Goal: Communication & Community: Answer question/provide support

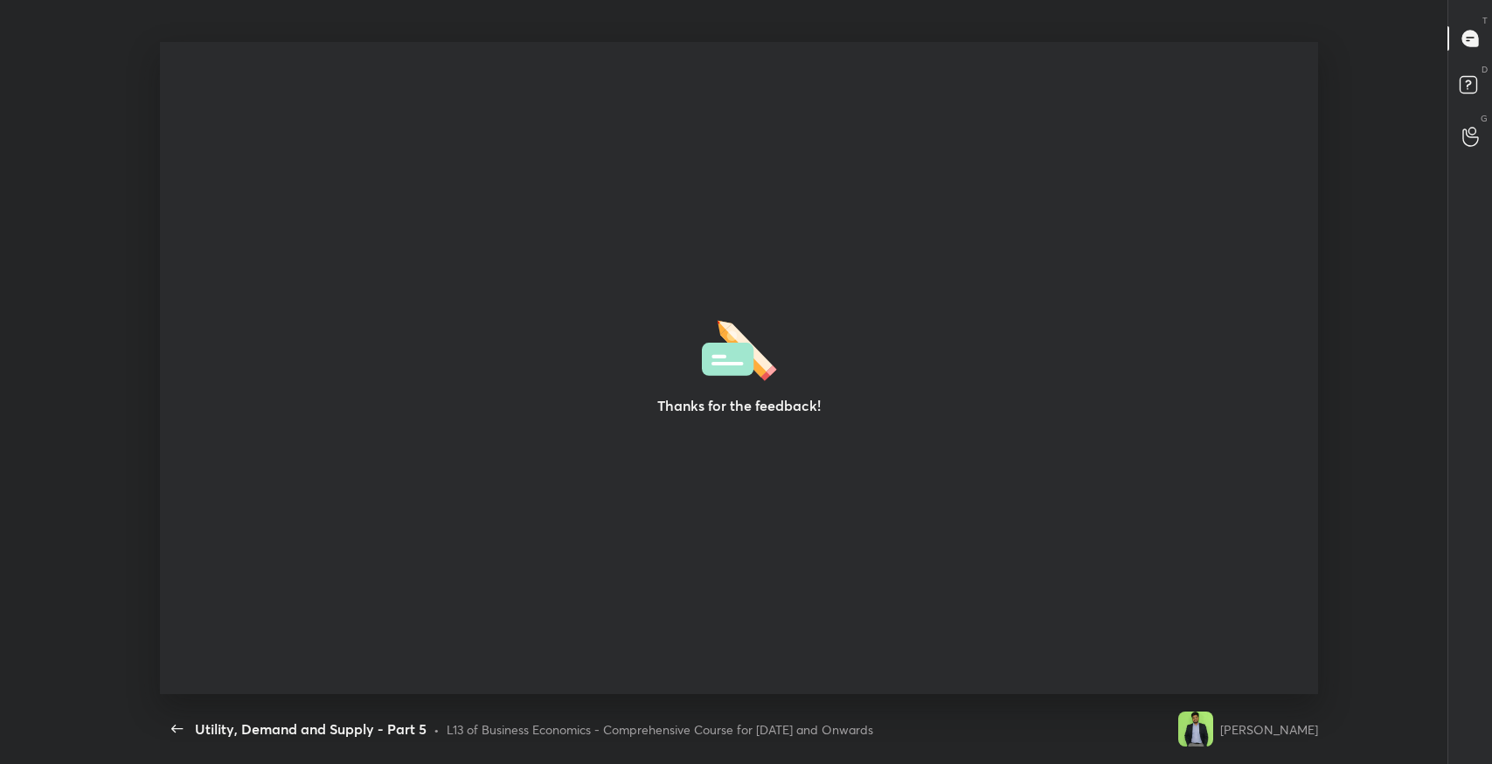
scroll to position [5, 0]
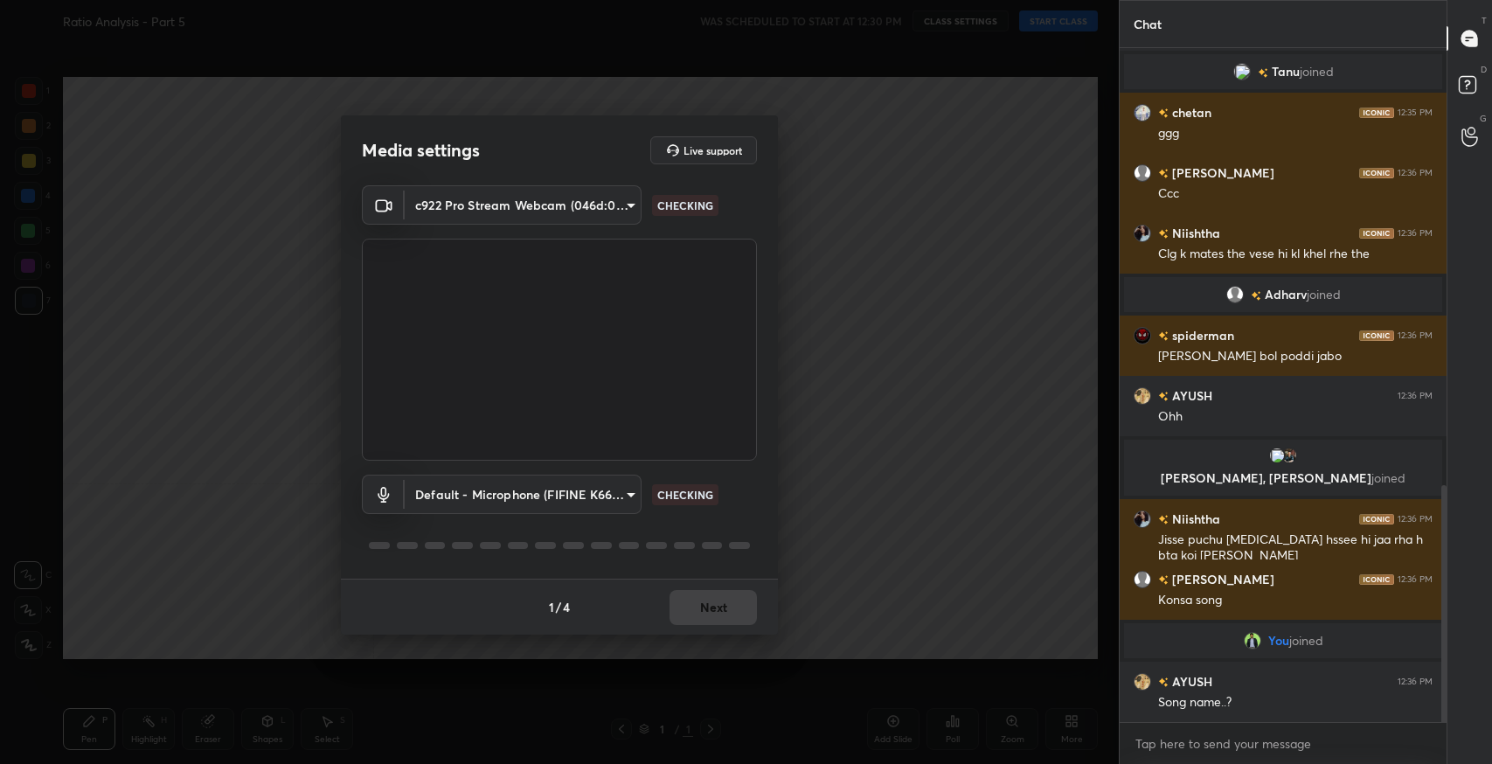
scroll to position [1242, 0]
click at [718, 601] on button "Next" at bounding box center [713, 607] width 87 height 35
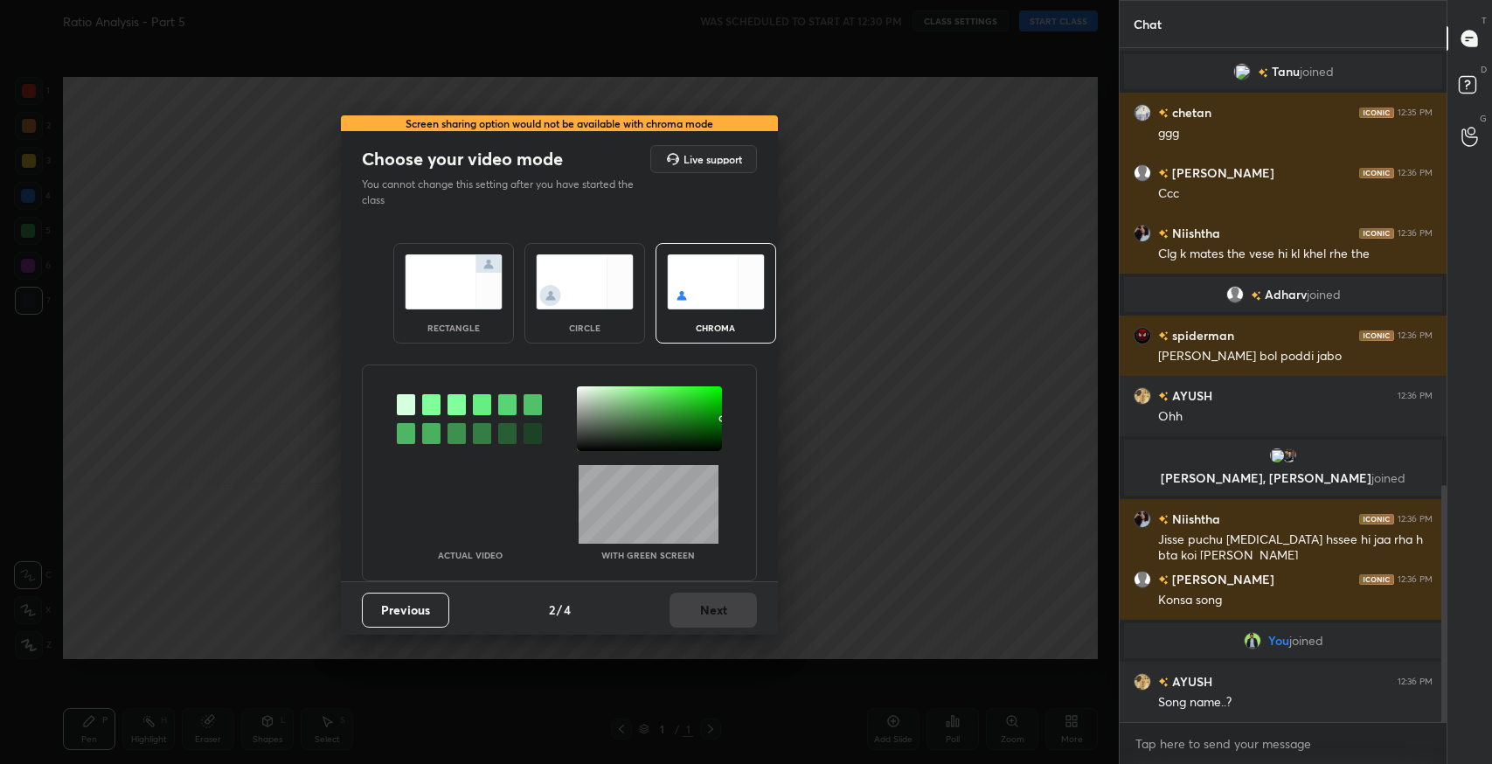
click at [445, 283] on img at bounding box center [454, 281] width 98 height 55
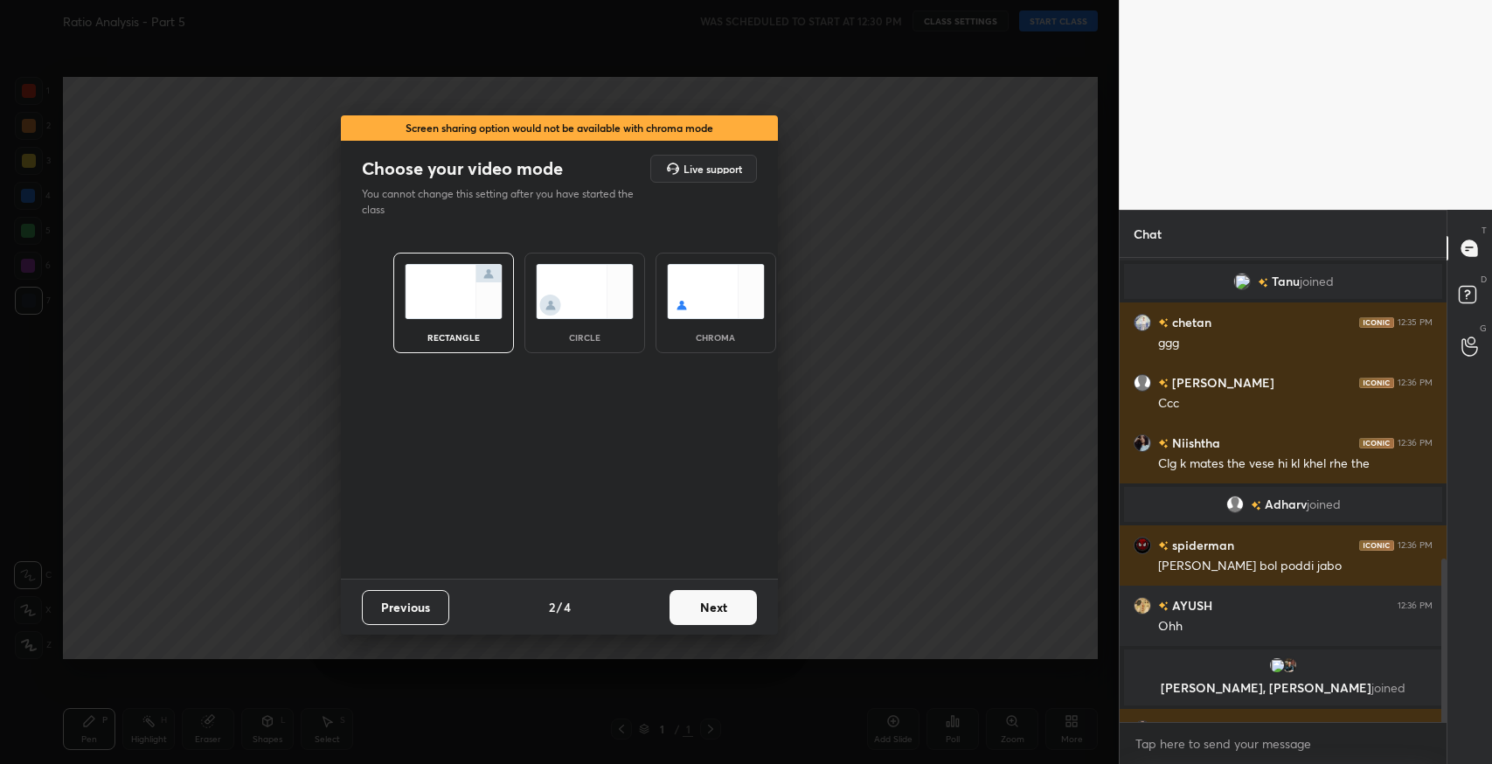
scroll to position [502, 322]
click at [713, 608] on button "Next" at bounding box center [713, 607] width 87 height 35
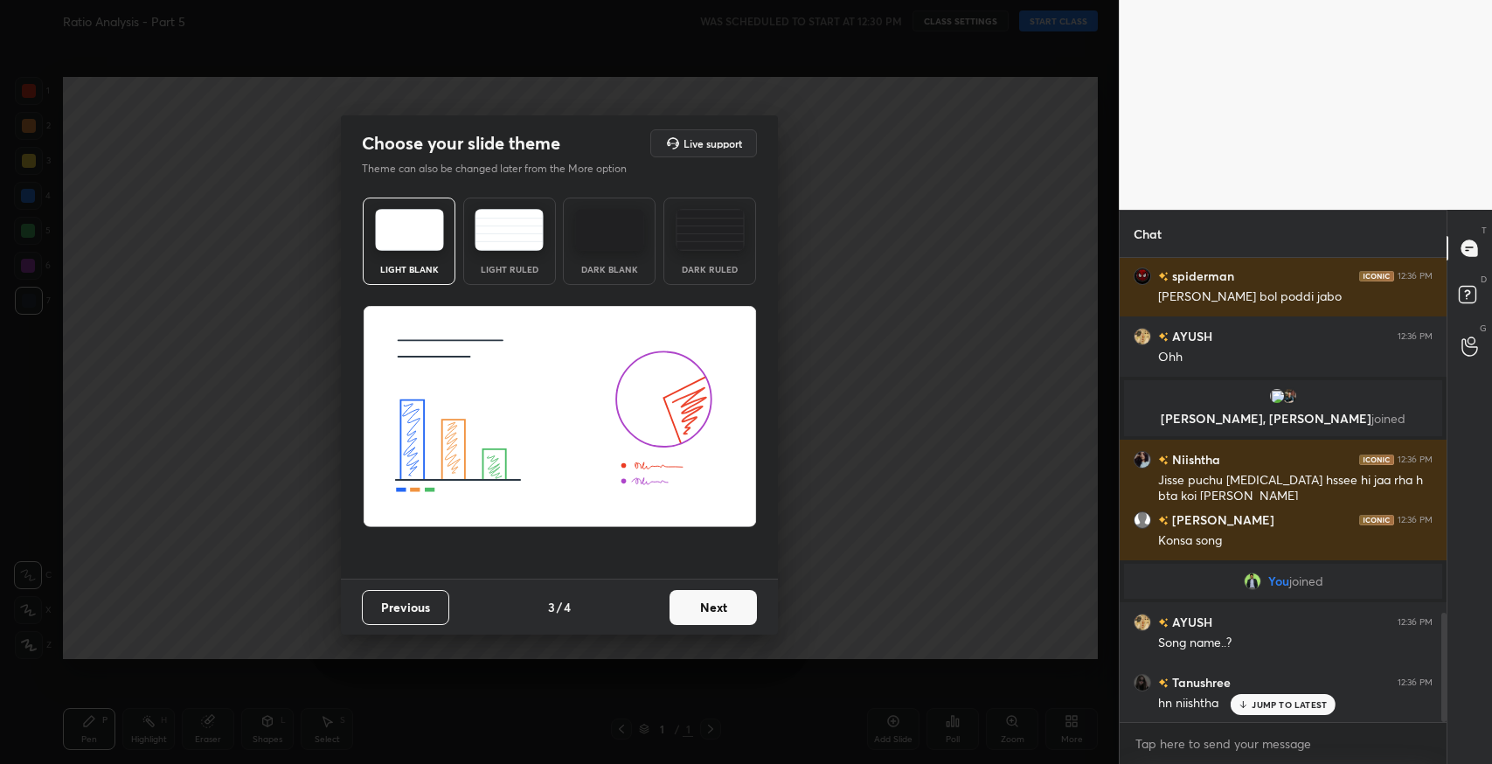
scroll to position [1553, 0]
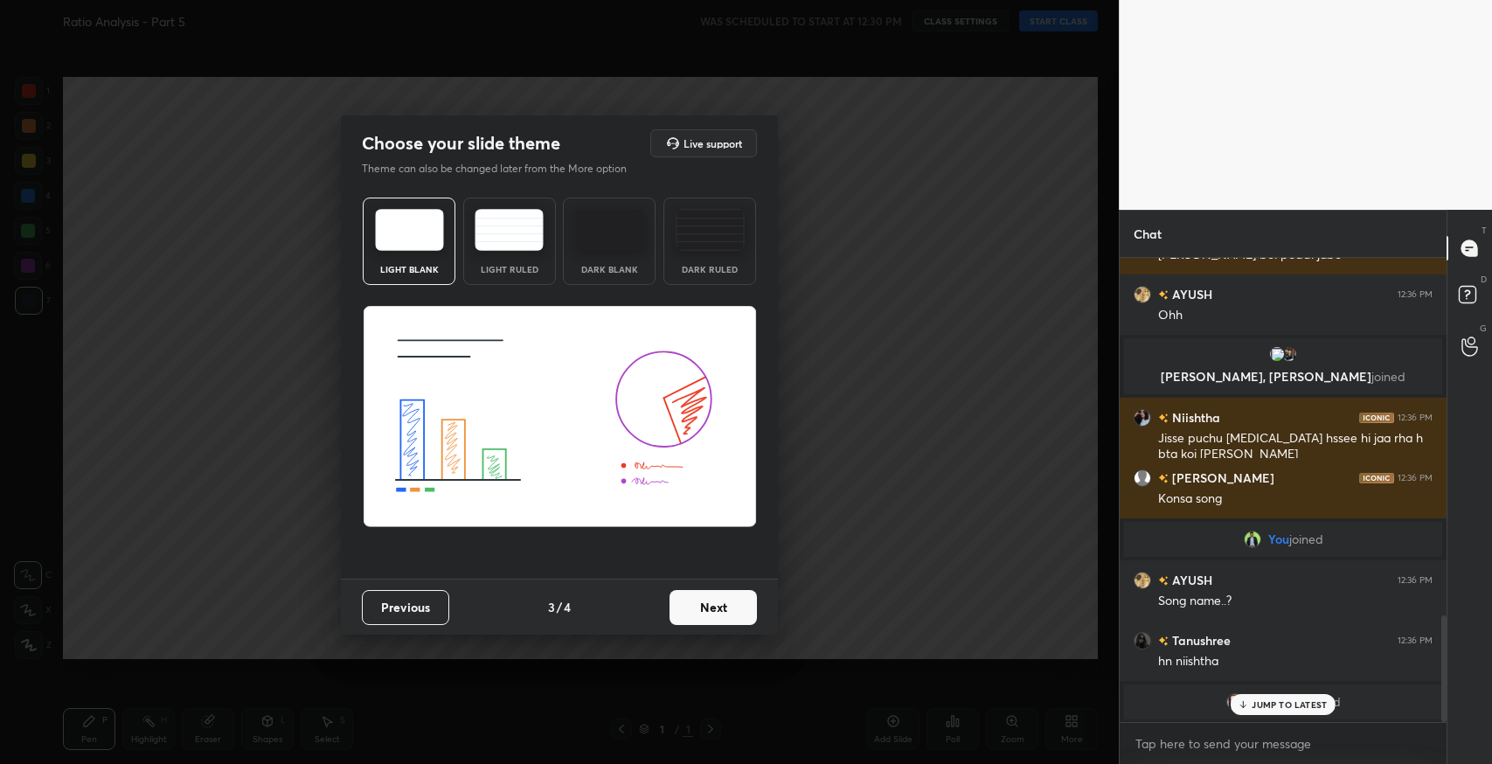
click at [719, 604] on button "Next" at bounding box center [713, 607] width 87 height 35
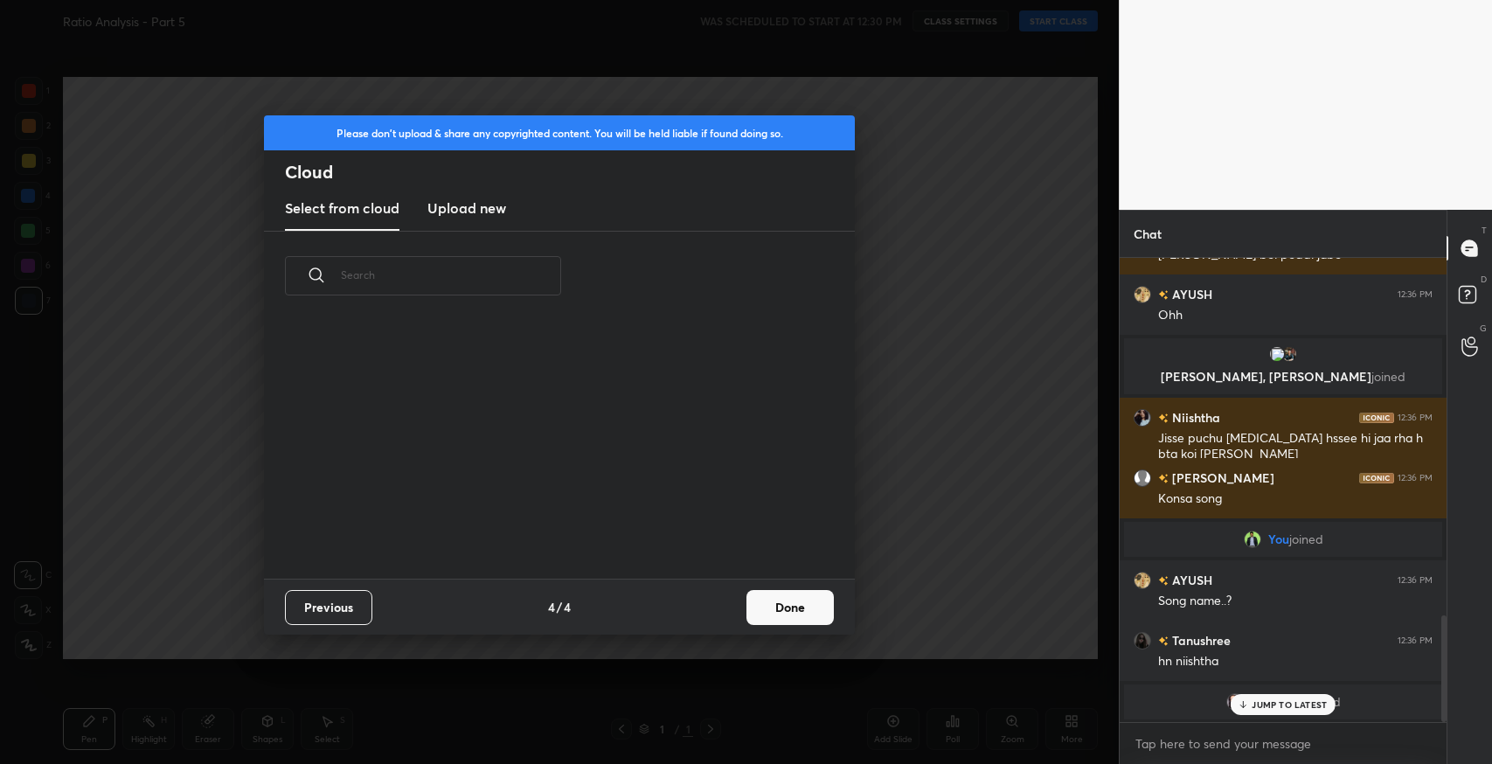
scroll to position [259, 560]
click at [796, 607] on button "Done" at bounding box center [789, 607] width 87 height 35
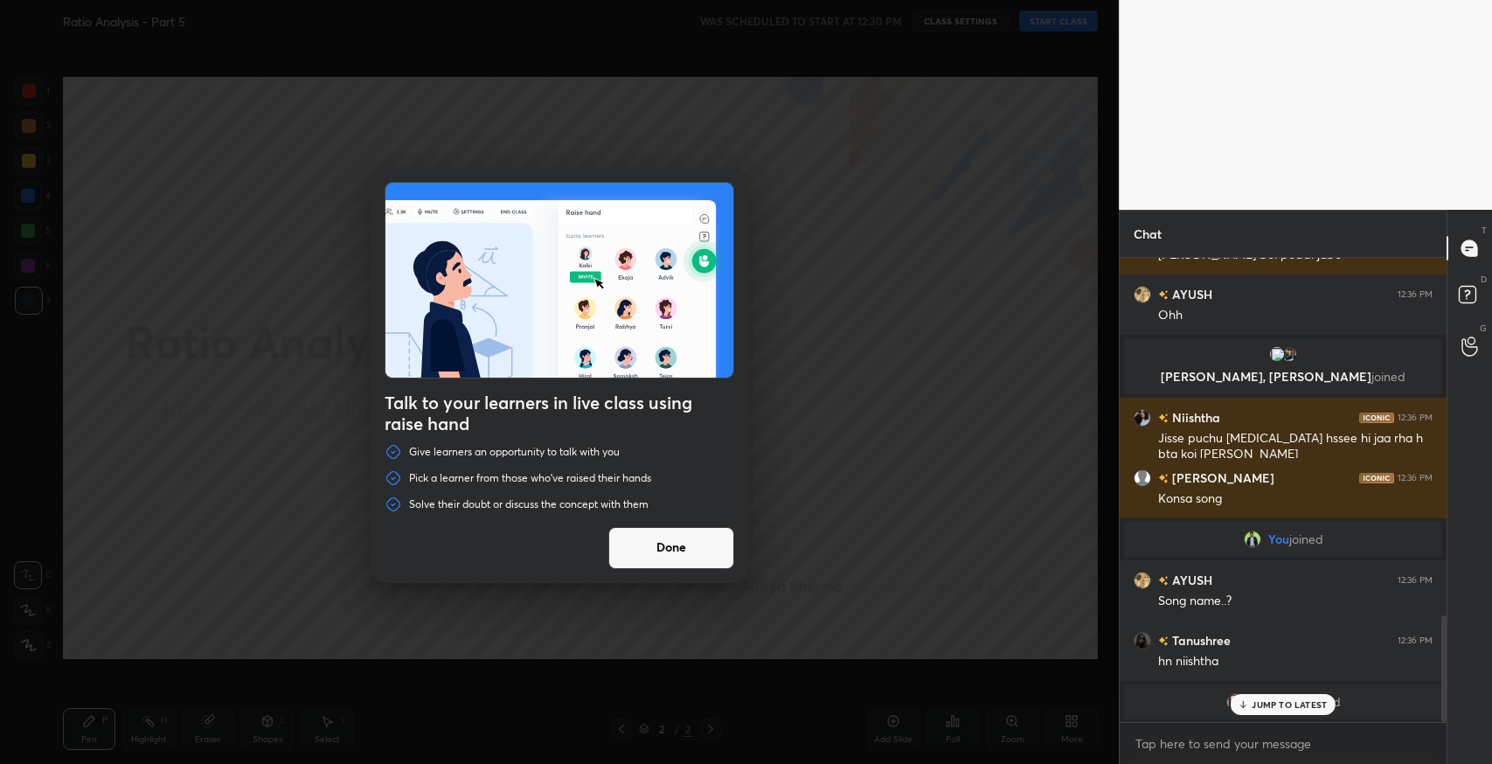
click at [671, 546] on button "Done" at bounding box center [671, 548] width 126 height 42
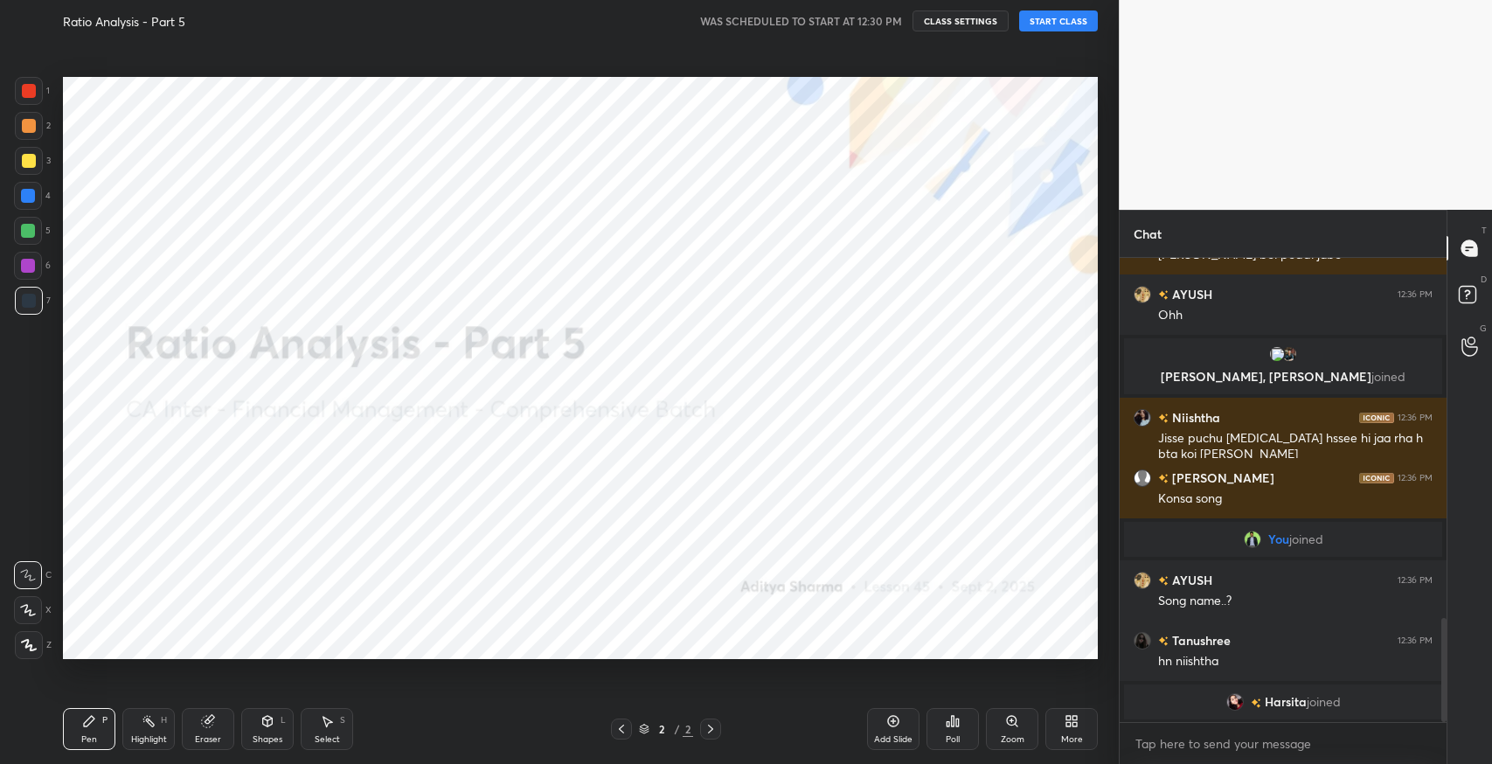
scroll to position [1614, 0]
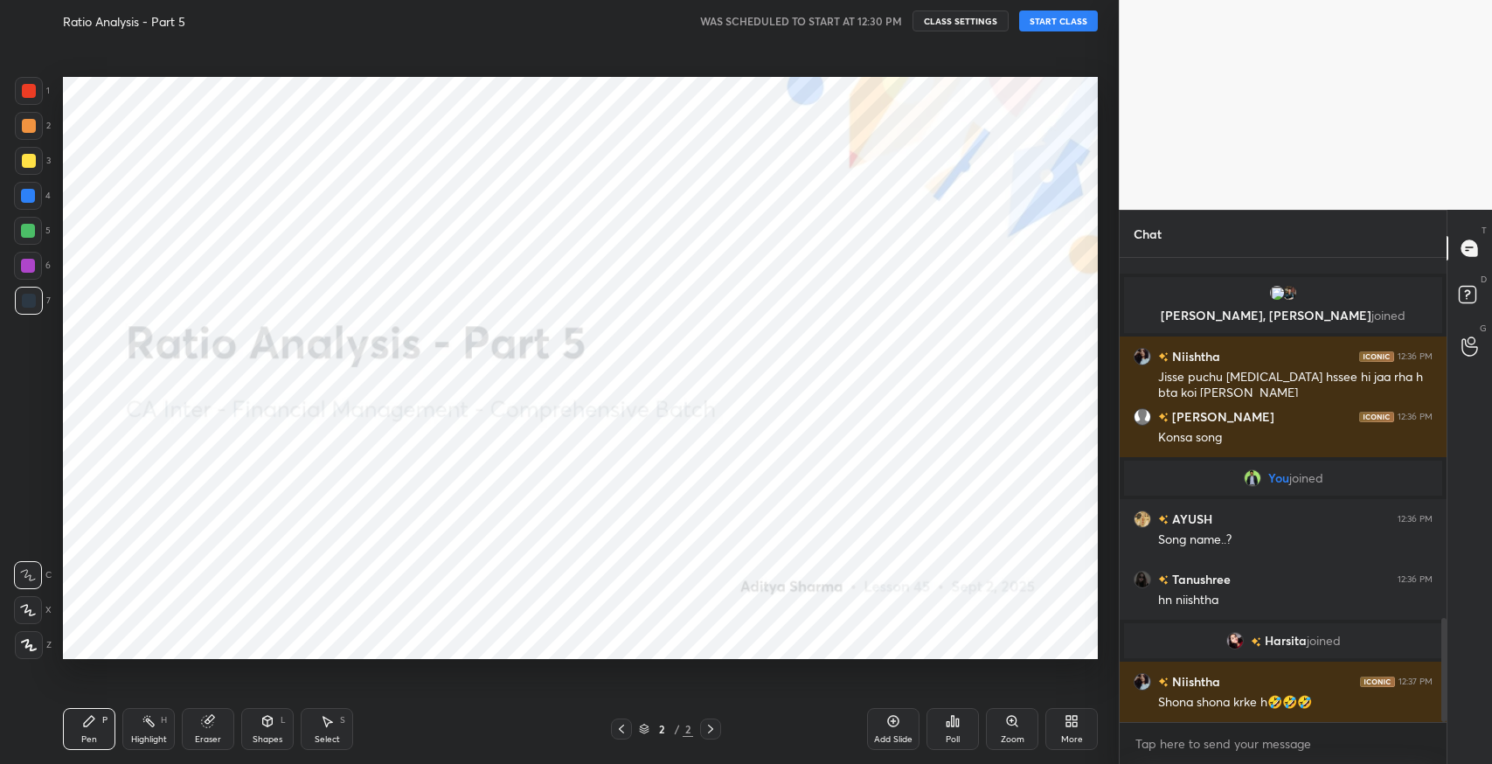
click at [1064, 26] on button "START CLASS" at bounding box center [1058, 20] width 79 height 21
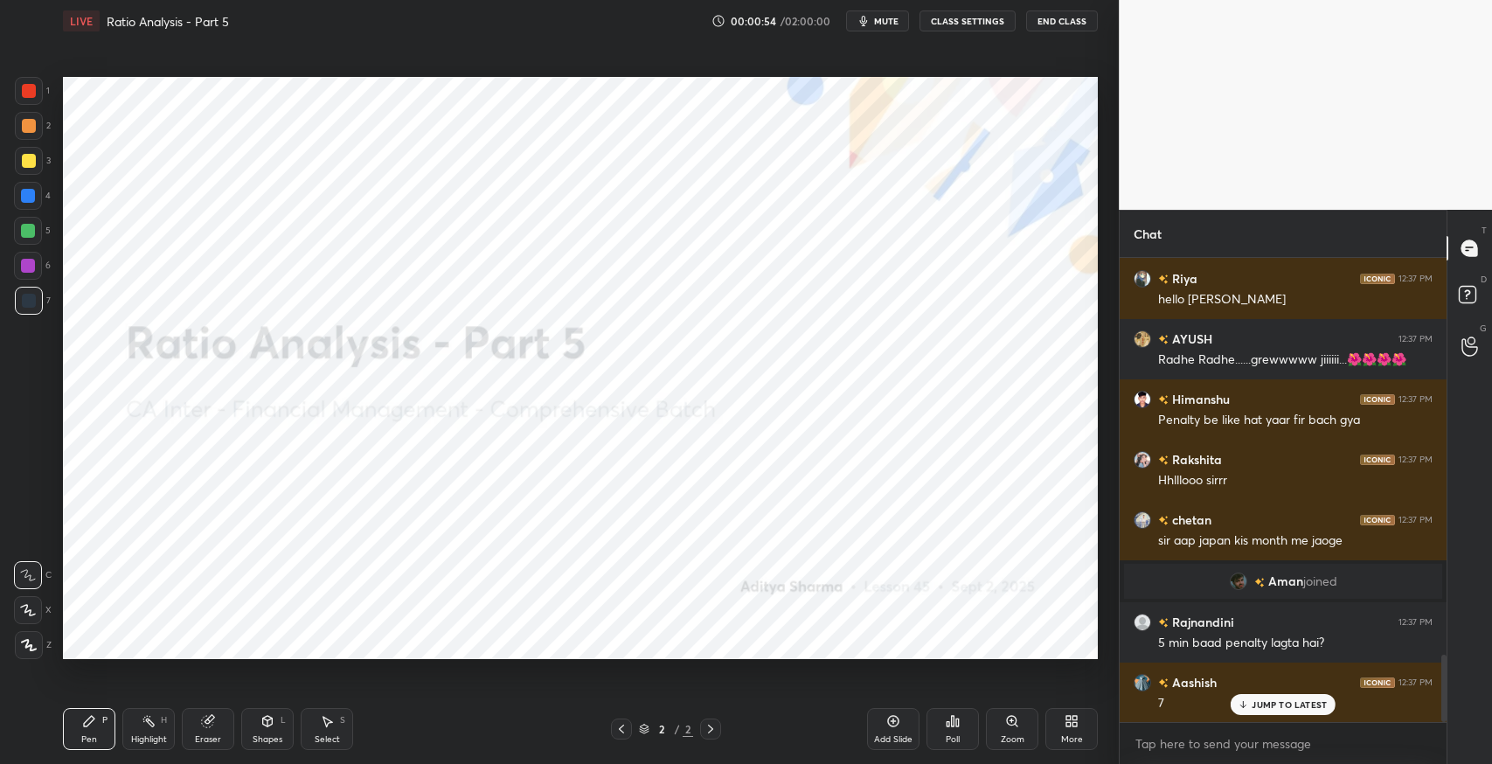
scroll to position [2799, 0]
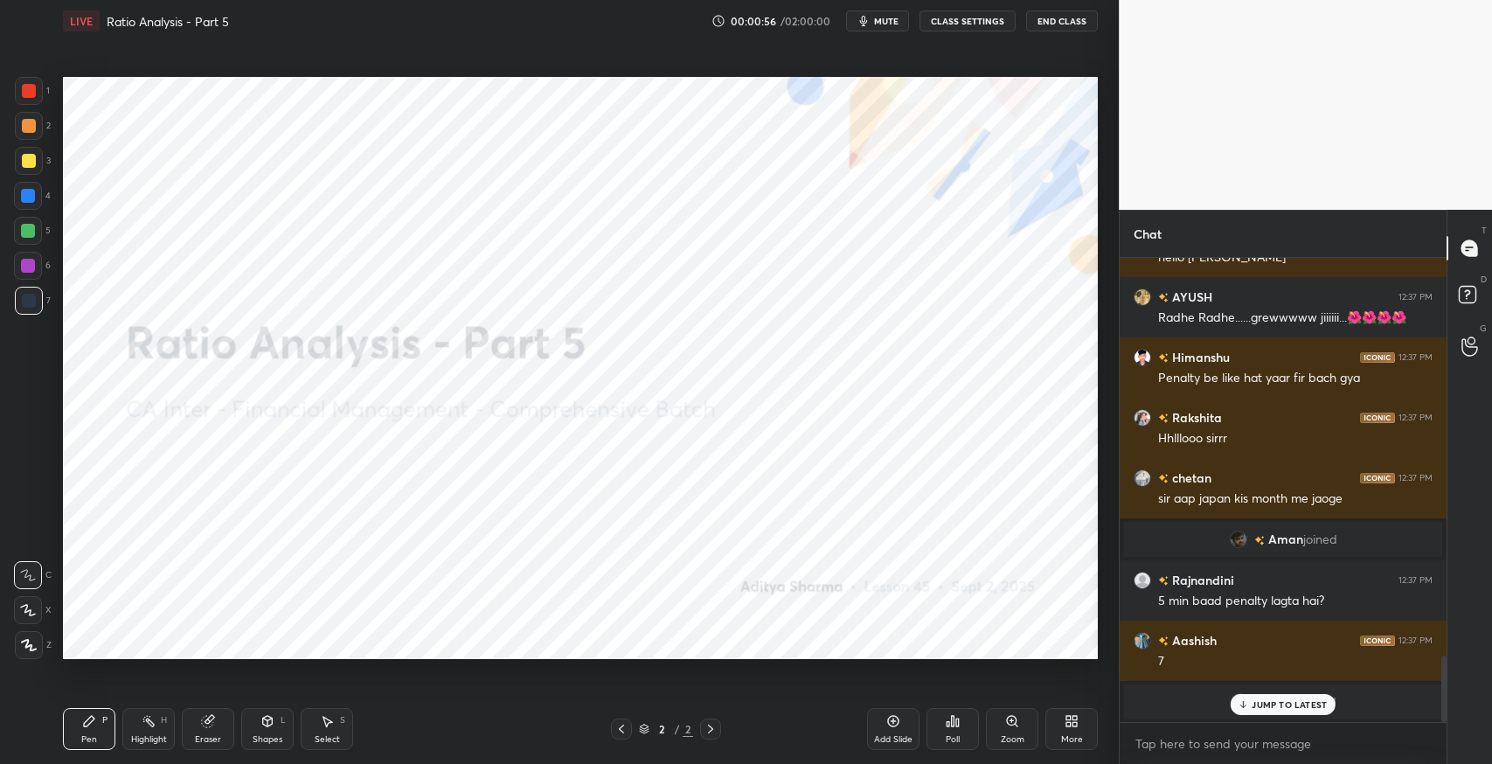
click at [1271, 711] on div "JUMP TO LATEST" at bounding box center [1283, 704] width 105 height 21
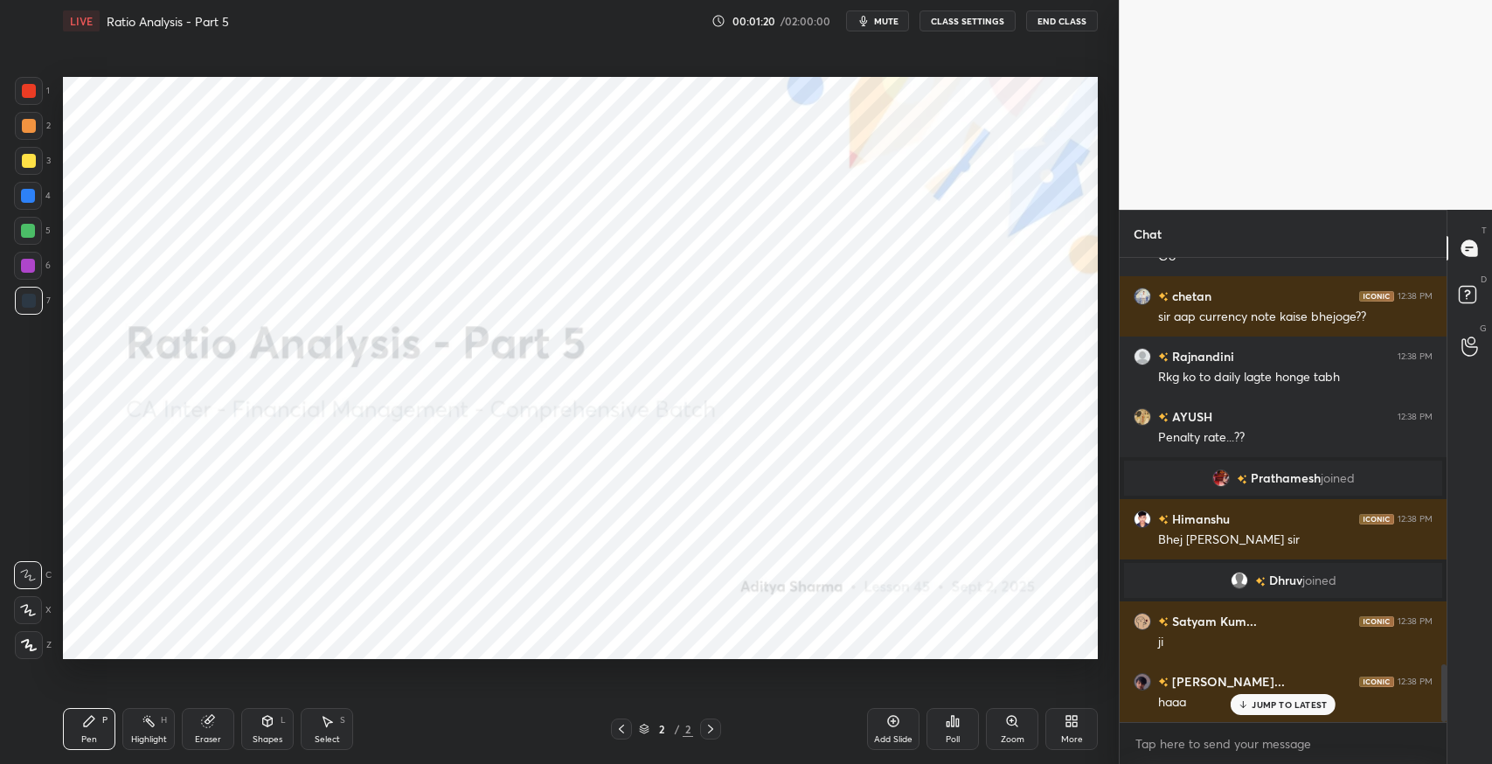
scroll to position [3252, 0]
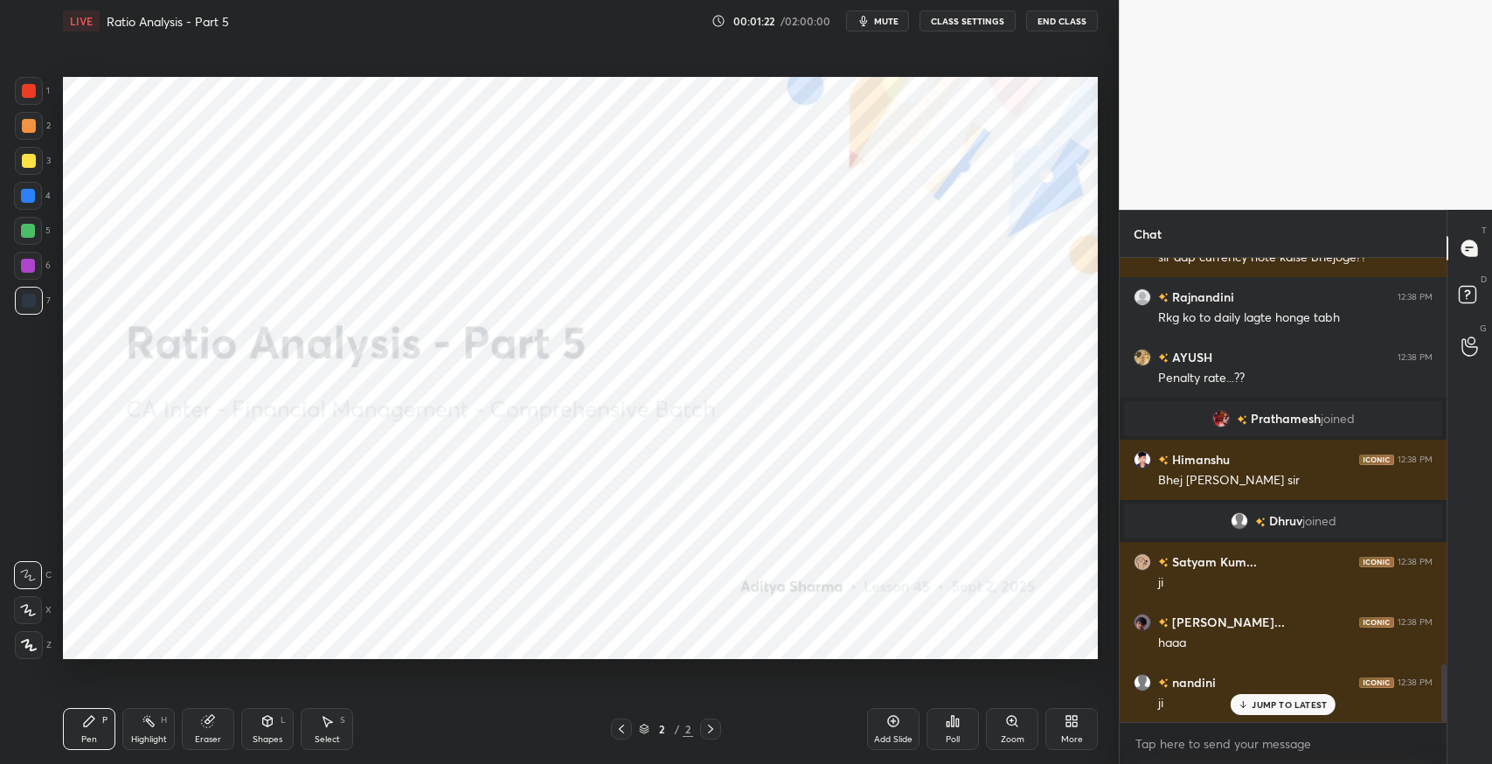
click at [1063, 732] on div "More" at bounding box center [1071, 729] width 52 height 42
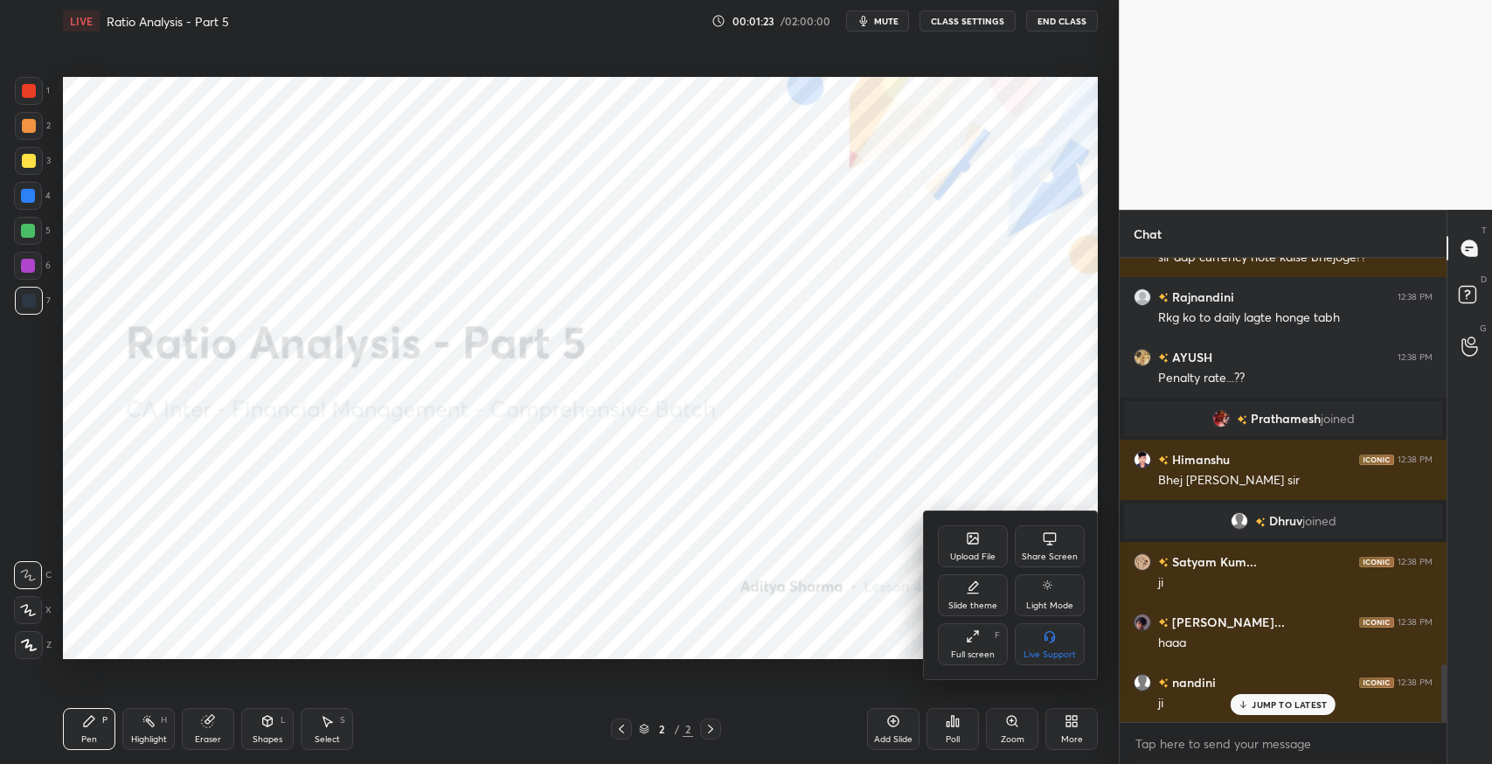
click at [982, 552] on div "Upload File" at bounding box center [972, 556] width 45 height 9
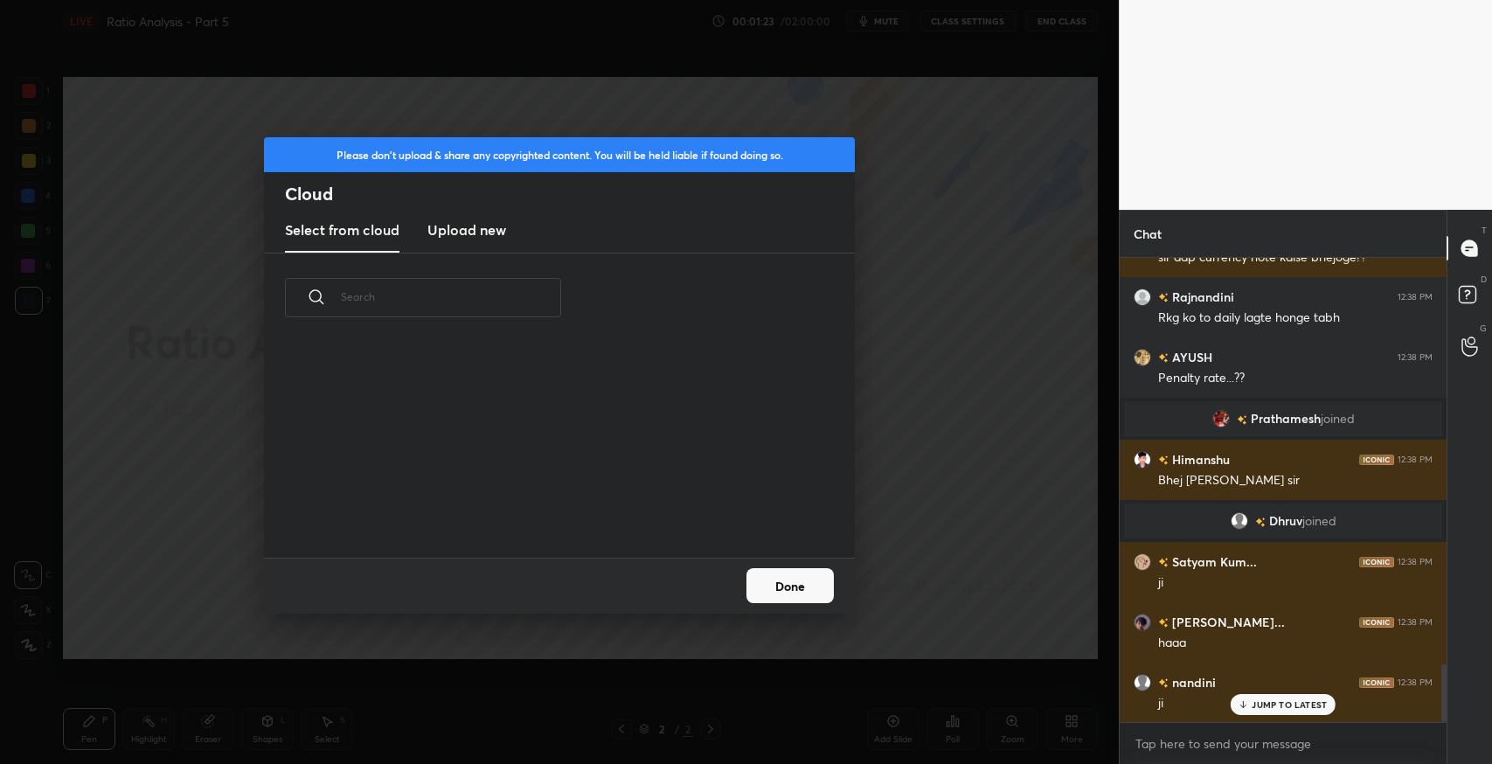
scroll to position [216, 560]
click at [473, 244] on new "Upload new" at bounding box center [466, 231] width 79 height 44
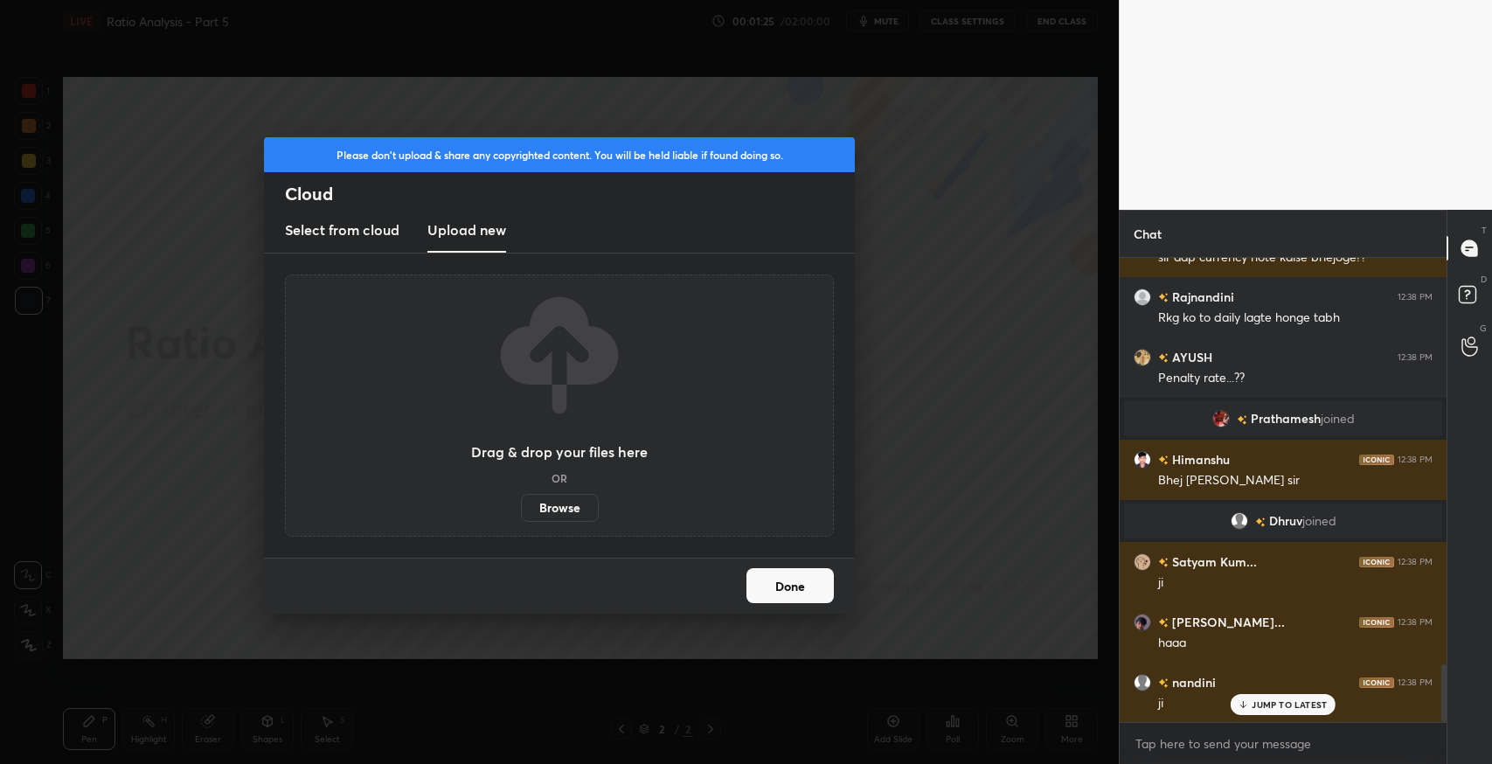
click at [543, 509] on label "Browse" at bounding box center [560, 508] width 78 height 28
click at [521, 509] on input "Browse" at bounding box center [521, 508] width 0 height 28
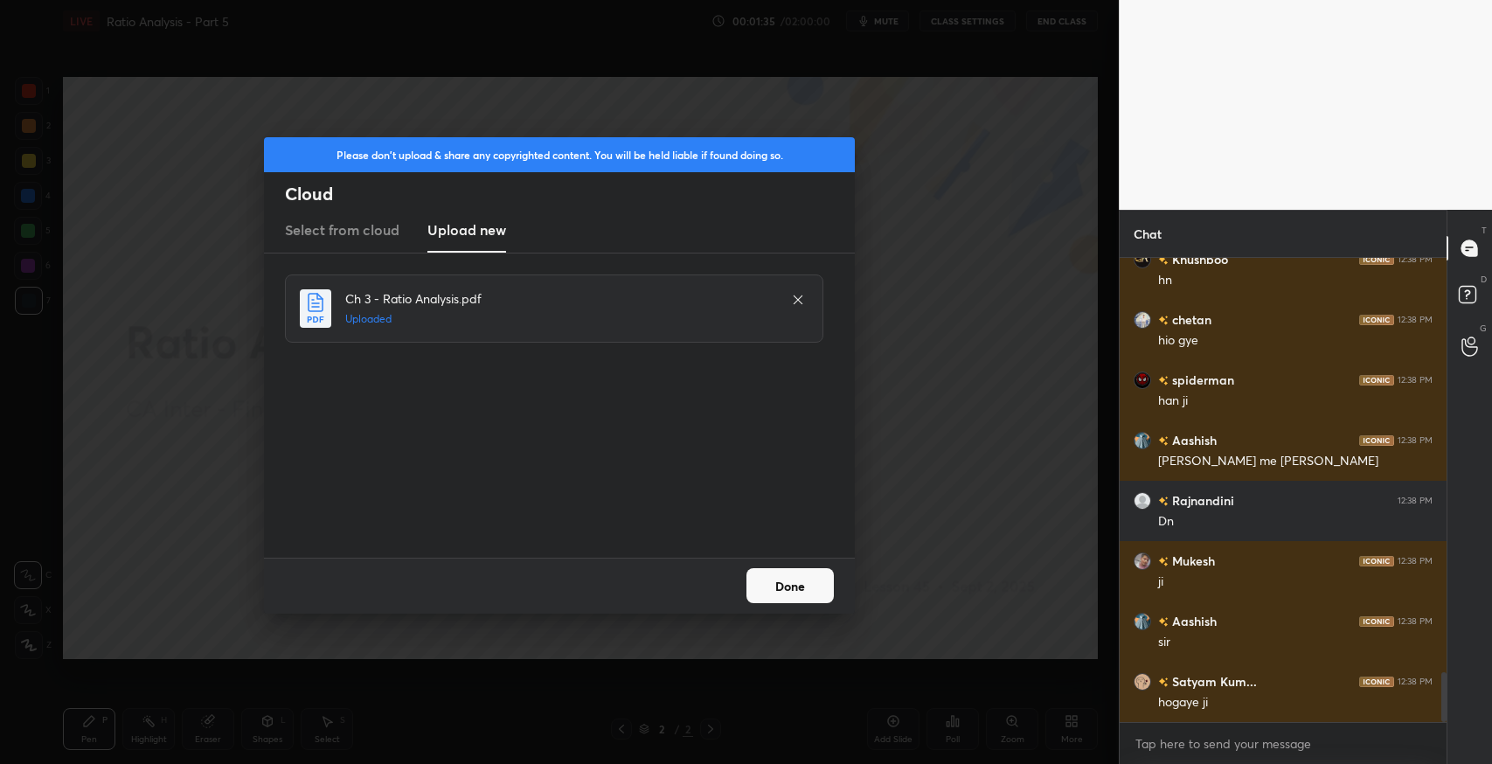
scroll to position [3856, 0]
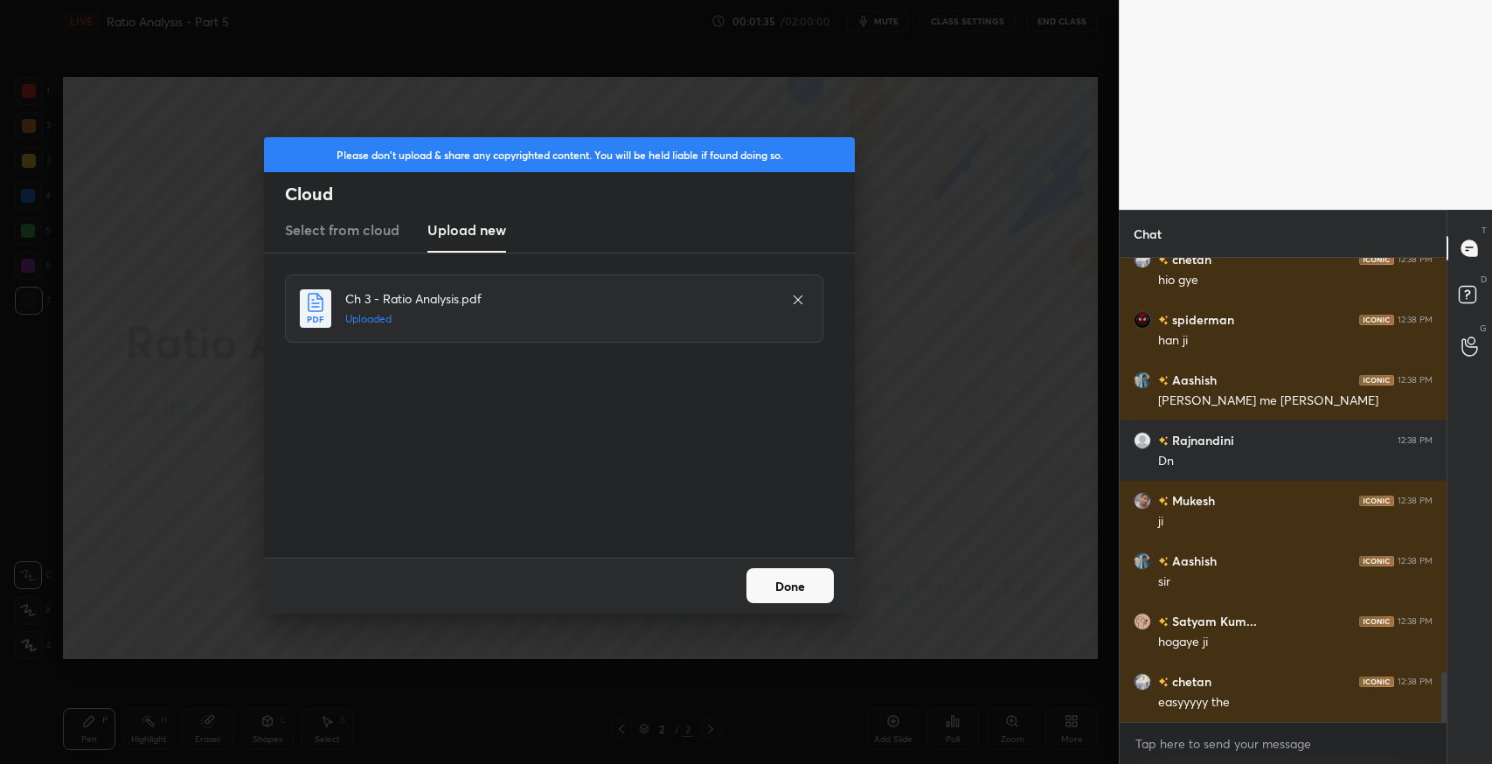
click at [790, 581] on button "Done" at bounding box center [789, 585] width 87 height 35
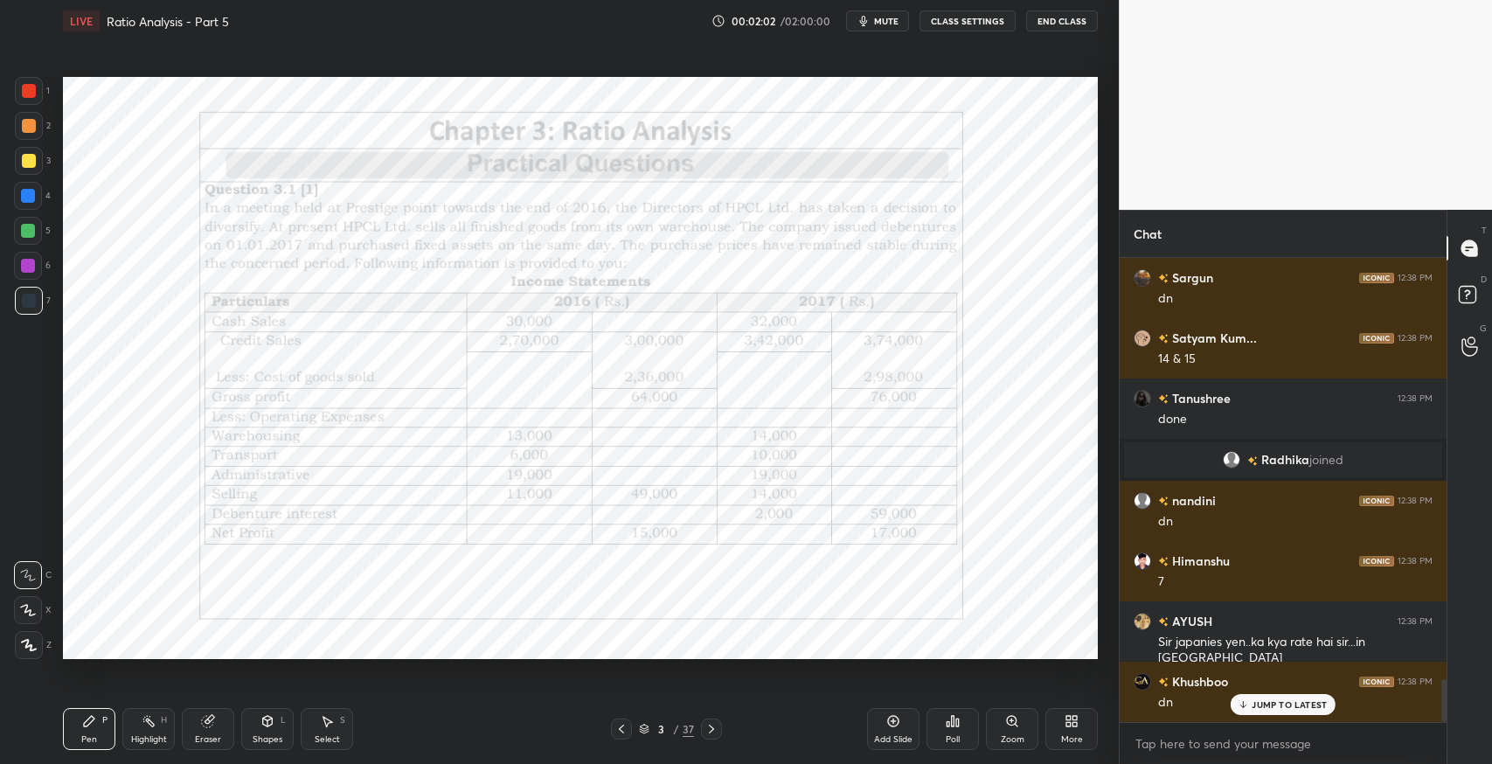
scroll to position [4561, 0]
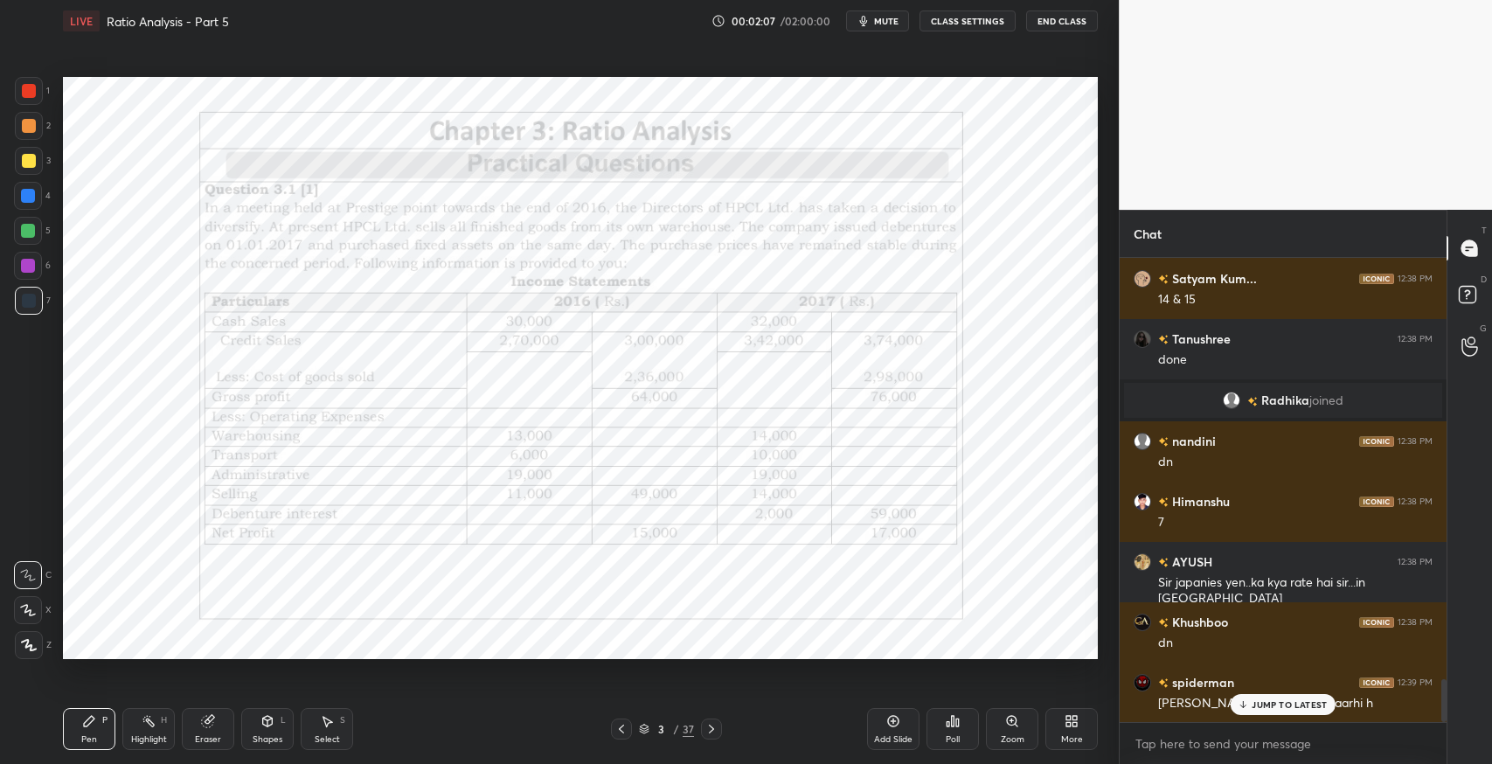
click at [1308, 701] on p "JUMP TO LATEST" at bounding box center [1289, 704] width 75 height 10
click at [640, 727] on icon at bounding box center [644, 729] width 10 height 10
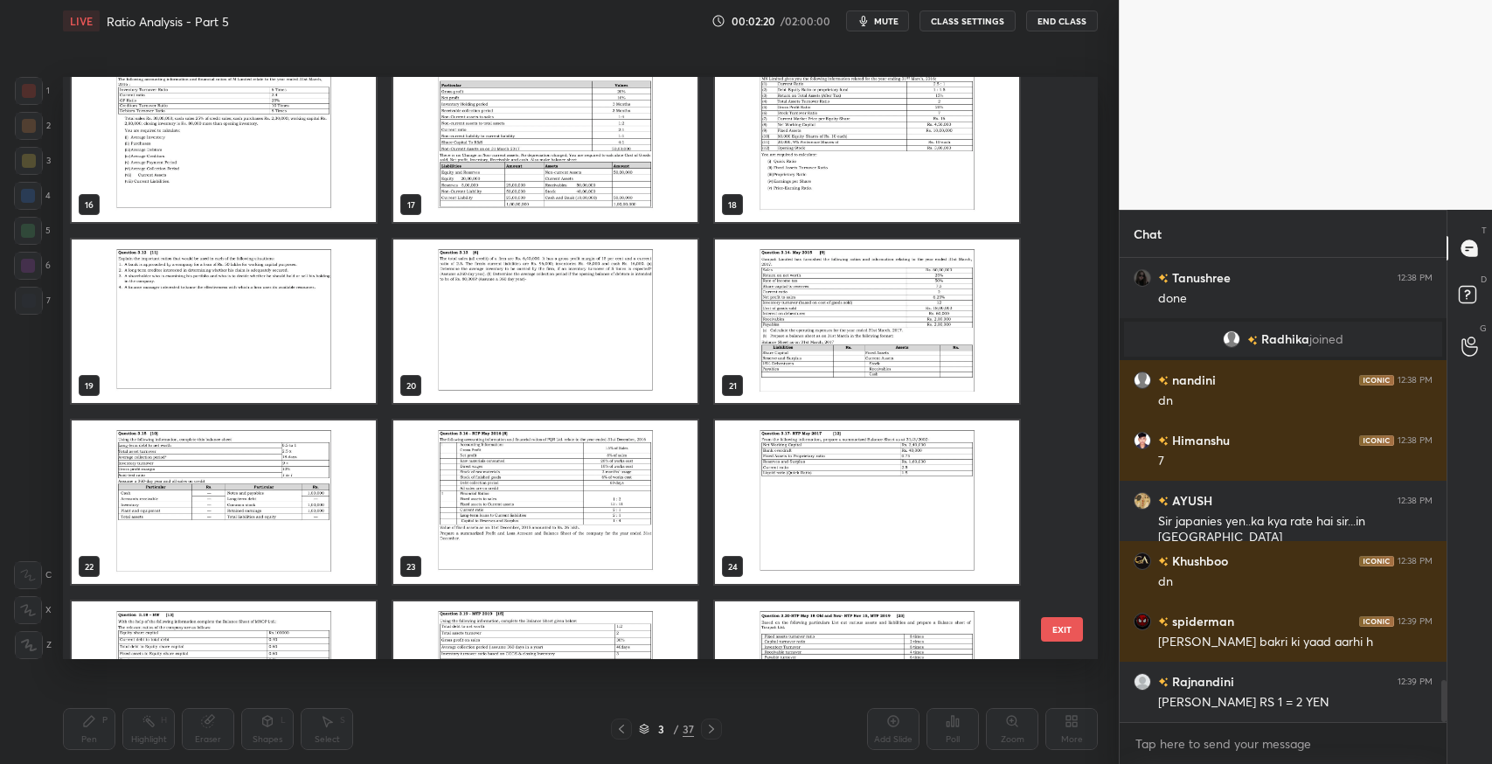
scroll to position [4682, 0]
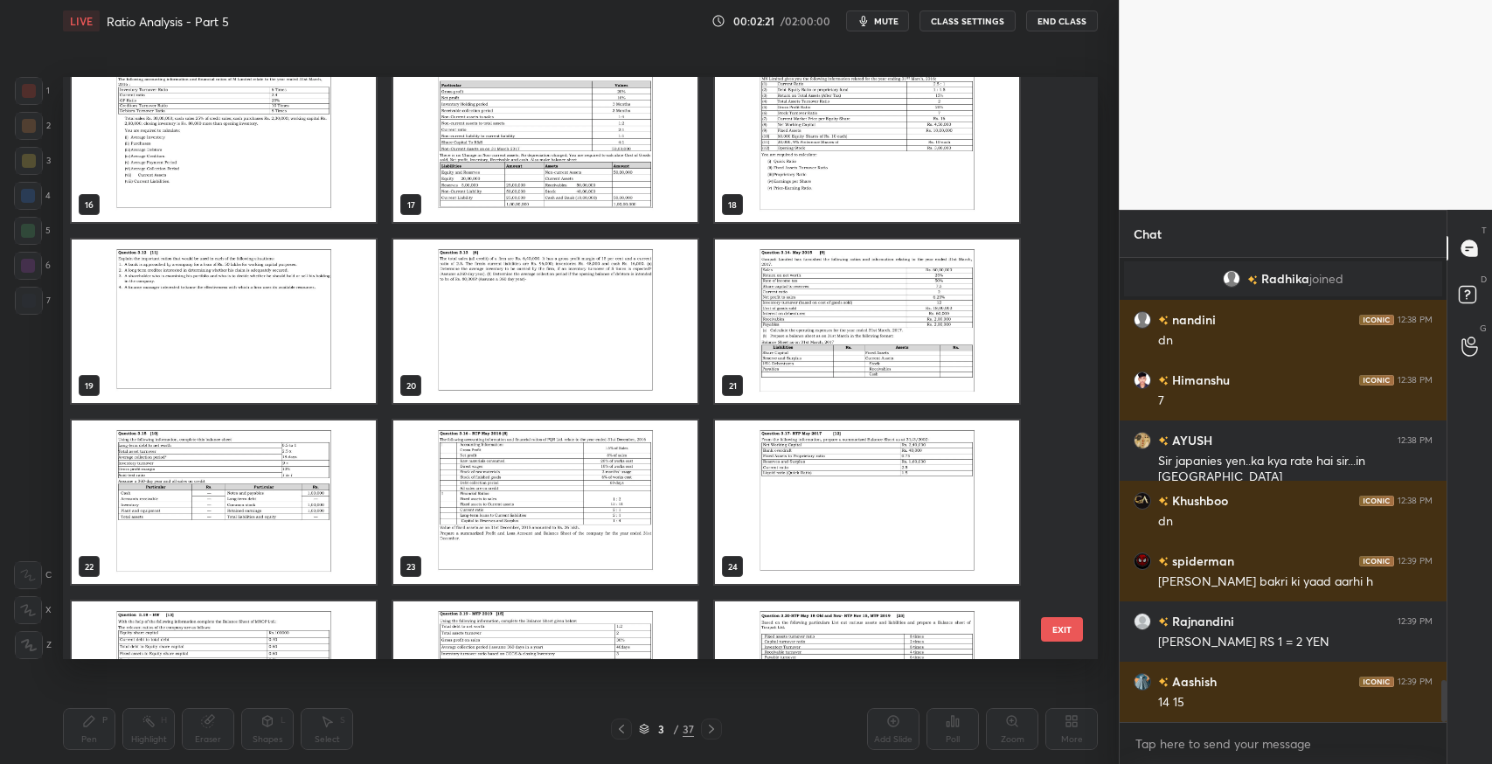
click at [788, 533] on img "grid" at bounding box center [867, 501] width 304 height 163
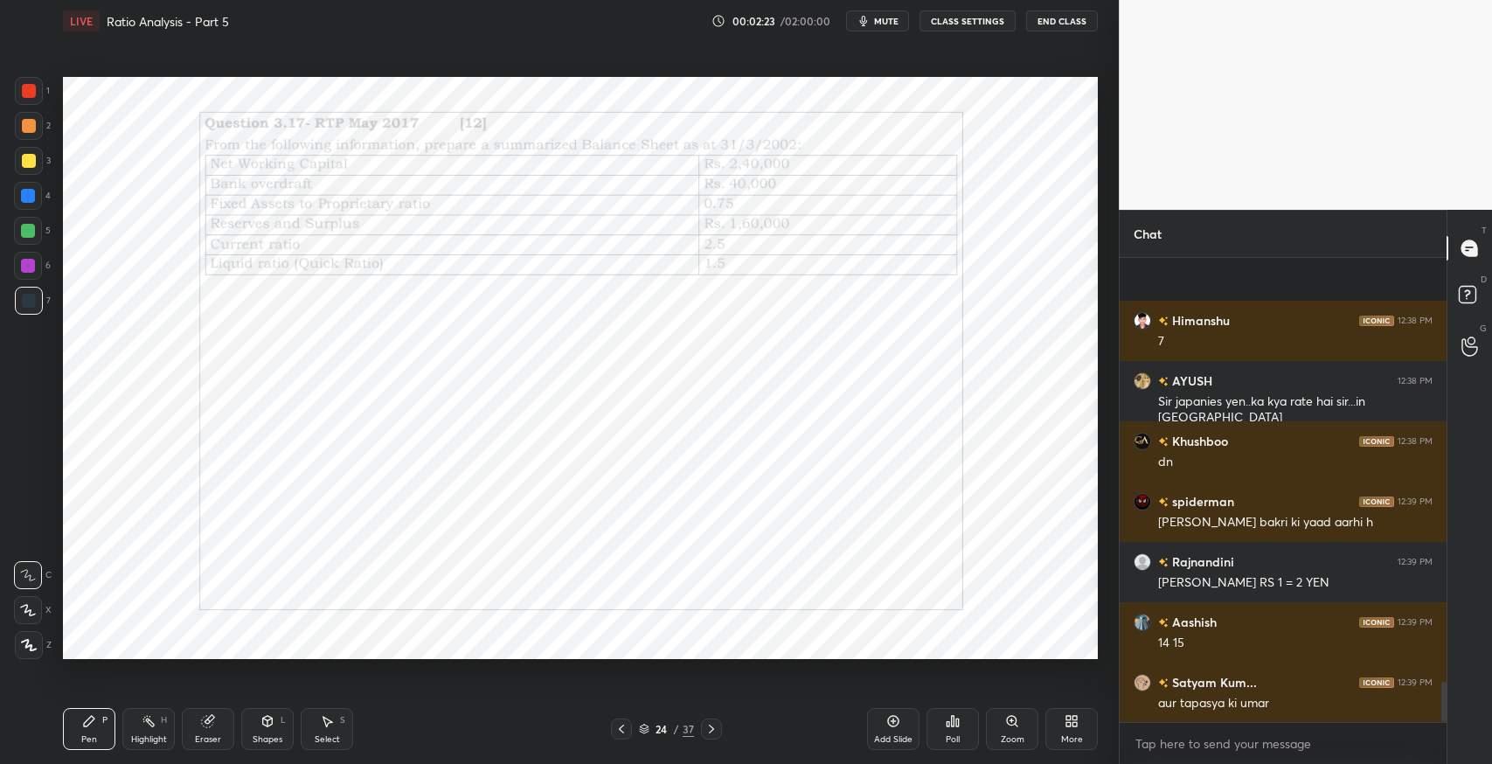
scroll to position [4863, 0]
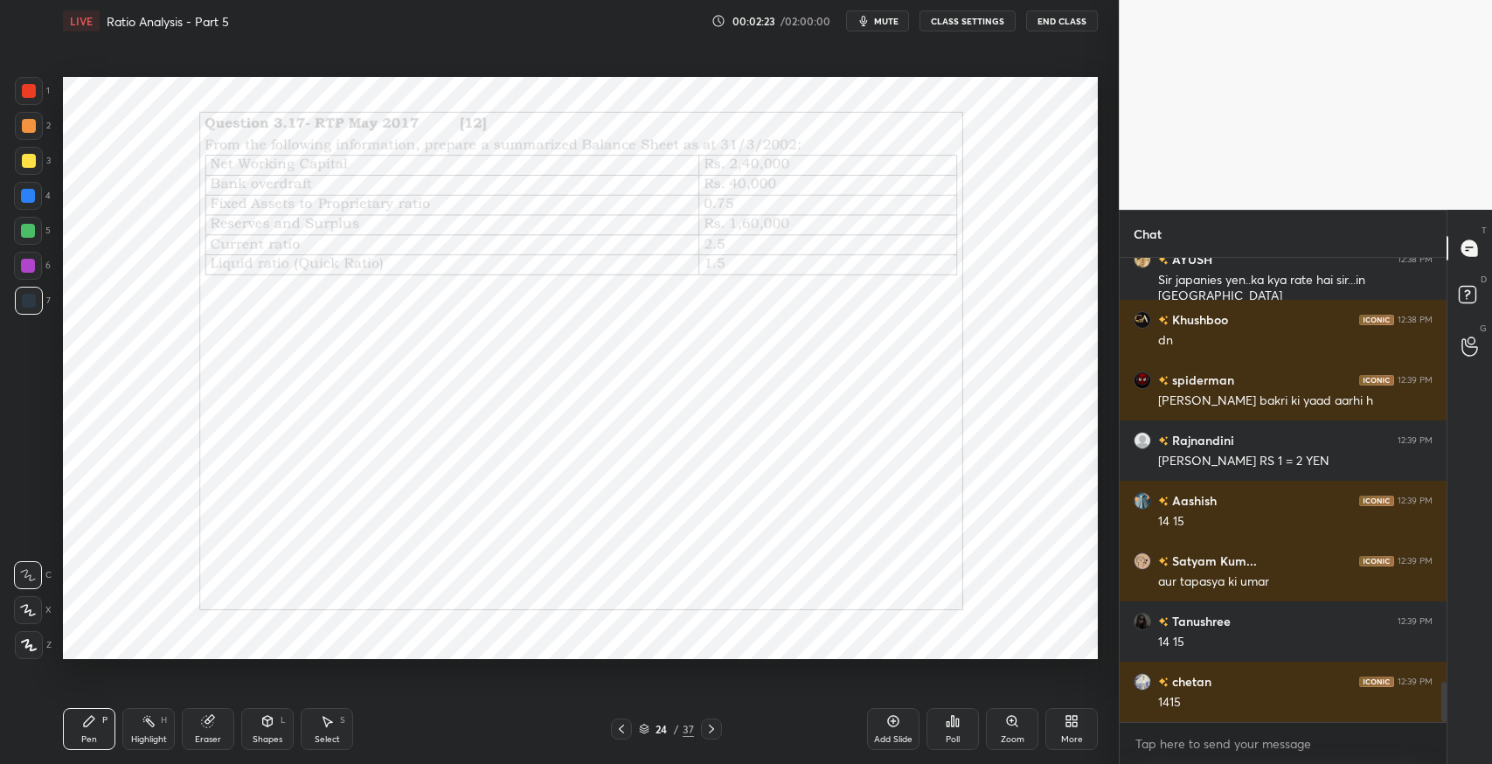
click at [618, 731] on icon at bounding box center [621, 729] width 14 height 14
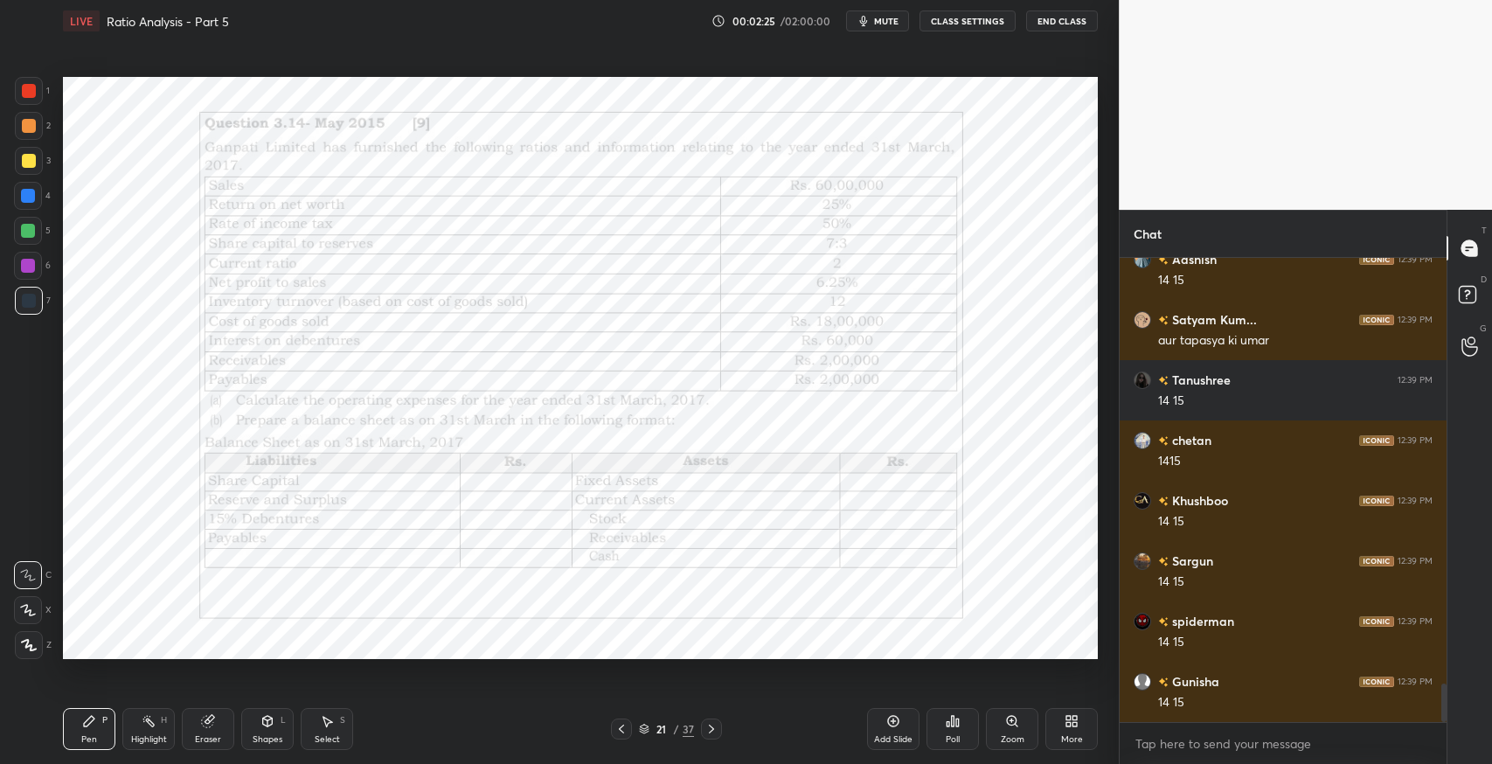
click at [618, 731] on icon at bounding box center [621, 729] width 14 height 14
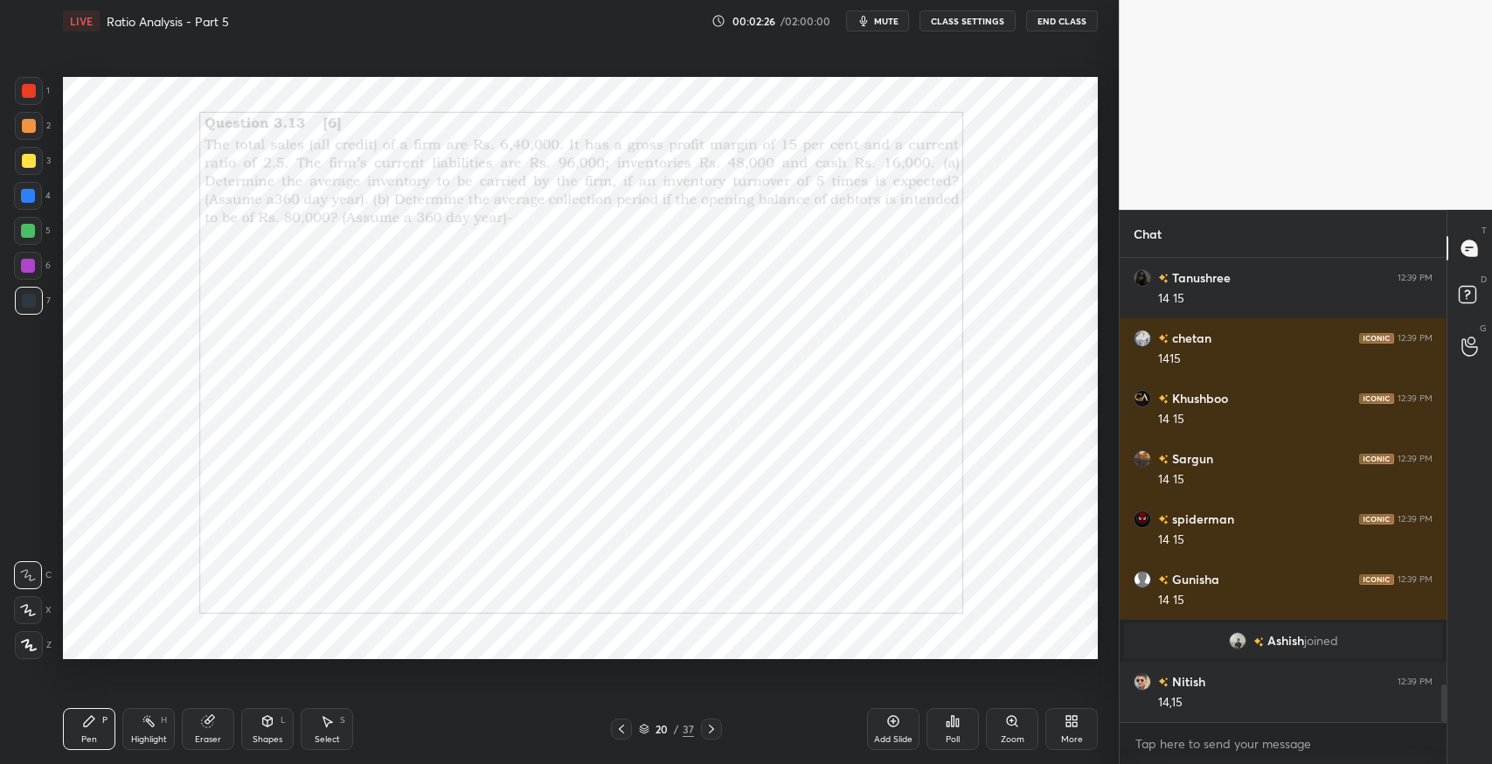
click at [618, 731] on icon at bounding box center [621, 729] width 14 height 14
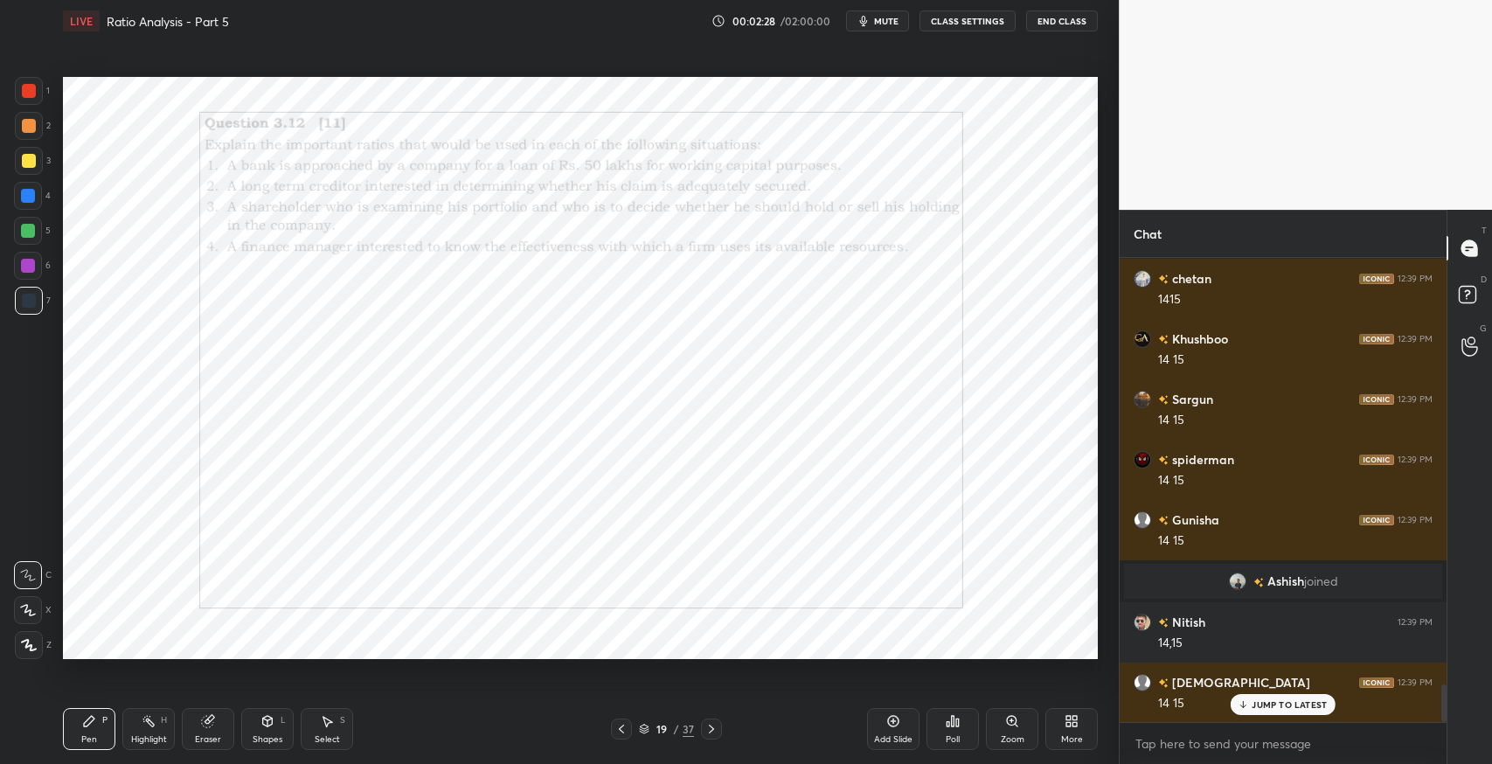
click at [705, 733] on icon at bounding box center [711, 729] width 14 height 14
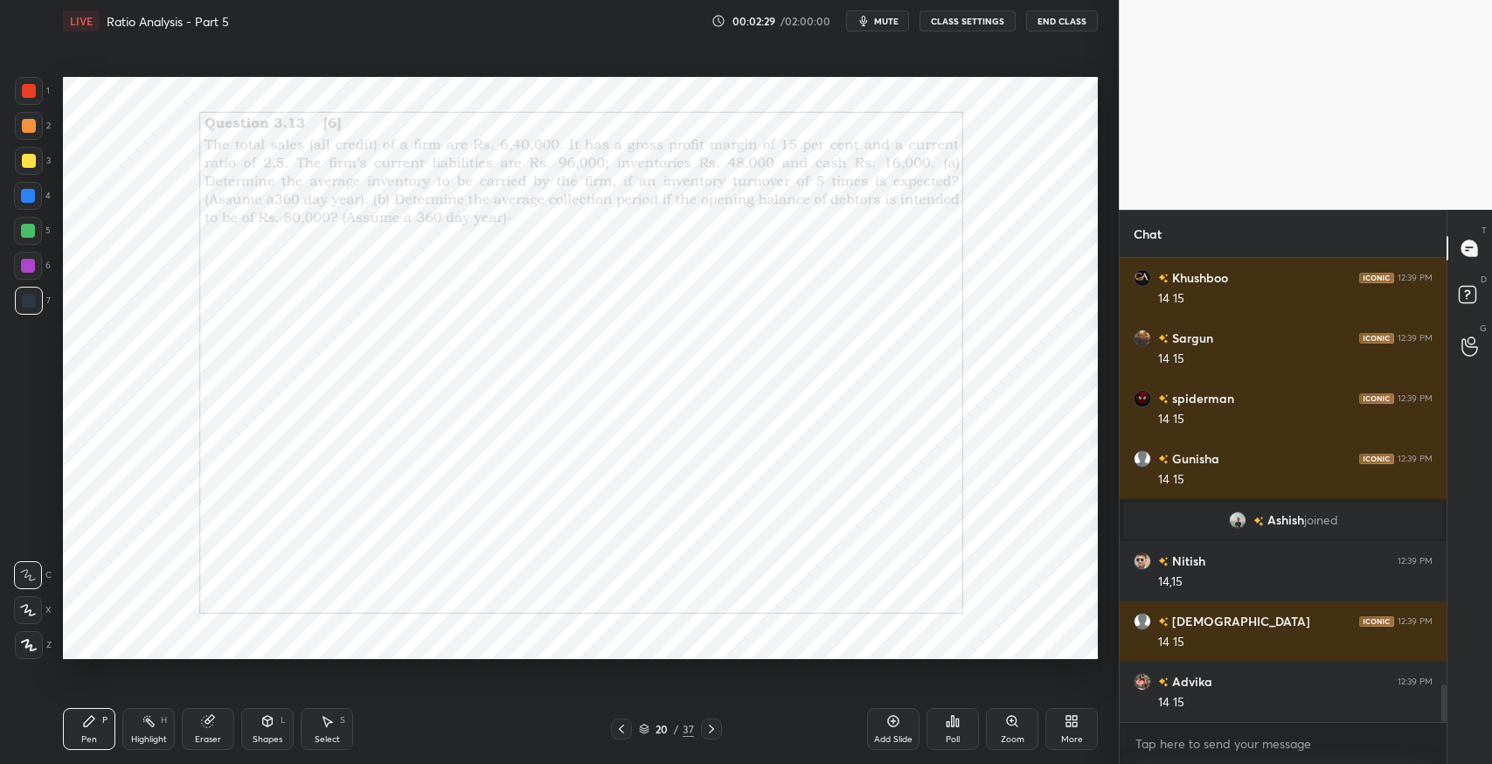
click at [705, 733] on icon at bounding box center [711, 729] width 14 height 14
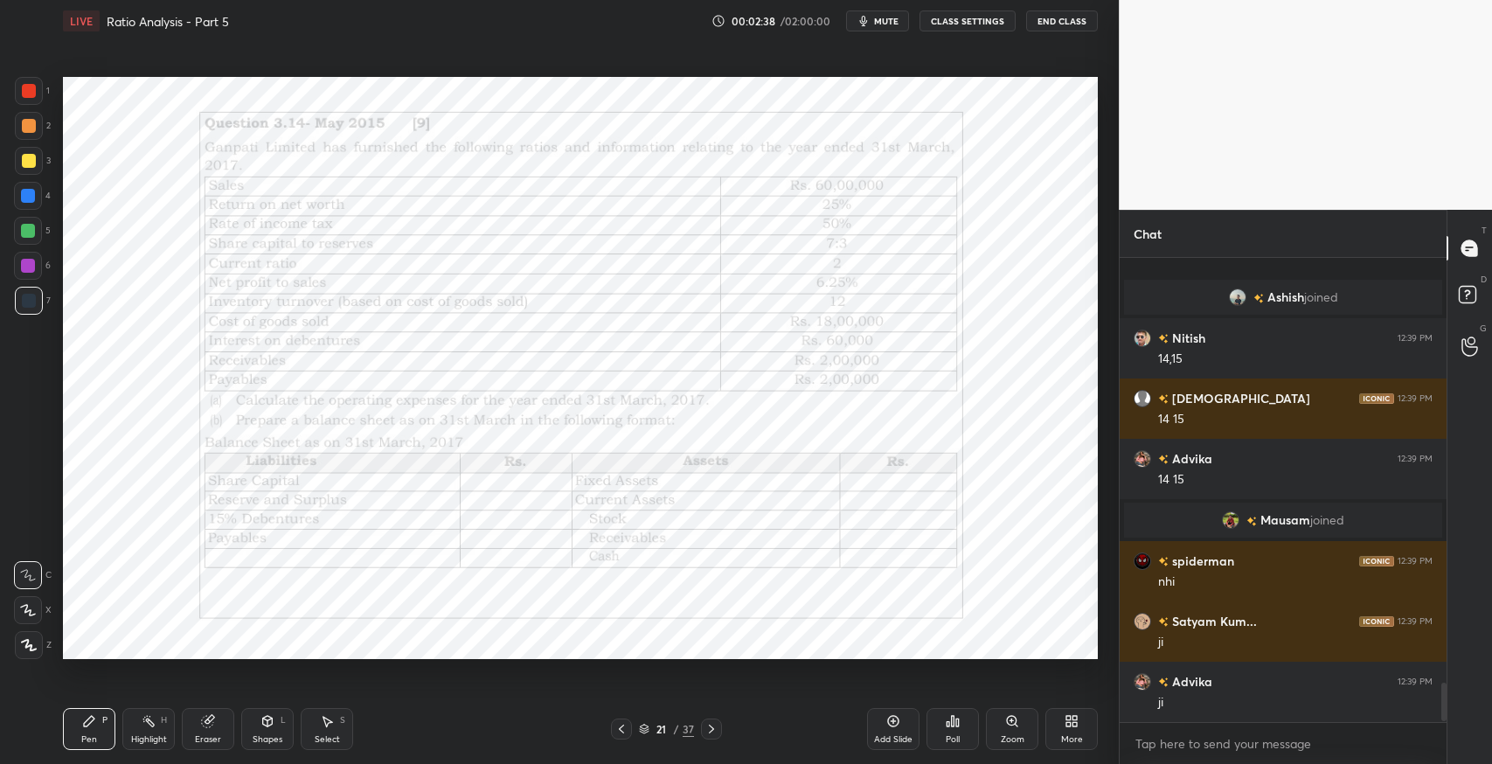
scroll to position [5053, 0]
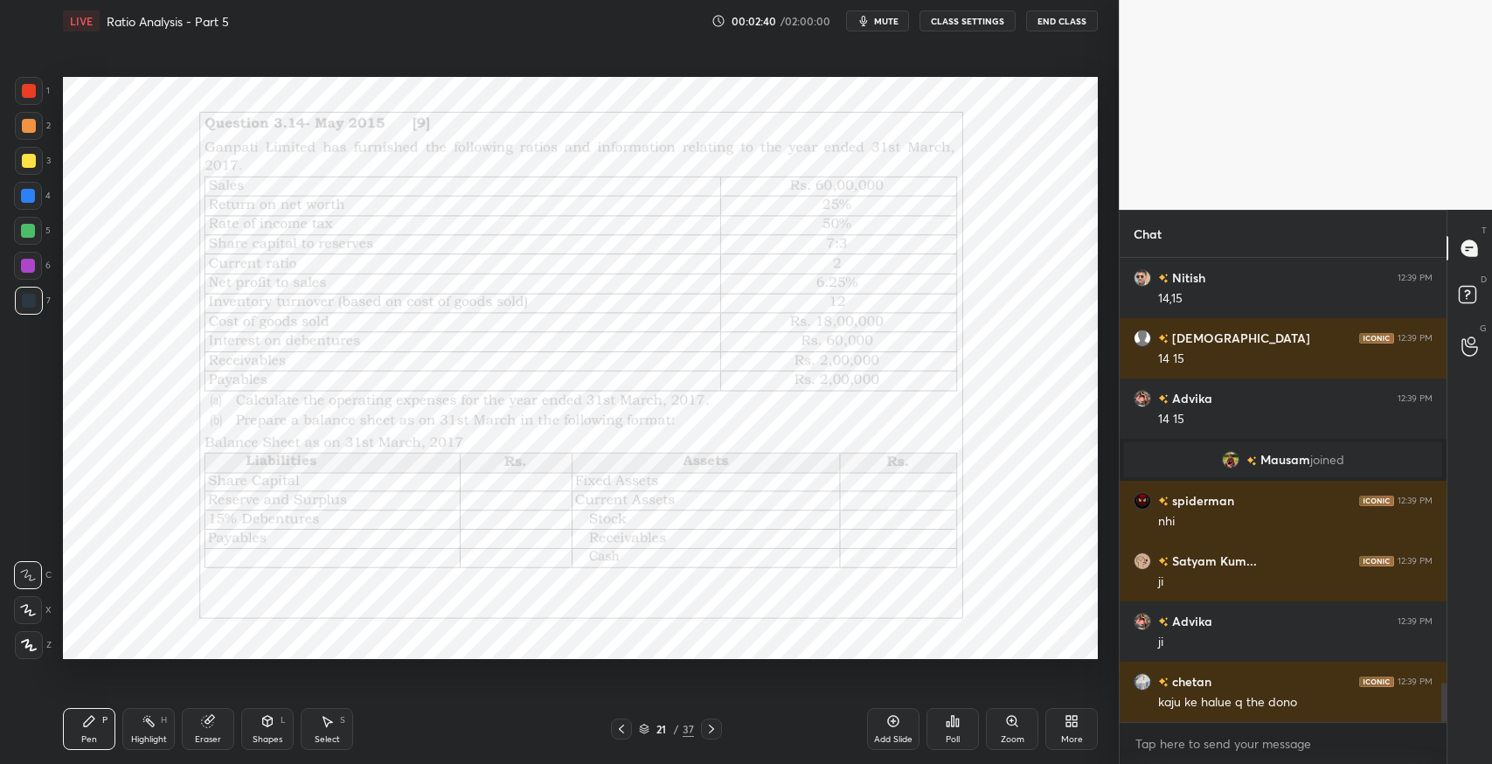
click at [711, 728] on icon at bounding box center [711, 729] width 14 height 14
click at [718, 732] on div at bounding box center [711, 728] width 21 height 21
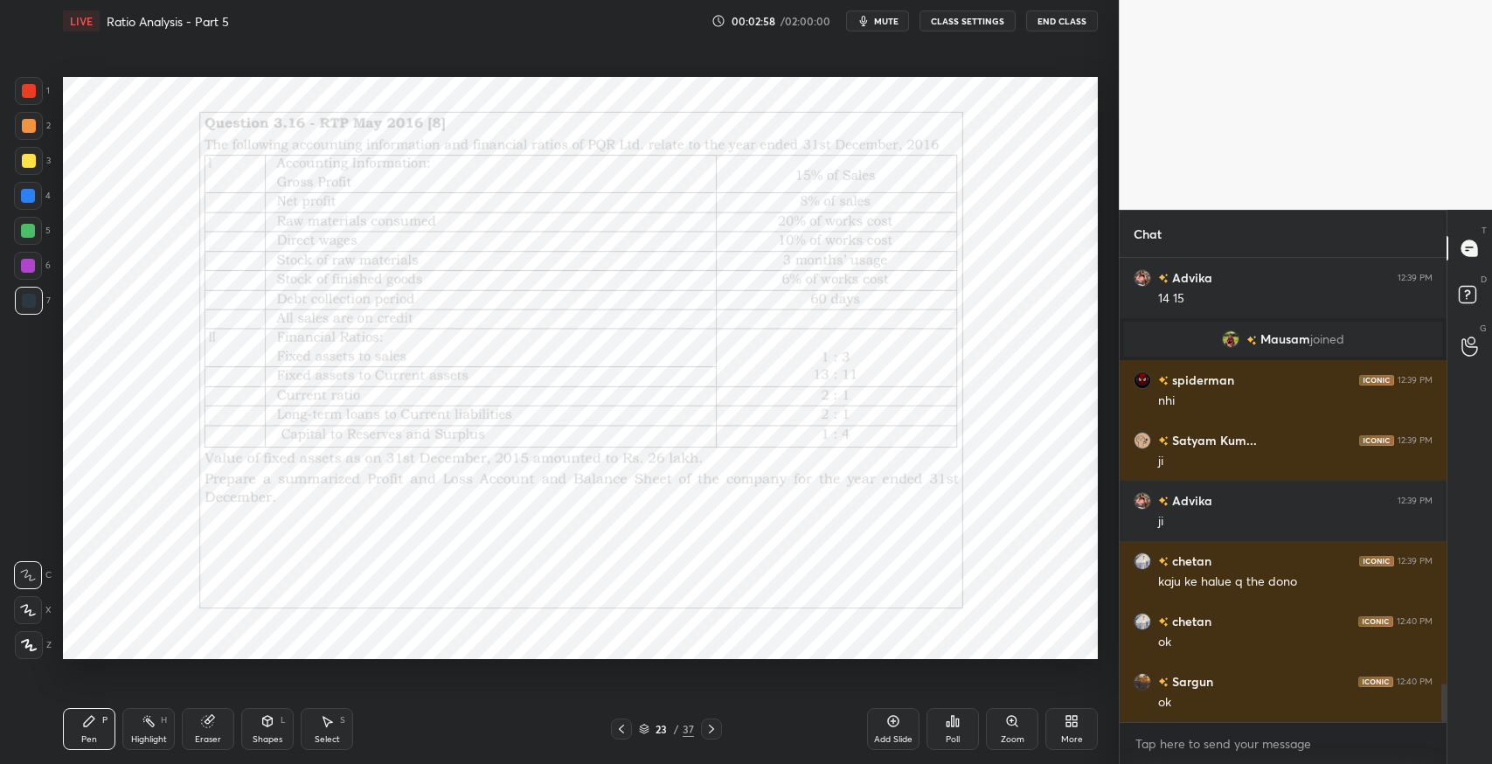
click at [614, 728] on icon at bounding box center [621, 729] width 14 height 14
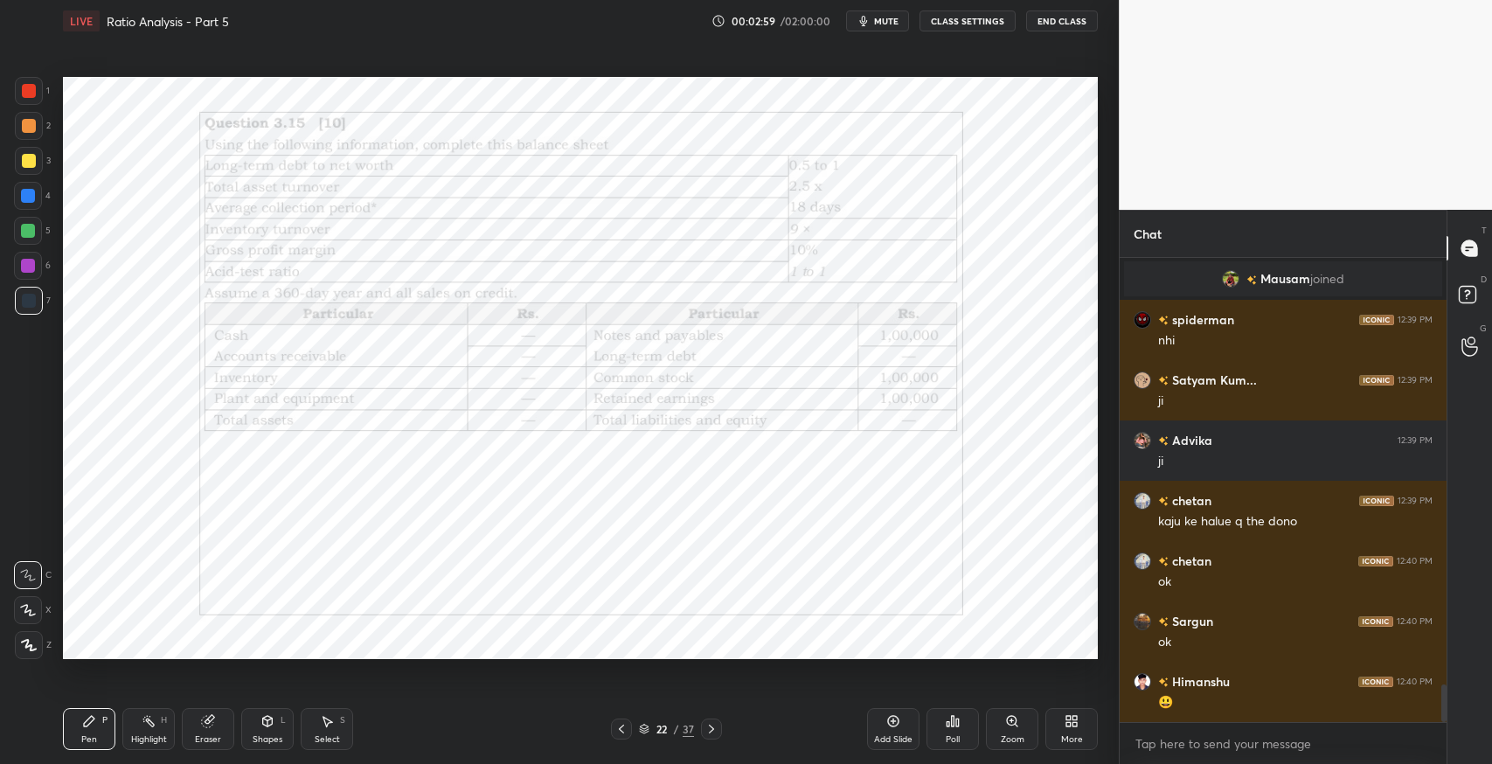
click at [621, 728] on icon at bounding box center [621, 729] width 14 height 14
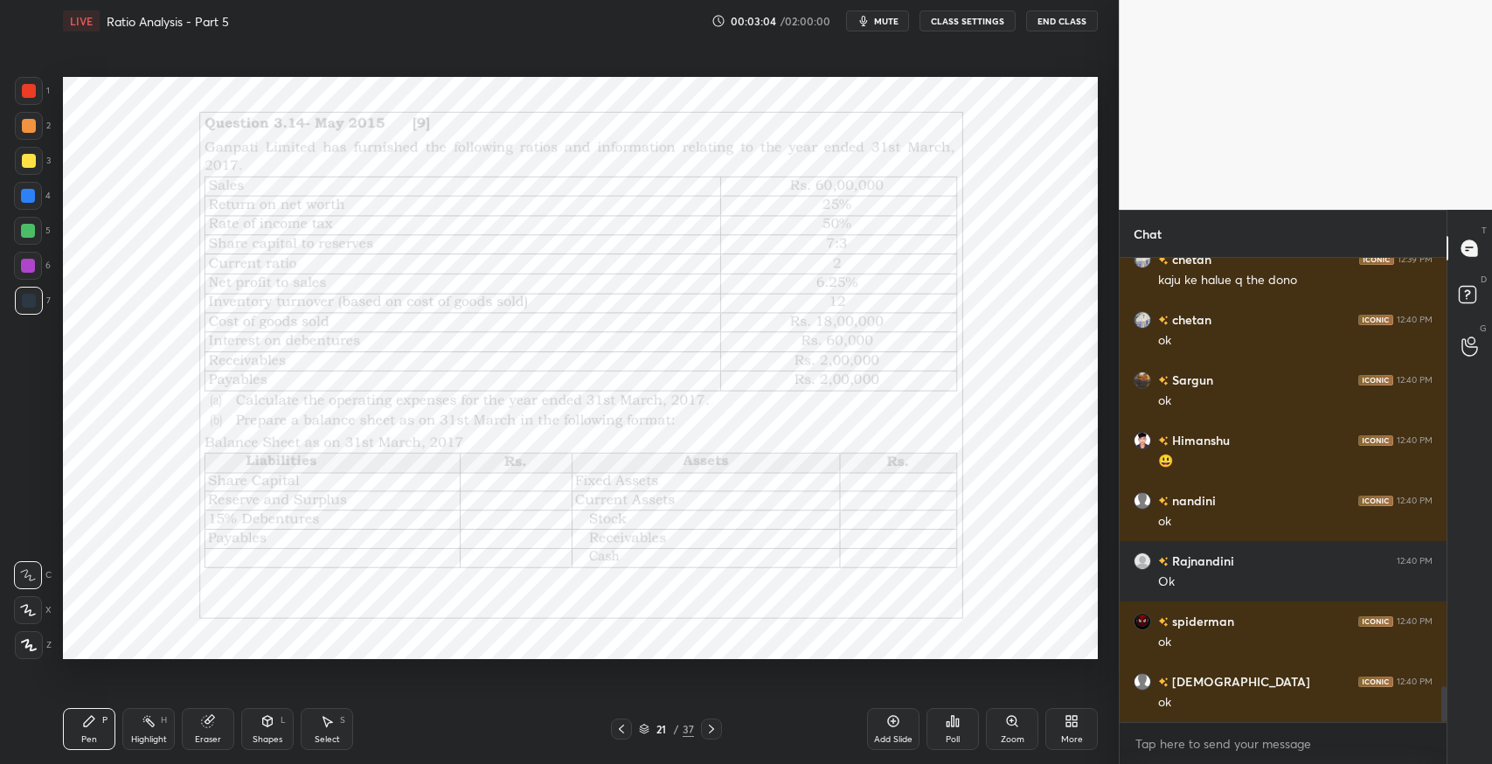
scroll to position [5535, 0]
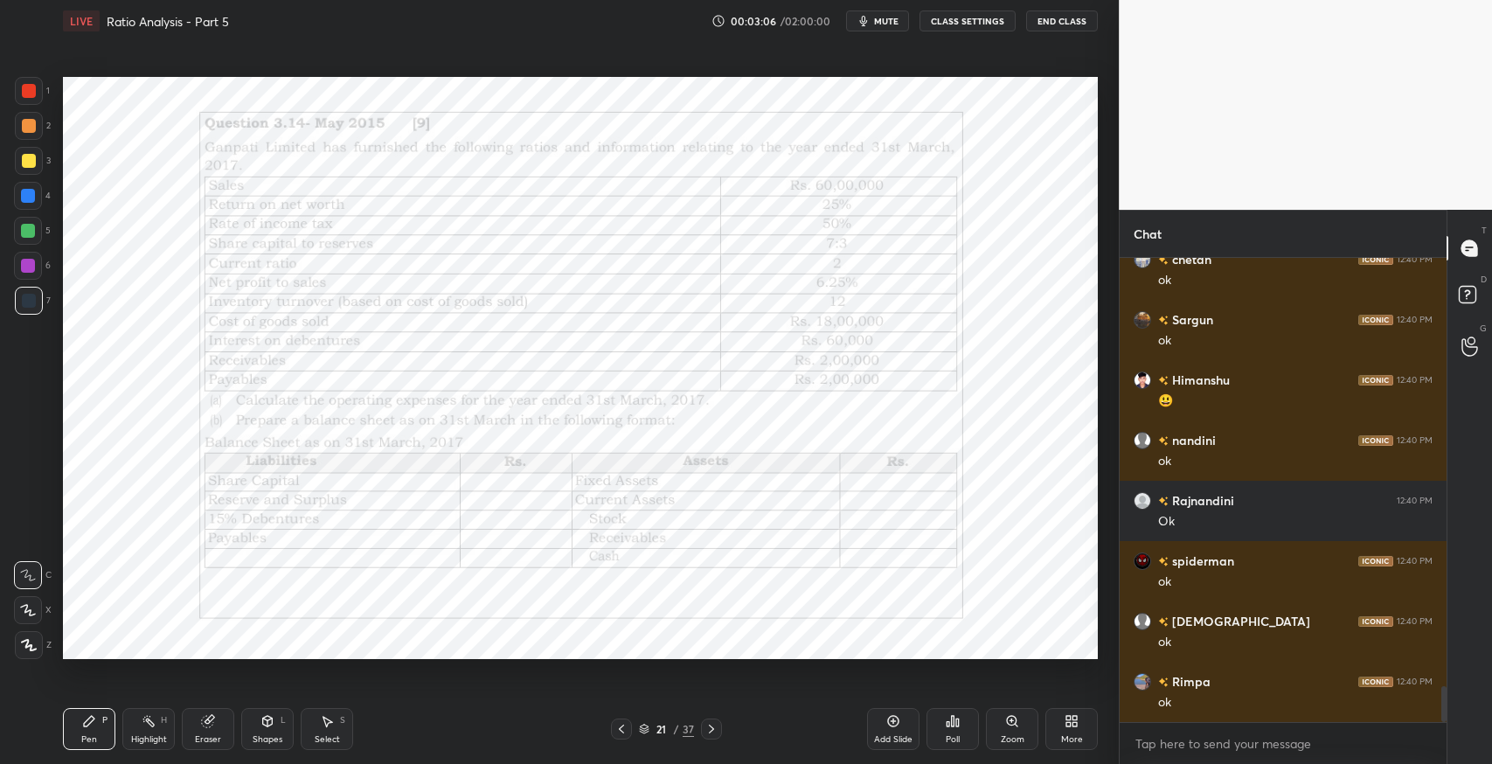
click at [902, 739] on div "Add Slide" at bounding box center [893, 739] width 38 height 9
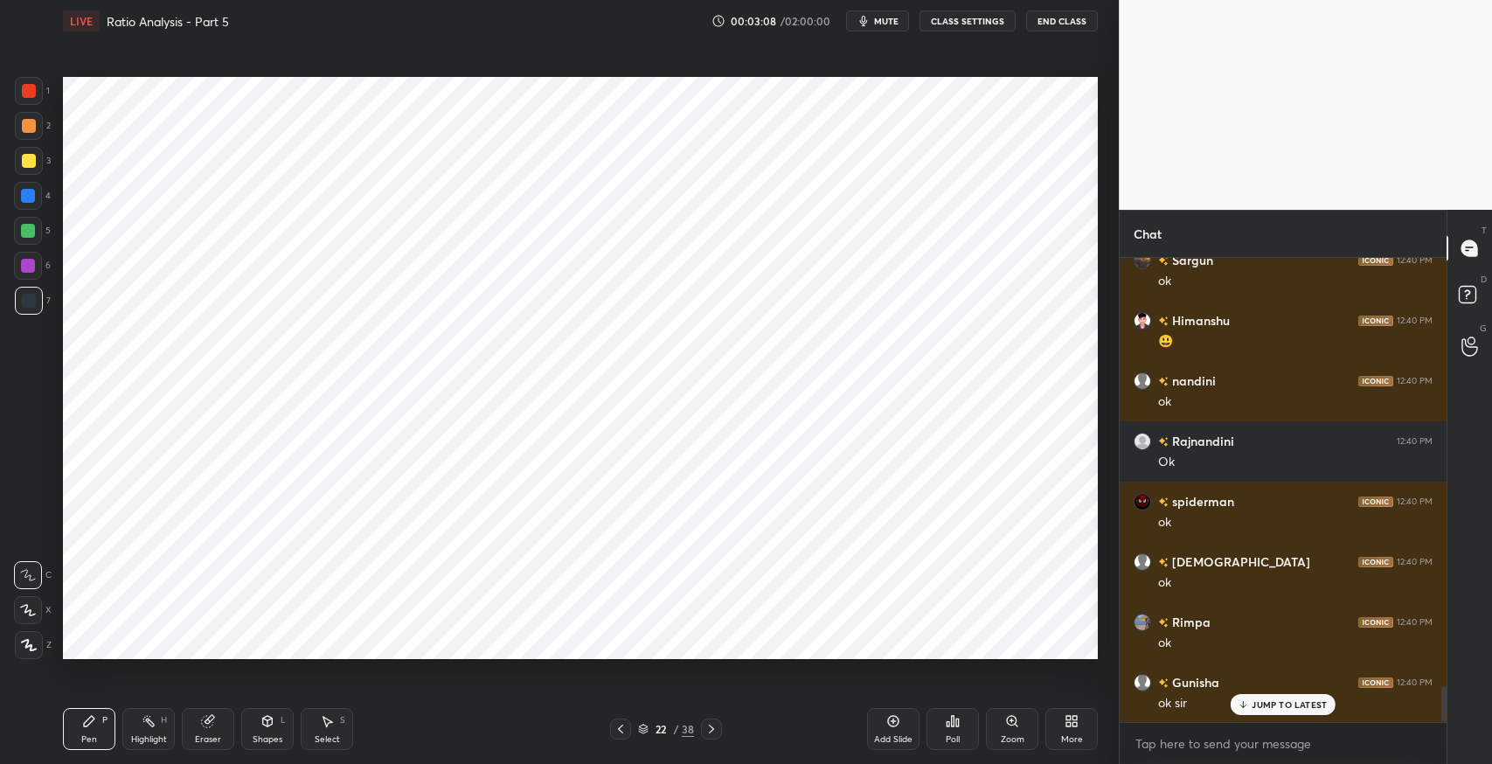
click at [621, 728] on icon at bounding box center [621, 729] width 14 height 14
click at [1074, 724] on icon at bounding box center [1074, 724] width 4 height 4
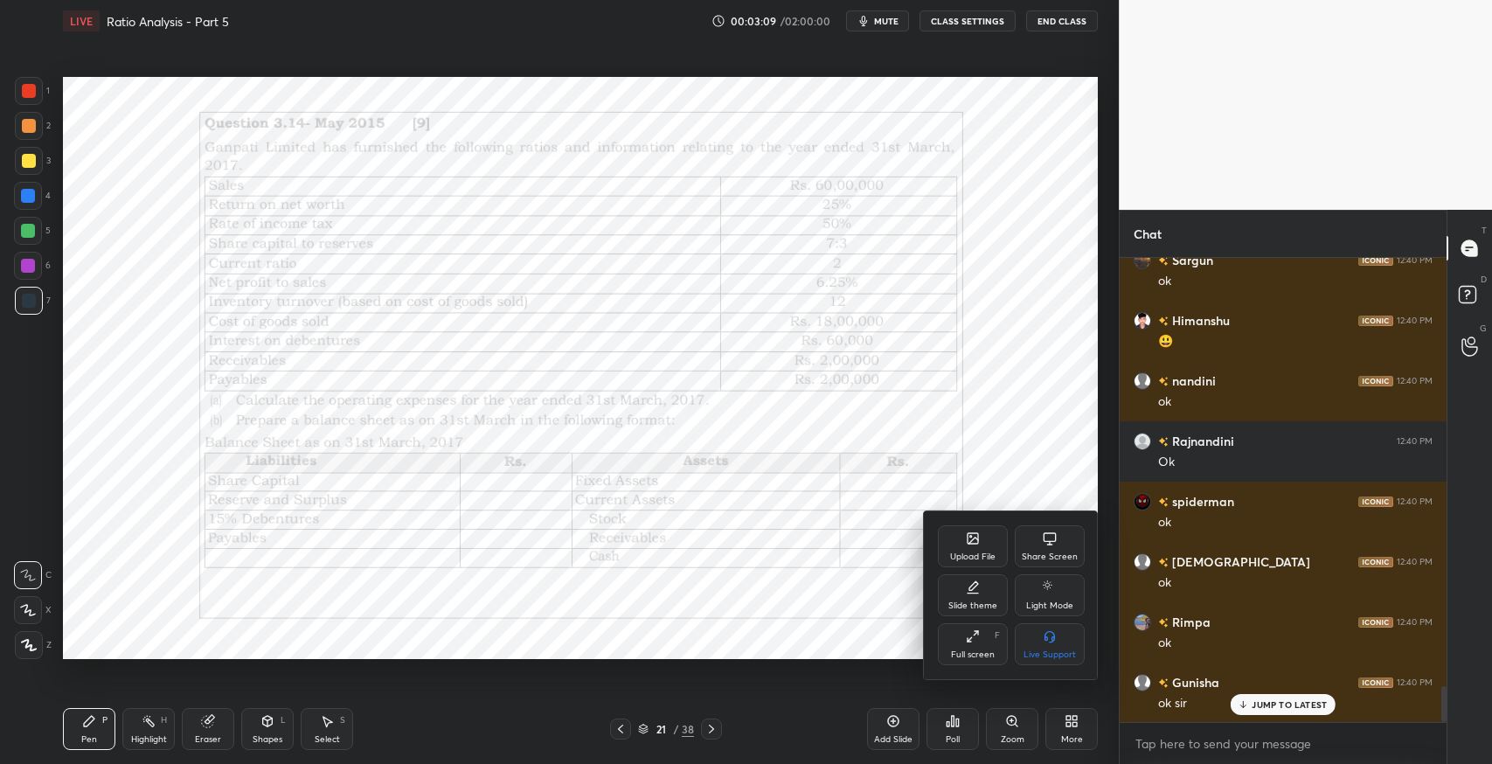
click at [967, 597] on div "Slide theme" at bounding box center [973, 595] width 70 height 42
click at [1040, 605] on div "Light Ruled" at bounding box center [1050, 605] width 46 height 9
click at [721, 560] on div at bounding box center [746, 382] width 1492 height 764
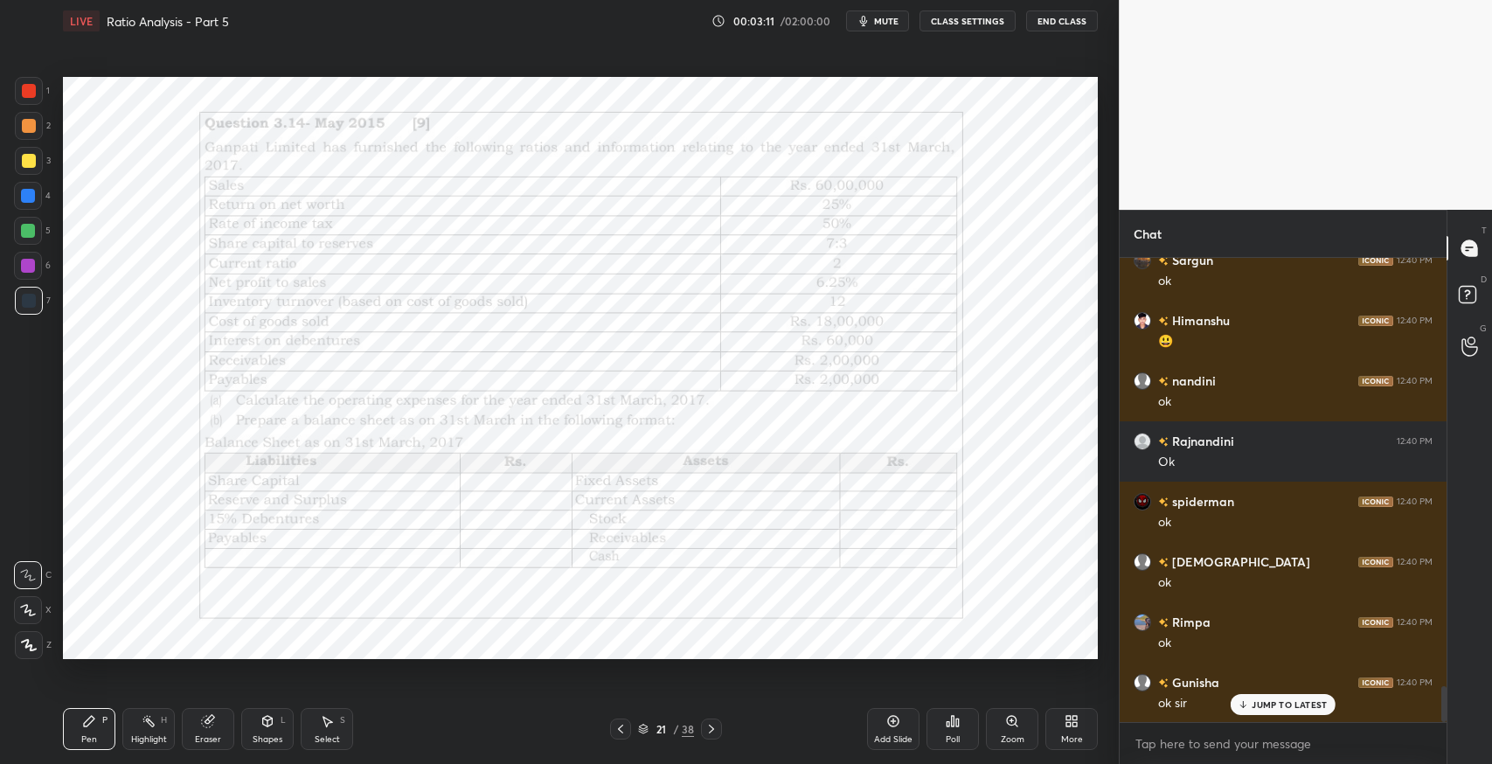
click at [893, 720] on icon at bounding box center [893, 720] width 5 height 5
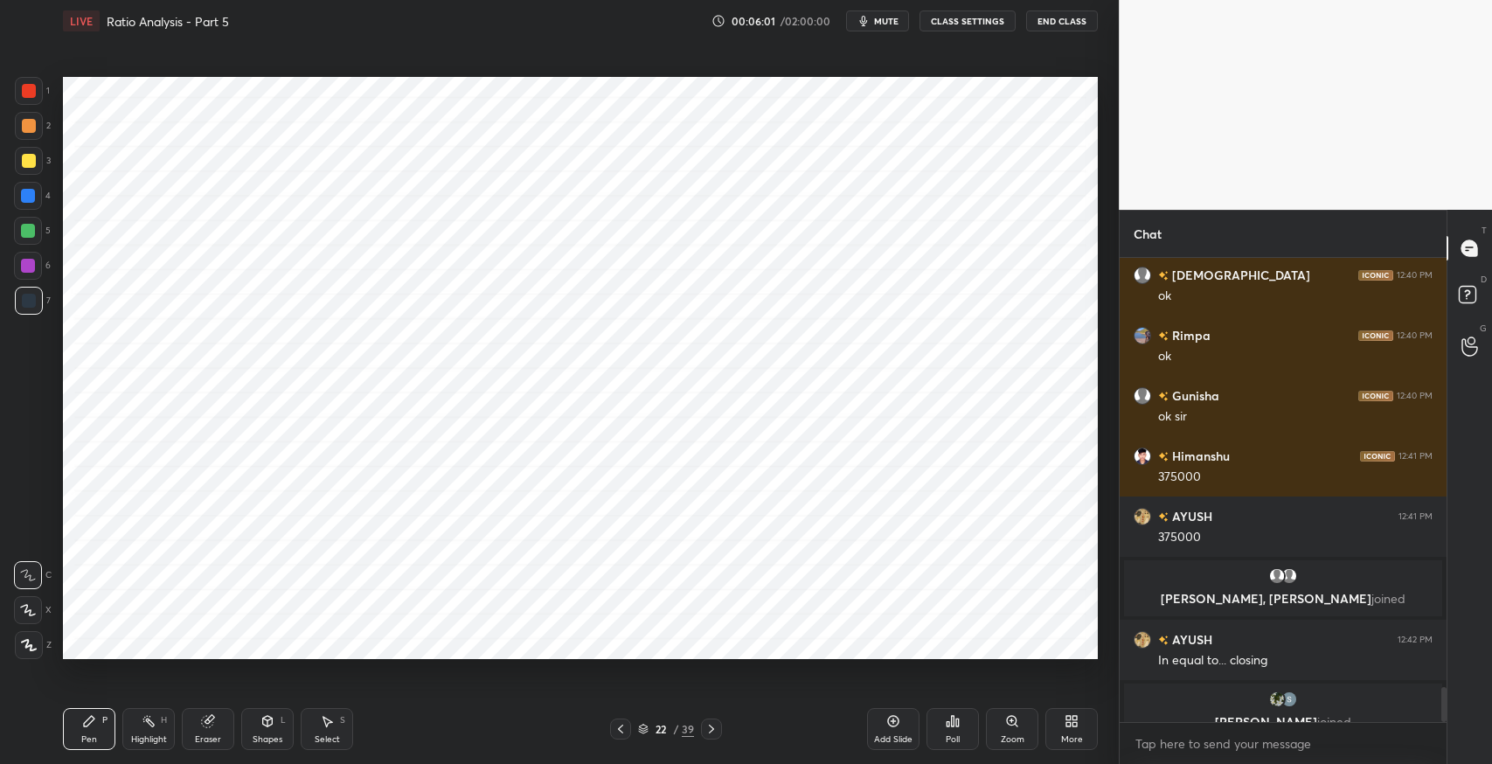
scroll to position [5657, 0]
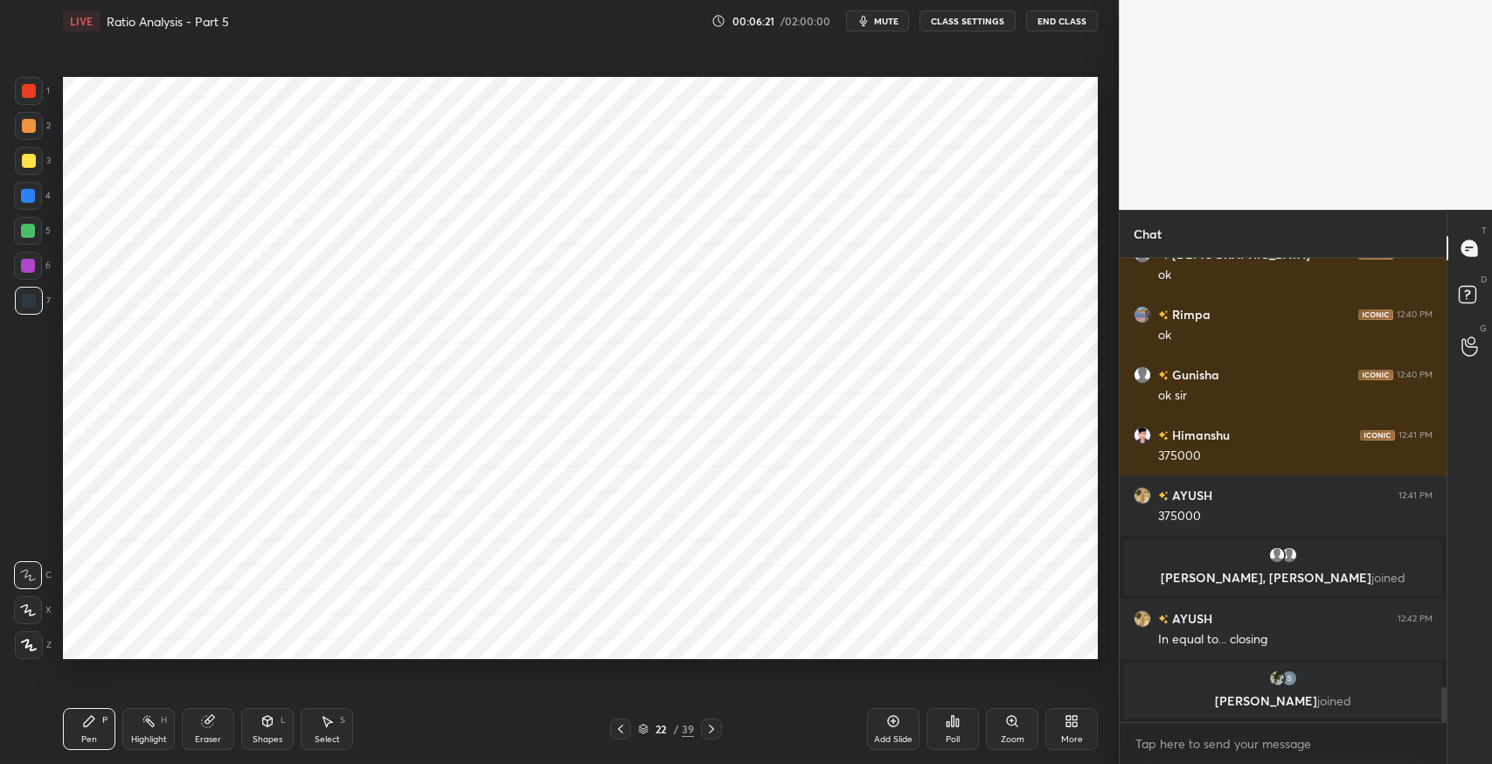
click at [220, 725] on div "Eraser" at bounding box center [208, 729] width 52 height 42
click at [87, 732] on div "Pen P" at bounding box center [89, 729] width 52 height 42
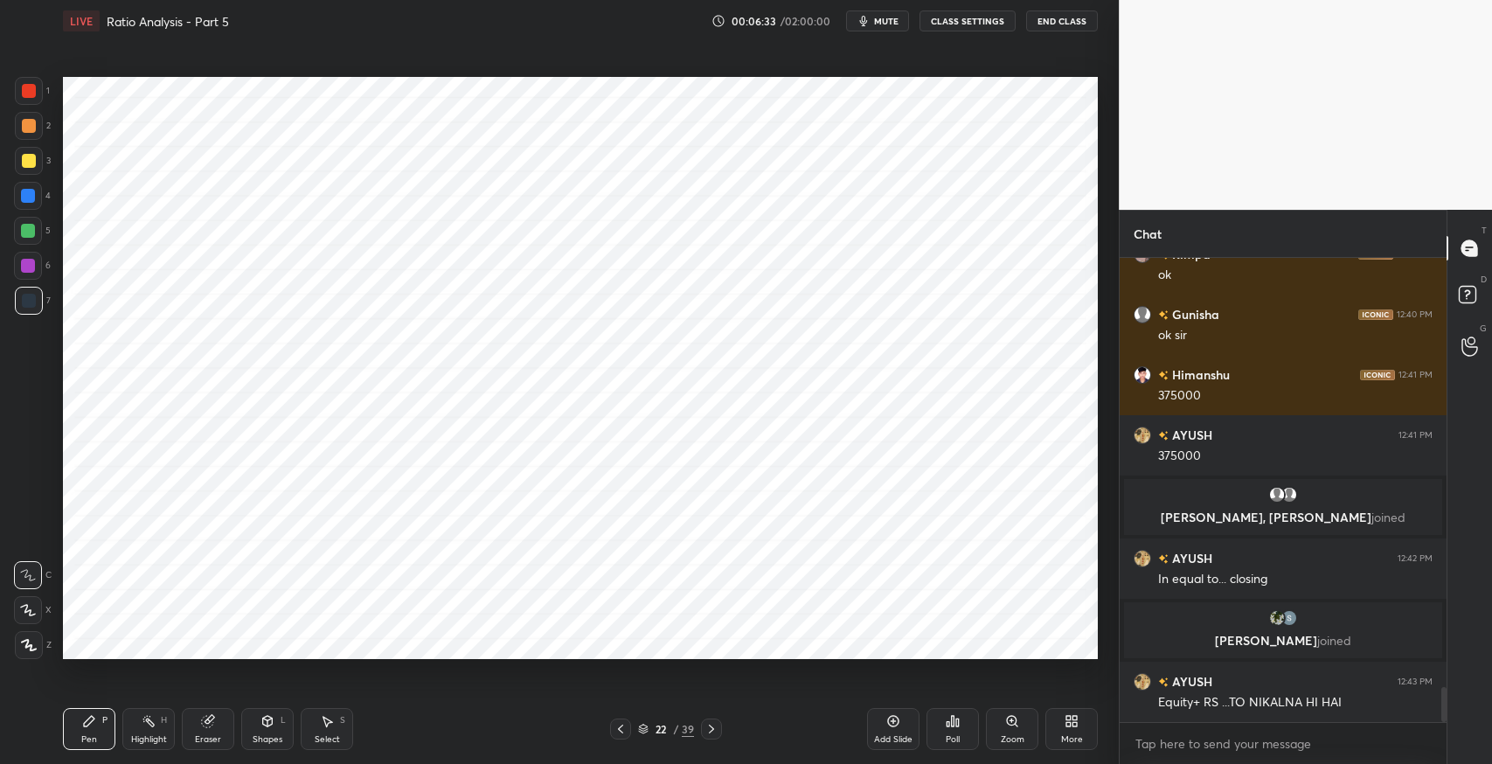
click at [212, 727] on icon at bounding box center [208, 721] width 14 height 14
click at [93, 718] on icon at bounding box center [89, 721] width 10 height 10
click at [212, 725] on icon at bounding box center [207, 721] width 11 height 11
click at [90, 724] on icon at bounding box center [89, 721] width 14 height 14
click at [219, 718] on div "Eraser" at bounding box center [208, 729] width 52 height 42
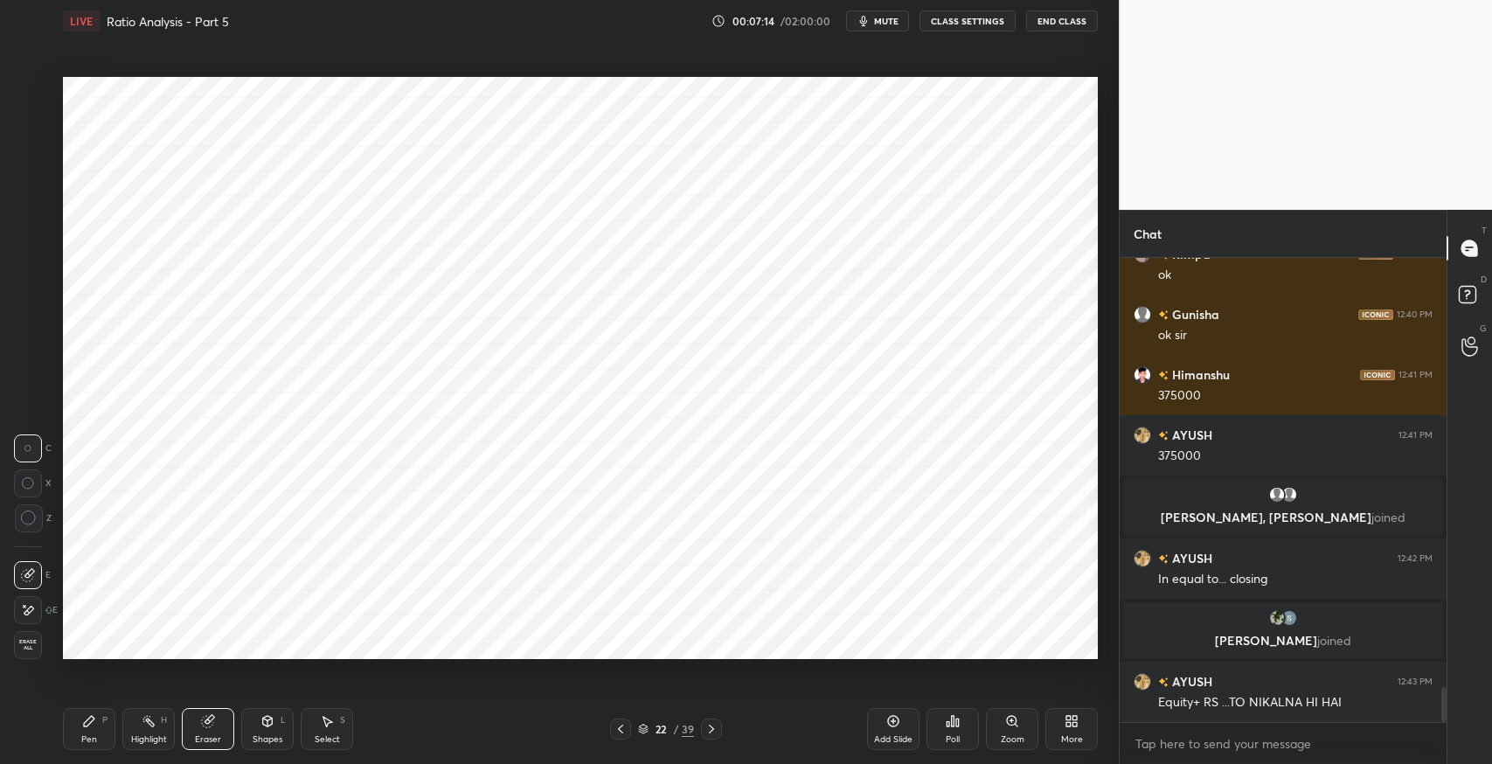
click at [89, 731] on div "Pen P" at bounding box center [89, 729] width 52 height 42
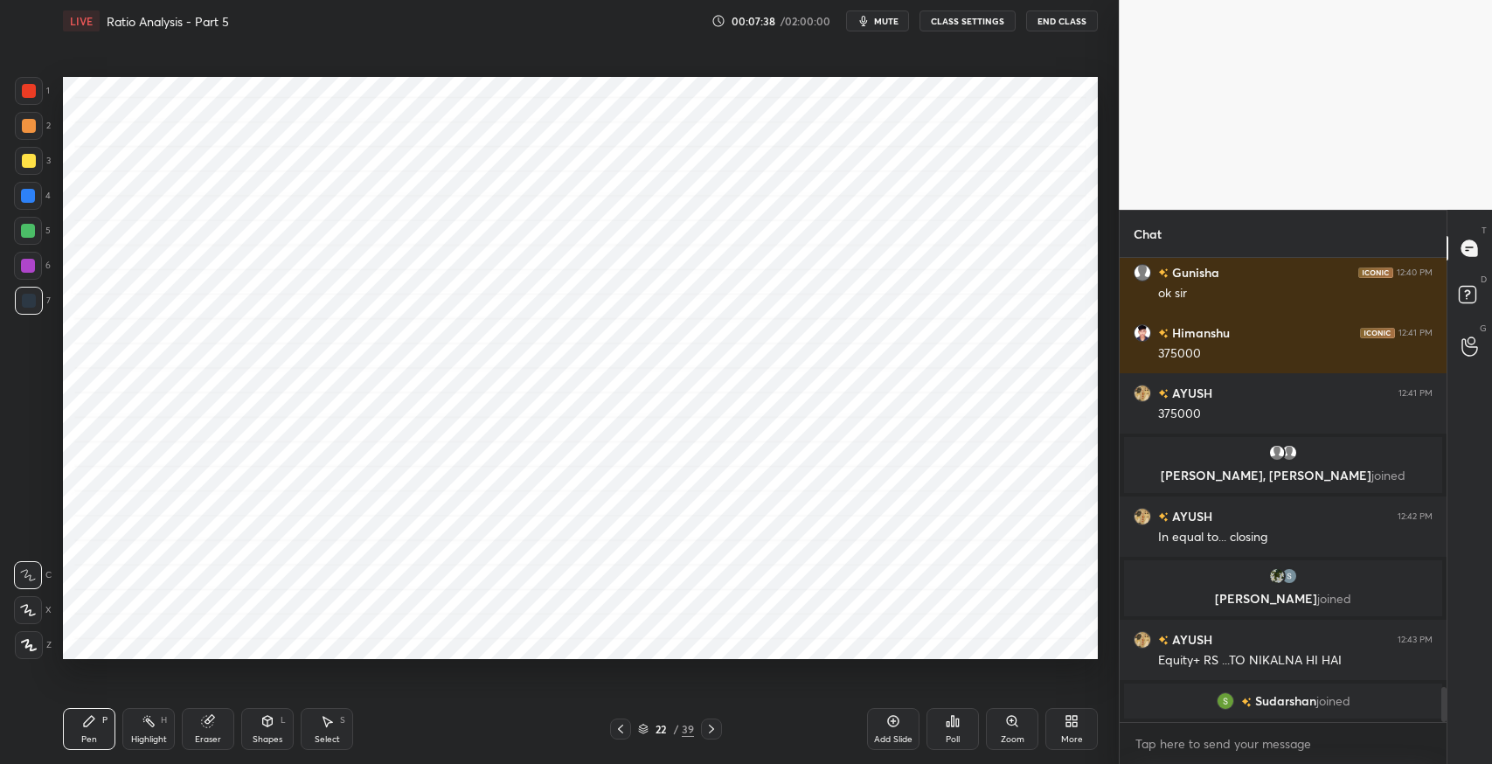
click at [331, 720] on icon at bounding box center [327, 721] width 14 height 14
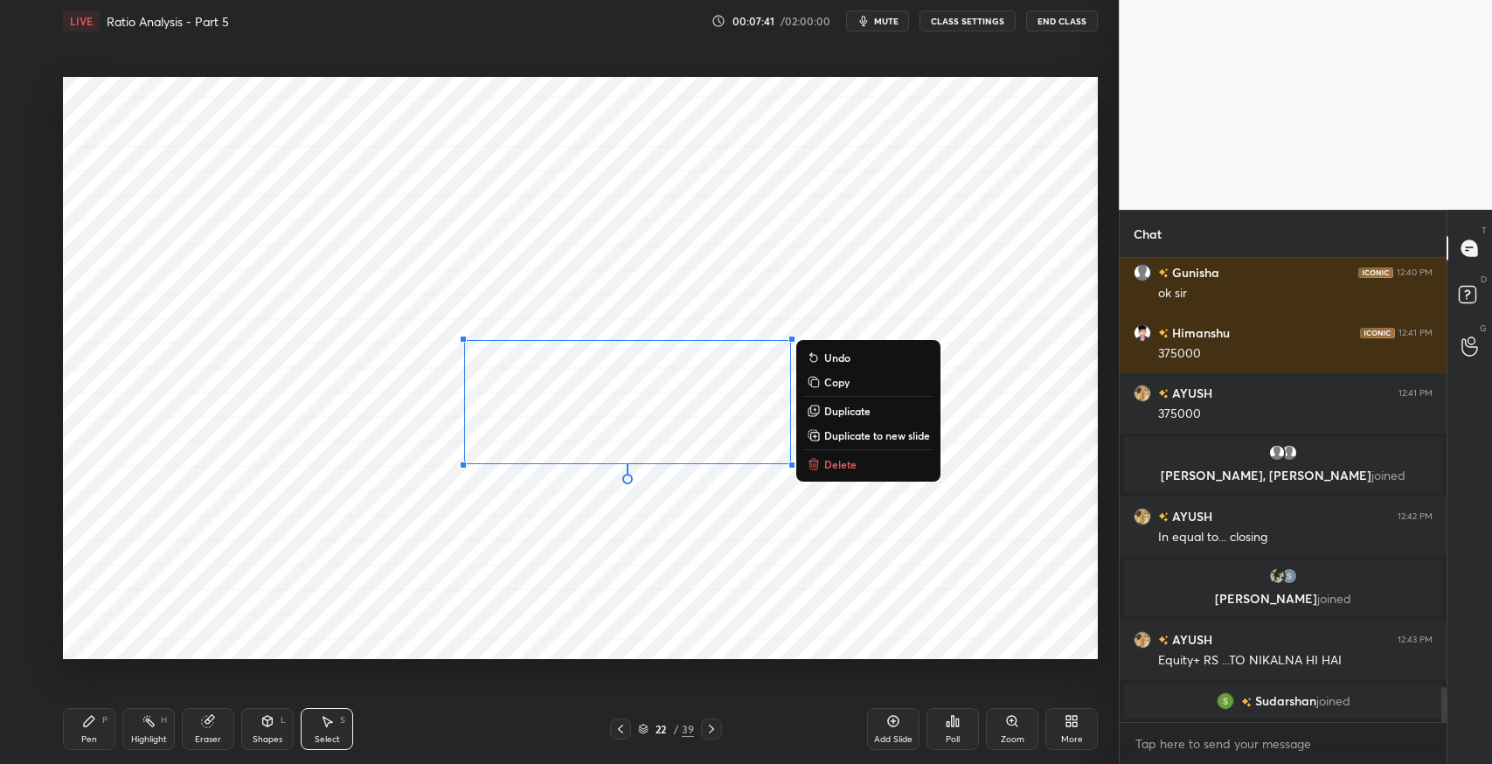
click at [87, 725] on icon at bounding box center [89, 721] width 10 height 10
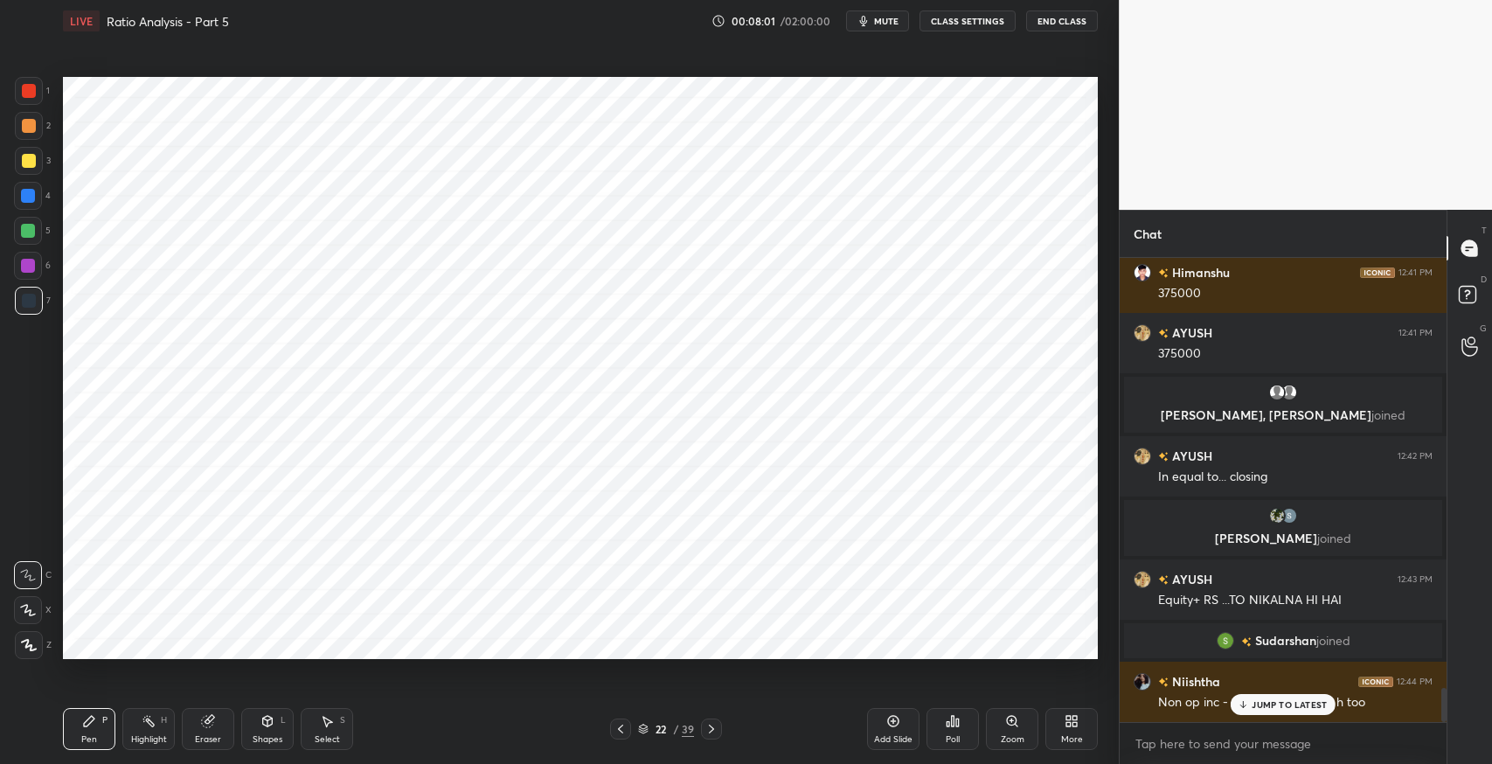
scroll to position [5798, 0]
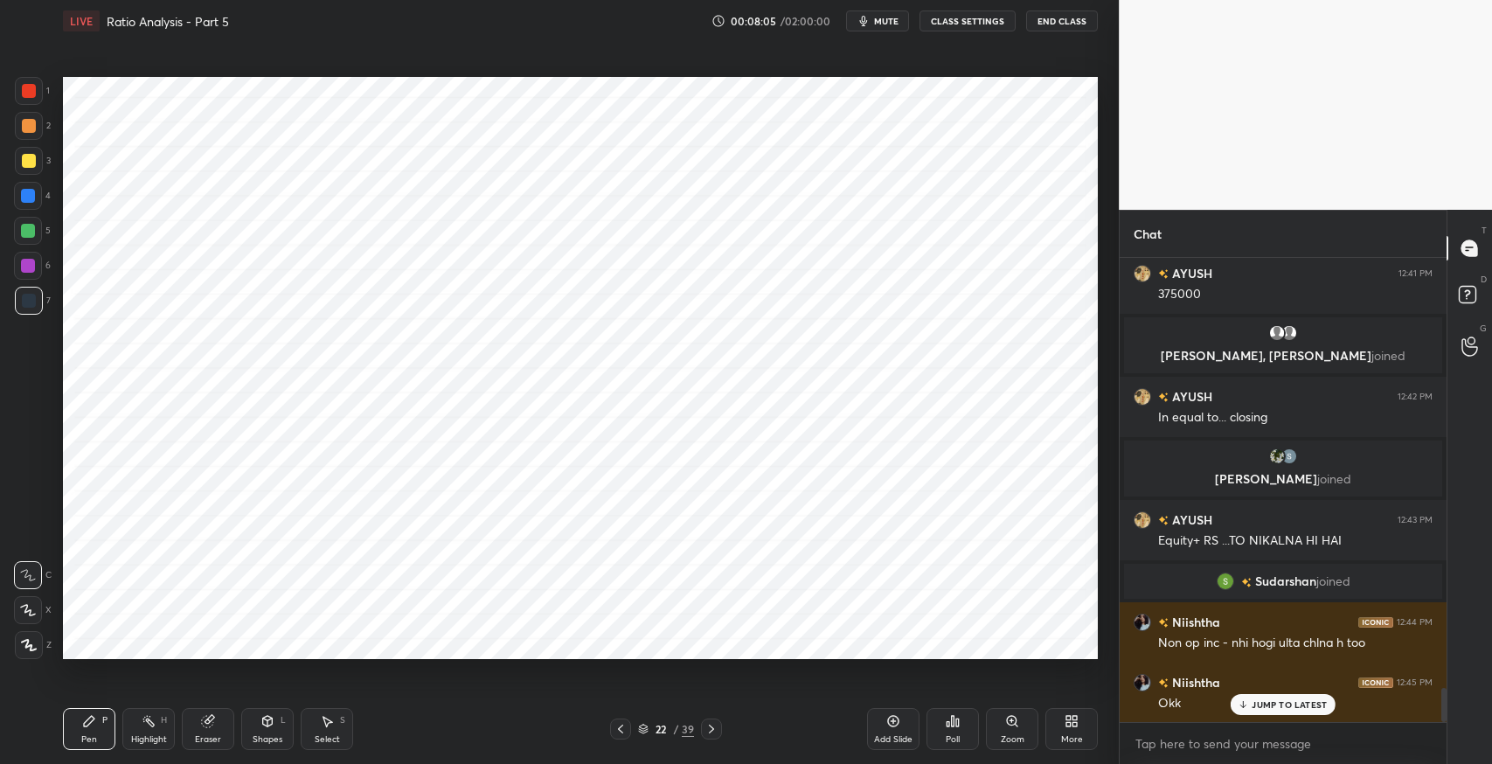
click at [316, 716] on div "Select S" at bounding box center [327, 729] width 52 height 42
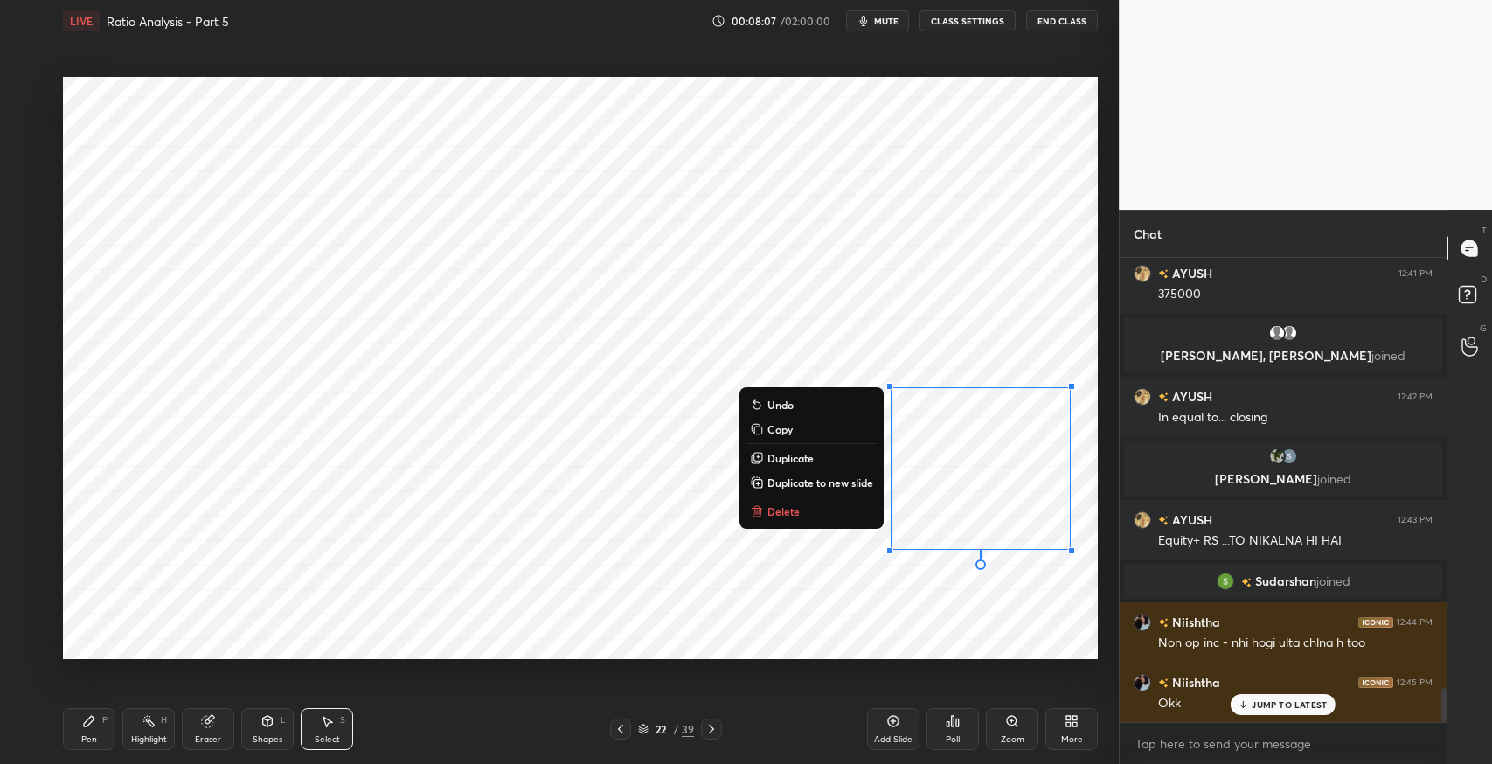
click at [788, 519] on button "Delete" at bounding box center [811, 511] width 130 height 21
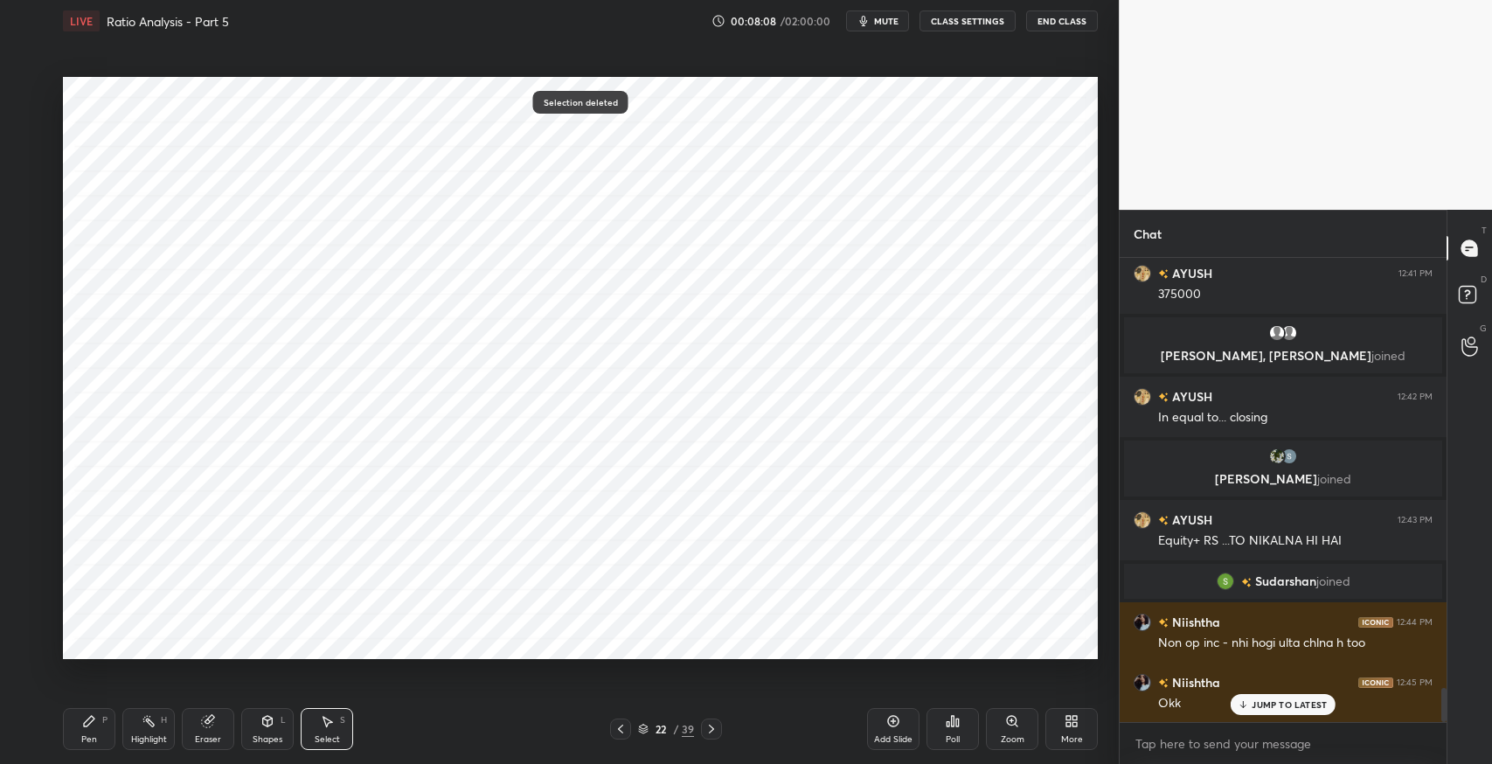
click at [98, 717] on div "Pen P" at bounding box center [89, 729] width 52 height 42
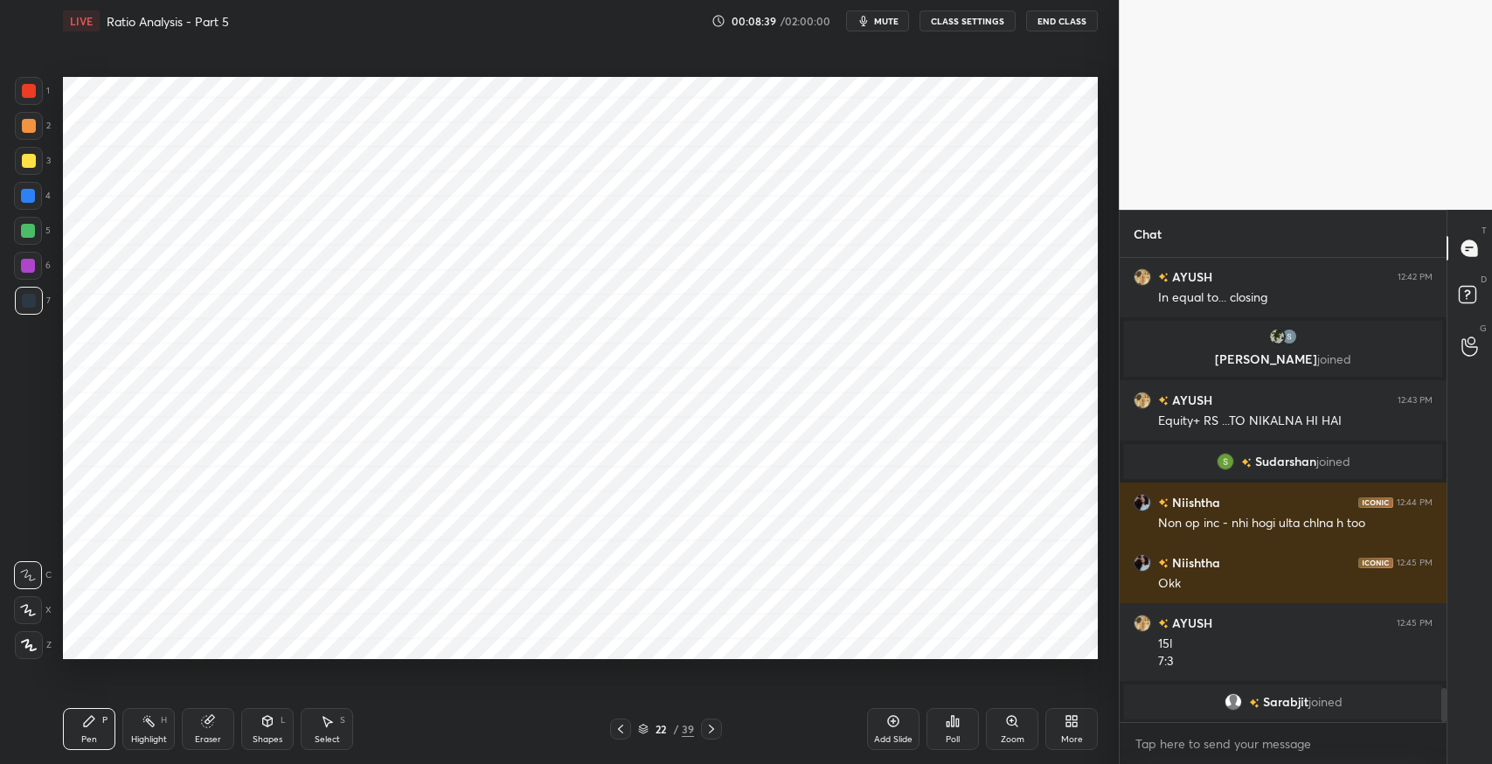
scroll to position [5978, 0]
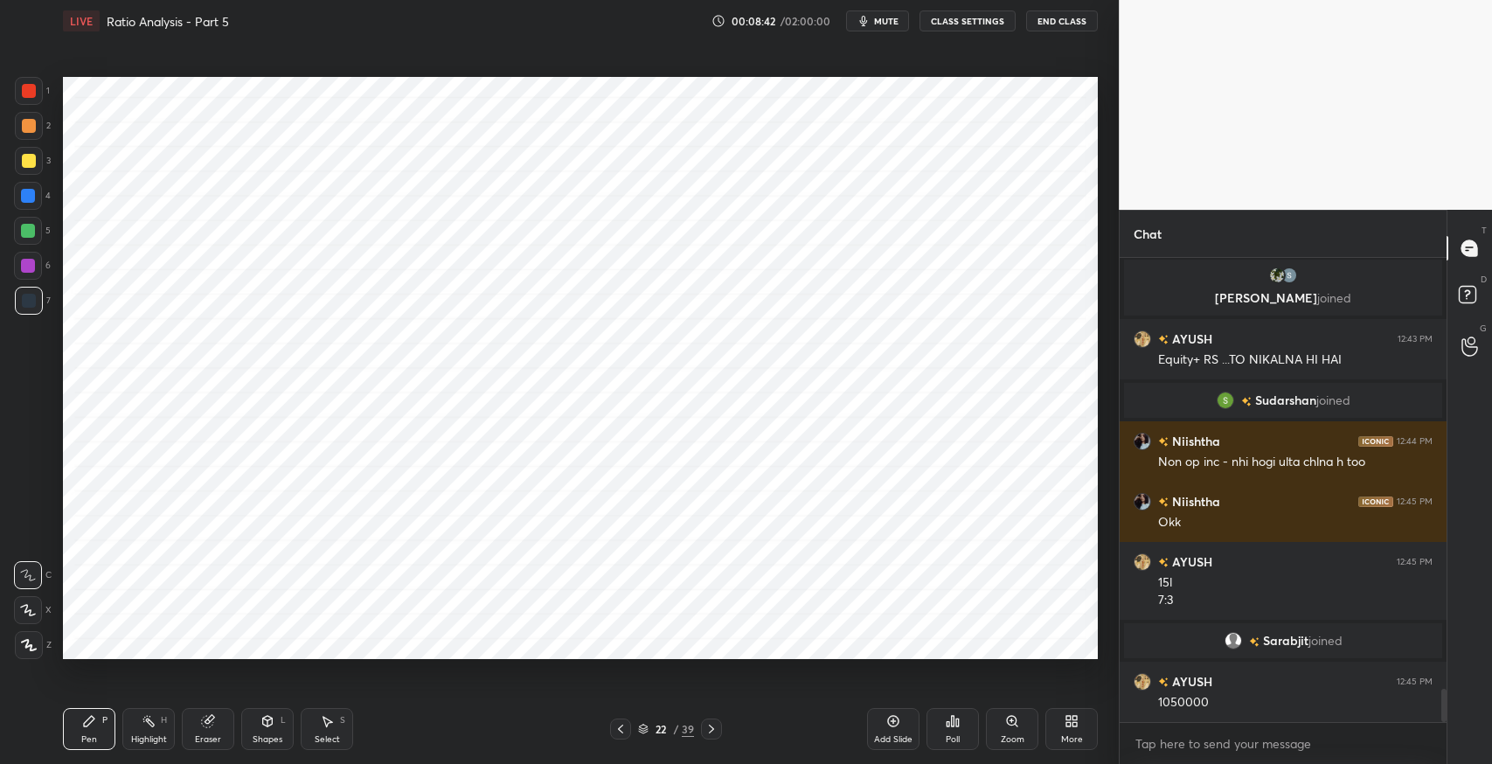
click at [327, 724] on icon at bounding box center [328, 722] width 10 height 10
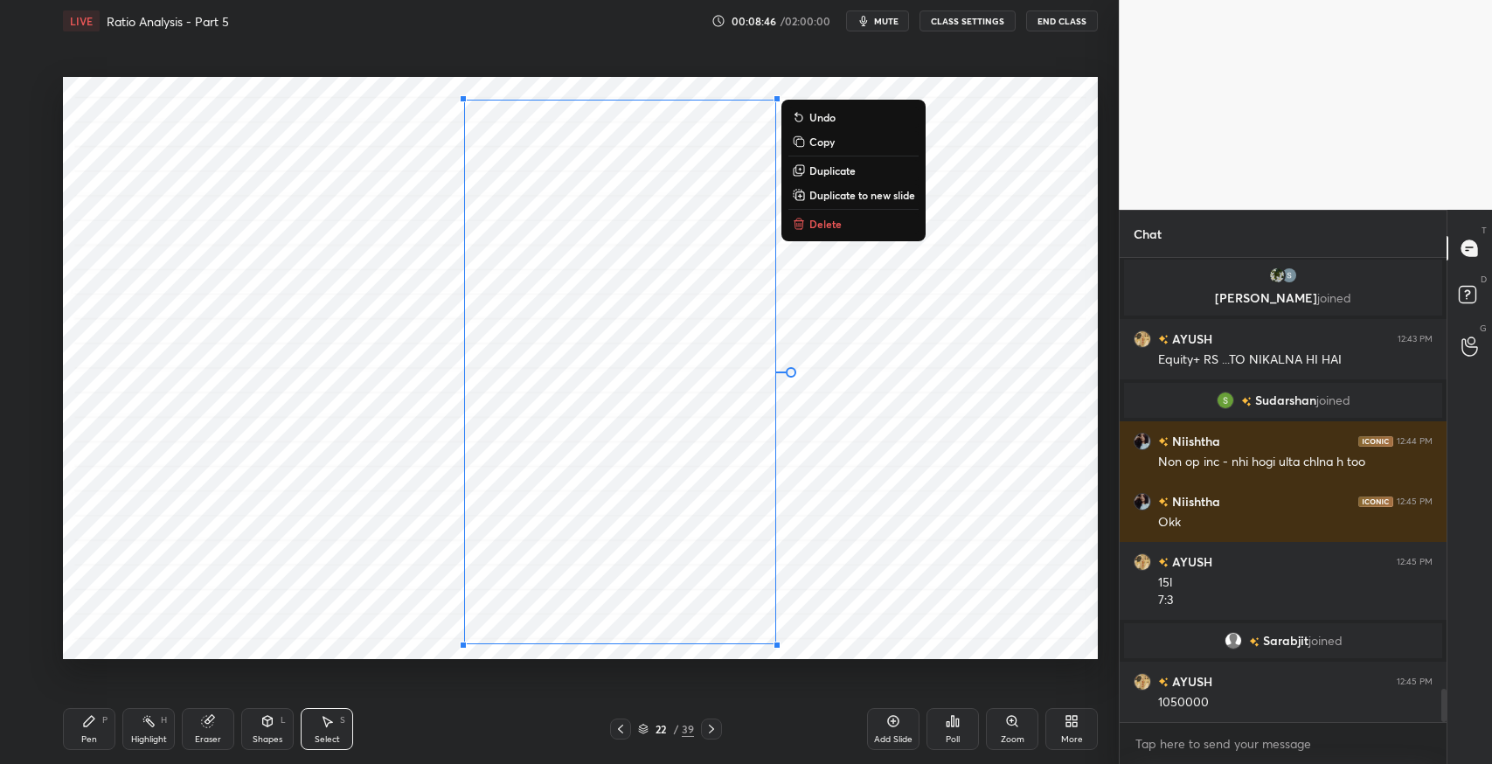
click at [283, 724] on div "L" at bounding box center [283, 720] width 5 height 9
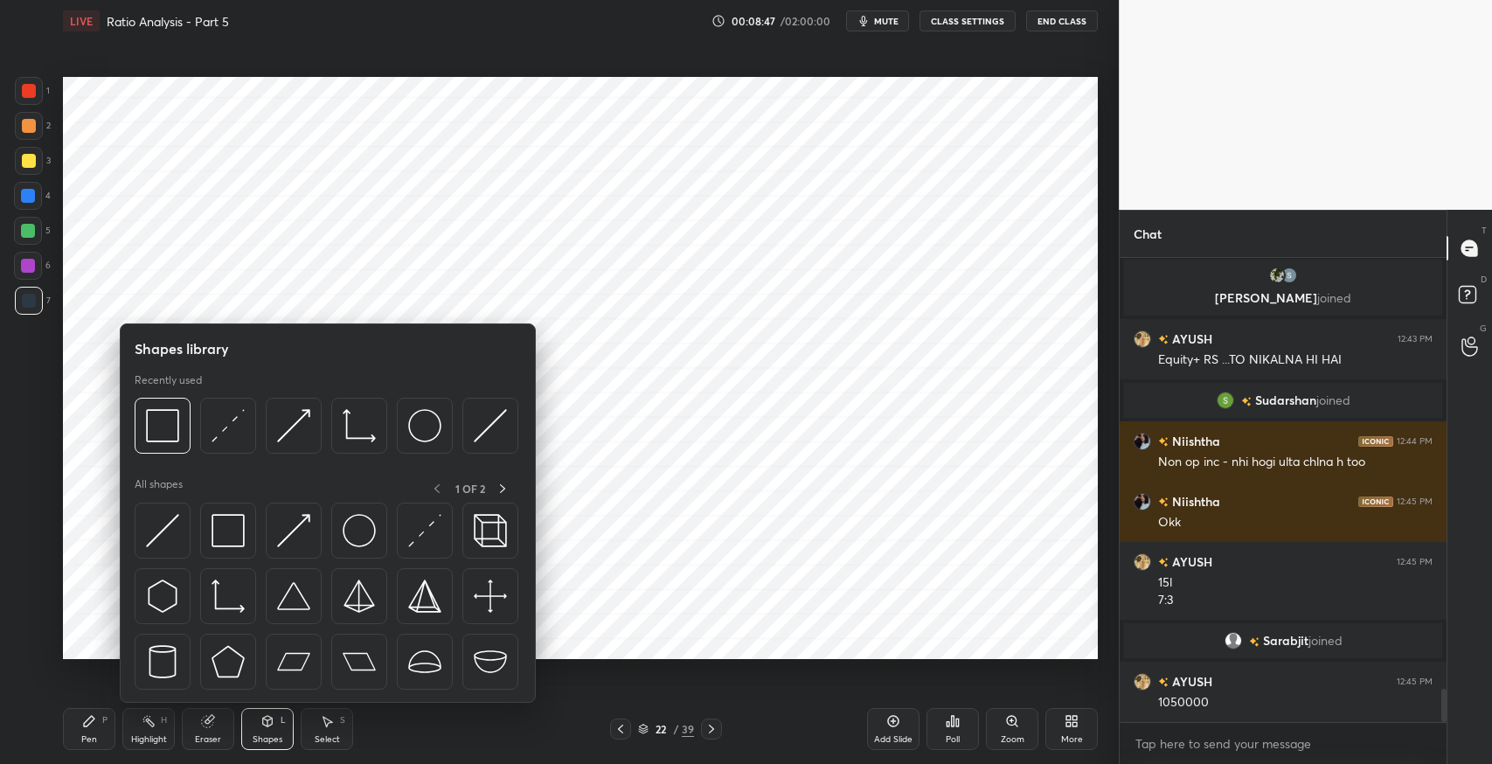
click at [229, 538] on img at bounding box center [228, 530] width 33 height 33
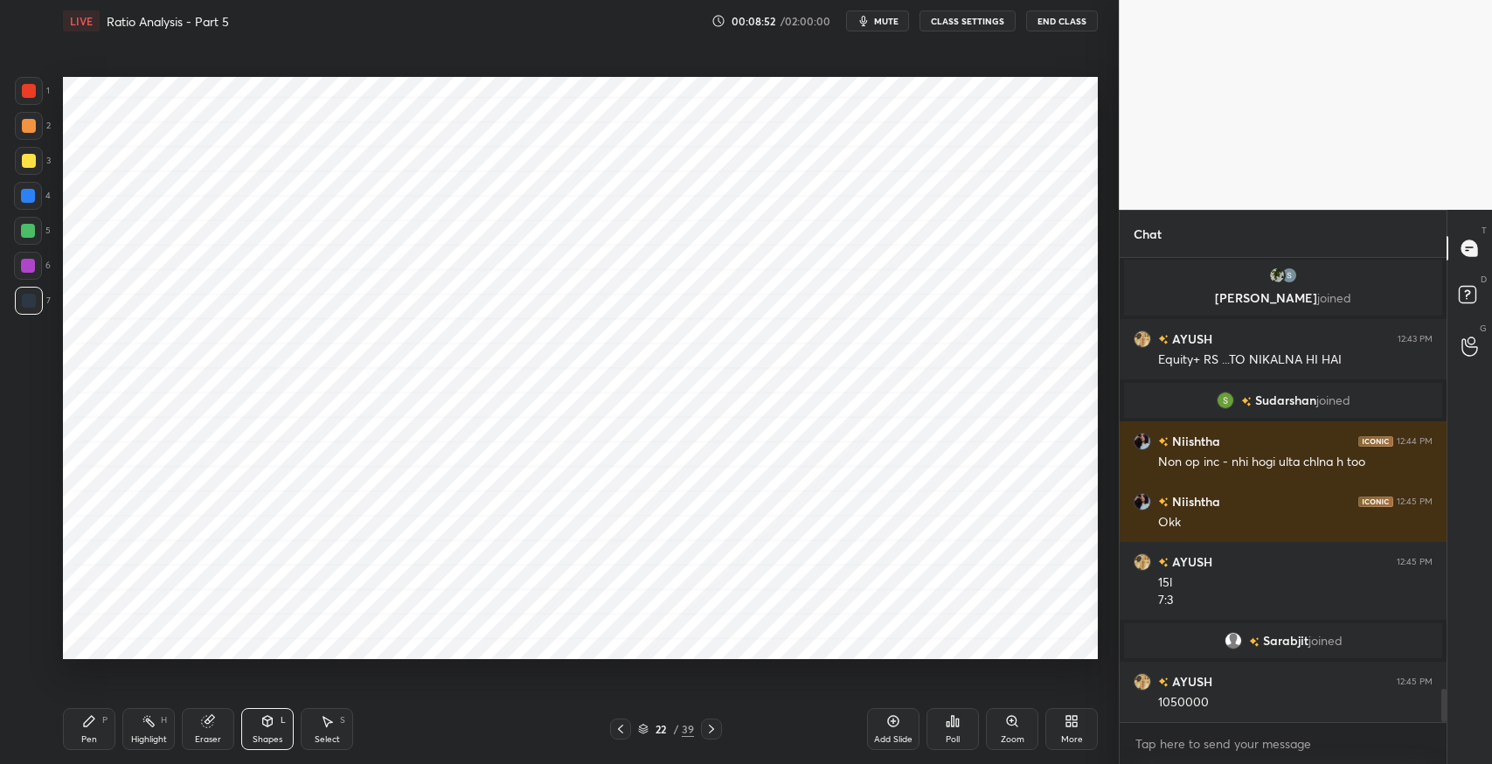
click at [86, 712] on div "Pen P" at bounding box center [89, 729] width 52 height 42
click at [85, 722] on icon at bounding box center [89, 721] width 10 height 10
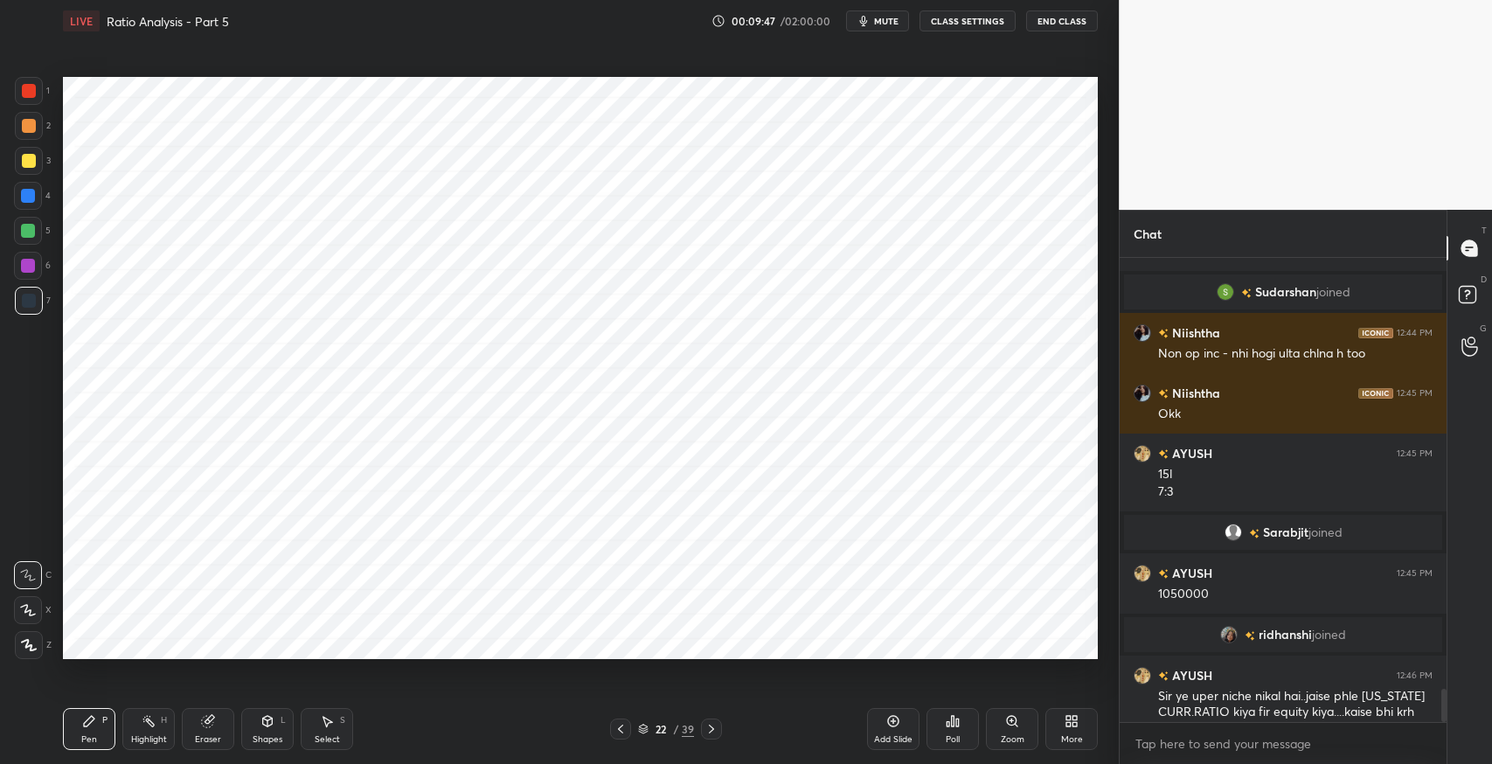
scroll to position [6046, 0]
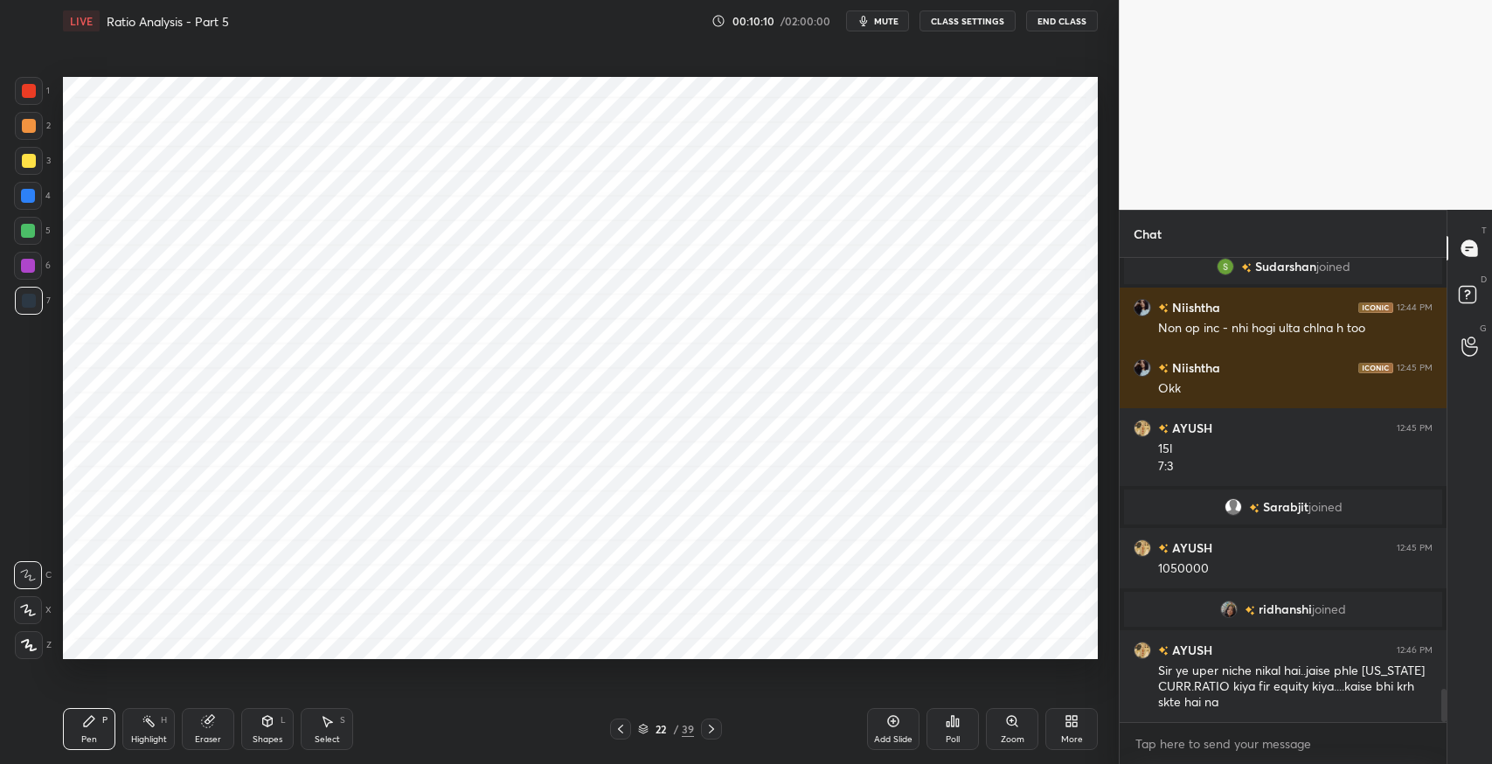
click at [326, 718] on icon at bounding box center [328, 722] width 10 height 10
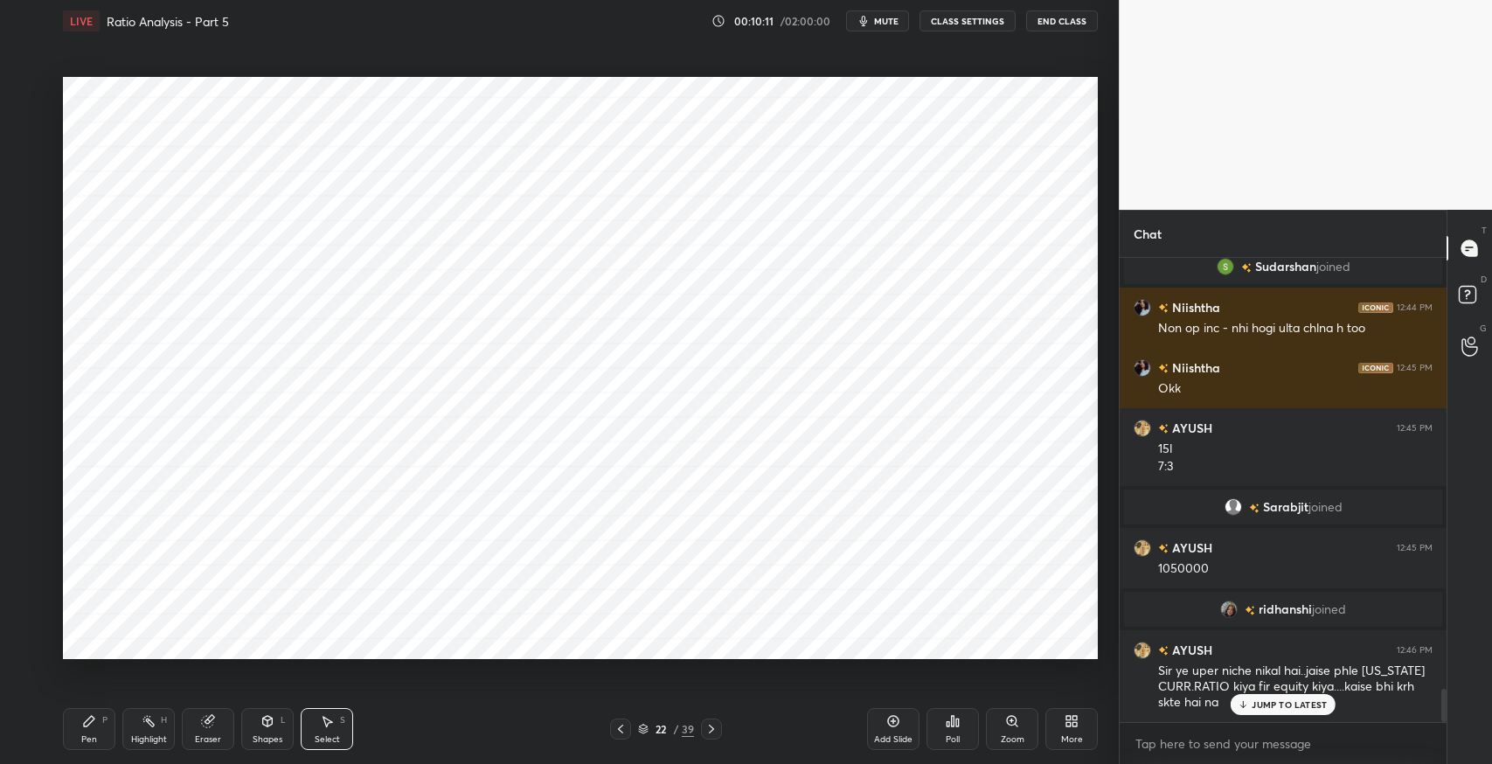
scroll to position [6105, 0]
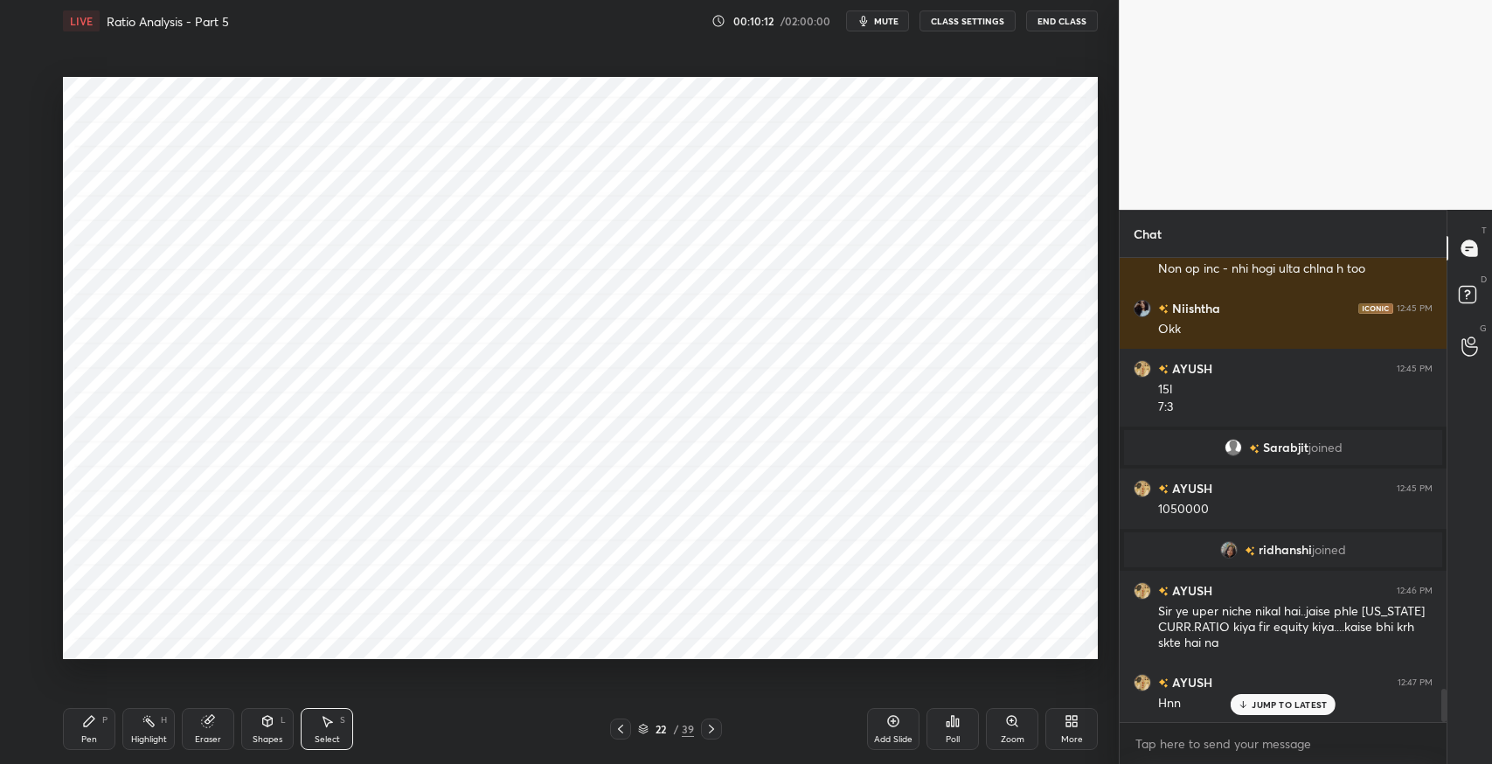
click at [892, 731] on div "Add Slide" at bounding box center [893, 729] width 52 height 42
click at [103, 728] on div "Pen P" at bounding box center [89, 729] width 52 height 42
click at [224, 717] on div "Eraser" at bounding box center [208, 729] width 52 height 42
click at [100, 718] on div "Pen P" at bounding box center [89, 729] width 52 height 42
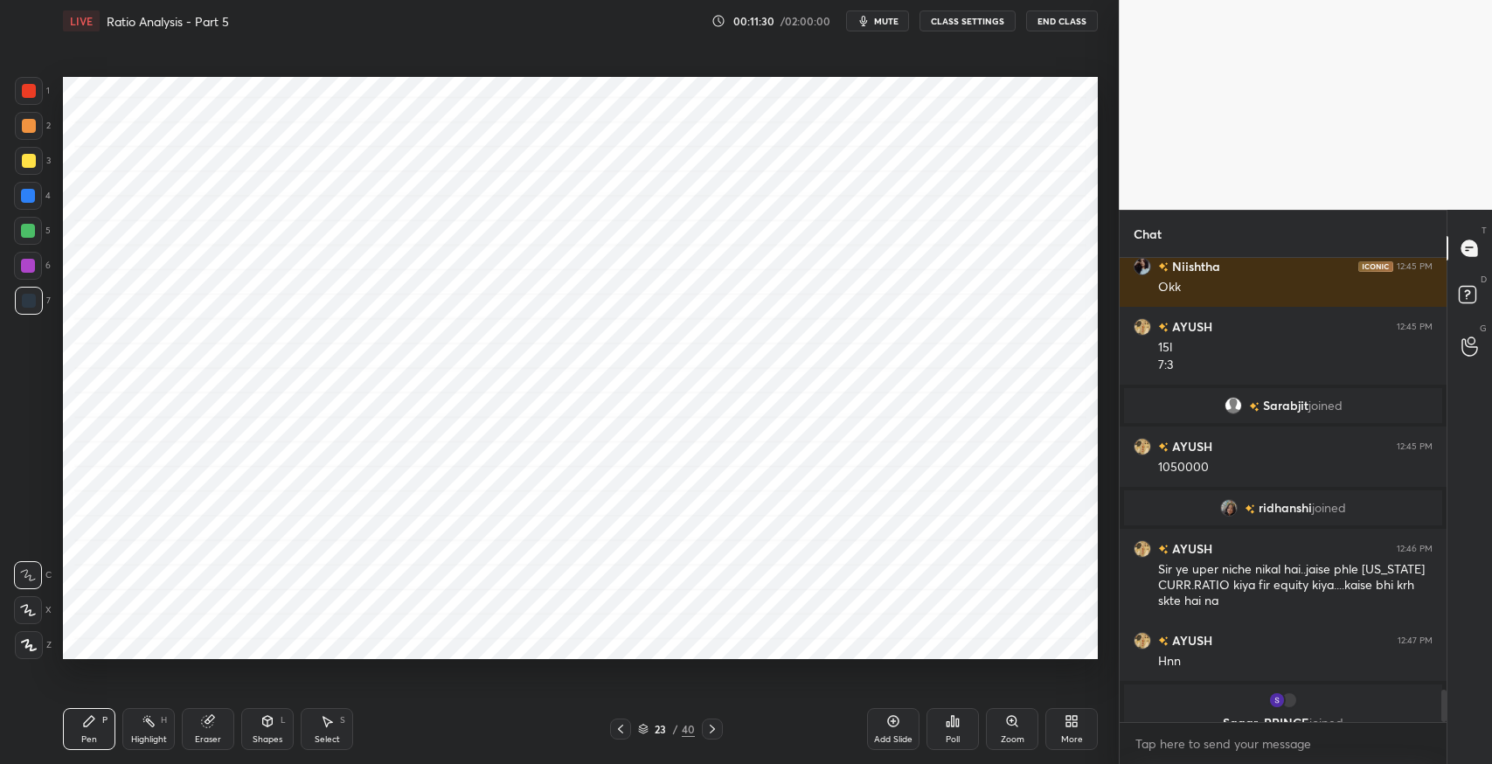
click at [268, 717] on icon at bounding box center [268, 721] width 10 height 10
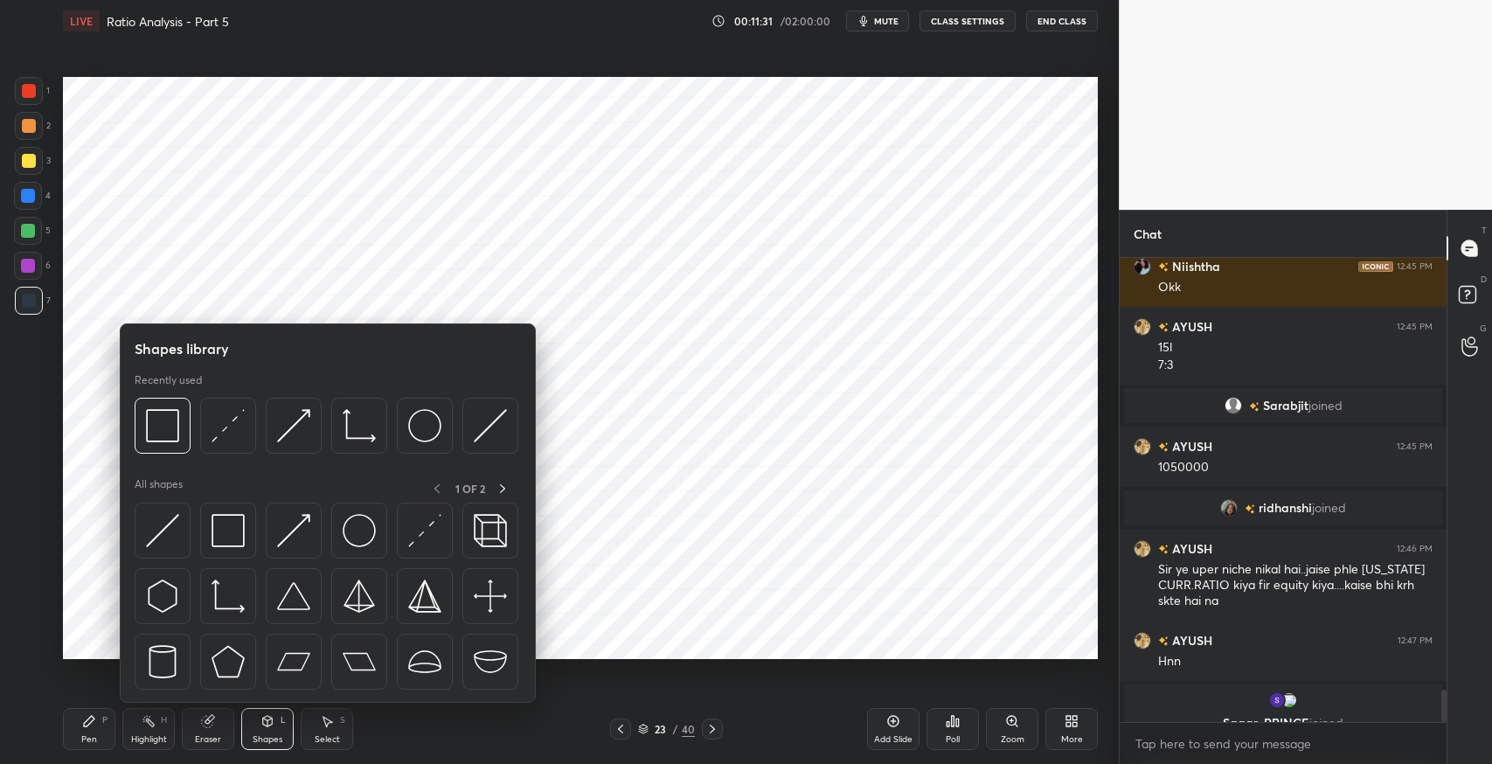
click at [223, 529] on img at bounding box center [228, 530] width 33 height 33
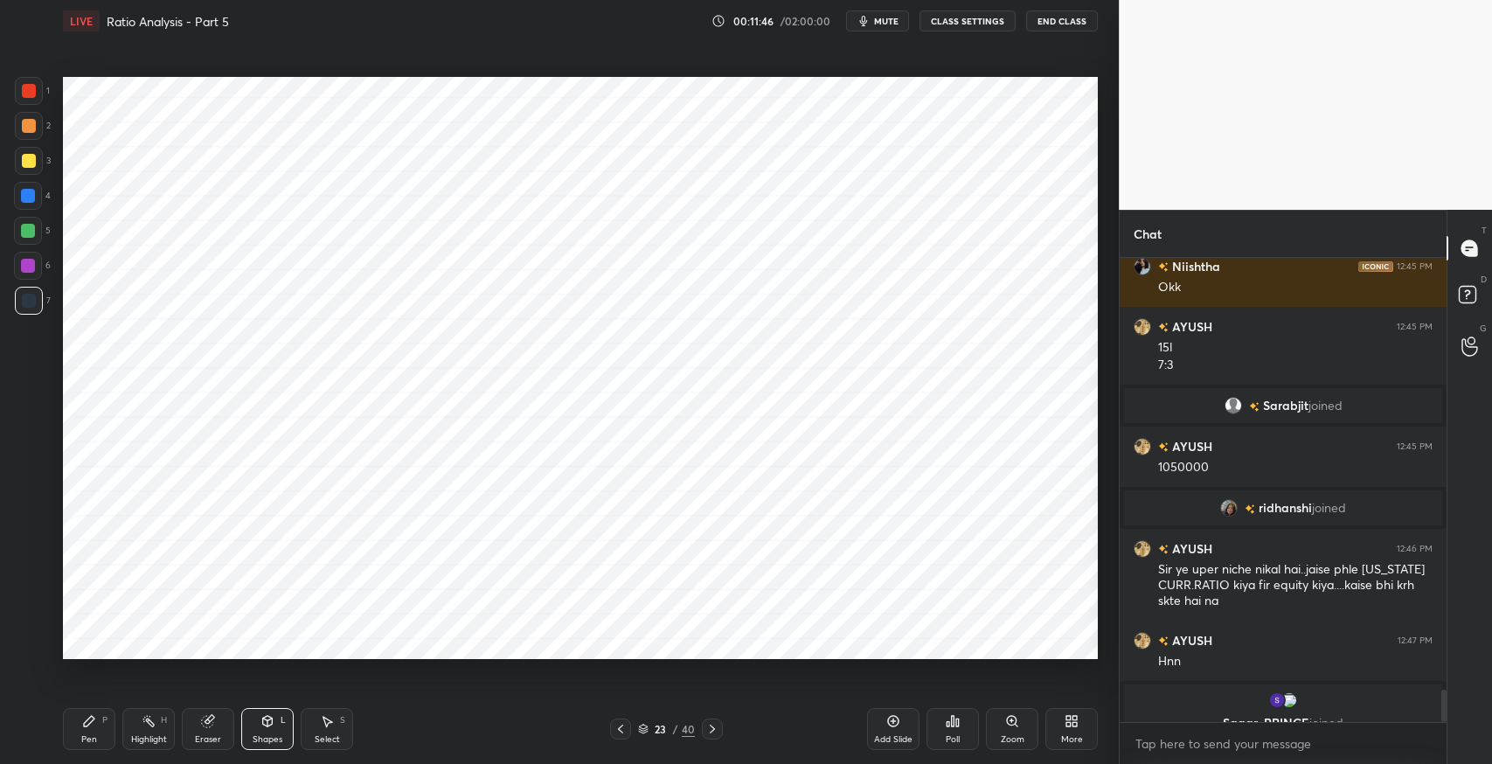
scroll to position [6208, 0]
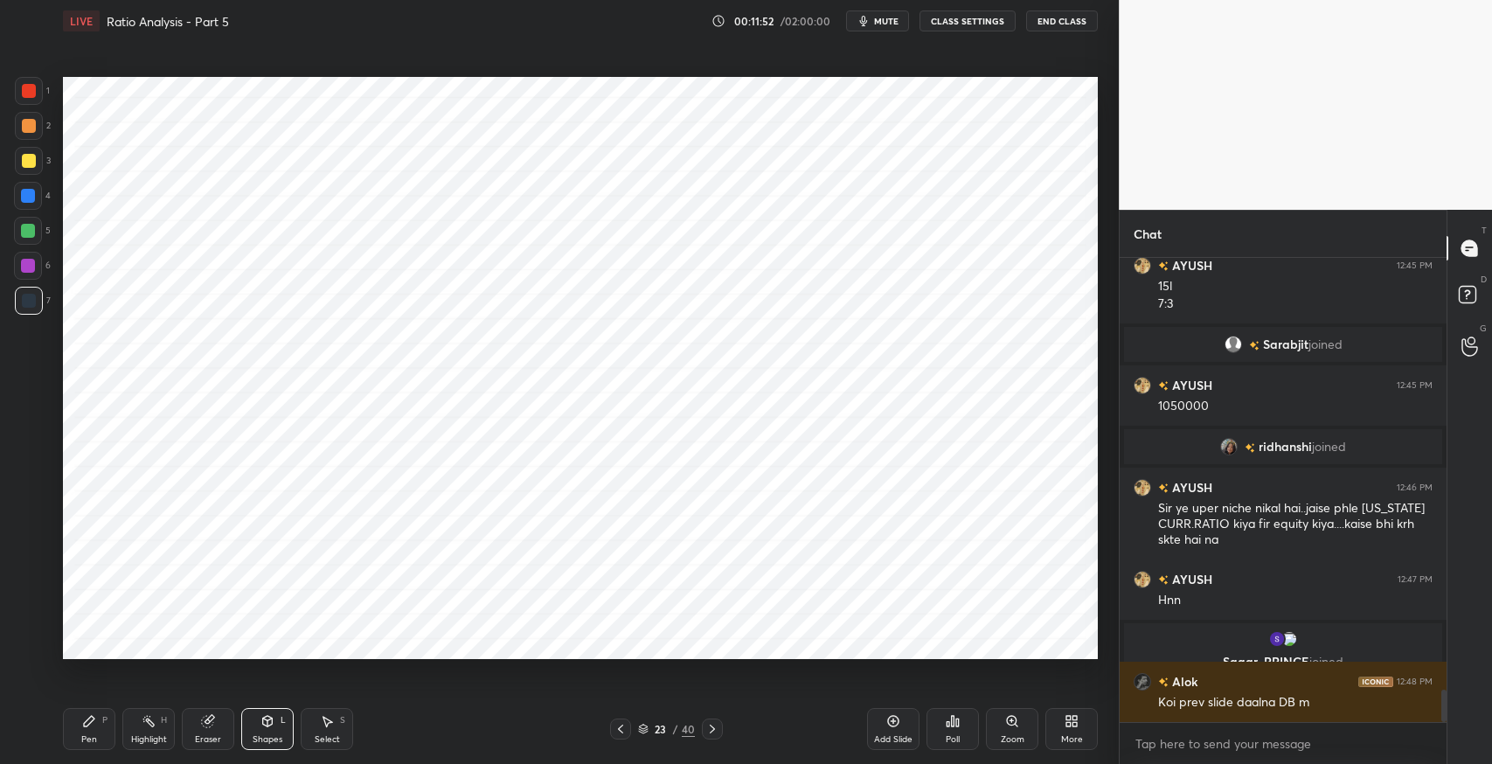
click at [104, 732] on div "Pen P" at bounding box center [89, 729] width 52 height 42
click at [329, 724] on icon at bounding box center [327, 721] width 14 height 14
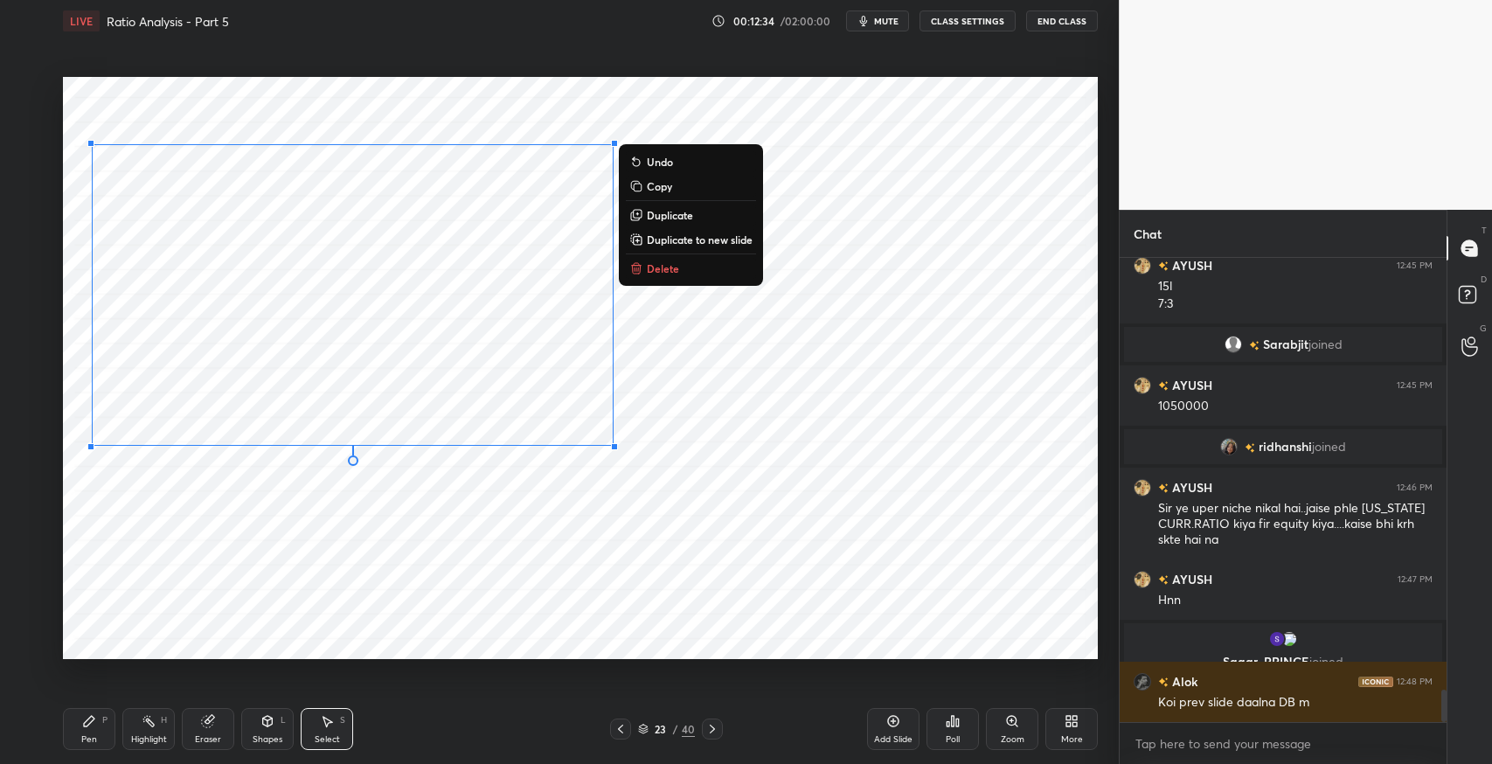
click at [461, 584] on div "0 ° Undo Copy Duplicate Duplicate to new slide Delete" at bounding box center [580, 368] width 1035 height 582
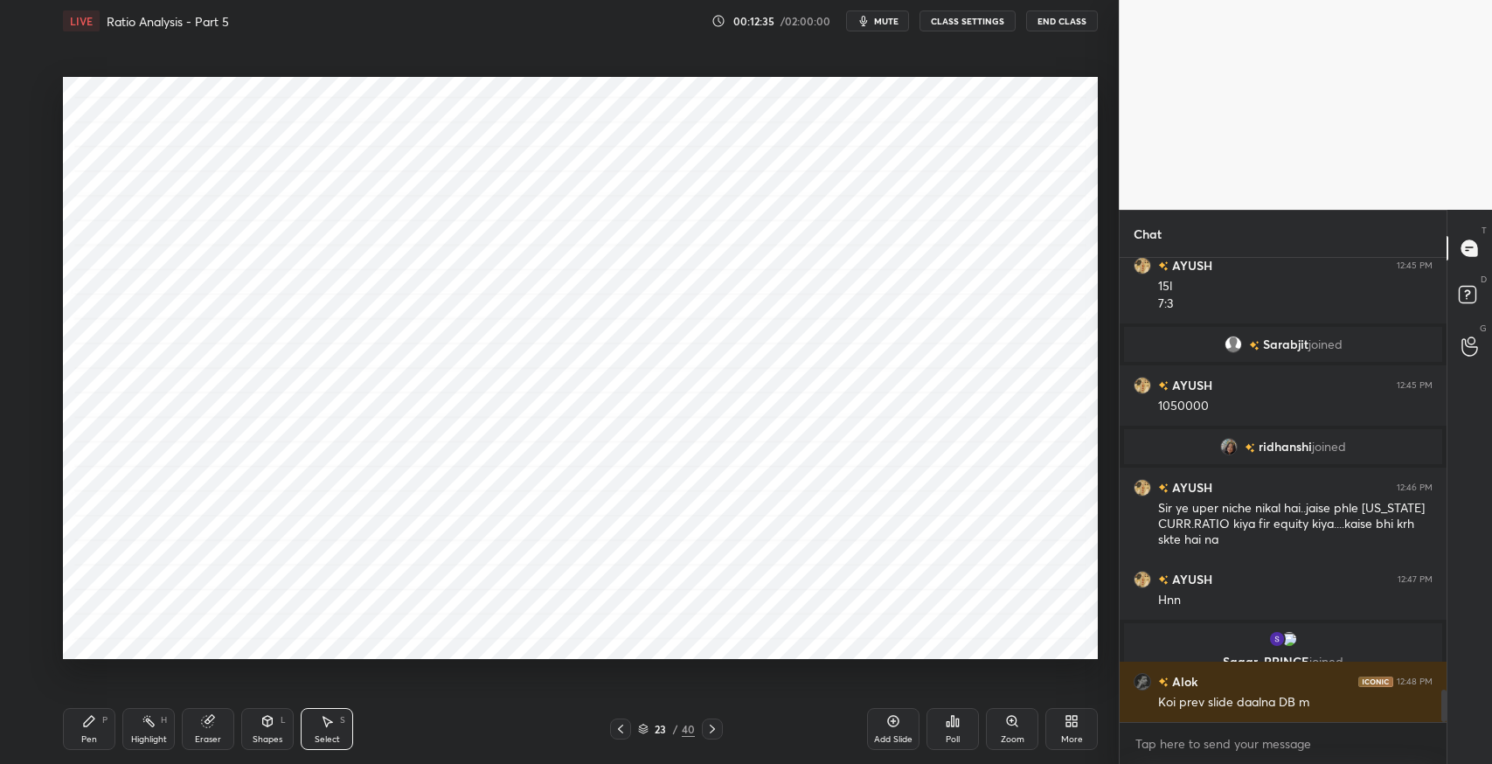
click at [253, 731] on div "Shapes L" at bounding box center [267, 729] width 52 height 42
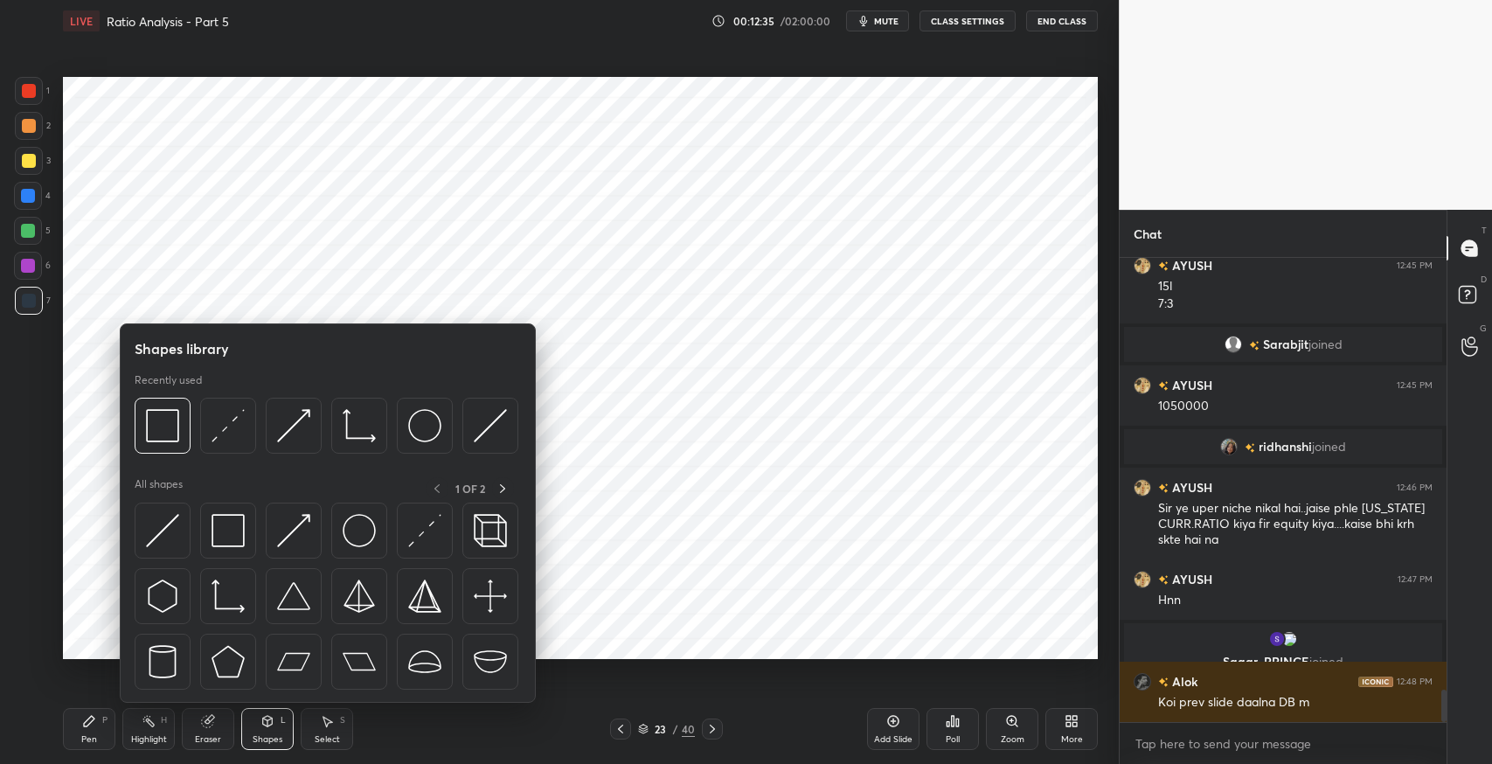
click at [226, 523] on img at bounding box center [228, 530] width 33 height 33
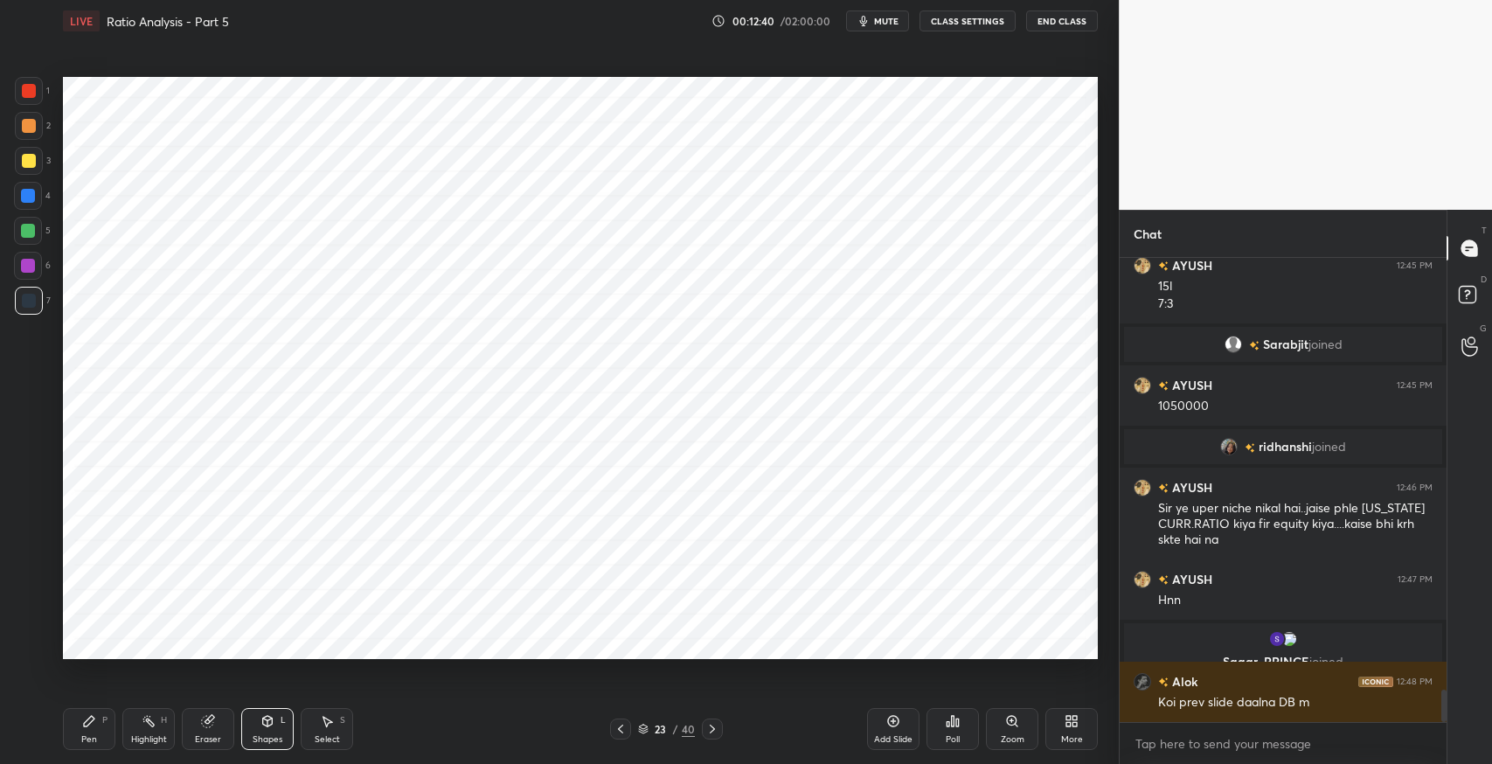
click at [85, 725] on icon at bounding box center [89, 721] width 10 height 10
click at [83, 726] on icon at bounding box center [89, 721] width 14 height 14
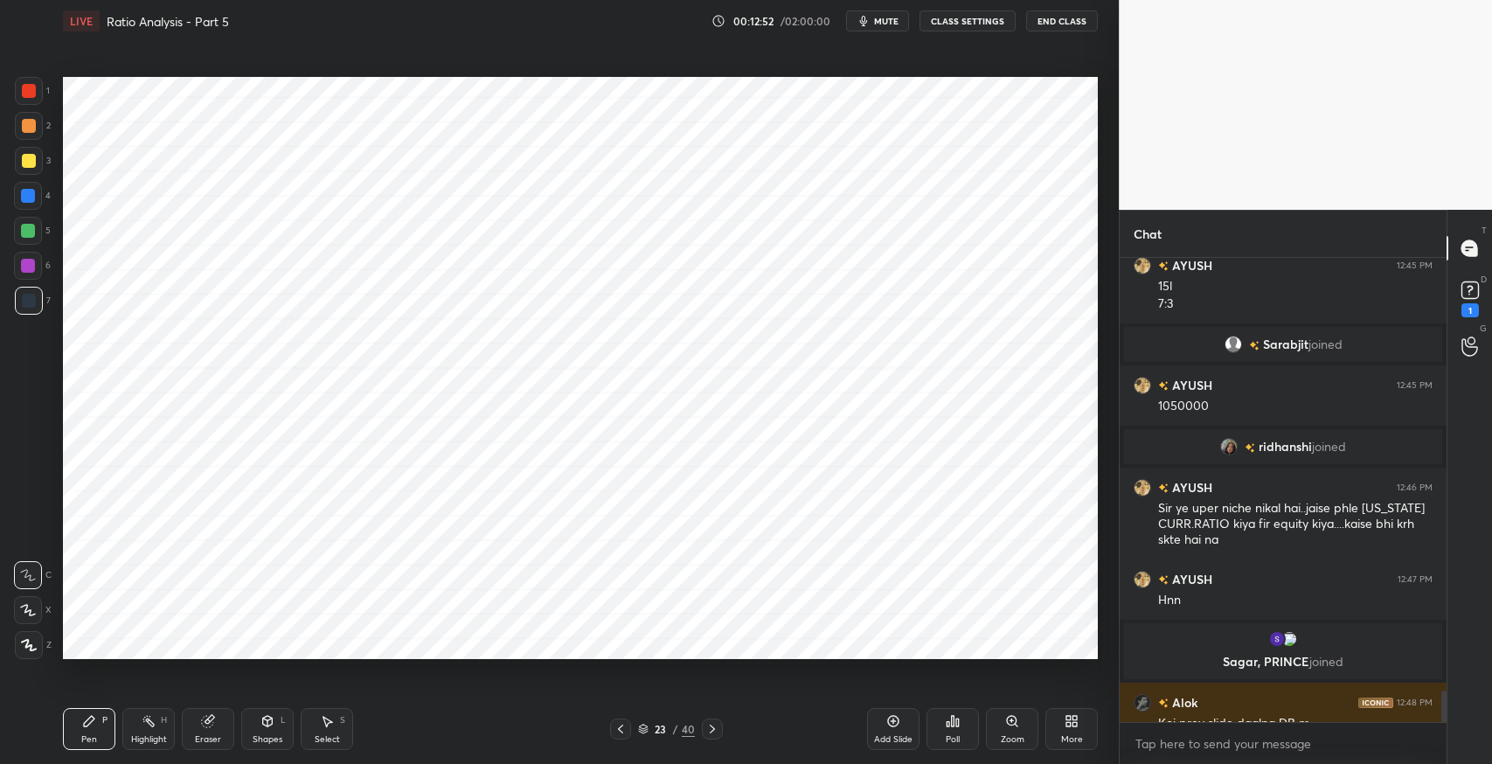
scroll to position [6304, 0]
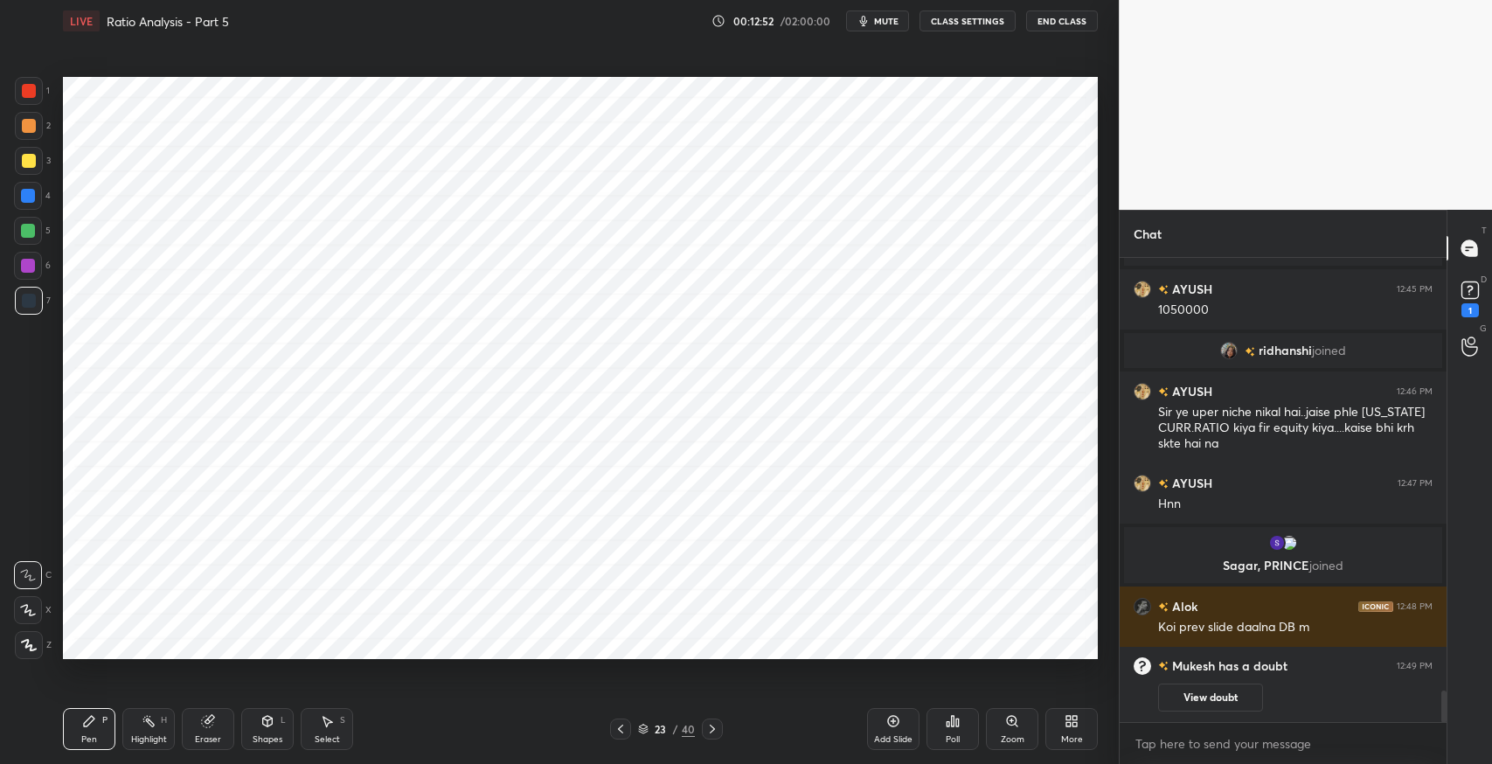
click at [84, 722] on icon at bounding box center [89, 721] width 10 height 10
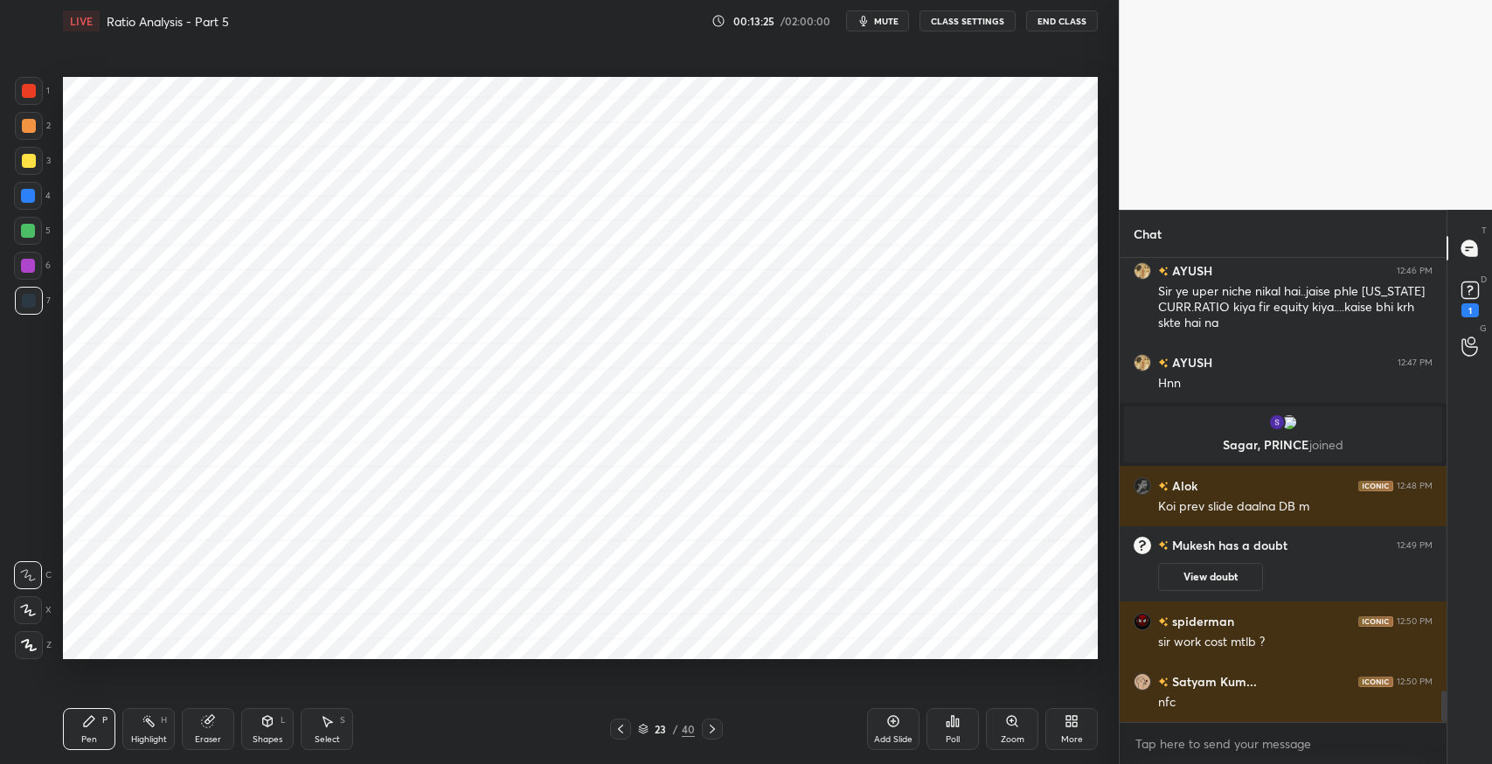
scroll to position [6367, 0]
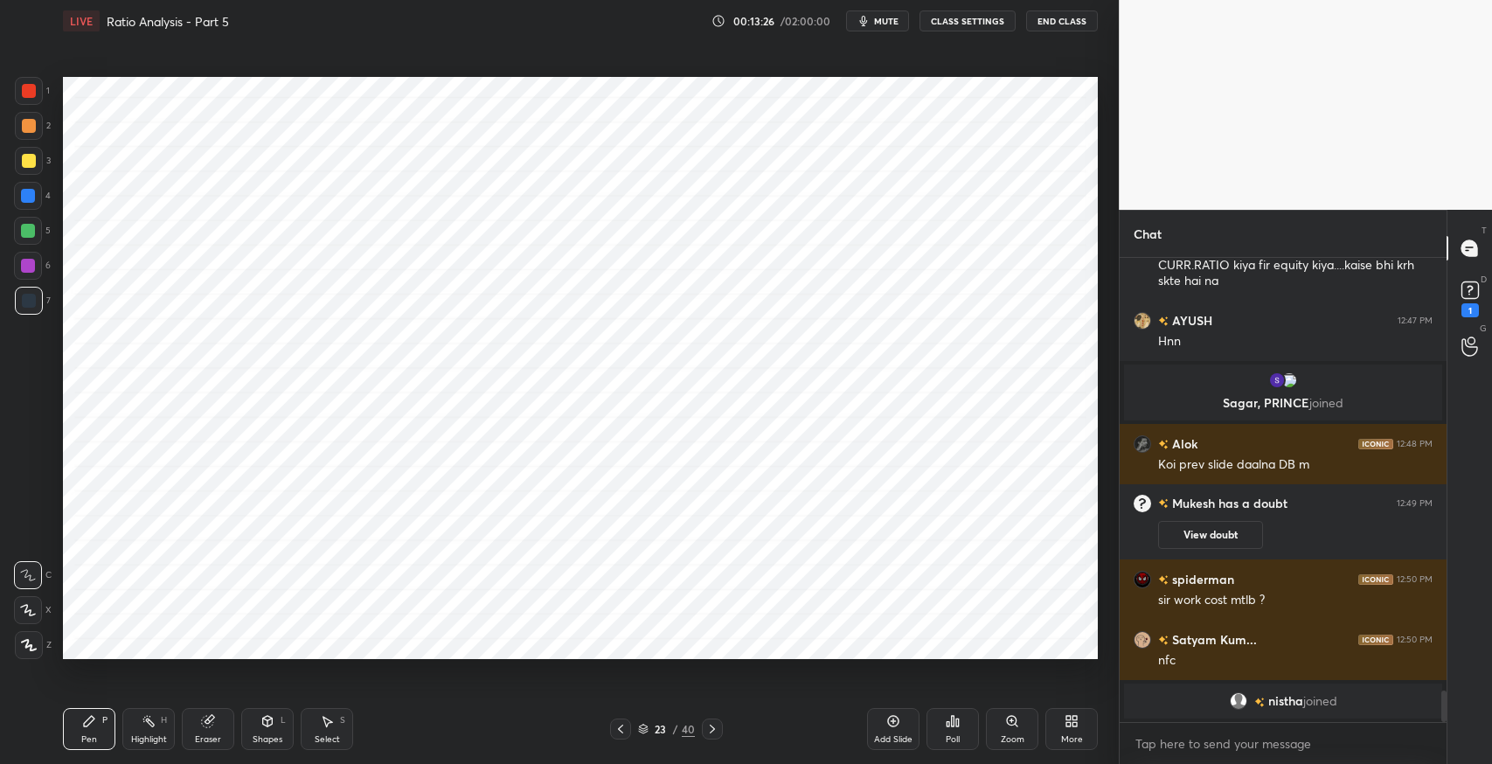
click at [266, 736] on div "Shapes" at bounding box center [268, 739] width 30 height 9
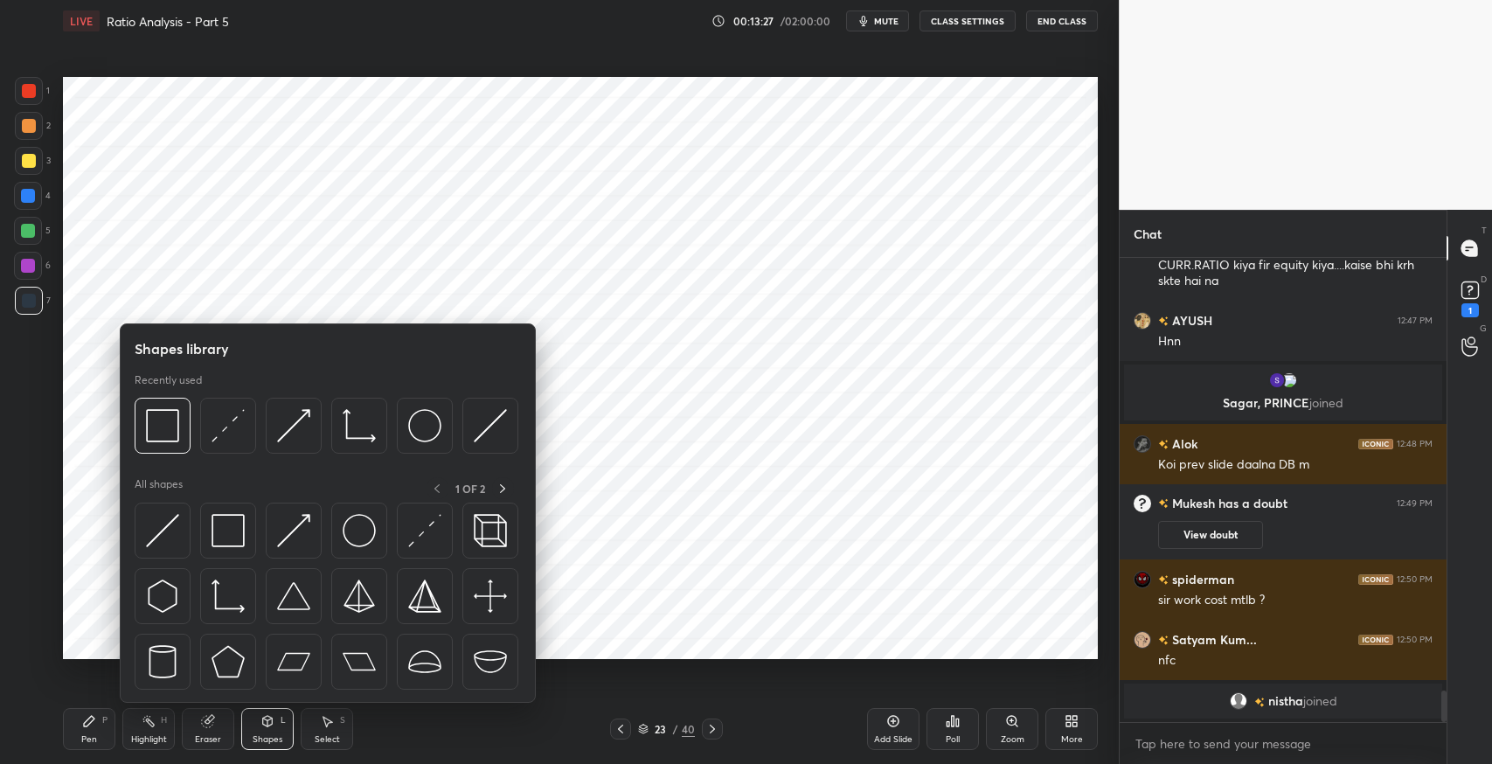
click at [345, 528] on img at bounding box center [359, 530] width 33 height 33
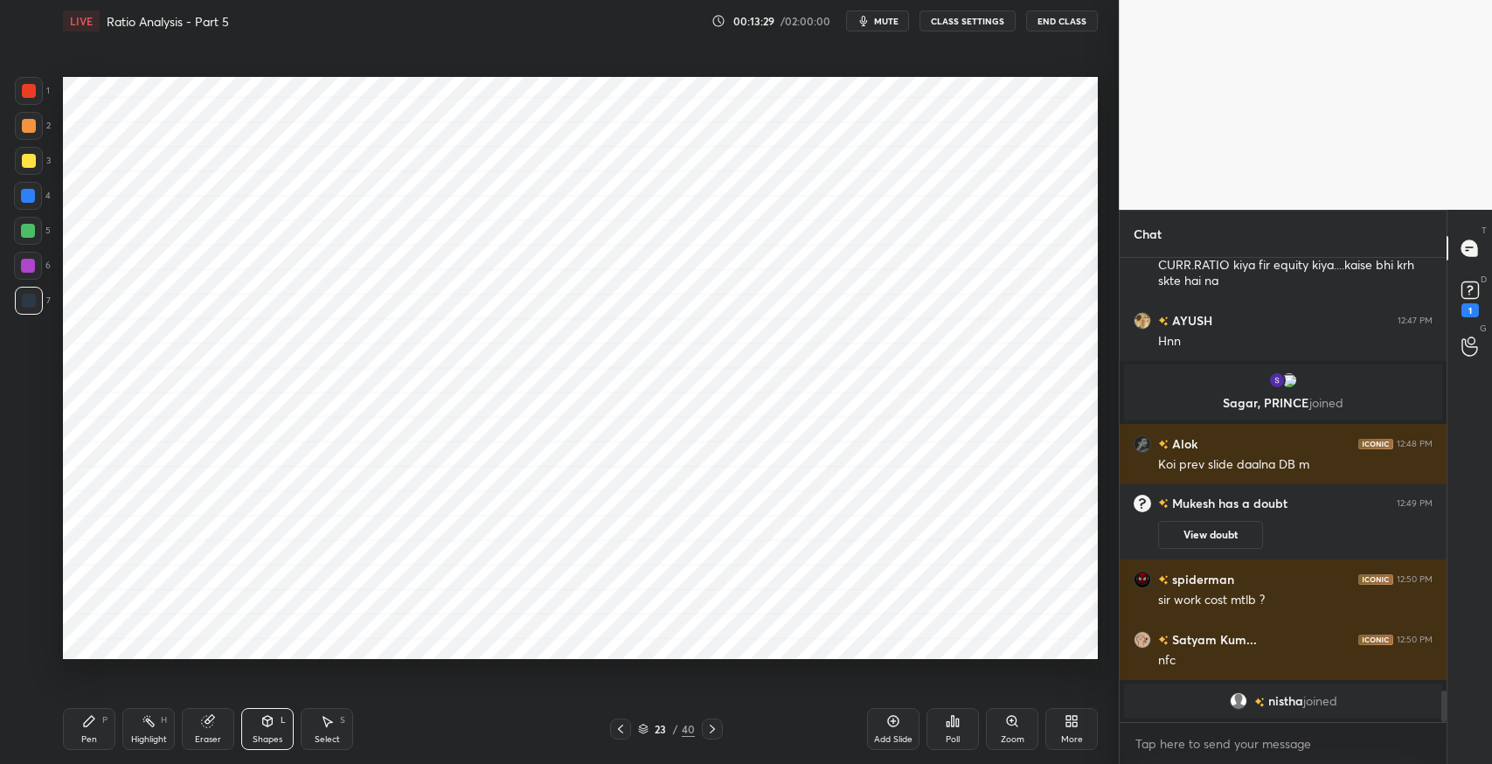
click at [86, 724] on icon at bounding box center [89, 721] width 10 height 10
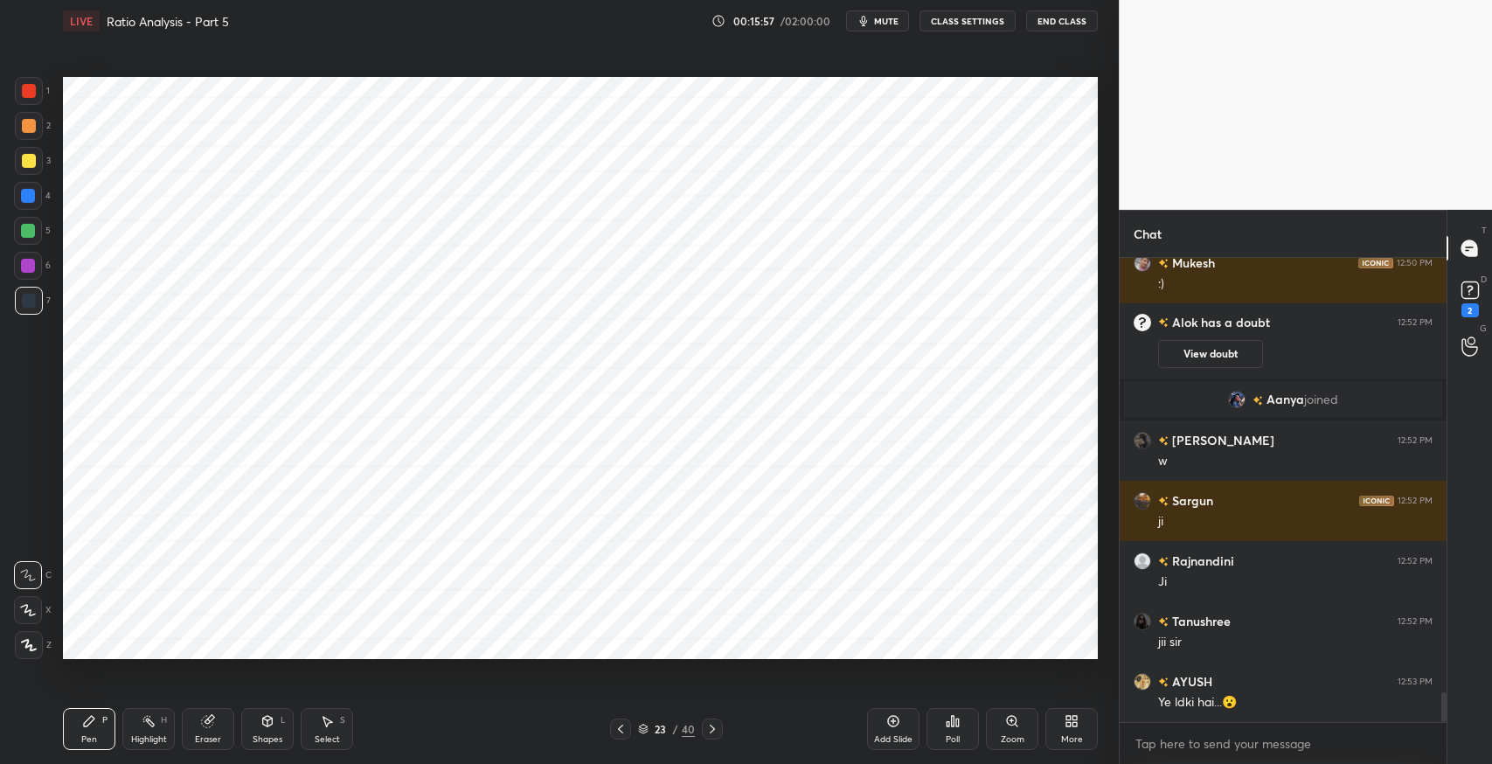
scroll to position [6861, 0]
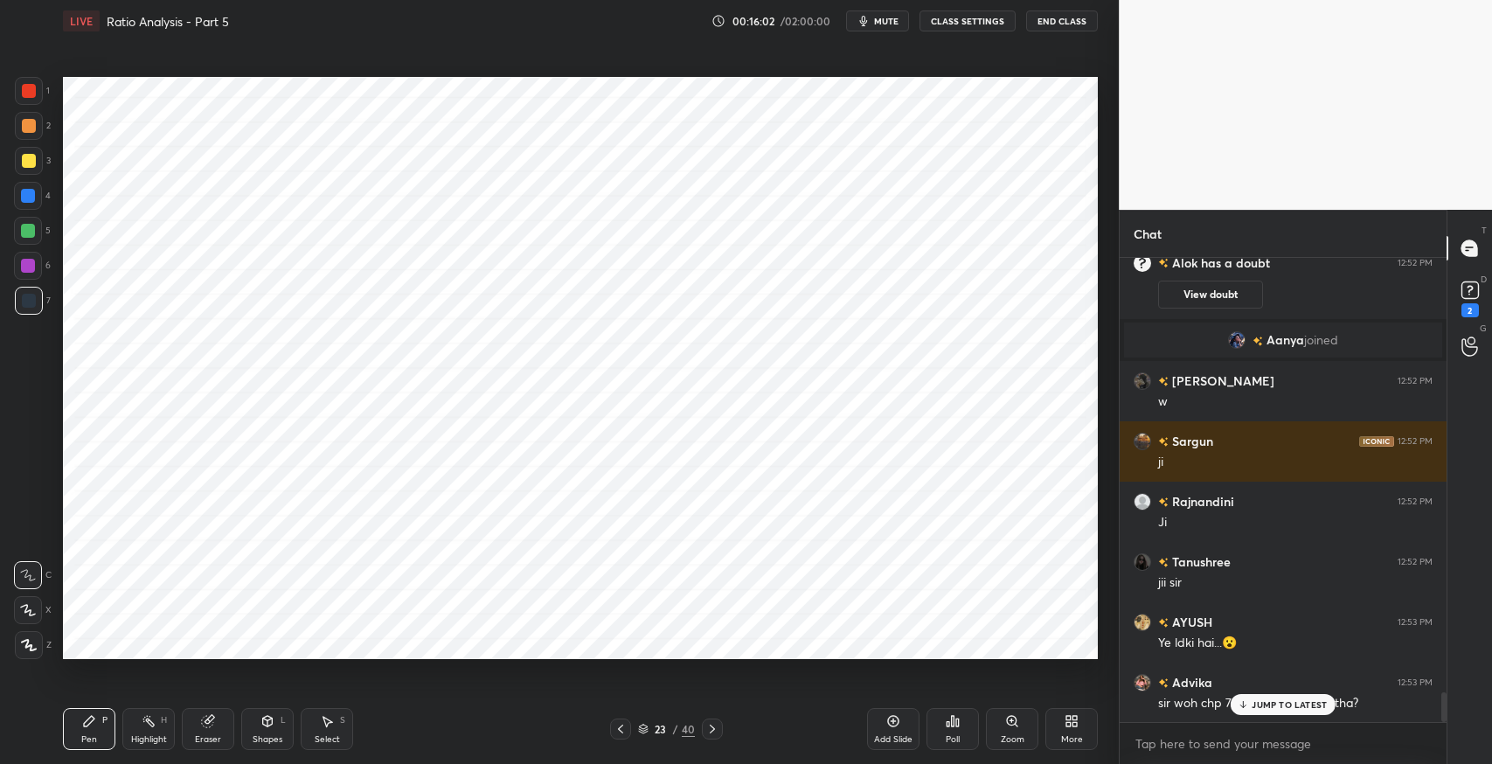
click at [1237, 697] on div "JUMP TO LATEST" at bounding box center [1283, 704] width 105 height 21
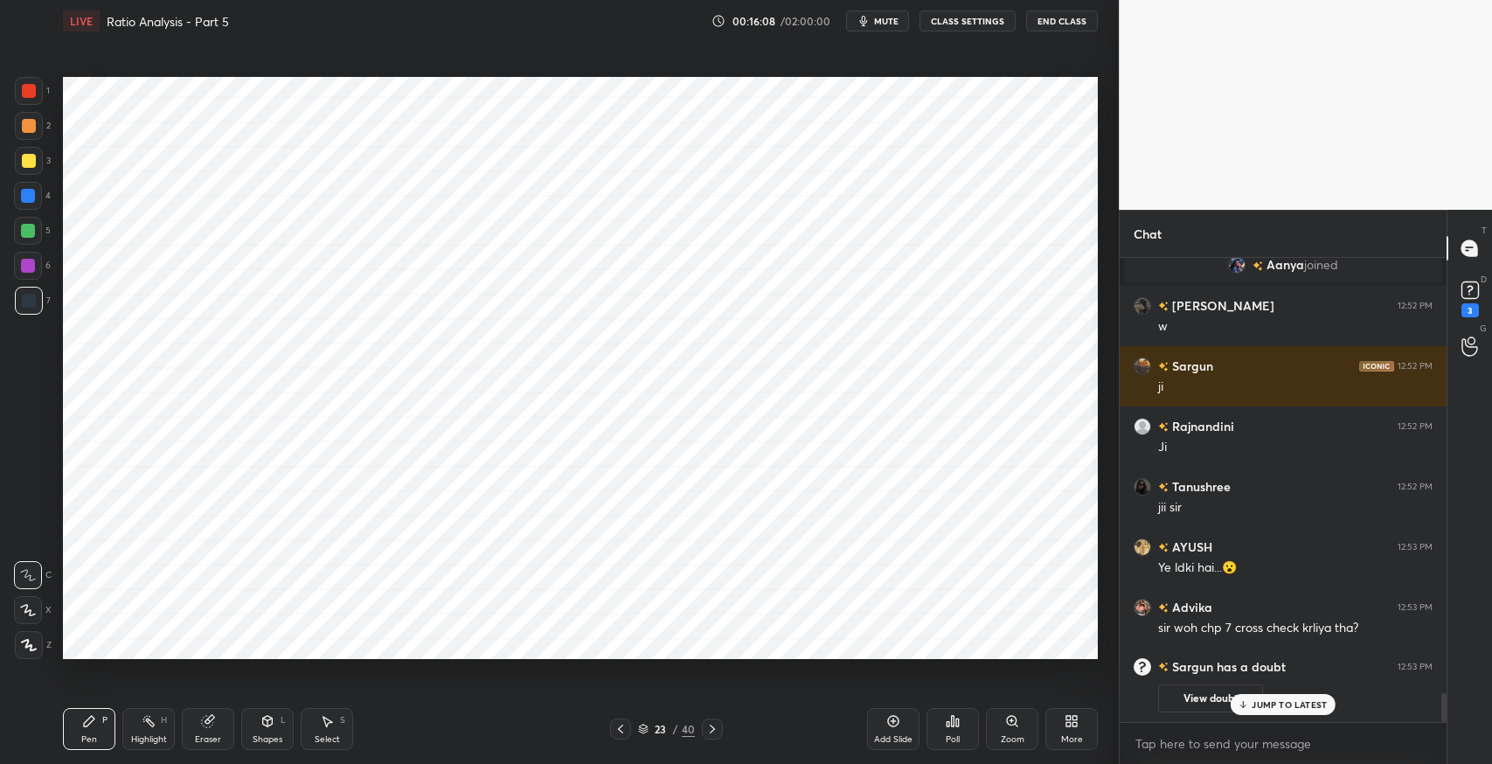
scroll to position [6853, 0]
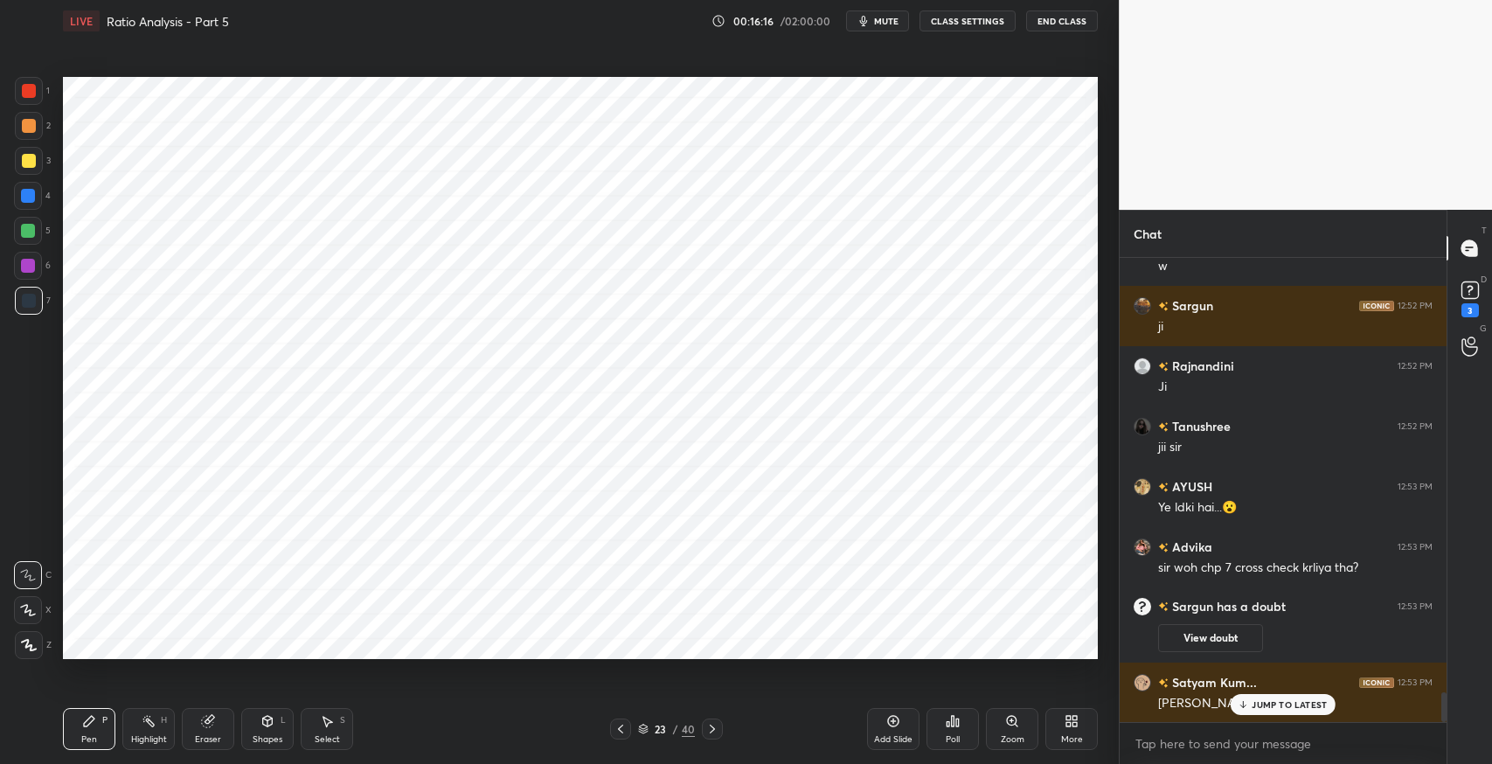
click at [1301, 703] on p "JUMP TO LATEST" at bounding box center [1289, 704] width 75 height 10
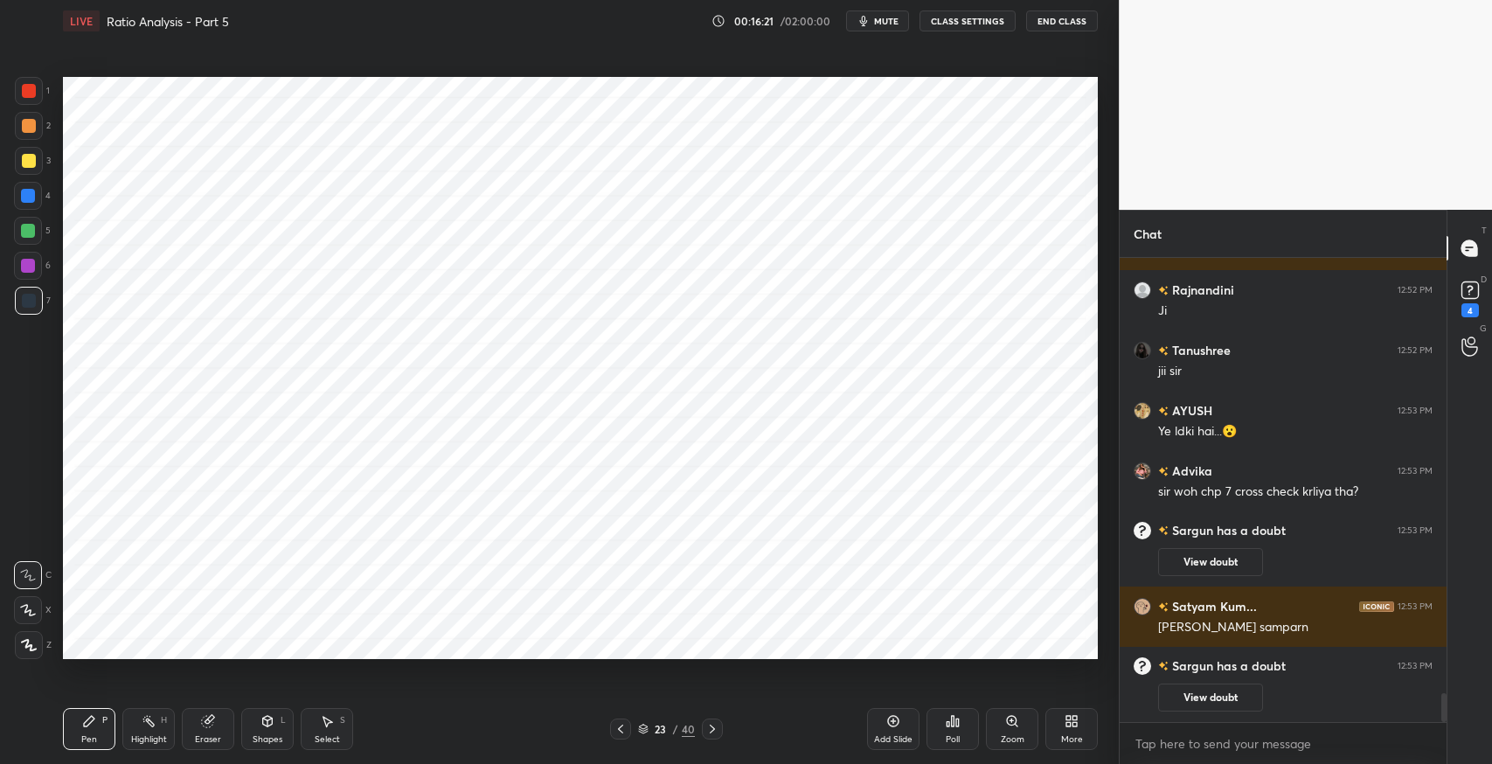
scroll to position [6972, 0]
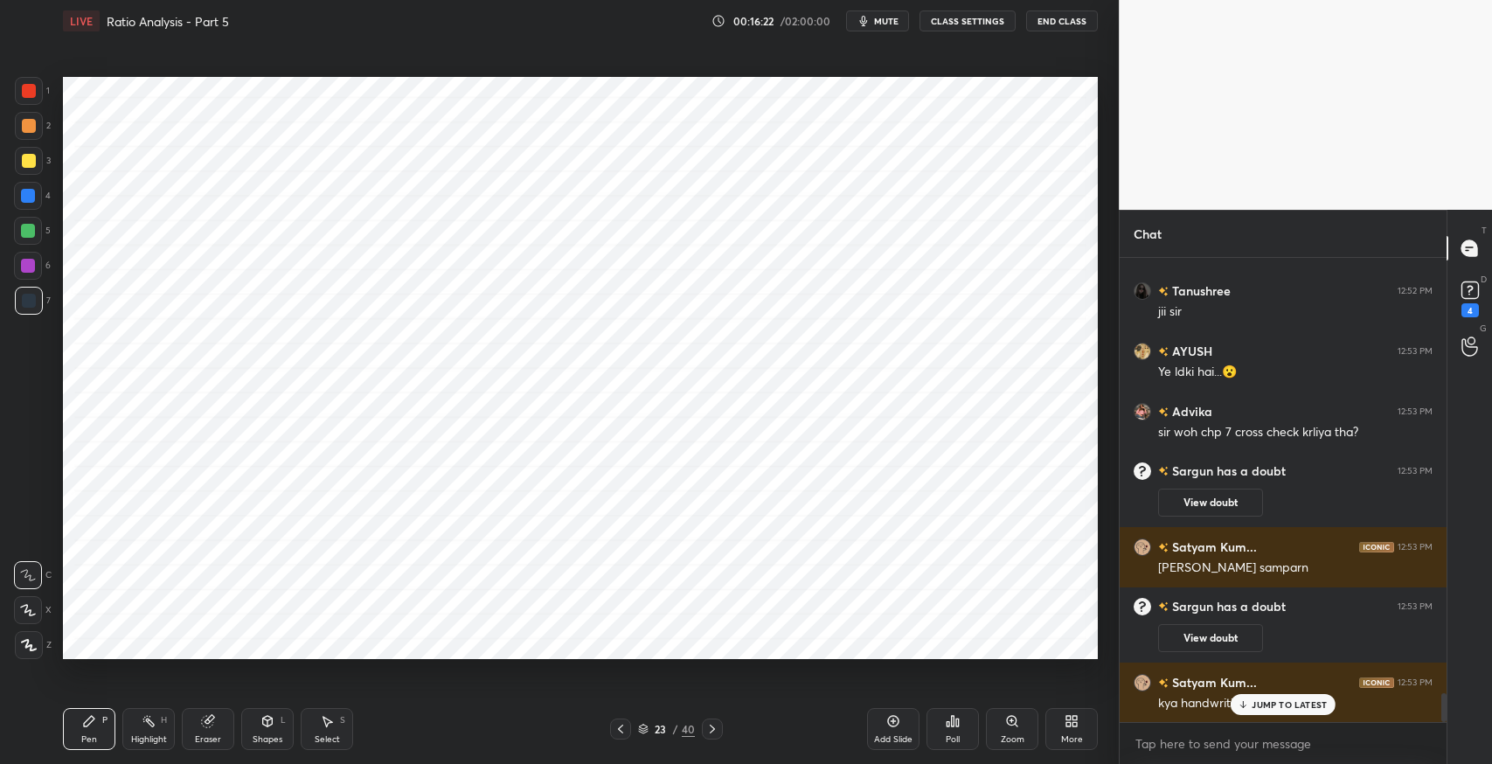
click at [1255, 702] on p "JUMP TO LATEST" at bounding box center [1289, 704] width 75 height 10
click at [1469, 286] on icon at bounding box center [1470, 289] width 6 height 7
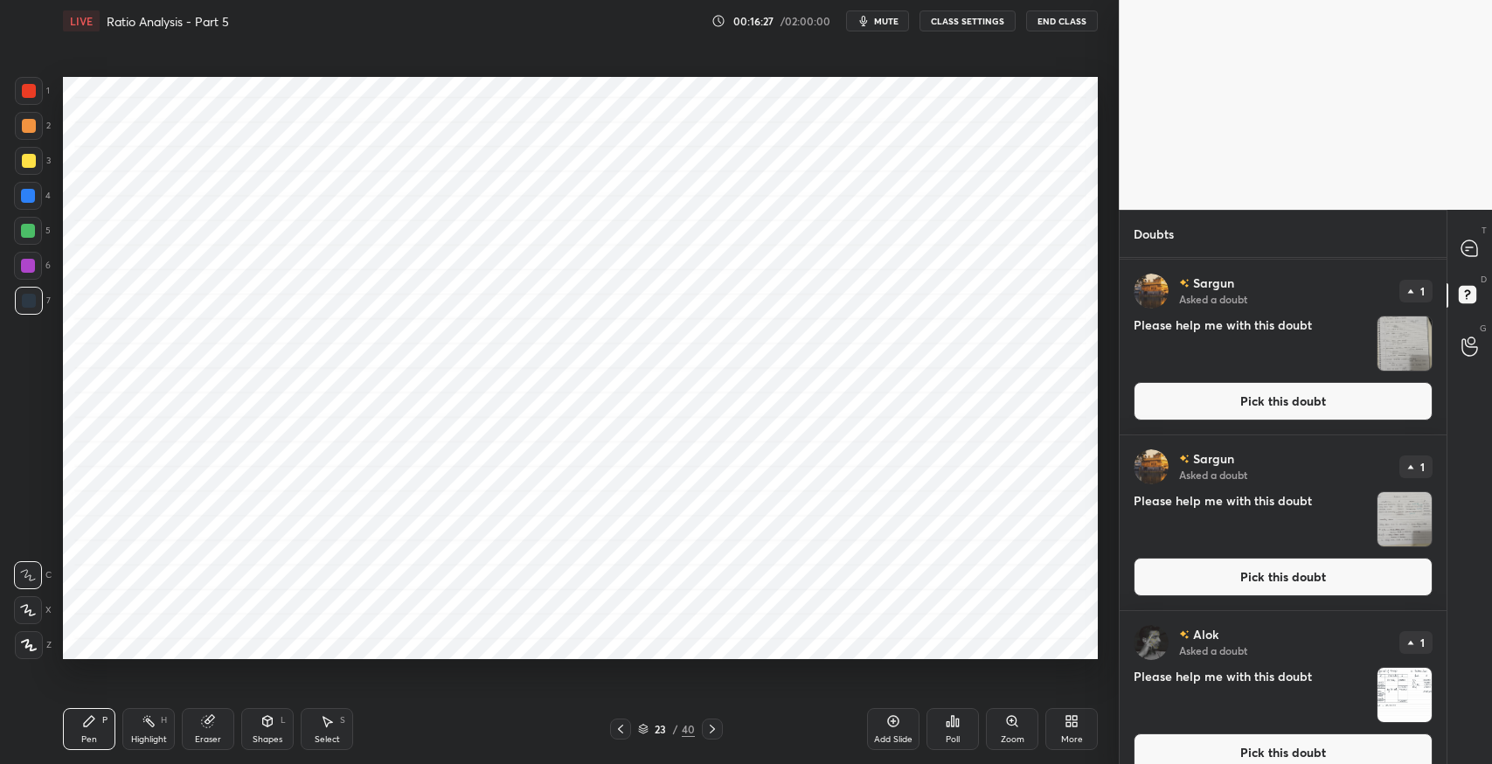
scroll to position [372, 0]
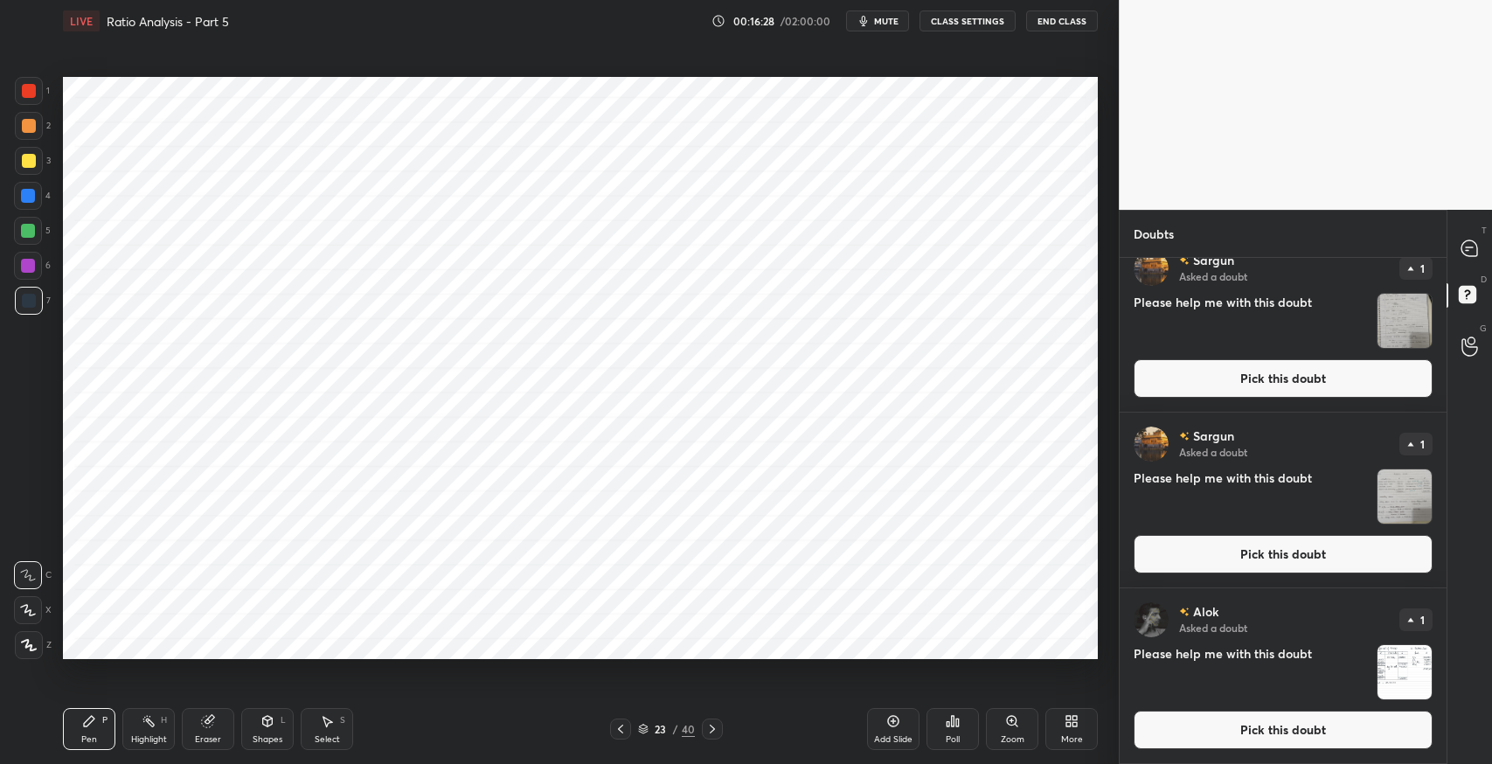
click at [1280, 558] on button "Pick this doubt" at bounding box center [1283, 554] width 299 height 38
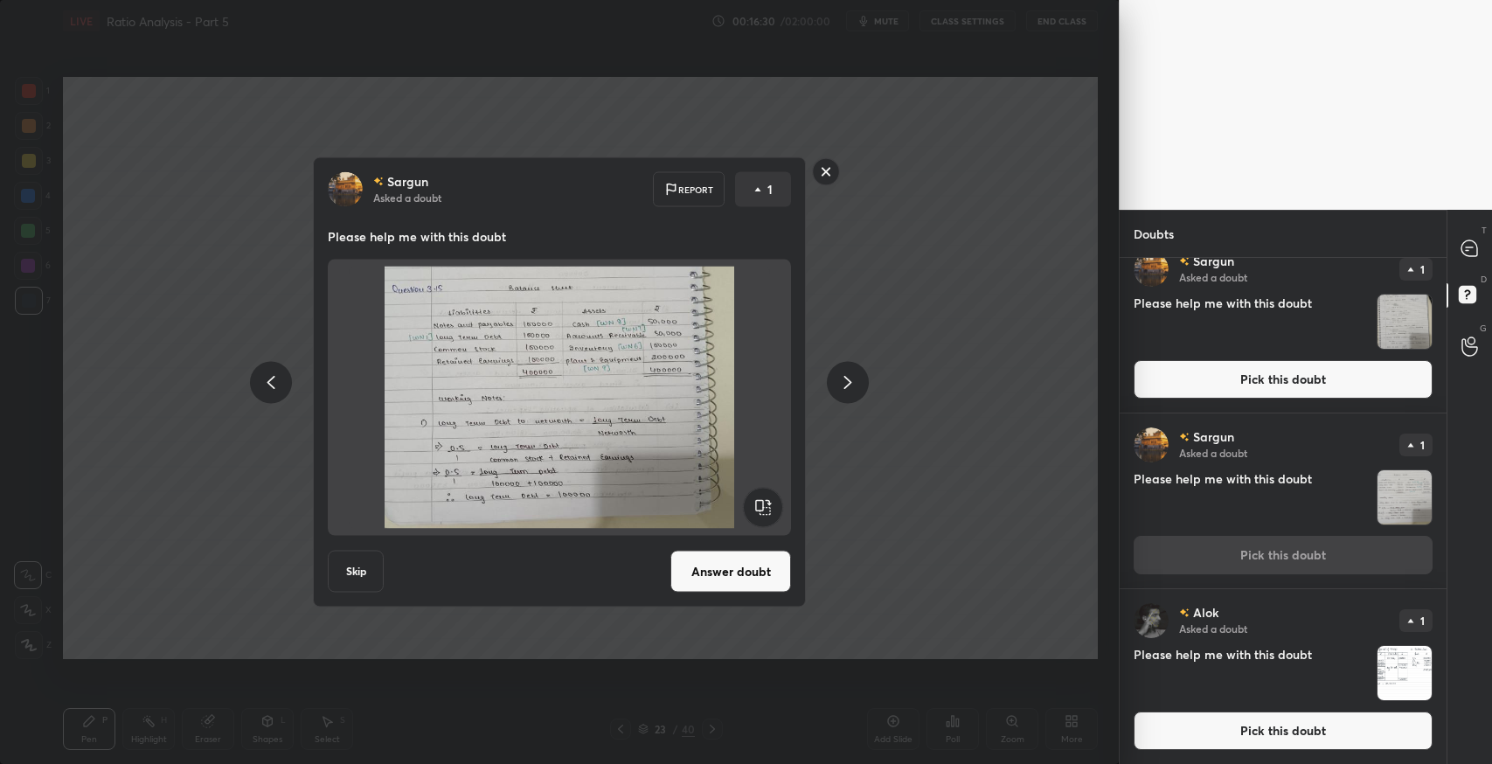
click at [762, 582] on button "Answer doubt" at bounding box center [730, 572] width 121 height 42
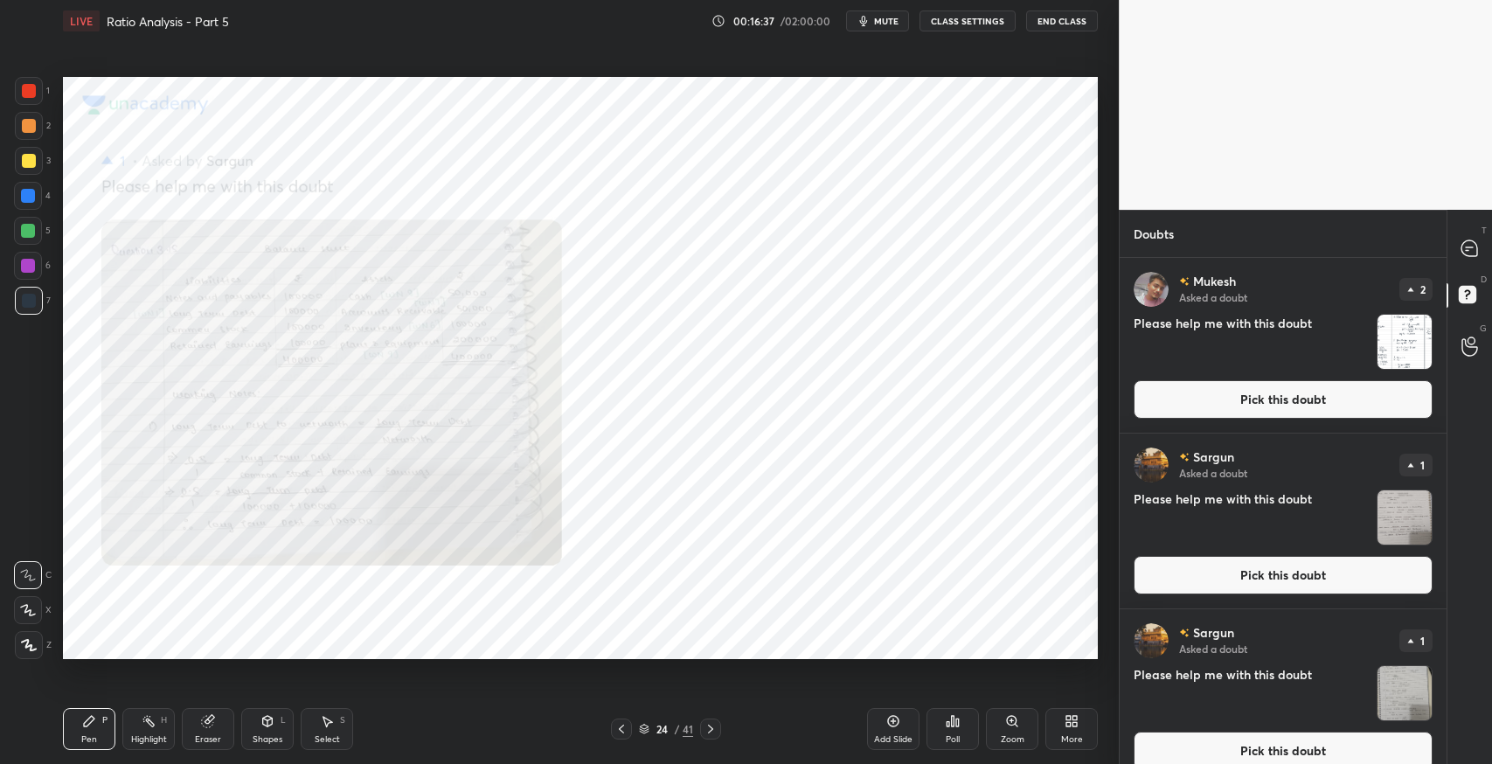
click at [1245, 752] on button "Pick this doubt" at bounding box center [1283, 751] width 299 height 38
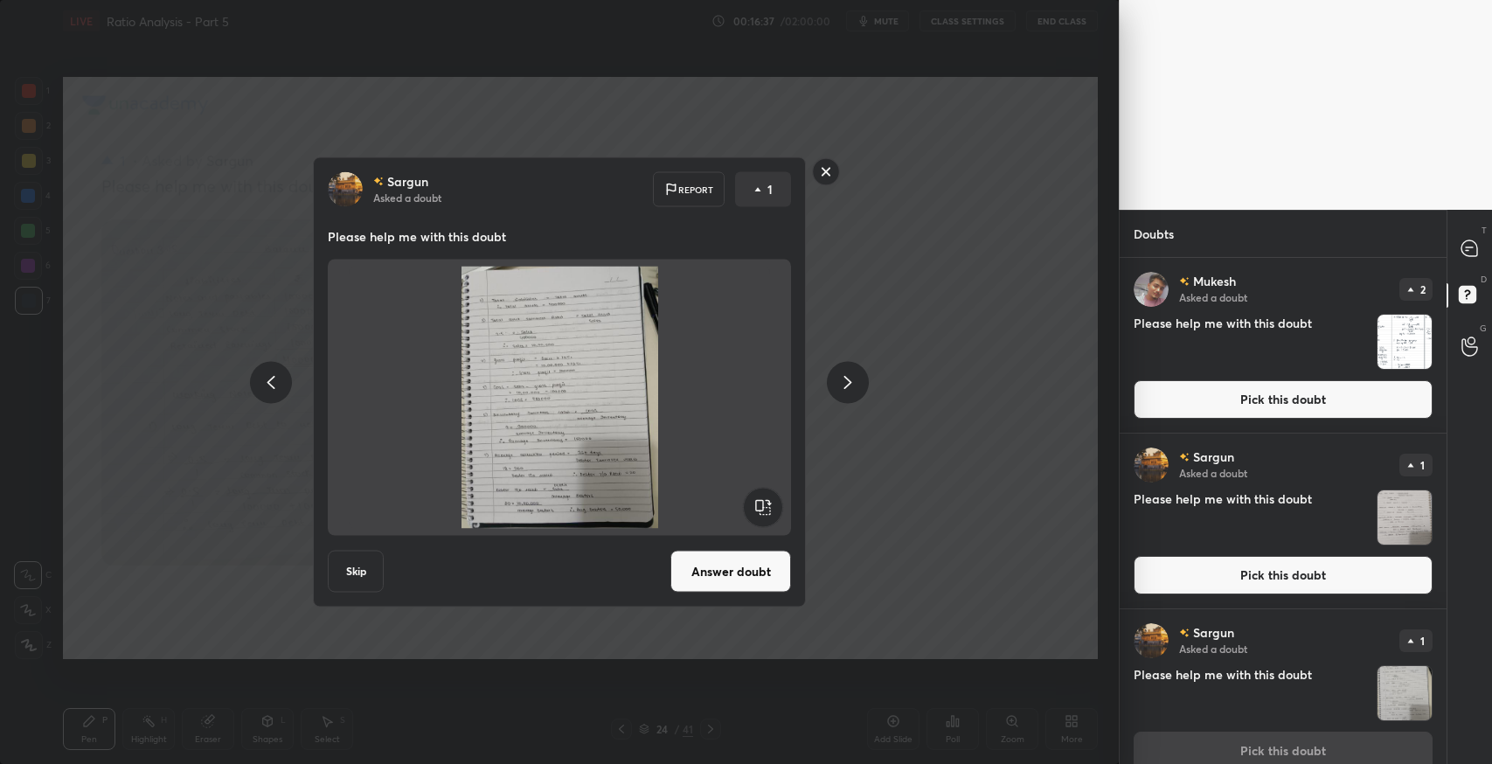
scroll to position [21, 0]
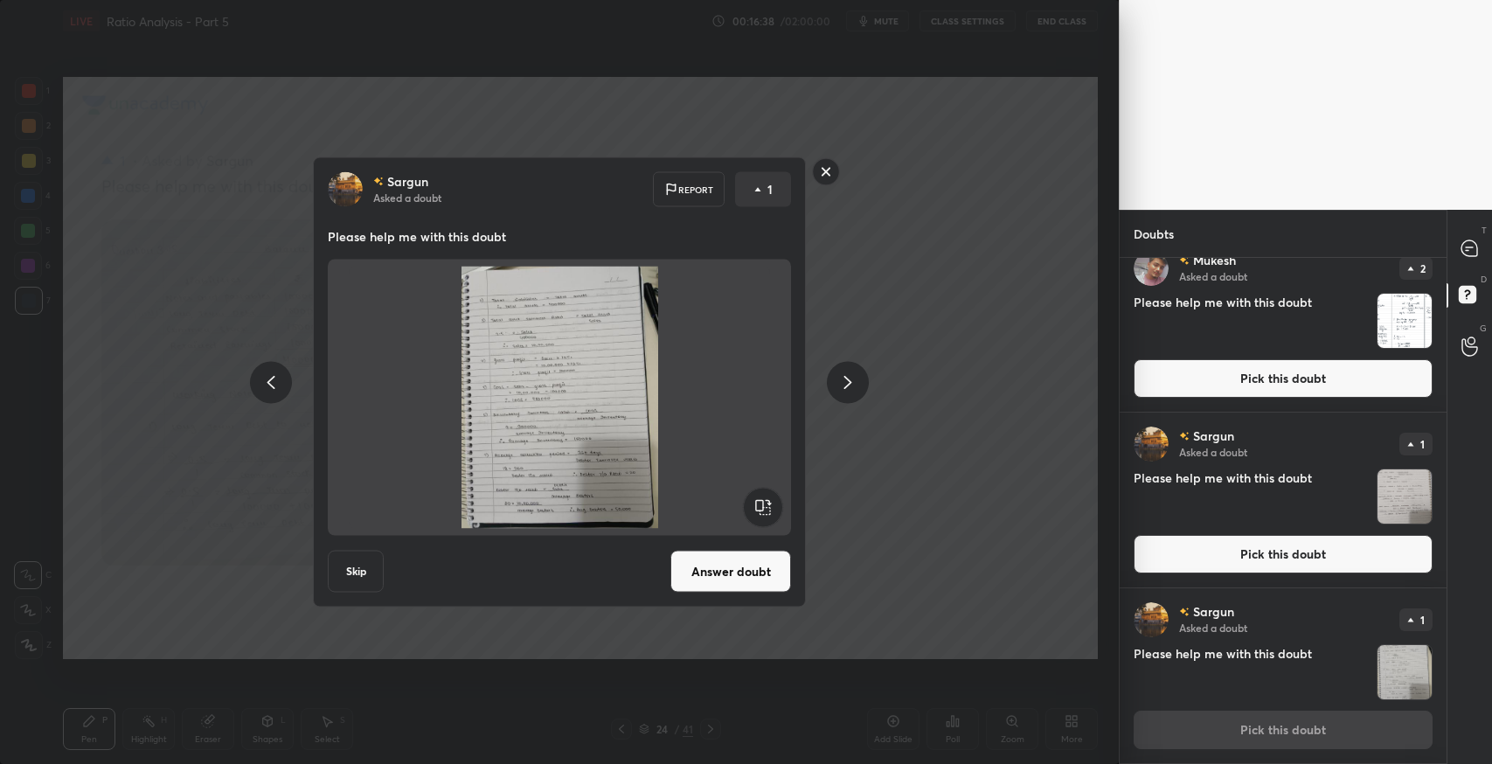
click at [713, 579] on button "Answer doubt" at bounding box center [730, 572] width 121 height 42
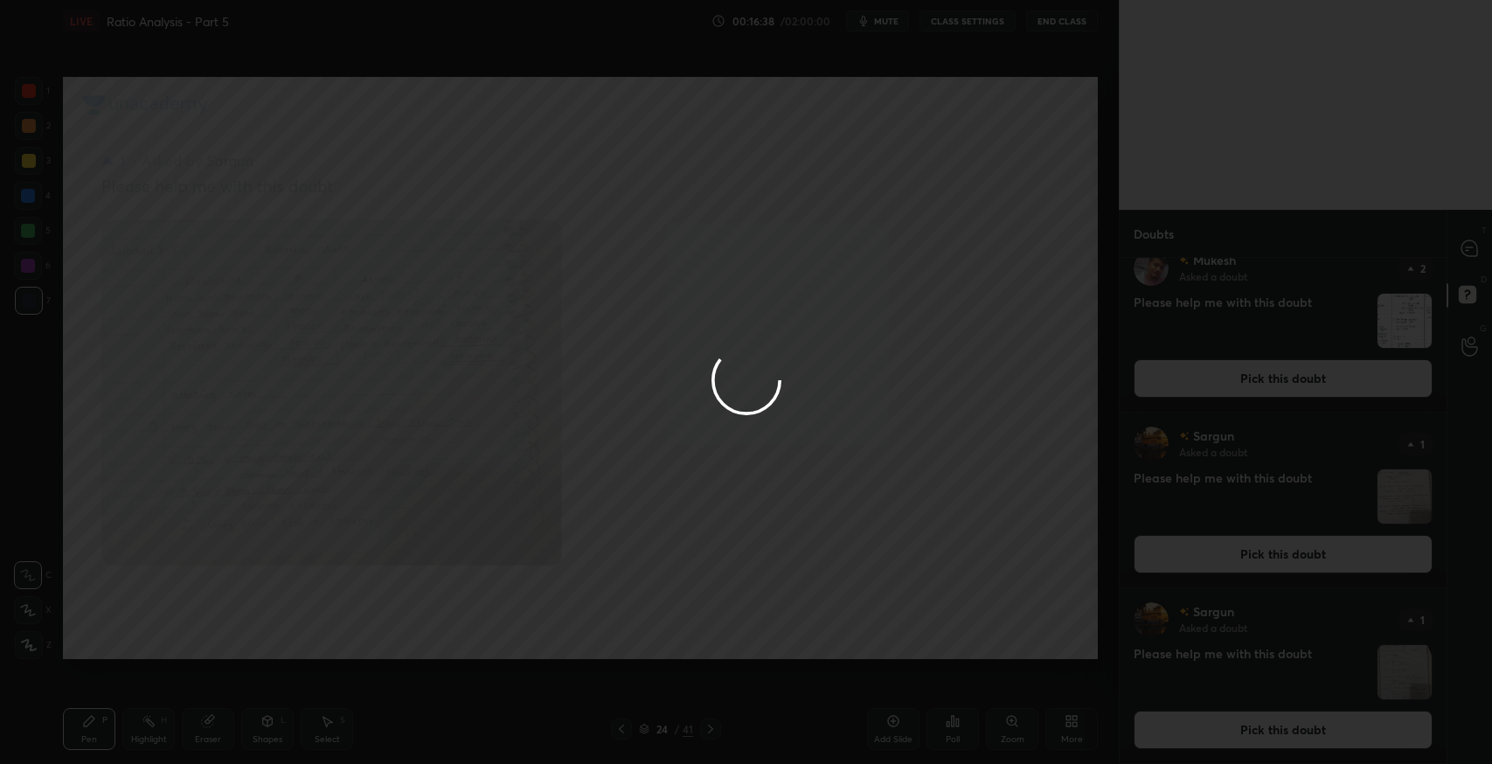
scroll to position [0, 0]
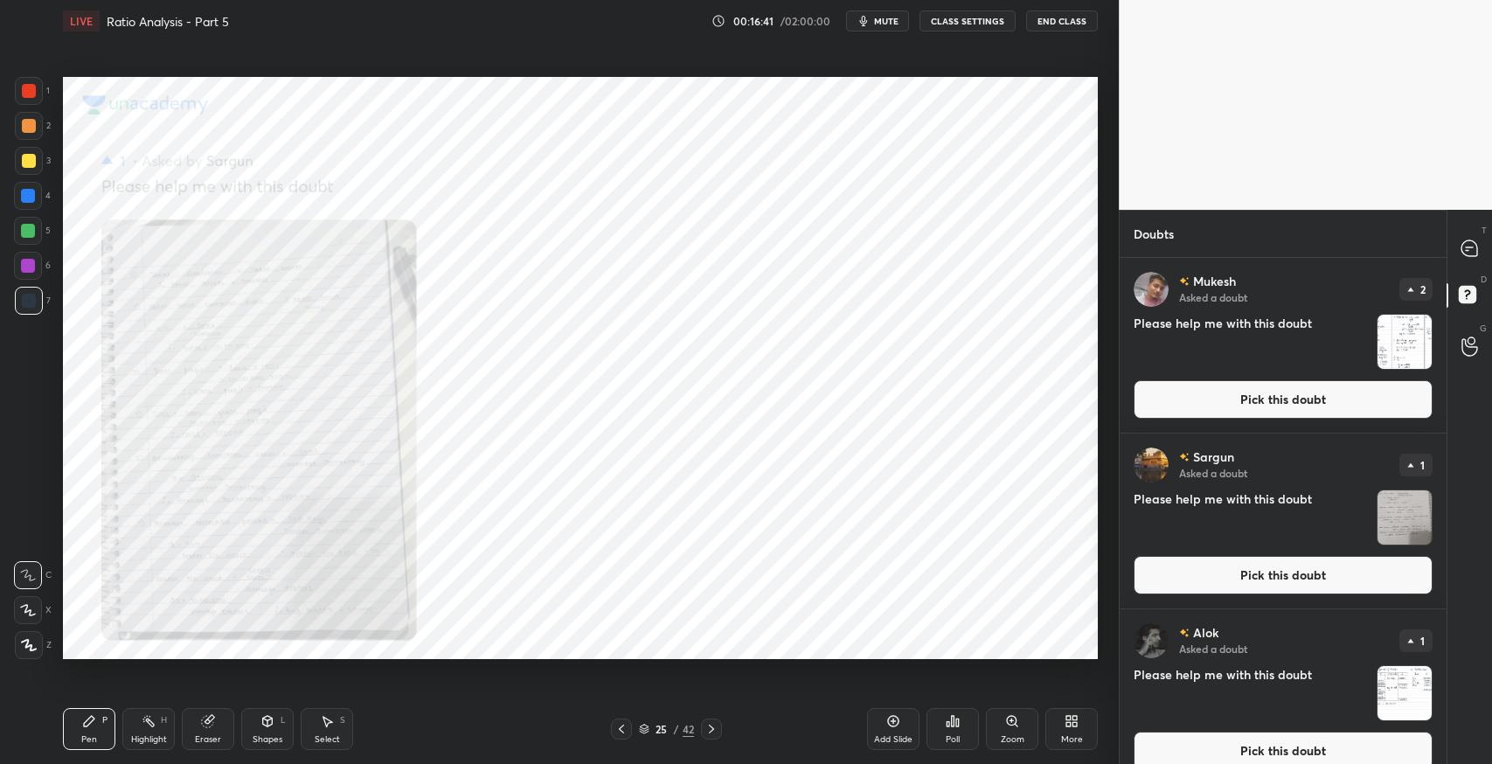
click at [1173, 579] on button "Pick this doubt" at bounding box center [1283, 575] width 299 height 38
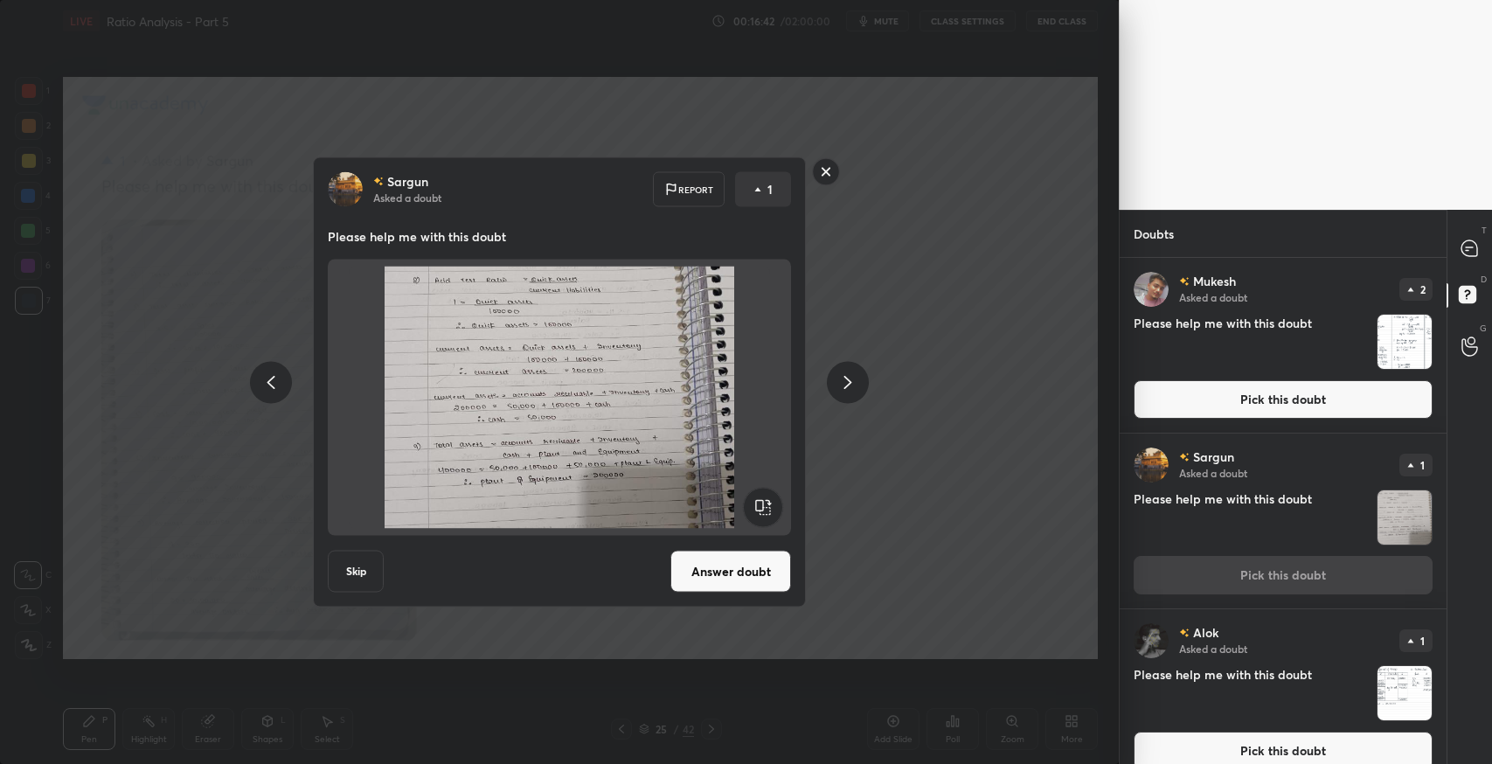
click at [773, 578] on button "Answer doubt" at bounding box center [730, 572] width 121 height 42
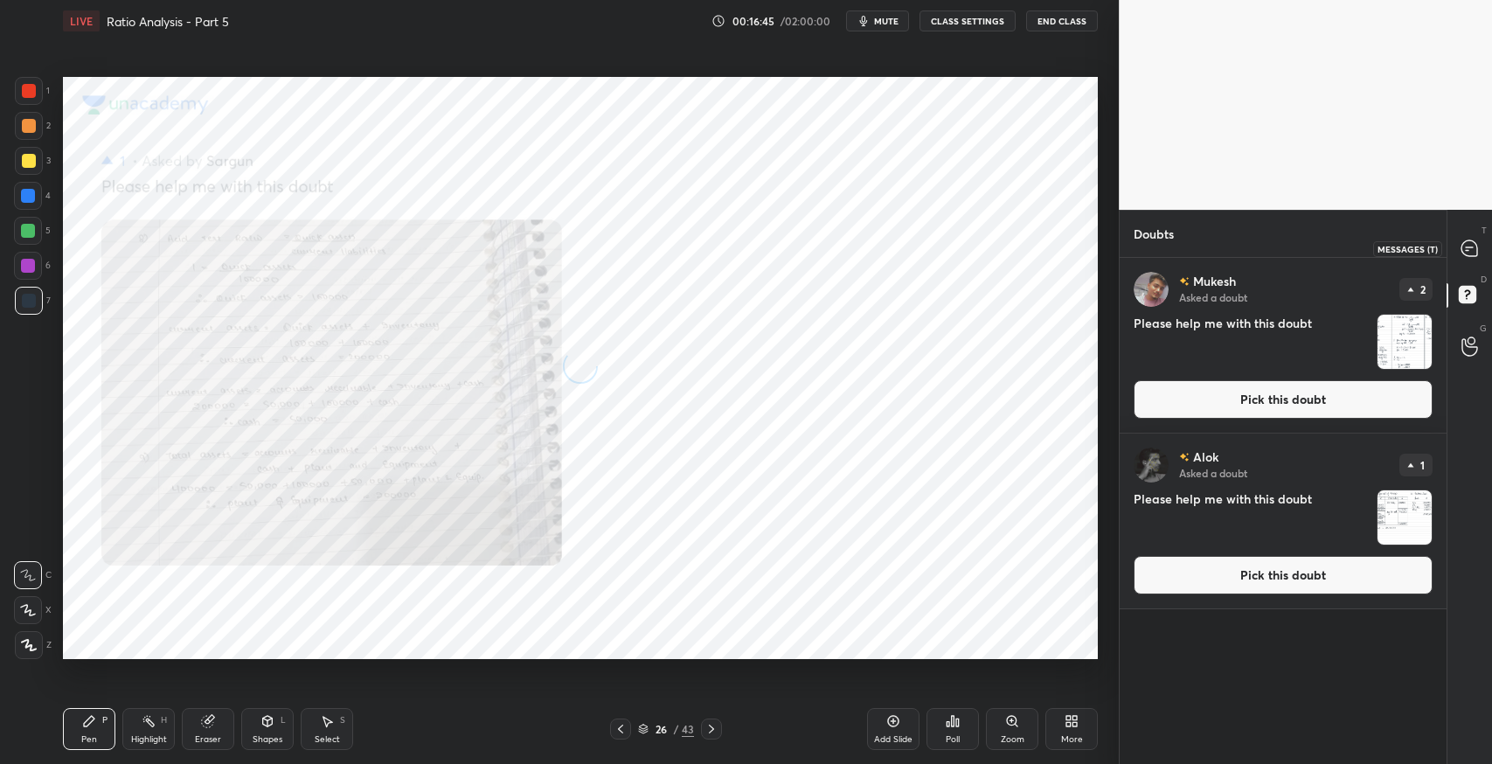
click at [1475, 257] on div at bounding box center [1470, 247] width 35 height 31
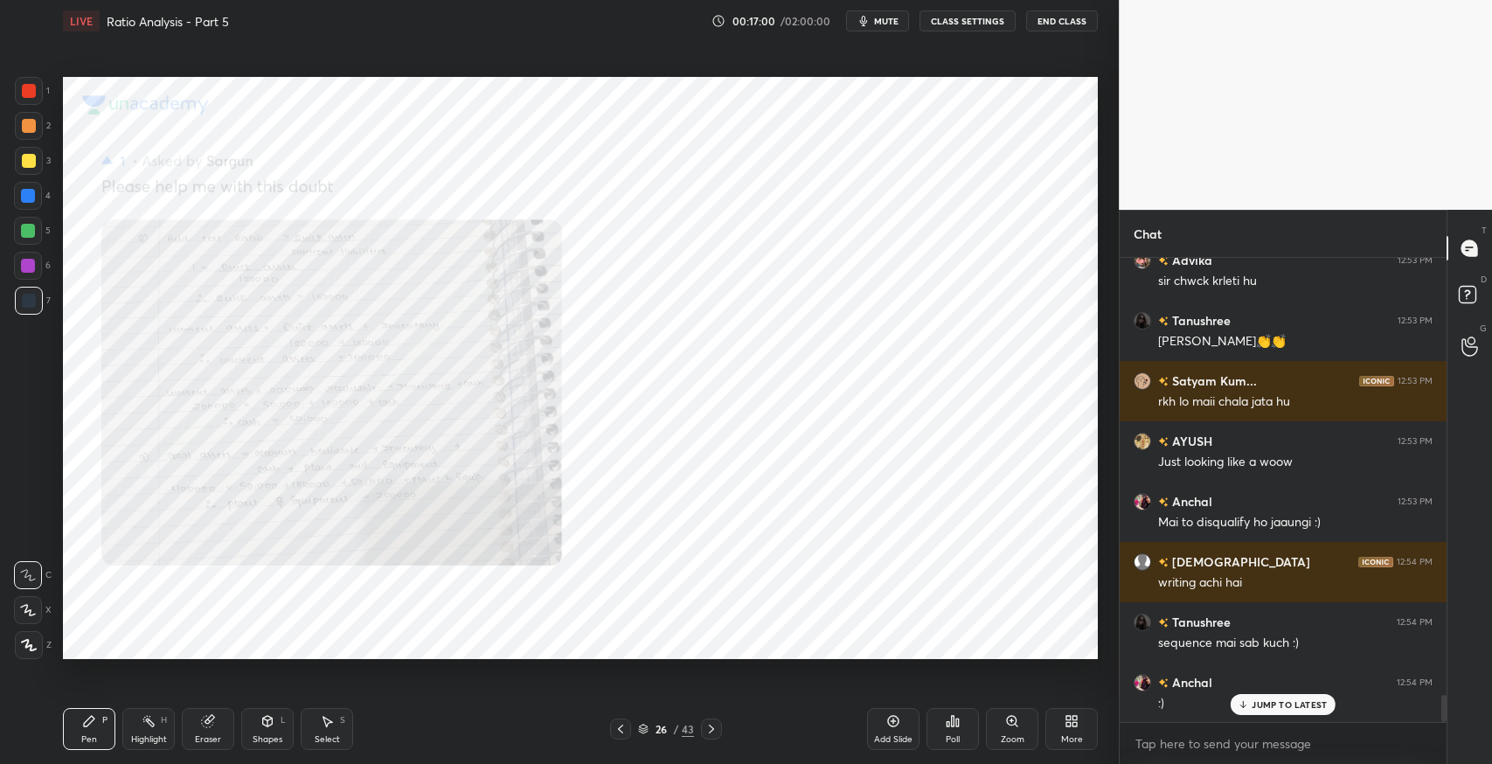
scroll to position [7579, 0]
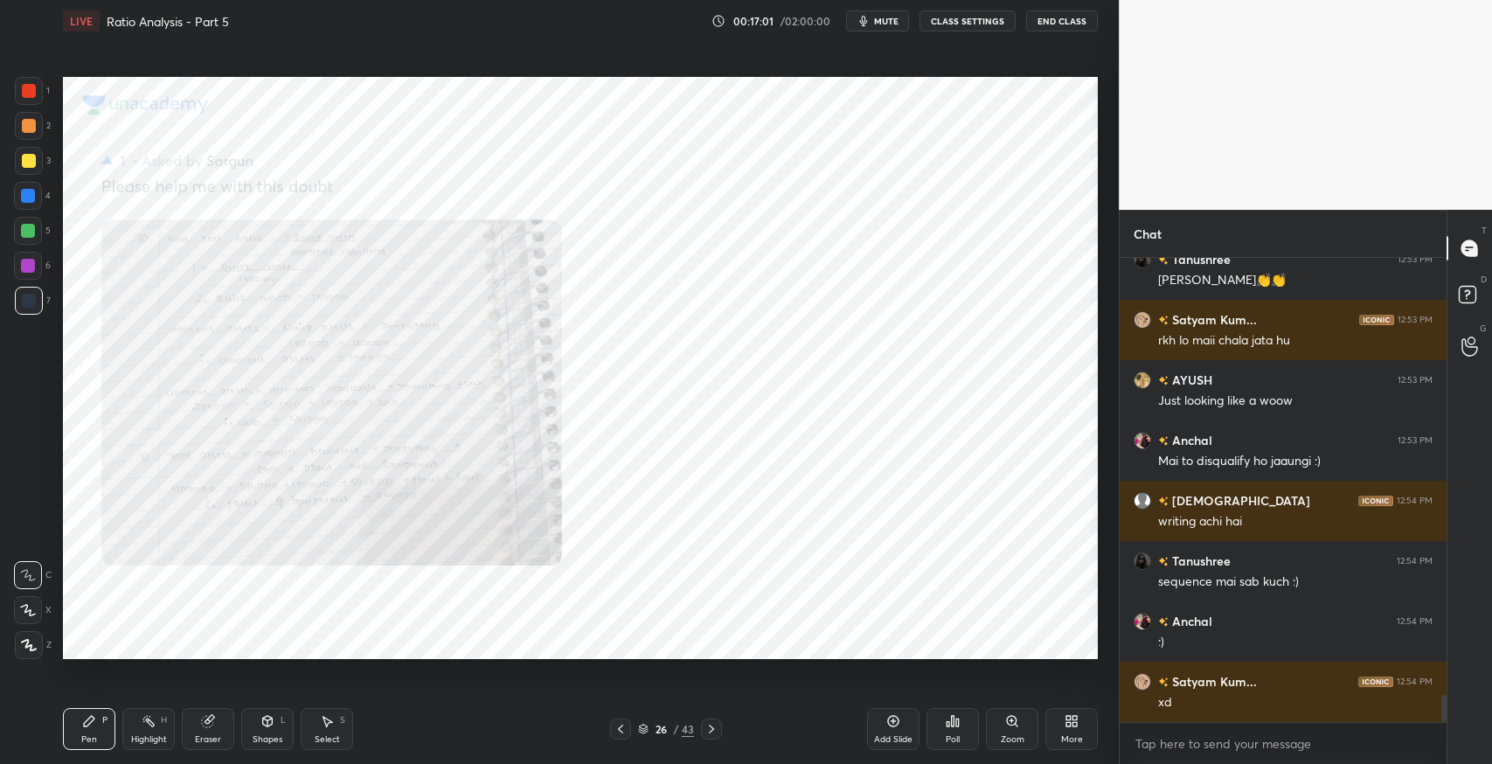
click at [1282, 711] on div "Advika 12:53 PM sir chwck krleti [PERSON_NAME] 12:53 PM [PERSON_NAME]👏👏 [PERSON…" at bounding box center [1283, 490] width 327 height 464
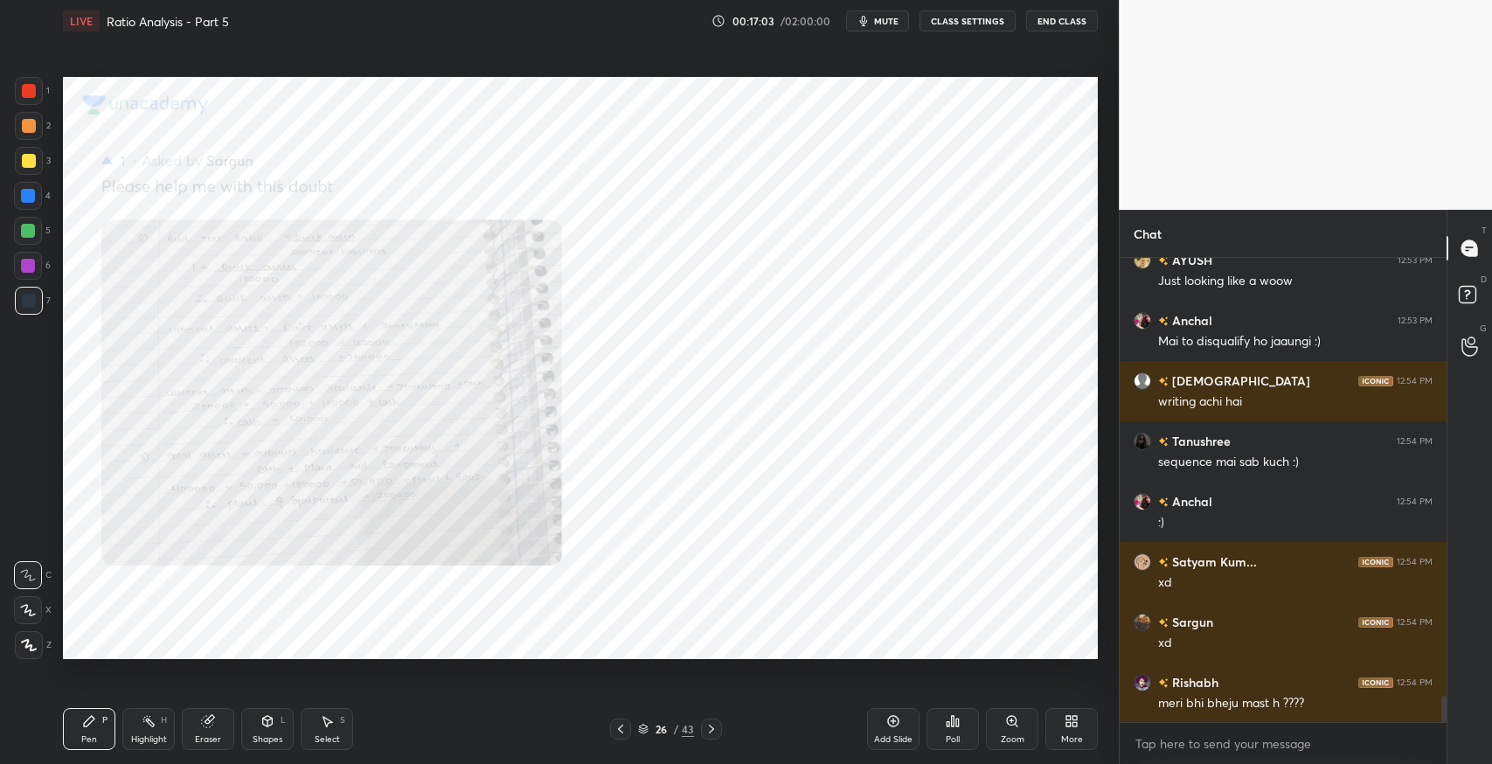
scroll to position [7760, 0]
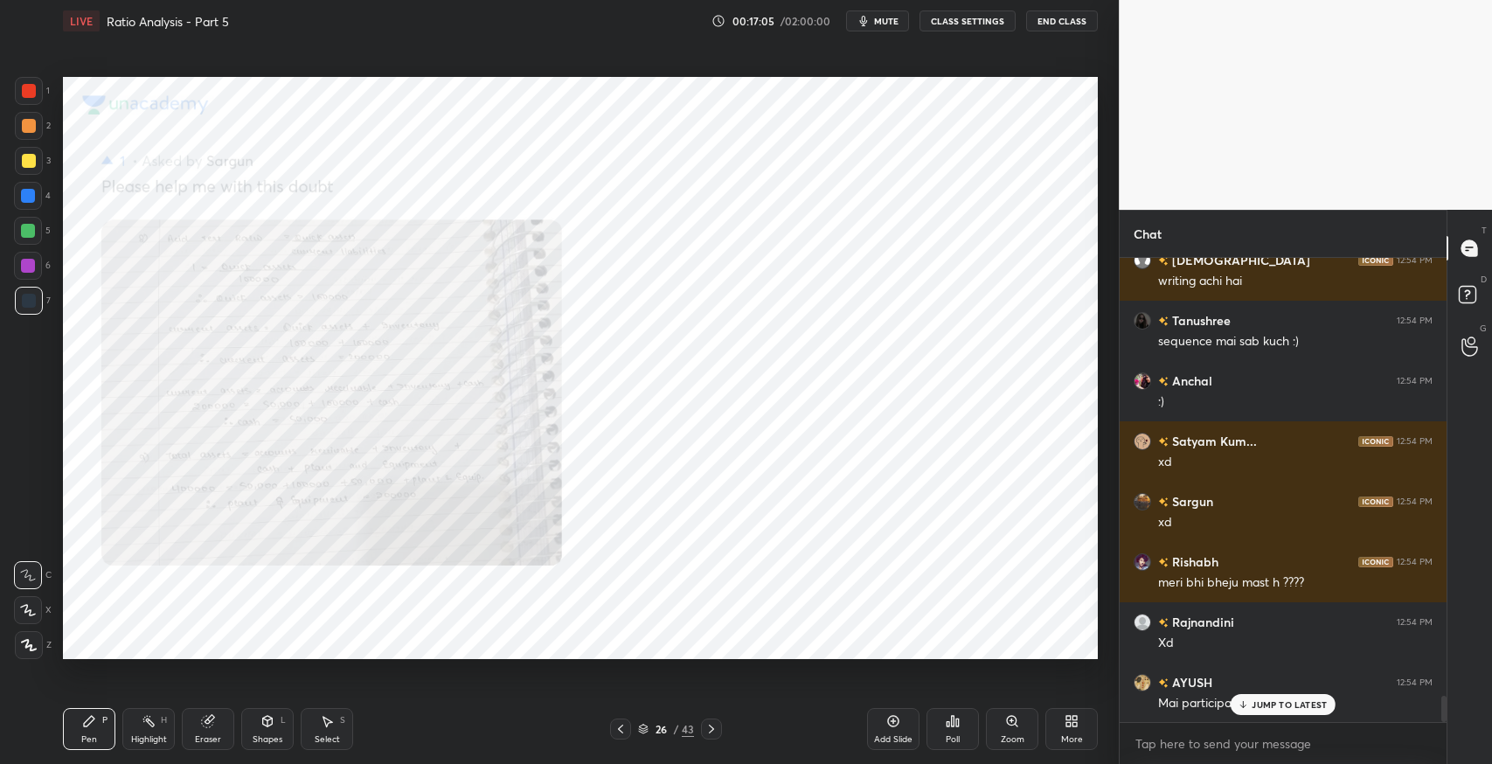
click at [621, 723] on icon at bounding box center [621, 729] width 14 height 14
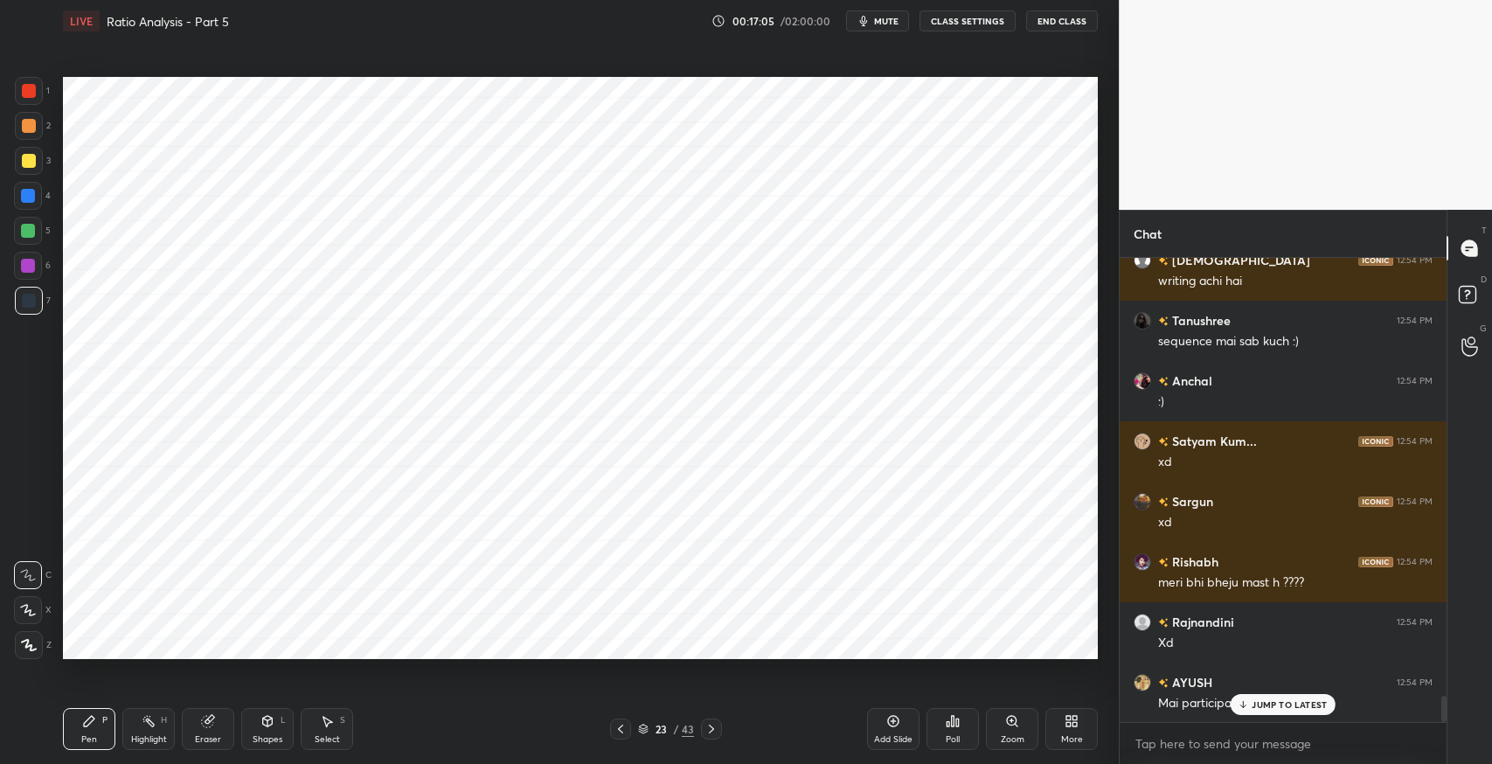
scroll to position [7880, 0]
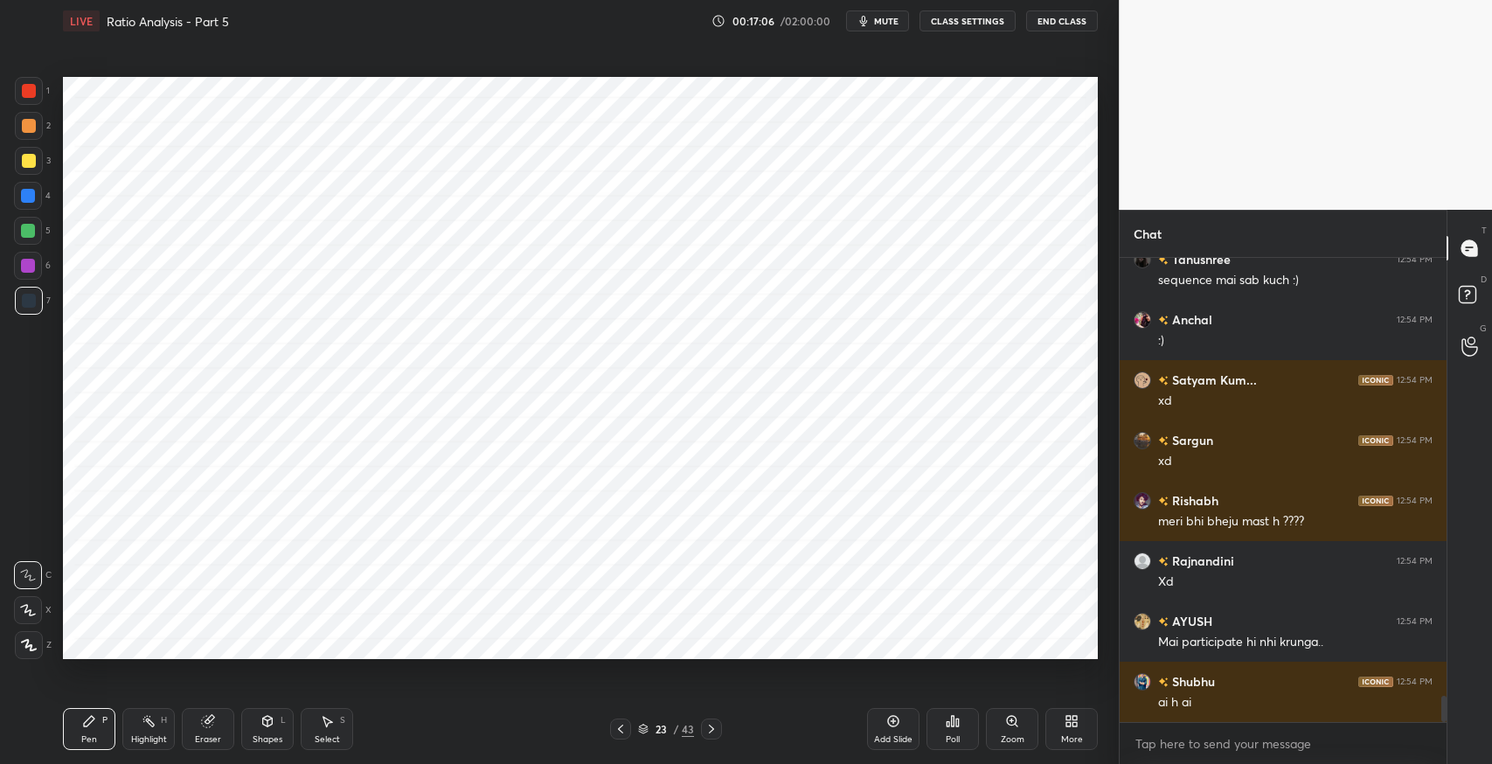
click at [621, 723] on icon at bounding box center [621, 729] width 14 height 14
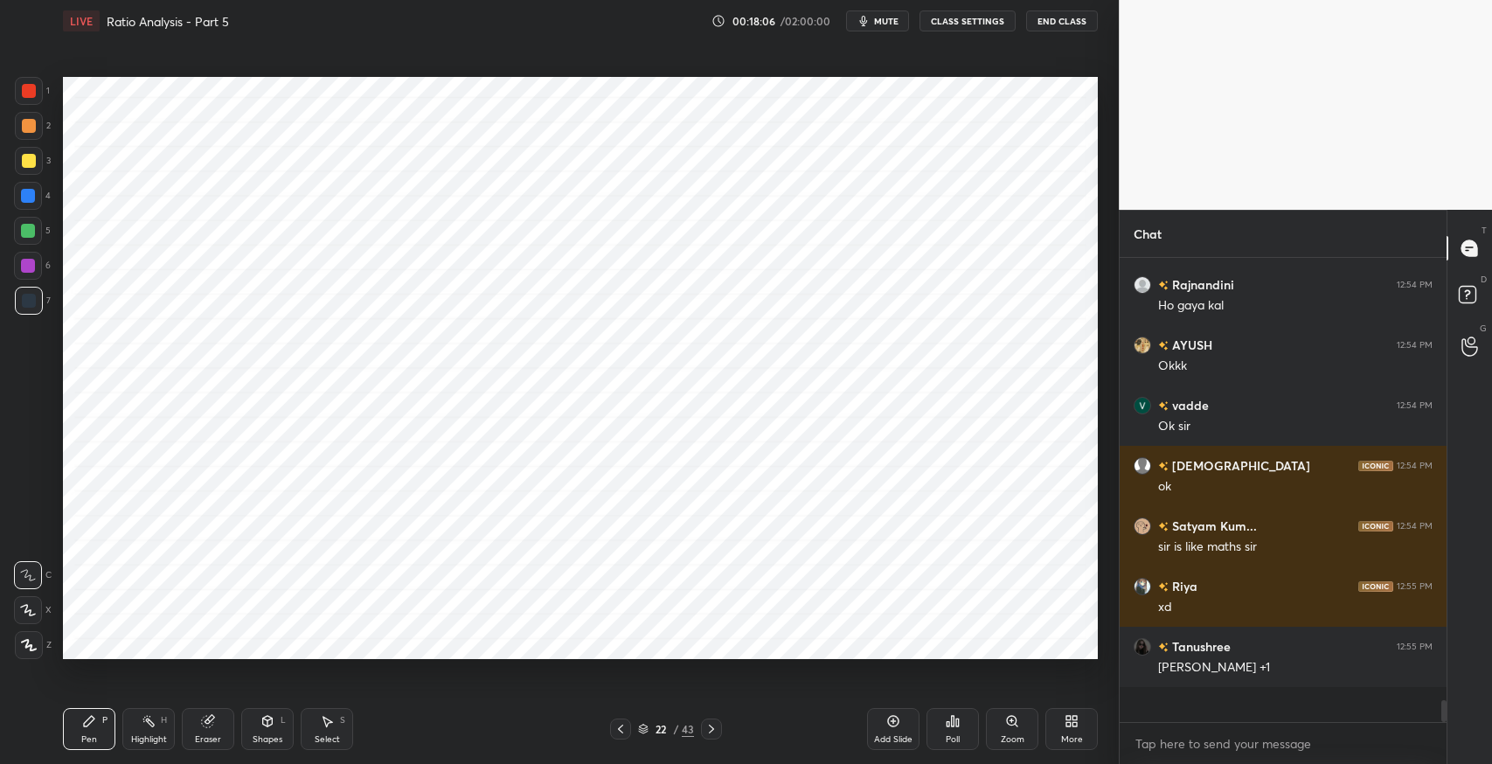
scroll to position [8682, 0]
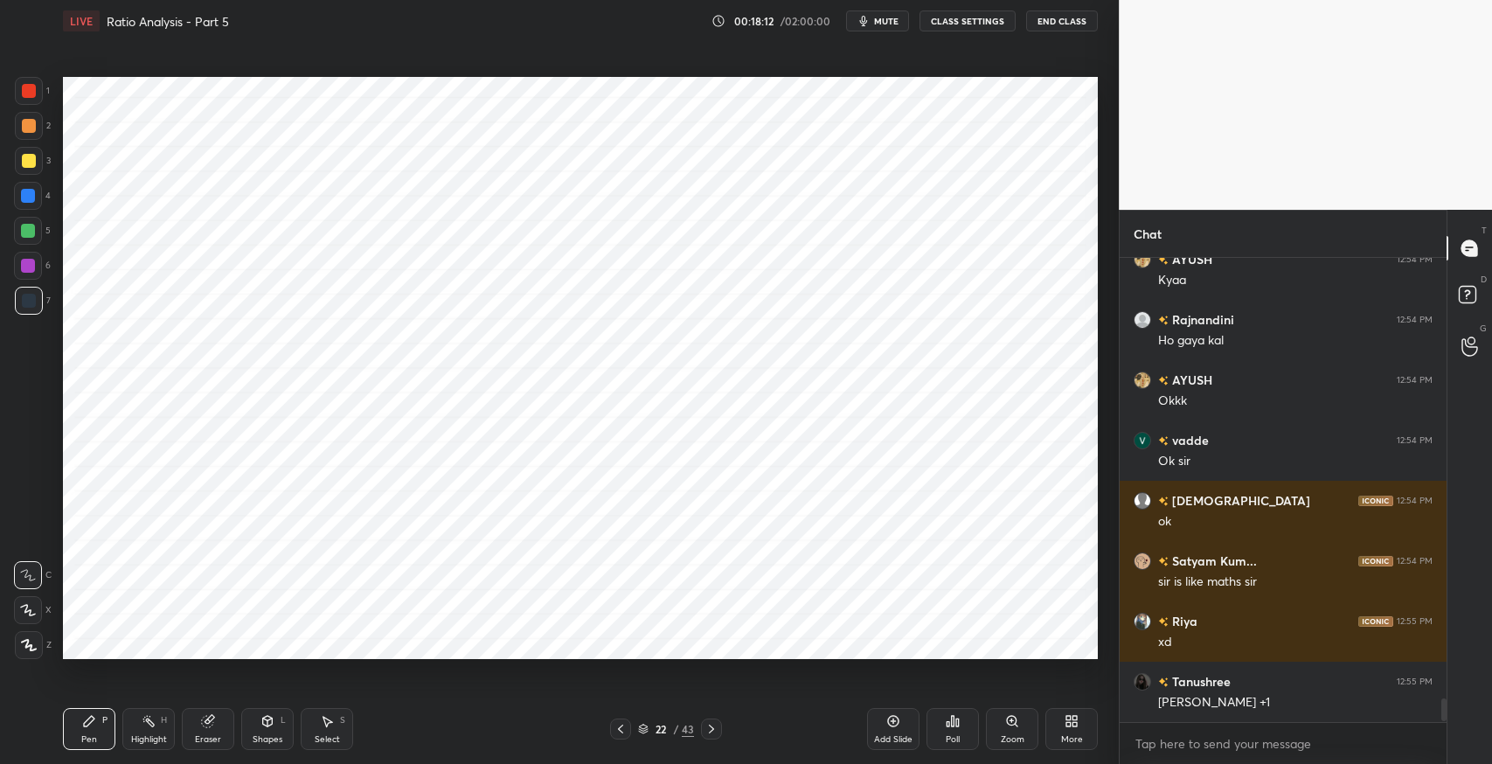
click at [711, 728] on icon at bounding box center [711, 729] width 14 height 14
click at [712, 732] on icon at bounding box center [711, 729] width 14 height 14
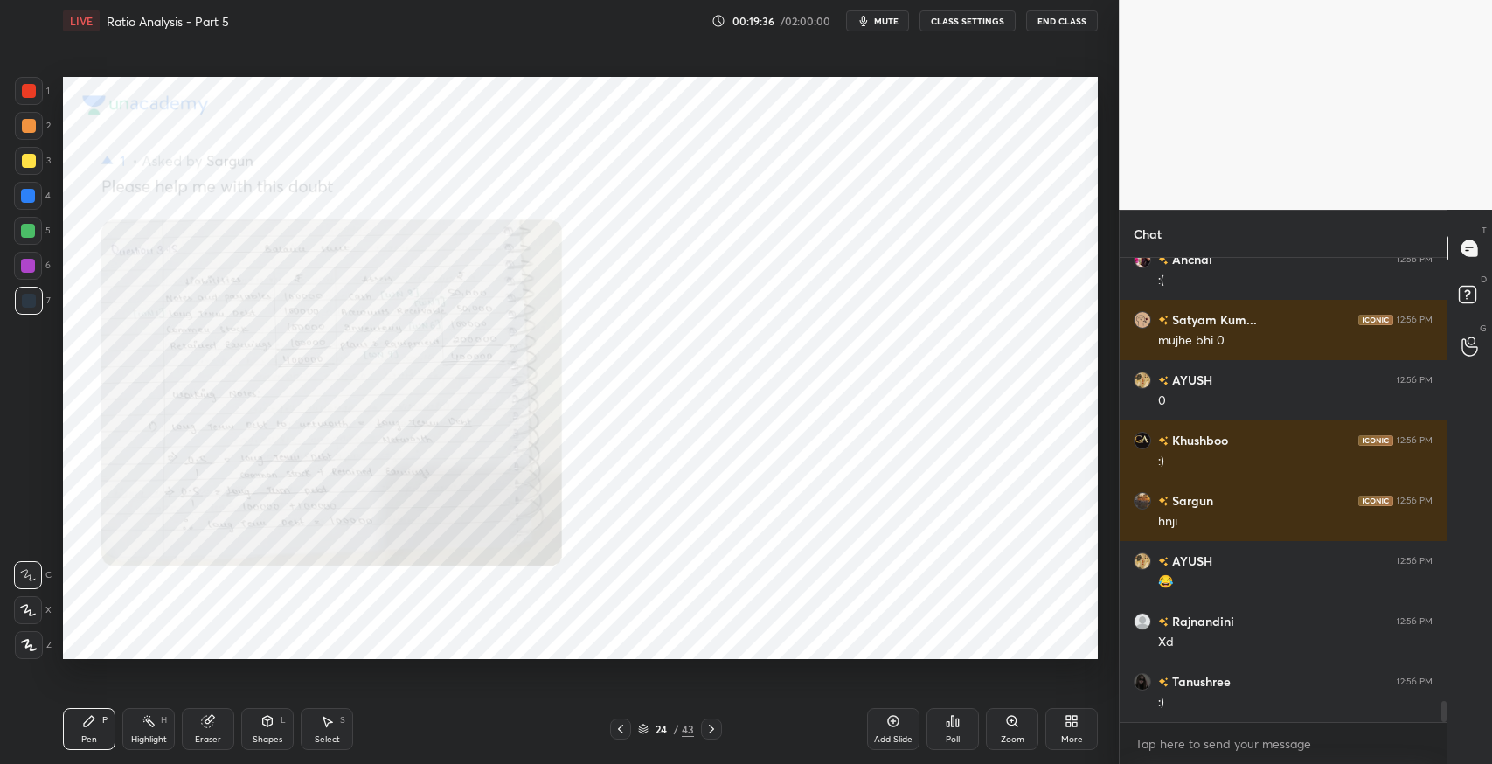
scroll to position [10008, 0]
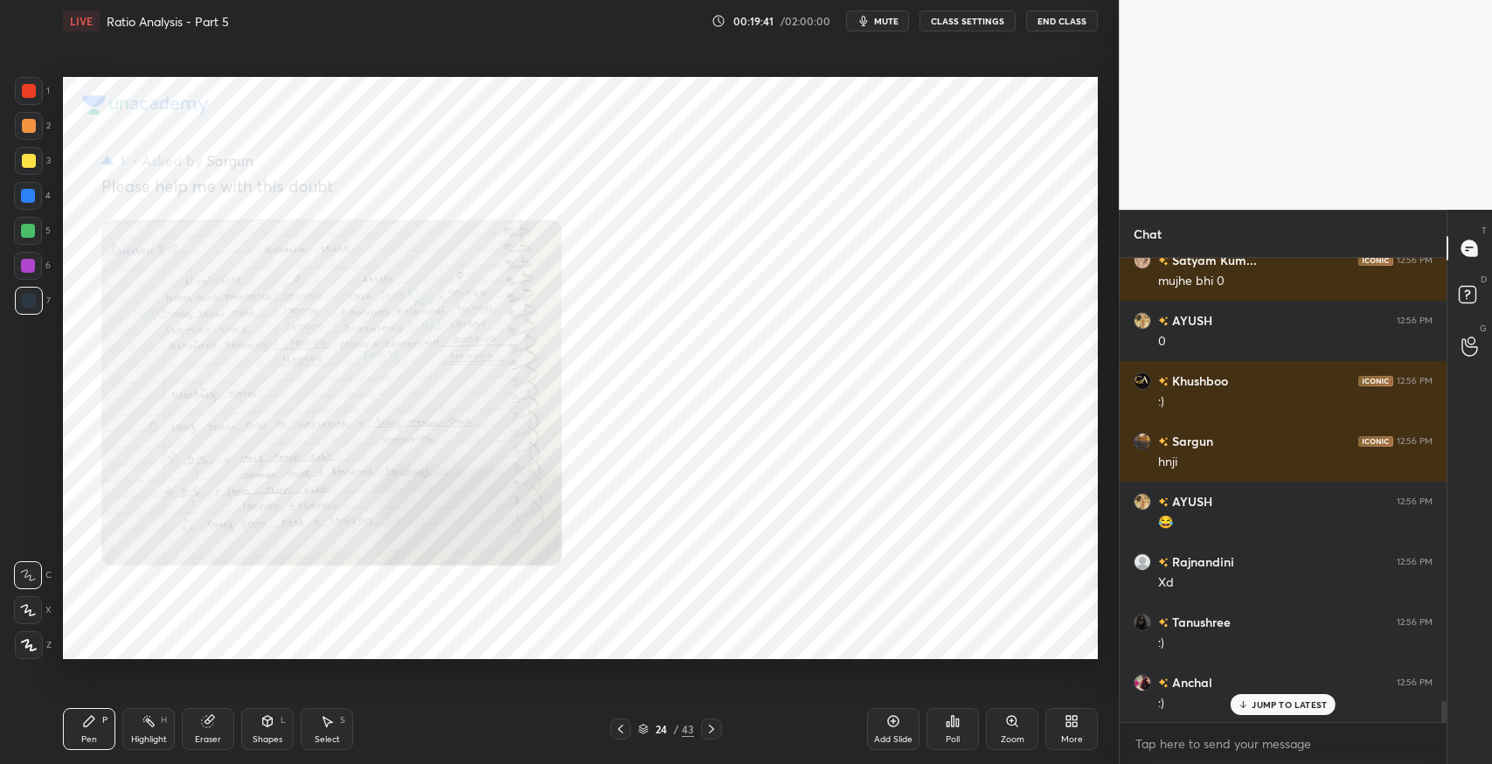
click at [221, 724] on div "Eraser" at bounding box center [208, 729] width 52 height 42
click at [102, 718] on div "P" at bounding box center [104, 720] width 5 height 9
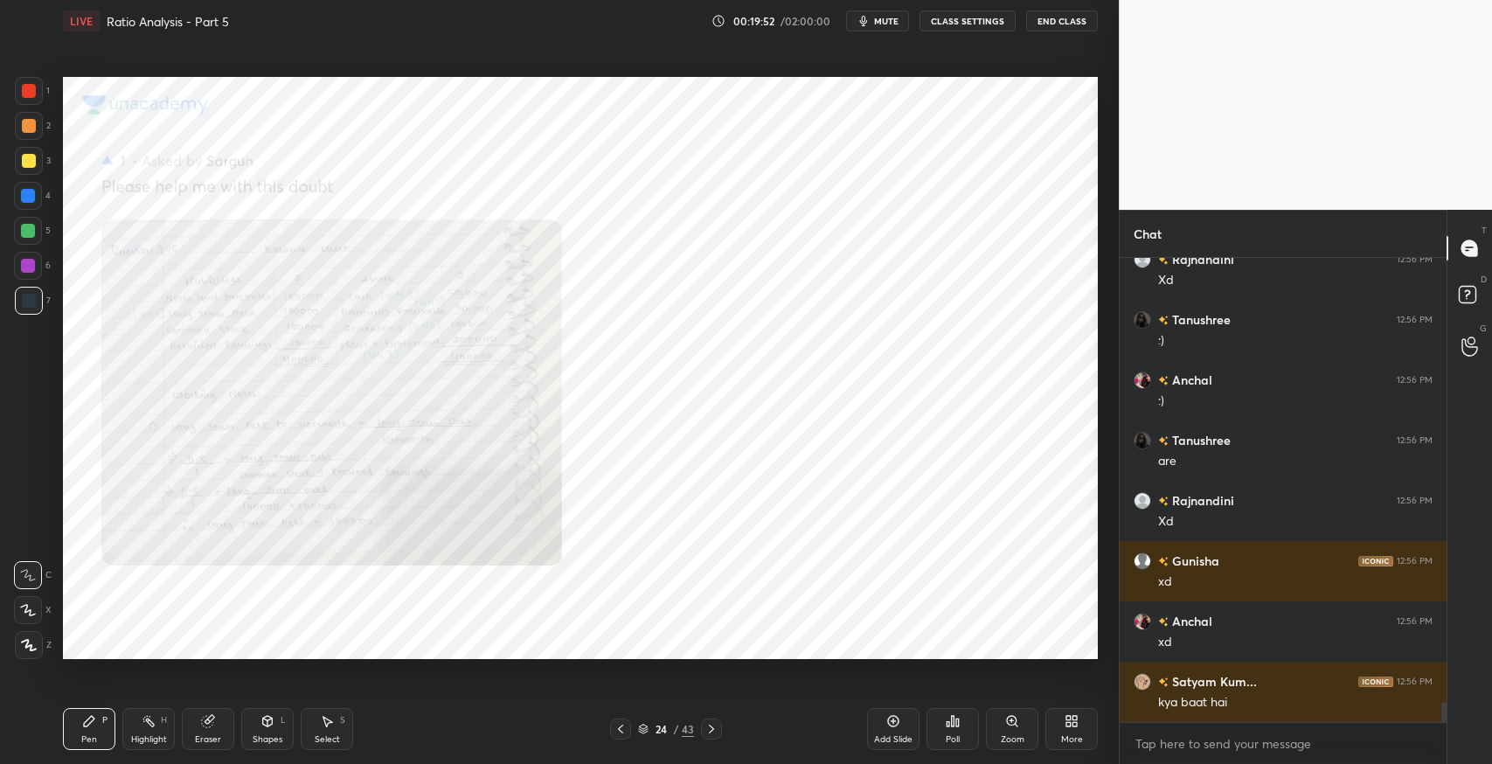
scroll to position [10370, 0]
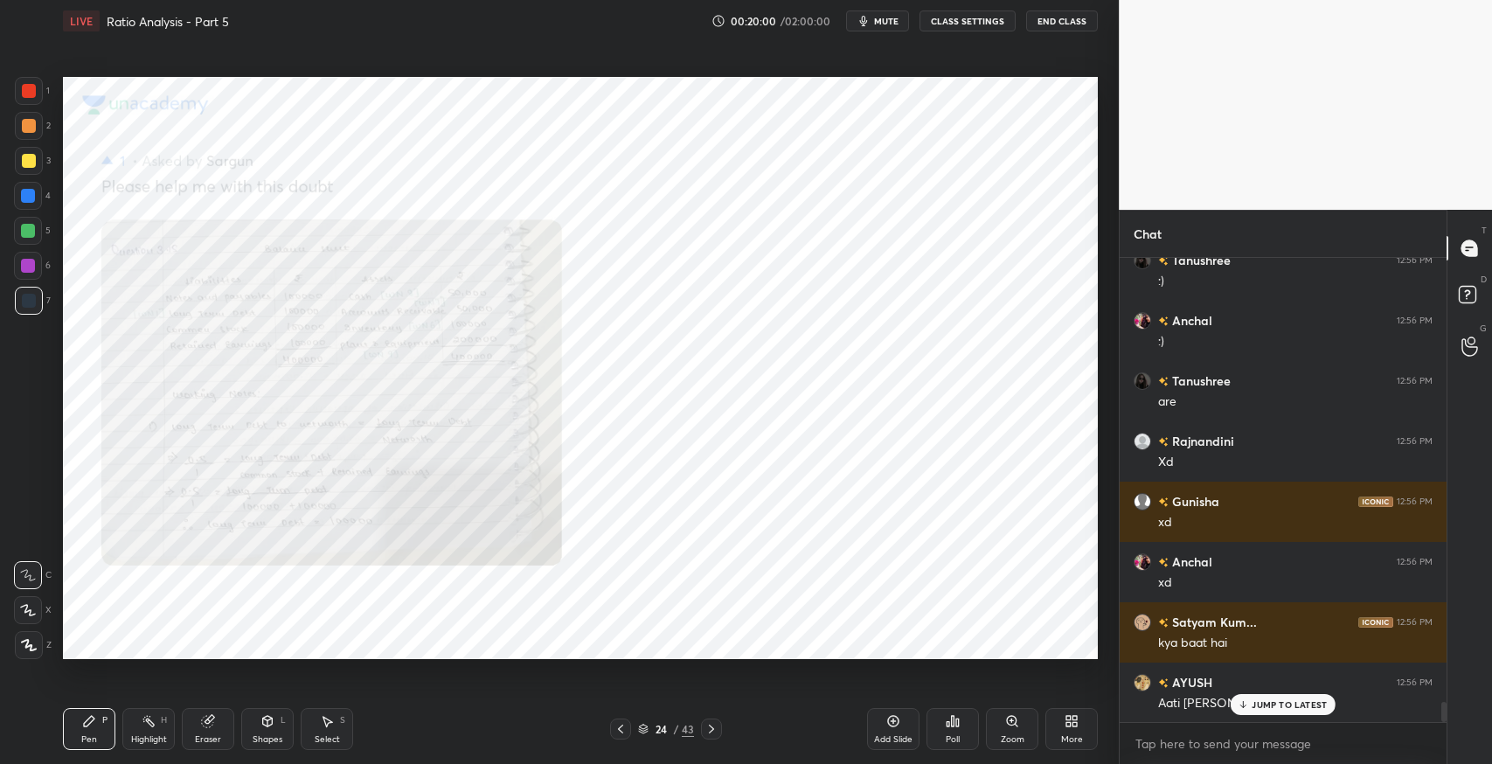
click at [713, 725] on icon at bounding box center [711, 729] width 14 height 14
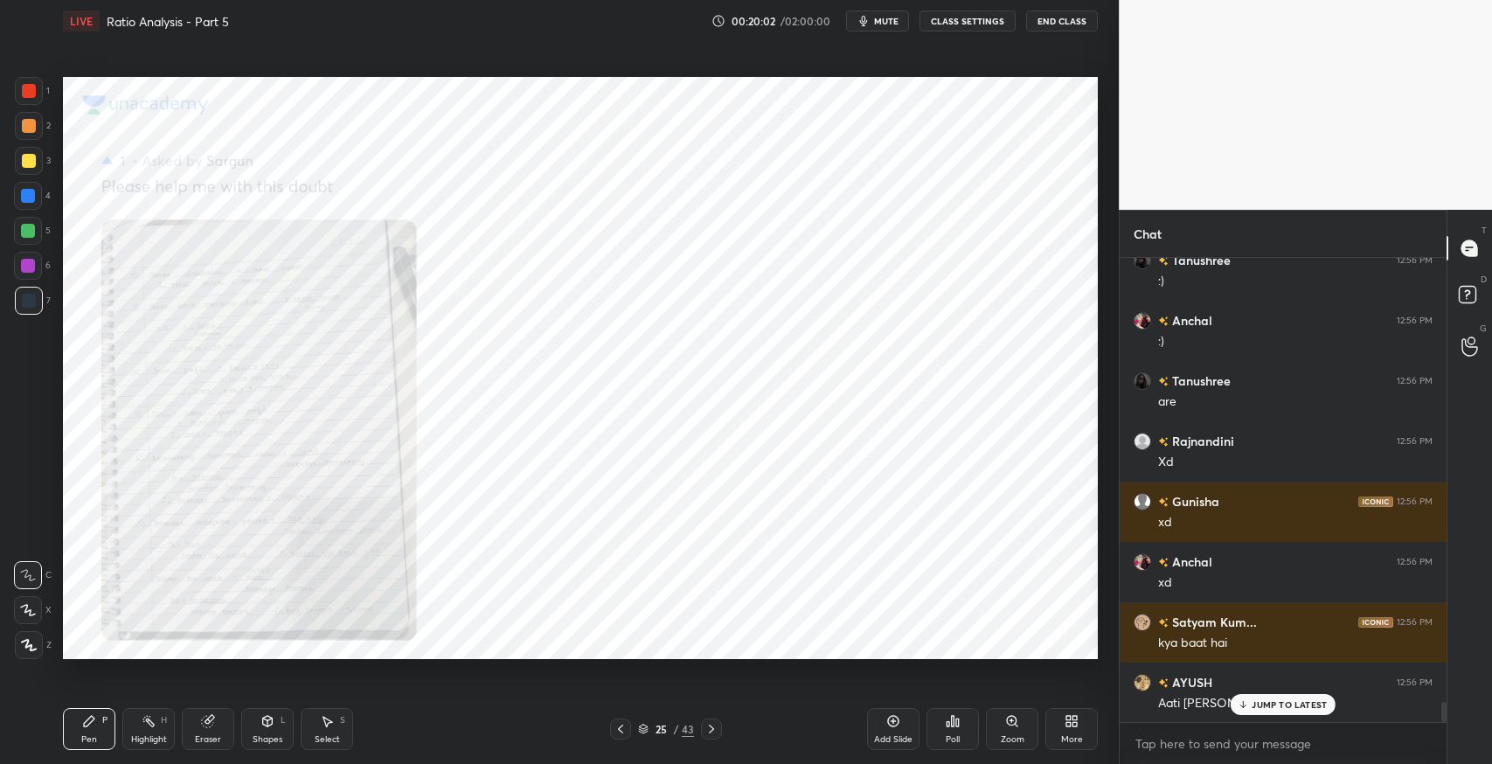
click at [993, 727] on div "Zoom" at bounding box center [1012, 729] width 52 height 42
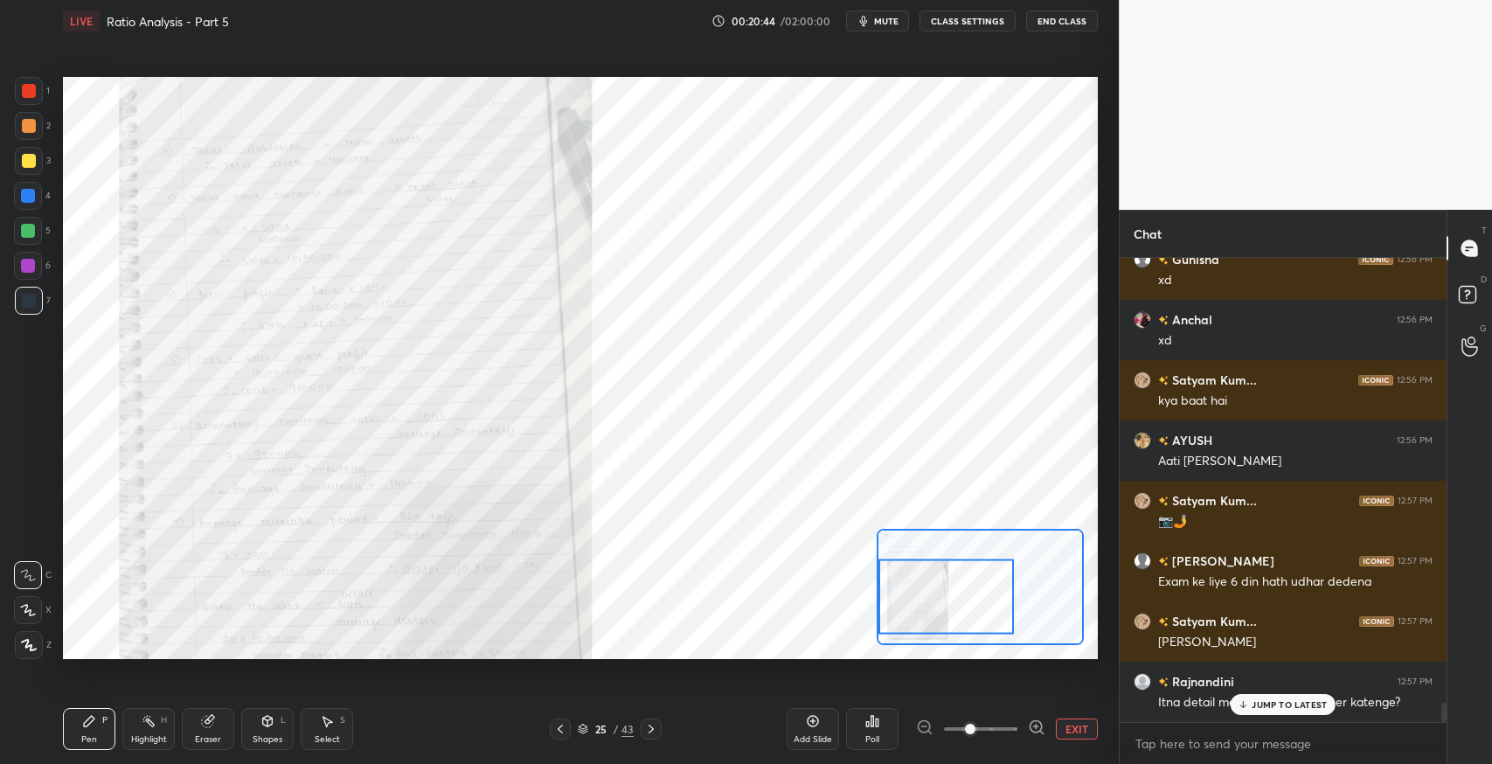
scroll to position [10671, 0]
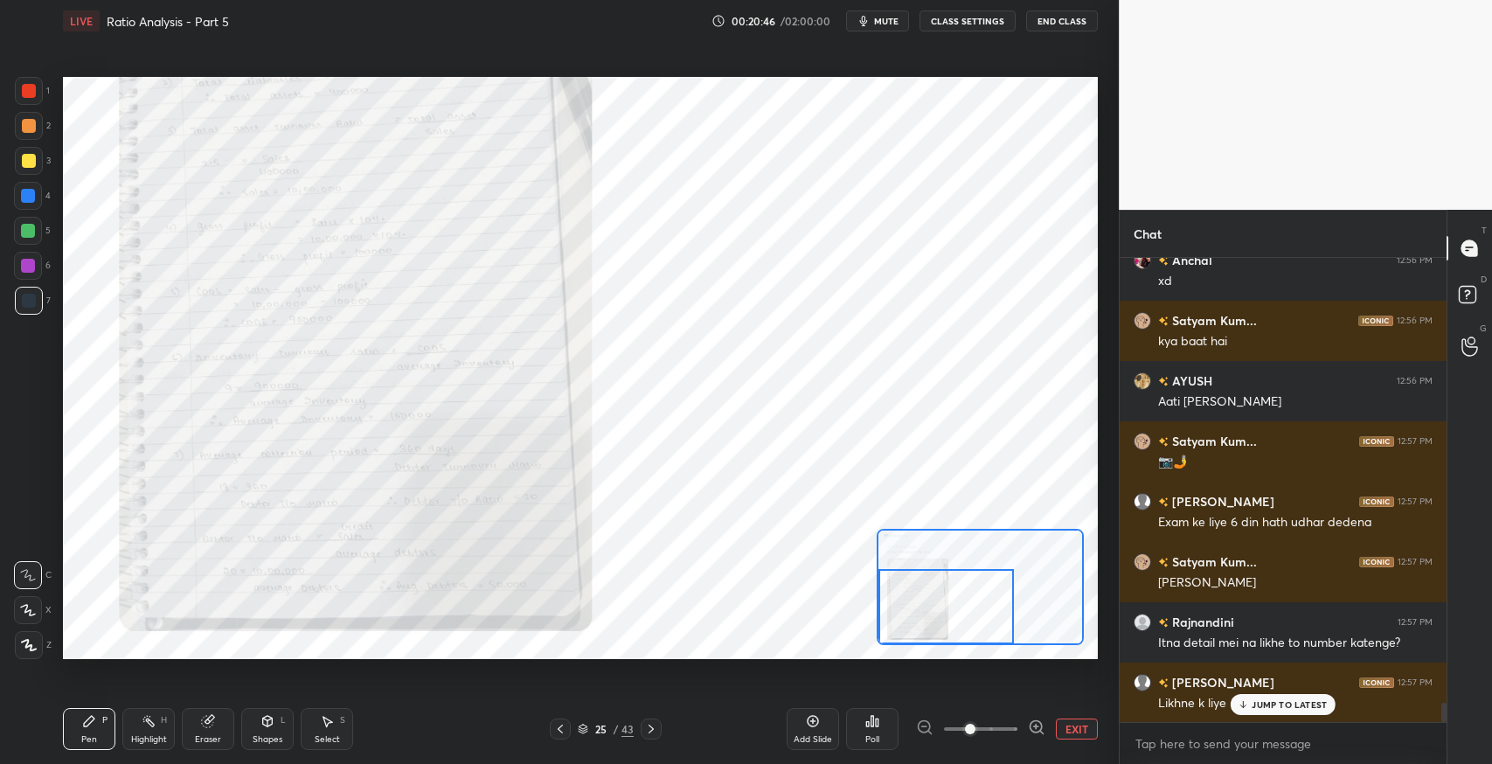
click at [649, 727] on icon at bounding box center [651, 729] width 14 height 14
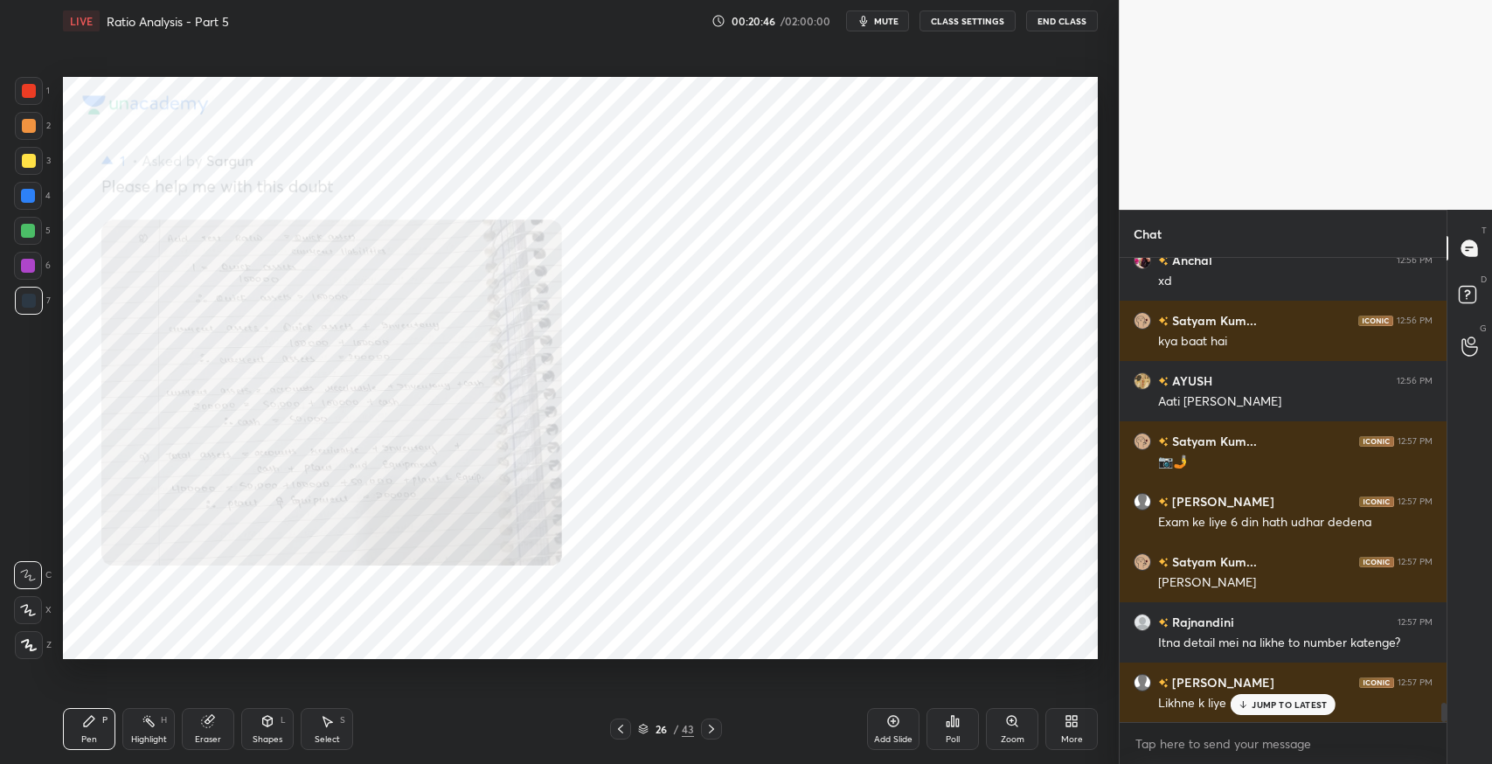
click at [1017, 726] on icon at bounding box center [1016, 725] width 3 height 3
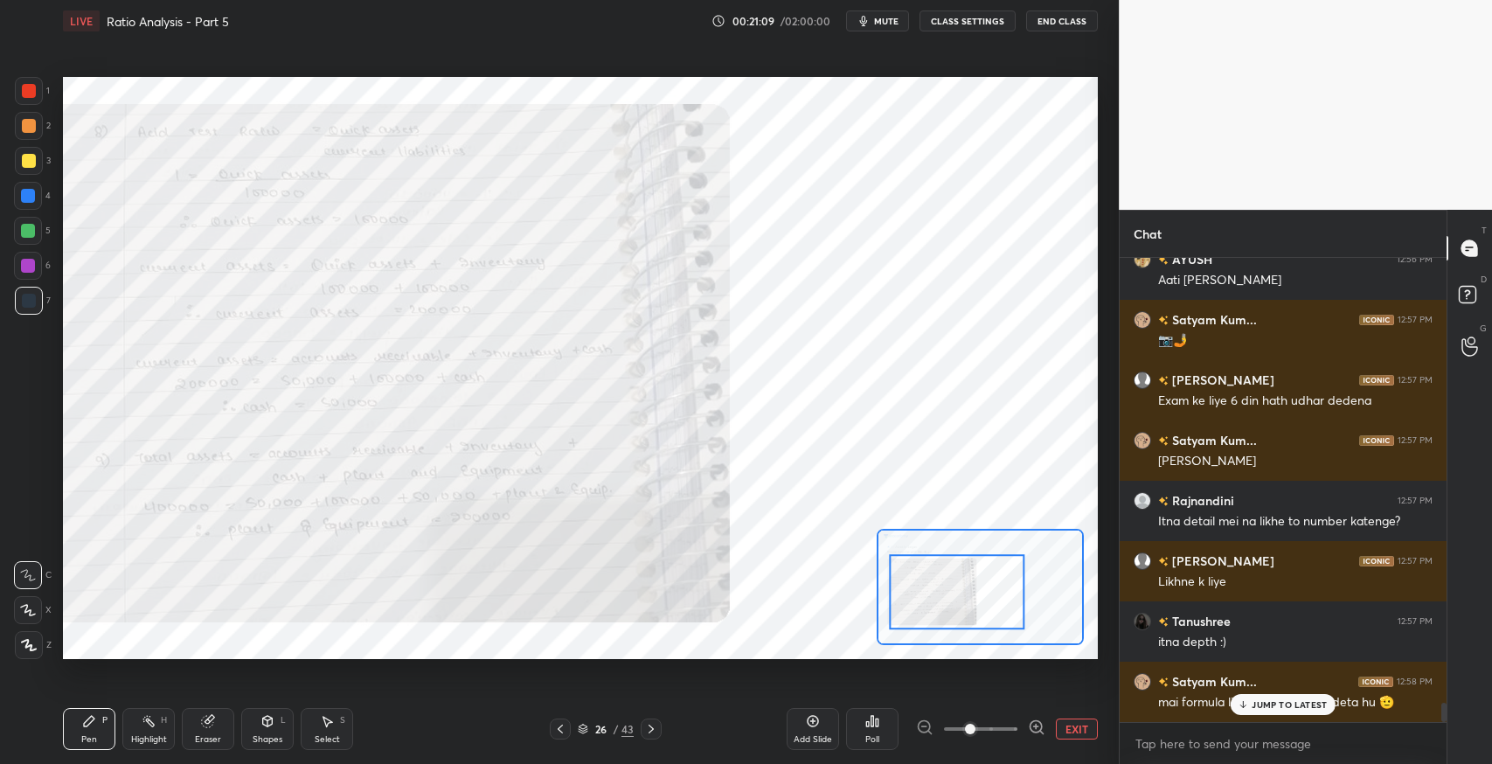
scroll to position [10852, 0]
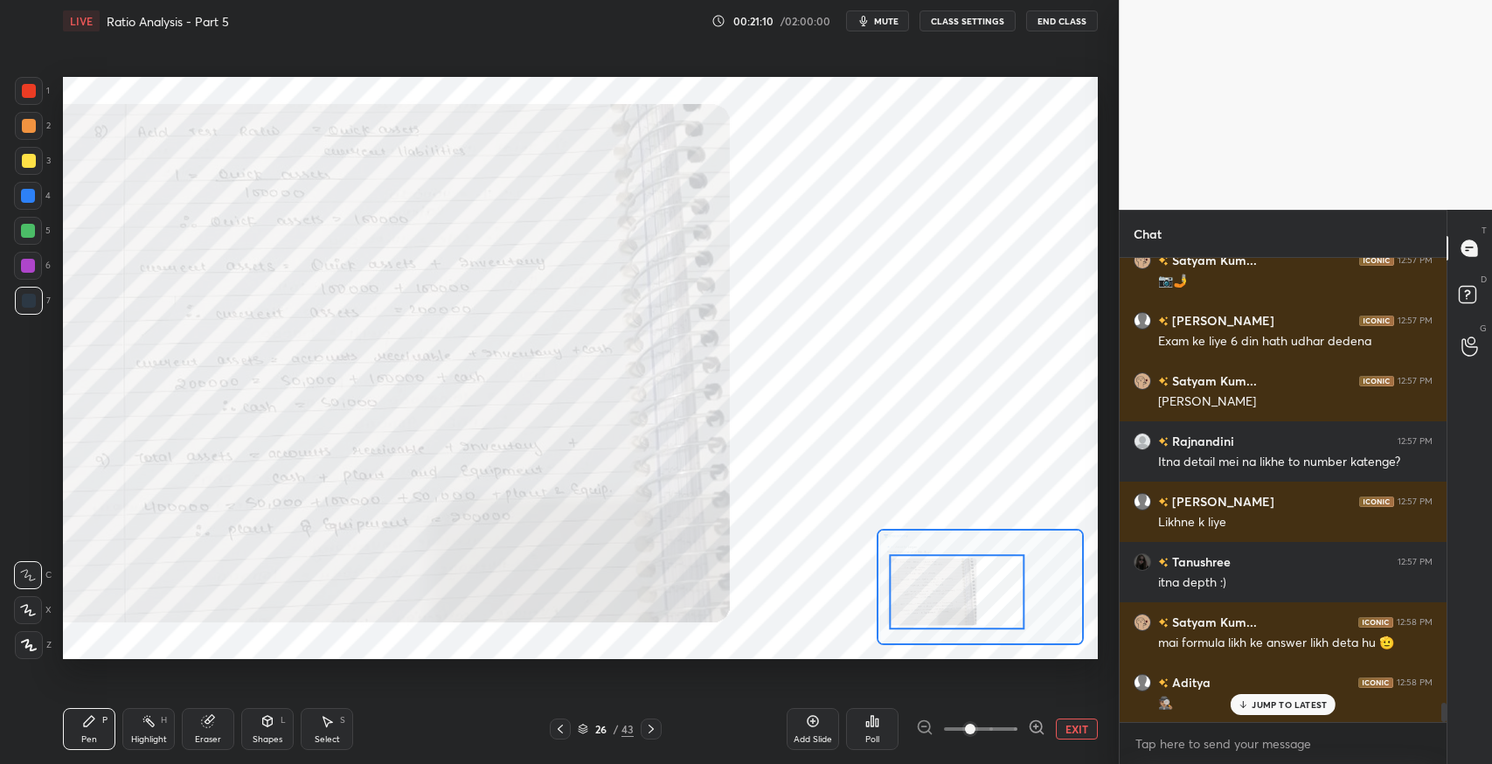
click at [957, 592] on div at bounding box center [956, 592] width 135 height 75
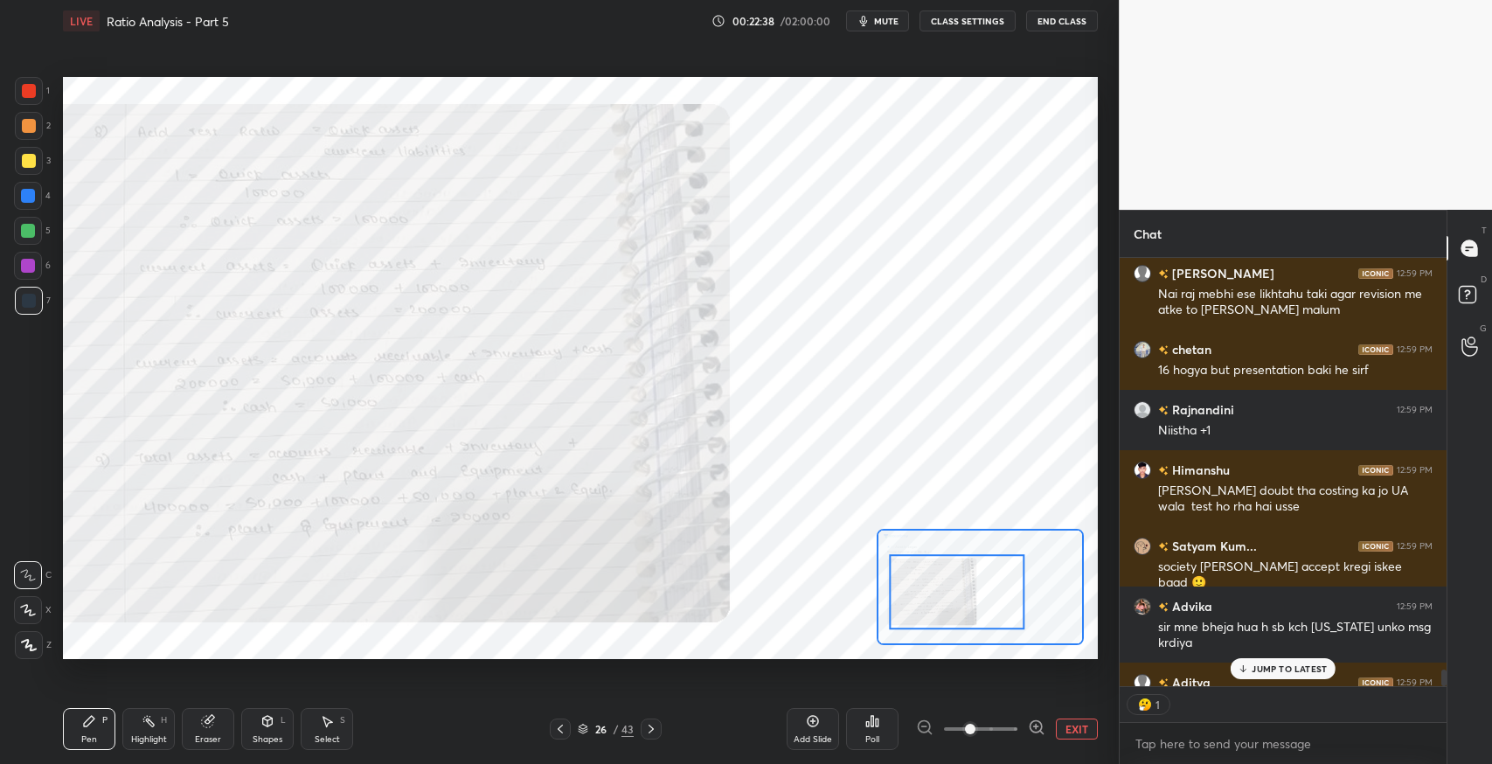
scroll to position [11768, 0]
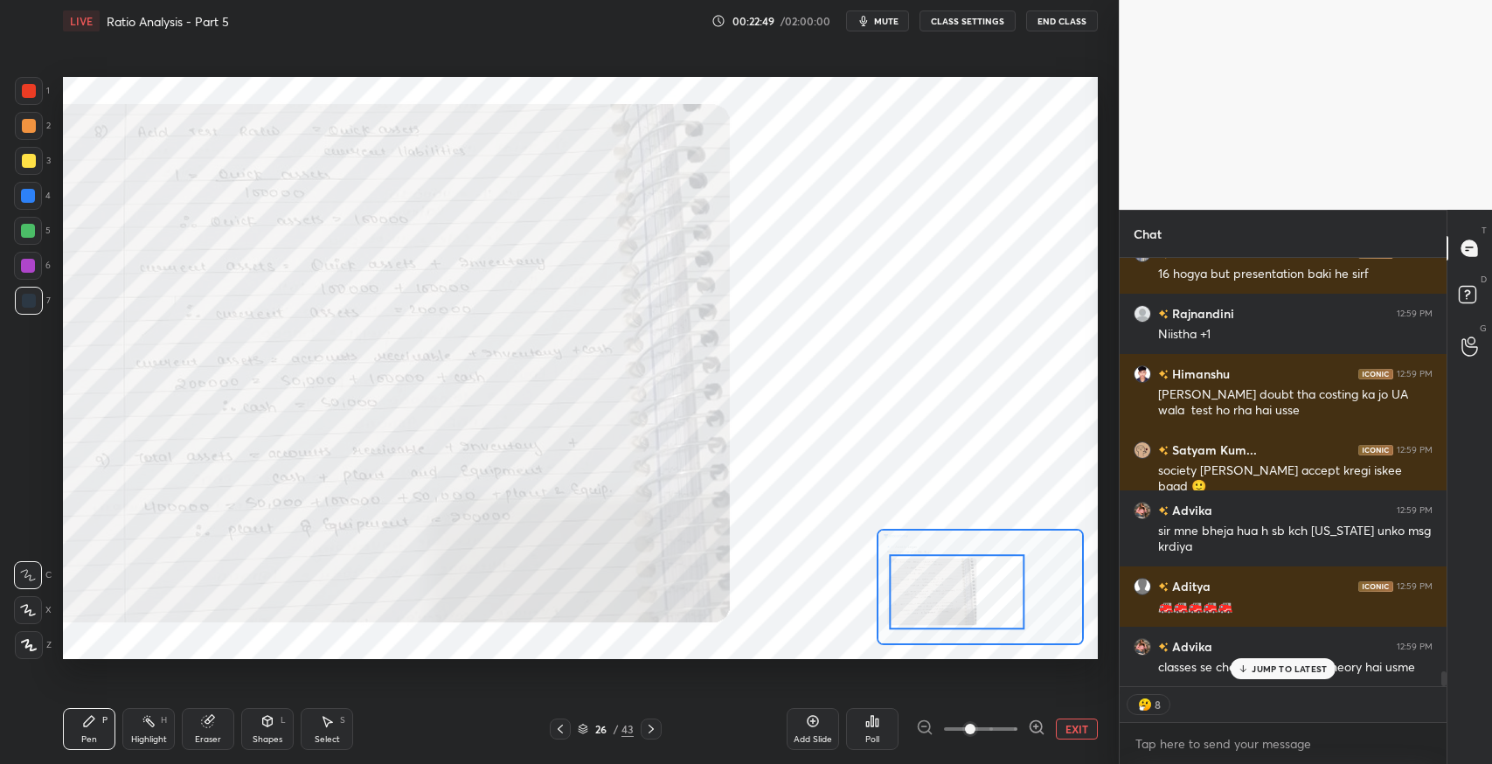
click at [1273, 668] on p "JUMP TO LATEST" at bounding box center [1289, 668] width 75 height 10
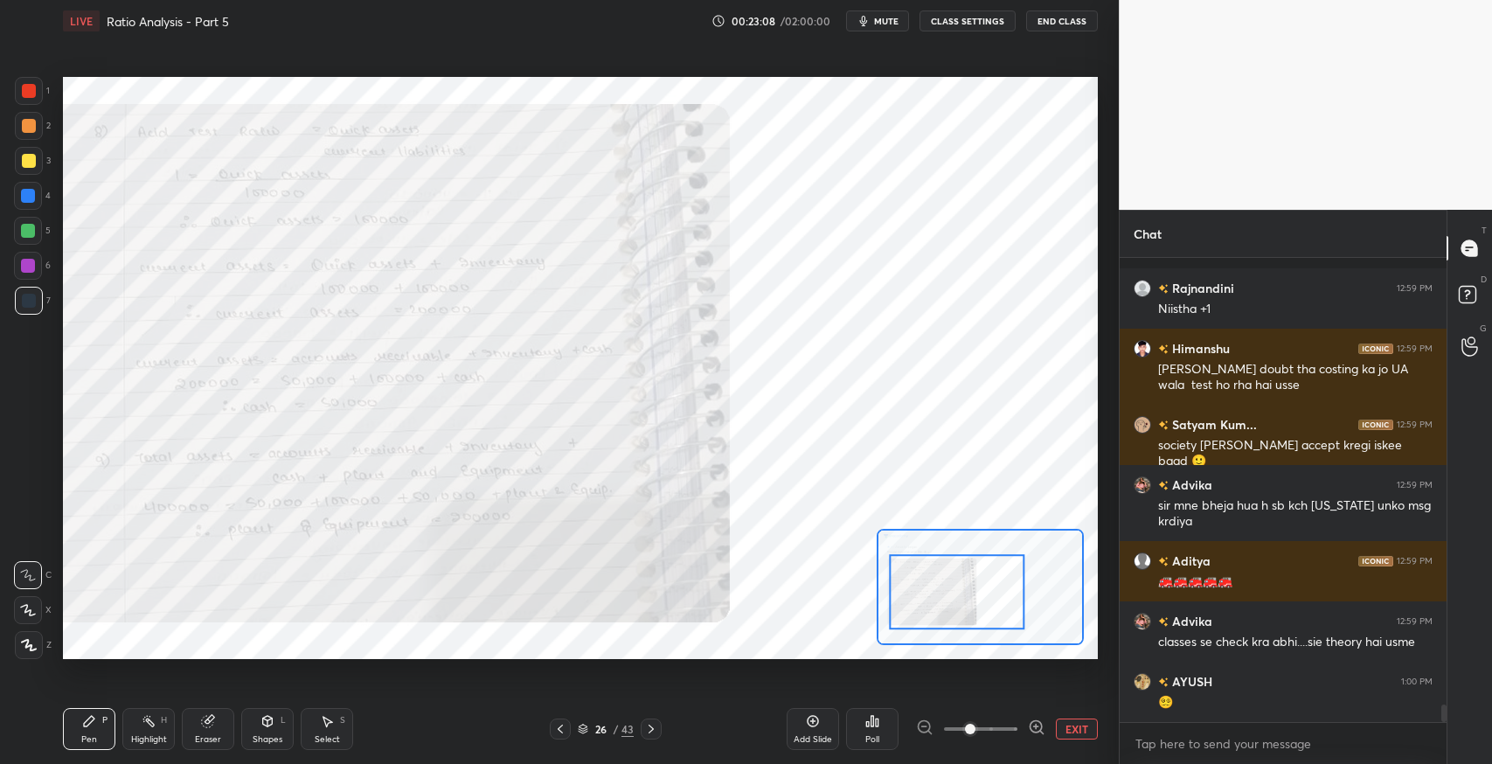
scroll to position [11870, 0]
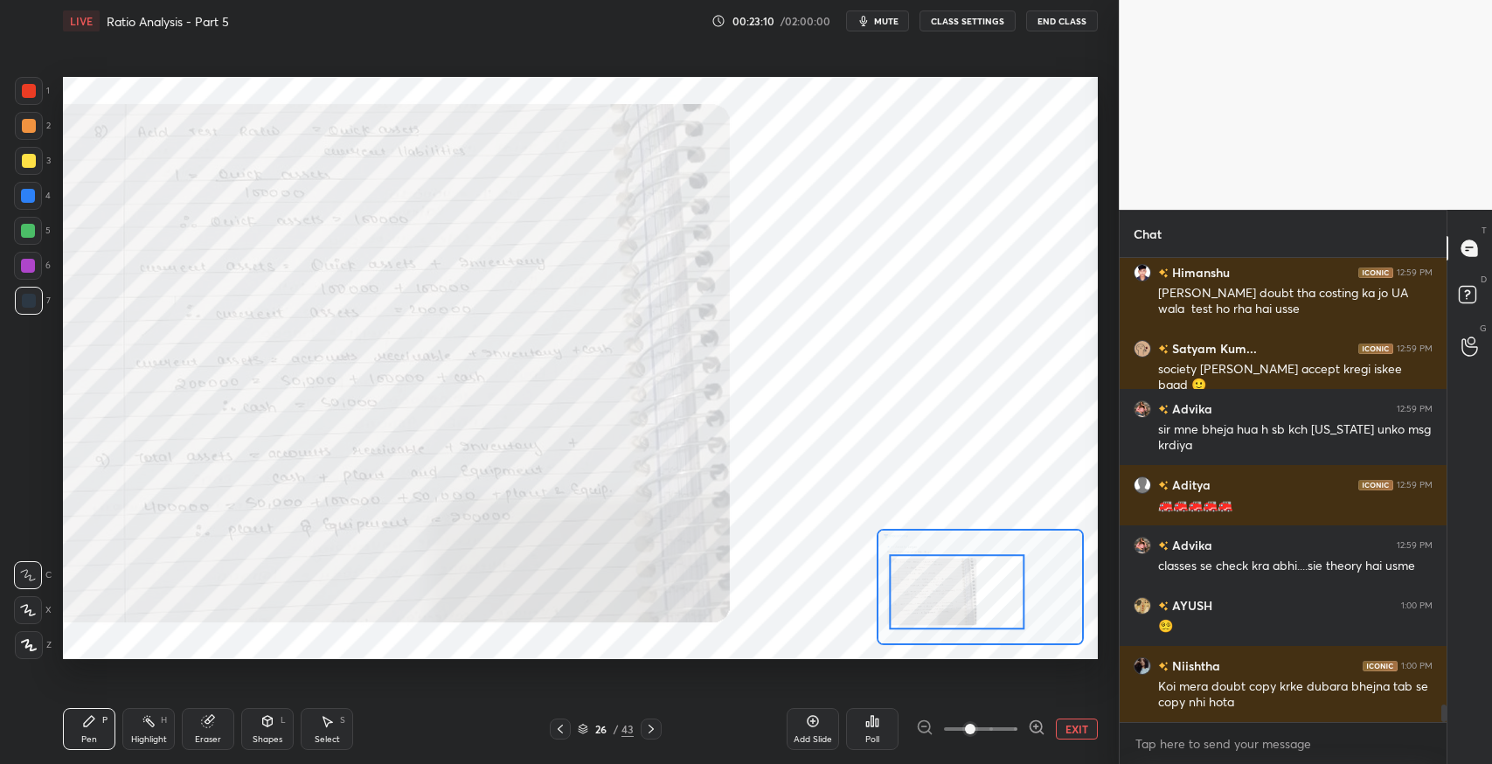
click at [656, 724] on icon at bounding box center [651, 729] width 14 height 14
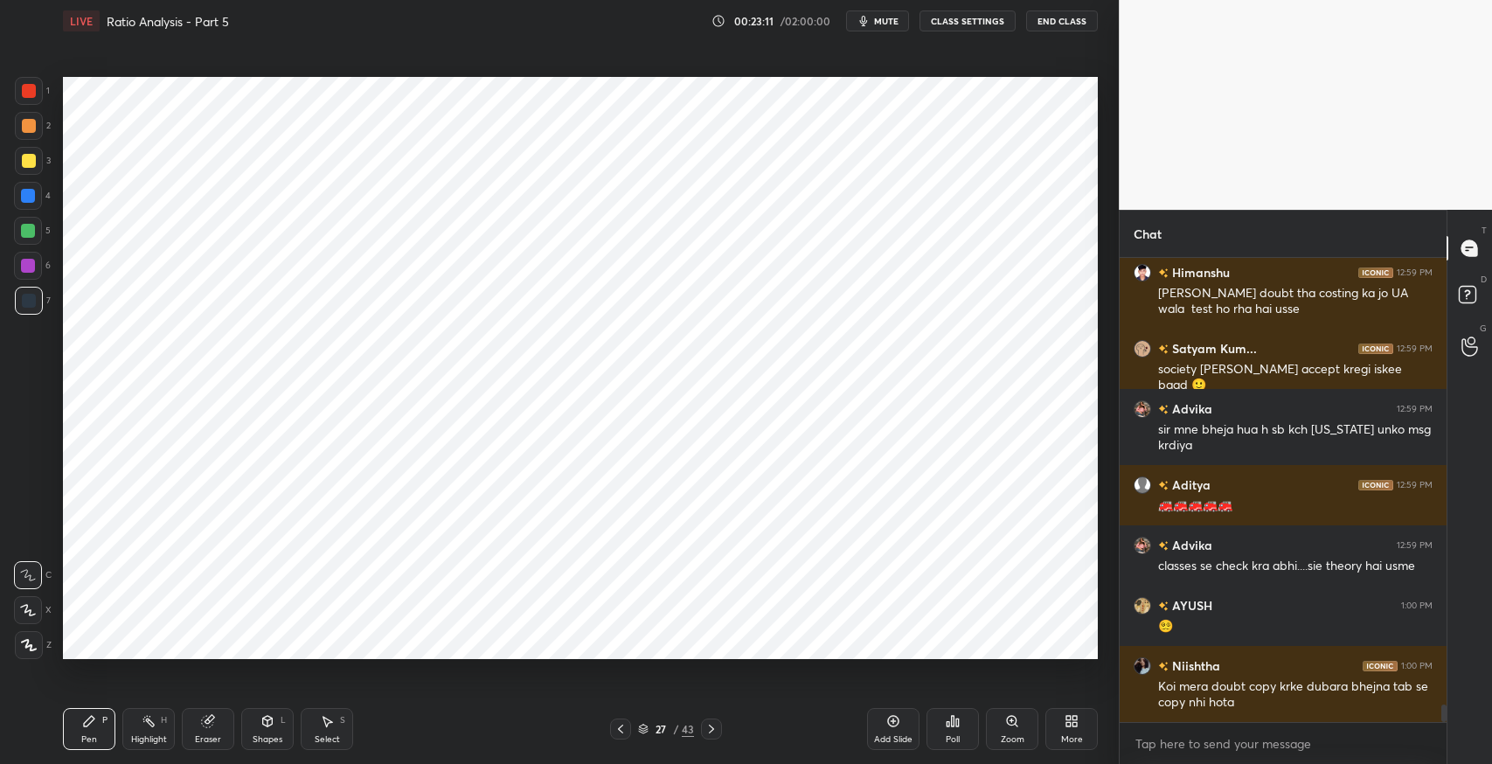
click at [711, 728] on icon at bounding box center [711, 729] width 14 height 14
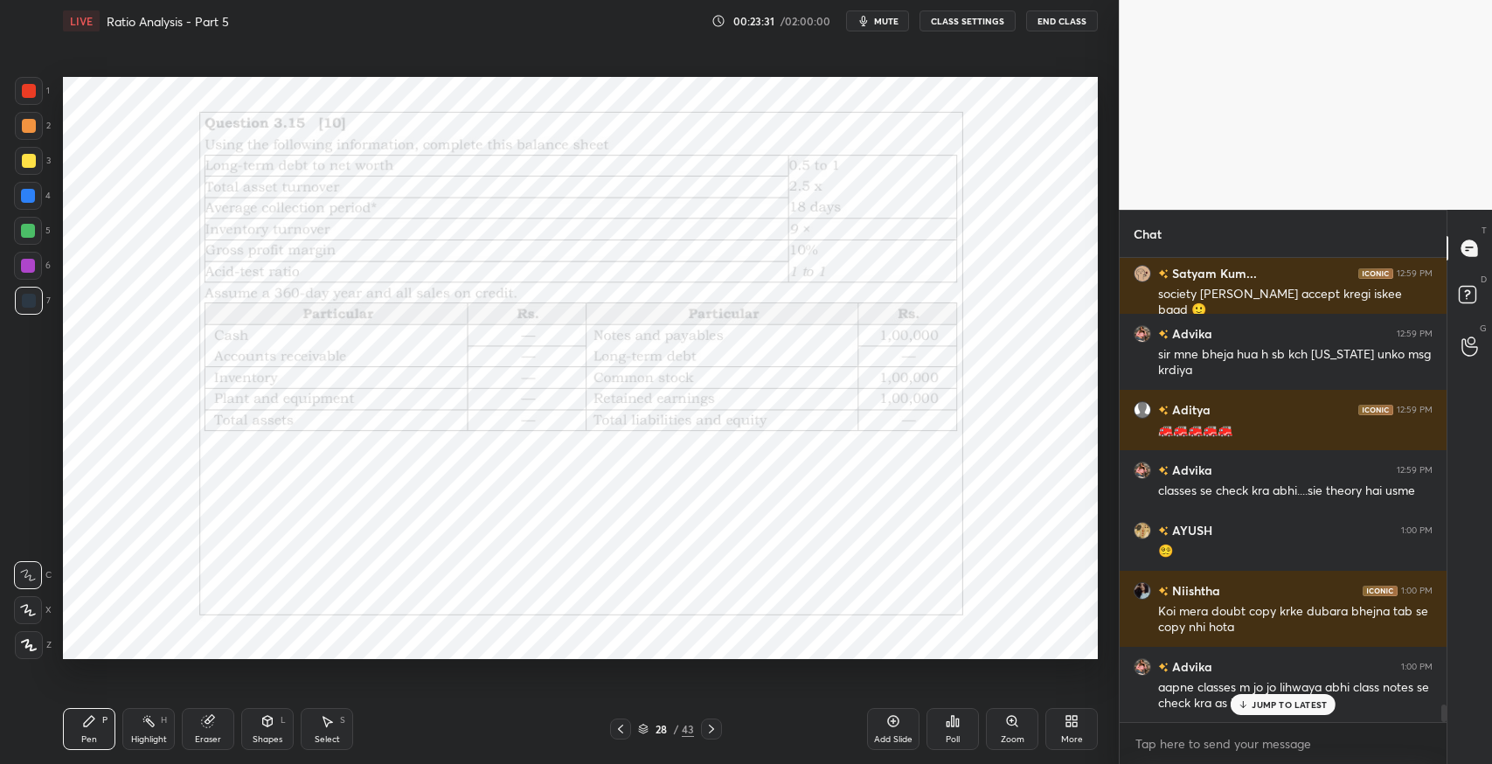
click at [706, 730] on icon at bounding box center [711, 729] width 14 height 14
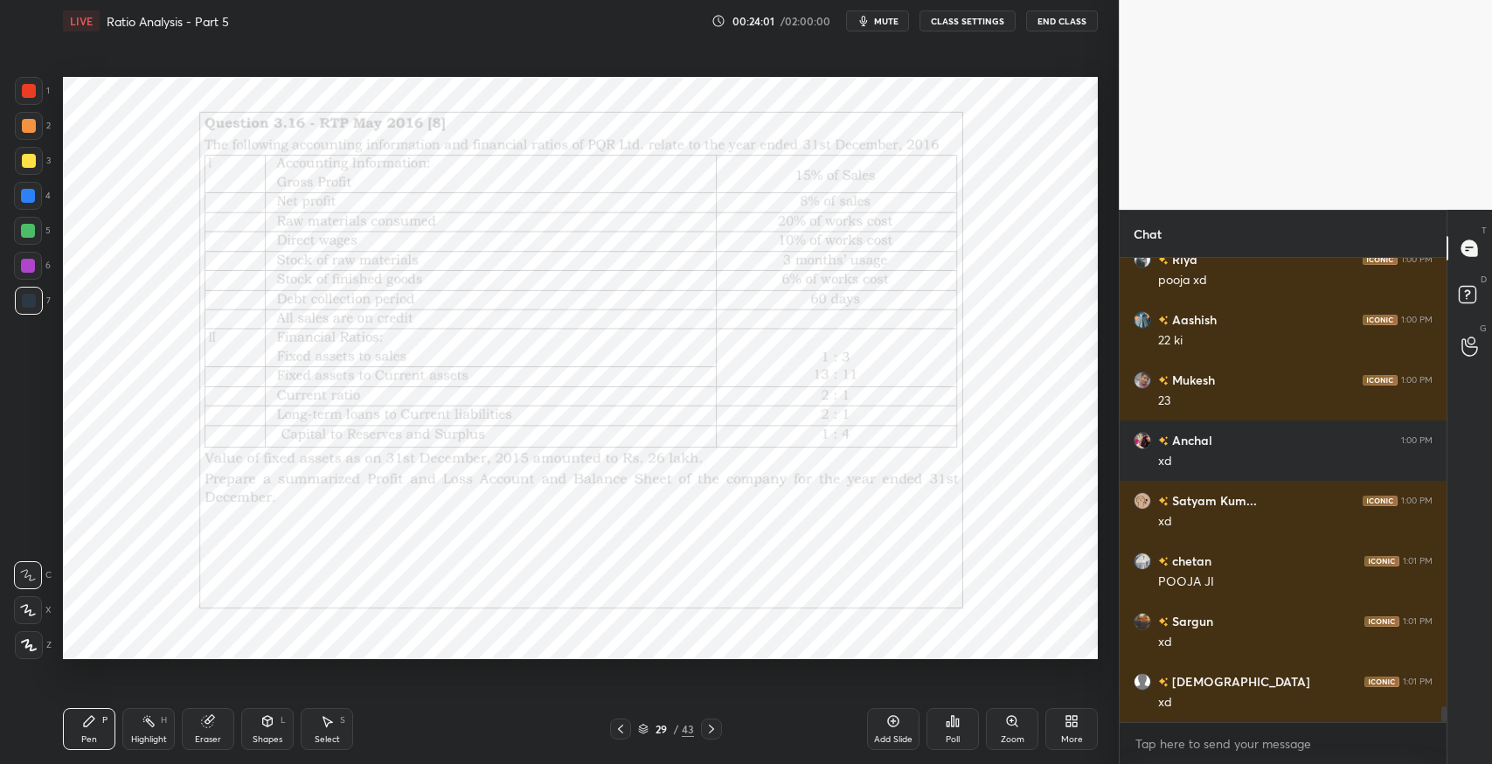
scroll to position [13091, 0]
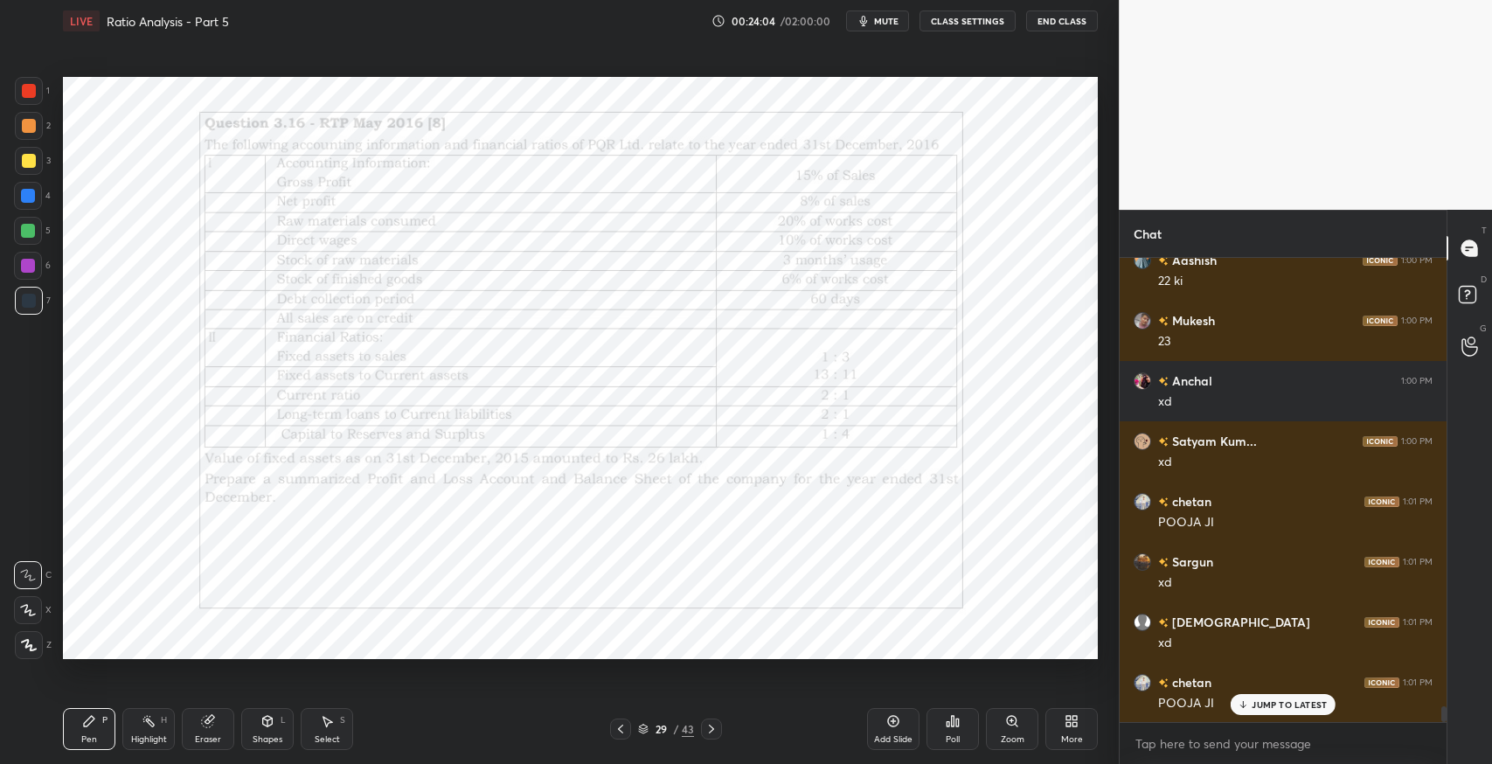
click at [1259, 707] on p "JUMP TO LATEST" at bounding box center [1289, 704] width 75 height 10
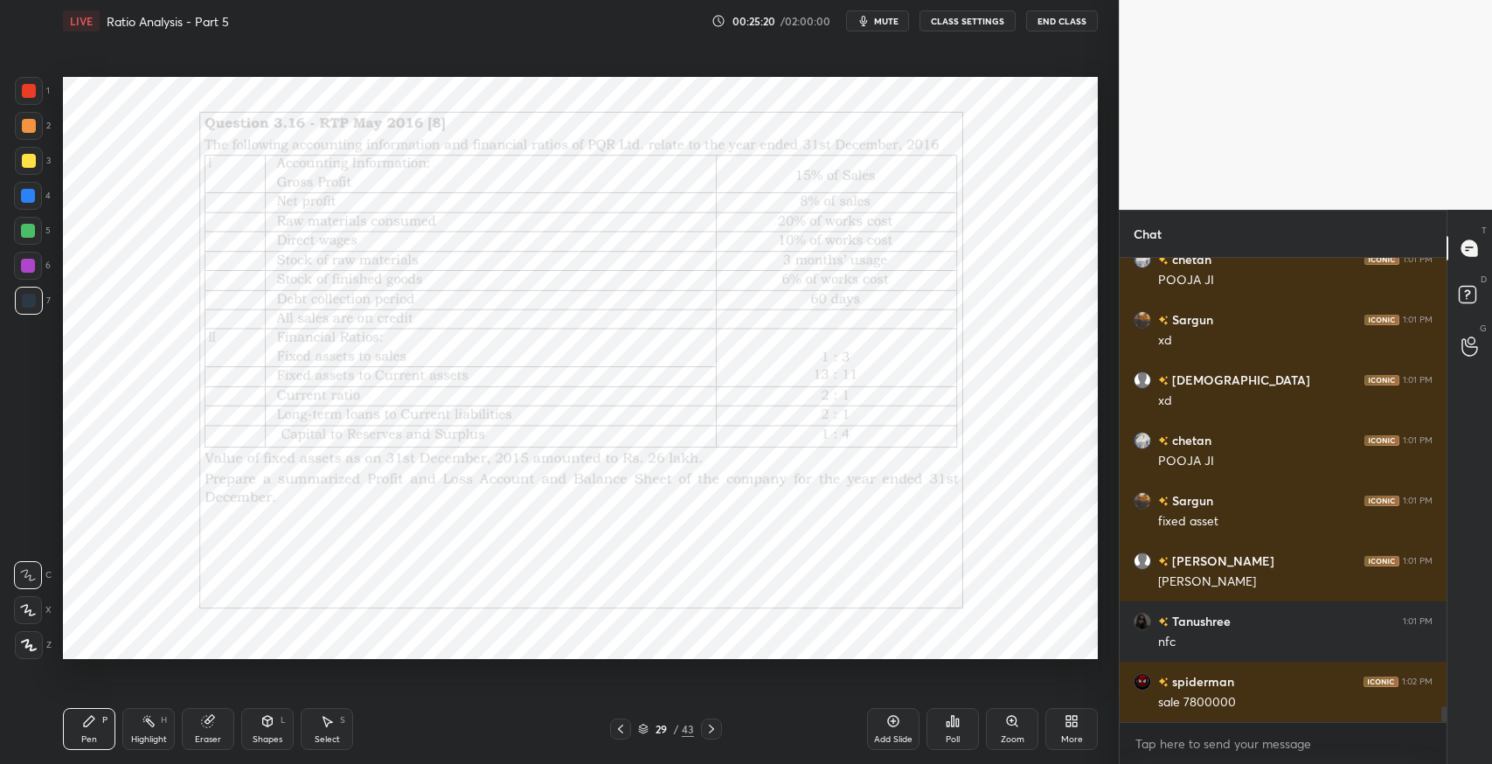
scroll to position [13392, 0]
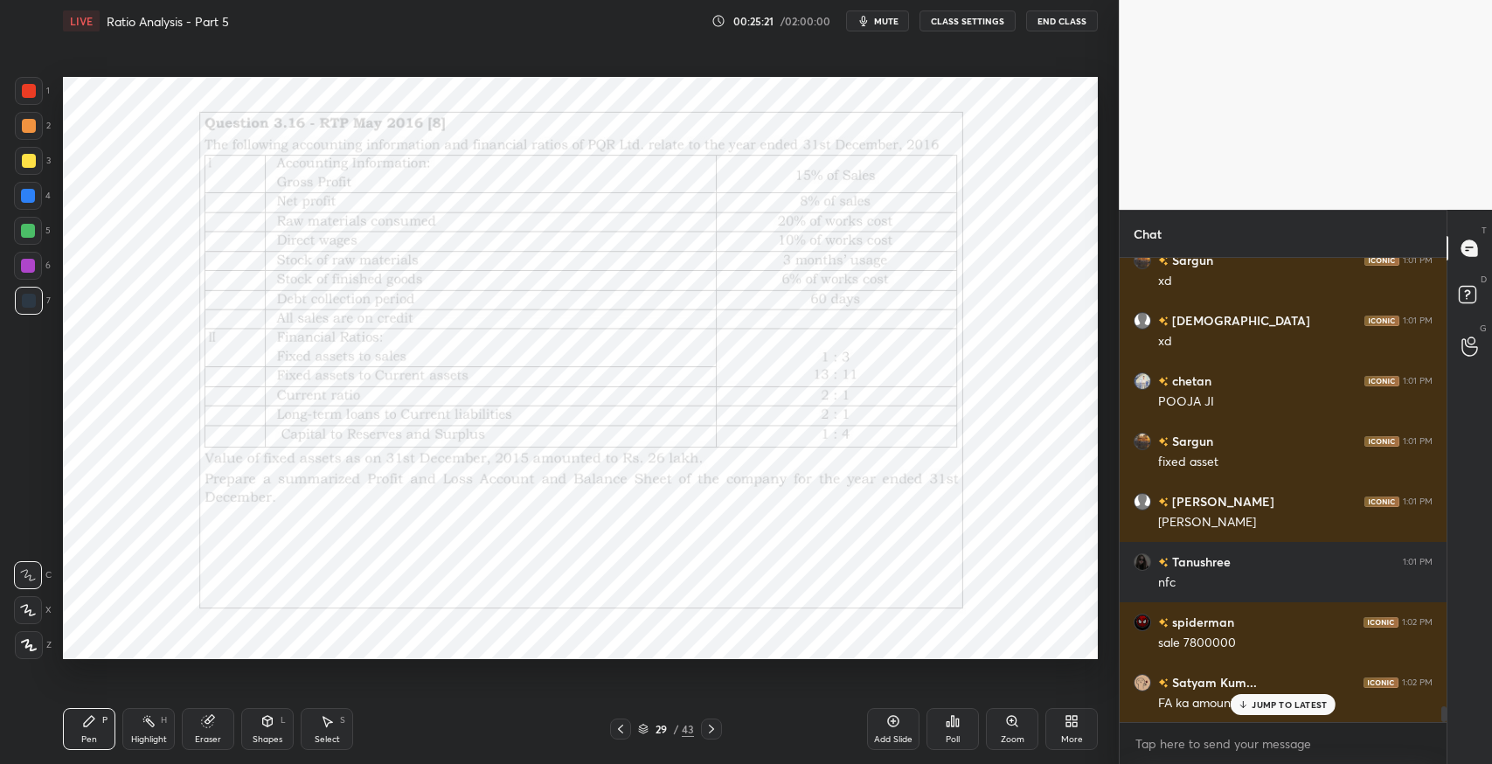
click at [203, 736] on div "Eraser" at bounding box center [208, 739] width 26 height 9
click at [31, 645] on span "Erase all" at bounding box center [28, 645] width 26 height 12
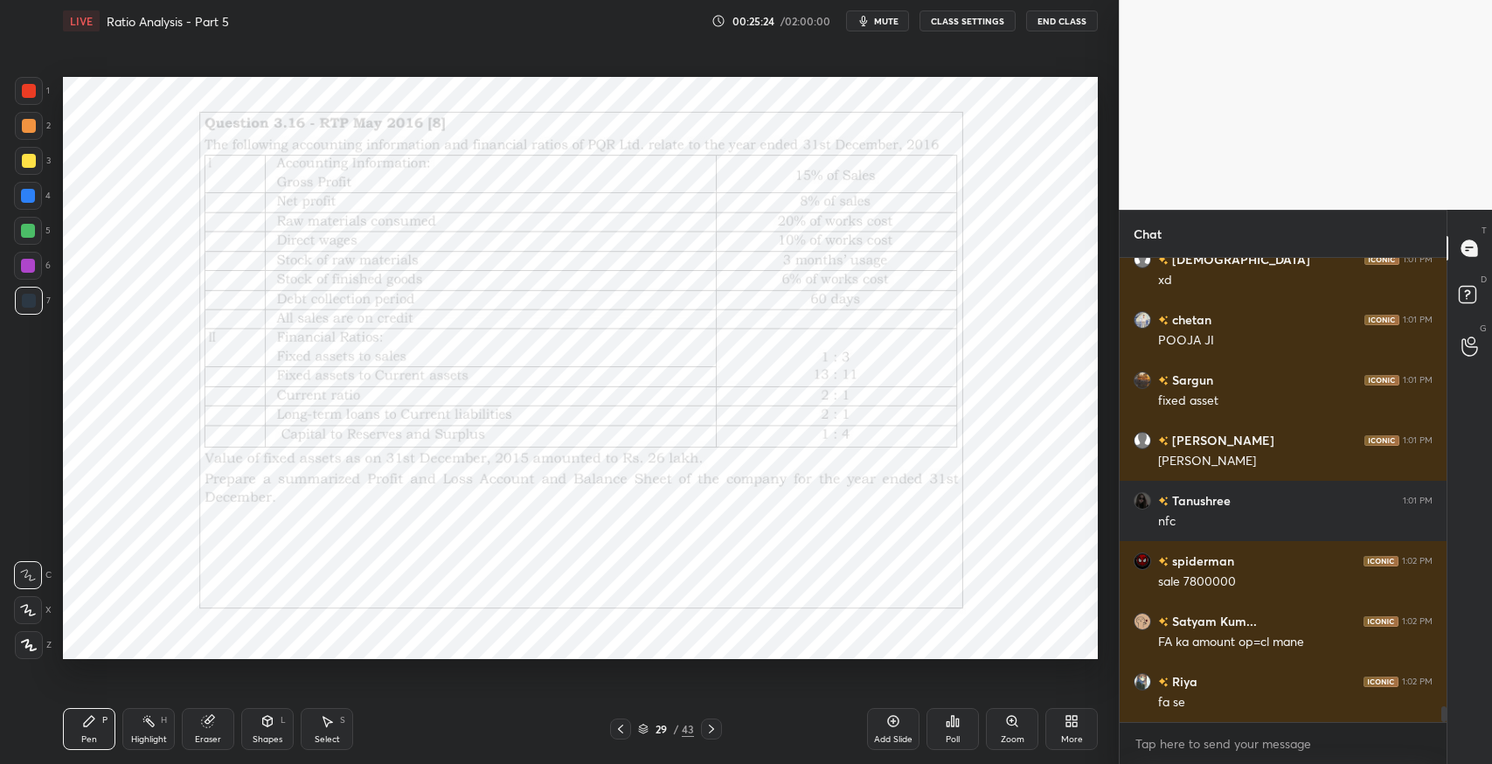
click at [89, 729] on div "Pen P" at bounding box center [89, 729] width 52 height 42
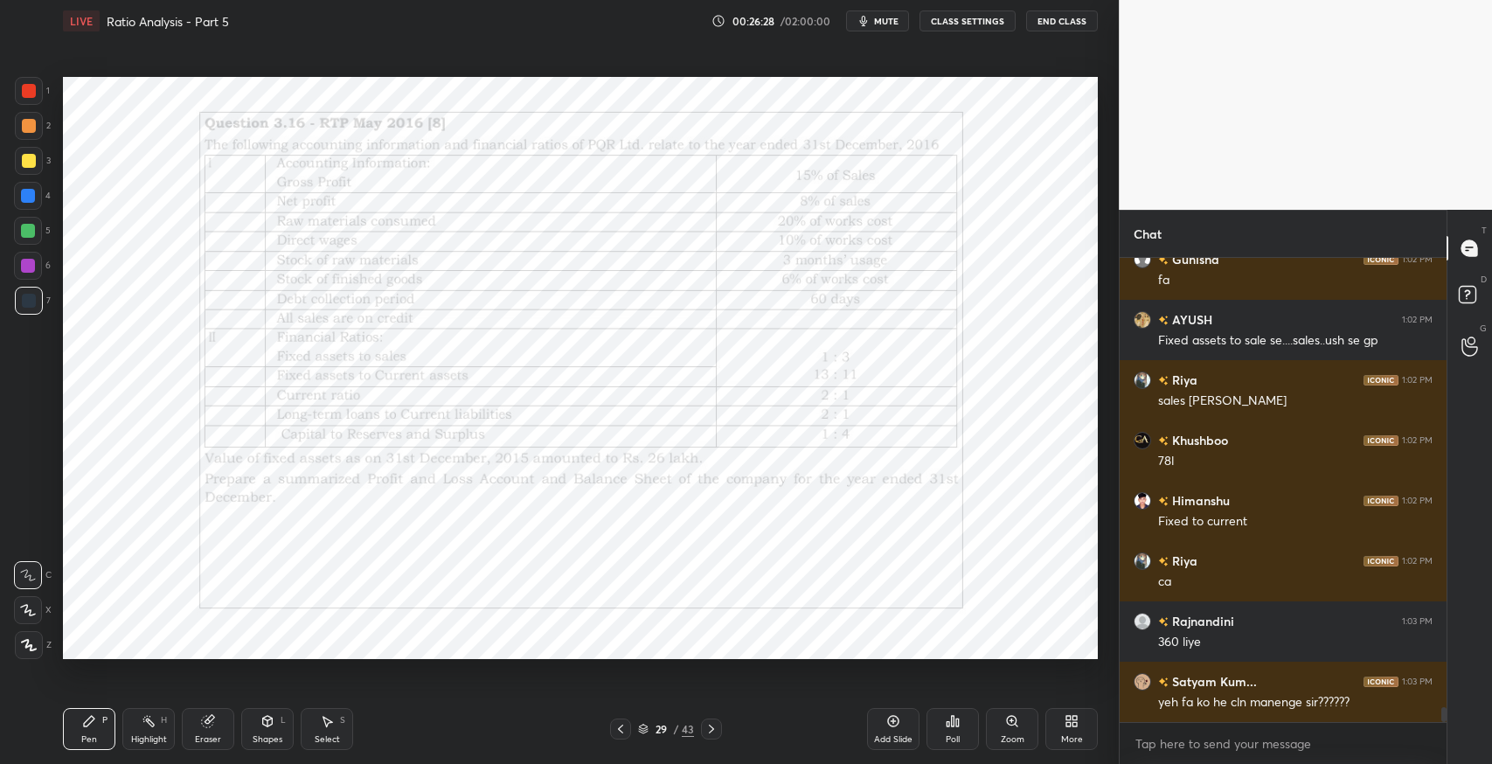
scroll to position [14056, 0]
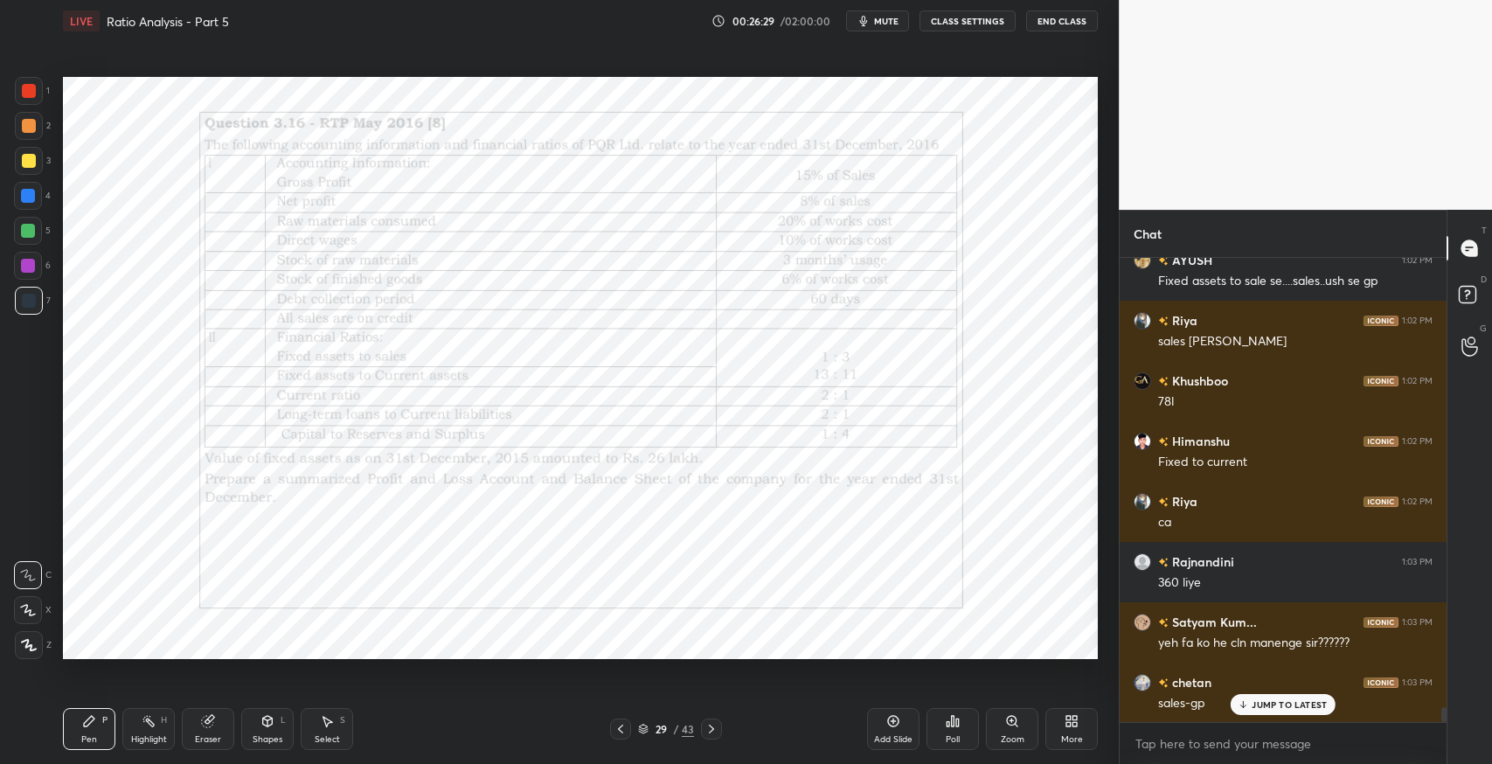
click at [489, 746] on div "Pen P Highlight H Eraser Shapes L Select S 29 / 43 Add Slide Poll Zoom More" at bounding box center [580, 729] width 1035 height 70
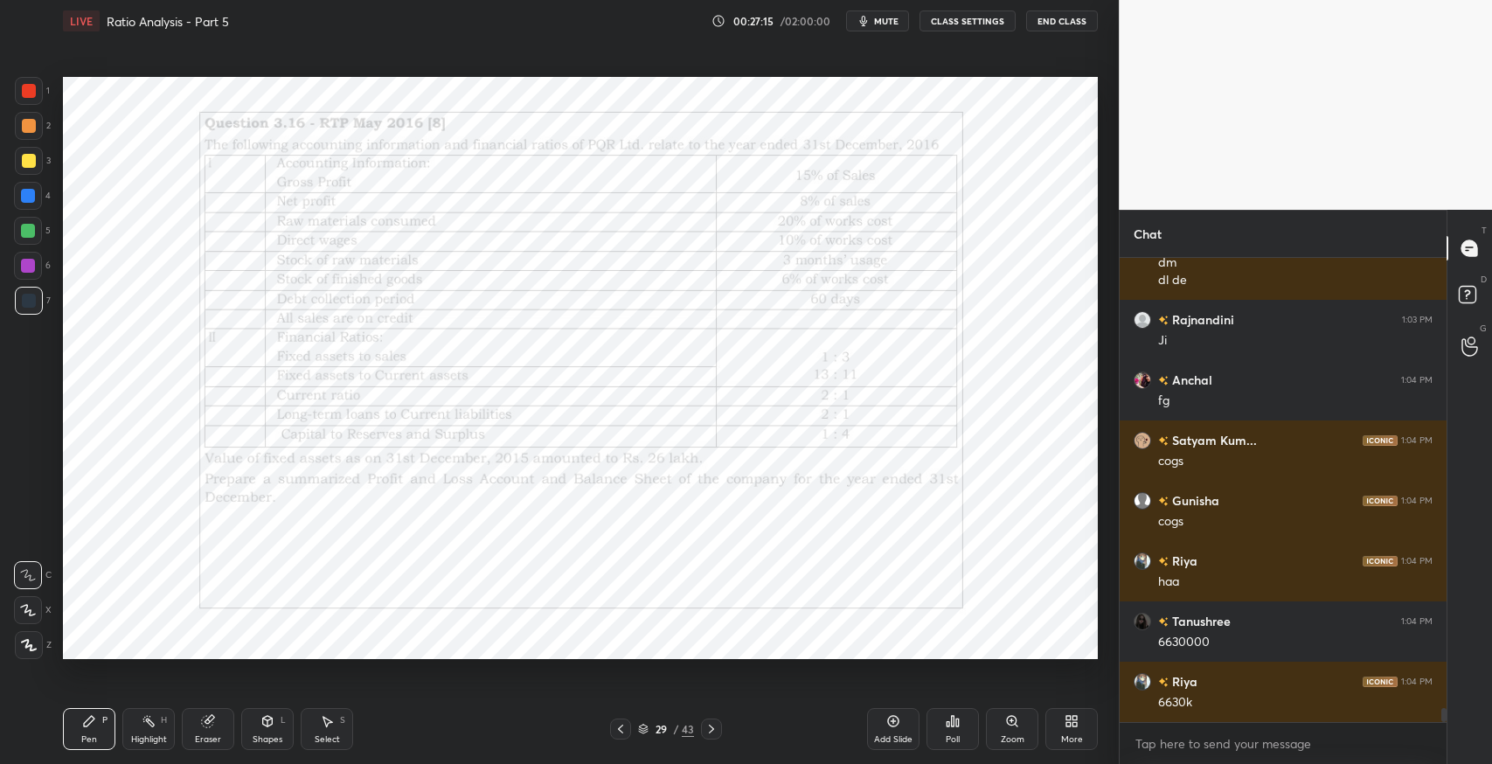
scroll to position [14797, 0]
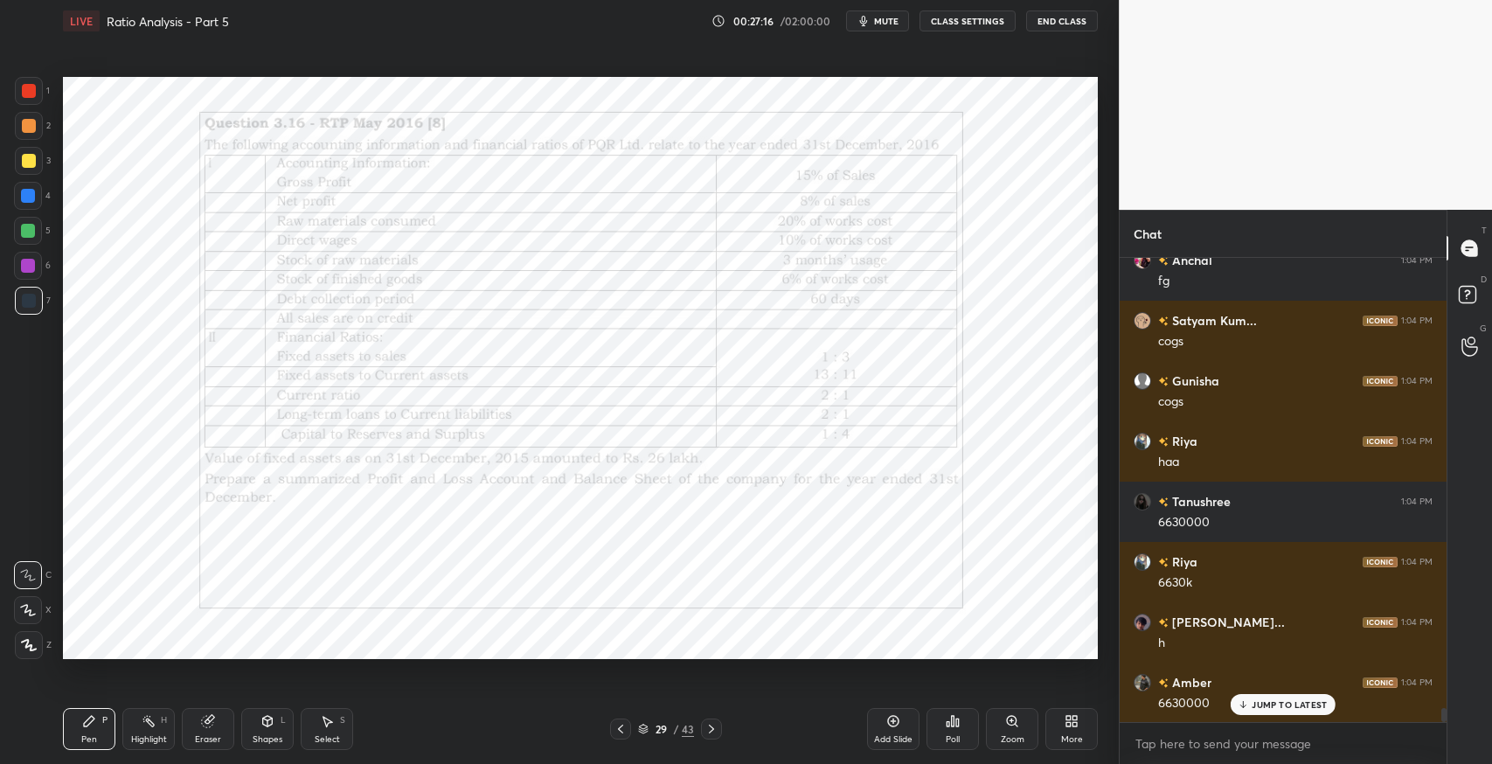
click at [232, 720] on div "Eraser" at bounding box center [208, 729] width 52 height 42
click at [106, 731] on div "Pen P" at bounding box center [89, 729] width 52 height 42
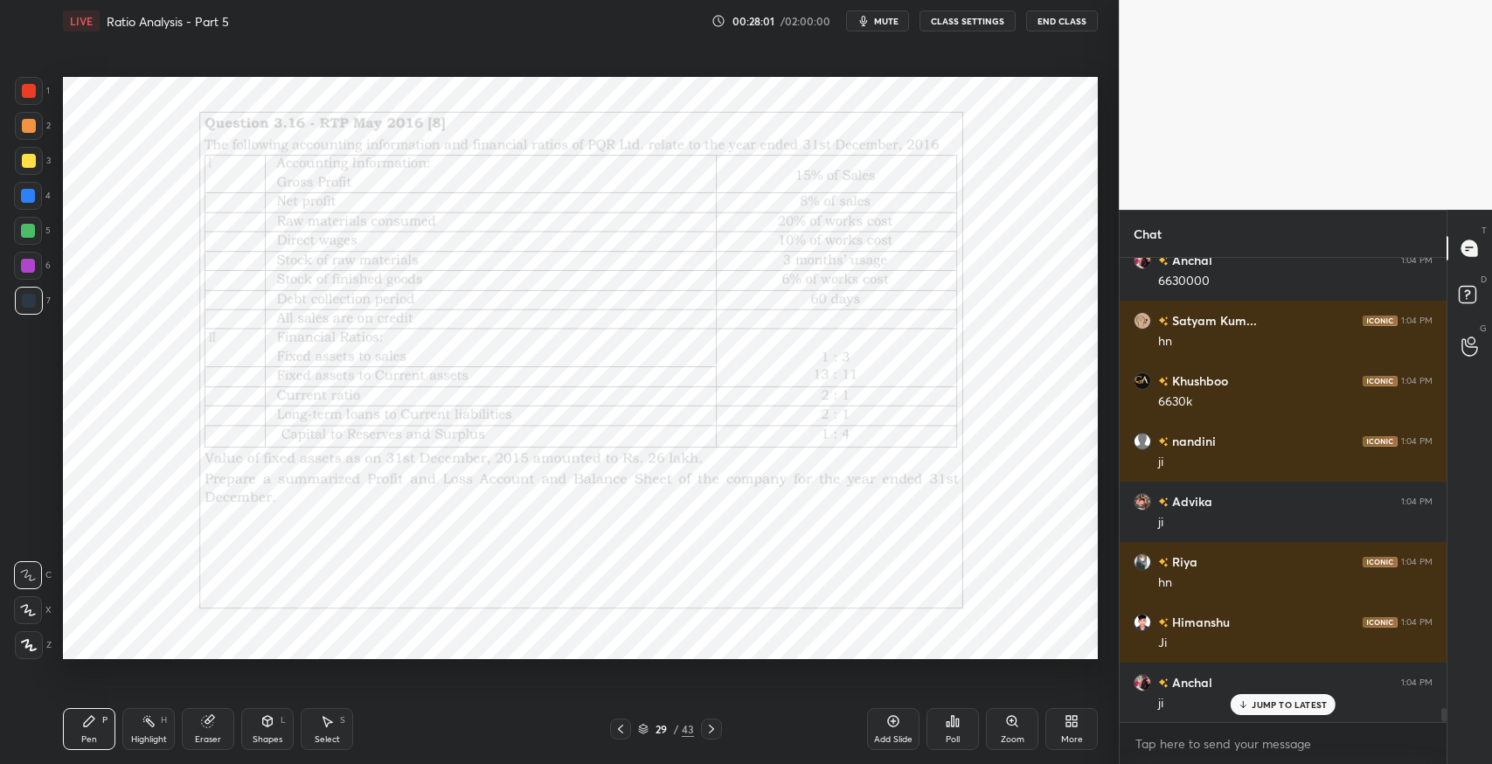
scroll to position [15340, 0]
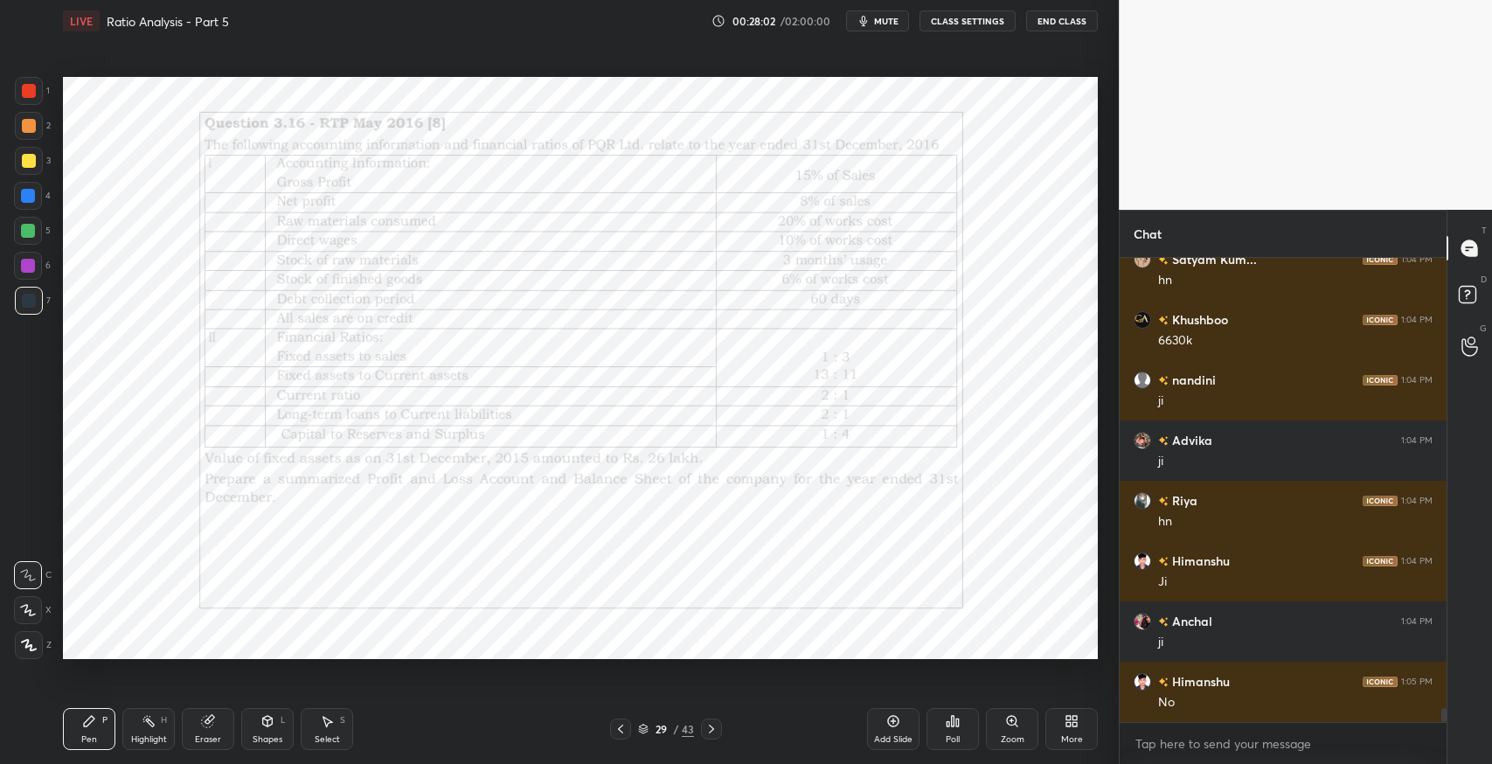
click at [328, 732] on div "Select S" at bounding box center [327, 729] width 52 height 42
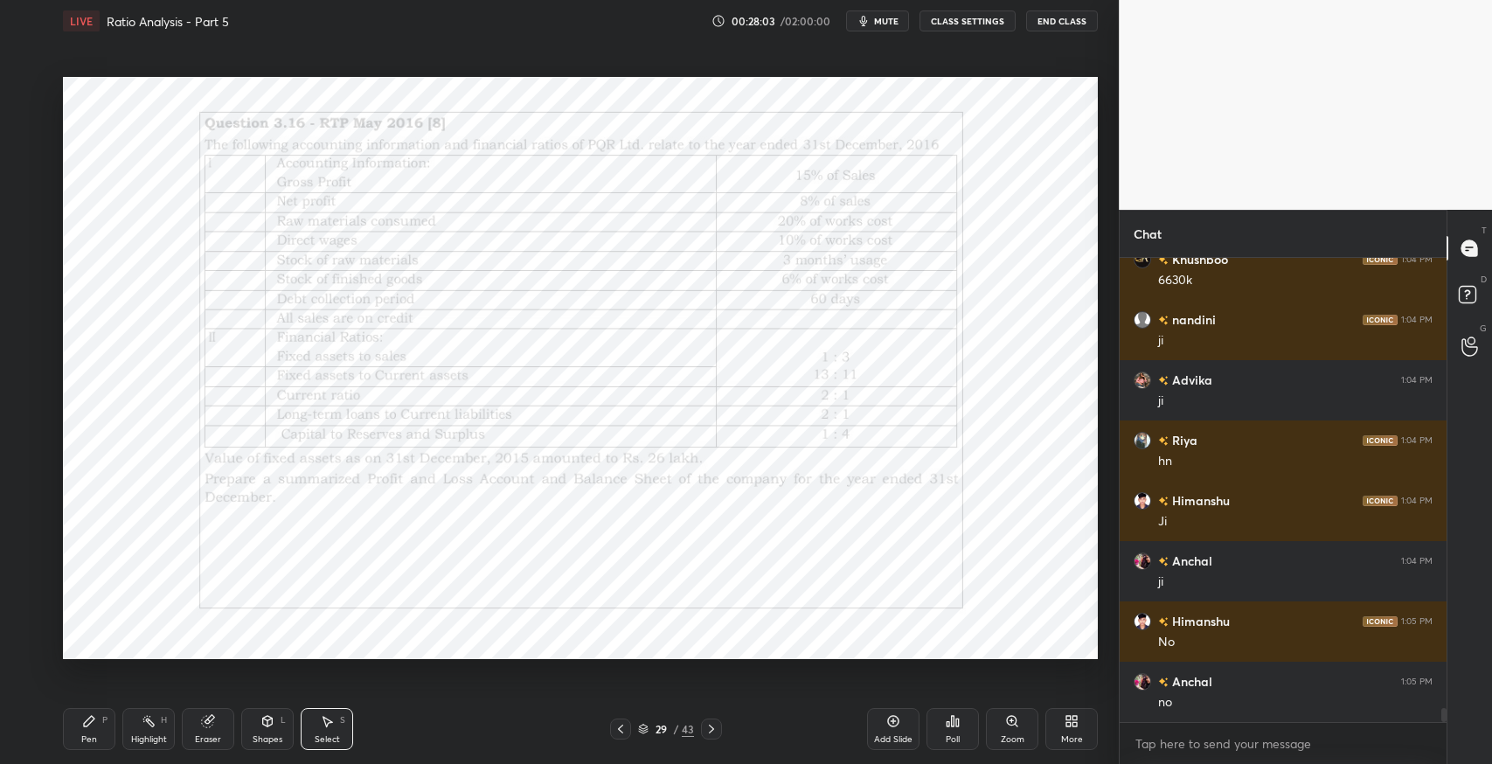
click at [212, 724] on icon at bounding box center [207, 721] width 11 height 11
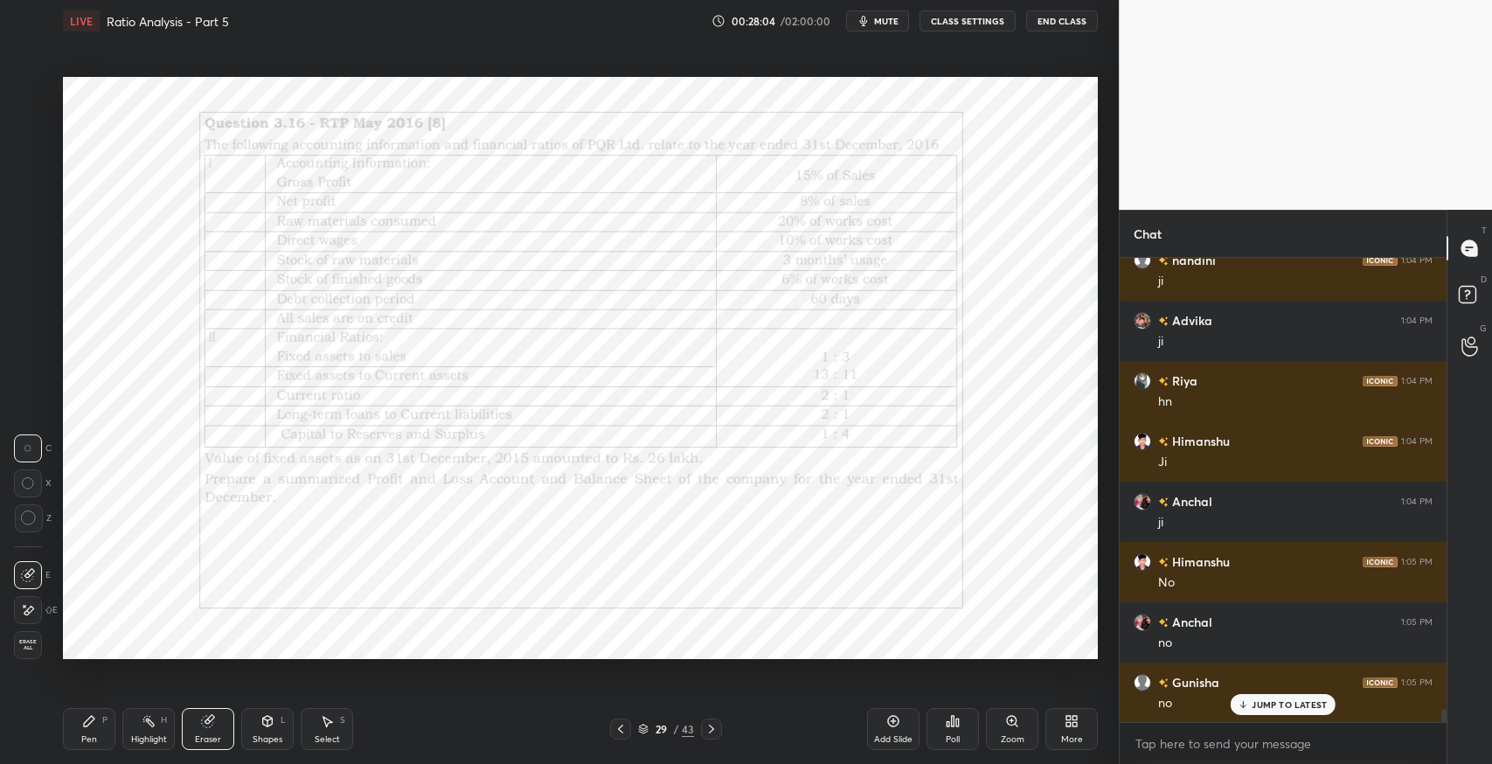
click at [39, 607] on div at bounding box center [28, 610] width 28 height 28
click at [77, 722] on div "Pen P" at bounding box center [89, 729] width 52 height 42
click at [206, 731] on div "Eraser" at bounding box center [208, 729] width 52 height 42
click at [89, 731] on div "Pen P" at bounding box center [89, 729] width 52 height 42
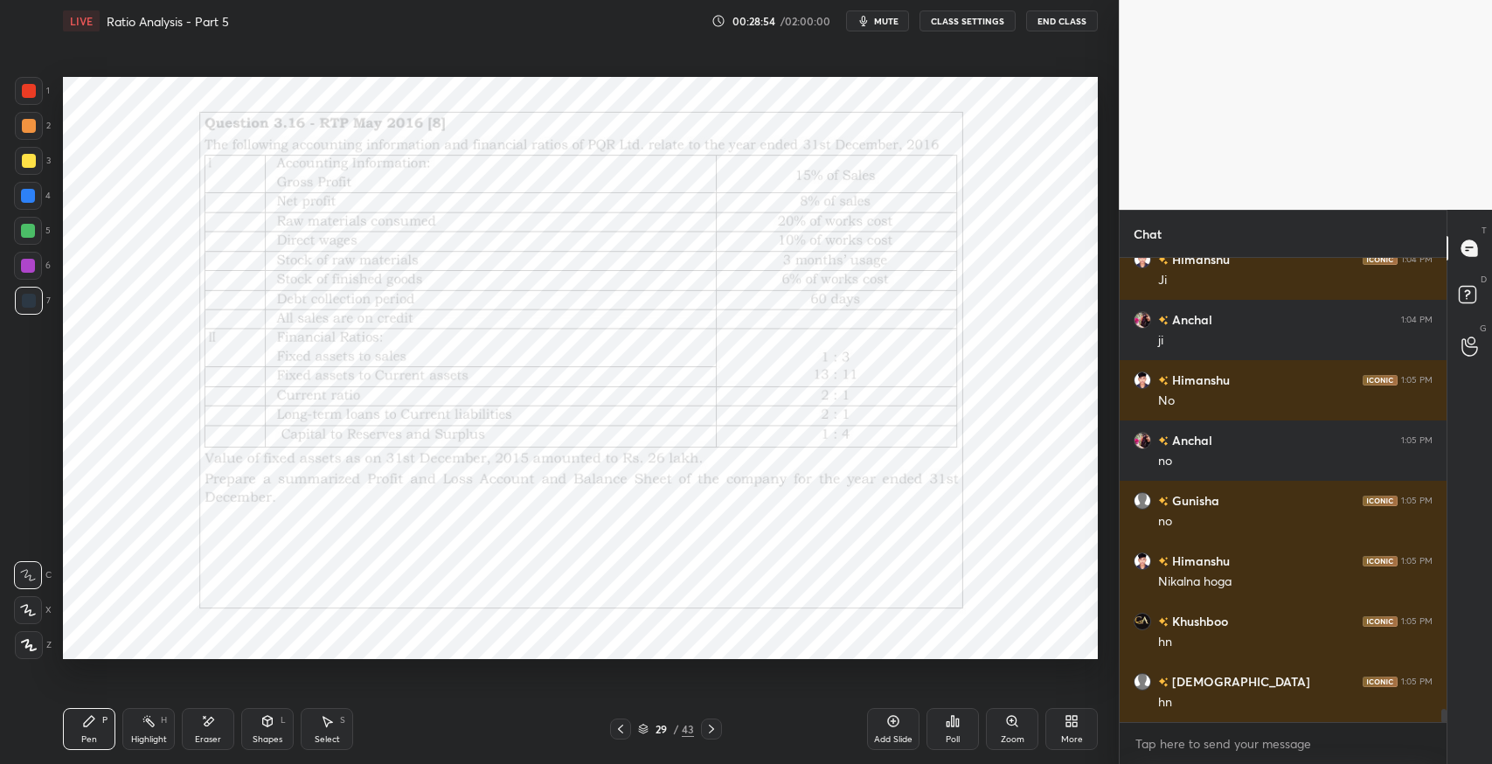
scroll to position [15702, 0]
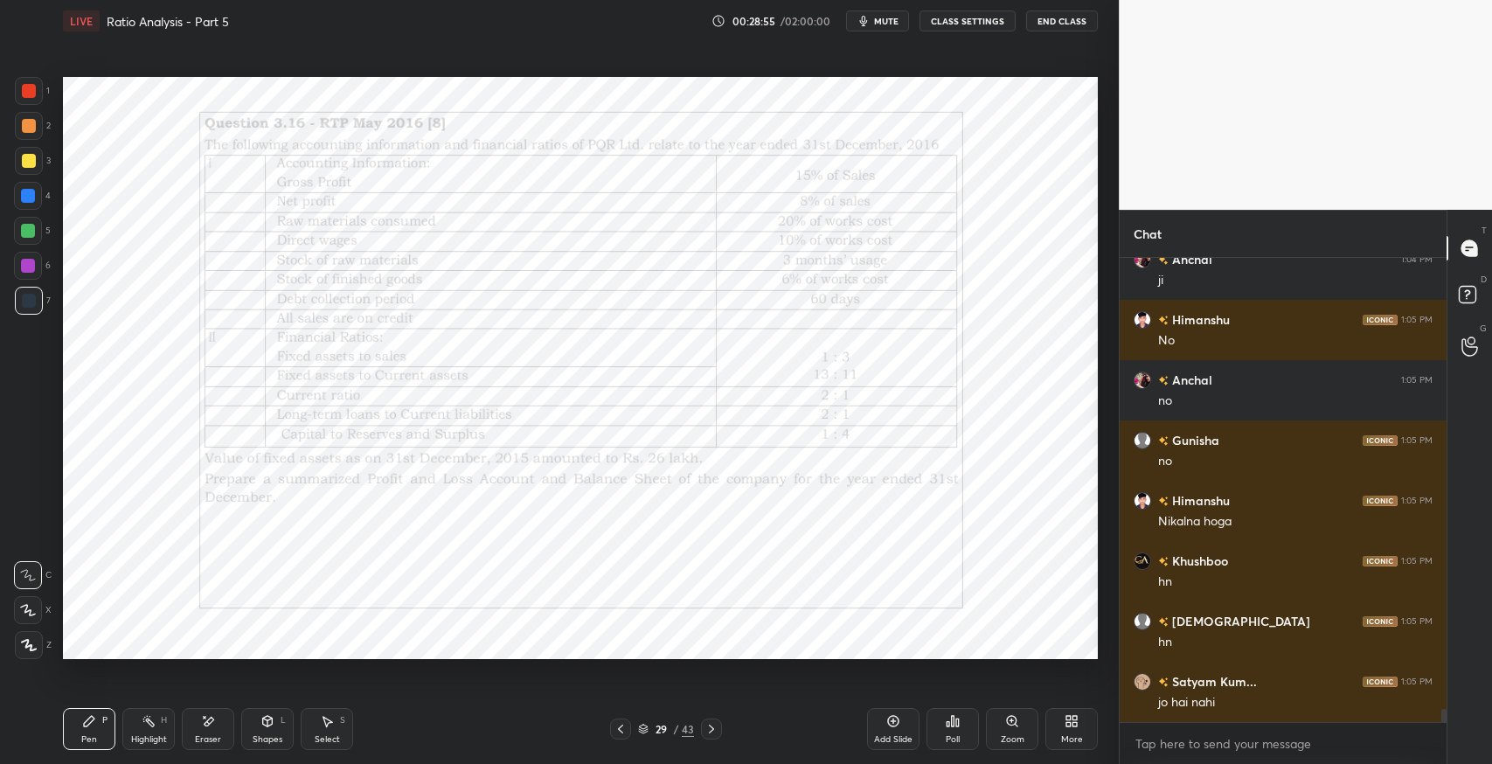
click at [219, 719] on div "Eraser" at bounding box center [208, 729] width 52 height 42
click at [68, 731] on div "Pen P" at bounding box center [89, 729] width 52 height 42
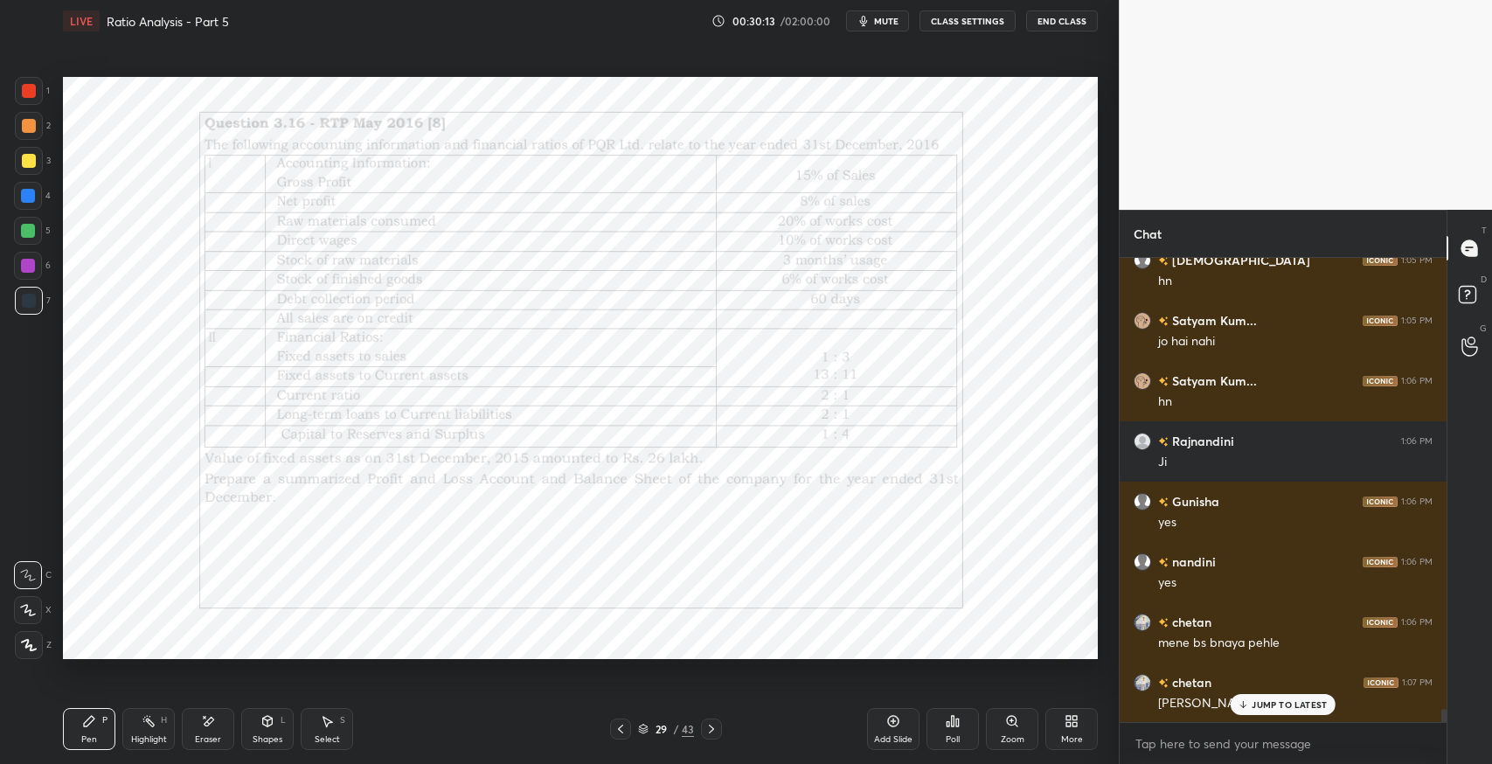
scroll to position [16124, 0]
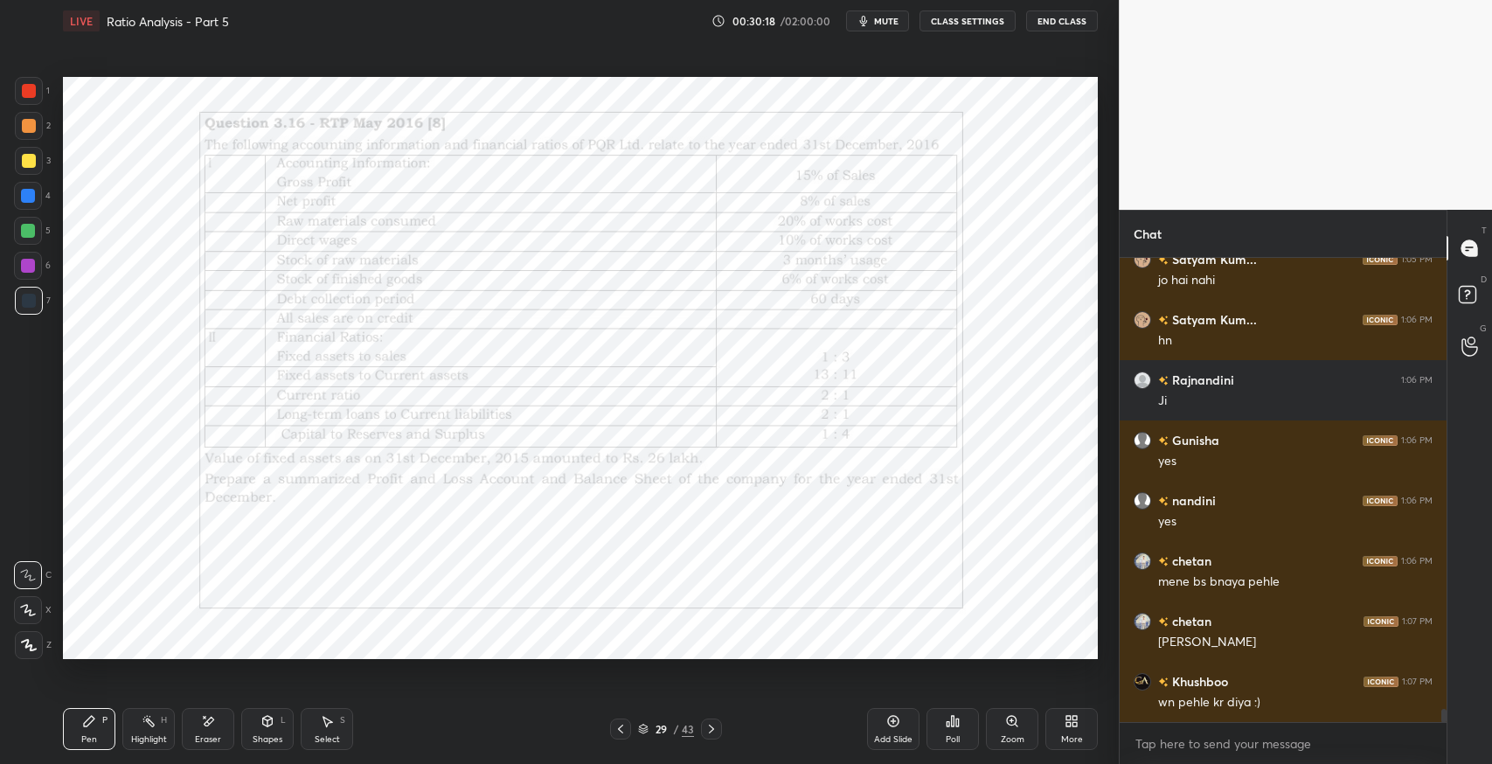
click at [210, 735] on div "Eraser" at bounding box center [208, 739] width 26 height 9
click at [28, 642] on span "Erase all" at bounding box center [28, 645] width 26 height 12
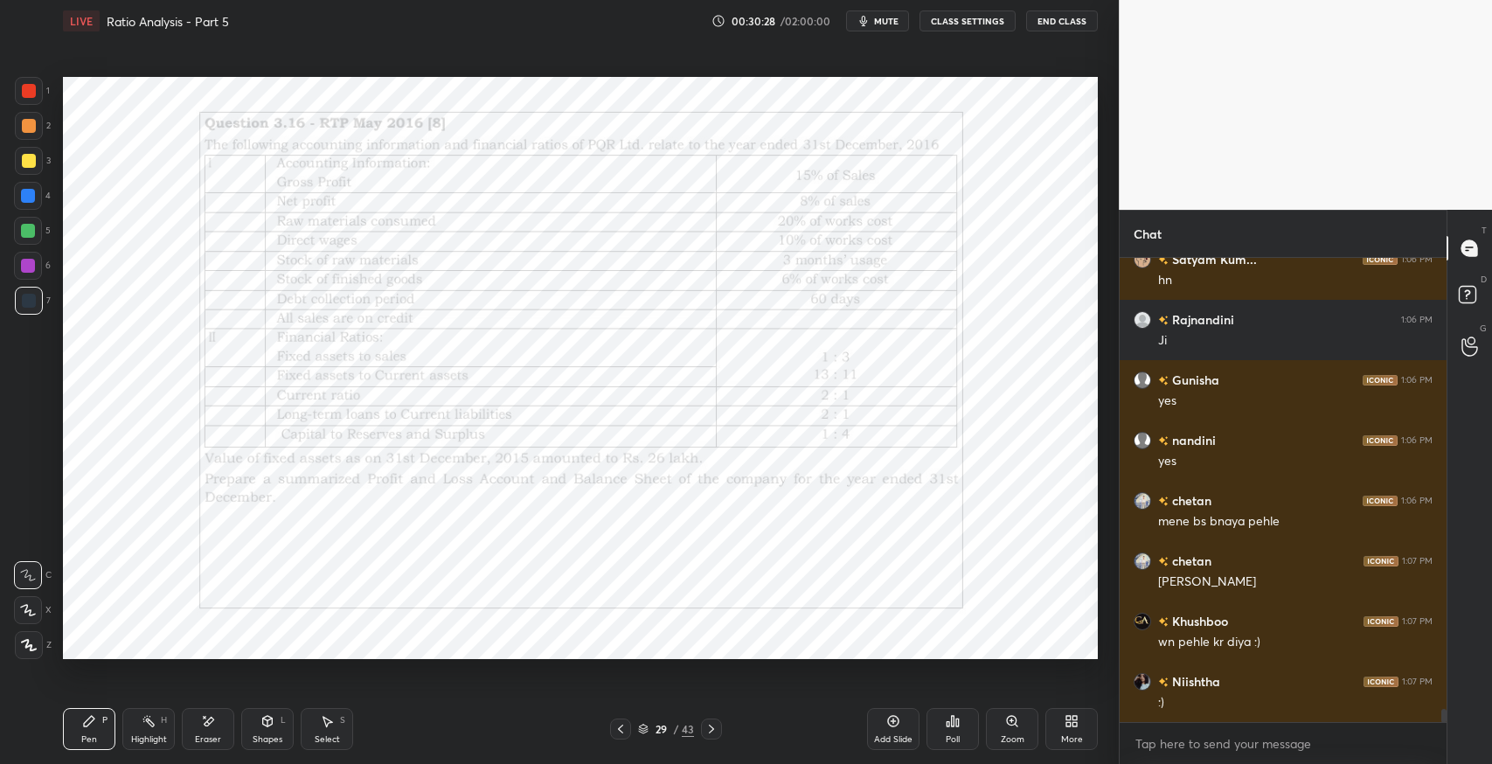
scroll to position [16244, 0]
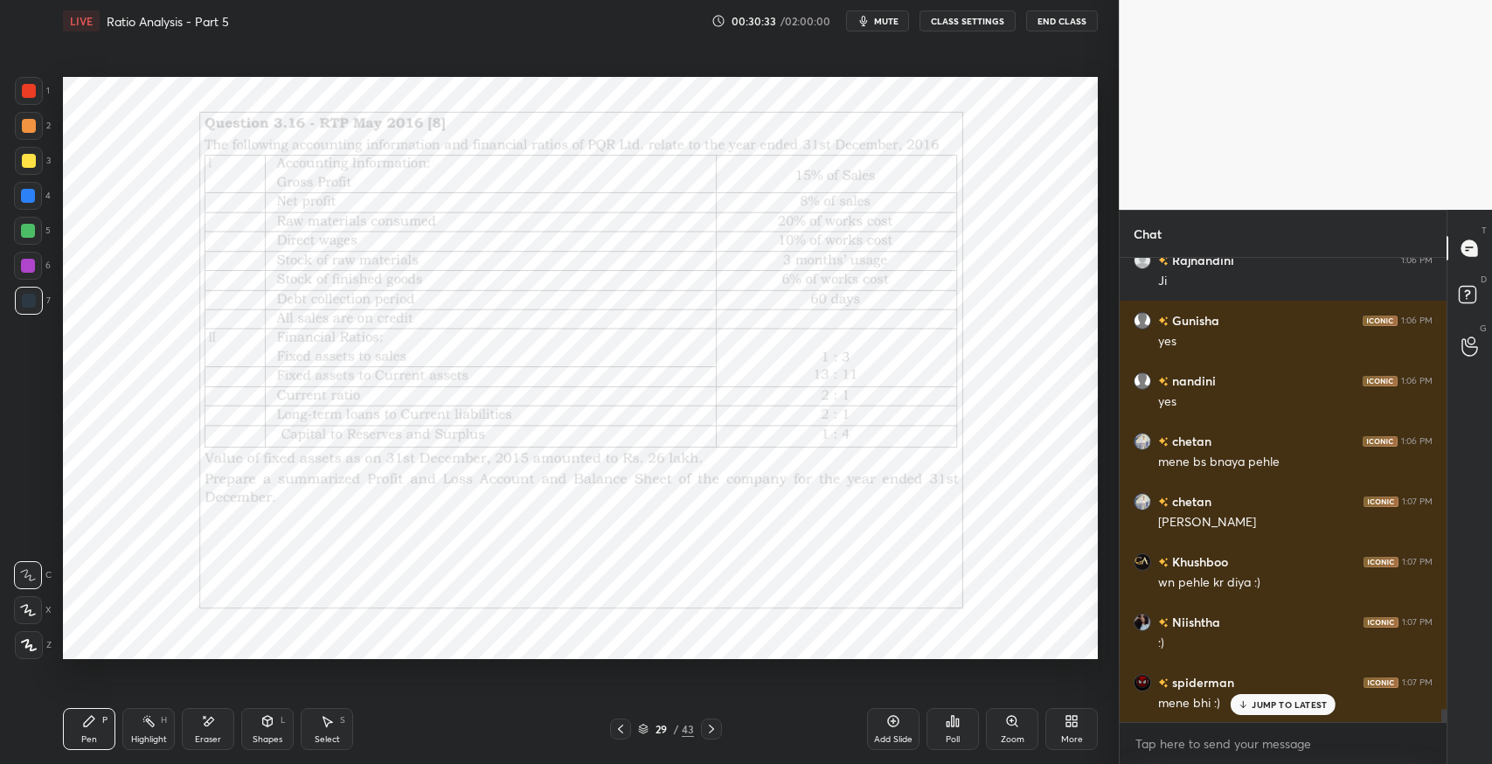
click at [888, 720] on icon at bounding box center [893, 721] width 11 height 11
click at [267, 731] on div "Shapes L" at bounding box center [267, 729] width 52 height 42
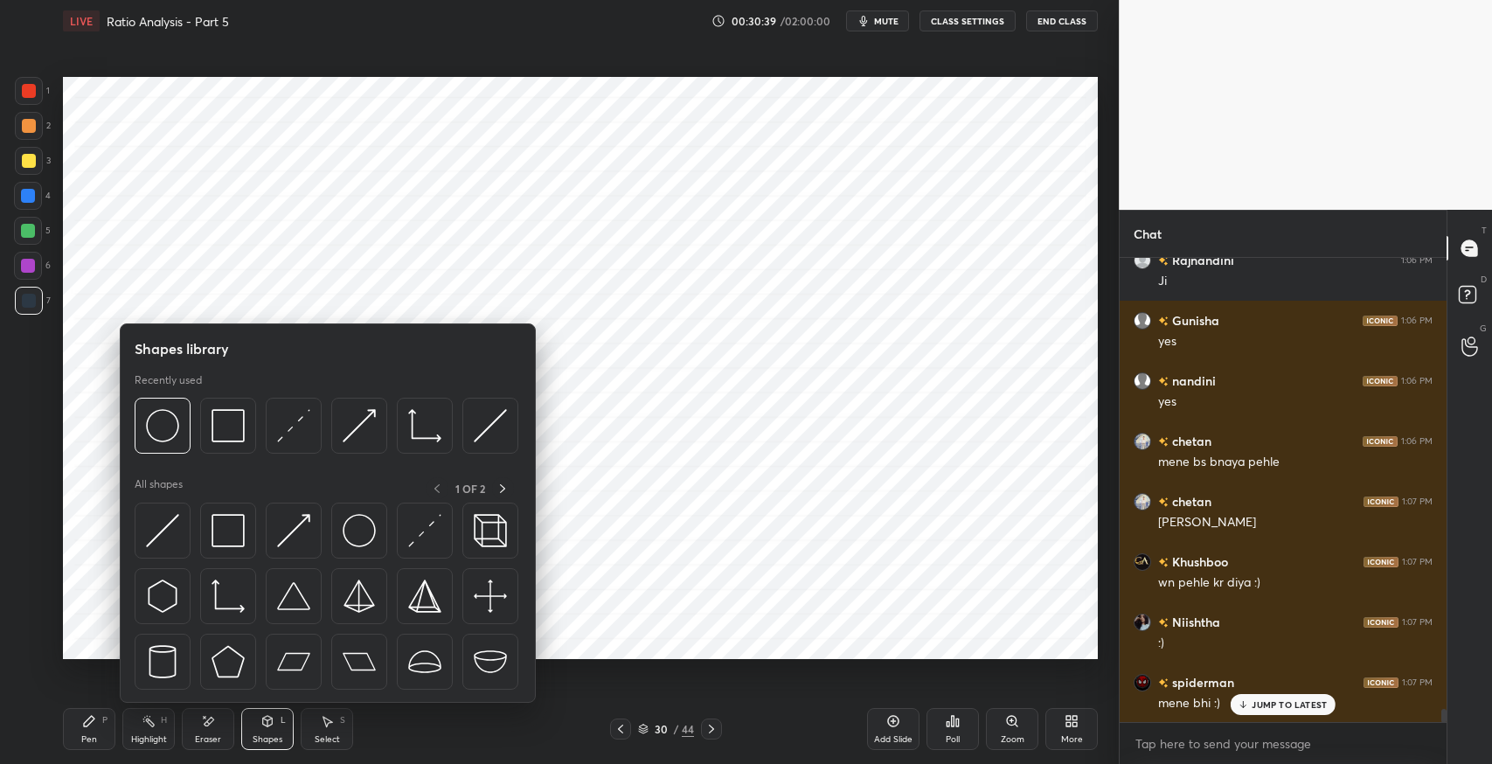
click at [225, 523] on img at bounding box center [228, 530] width 33 height 33
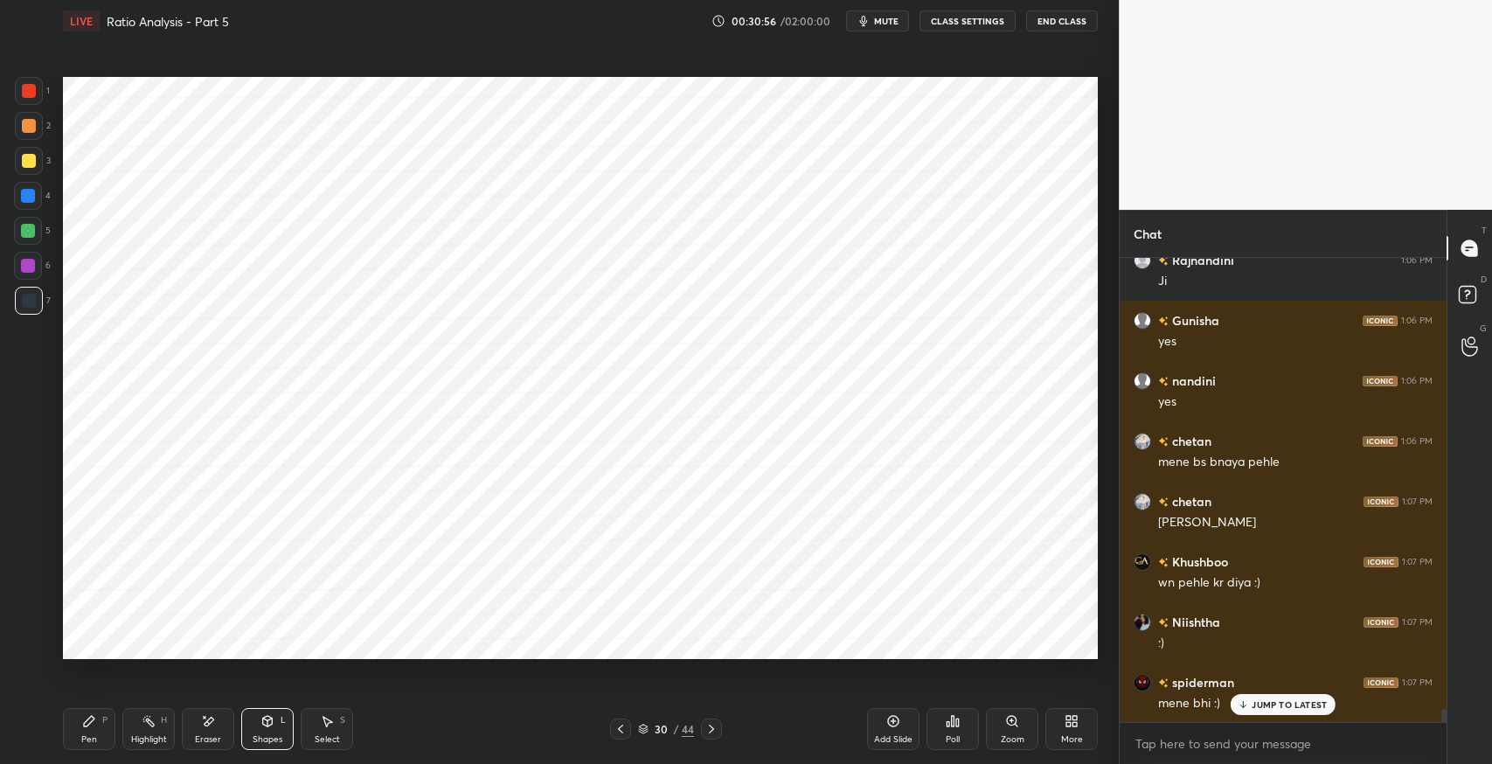
click at [344, 725] on div "Select S" at bounding box center [327, 729] width 52 height 42
click at [852, 531] on div "0 ° Undo Copy Duplicate Duplicate to new slide Delete" at bounding box center [580, 368] width 1035 height 582
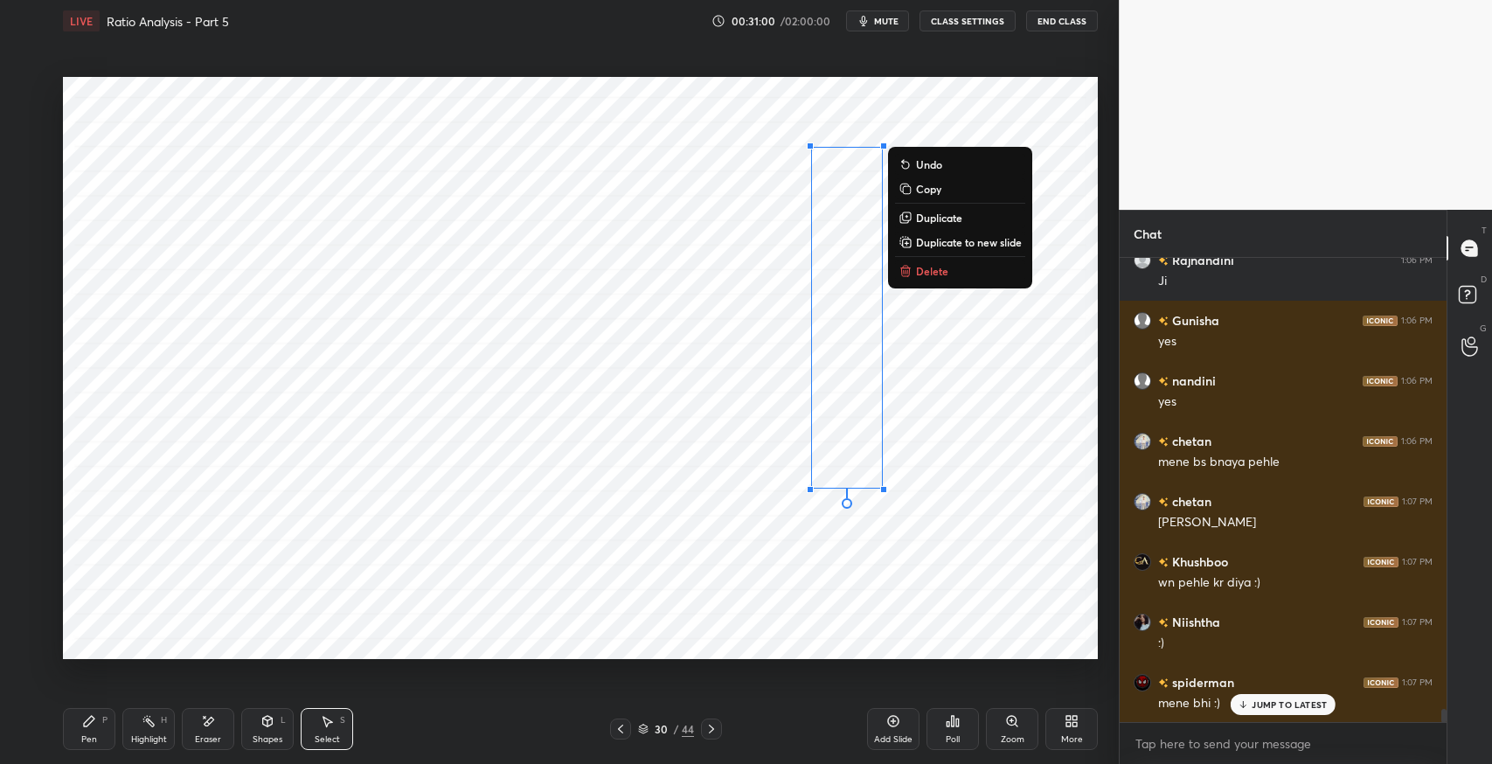
click at [942, 223] on p "Duplicate" at bounding box center [939, 218] width 46 height 14
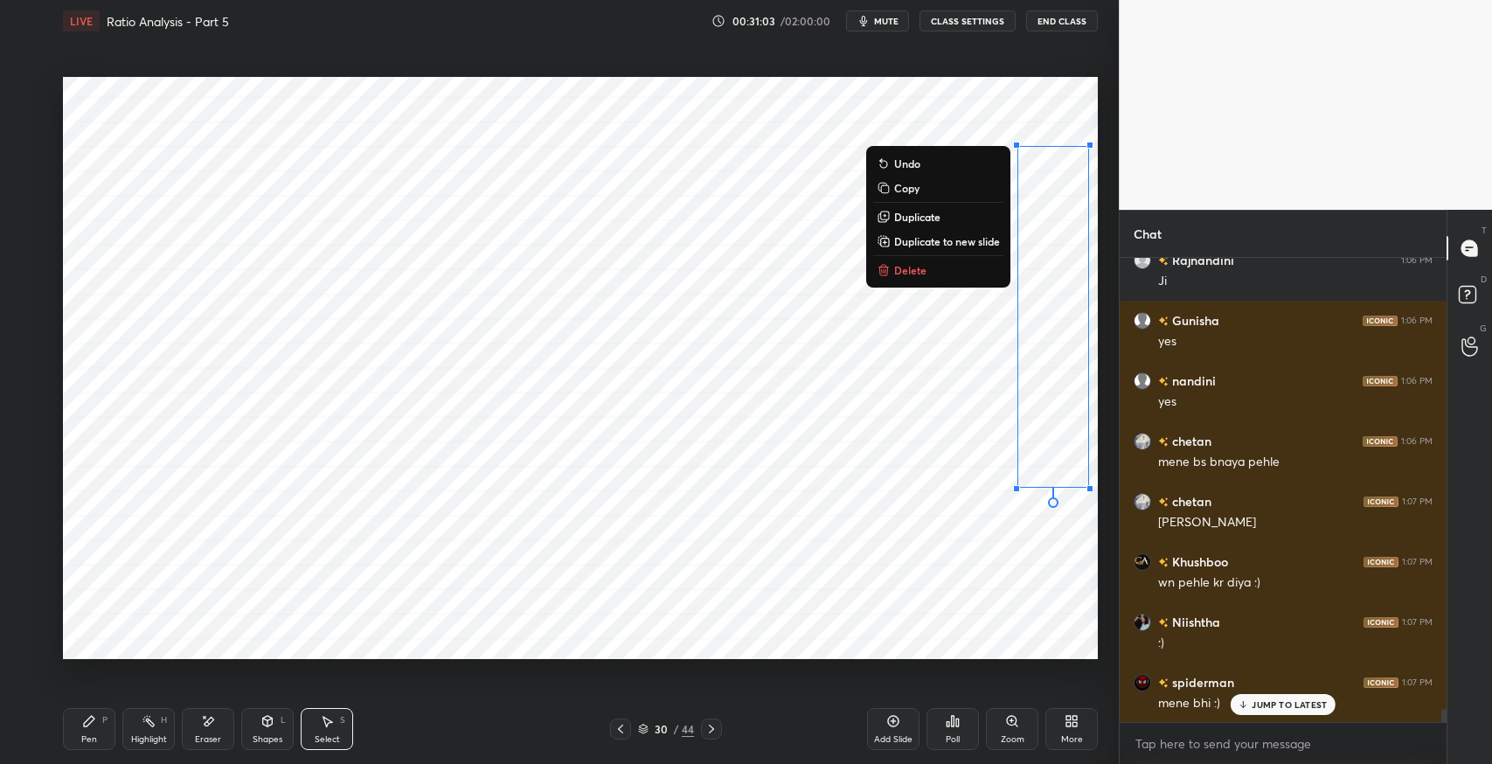
click at [920, 573] on div "0 ° Undo Copy Duplicate Duplicate to new slide Delete" at bounding box center [580, 368] width 1035 height 582
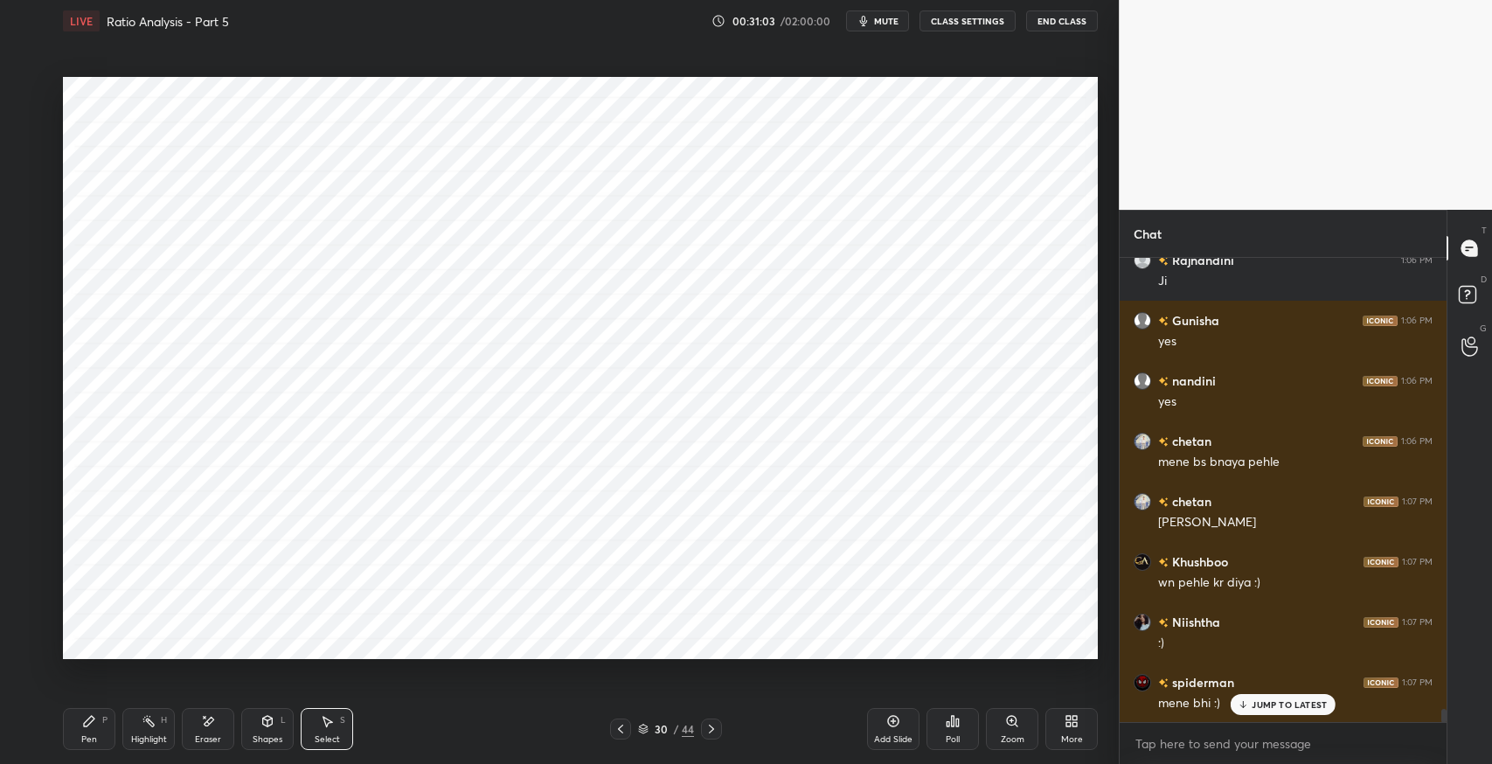
click at [257, 713] on div "Shapes L" at bounding box center [267, 729] width 52 height 42
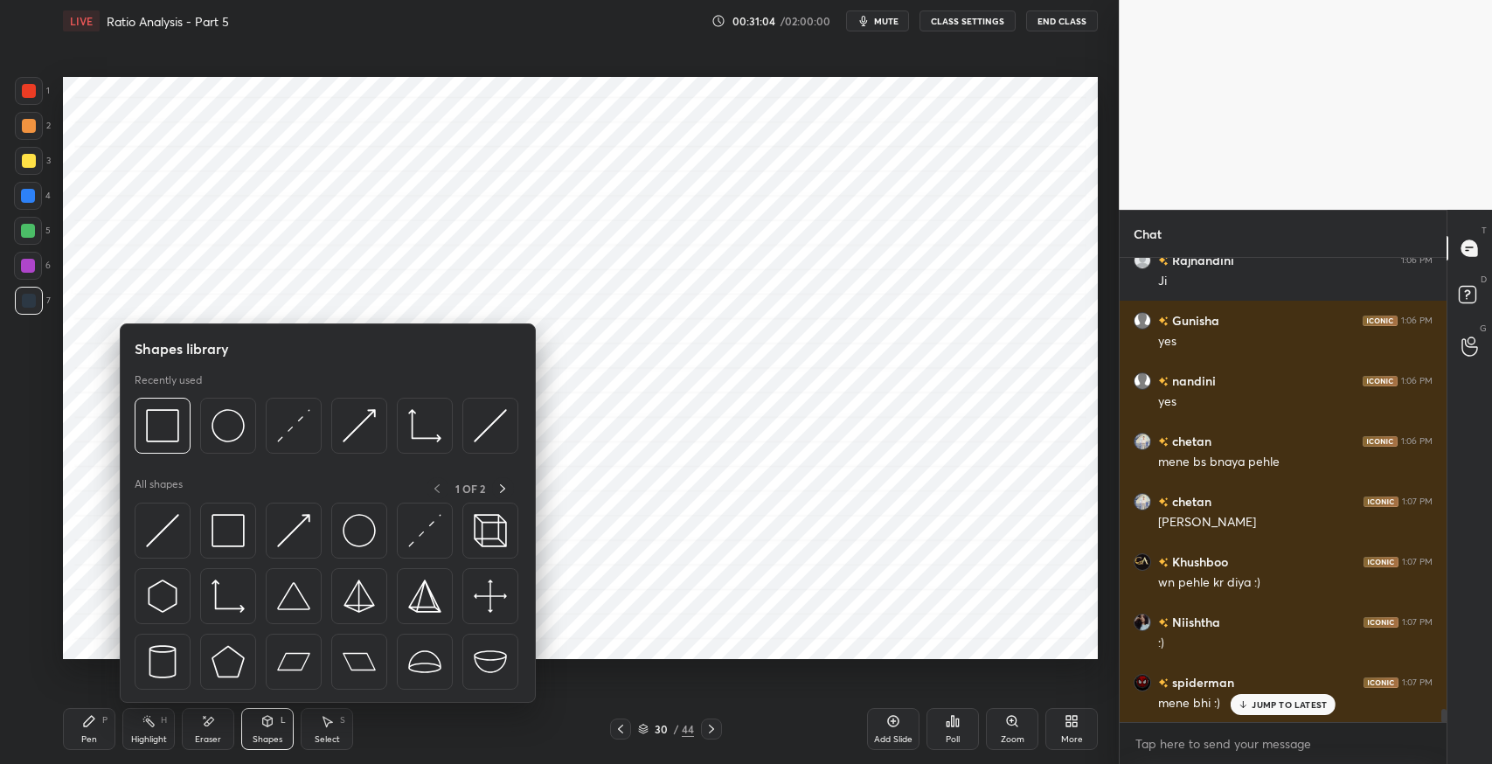
click at [238, 527] on img at bounding box center [228, 530] width 33 height 33
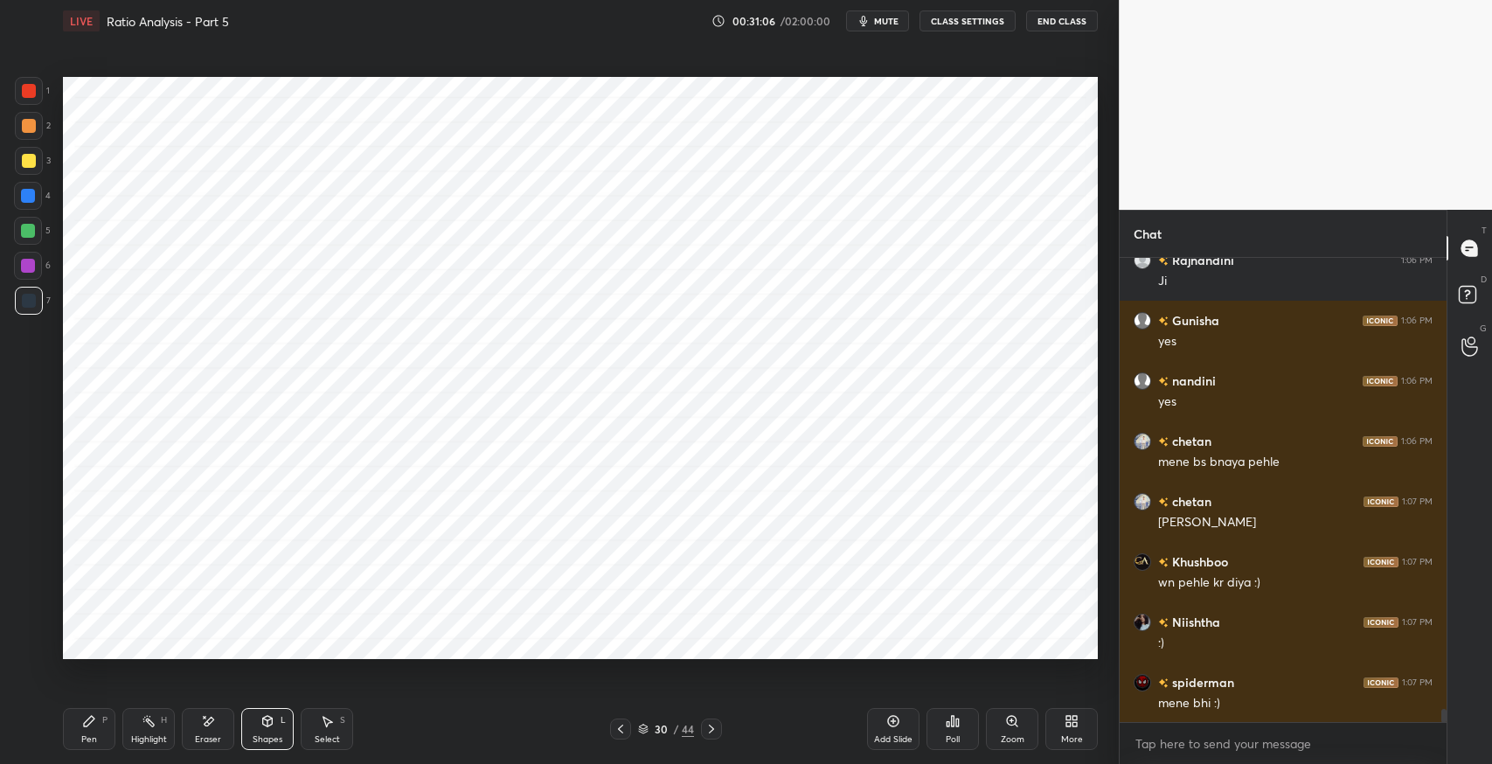
scroll to position [16305, 0]
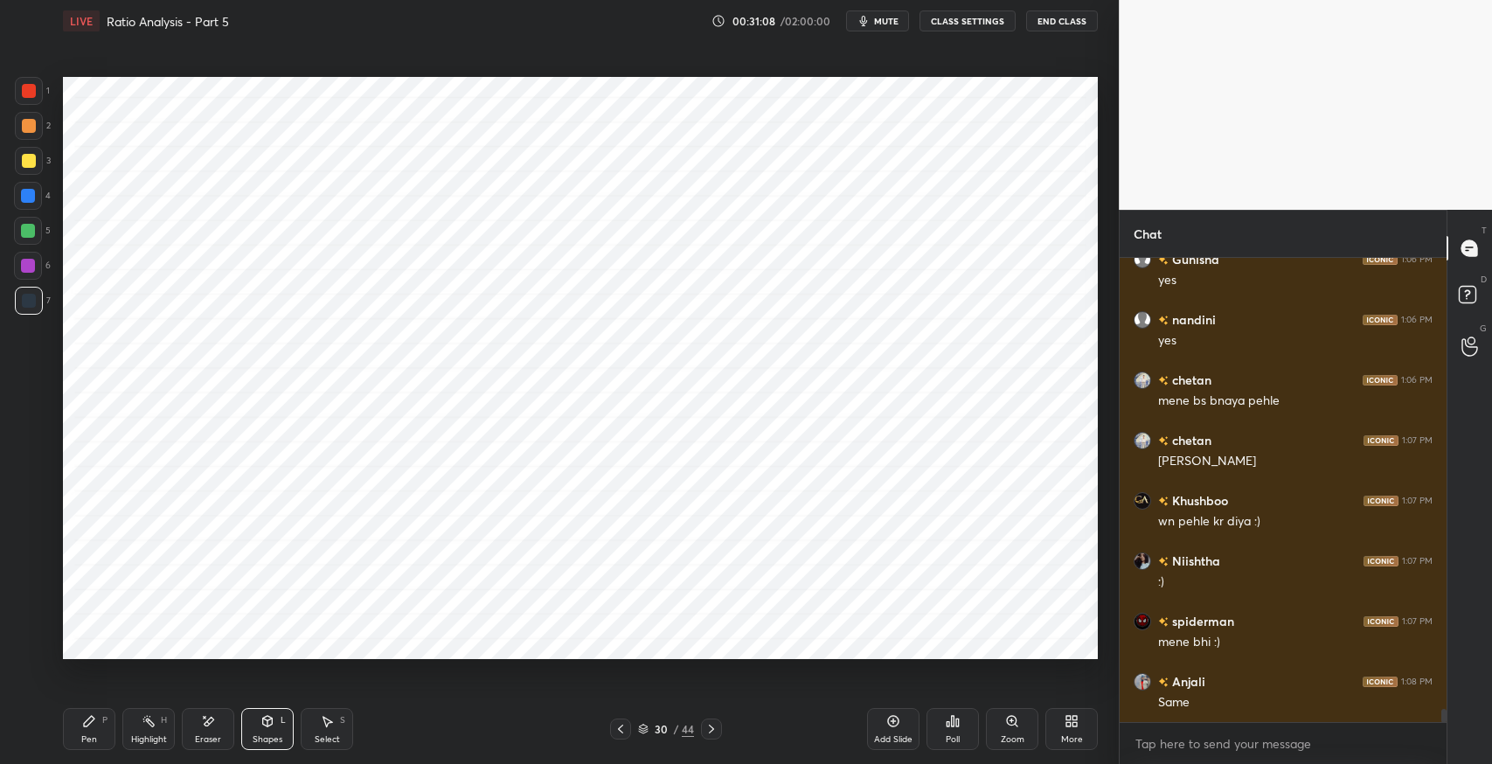
click at [95, 724] on icon at bounding box center [89, 721] width 14 height 14
click at [77, 725] on div "Pen P" at bounding box center [89, 729] width 52 height 42
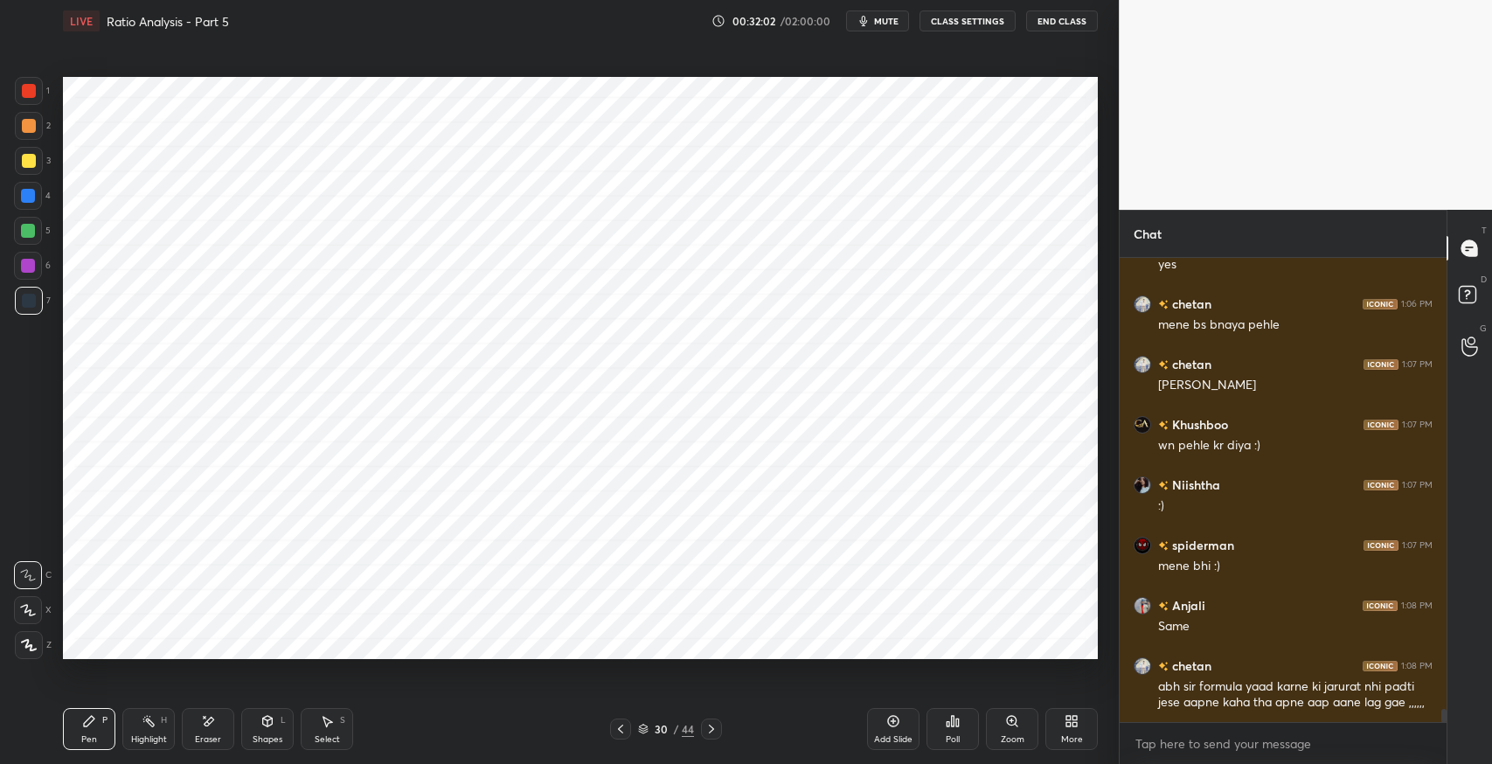
click at [82, 720] on icon at bounding box center [89, 721] width 14 height 14
click at [884, 732] on div "Add Slide" at bounding box center [893, 729] width 52 height 42
click at [201, 731] on div "Eraser" at bounding box center [208, 729] width 52 height 42
click at [92, 731] on div "Pen P" at bounding box center [89, 729] width 52 height 42
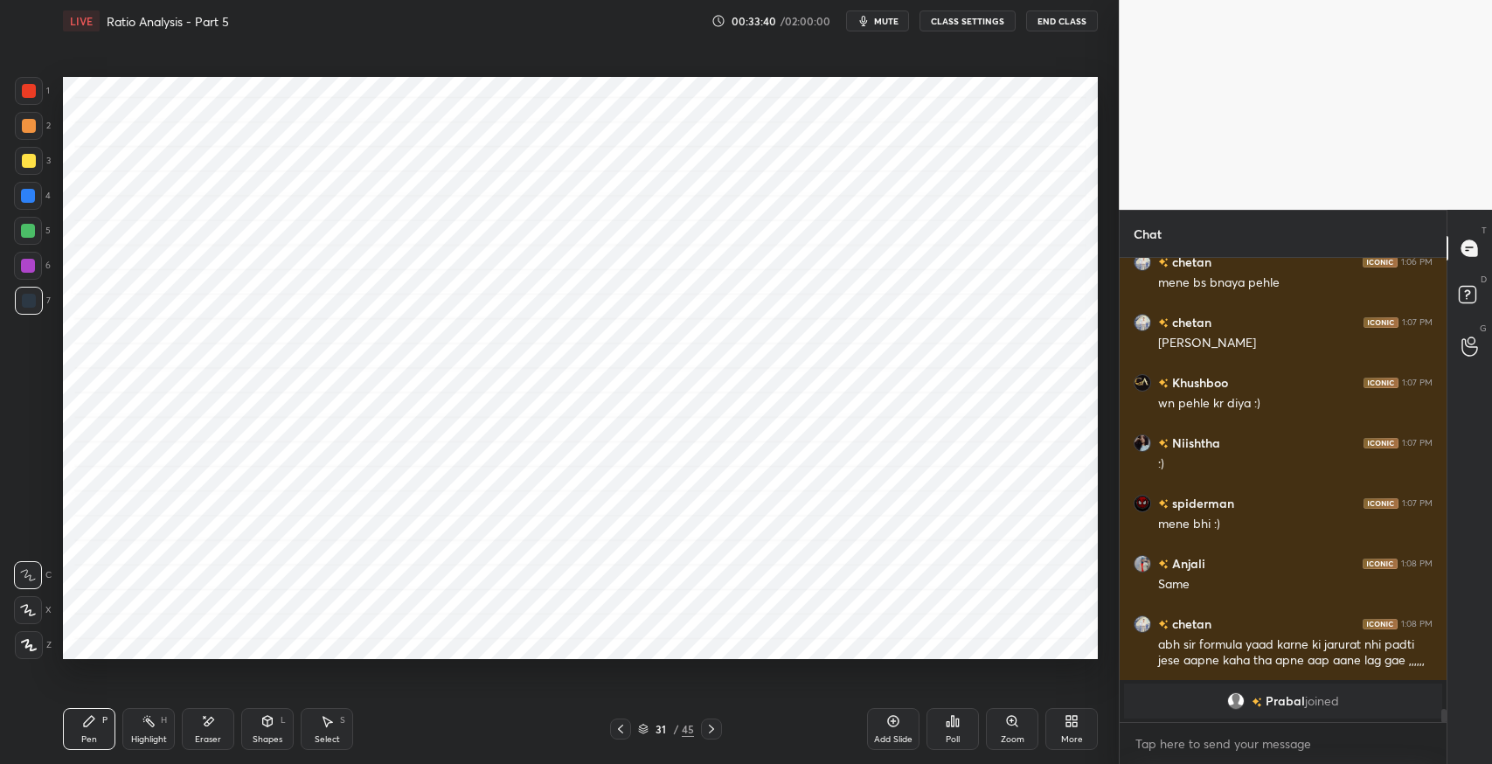
click at [281, 670] on div "Setting up your live class Poll for secs No correct answer Start poll" at bounding box center [580, 368] width 1049 height 652
click at [156, 725] on div "Highlight H" at bounding box center [148, 729] width 52 height 42
click at [195, 724] on div "Eraser" at bounding box center [208, 729] width 52 height 42
click at [93, 738] on div "Pen" at bounding box center [89, 739] width 16 height 9
click at [195, 724] on div "Eraser" at bounding box center [208, 729] width 52 height 42
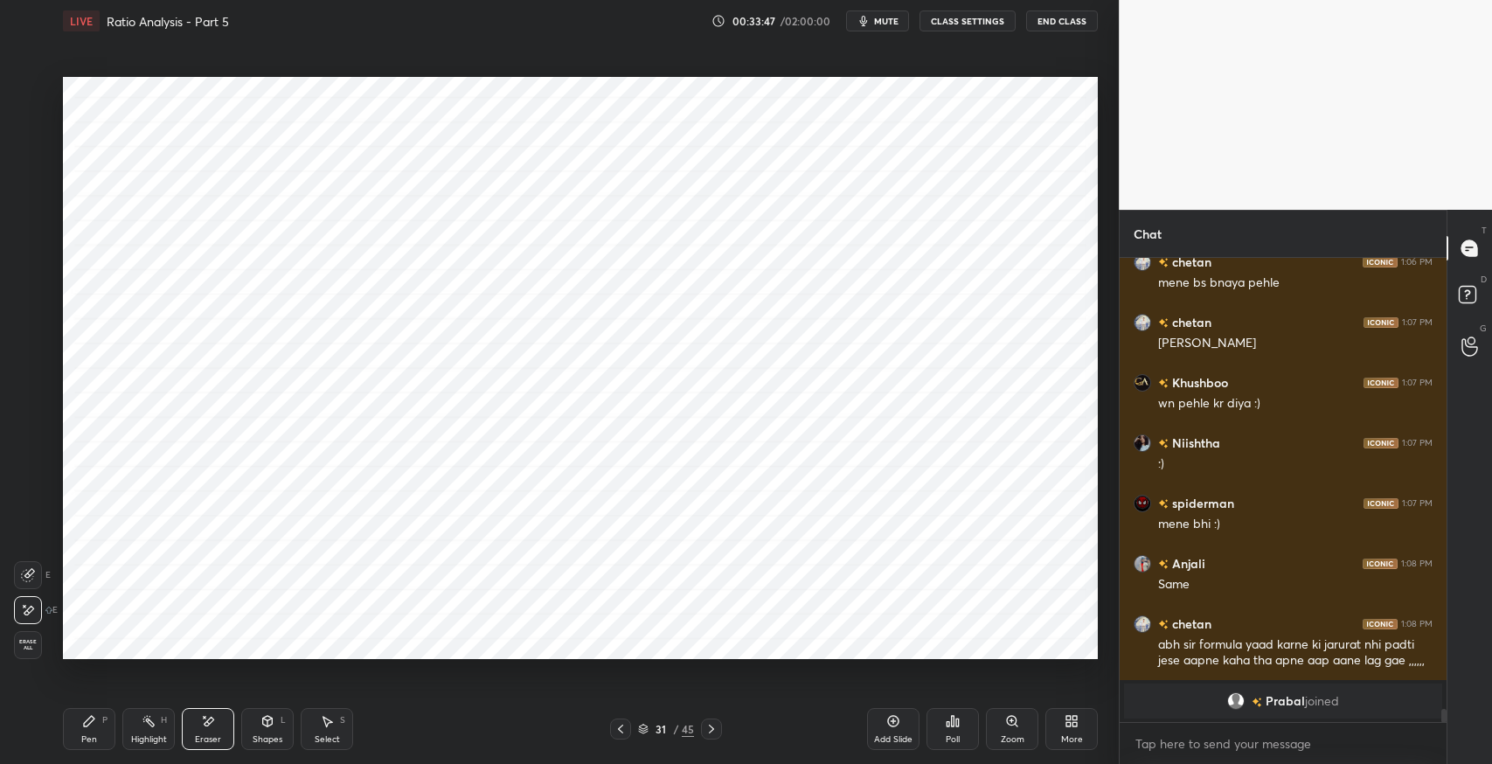
click at [93, 729] on div "Pen P" at bounding box center [89, 729] width 52 height 42
click at [219, 720] on div "Eraser" at bounding box center [208, 729] width 52 height 42
click at [97, 725] on div "Pen P" at bounding box center [89, 729] width 52 height 42
click at [233, 729] on div "Eraser" at bounding box center [208, 729] width 52 height 42
click at [105, 724] on div "P" at bounding box center [104, 720] width 5 height 9
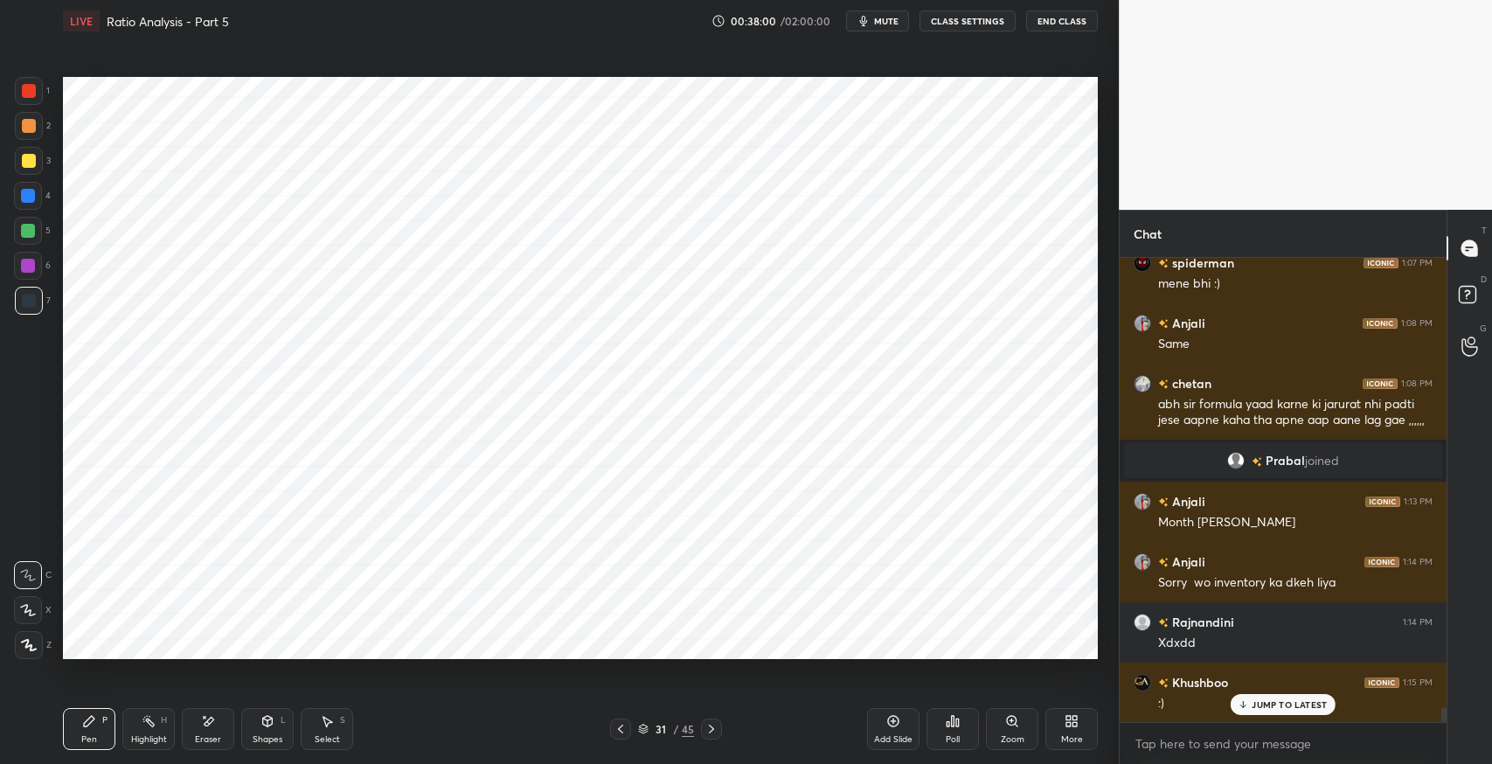
scroll to position [13802, 0]
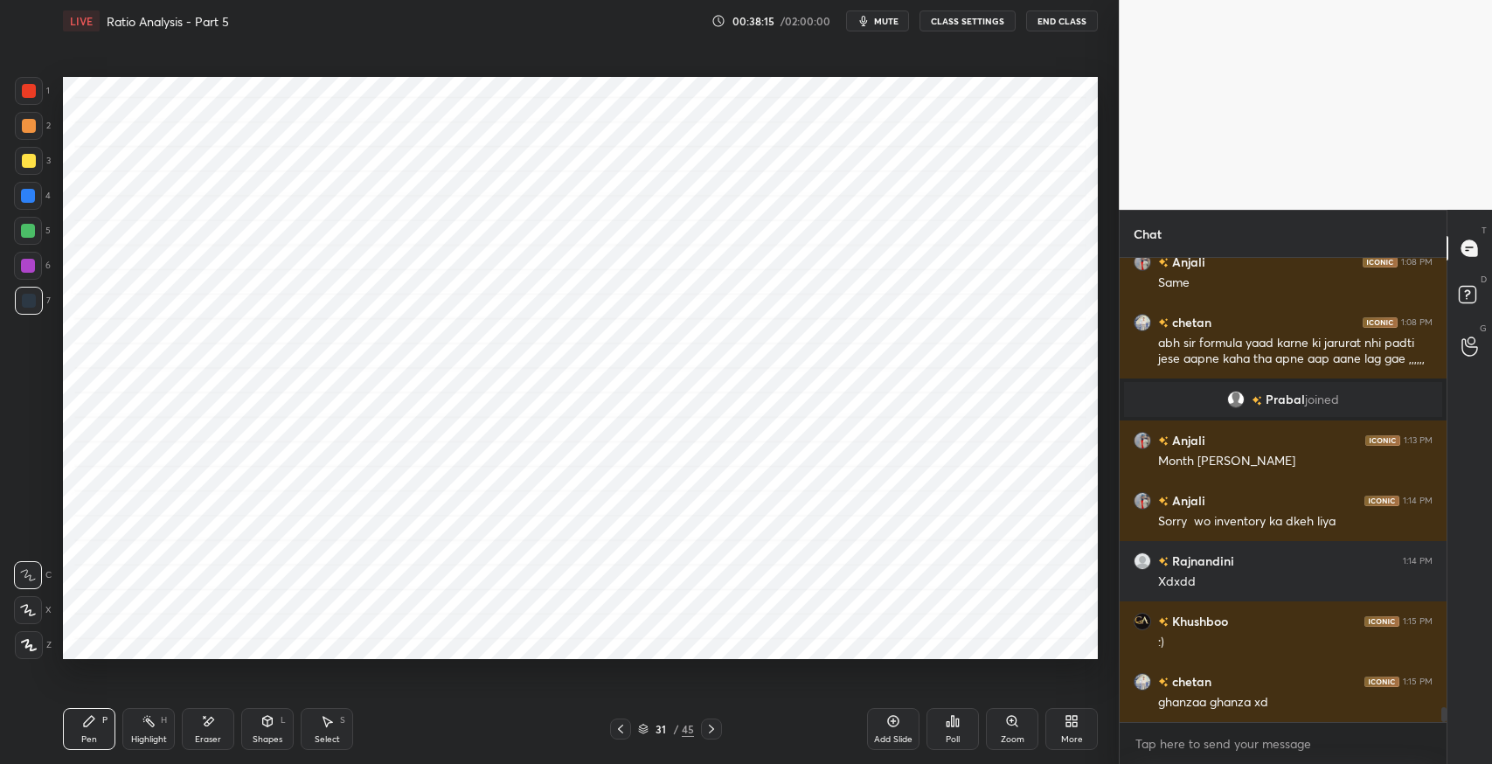
click at [273, 732] on div "Shapes L" at bounding box center [267, 729] width 52 height 42
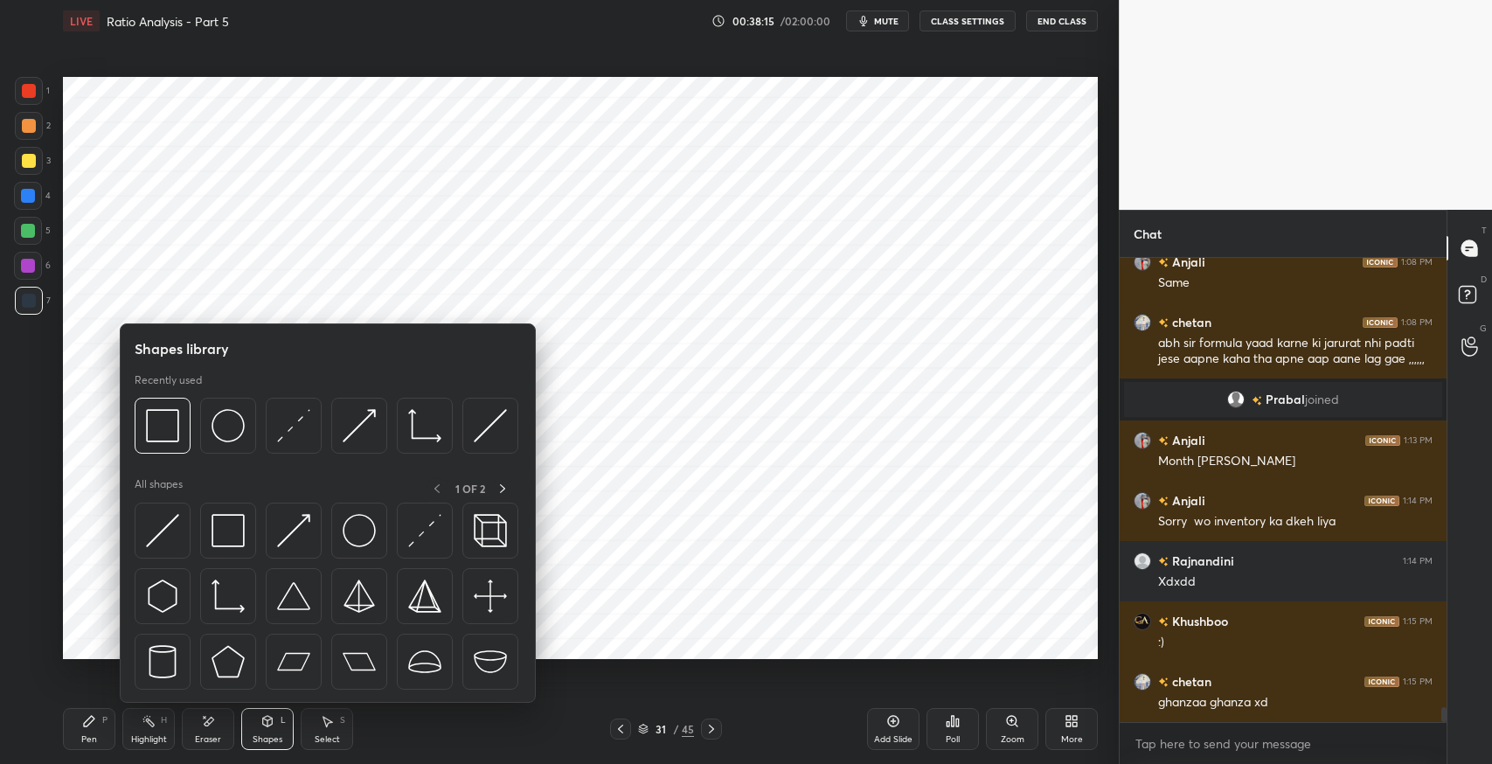
click at [226, 521] on img at bounding box center [228, 530] width 33 height 33
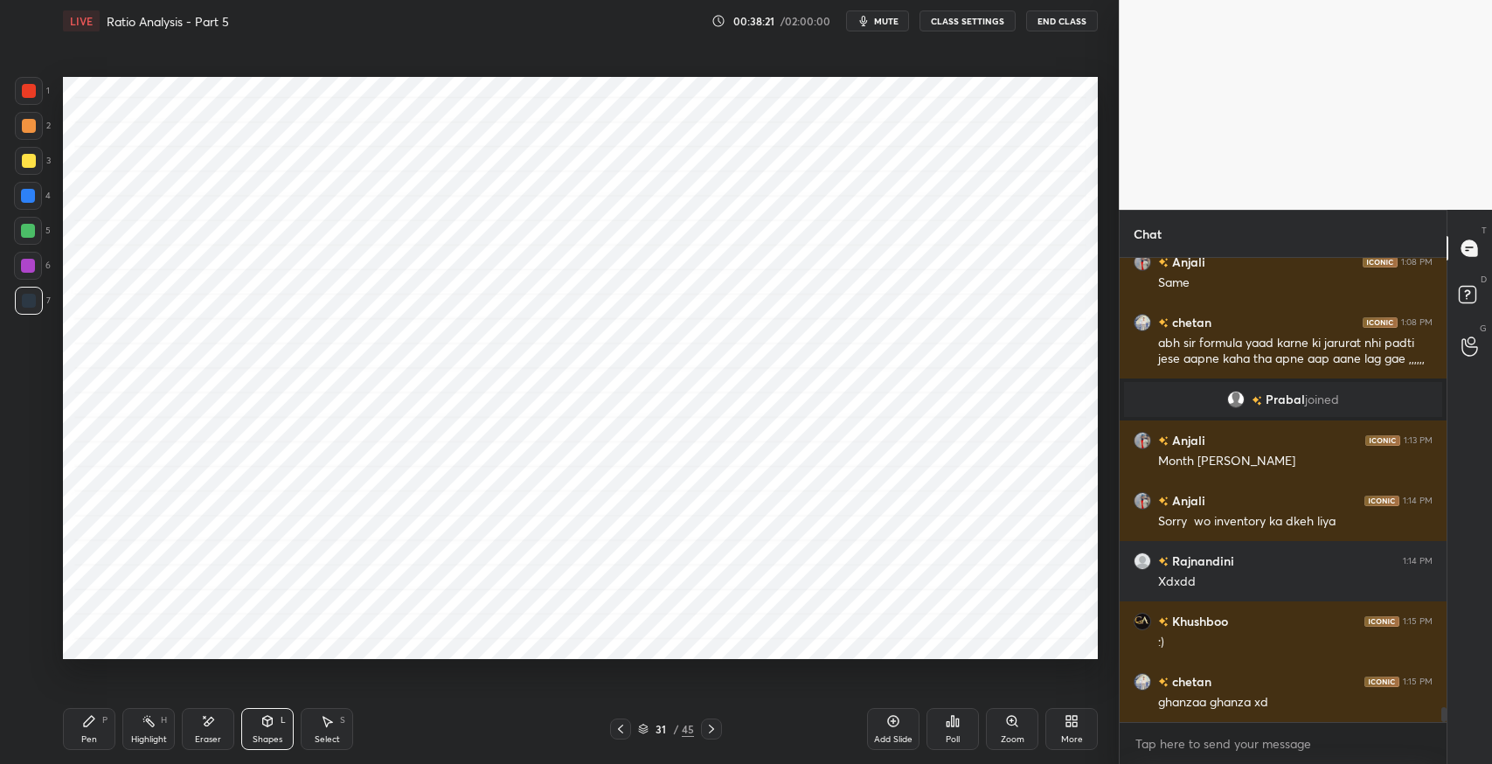
click at [322, 732] on div "Select S" at bounding box center [327, 729] width 52 height 42
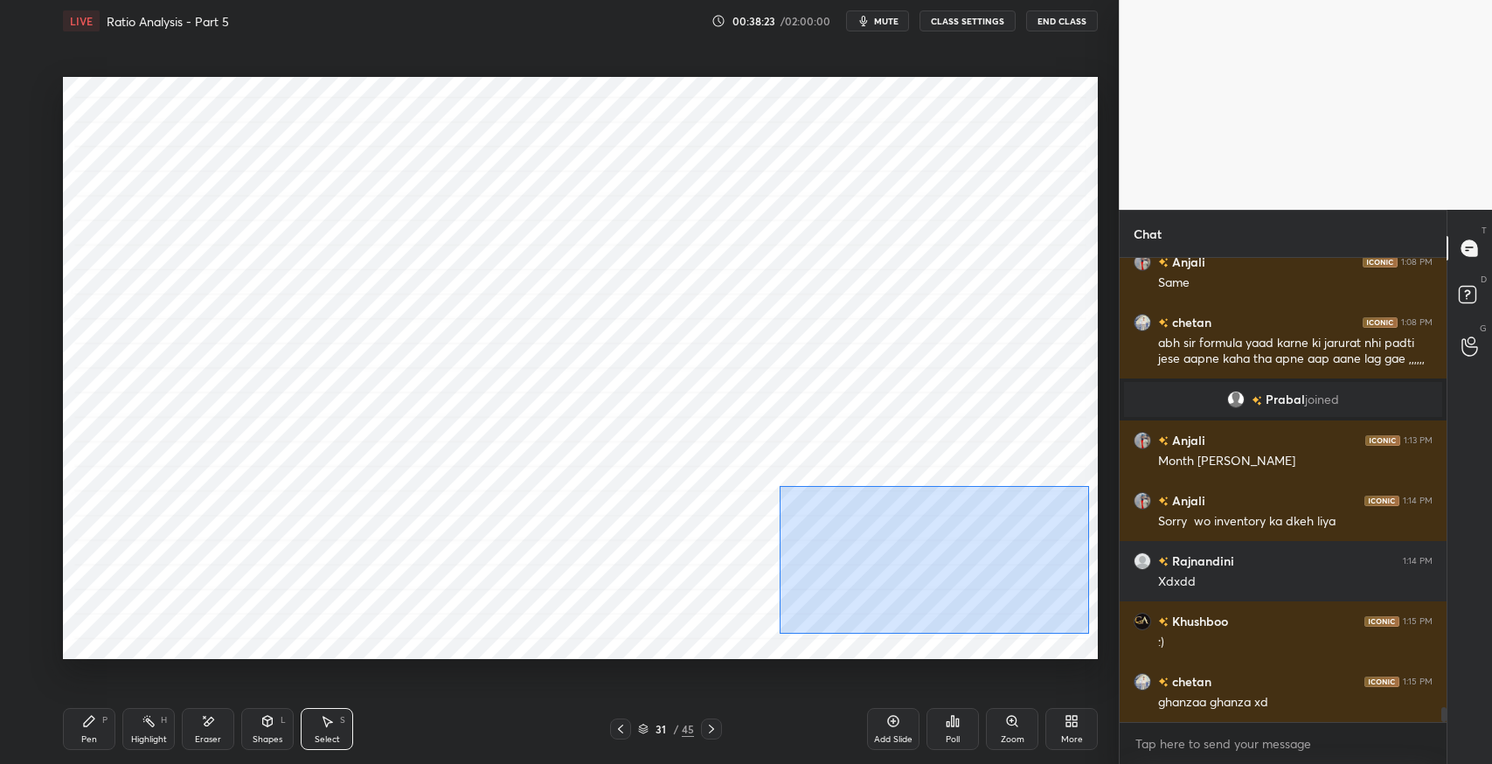
scroll to position [13819, 0]
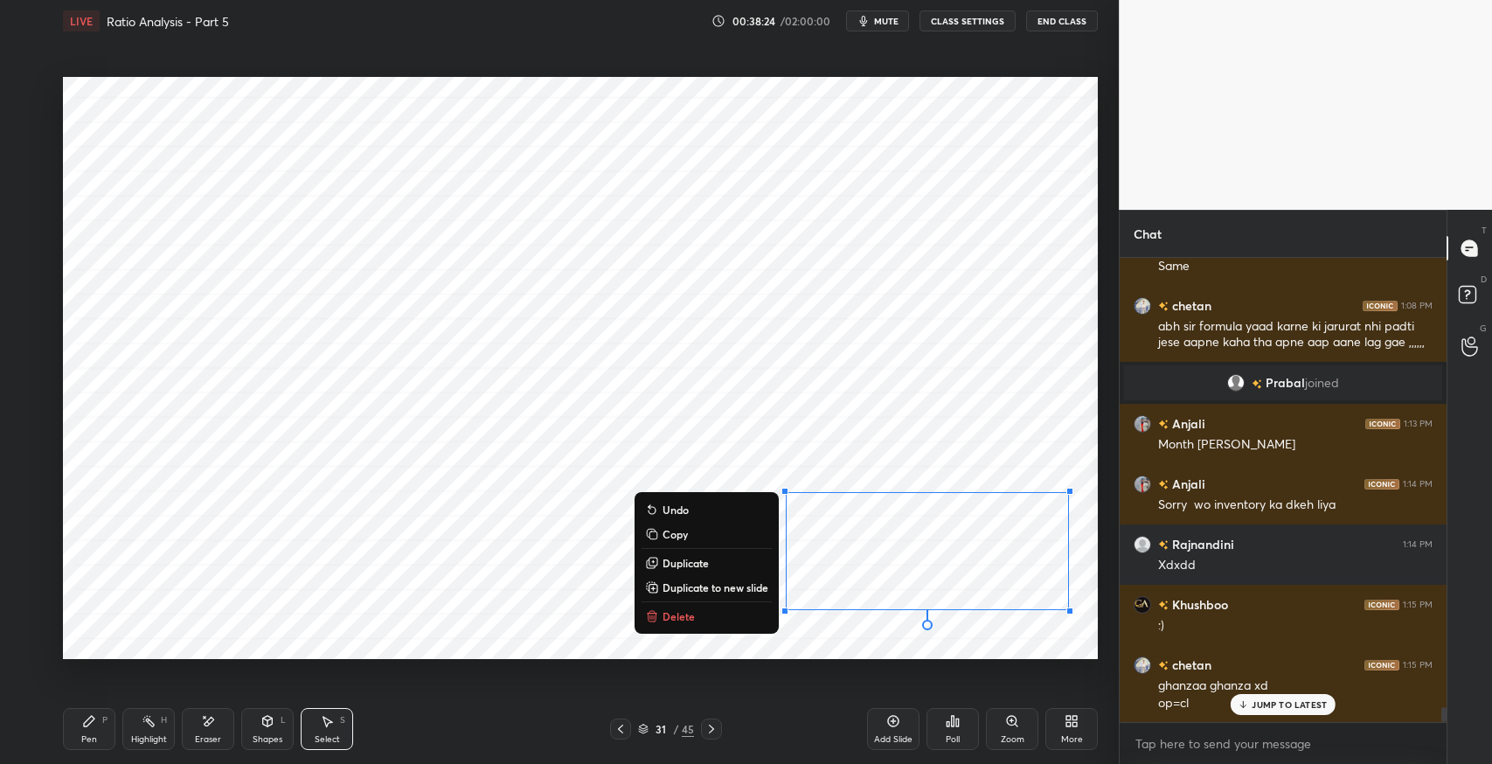
click at [702, 587] on p "Duplicate to new slide" at bounding box center [716, 587] width 106 height 14
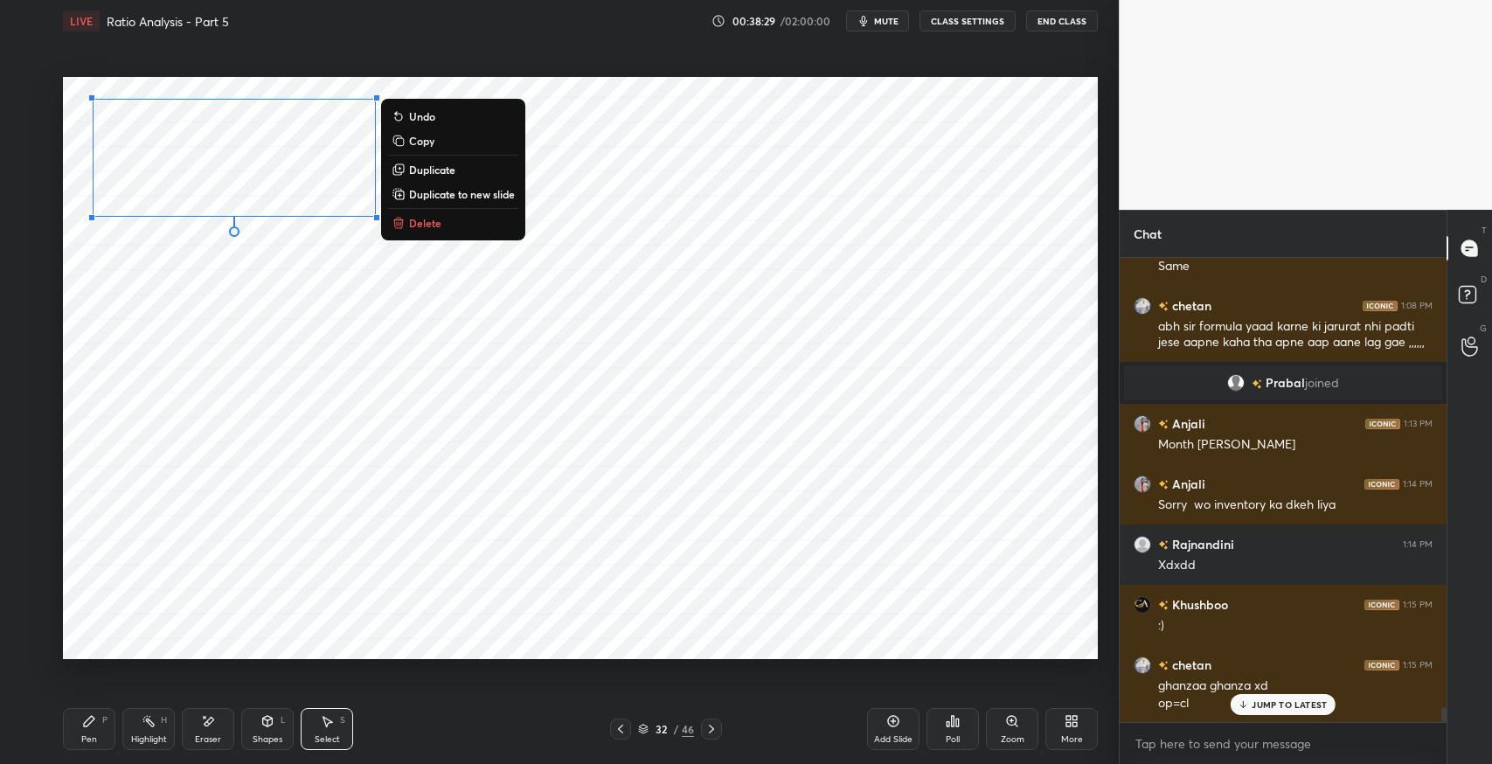
click at [308, 416] on div "0 ° Undo Copy Duplicate Duplicate to new slide Delete" at bounding box center [580, 368] width 1035 height 582
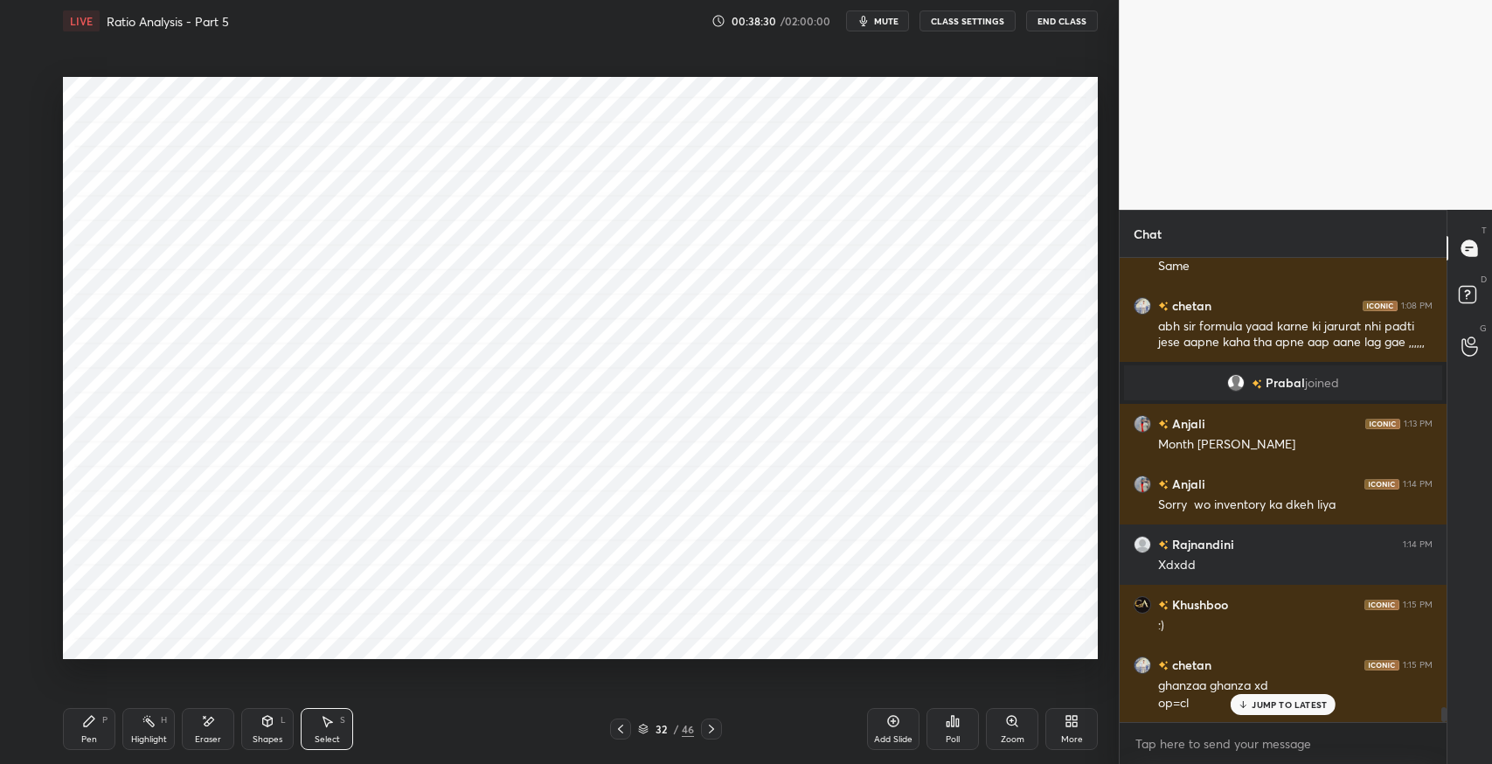
click at [621, 732] on icon at bounding box center [621, 729] width 14 height 14
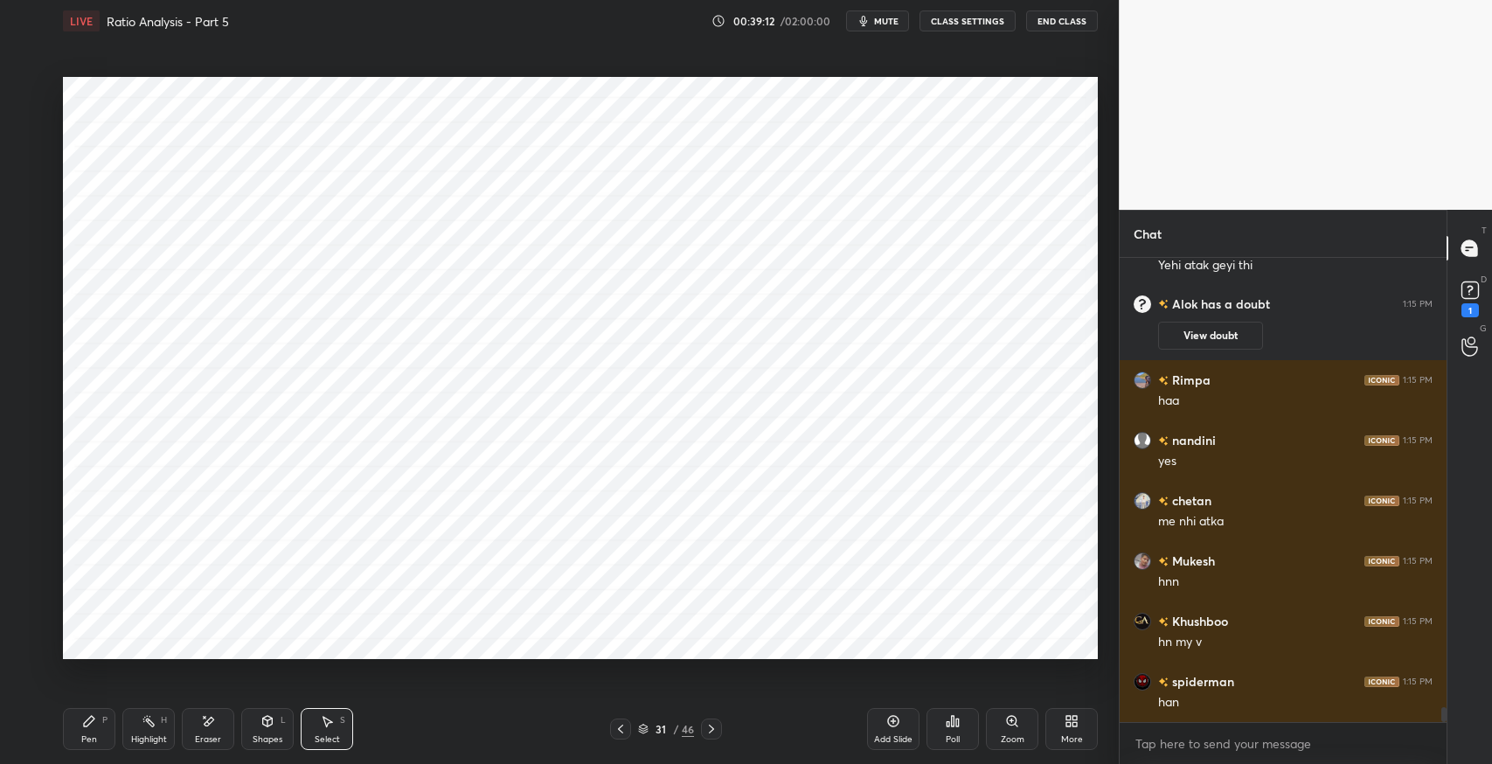
scroll to position [14243, 0]
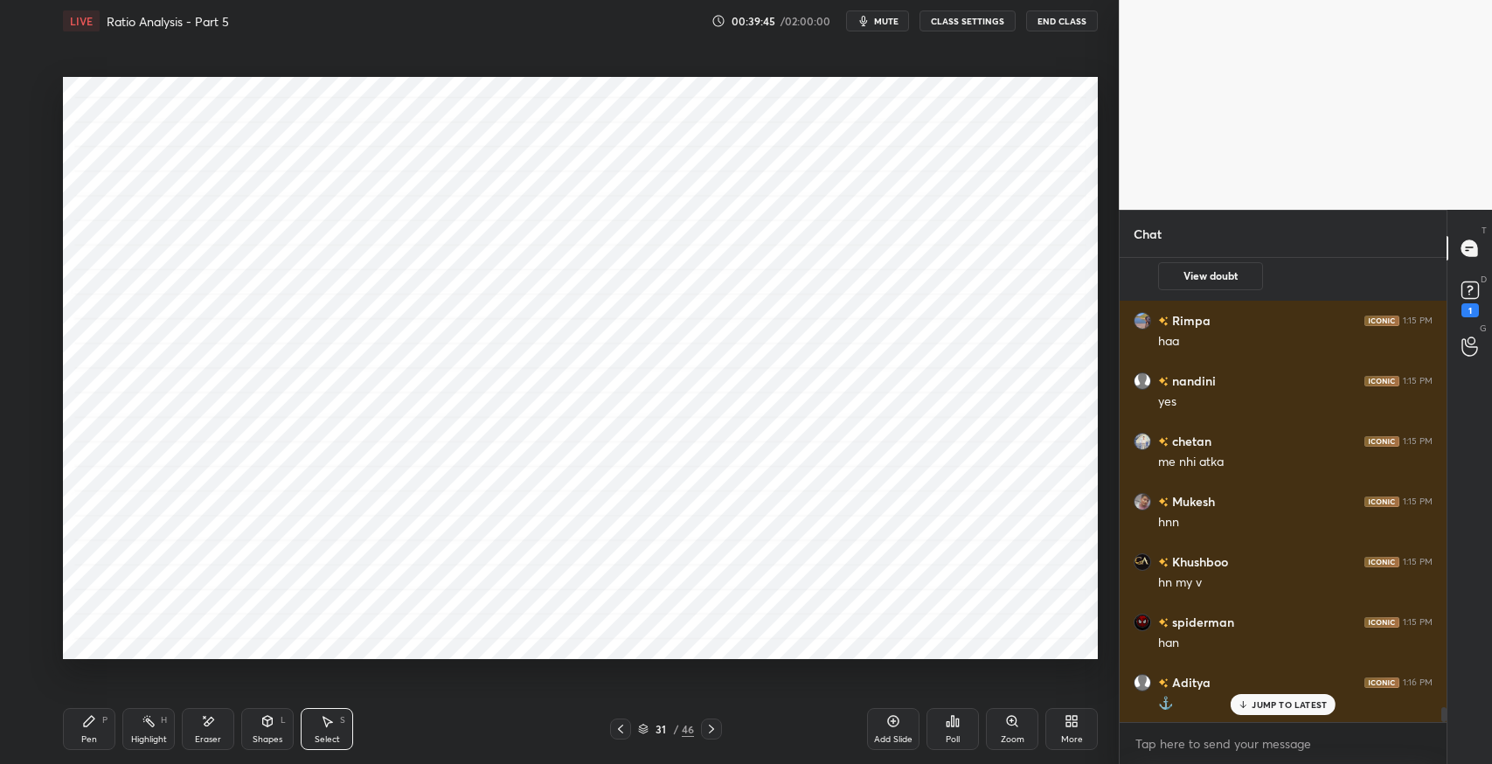
click at [713, 724] on icon at bounding box center [711, 729] width 14 height 14
click at [87, 417] on div "0 ° Undo Copy Duplicate Duplicate to new slide Delete" at bounding box center [580, 368] width 1035 height 582
click at [91, 737] on div "Pen" at bounding box center [89, 739] width 16 height 9
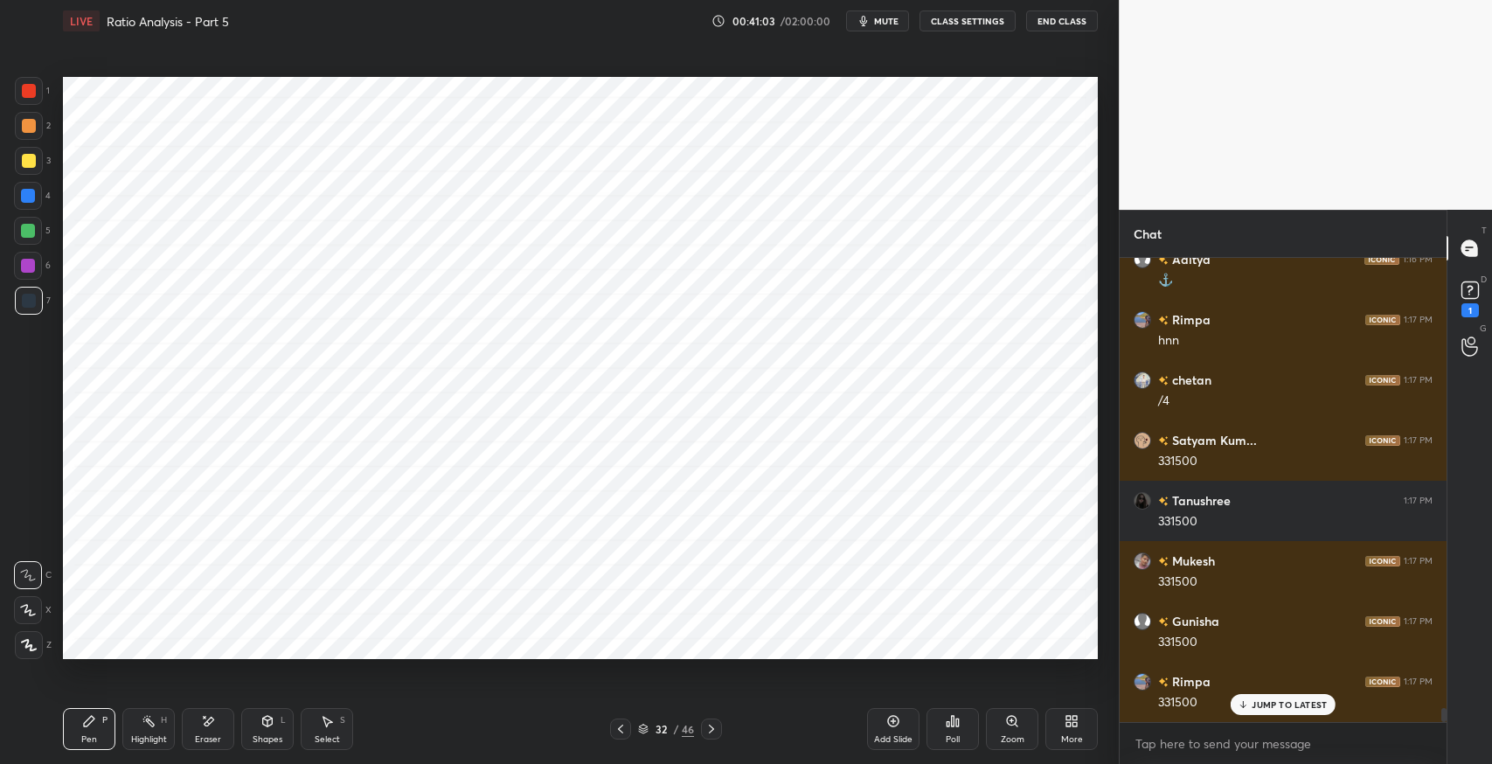
scroll to position [14726, 0]
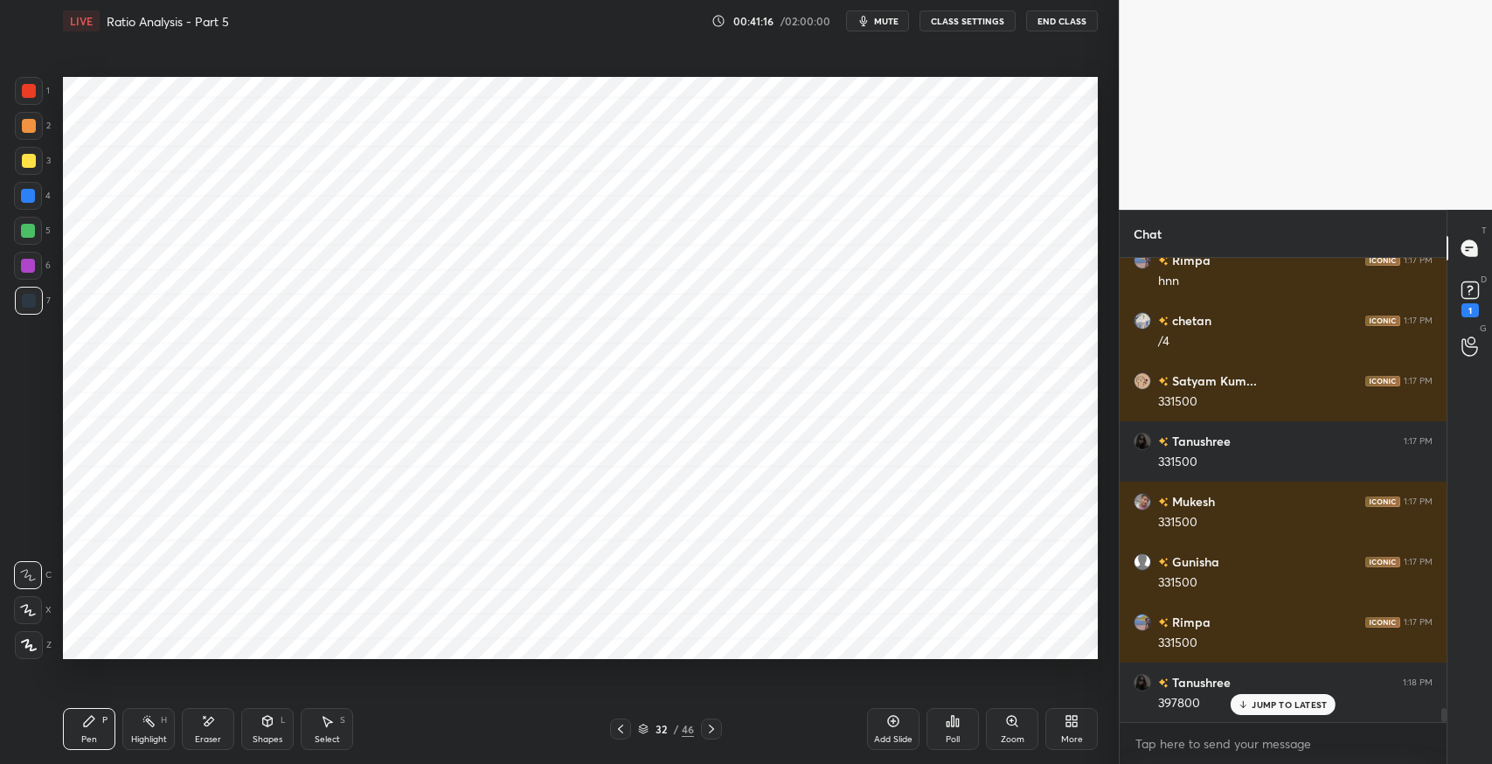
click at [1255, 710] on div "JUMP TO LATEST" at bounding box center [1283, 704] width 105 height 21
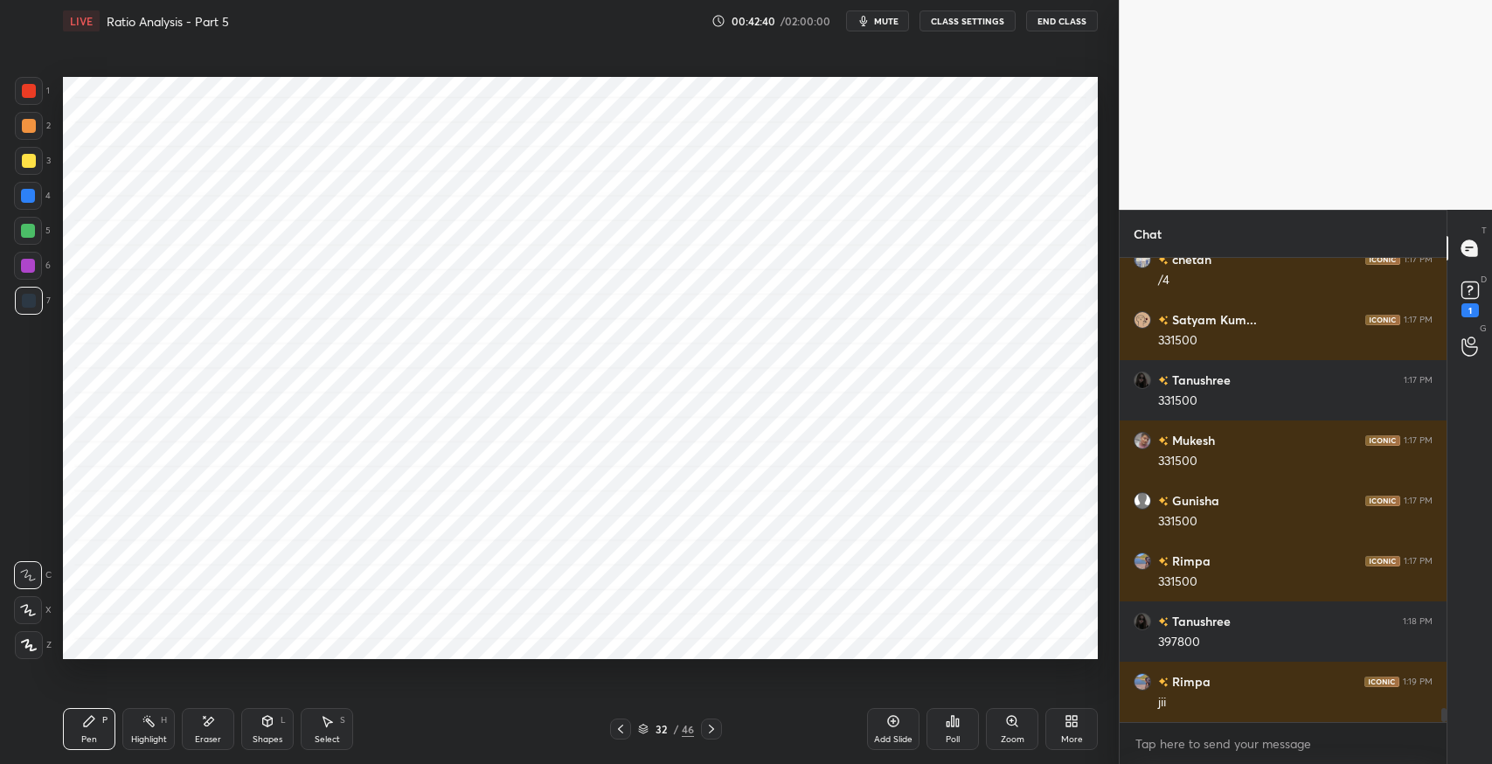
scroll to position [14804, 0]
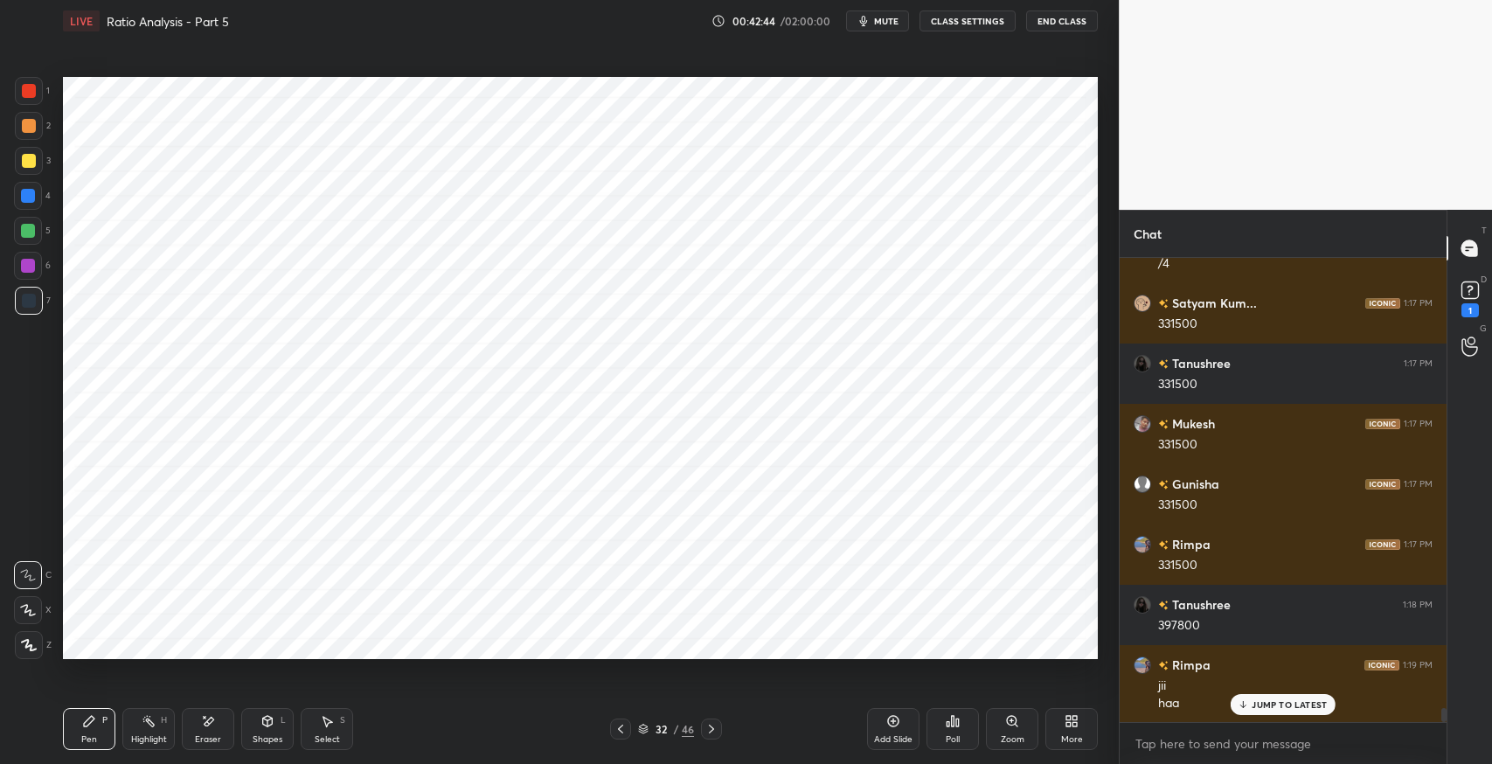
click at [626, 728] on icon at bounding box center [621, 729] width 14 height 14
click at [628, 725] on div at bounding box center [620, 728] width 21 height 21
click at [1035, 685] on div "Add Slide Poll Zoom More" at bounding box center [982, 729] width 231 height 98
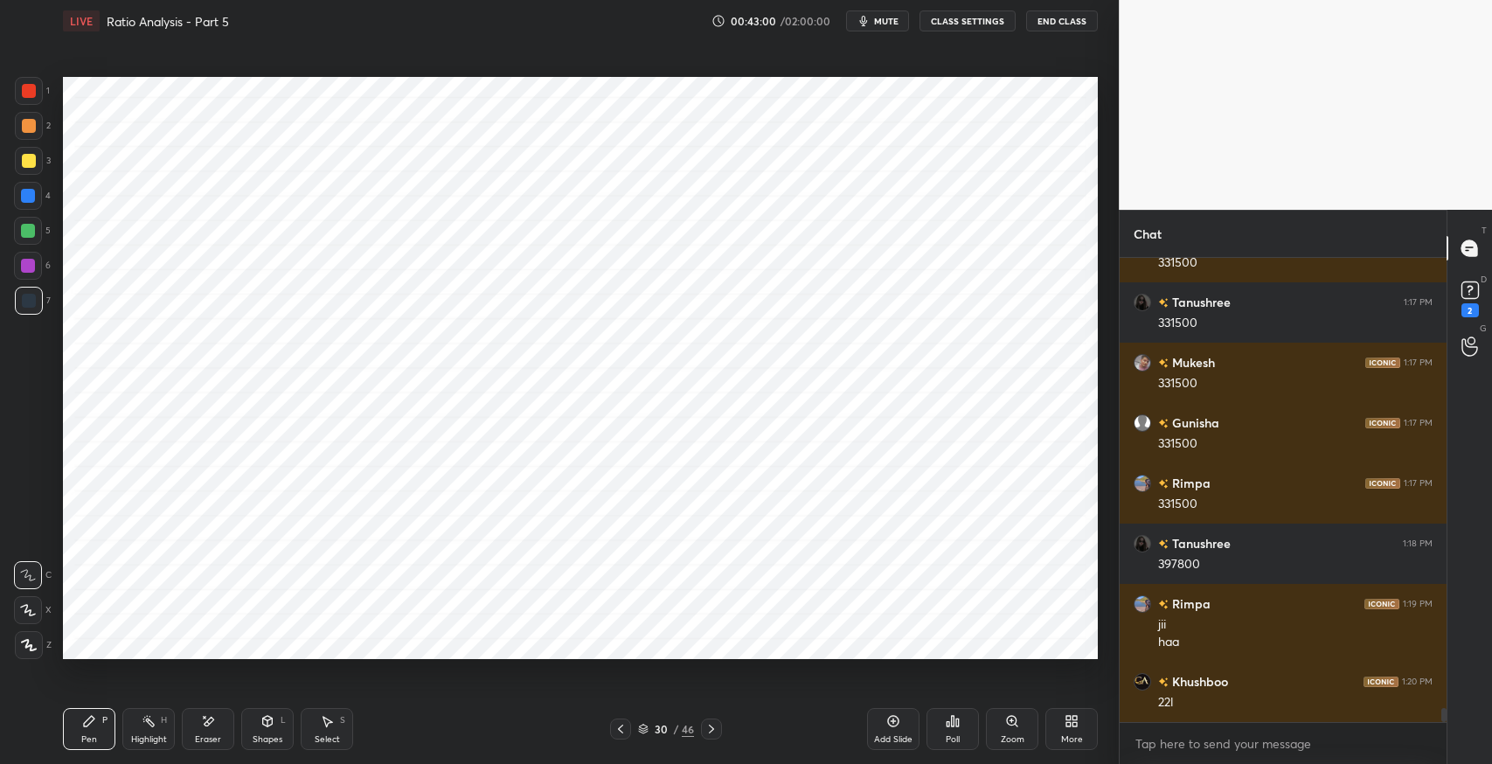
click at [210, 731] on div "Eraser" at bounding box center [208, 729] width 52 height 42
click at [96, 735] on div "Pen" at bounding box center [89, 739] width 16 height 9
click at [713, 726] on icon at bounding box center [711, 729] width 14 height 14
click at [621, 728] on icon at bounding box center [621, 729] width 14 height 14
click at [712, 731] on icon at bounding box center [711, 729] width 5 height 9
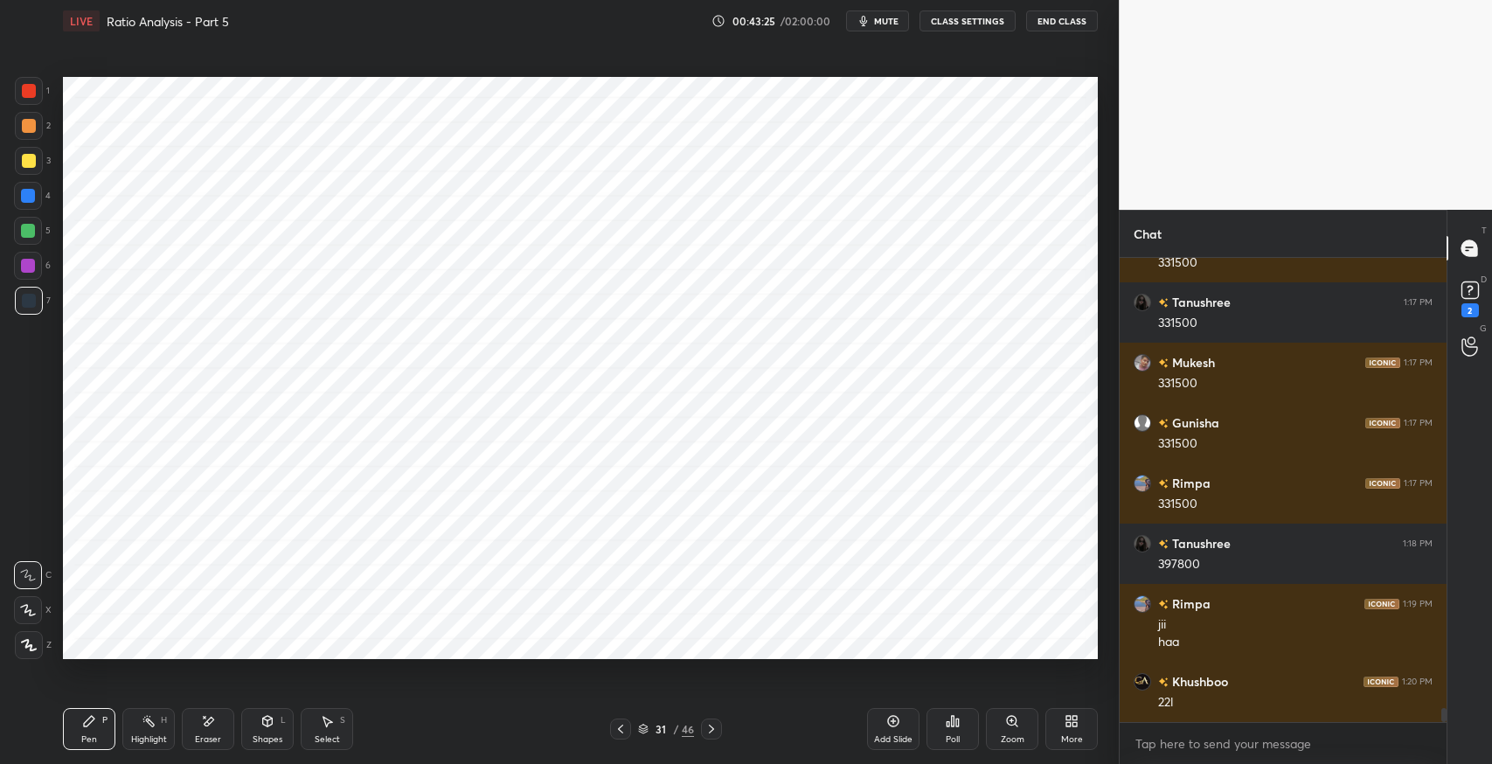
click at [715, 726] on icon at bounding box center [711, 729] width 14 height 14
click at [621, 729] on icon at bounding box center [621, 729] width 14 height 14
click at [617, 731] on icon at bounding box center [621, 729] width 14 height 14
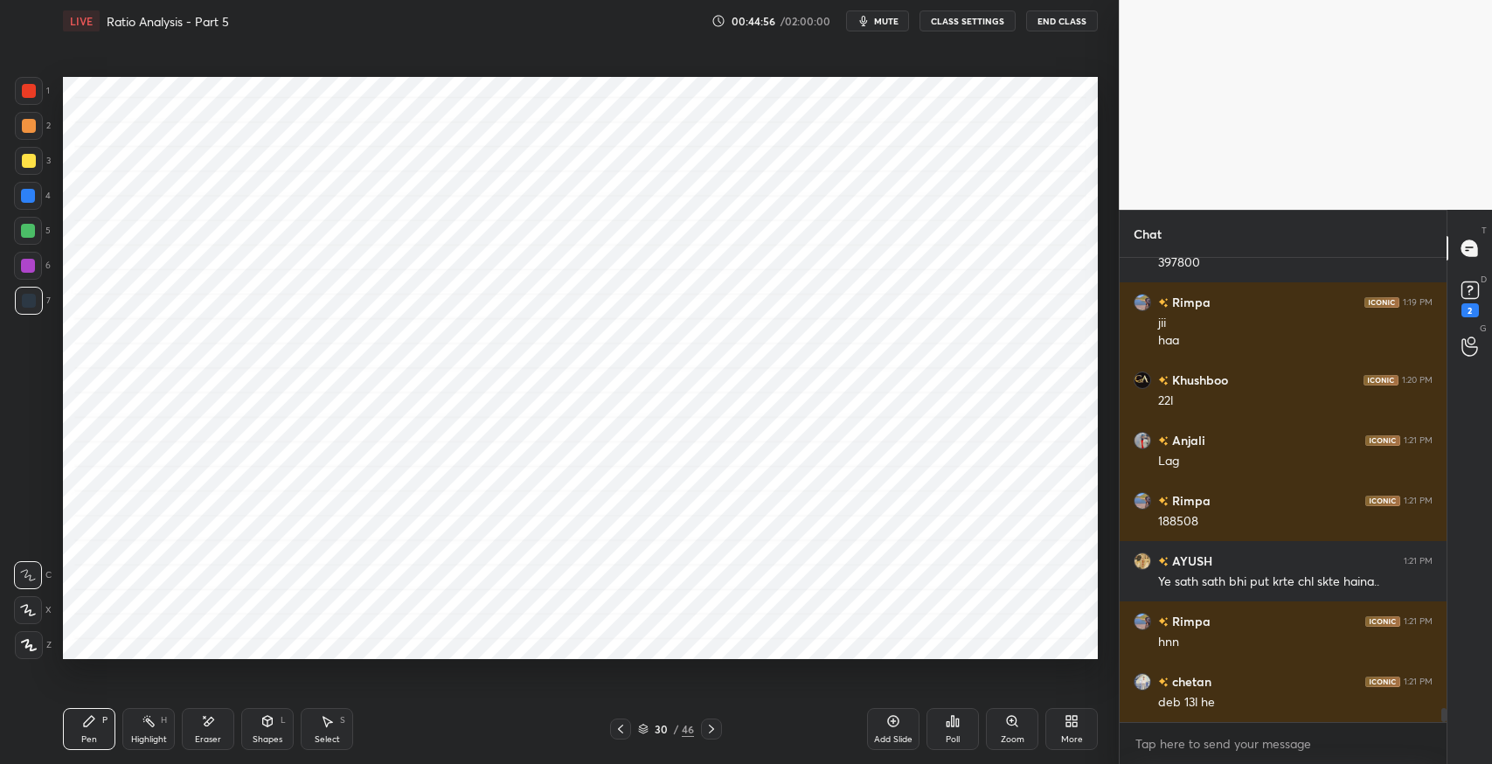
scroll to position [15227, 0]
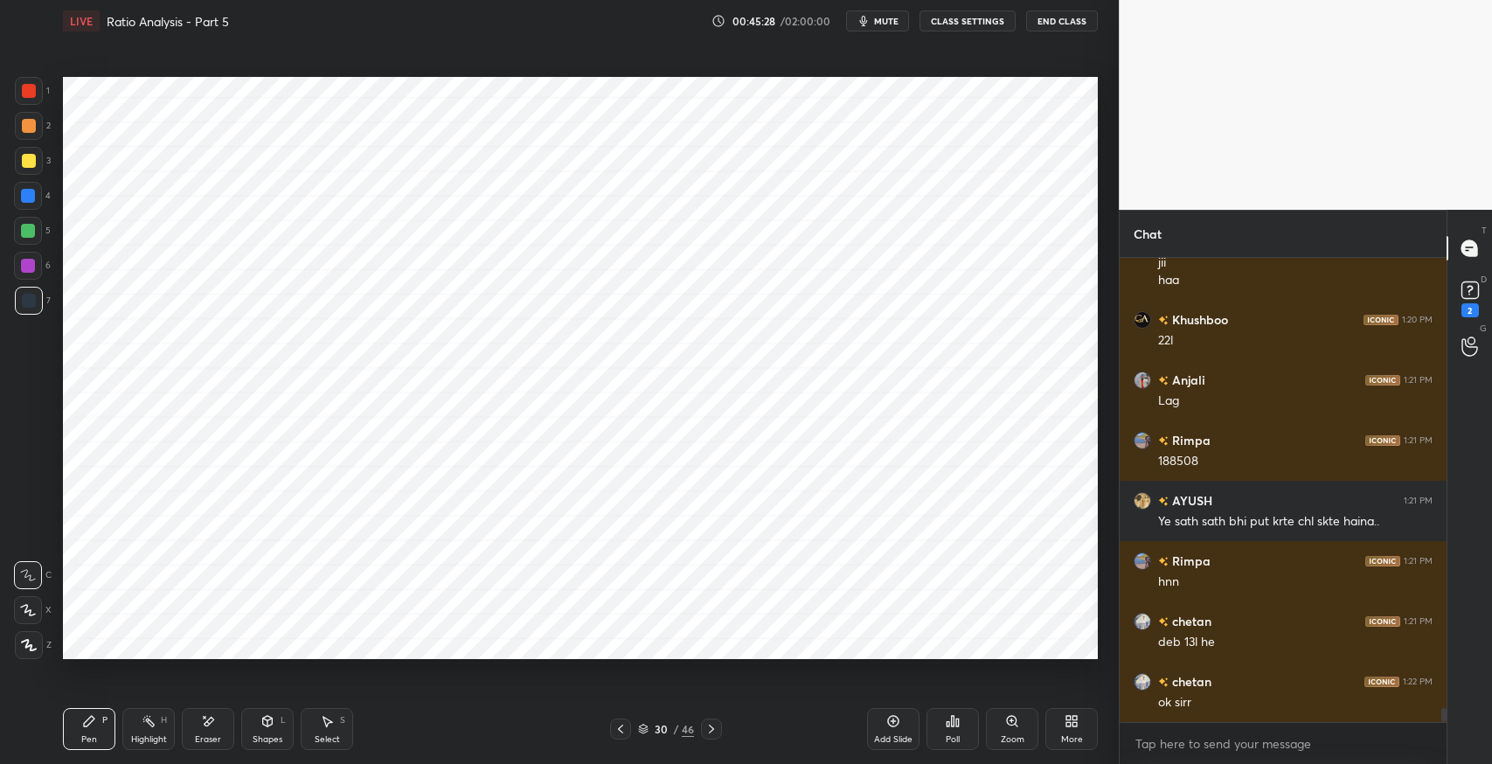
click at [713, 730] on icon at bounding box center [711, 729] width 5 height 9
click at [718, 730] on div at bounding box center [711, 728] width 21 height 21
click at [616, 731] on icon at bounding box center [621, 729] width 14 height 14
click at [621, 727] on icon at bounding box center [620, 729] width 5 height 9
click at [330, 725] on icon at bounding box center [327, 721] width 14 height 14
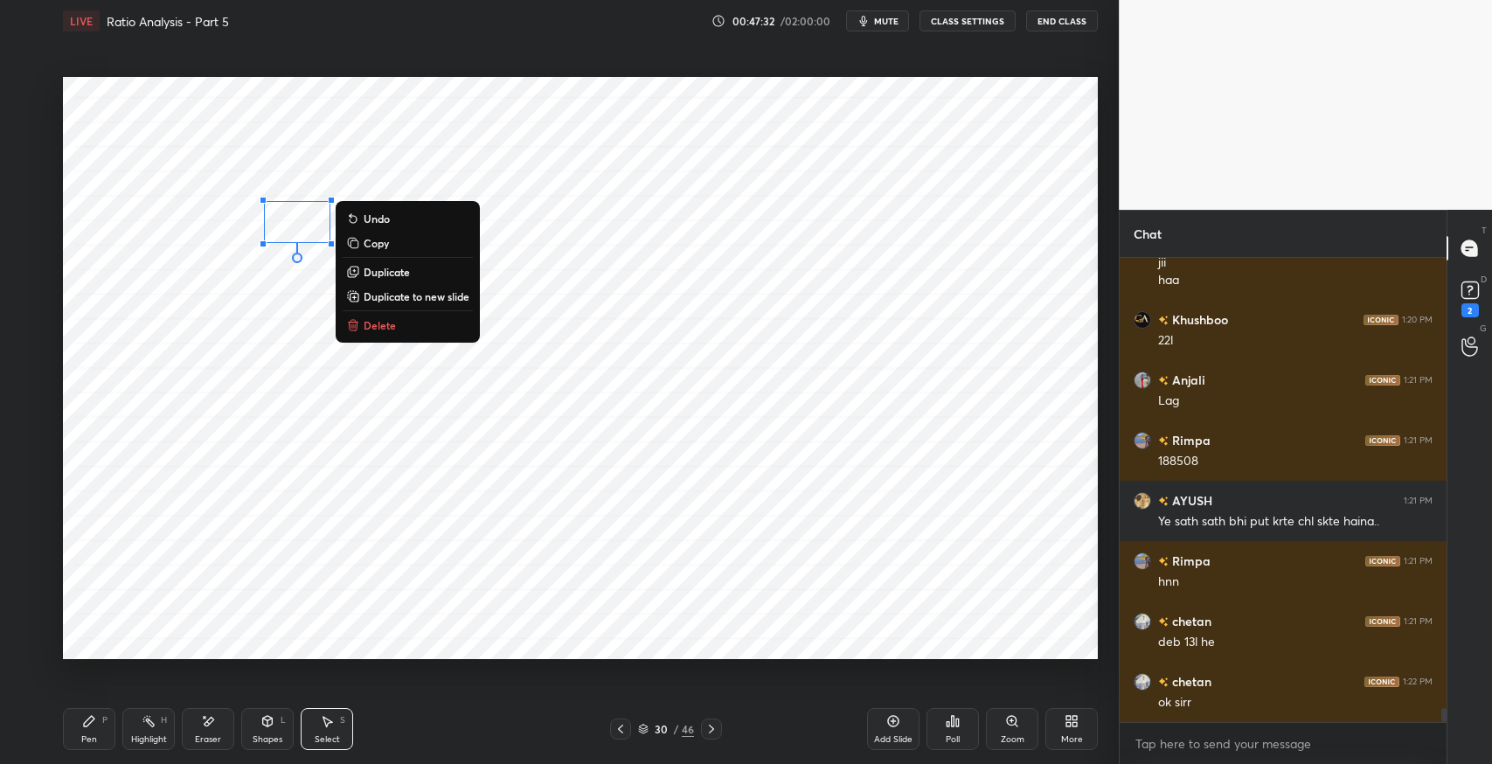
click at [391, 272] on p "Duplicate" at bounding box center [387, 272] width 46 height 14
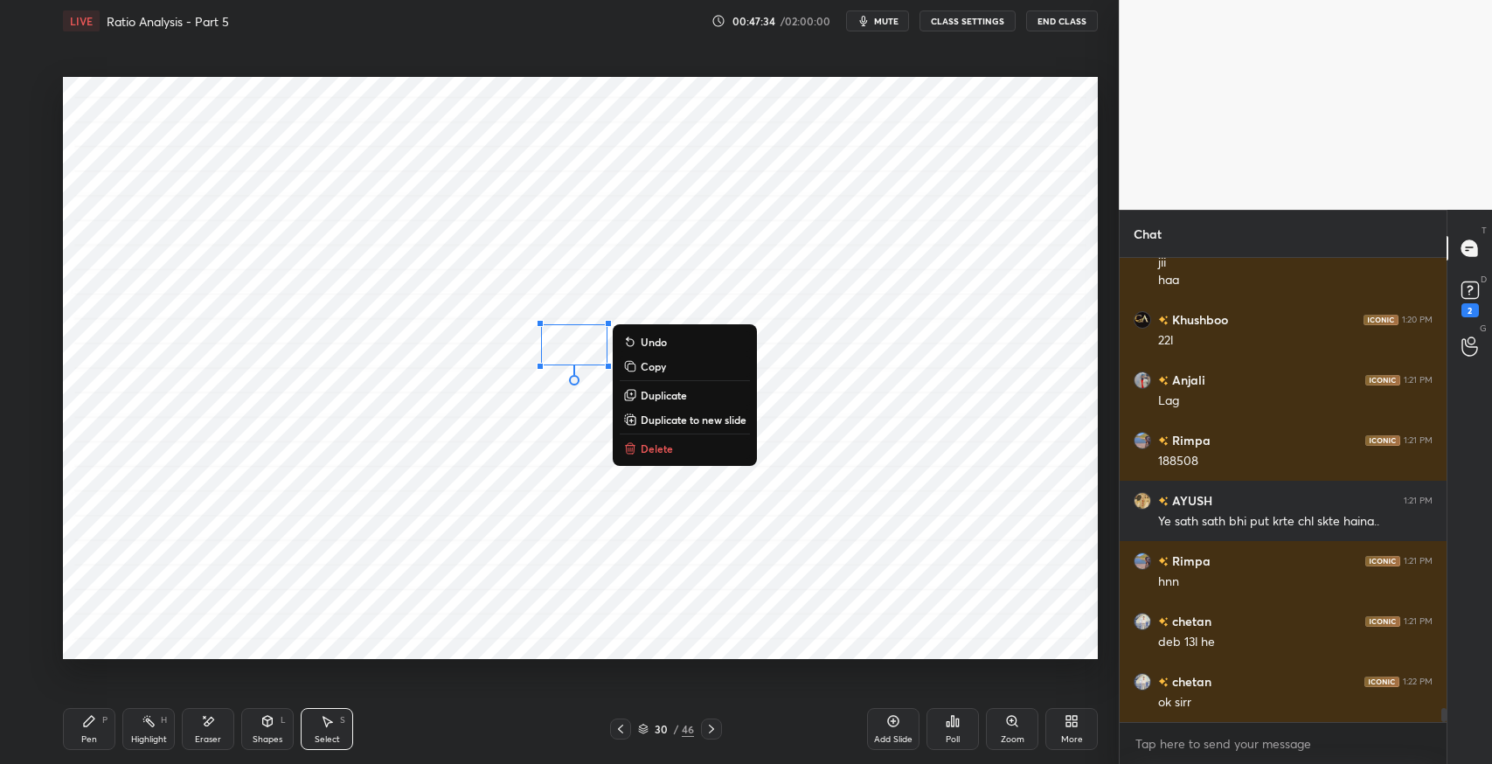
click at [106, 725] on div "P" at bounding box center [104, 720] width 5 height 9
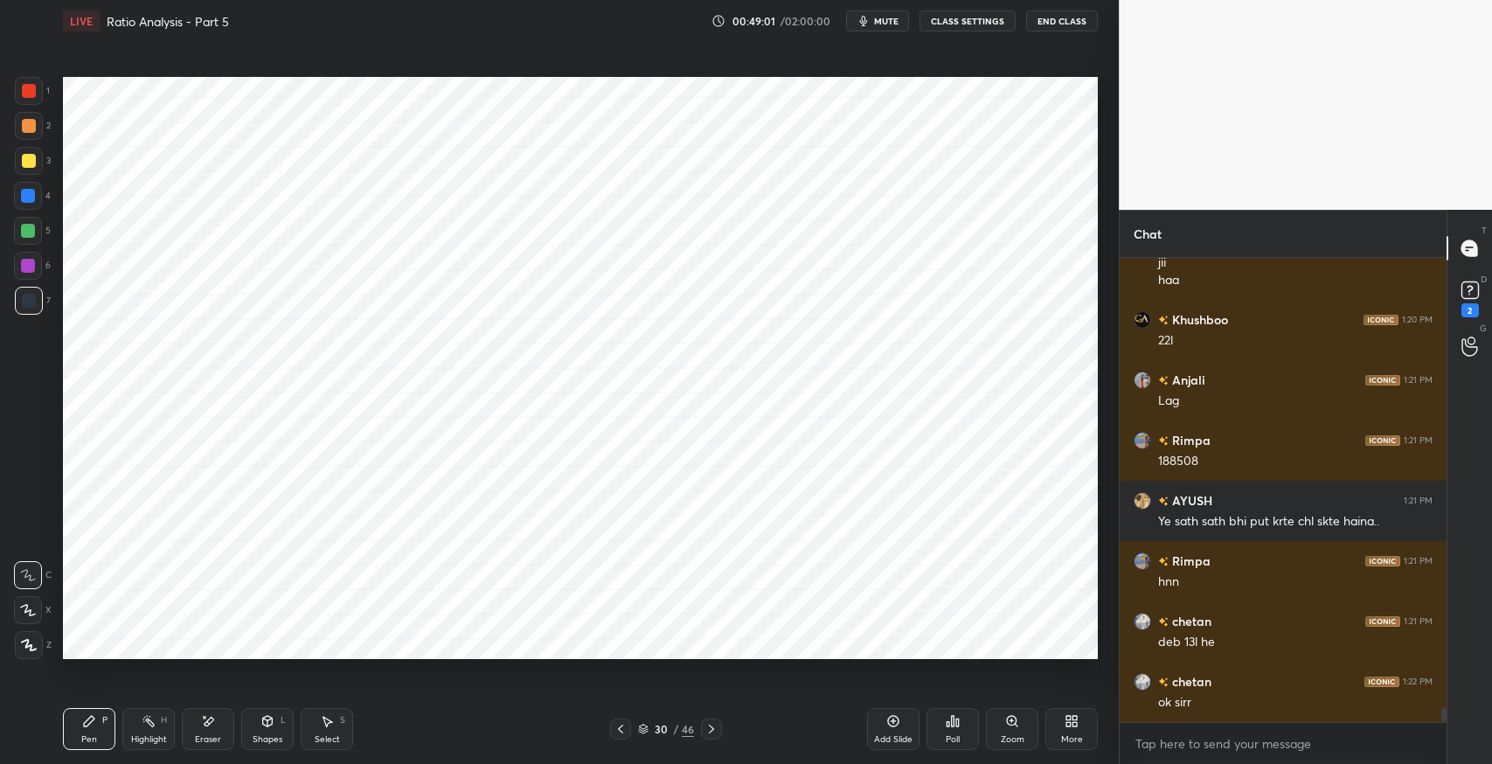
click at [273, 731] on div "Shapes L" at bounding box center [267, 729] width 52 height 42
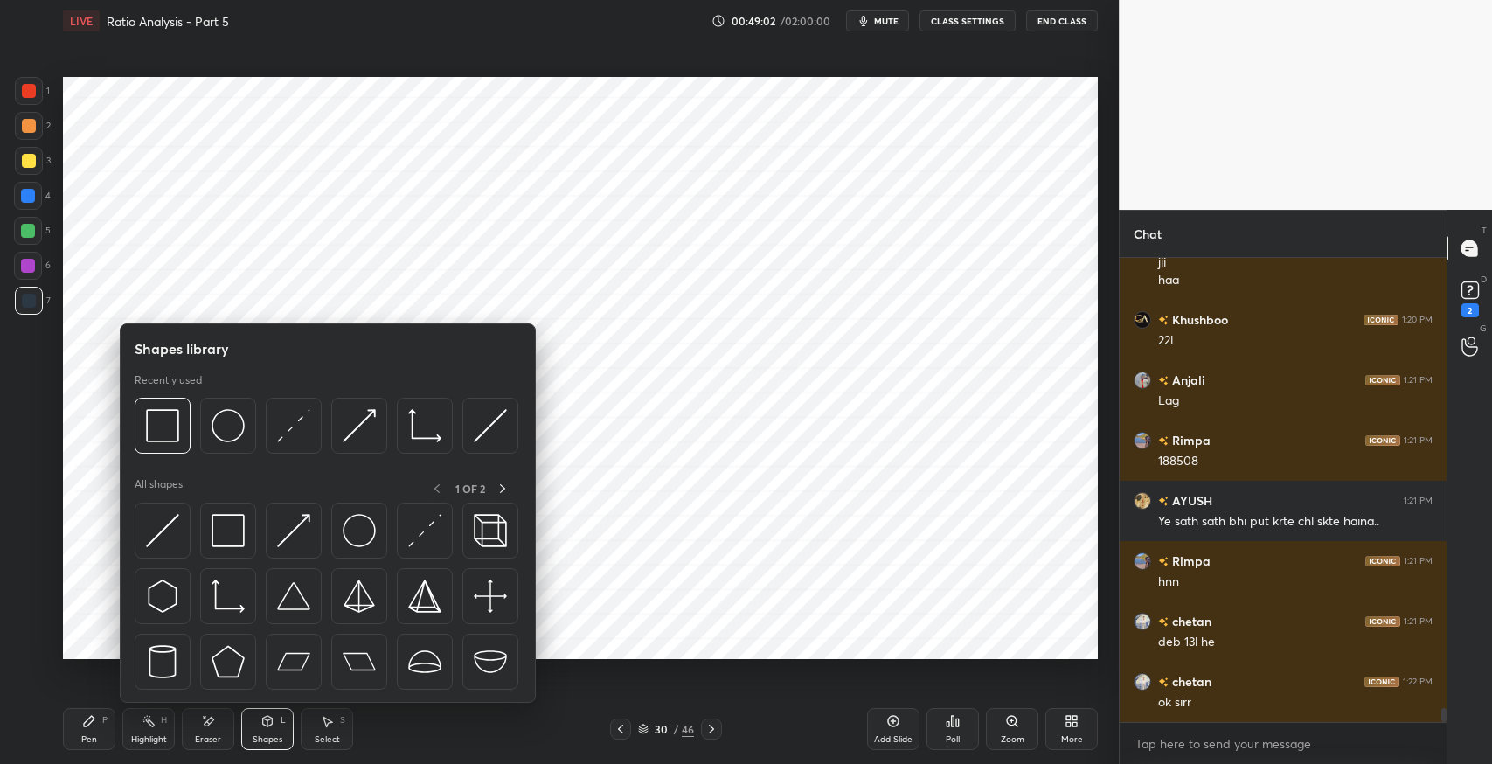
click at [357, 535] on img at bounding box center [359, 530] width 33 height 33
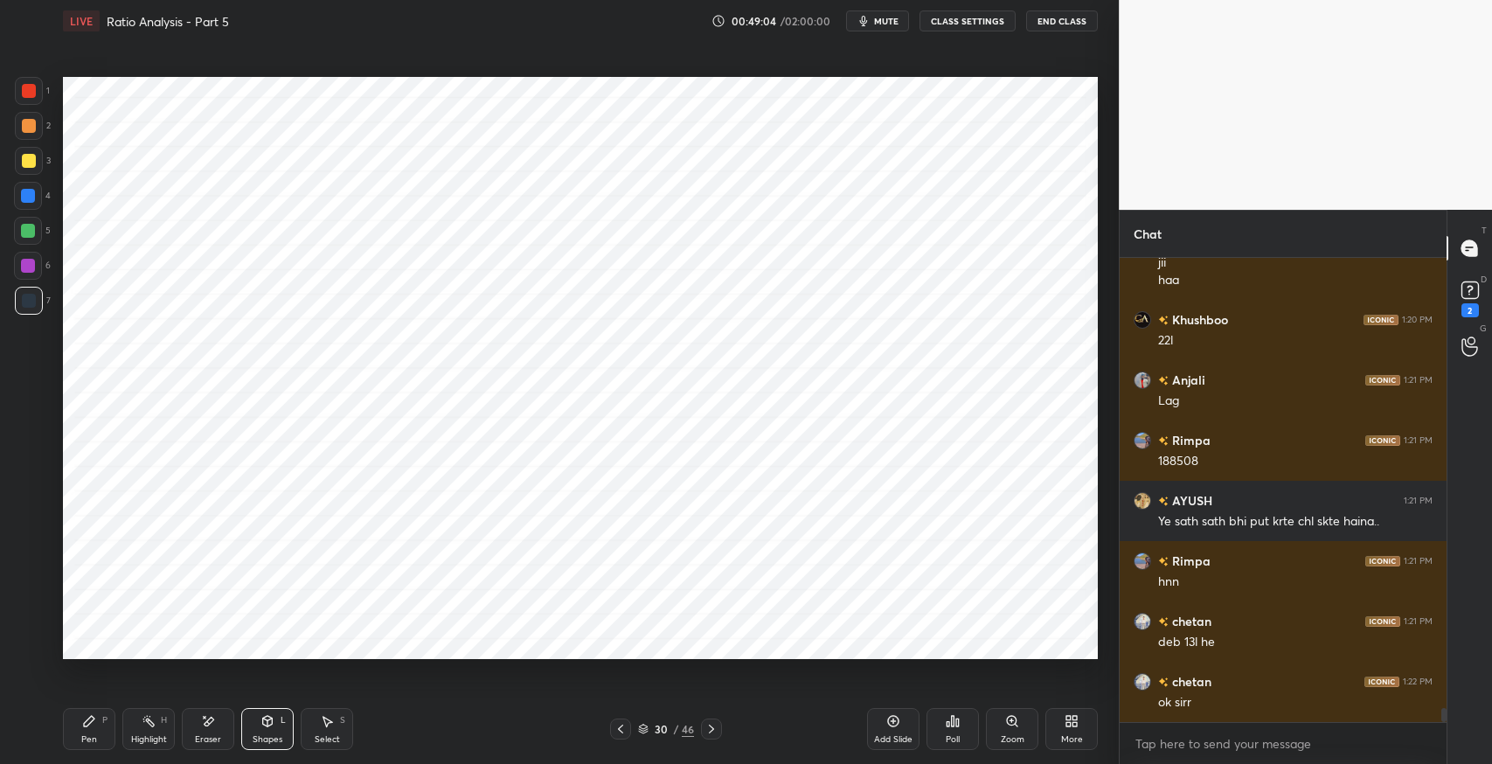
click at [82, 722] on icon at bounding box center [89, 721] width 14 height 14
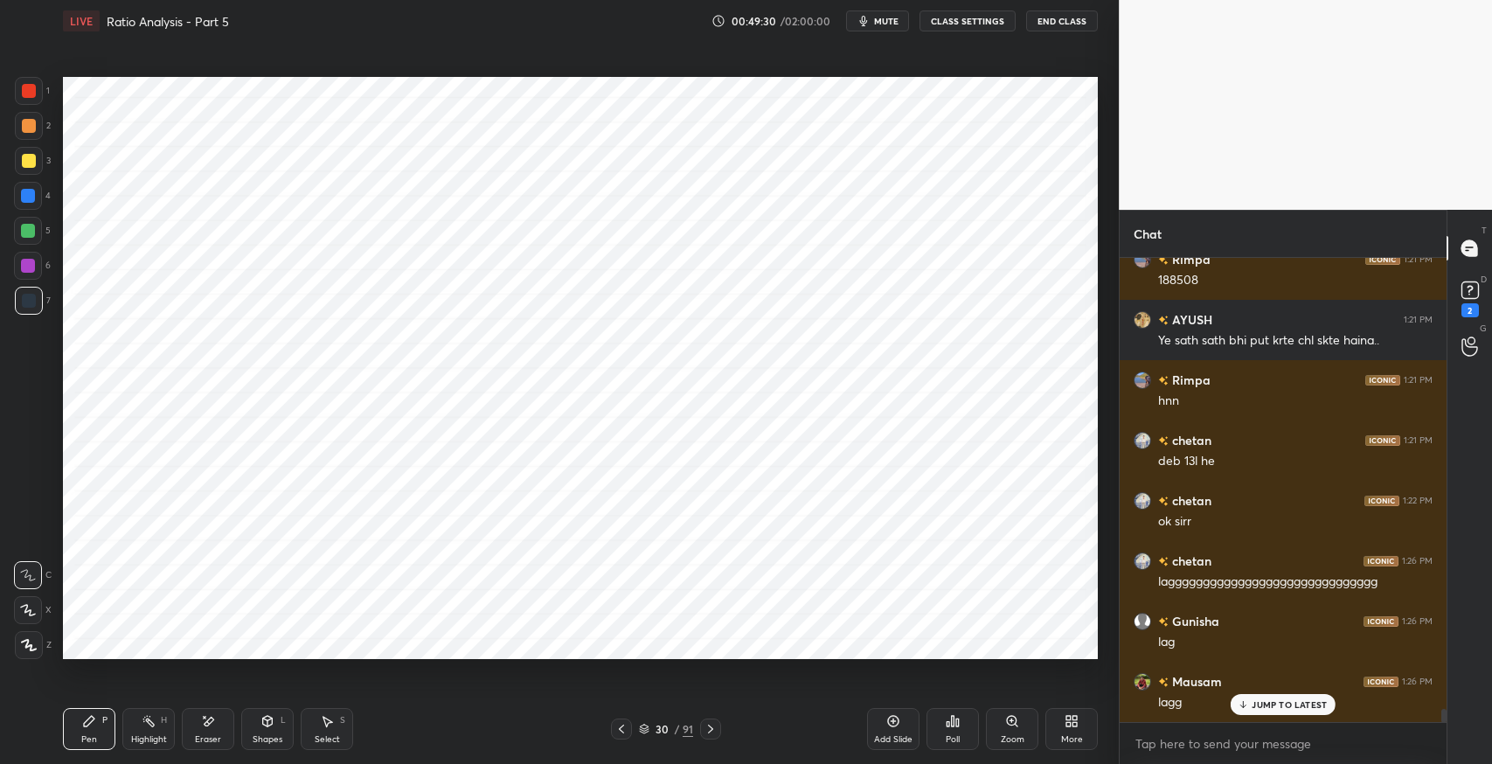
scroll to position [15467, 0]
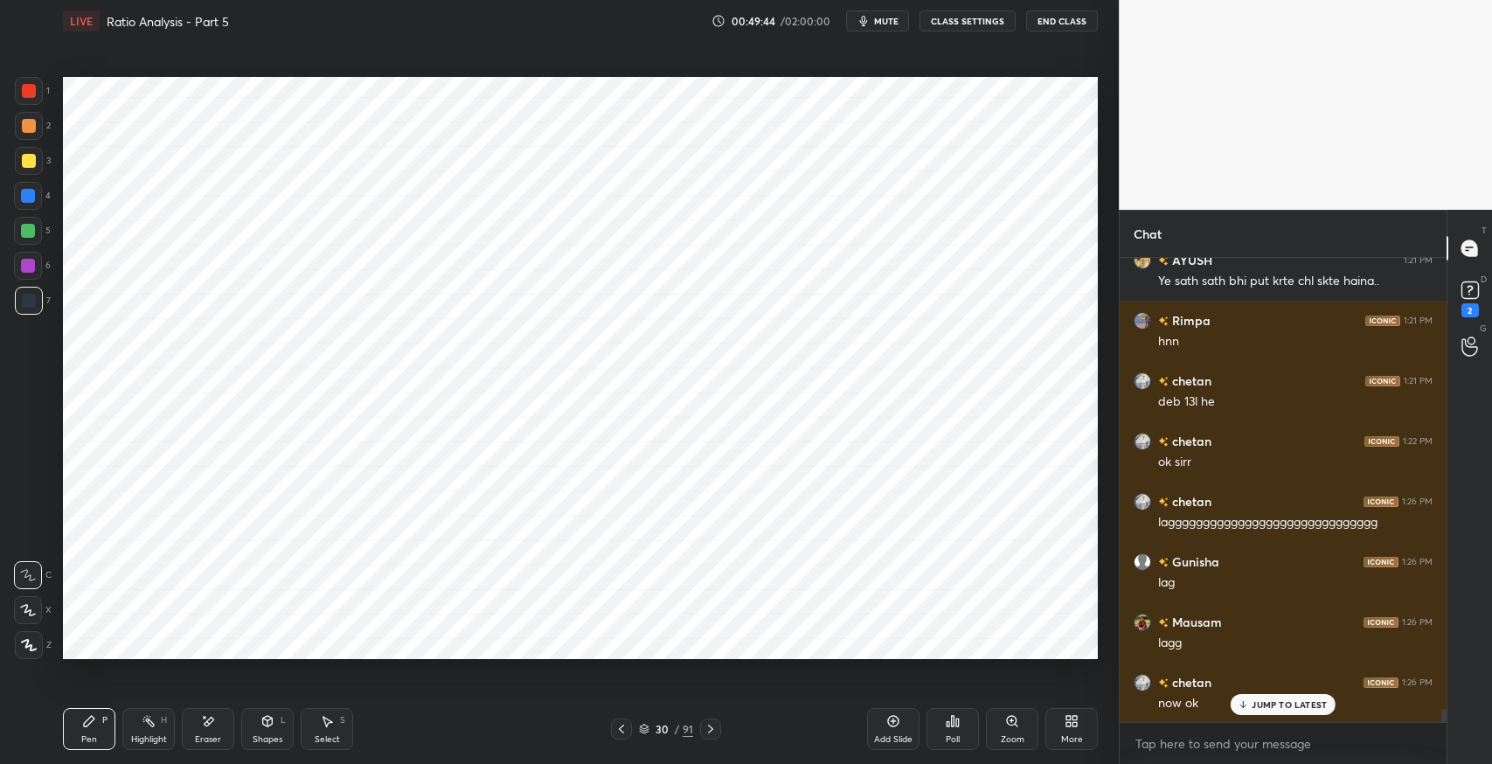
click at [704, 732] on icon at bounding box center [711, 729] width 14 height 14
click at [615, 734] on icon at bounding box center [621, 729] width 14 height 14
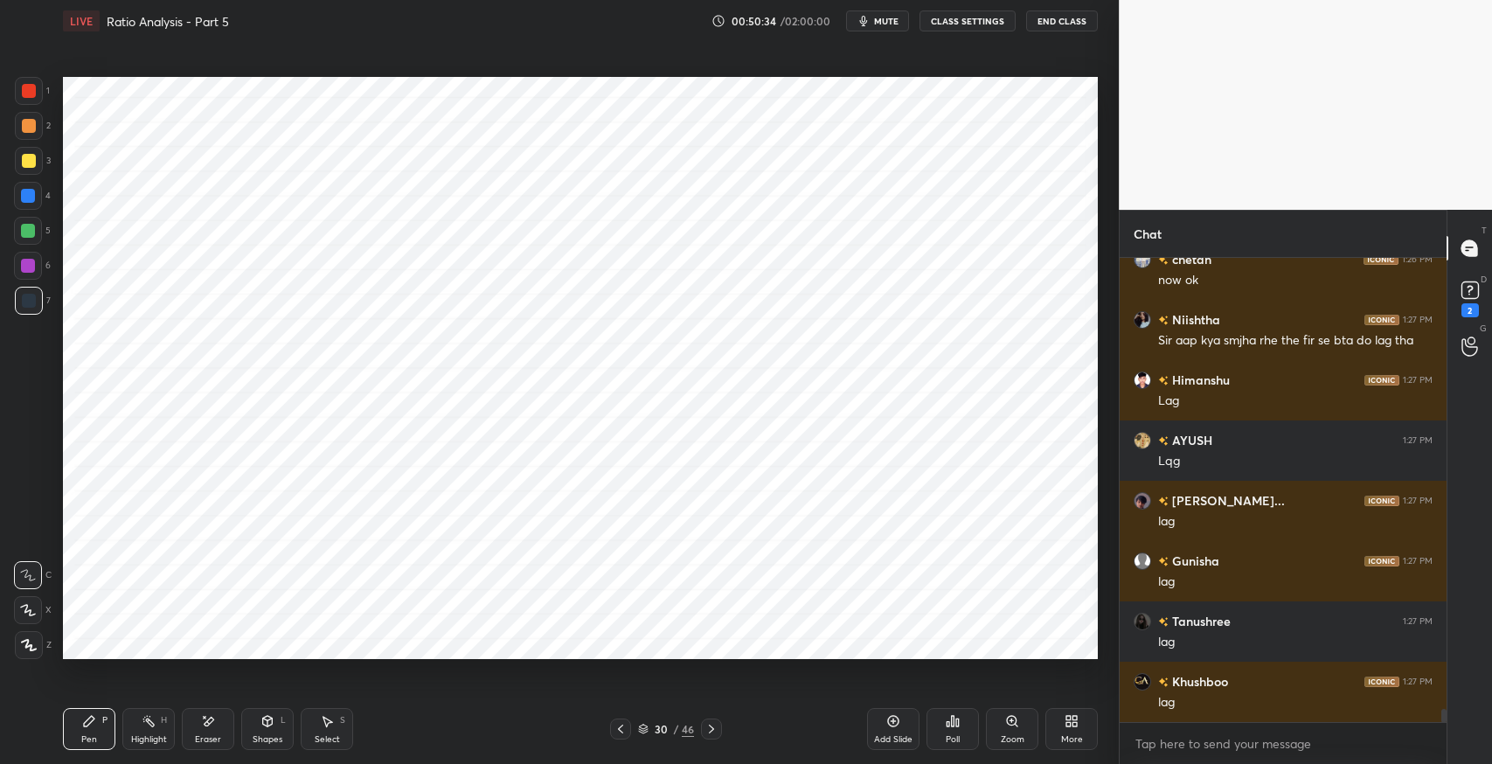
scroll to position [15950, 0]
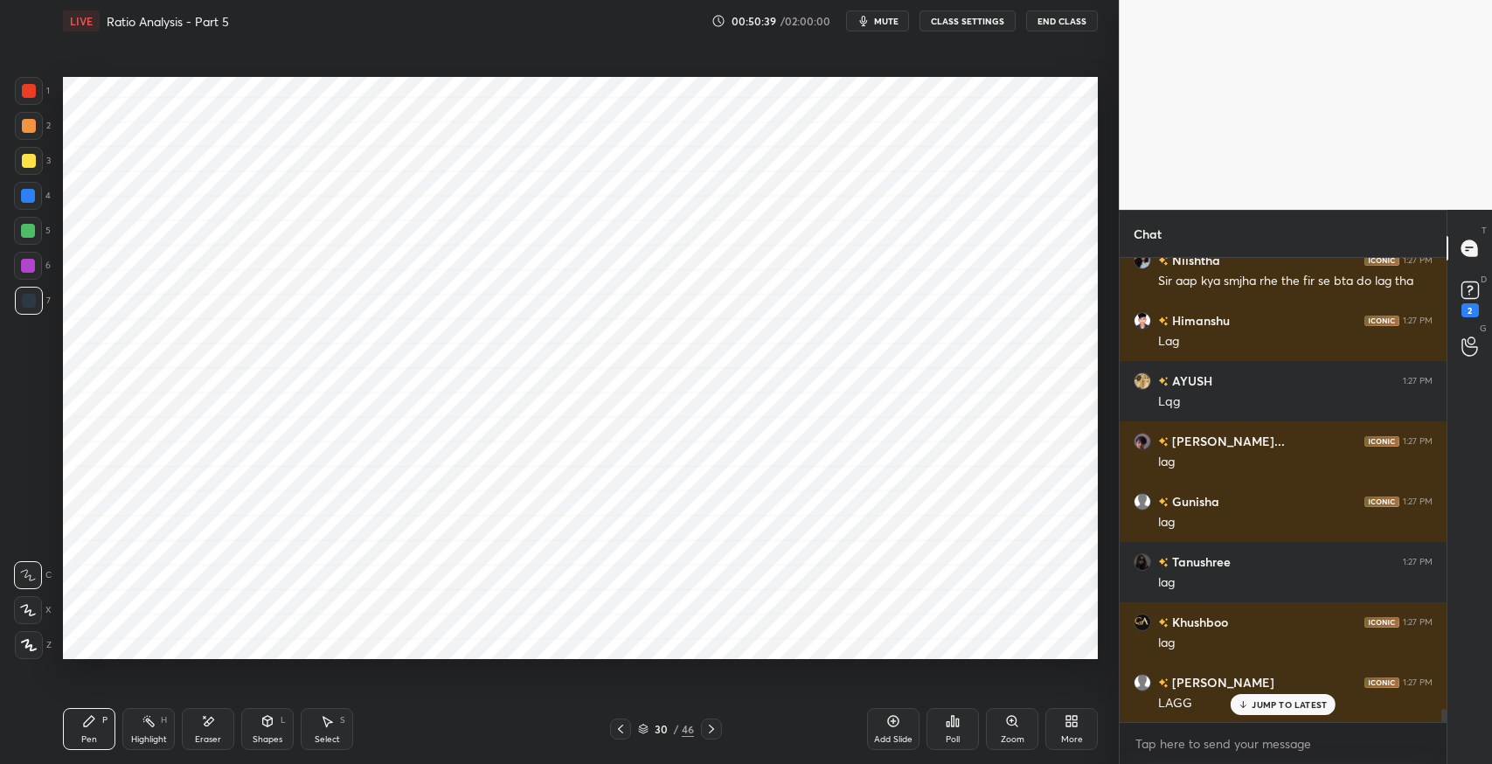
click at [720, 731] on div at bounding box center [711, 728] width 21 height 21
click at [716, 729] on icon at bounding box center [711, 729] width 14 height 14
click at [615, 728] on icon at bounding box center [621, 729] width 14 height 14
click at [615, 732] on icon at bounding box center [621, 729] width 14 height 14
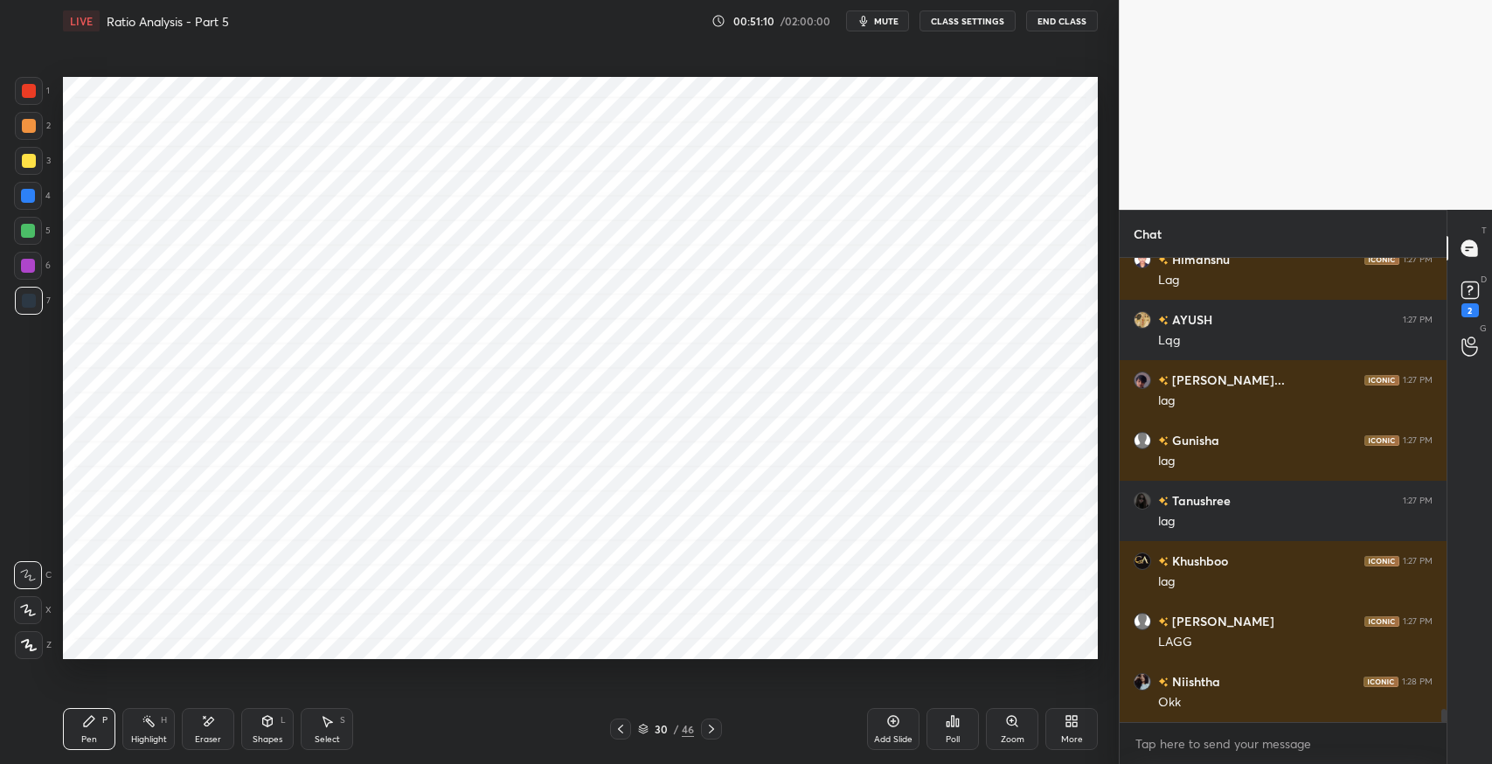
click at [264, 737] on div "Shapes" at bounding box center [268, 739] width 30 height 9
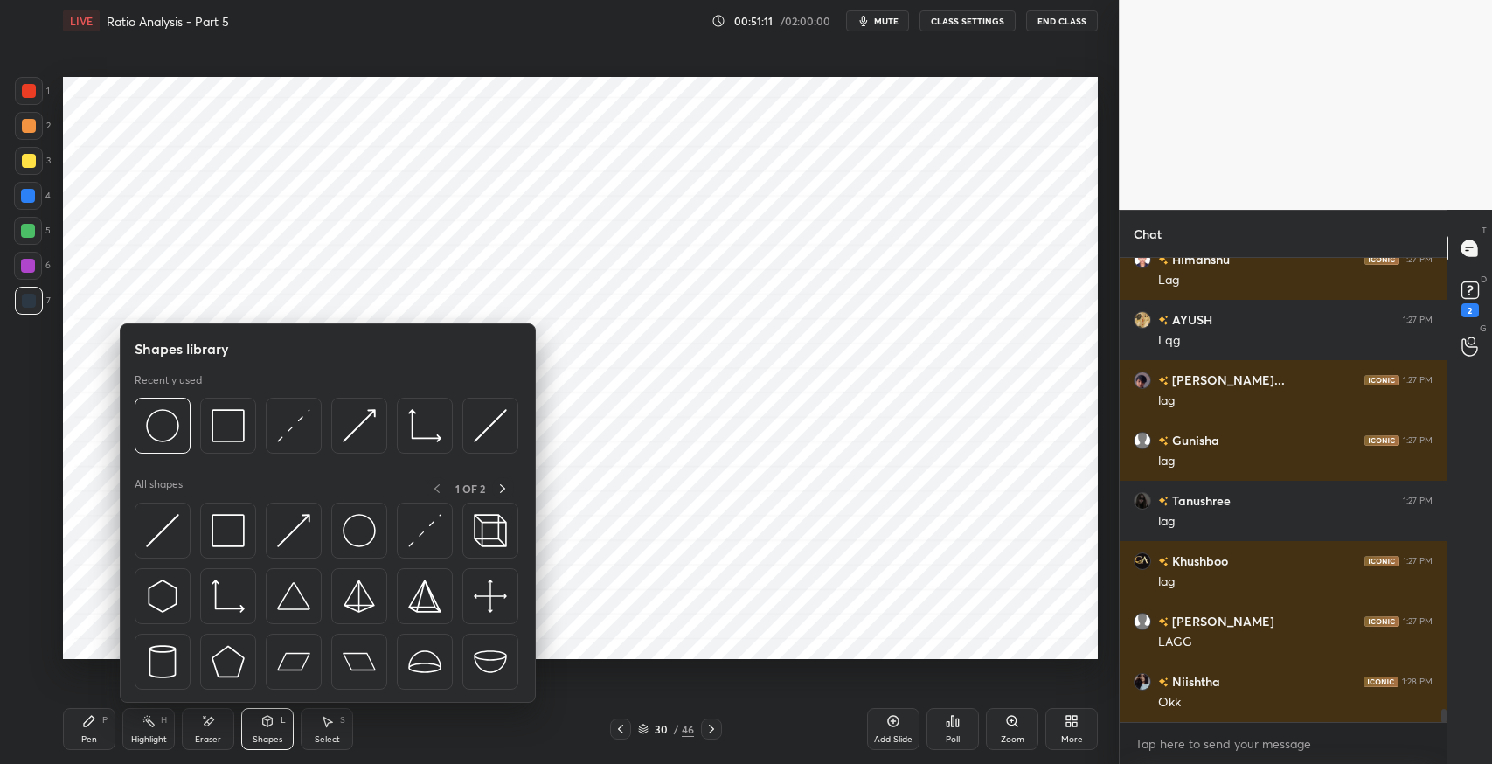
click at [236, 532] on img at bounding box center [228, 530] width 33 height 33
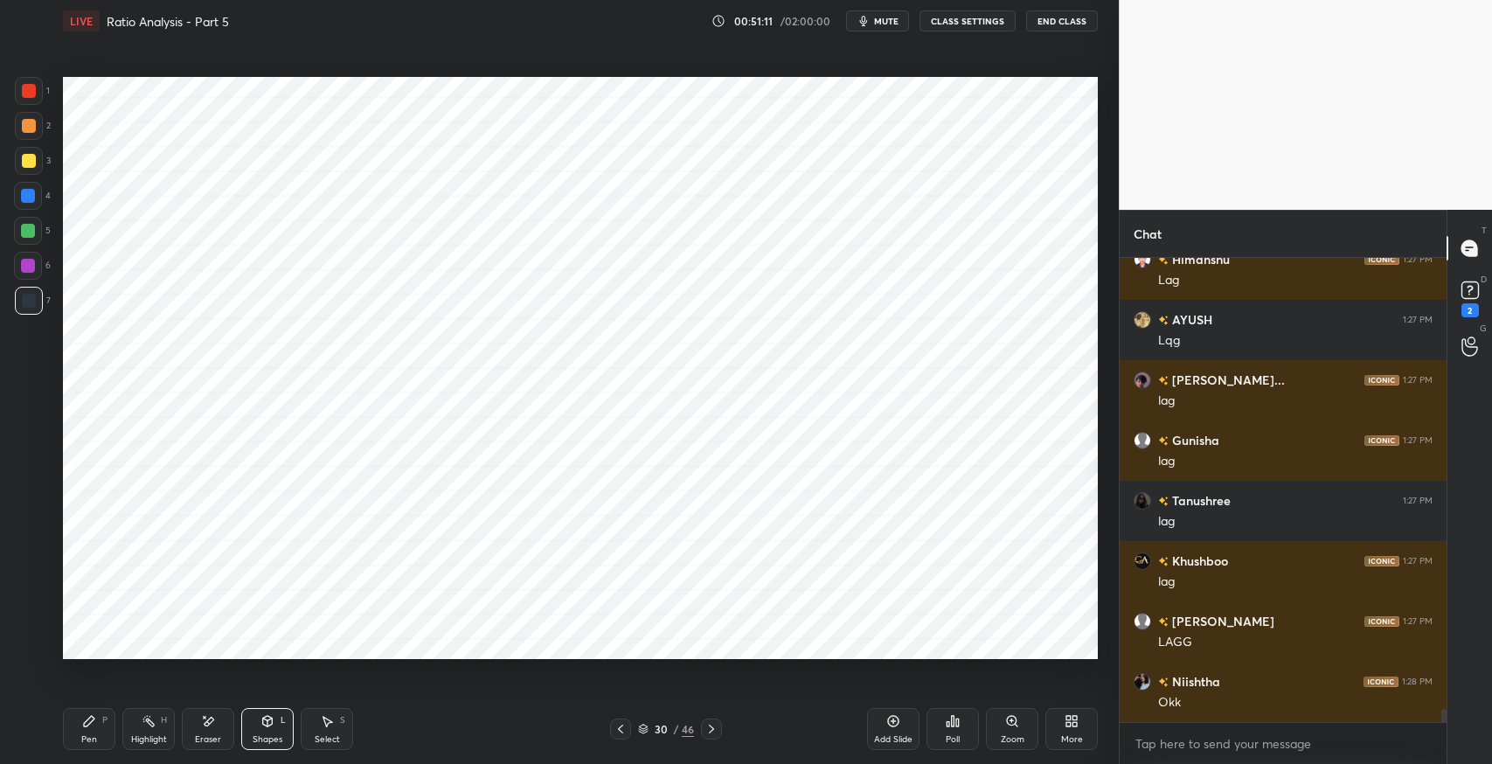
click at [258, 726] on div "Shapes L" at bounding box center [267, 729] width 52 height 42
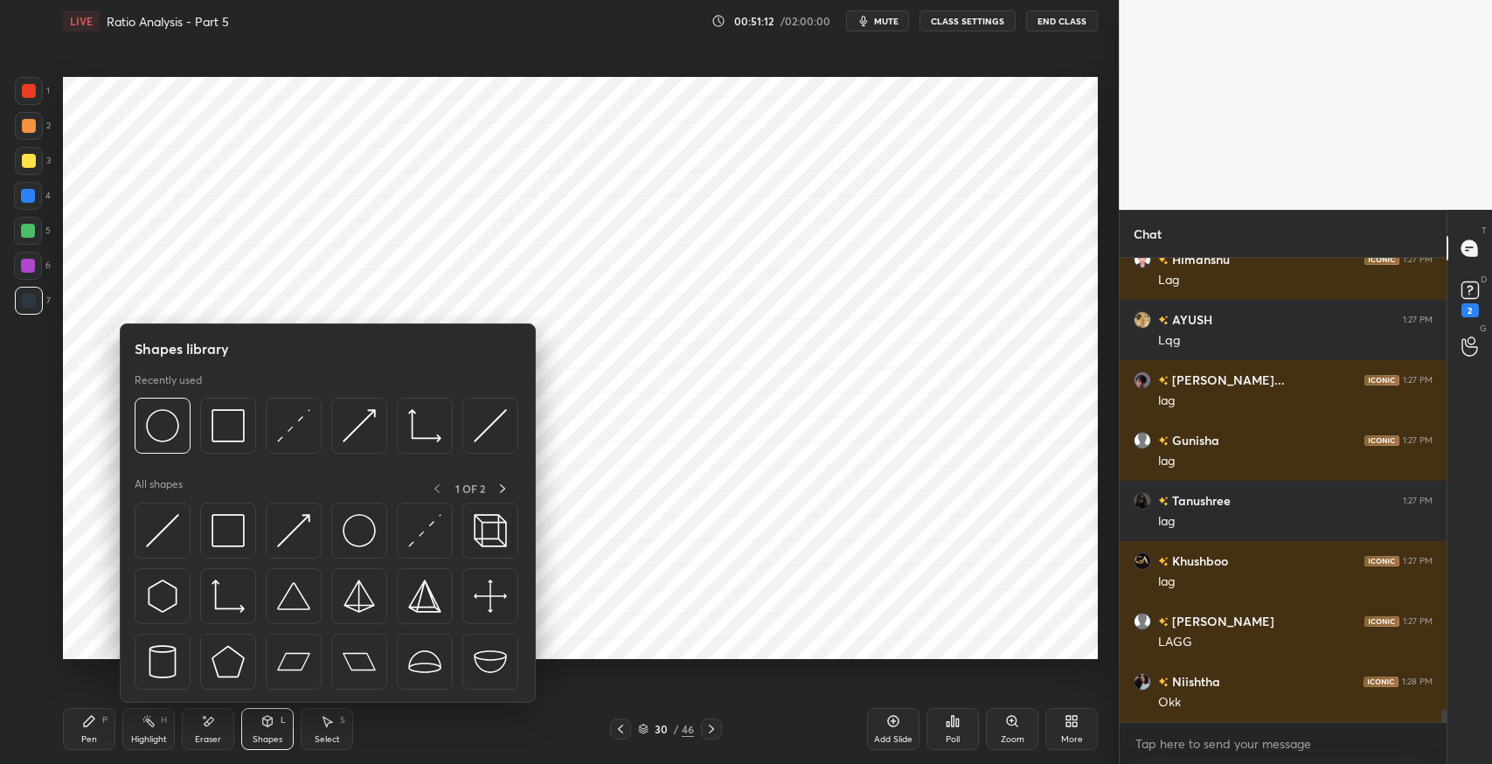
click at [357, 524] on img at bounding box center [359, 530] width 33 height 33
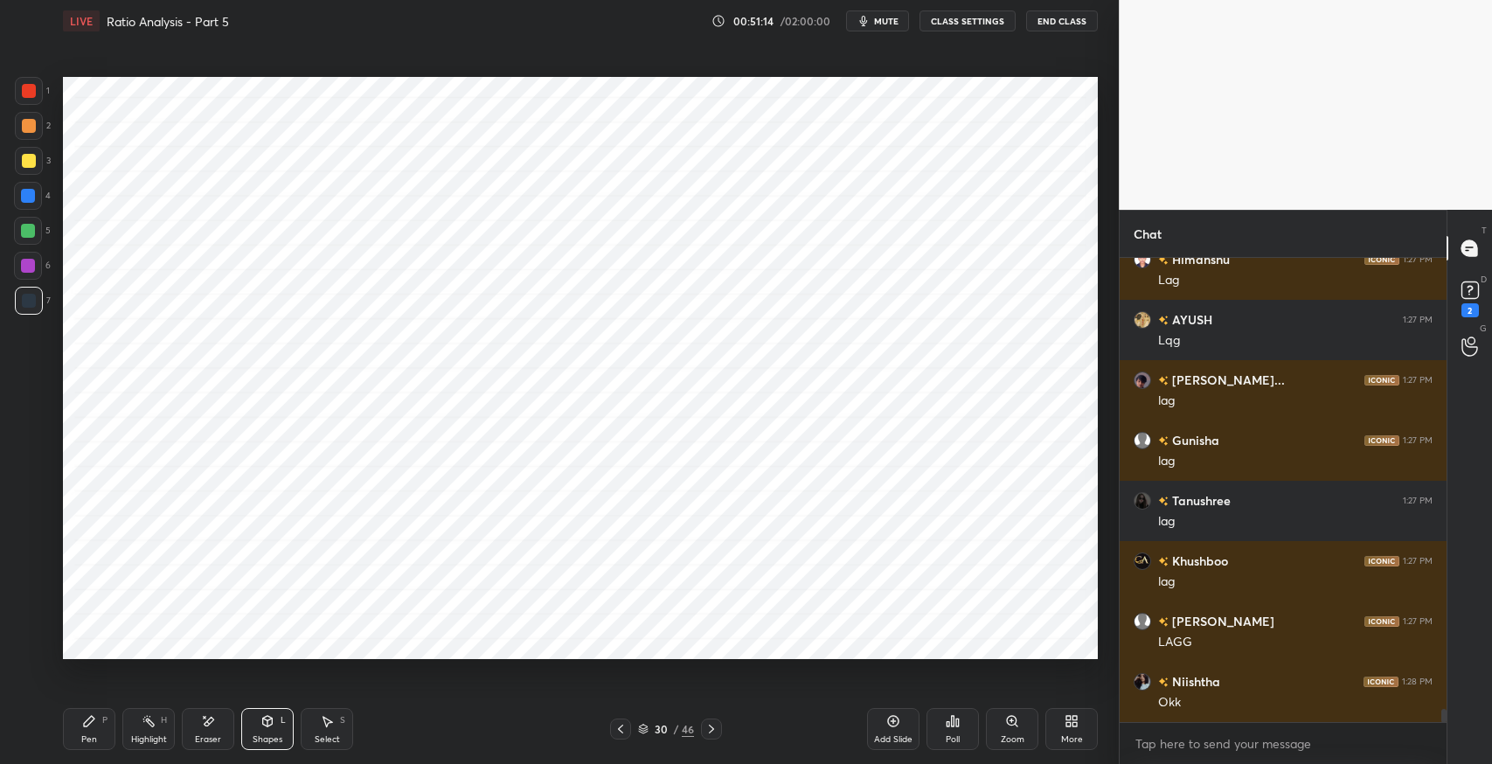
click at [89, 722] on icon at bounding box center [89, 721] width 10 height 10
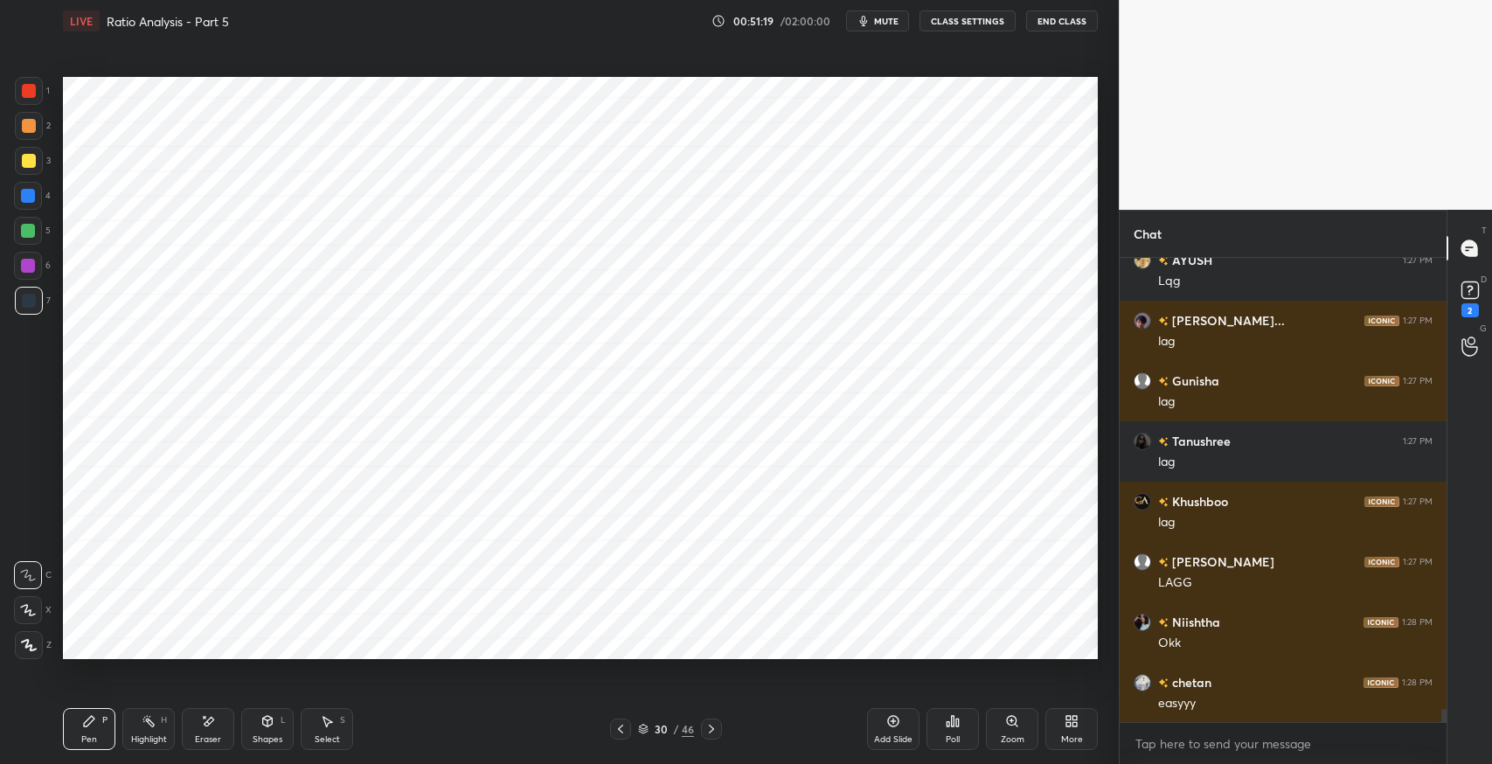
scroll to position [16131, 0]
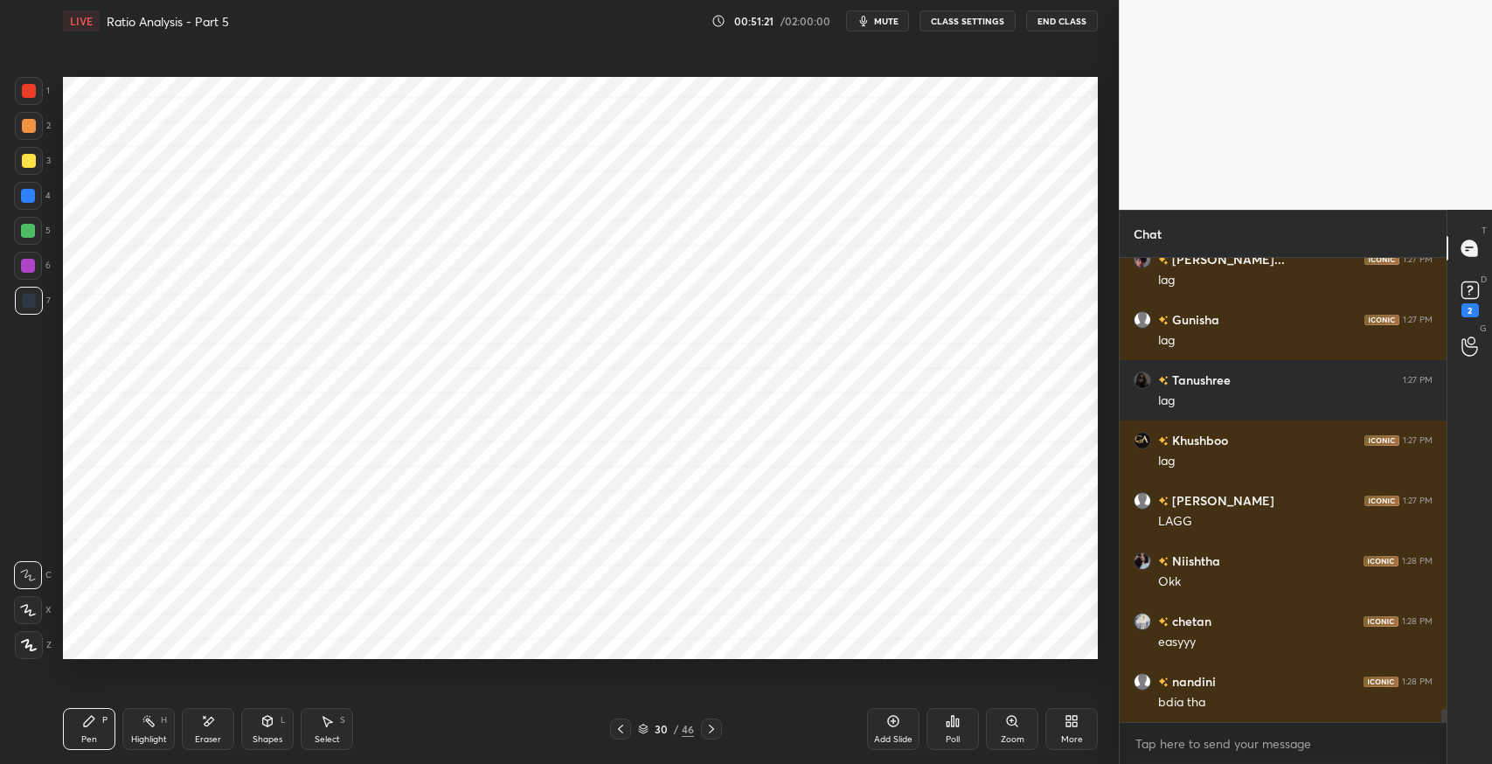
click at [269, 724] on icon at bounding box center [268, 721] width 10 height 10
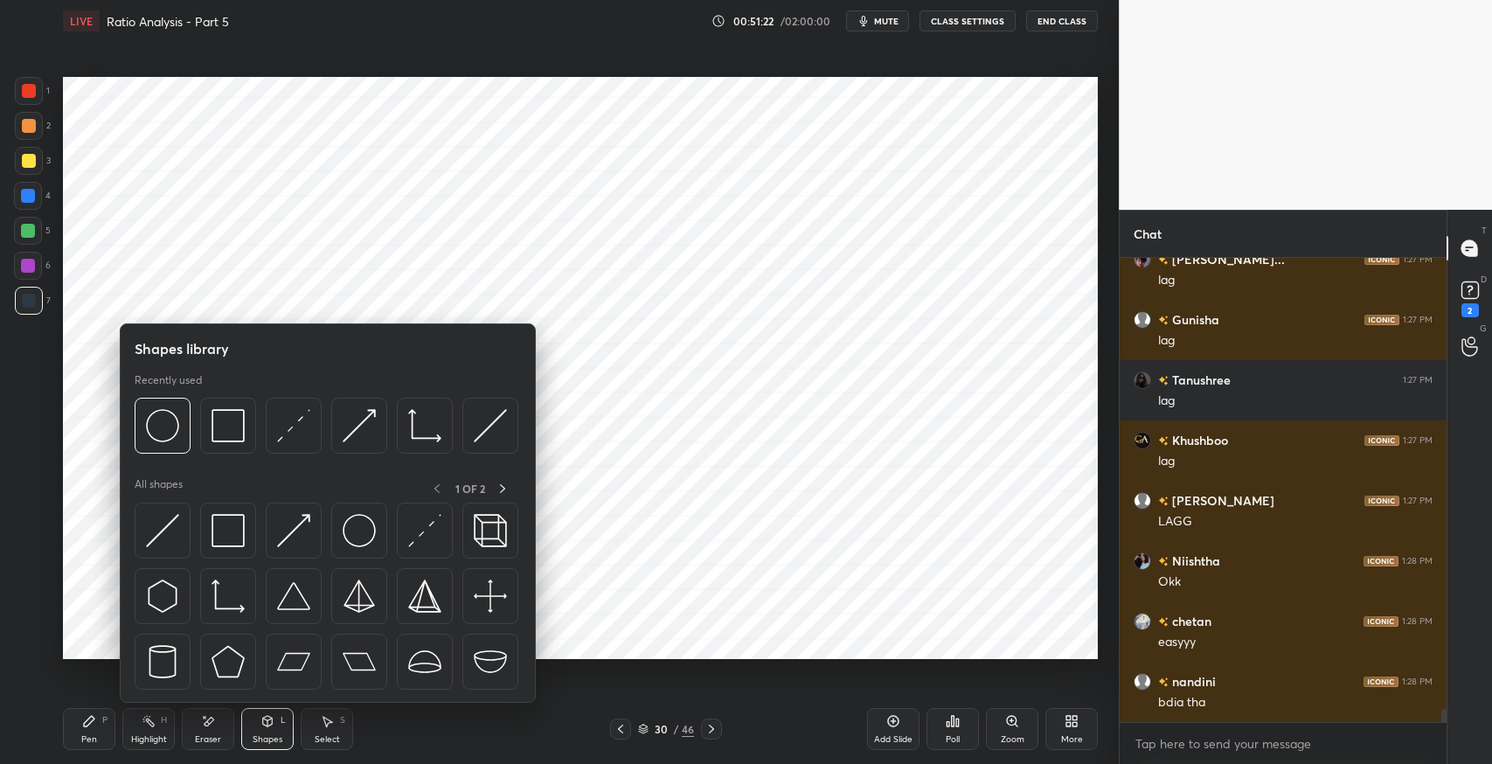
click at [226, 527] on img at bounding box center [228, 530] width 33 height 33
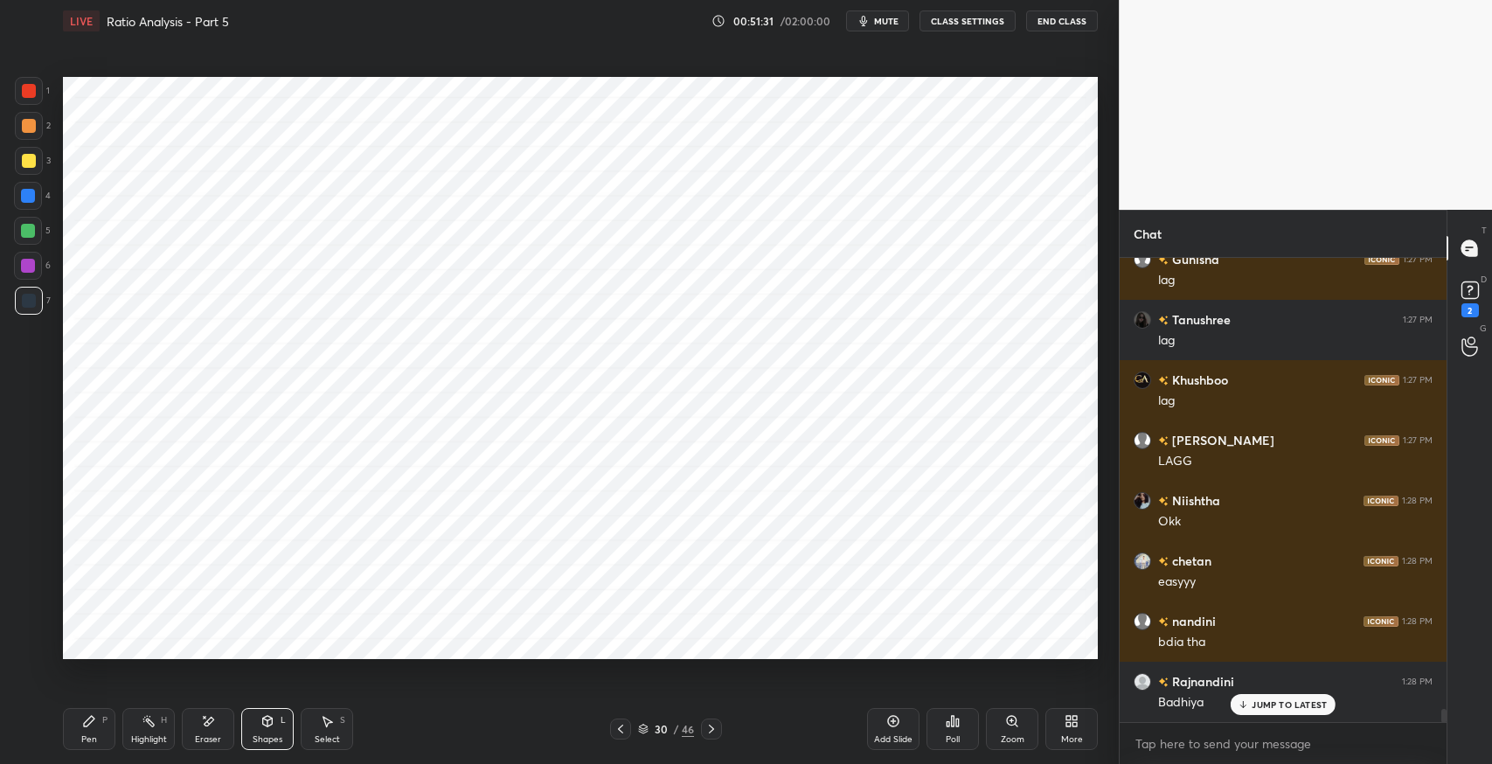
scroll to position [16251, 0]
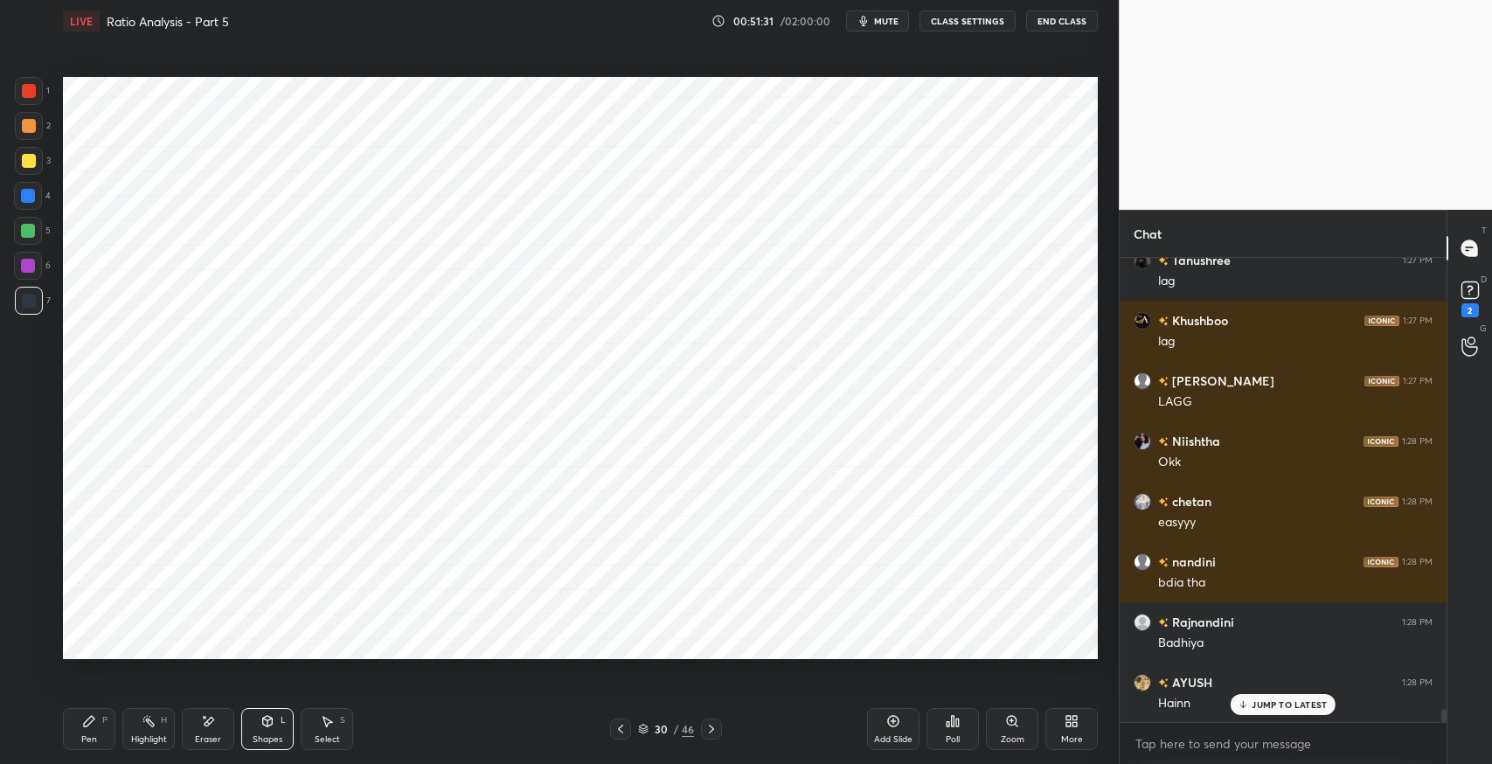
click at [195, 738] on div "Eraser" at bounding box center [208, 739] width 26 height 9
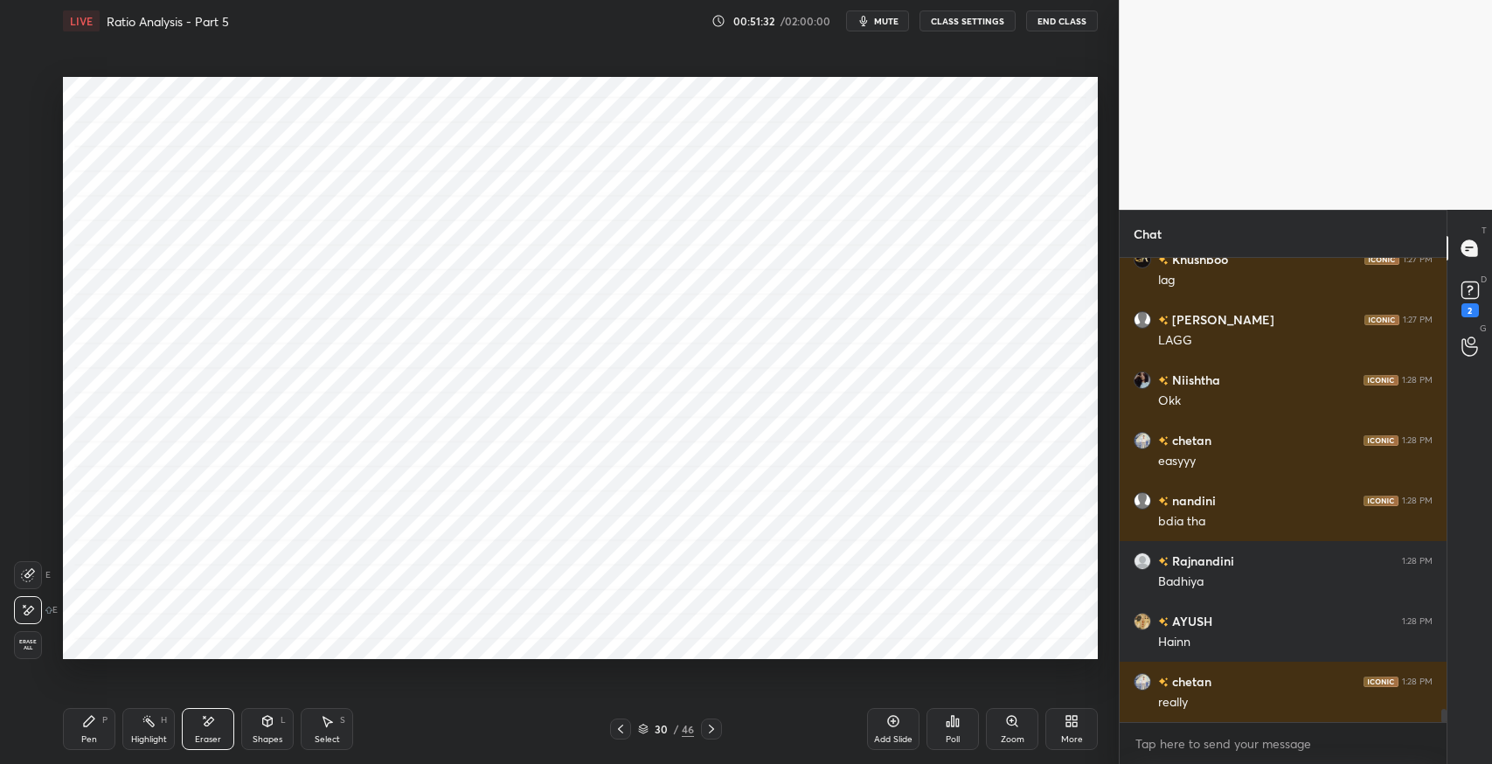
click at [35, 579] on div at bounding box center [28, 575] width 28 height 28
click at [89, 721] on icon at bounding box center [89, 721] width 10 height 10
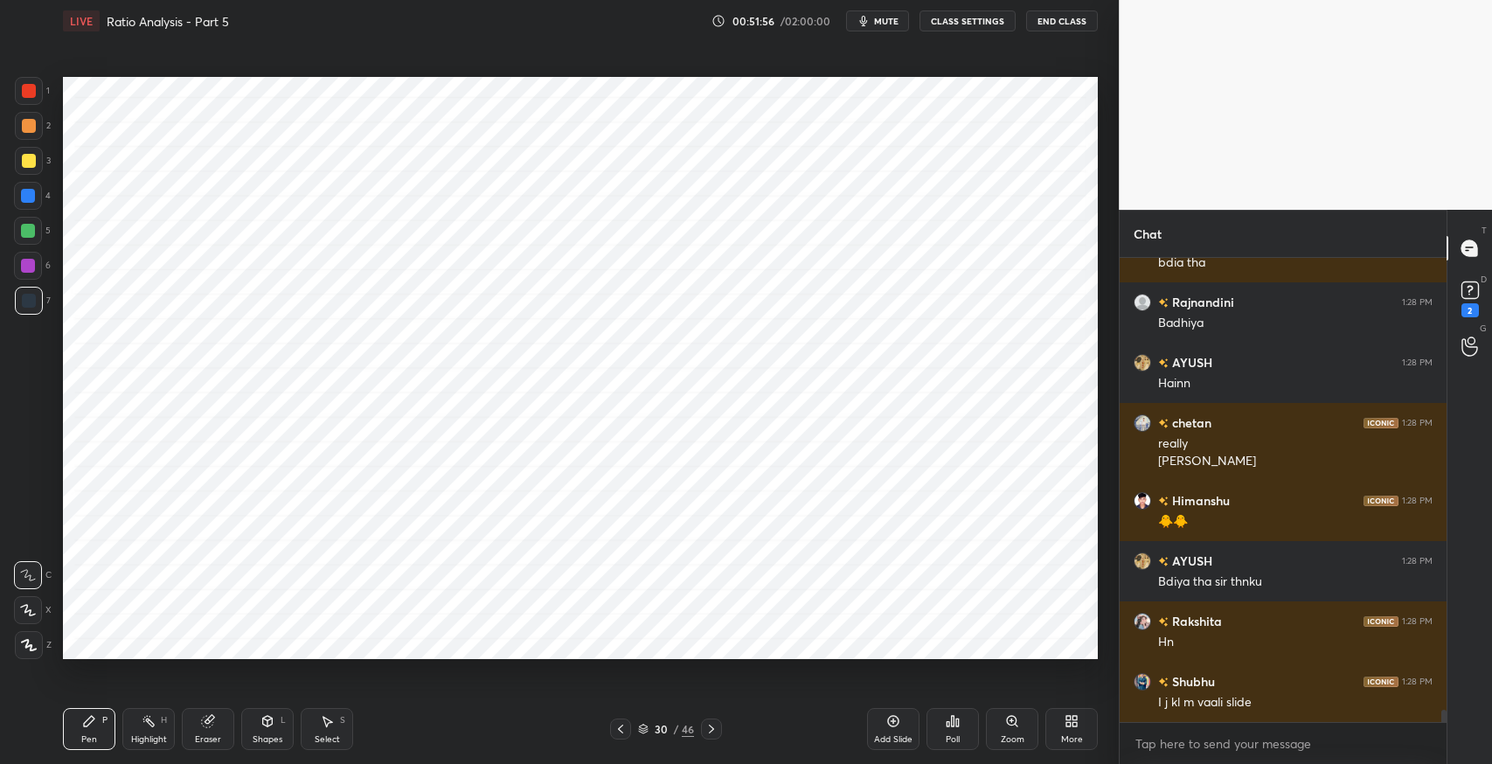
scroll to position [16631, 0]
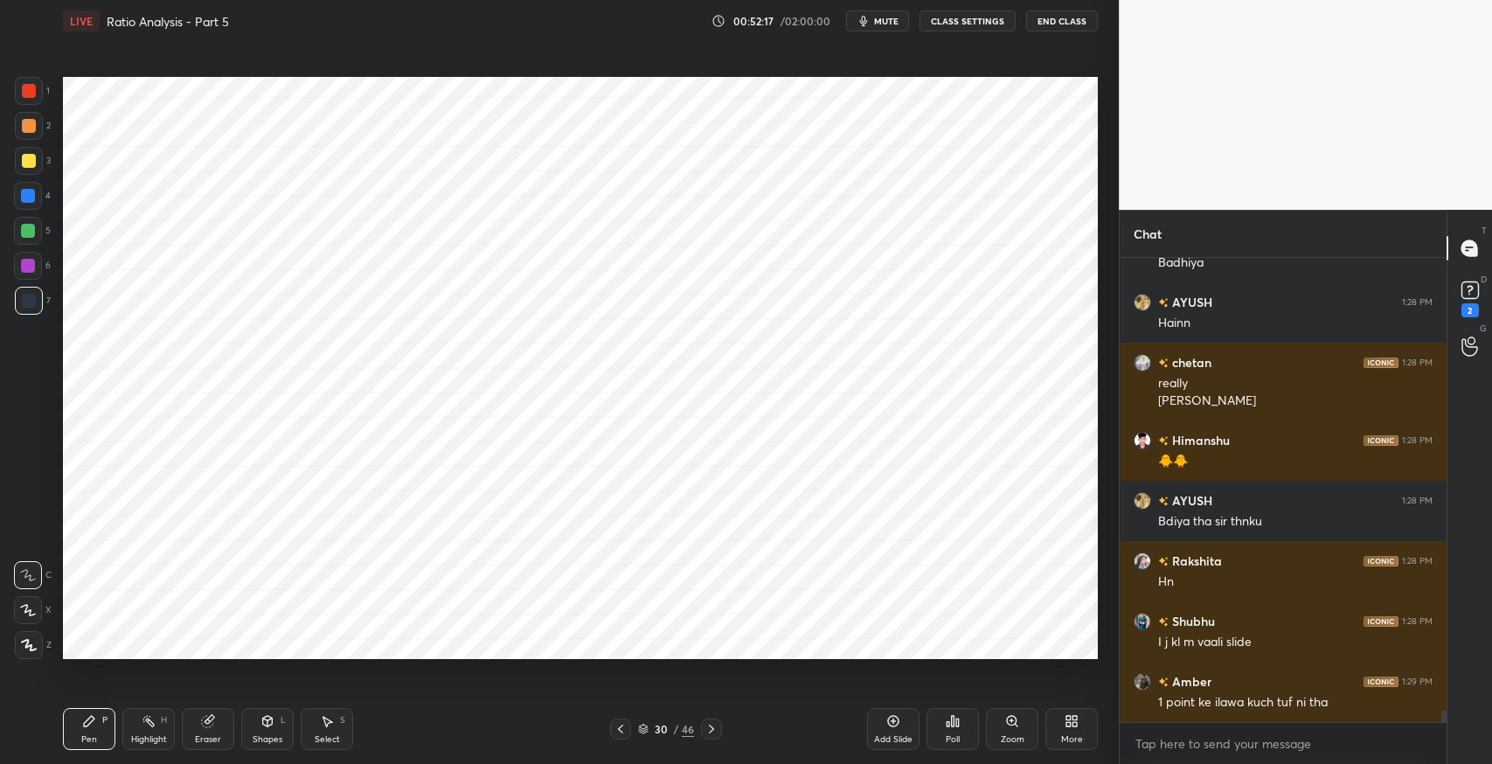
click at [1225, 697] on div "1 point ke ilawa kuch tuf ni tha" at bounding box center [1295, 702] width 274 height 17
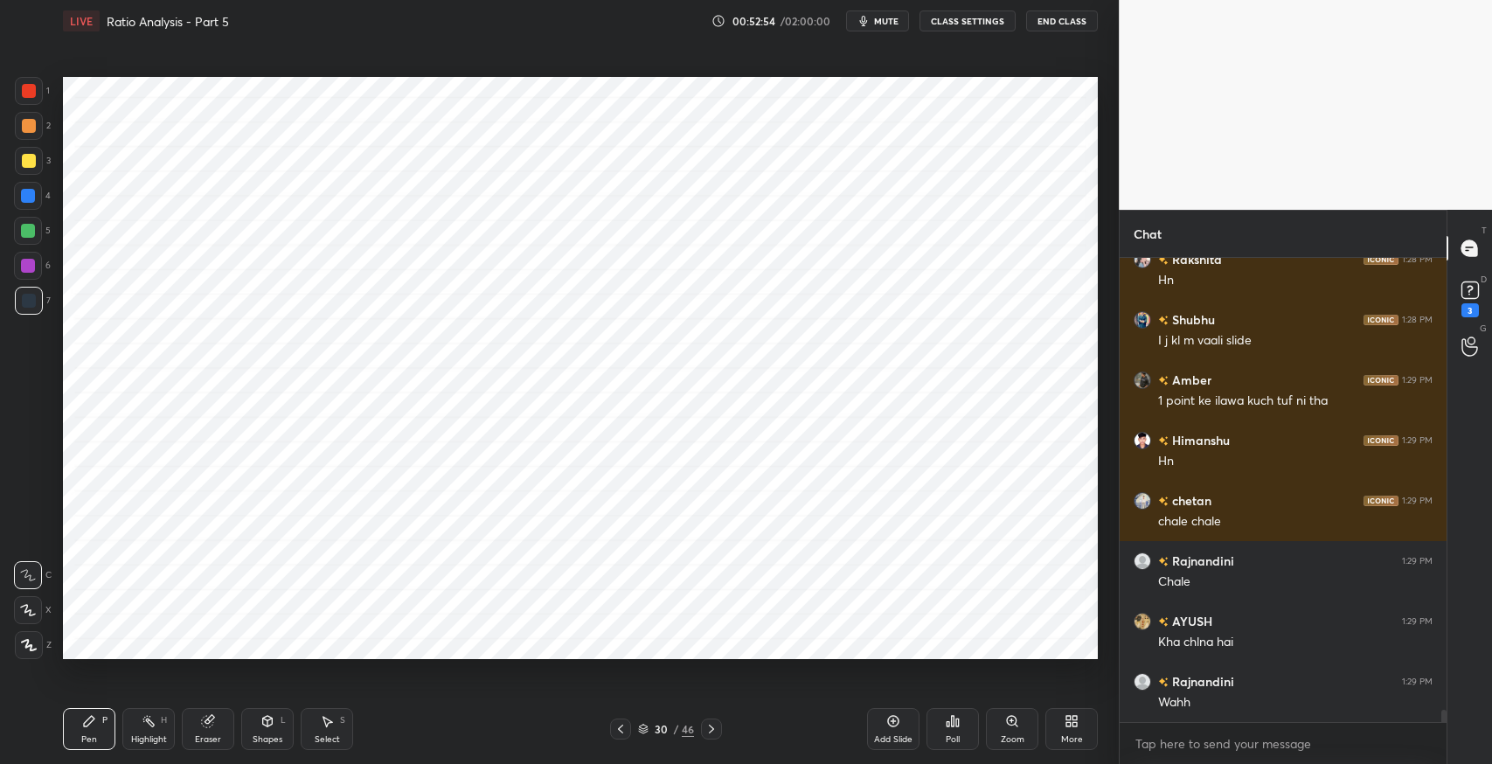
scroll to position [17082, 0]
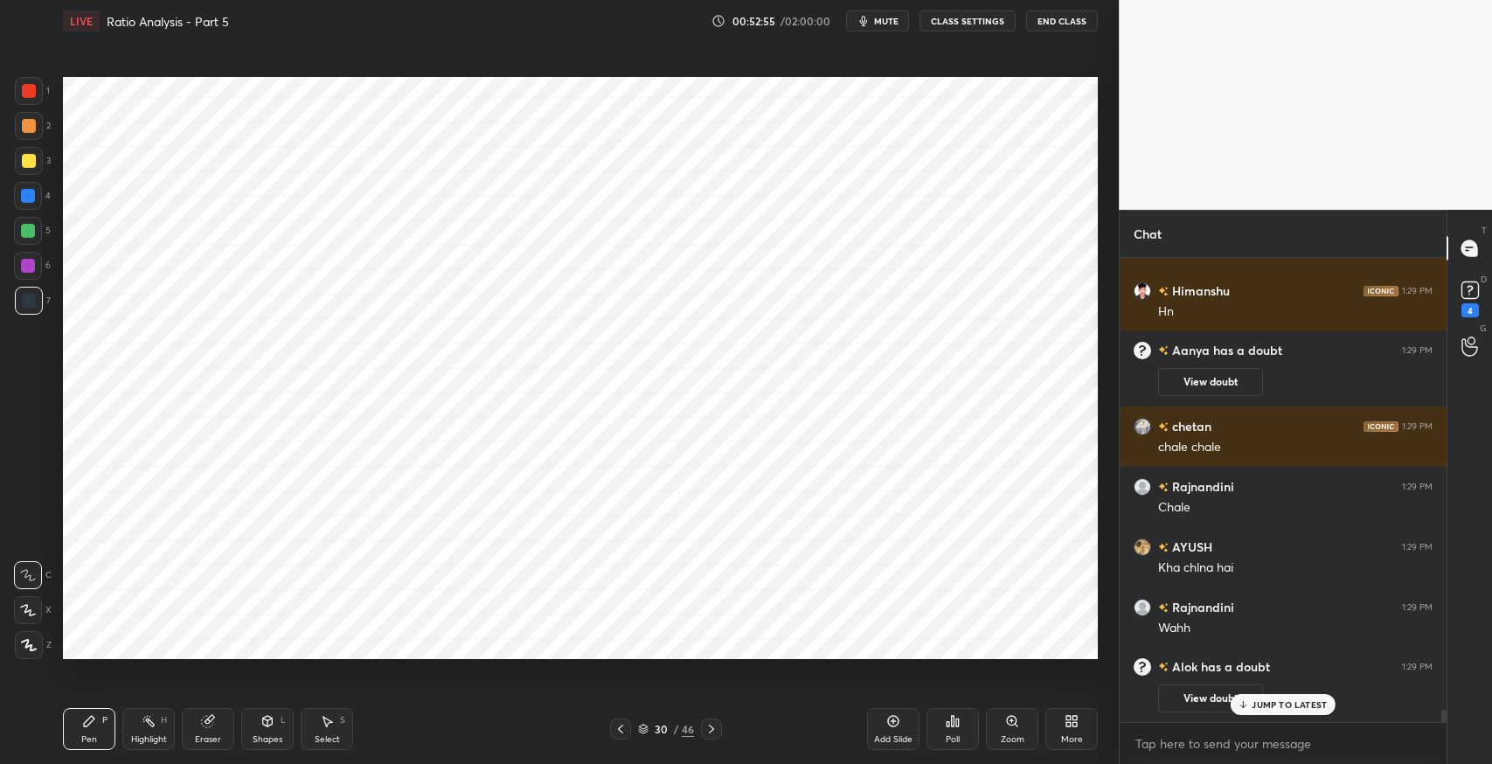
click at [711, 728] on icon at bounding box center [711, 729] width 14 height 14
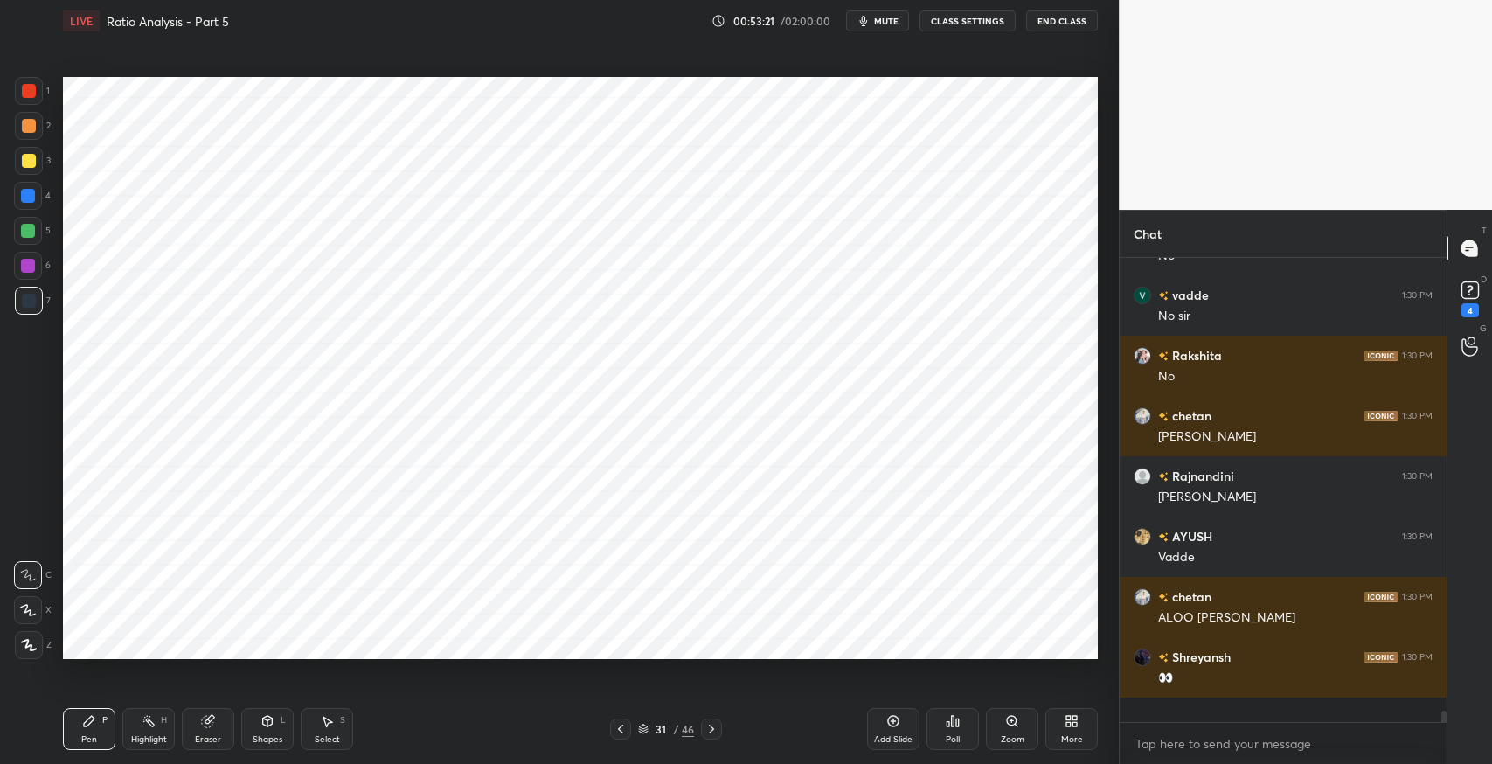
scroll to position [16845, 0]
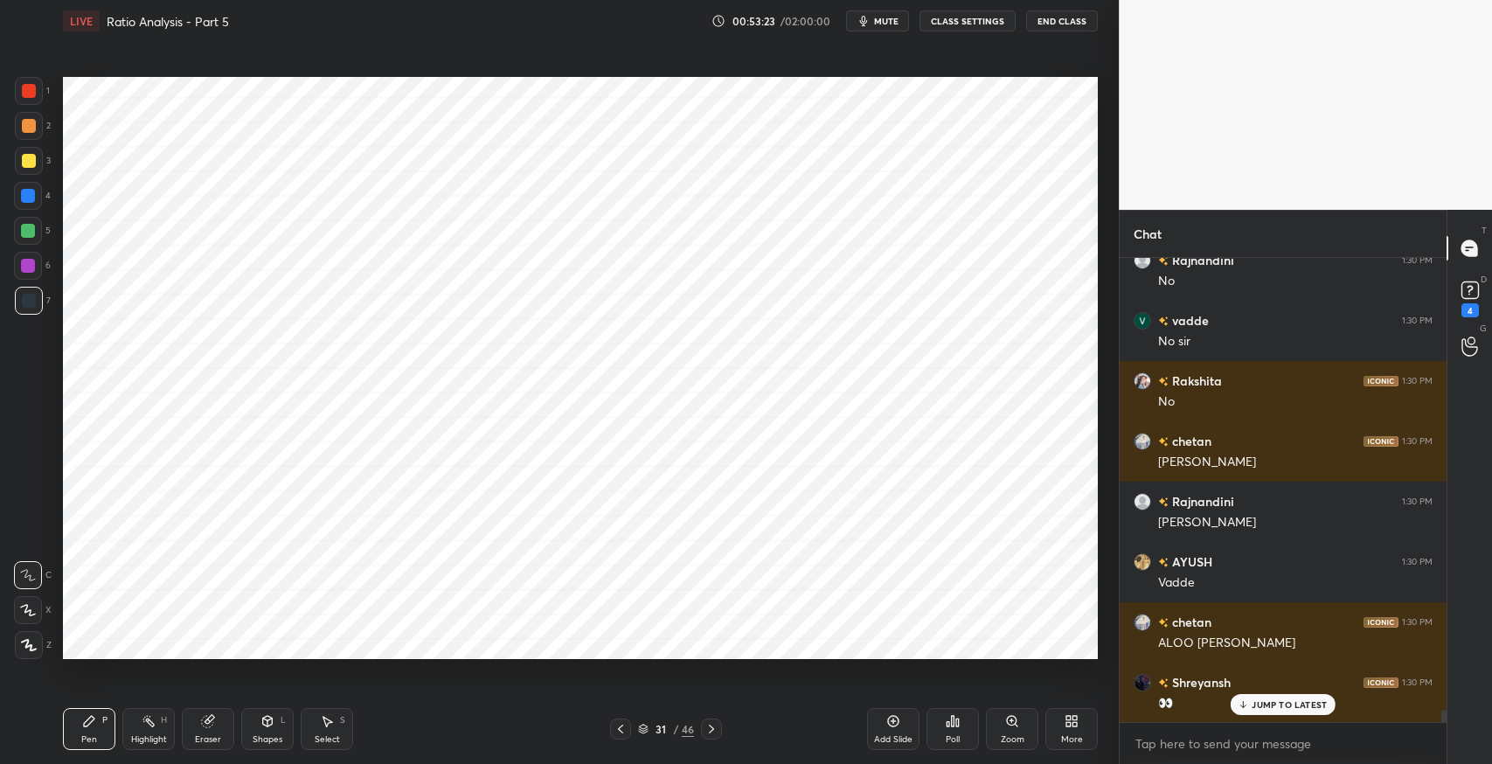
click at [719, 728] on div at bounding box center [711, 728] width 21 height 21
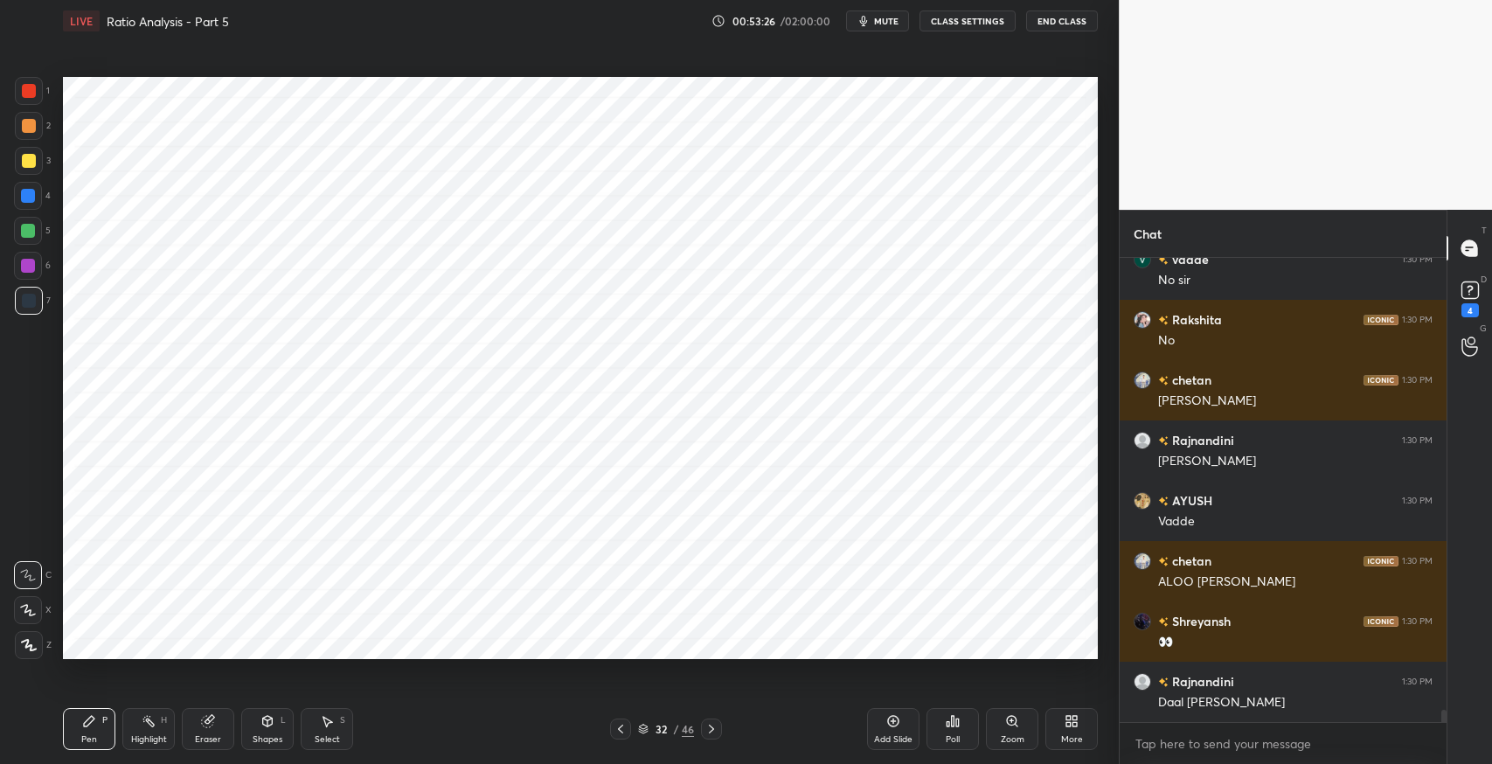
scroll to position [16967, 0]
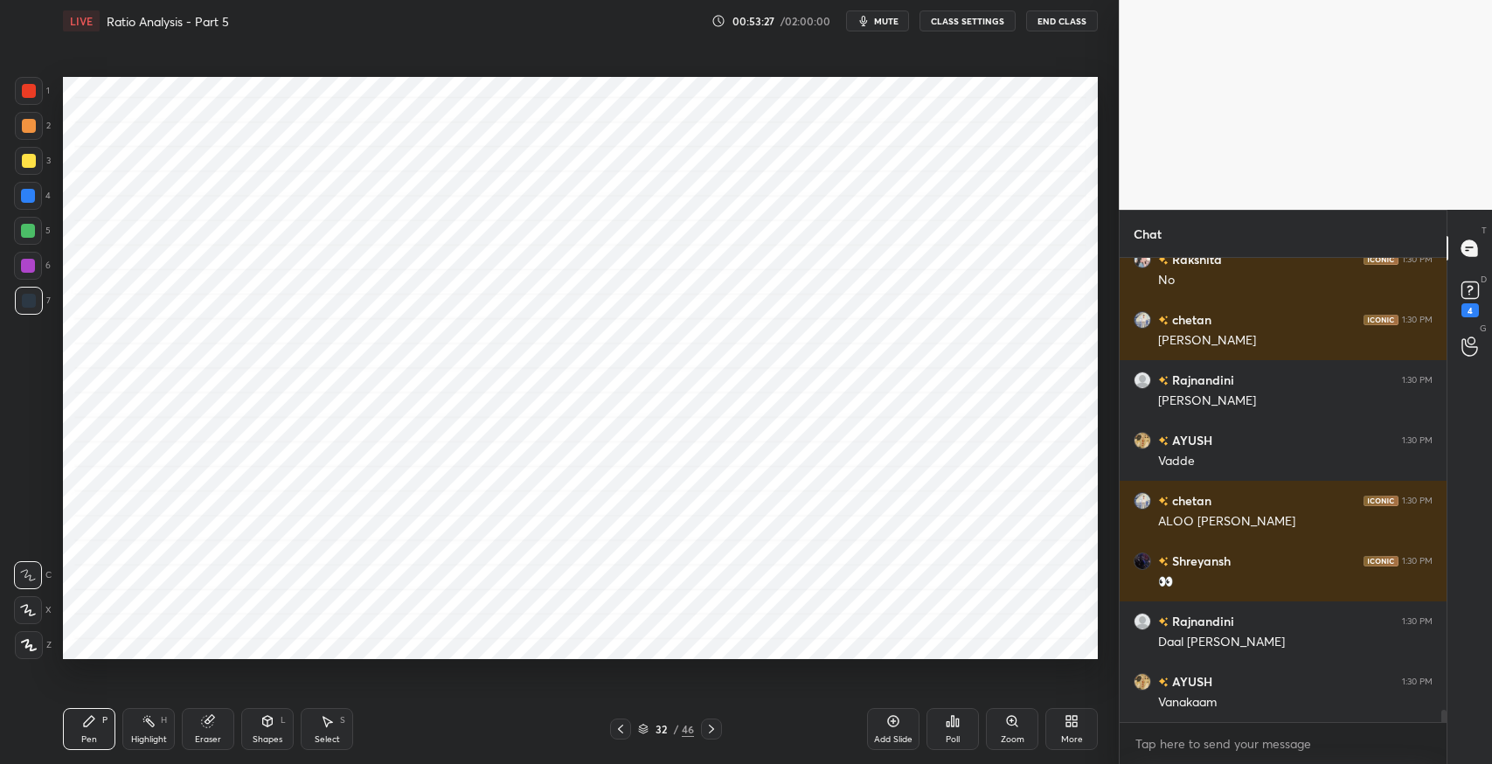
click at [272, 725] on icon at bounding box center [267, 721] width 14 height 14
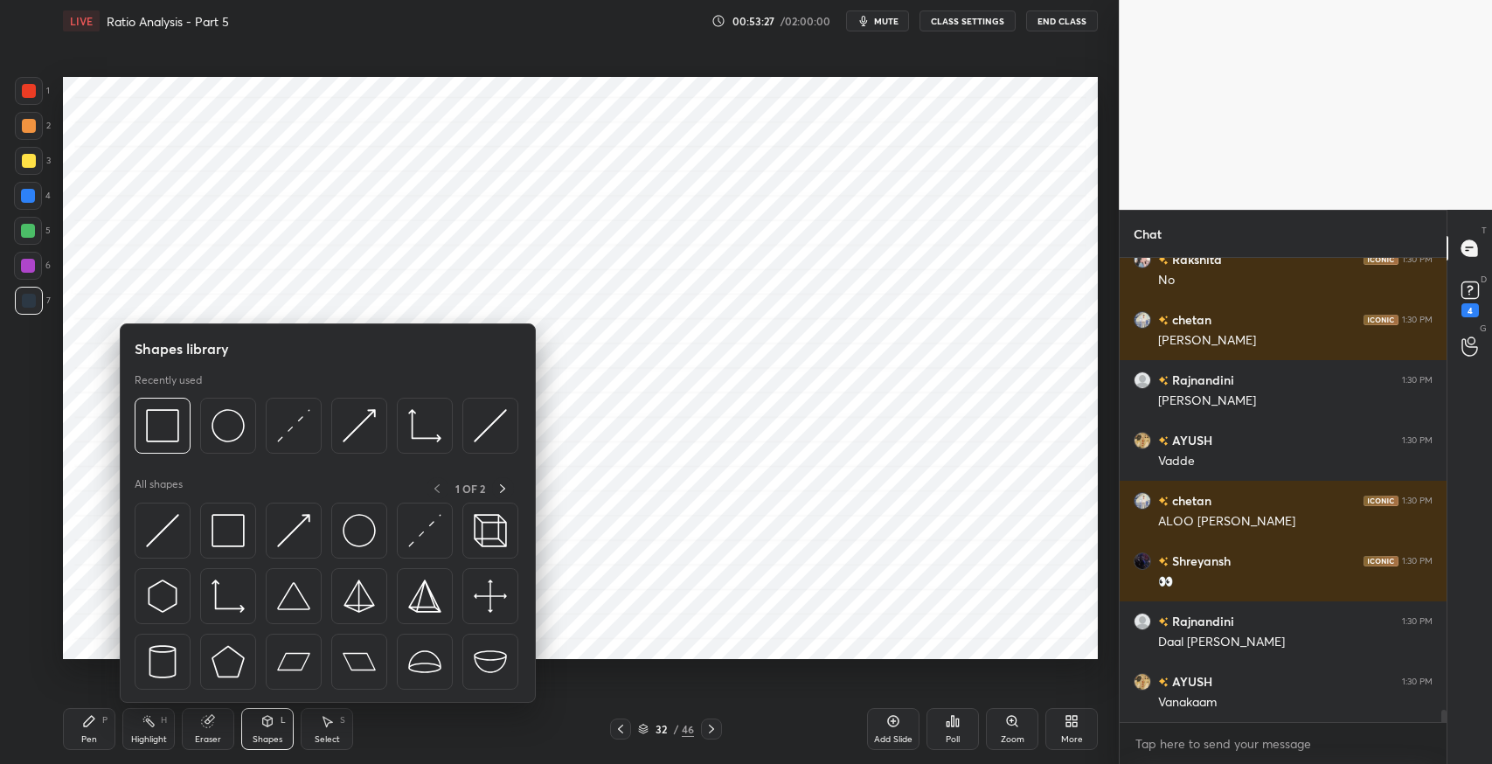
click at [237, 529] on img at bounding box center [228, 530] width 33 height 33
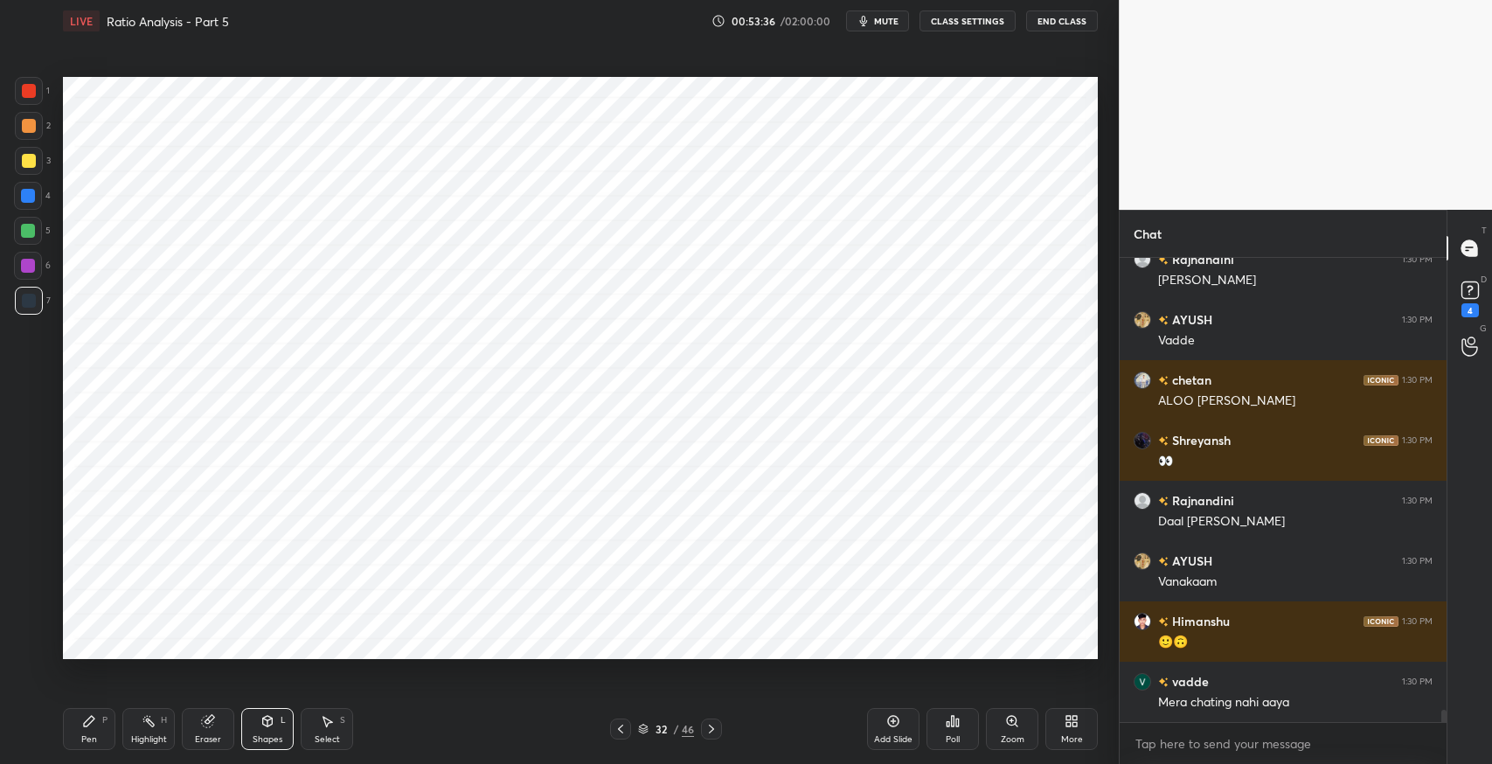
scroll to position [17147, 0]
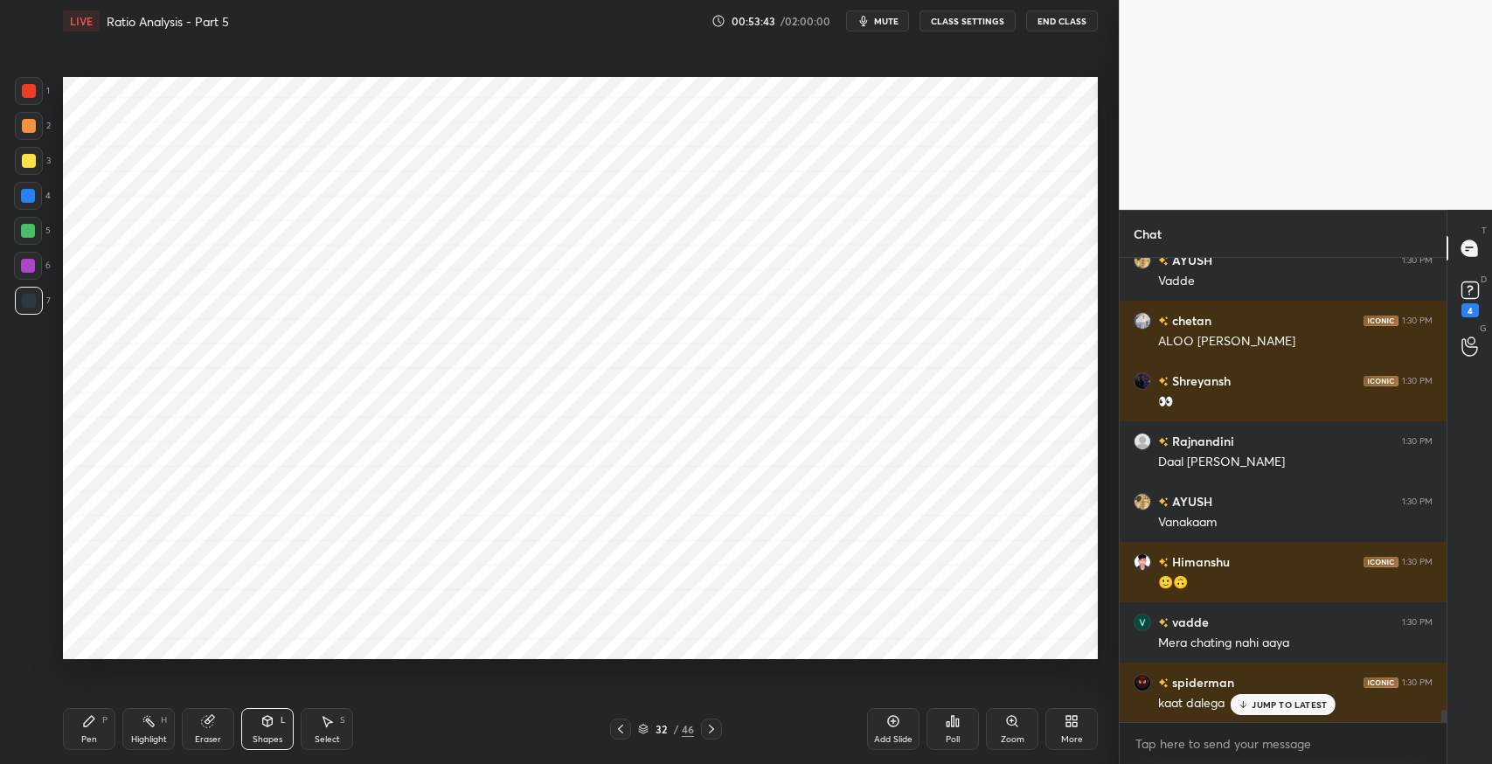
click at [1296, 704] on p "JUMP TO LATEST" at bounding box center [1289, 704] width 75 height 10
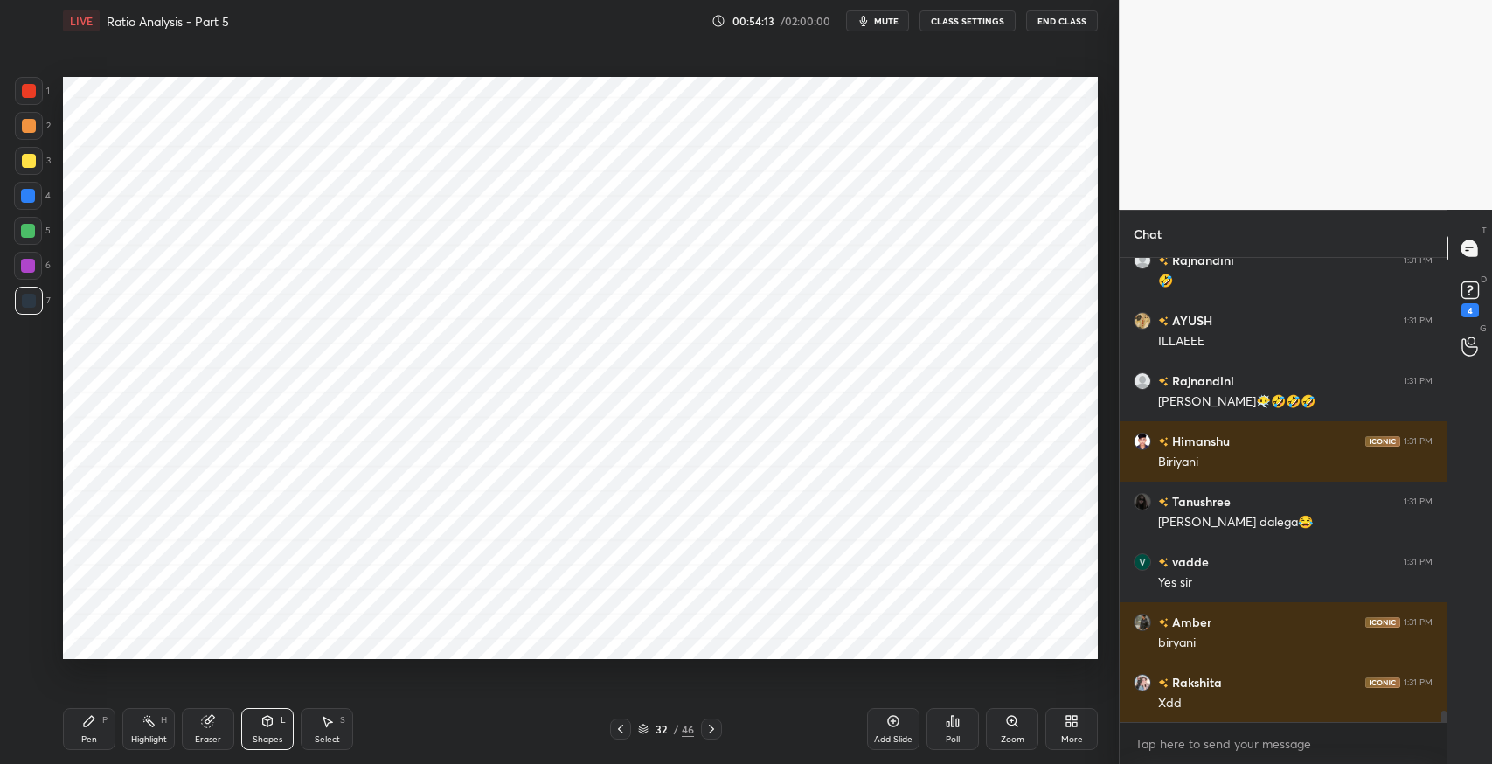
scroll to position [18173, 0]
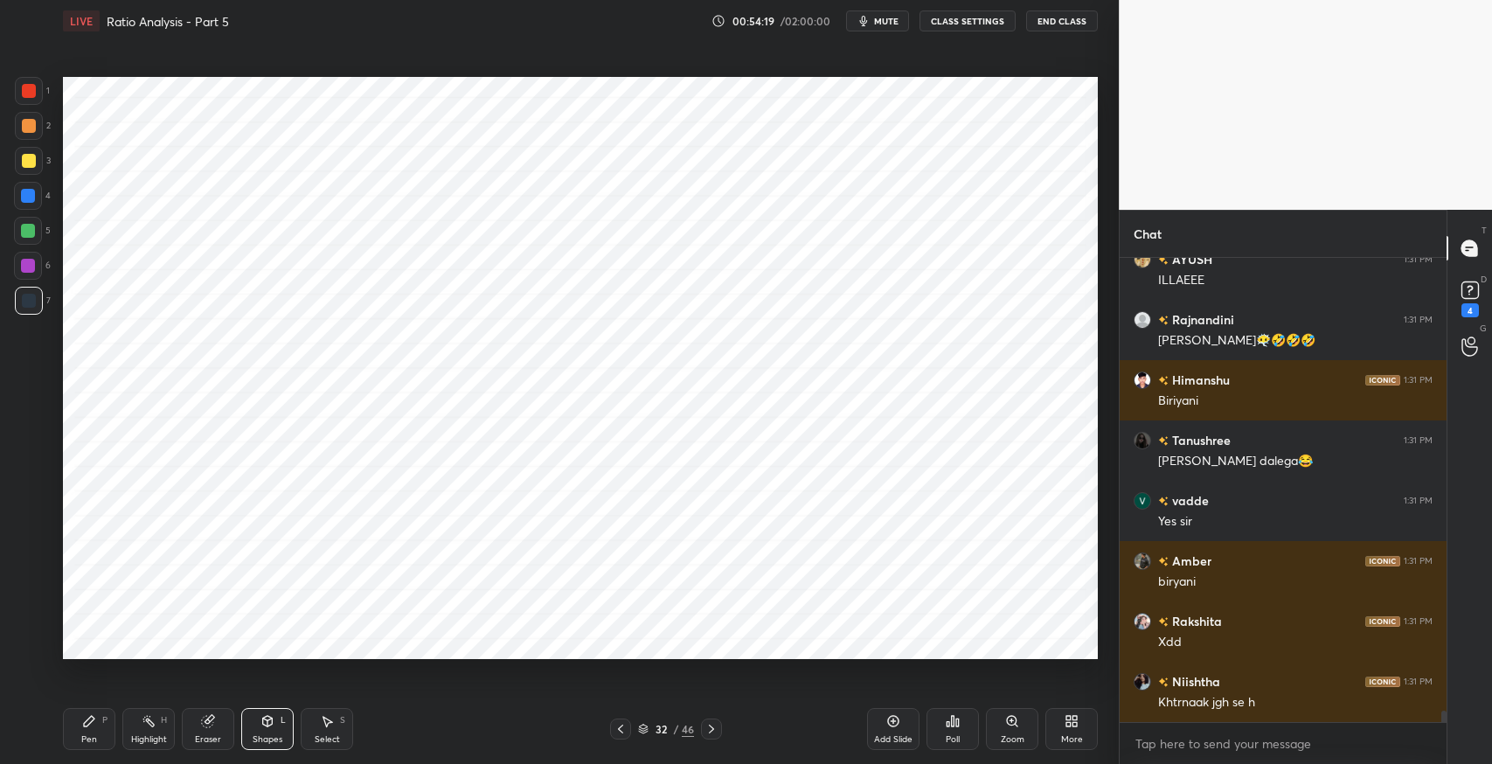
click at [718, 728] on div at bounding box center [711, 728] width 21 height 21
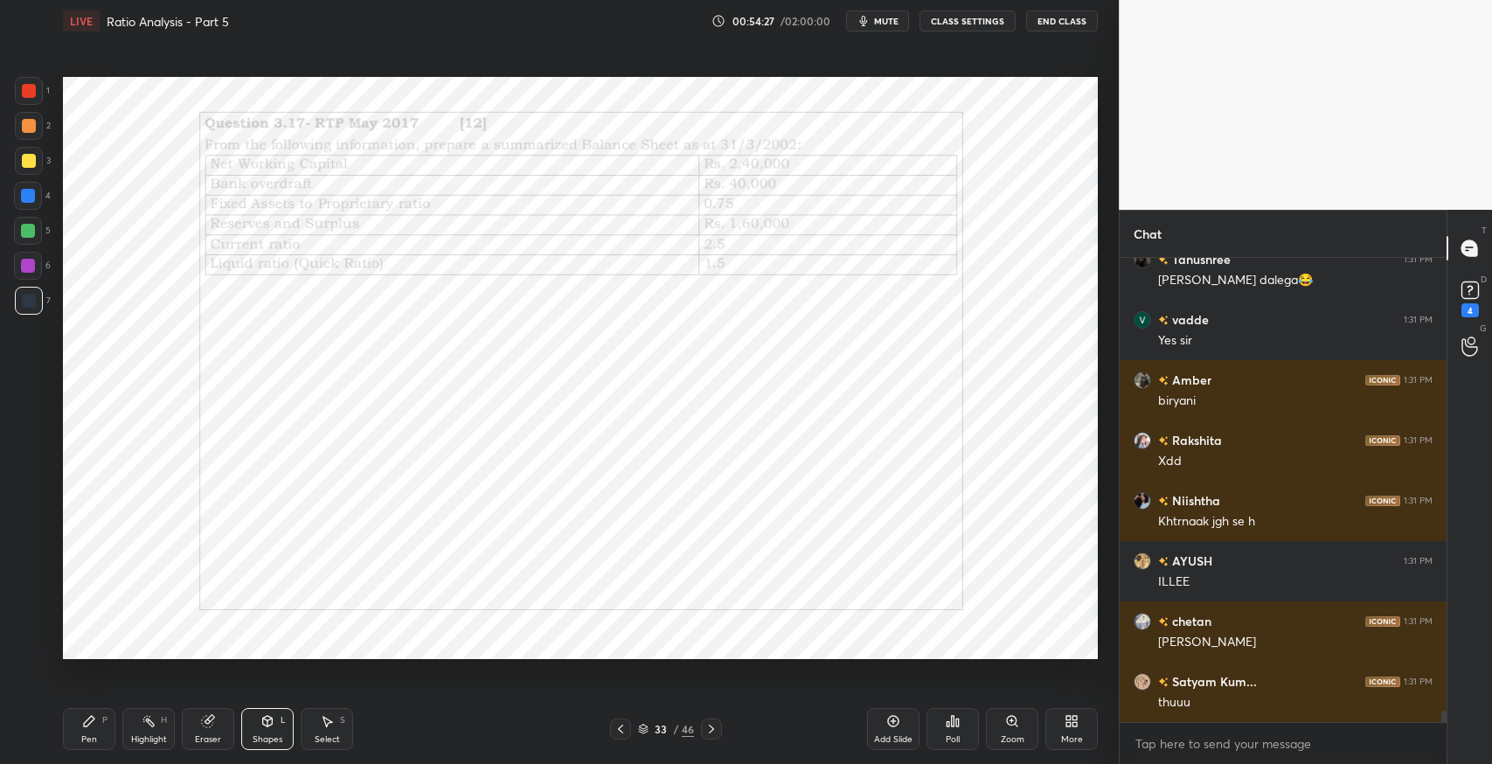
scroll to position [18474, 0]
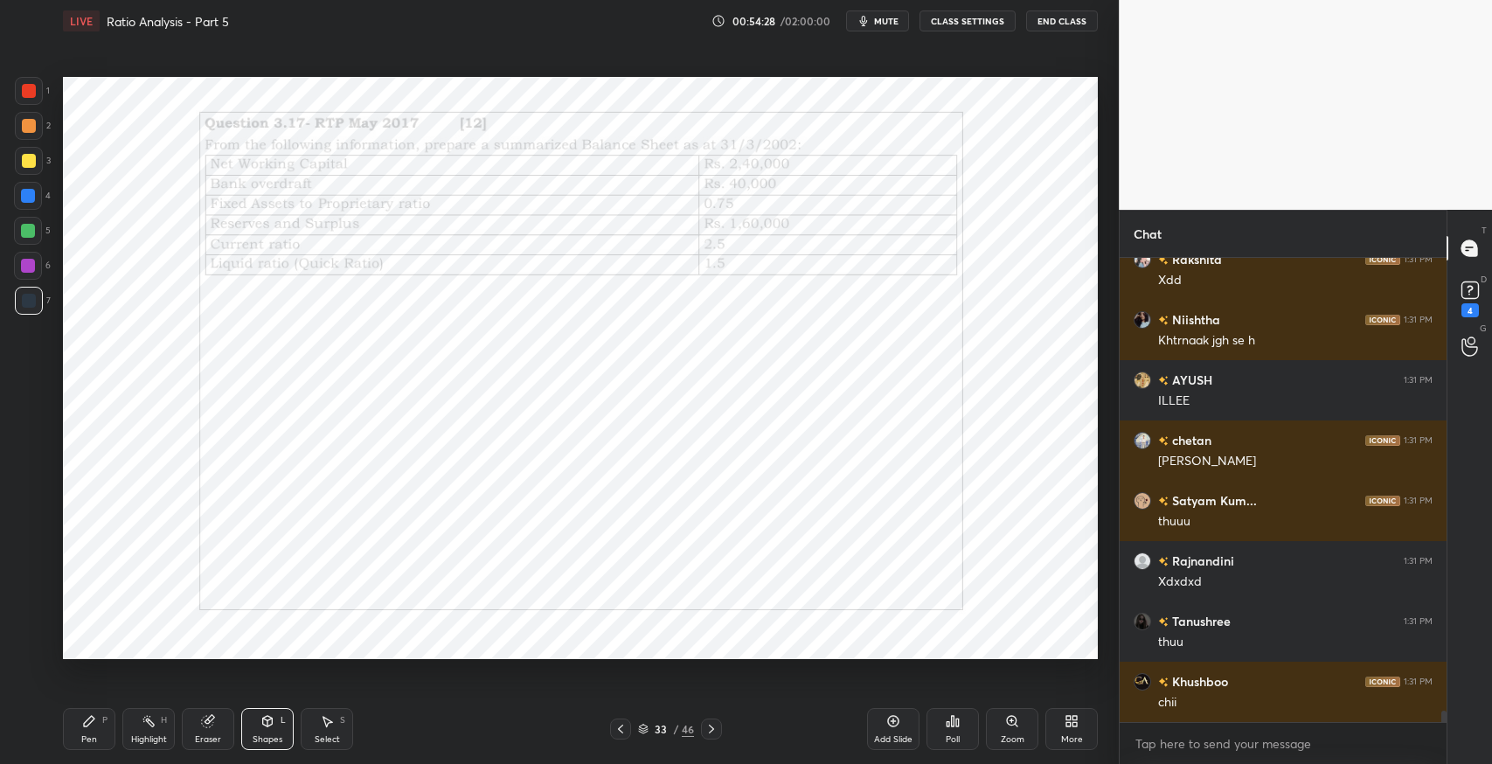
click at [706, 733] on icon at bounding box center [711, 729] width 14 height 14
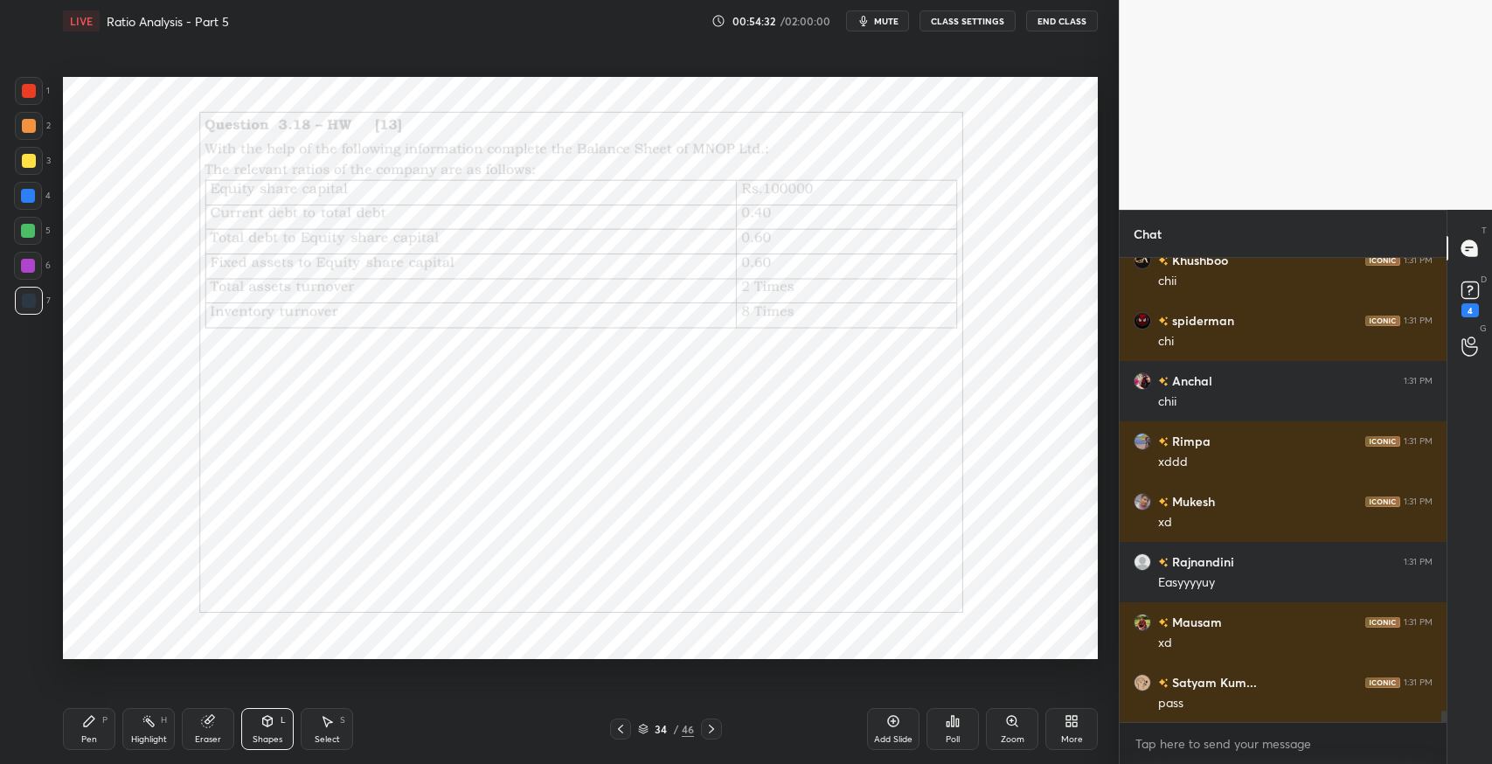
scroll to position [19017, 0]
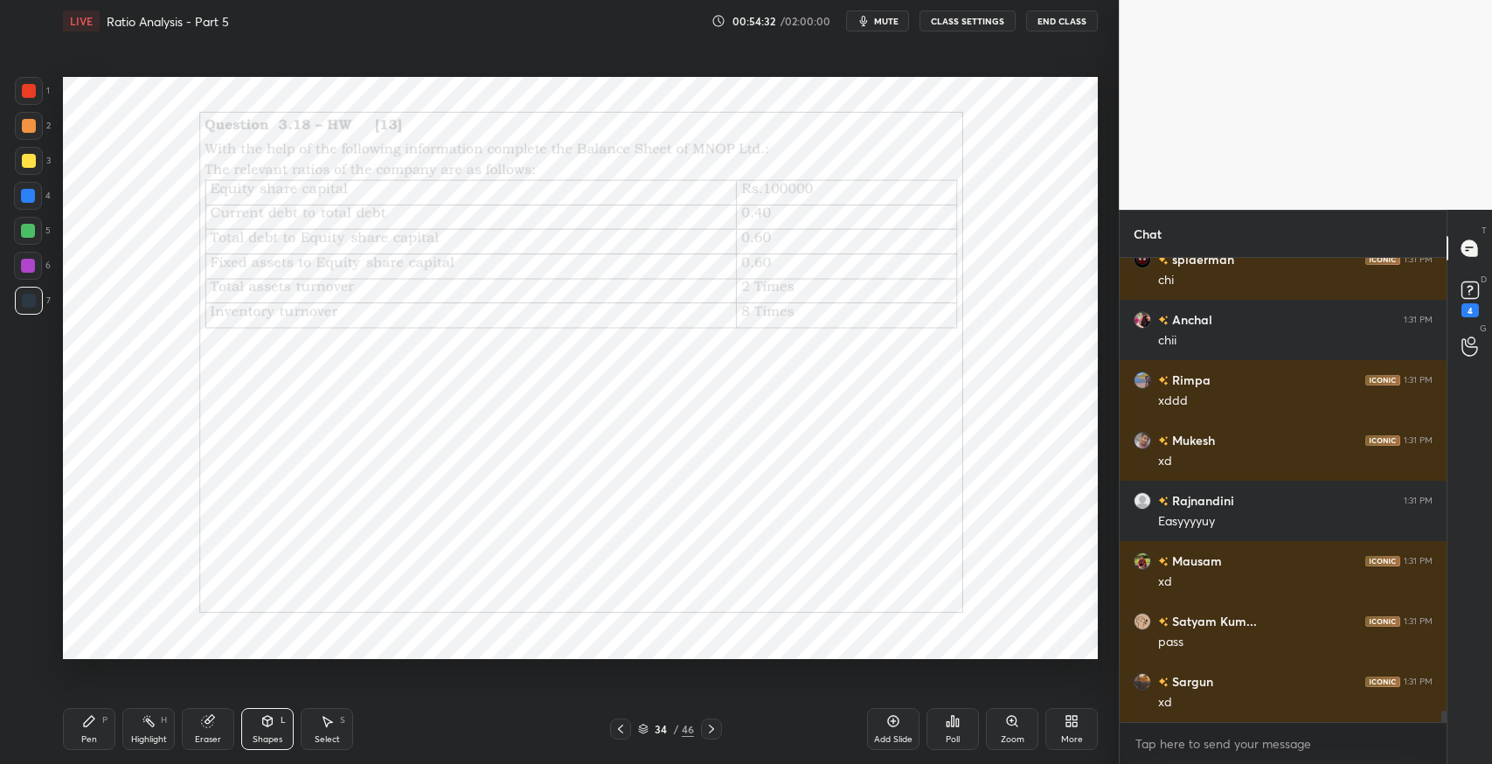
click at [620, 728] on icon at bounding box center [621, 729] width 14 height 14
click at [711, 728] on icon at bounding box center [711, 729] width 14 height 14
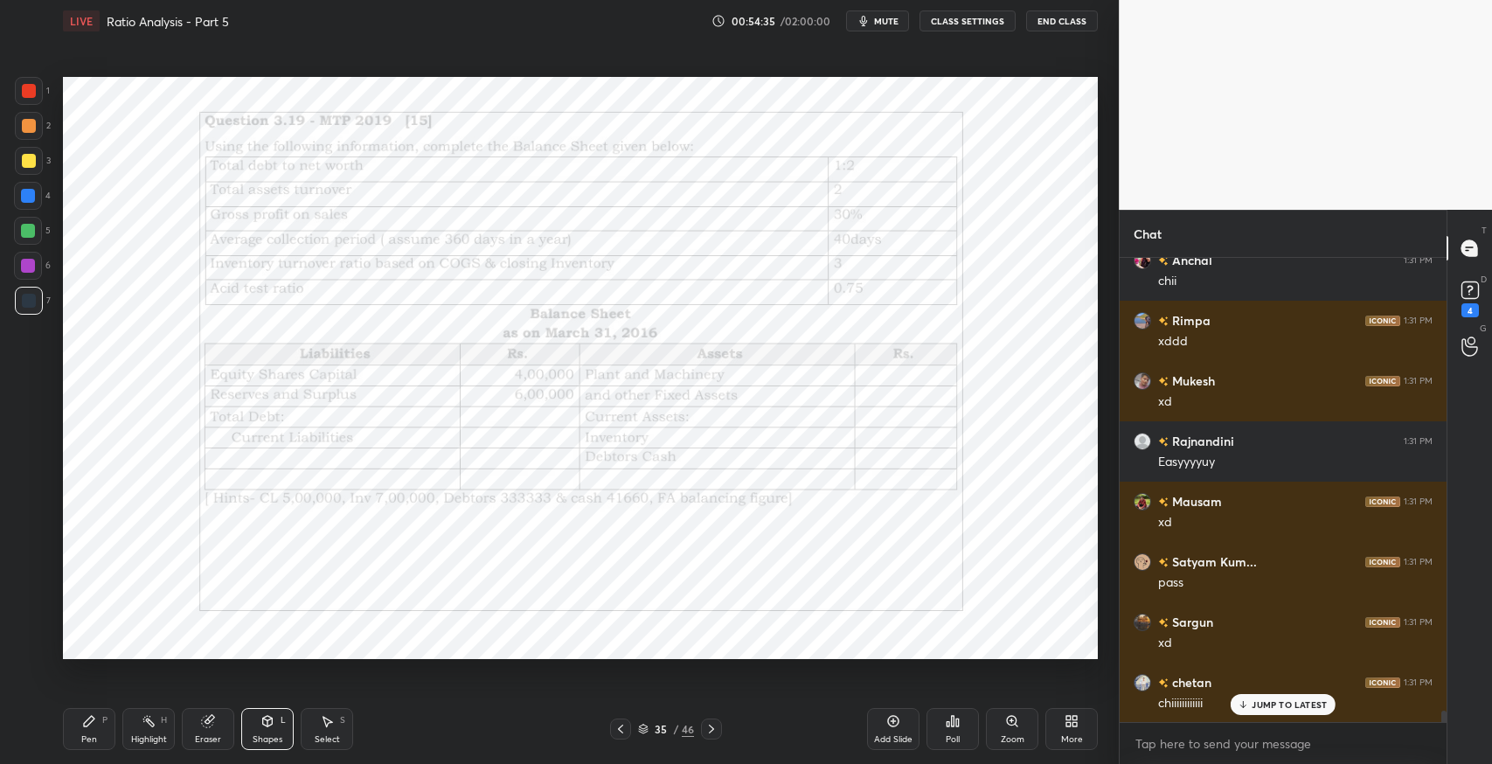
scroll to position [19138, 0]
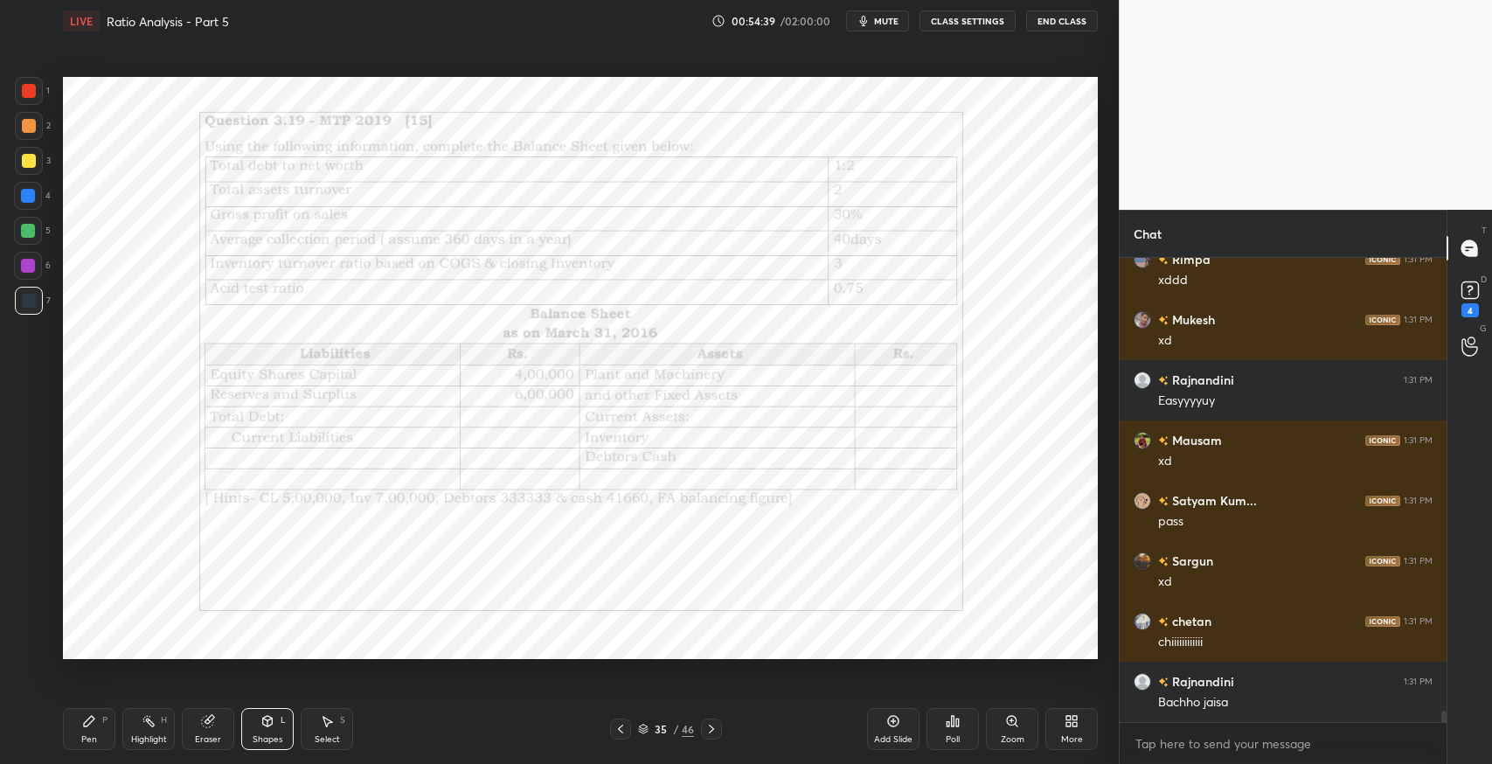
click at [711, 728] on icon at bounding box center [711, 729] width 14 height 14
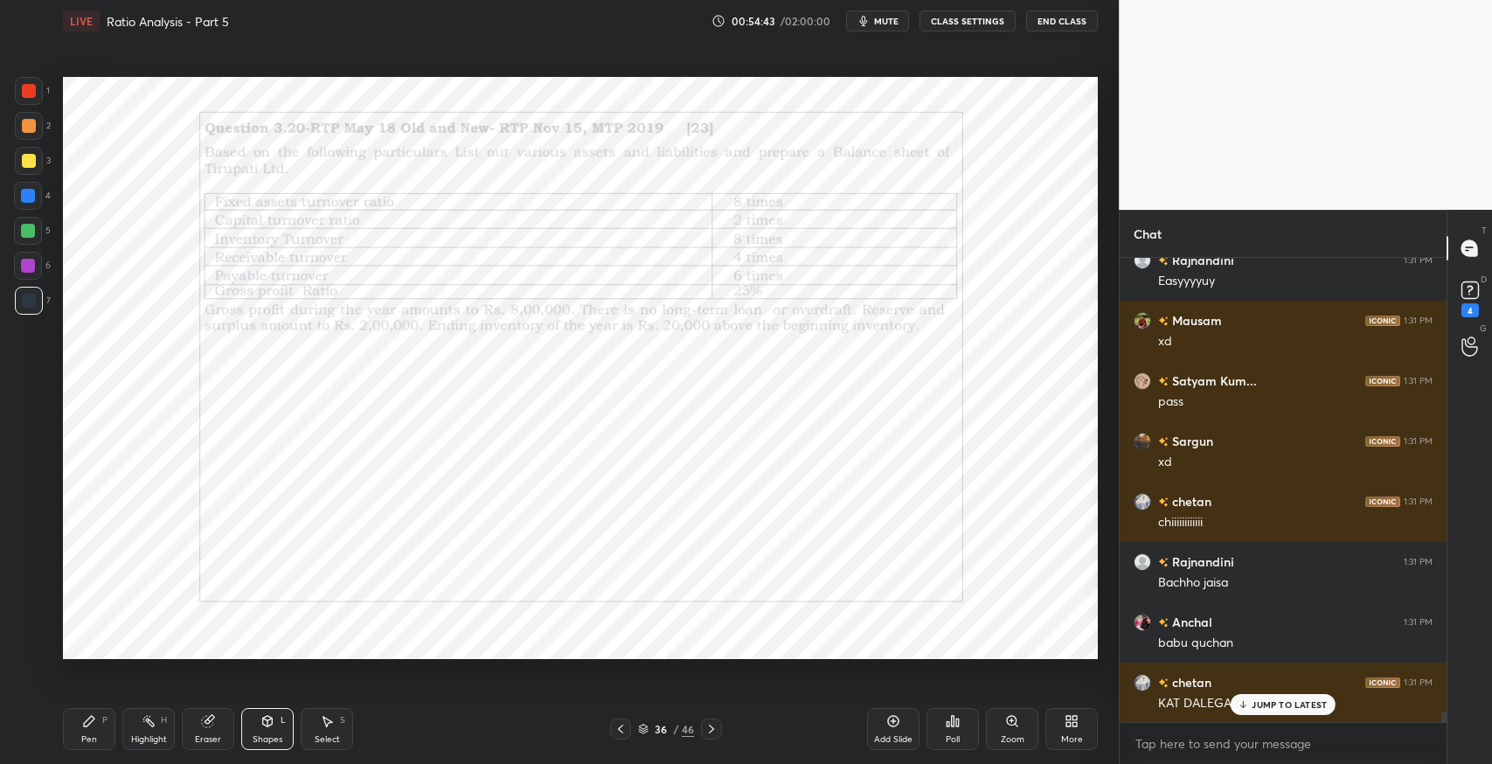
scroll to position [19319, 0]
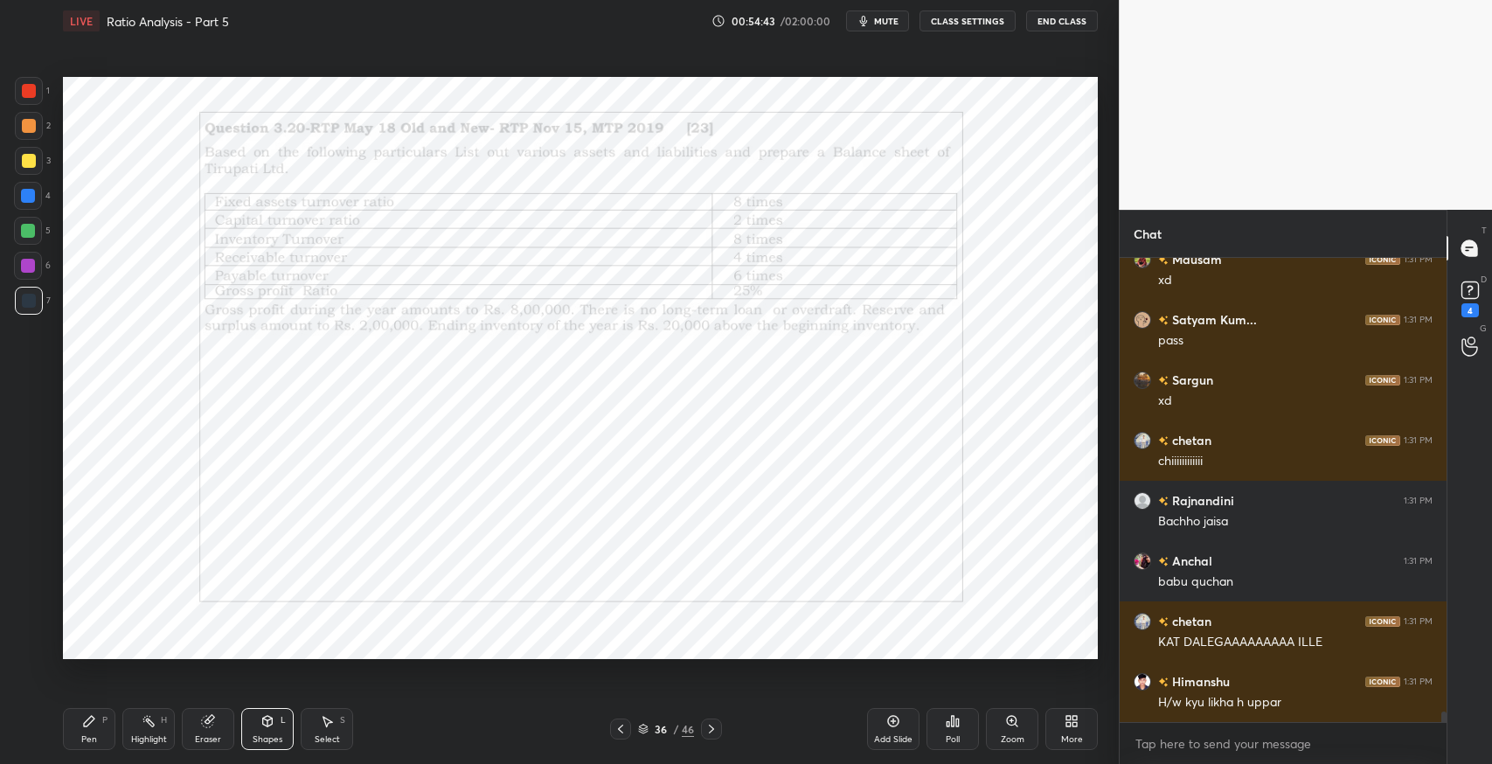
click at [719, 730] on div at bounding box center [711, 728] width 21 height 21
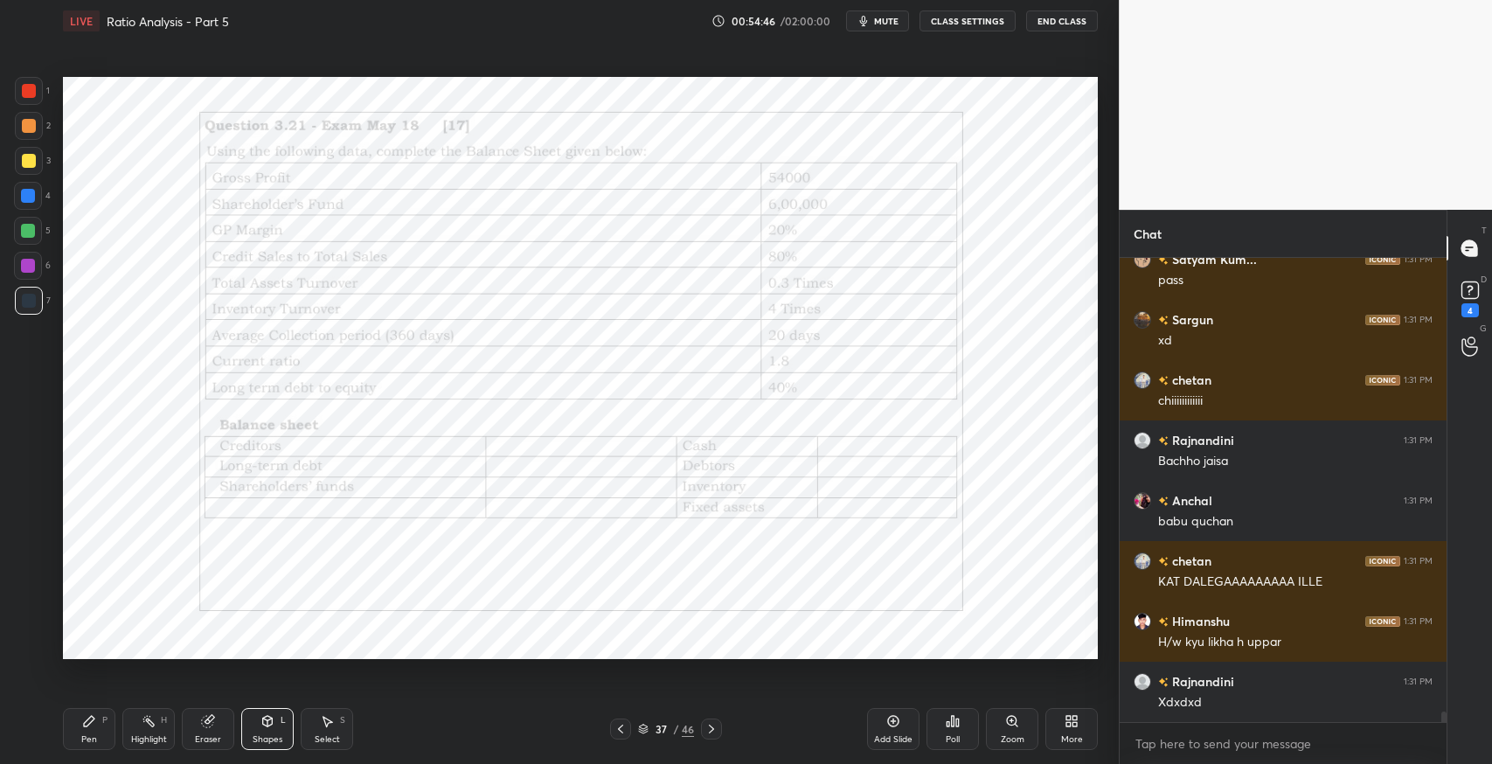
click at [620, 728] on icon at bounding box center [621, 729] width 14 height 14
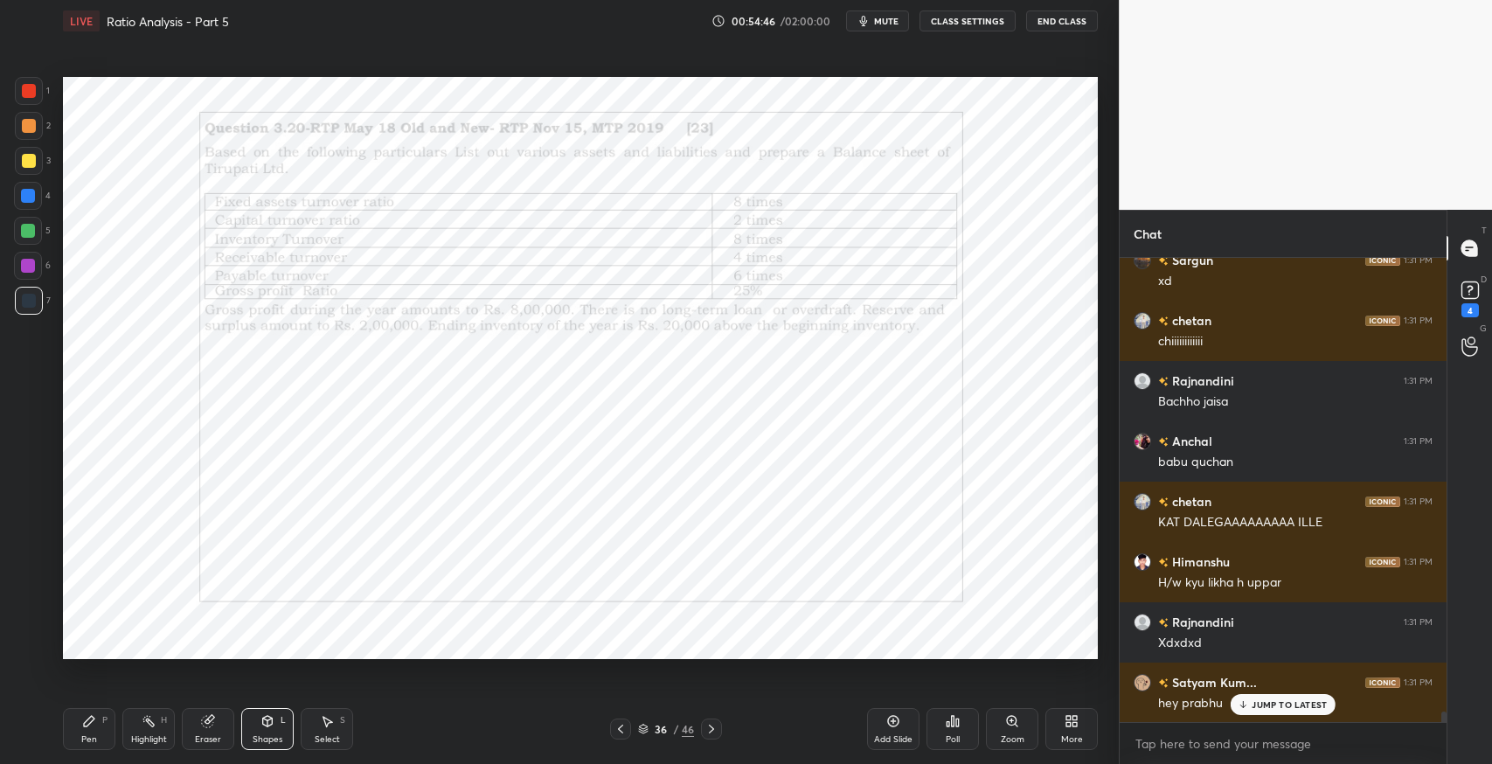
click at [619, 728] on icon at bounding box center [620, 729] width 5 height 9
click at [621, 728] on icon at bounding box center [621, 729] width 14 height 14
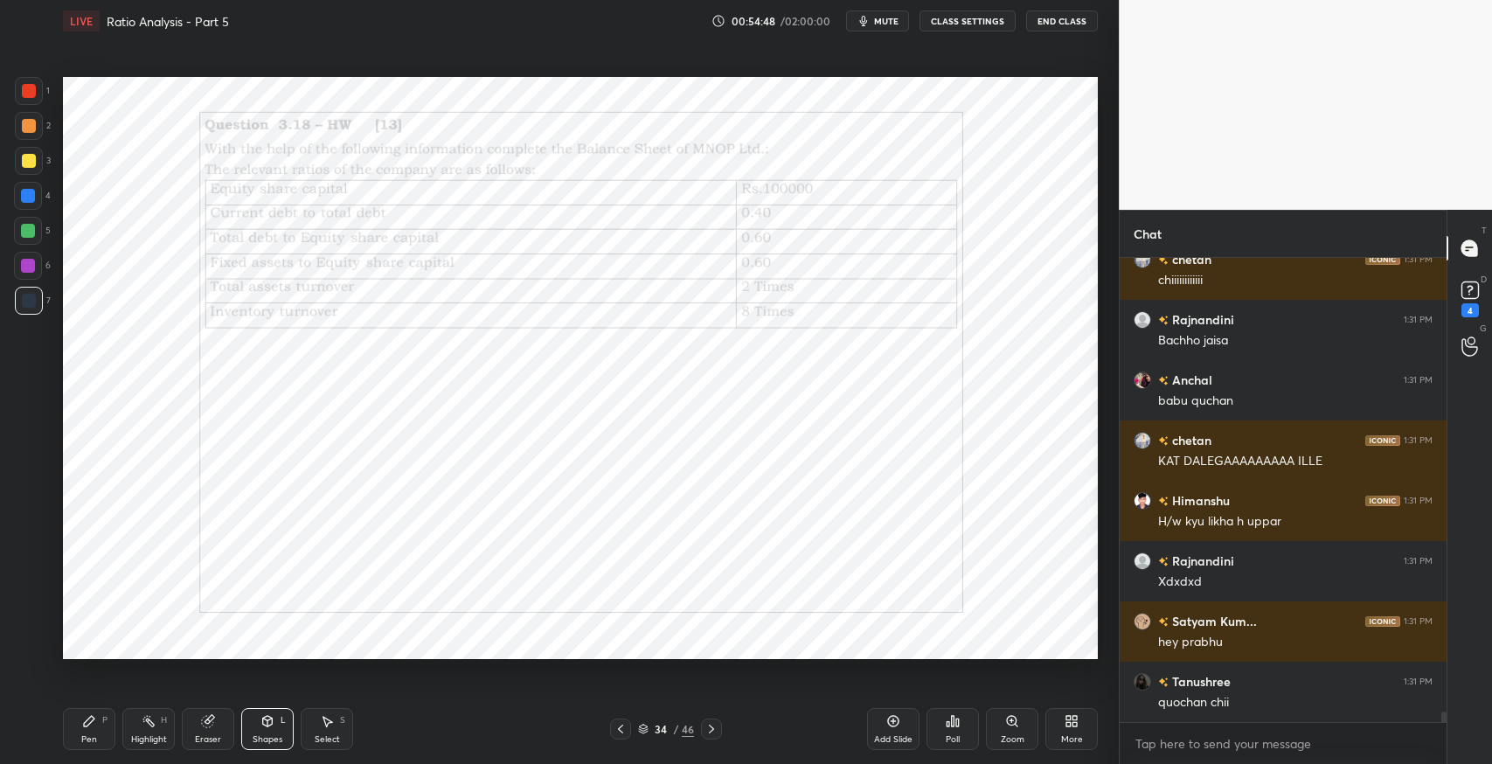
click at [615, 728] on icon at bounding box center [621, 729] width 14 height 14
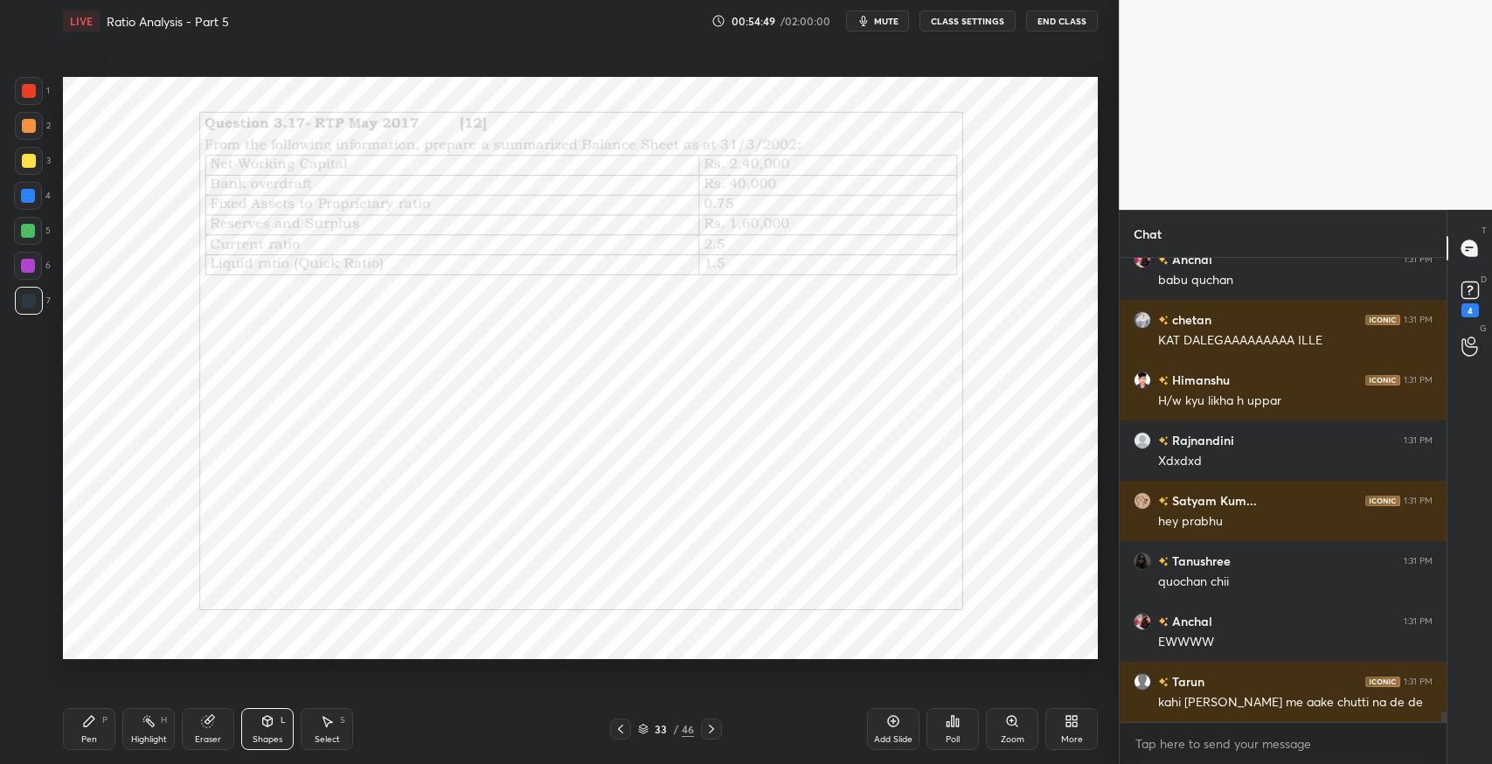
click at [617, 728] on icon at bounding box center [621, 729] width 14 height 14
click at [711, 728] on icon at bounding box center [711, 729] width 14 height 14
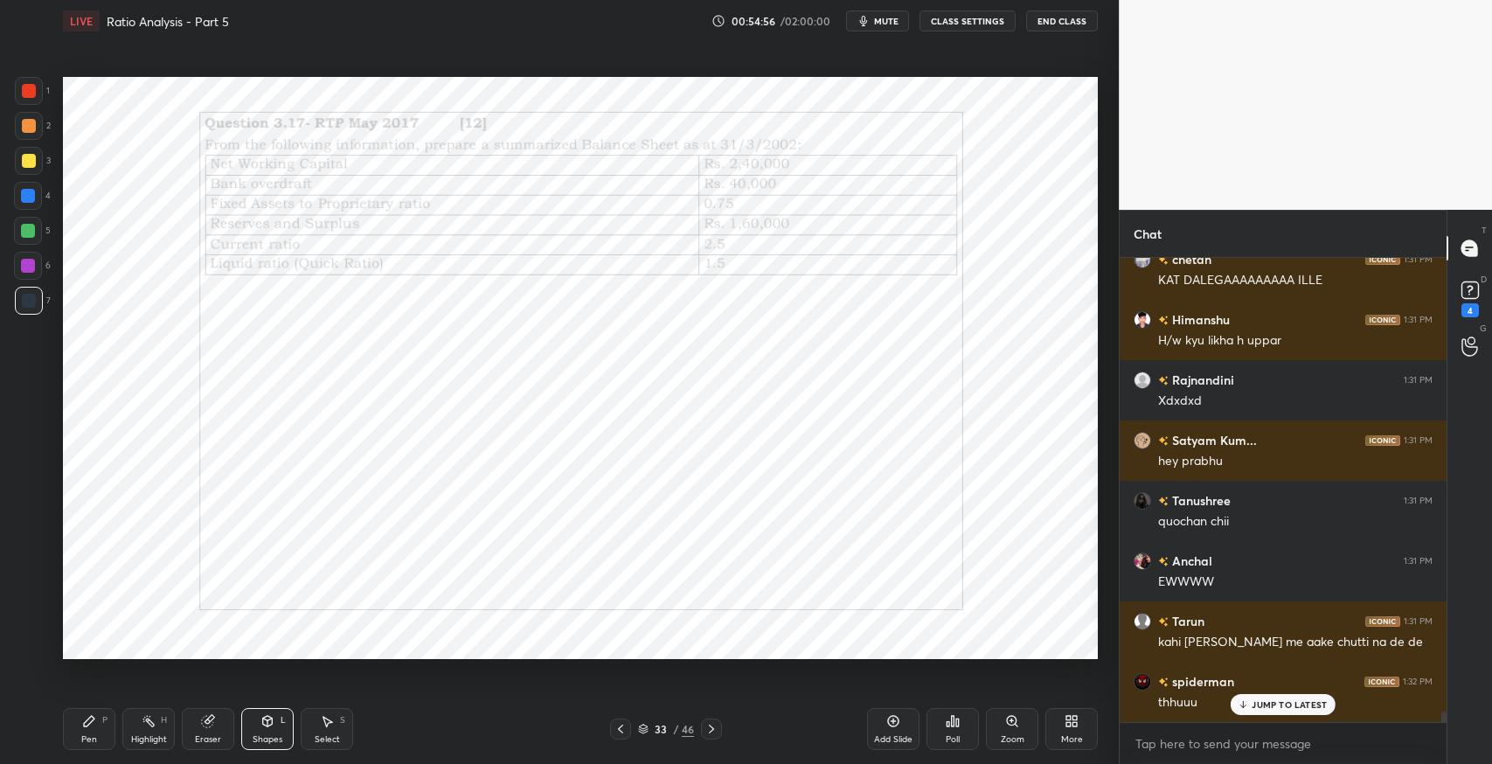
scroll to position [19740, 0]
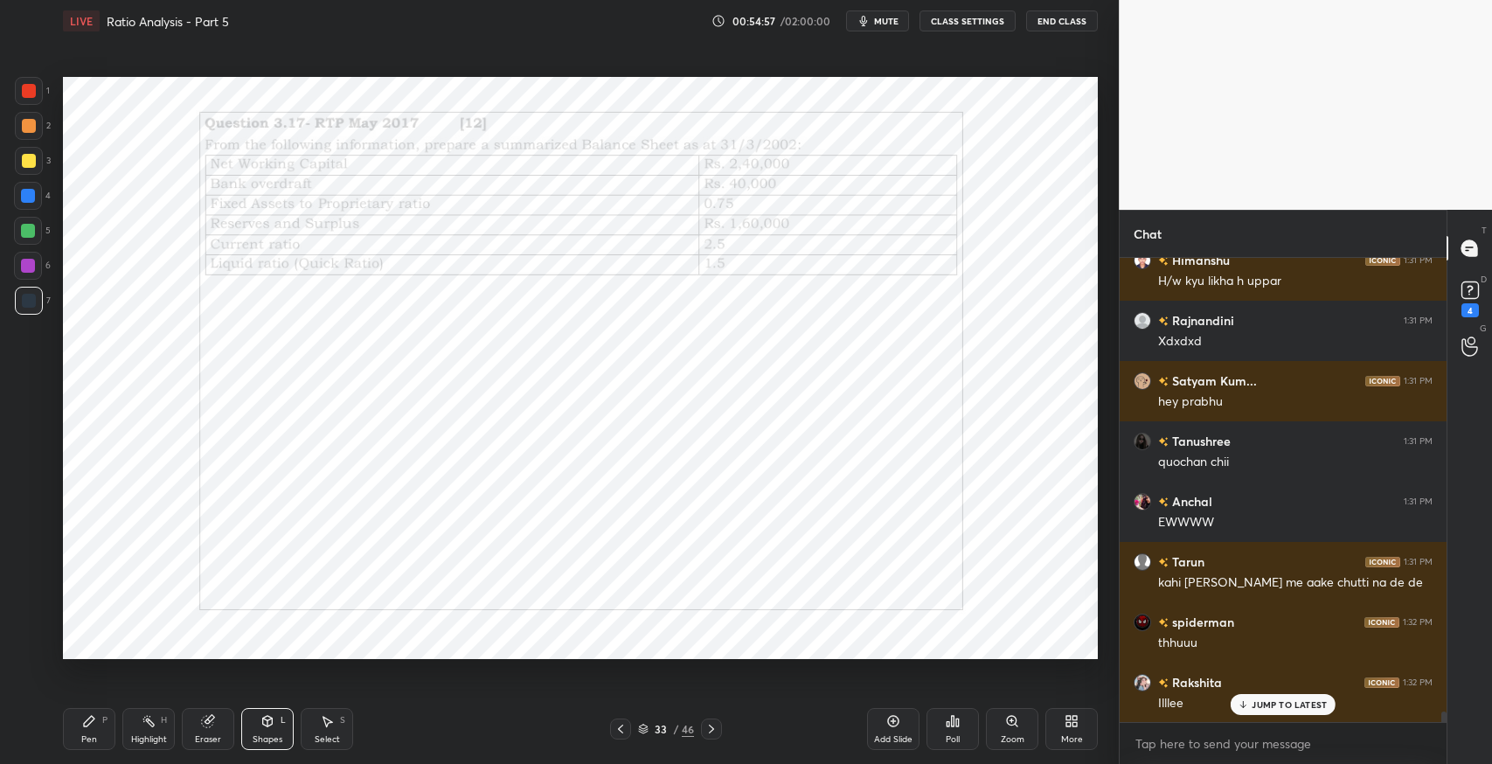
click at [94, 723] on icon at bounding box center [89, 721] width 14 height 14
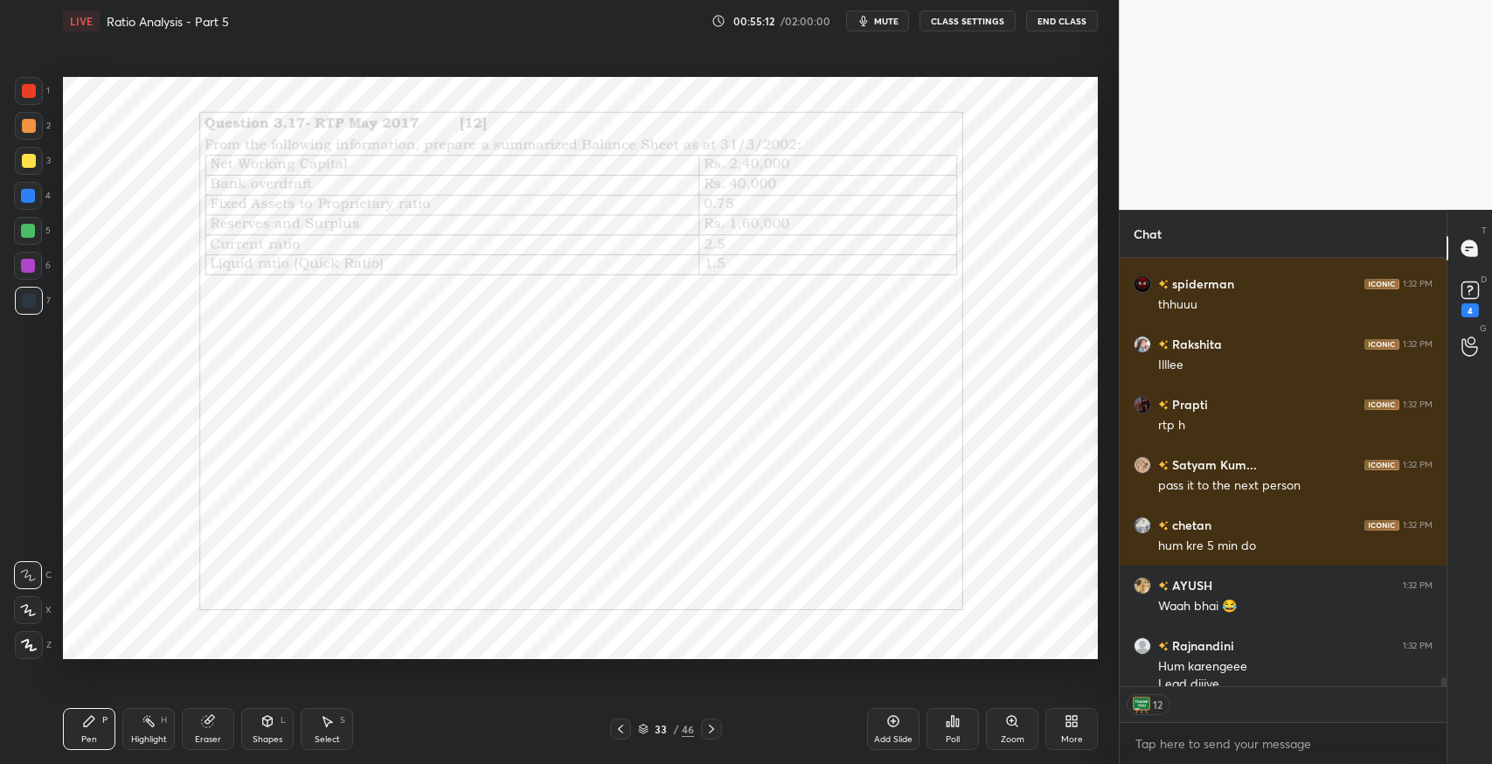
scroll to position [20096, 0]
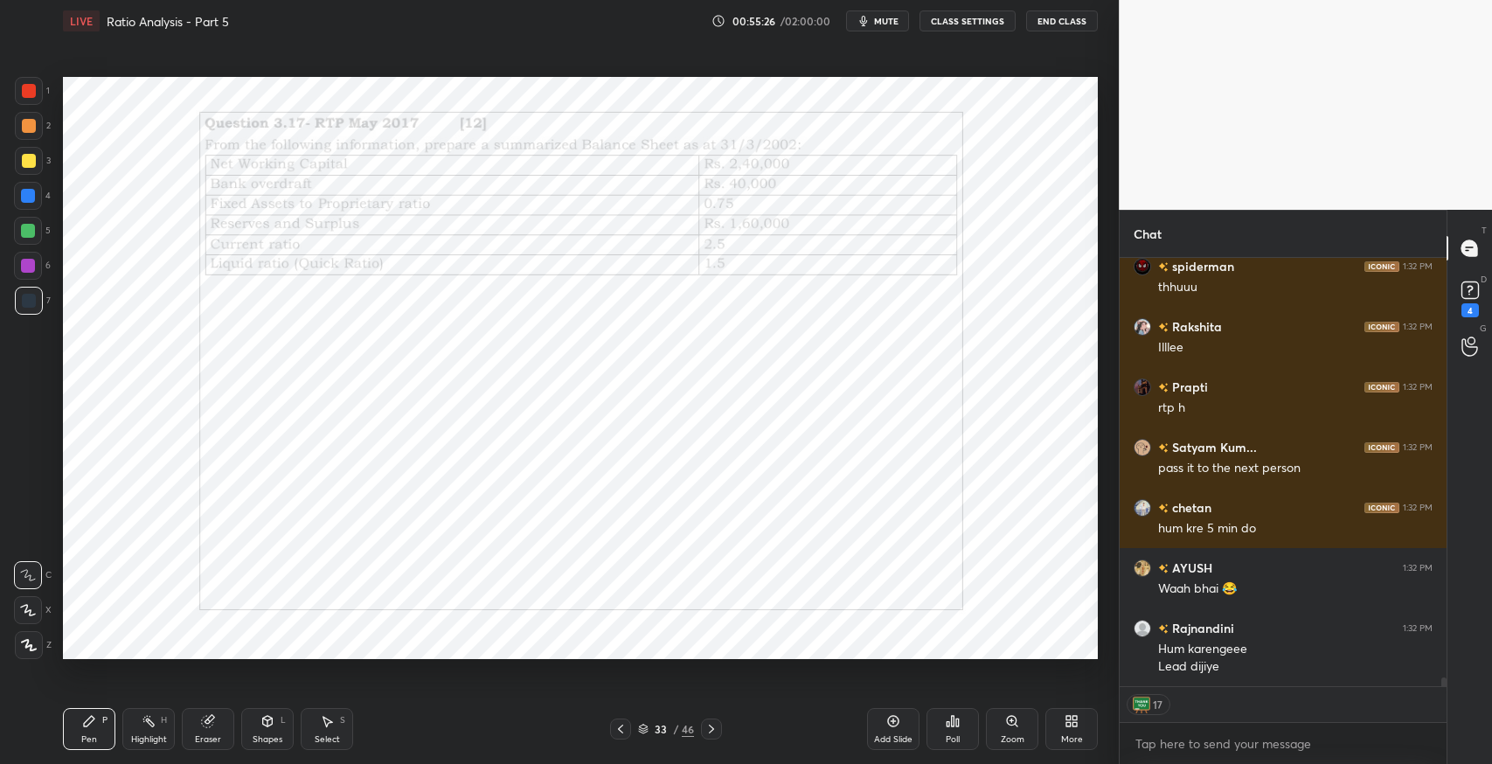
type textarea "x"
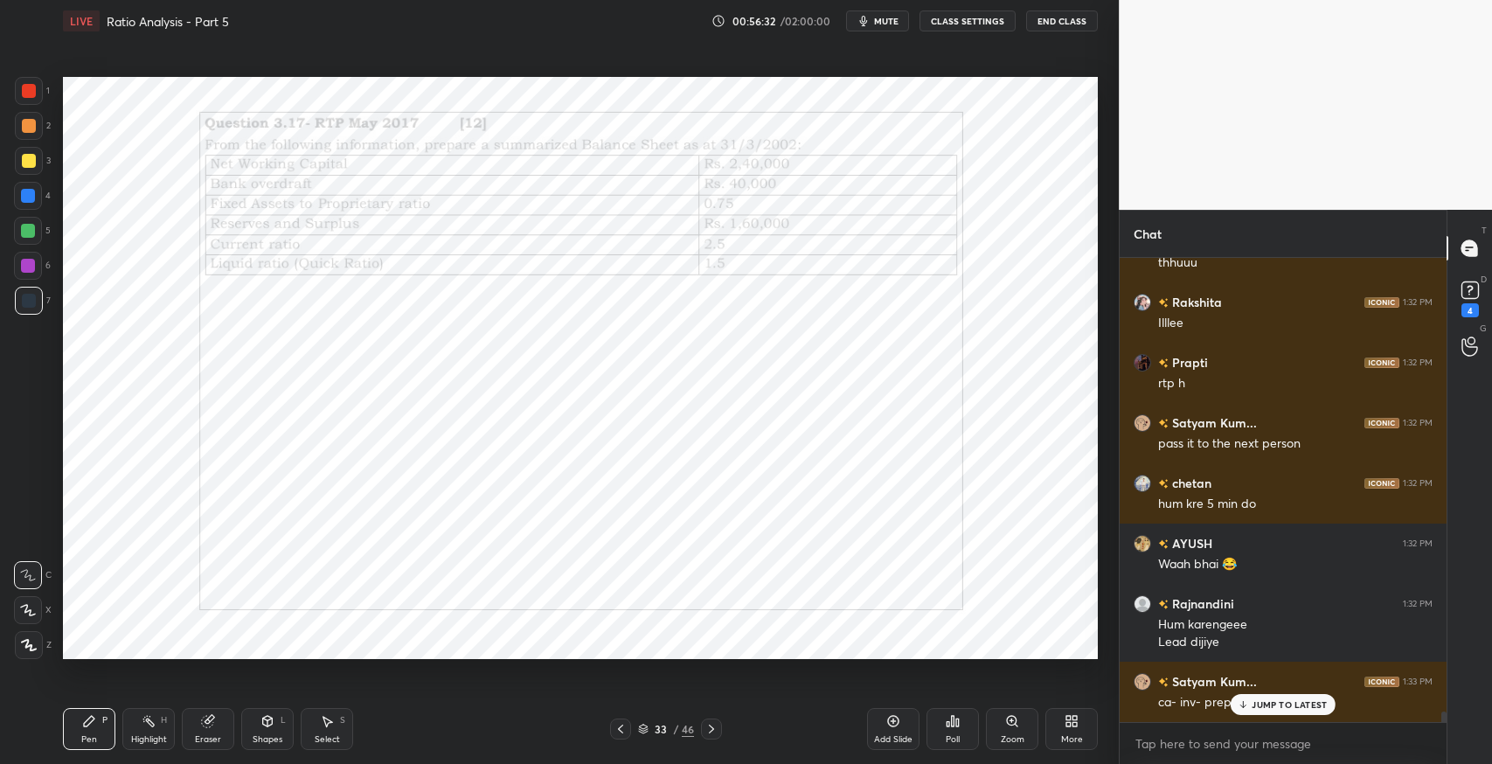
scroll to position [20180, 0]
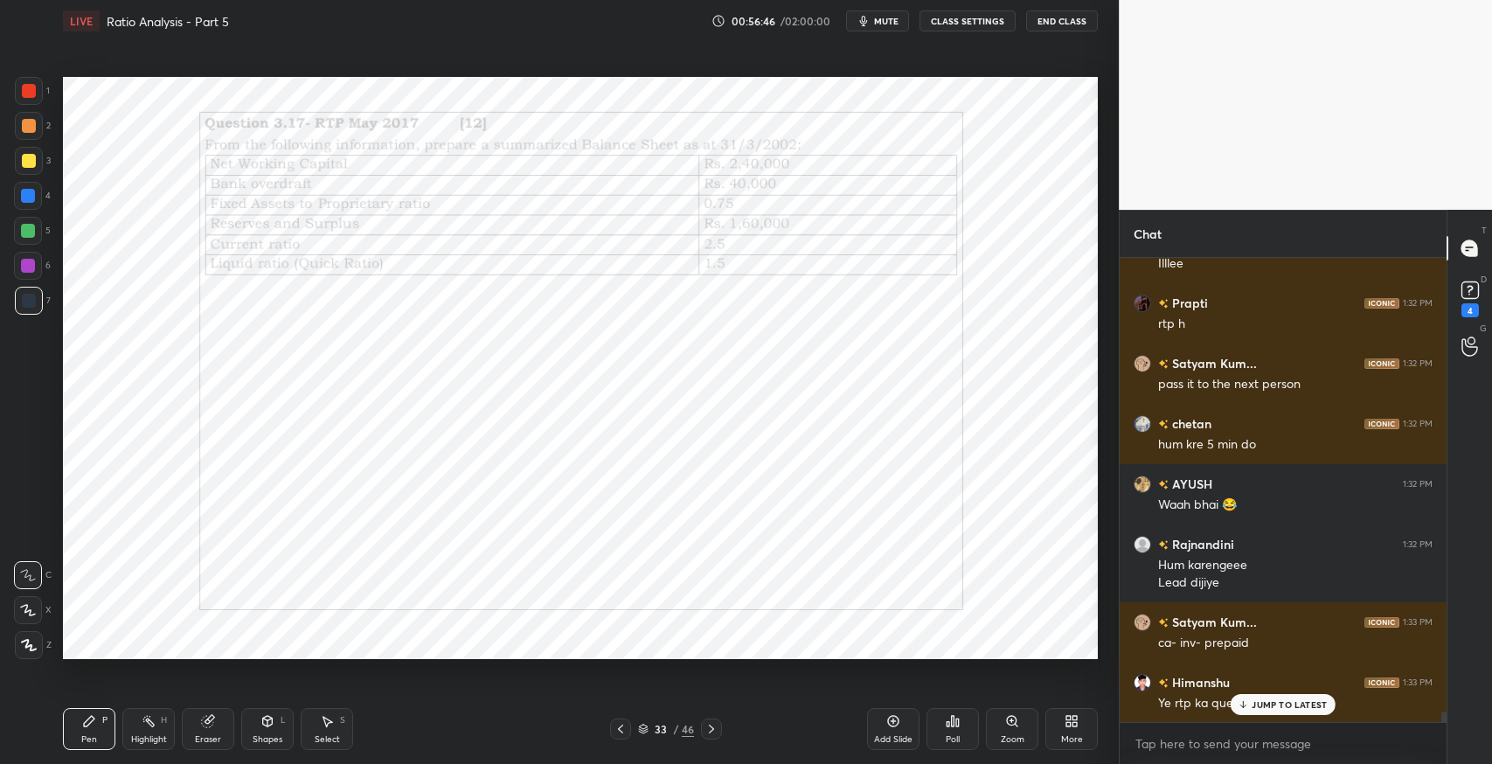
click at [1294, 699] on p "JUMP TO LATEST" at bounding box center [1289, 704] width 75 height 10
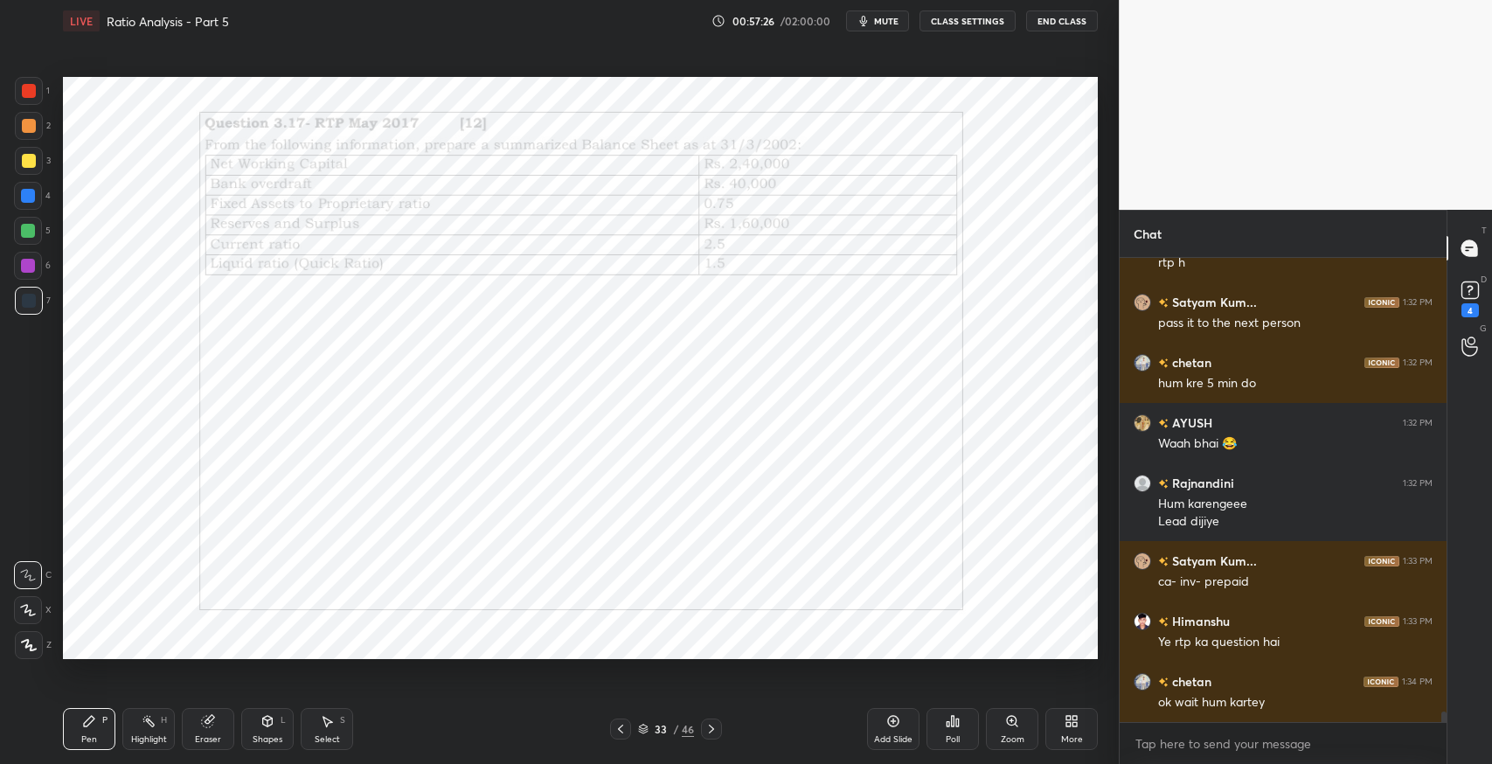
click at [202, 724] on icon at bounding box center [207, 721] width 11 height 11
click at [96, 711] on div "Pen P" at bounding box center [89, 729] width 52 height 42
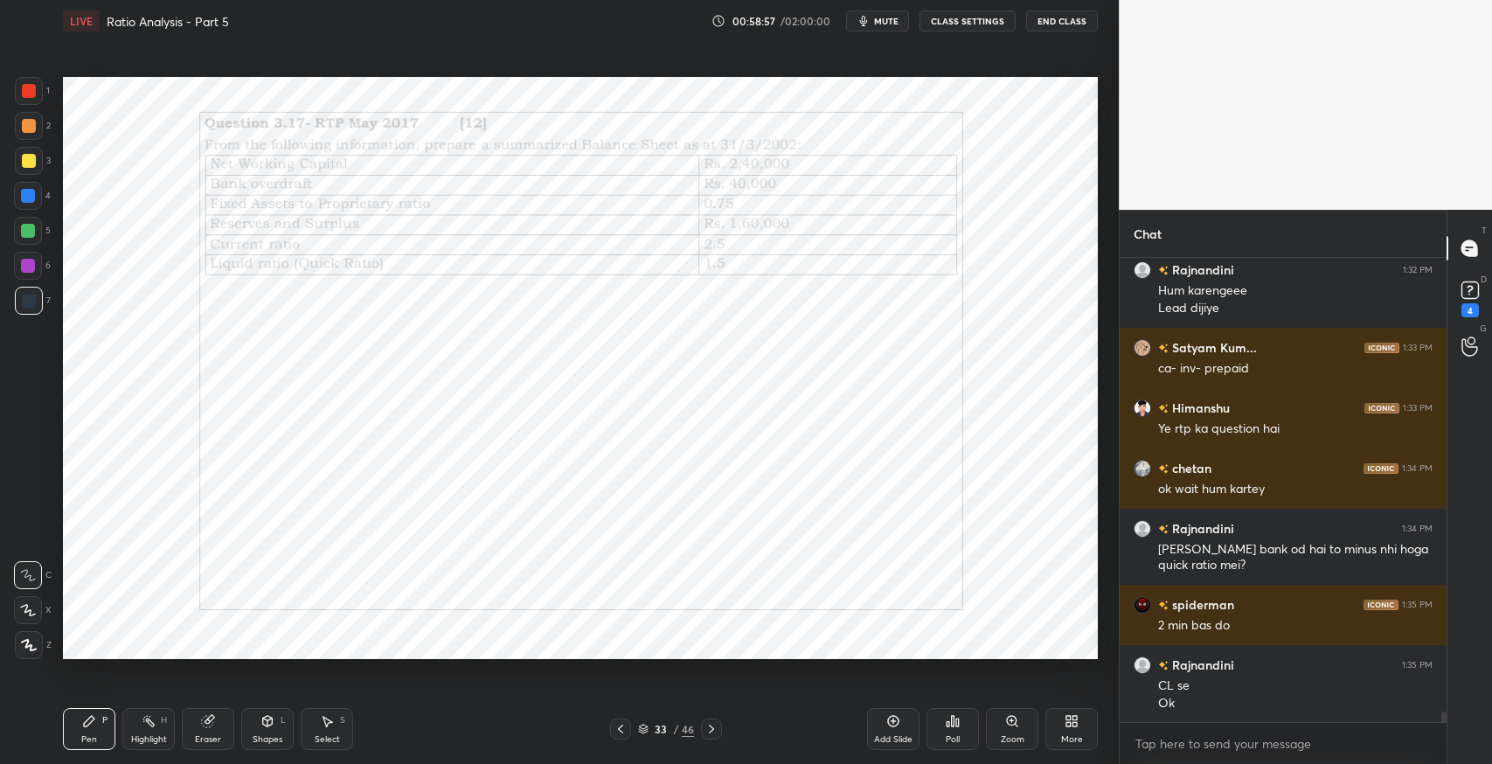
scroll to position [20516, 0]
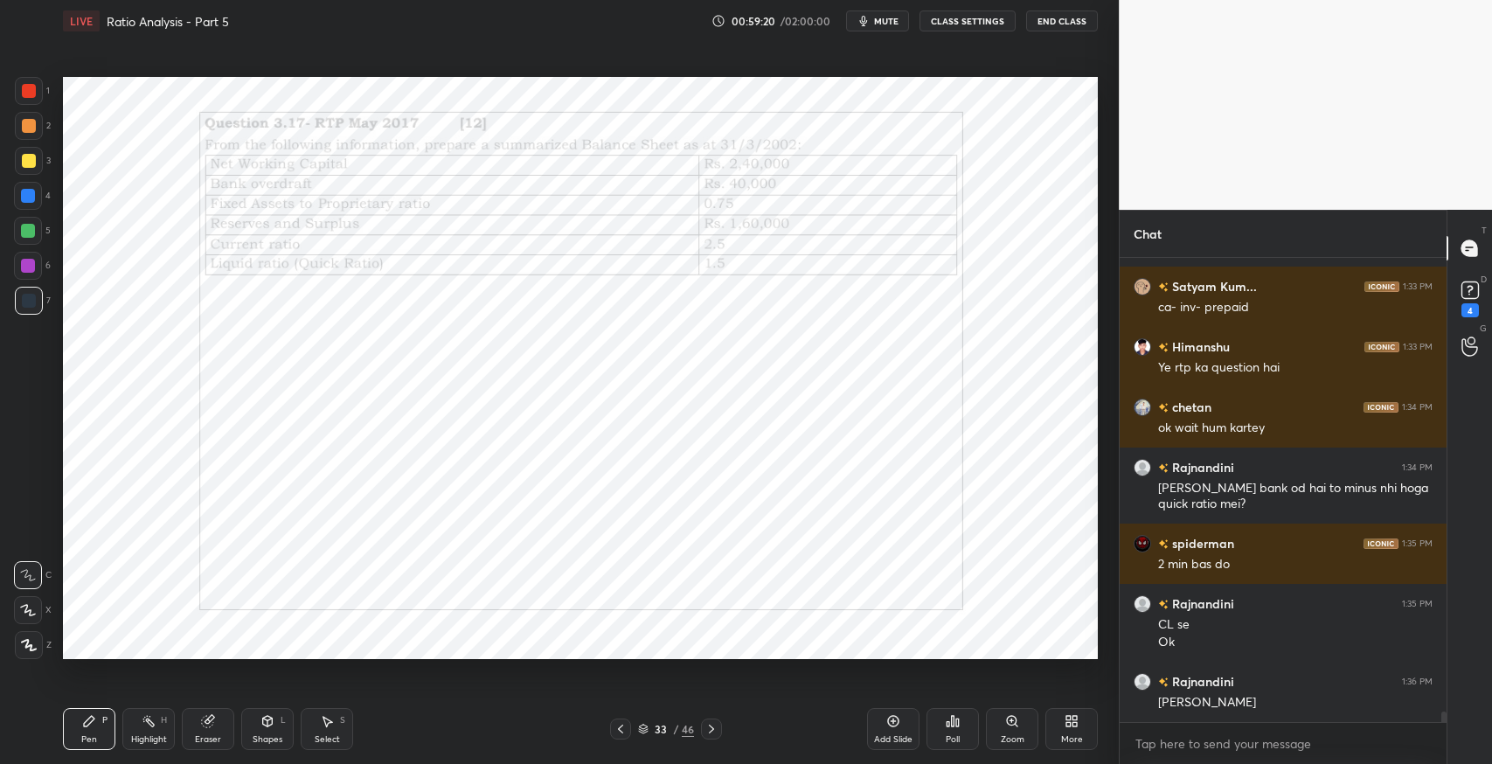
click at [333, 724] on icon at bounding box center [327, 721] width 14 height 14
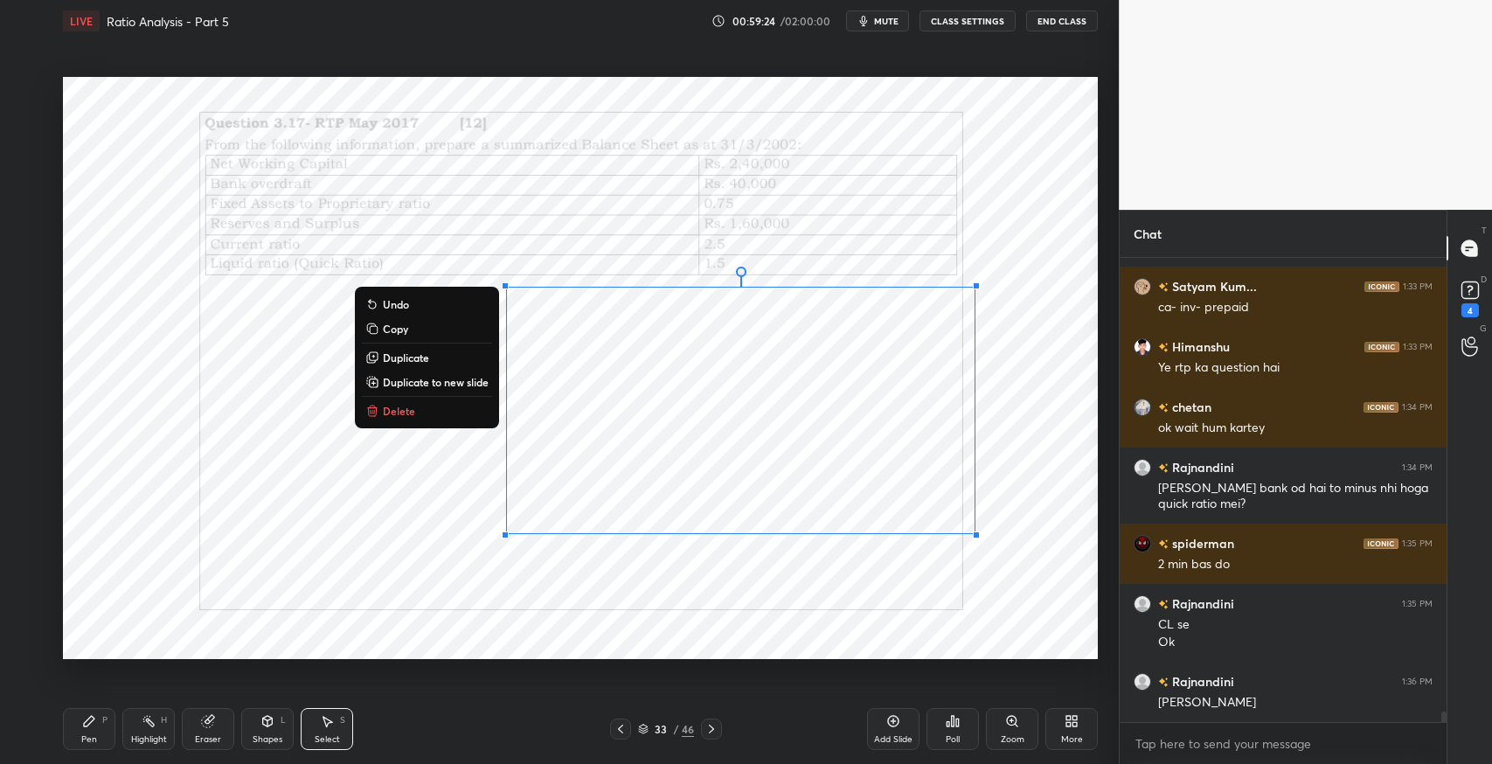
click at [863, 603] on div "0 ° Undo Copy Duplicate Duplicate to new slide Delete" at bounding box center [580, 368] width 1035 height 582
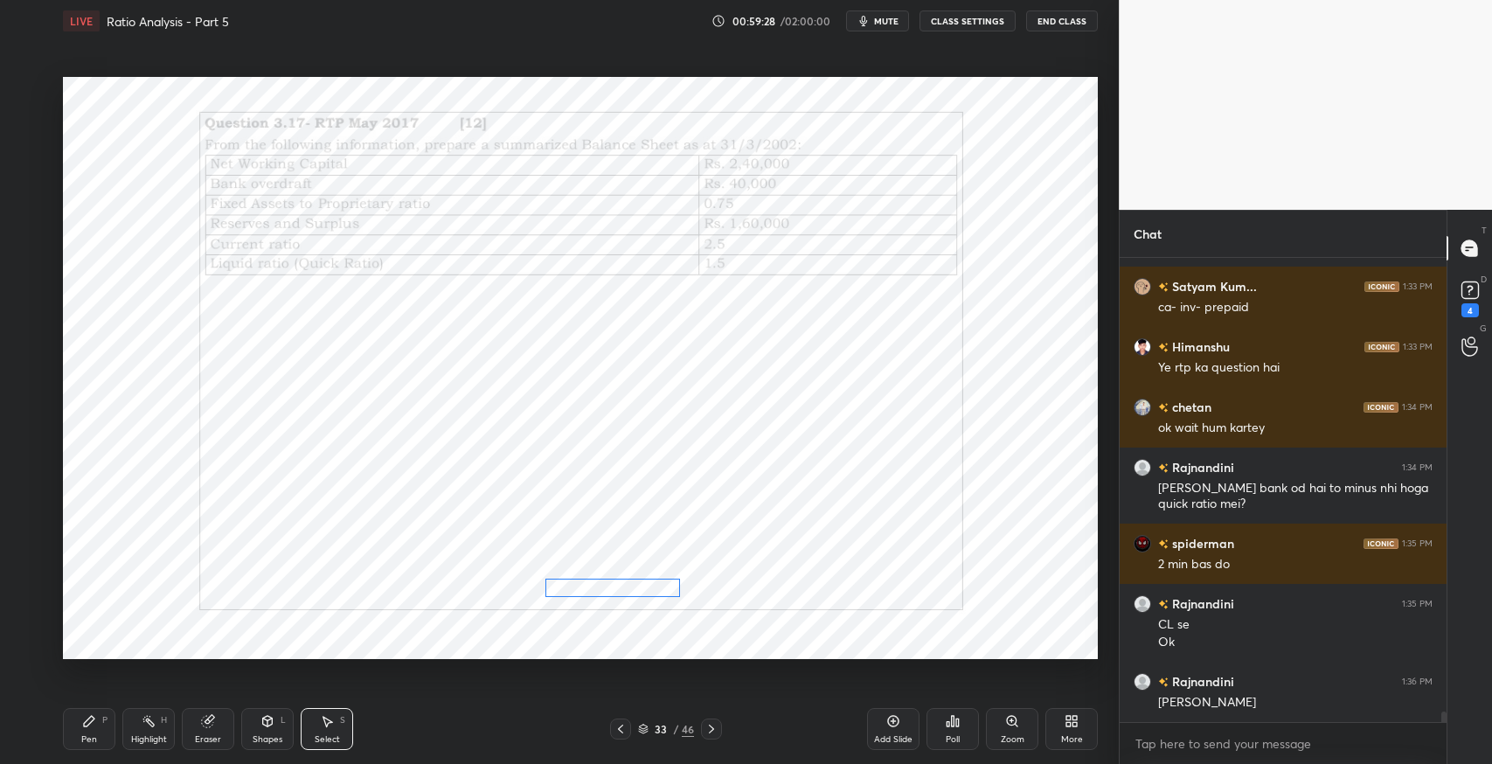
scroll to position [20576, 0]
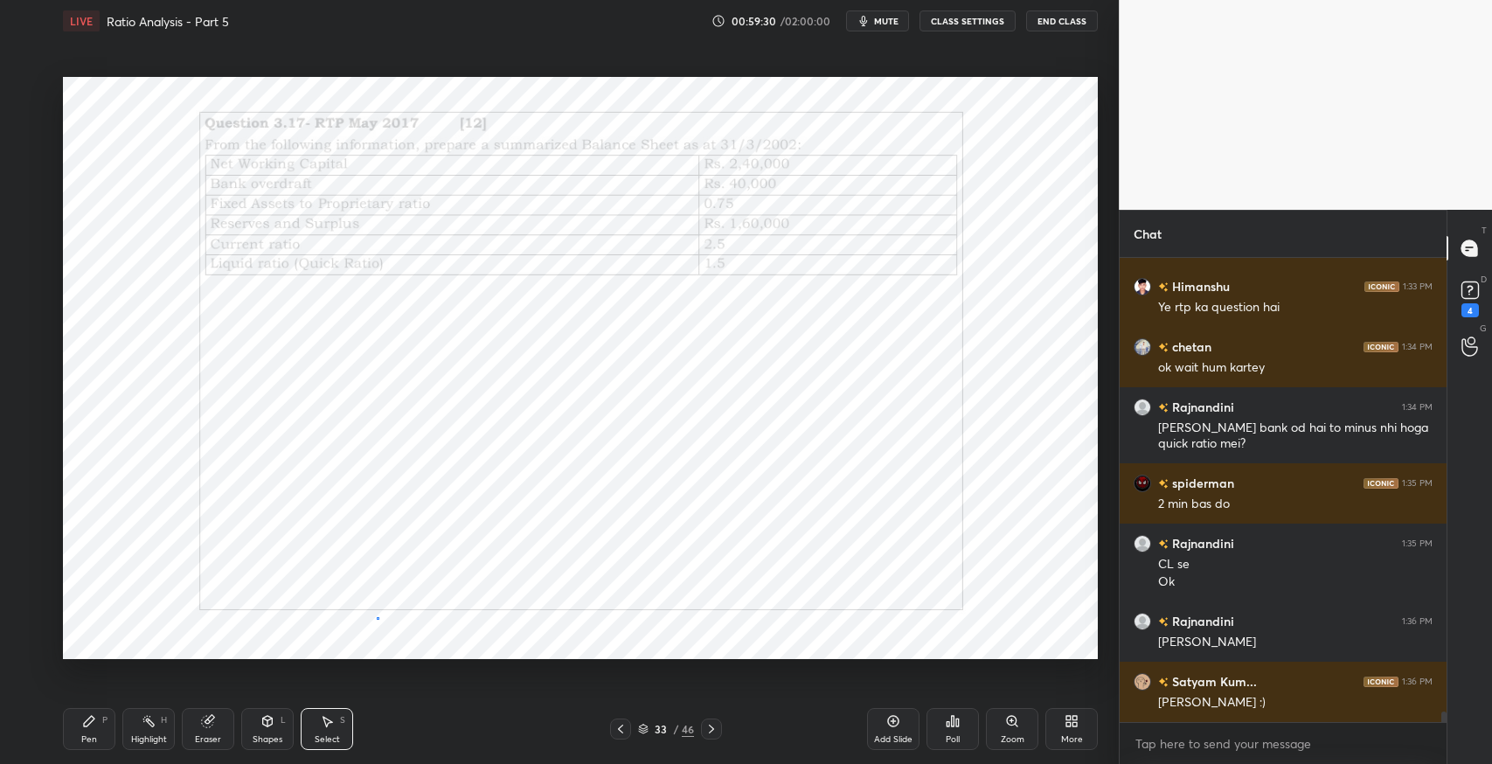
click at [378, 618] on div "0 ° Undo Copy Duplicate Duplicate to new slide Delete" at bounding box center [580, 368] width 1035 height 582
click at [84, 738] on div "Pen" at bounding box center [89, 739] width 16 height 9
click at [26, 103] on div at bounding box center [29, 91] width 28 height 28
click at [208, 724] on icon at bounding box center [207, 721] width 11 height 11
click at [84, 727] on icon at bounding box center [89, 721] width 14 height 14
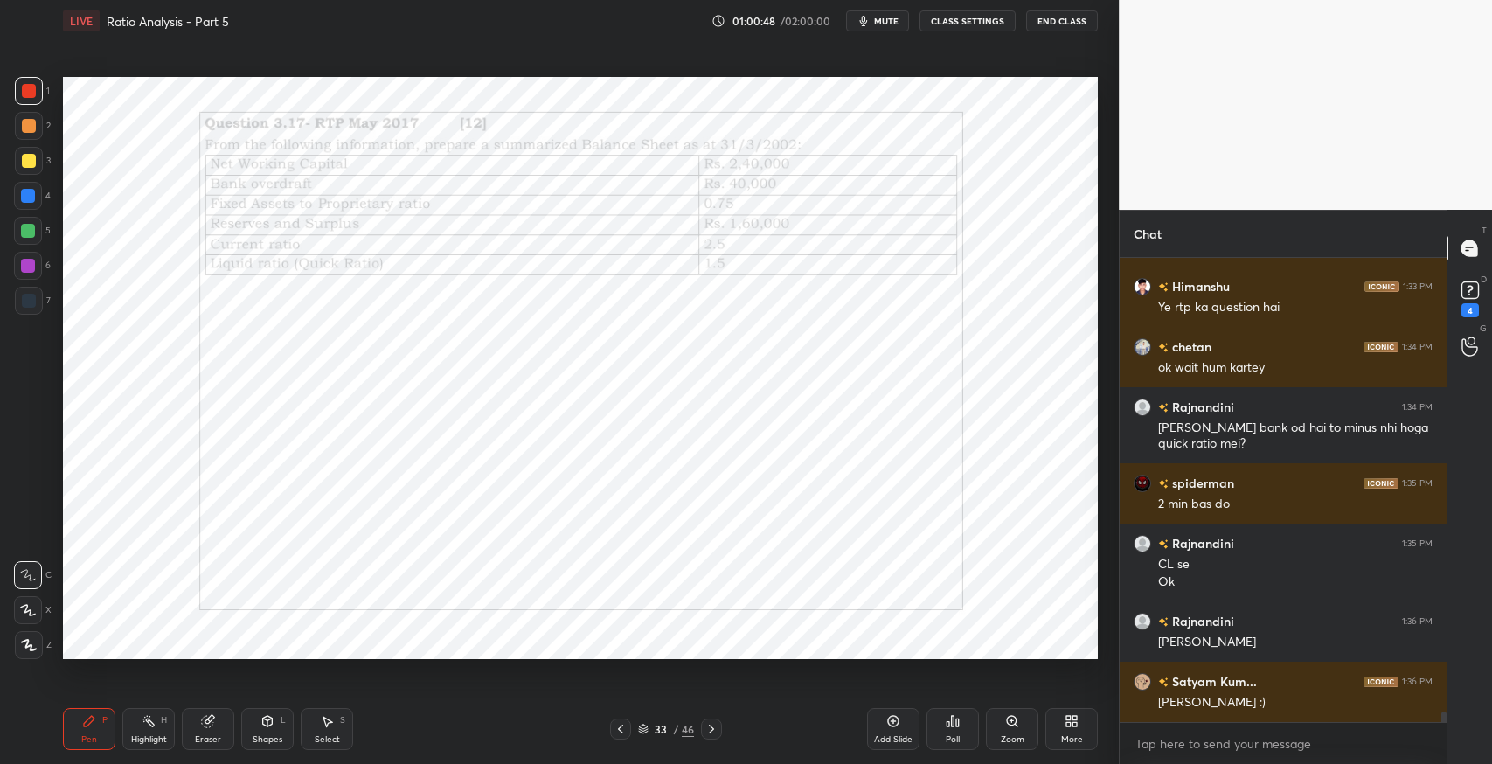
click at [88, 735] on div "Pen" at bounding box center [89, 739] width 16 height 9
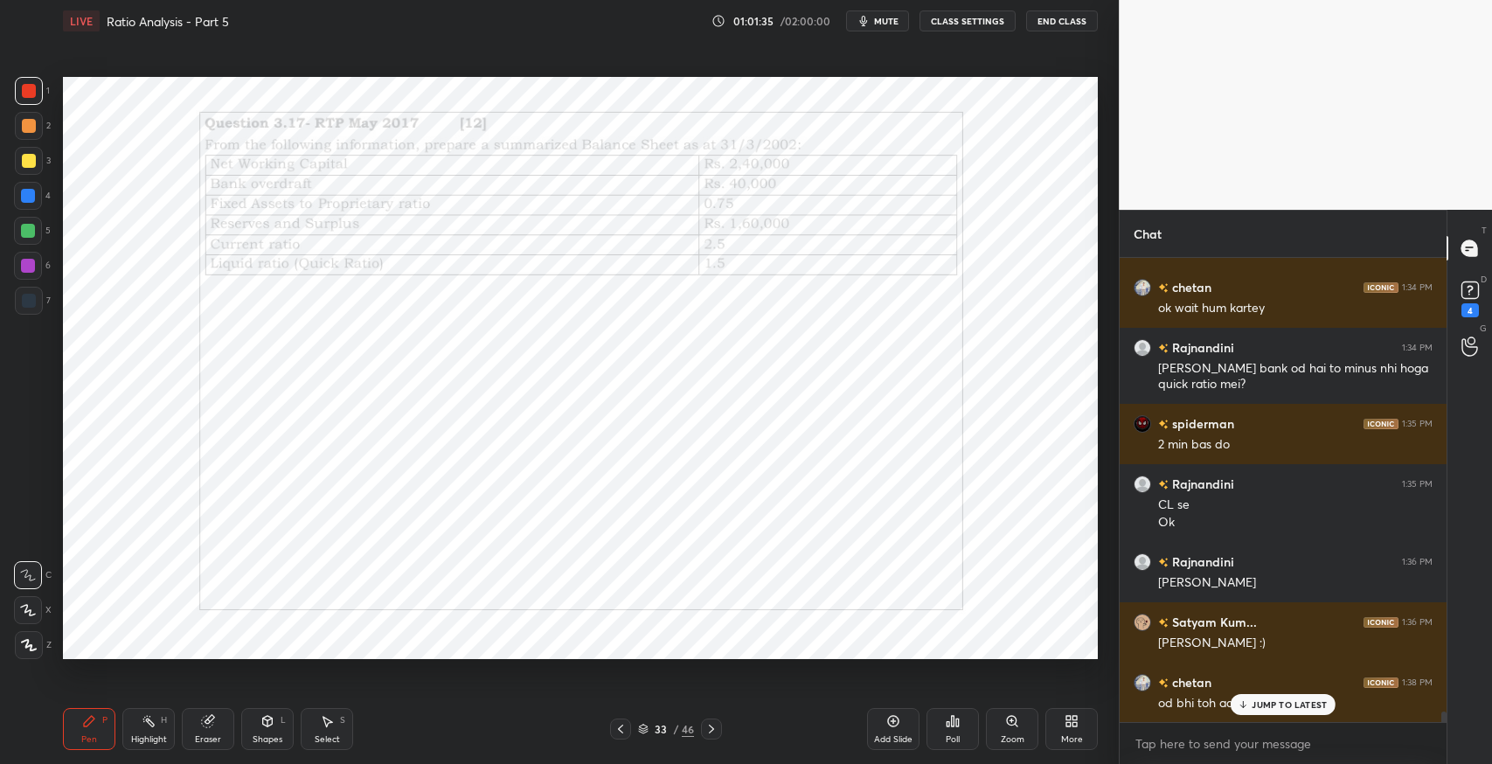
click at [1252, 713] on div "JUMP TO LATEST" at bounding box center [1283, 704] width 105 height 21
click at [207, 735] on div "Eraser" at bounding box center [208, 739] width 26 height 9
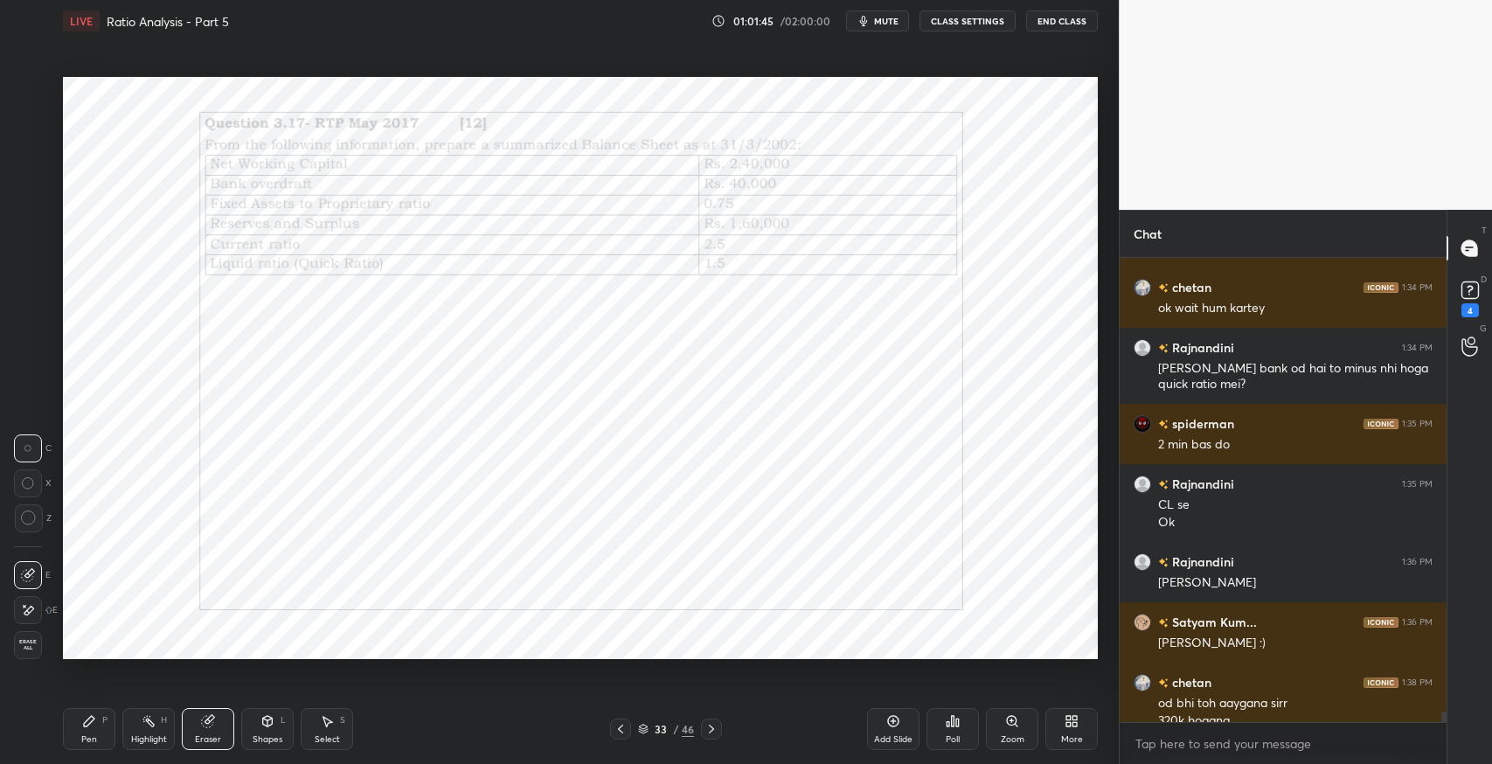
scroll to position [20654, 0]
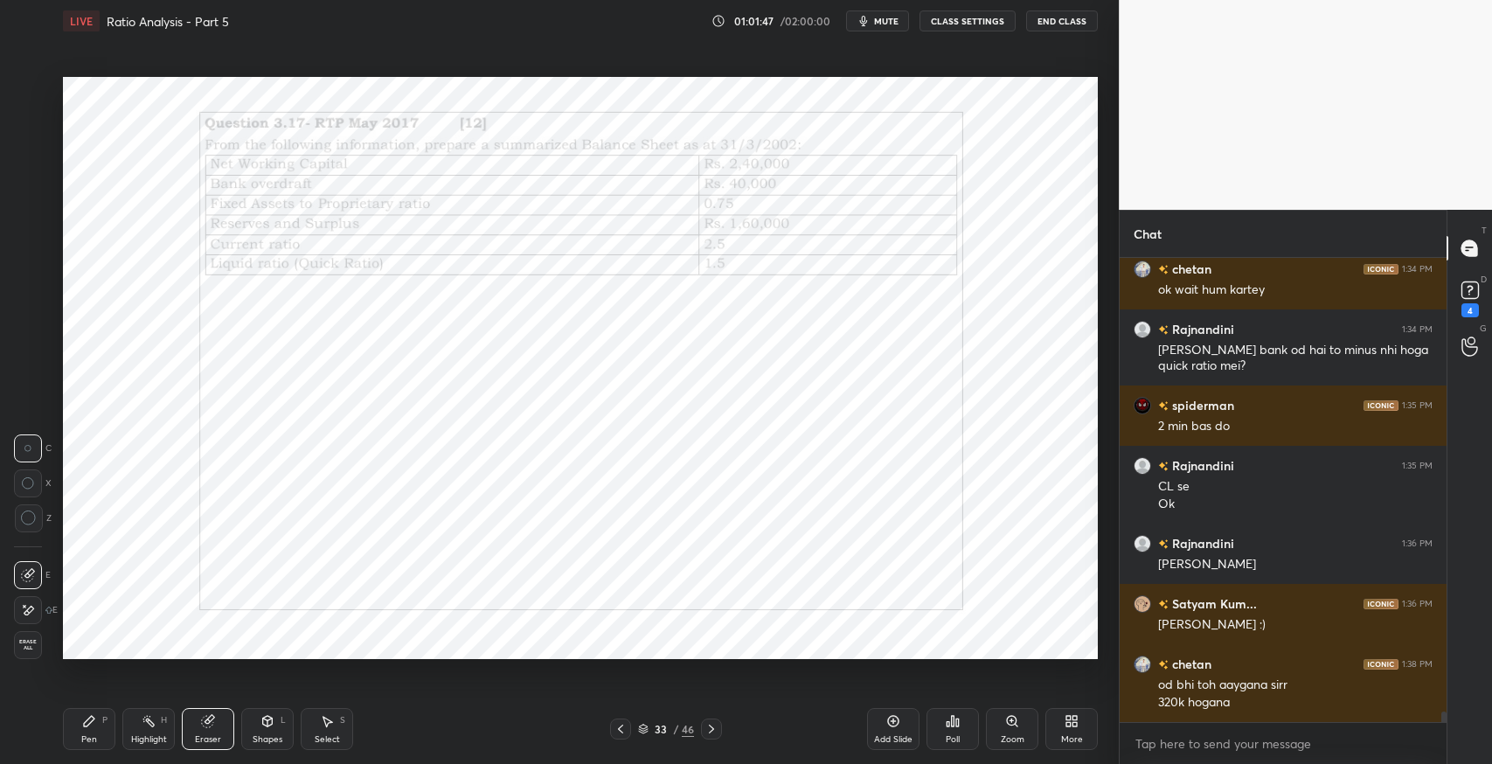
click at [85, 727] on icon at bounding box center [89, 721] width 14 height 14
click at [197, 723] on div "Eraser" at bounding box center [208, 729] width 52 height 42
click at [85, 724] on icon at bounding box center [89, 721] width 10 height 10
click at [228, 733] on div "Eraser" at bounding box center [208, 729] width 52 height 42
click at [88, 731] on div "Pen P" at bounding box center [89, 729] width 52 height 42
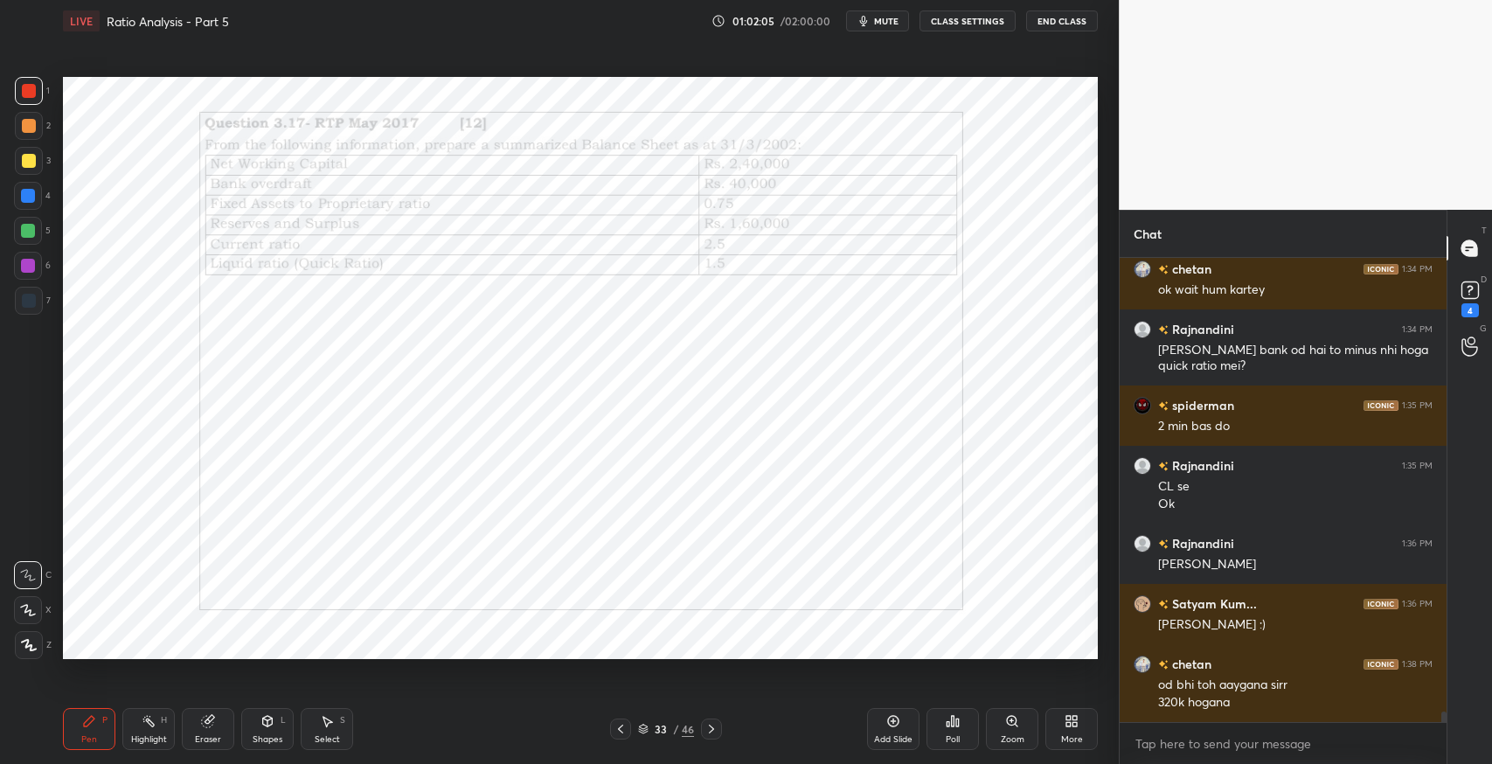
click at [216, 723] on div "Eraser" at bounding box center [208, 729] width 52 height 42
click at [99, 725] on div "Pen P" at bounding box center [89, 729] width 52 height 42
click at [206, 719] on icon at bounding box center [207, 721] width 11 height 11
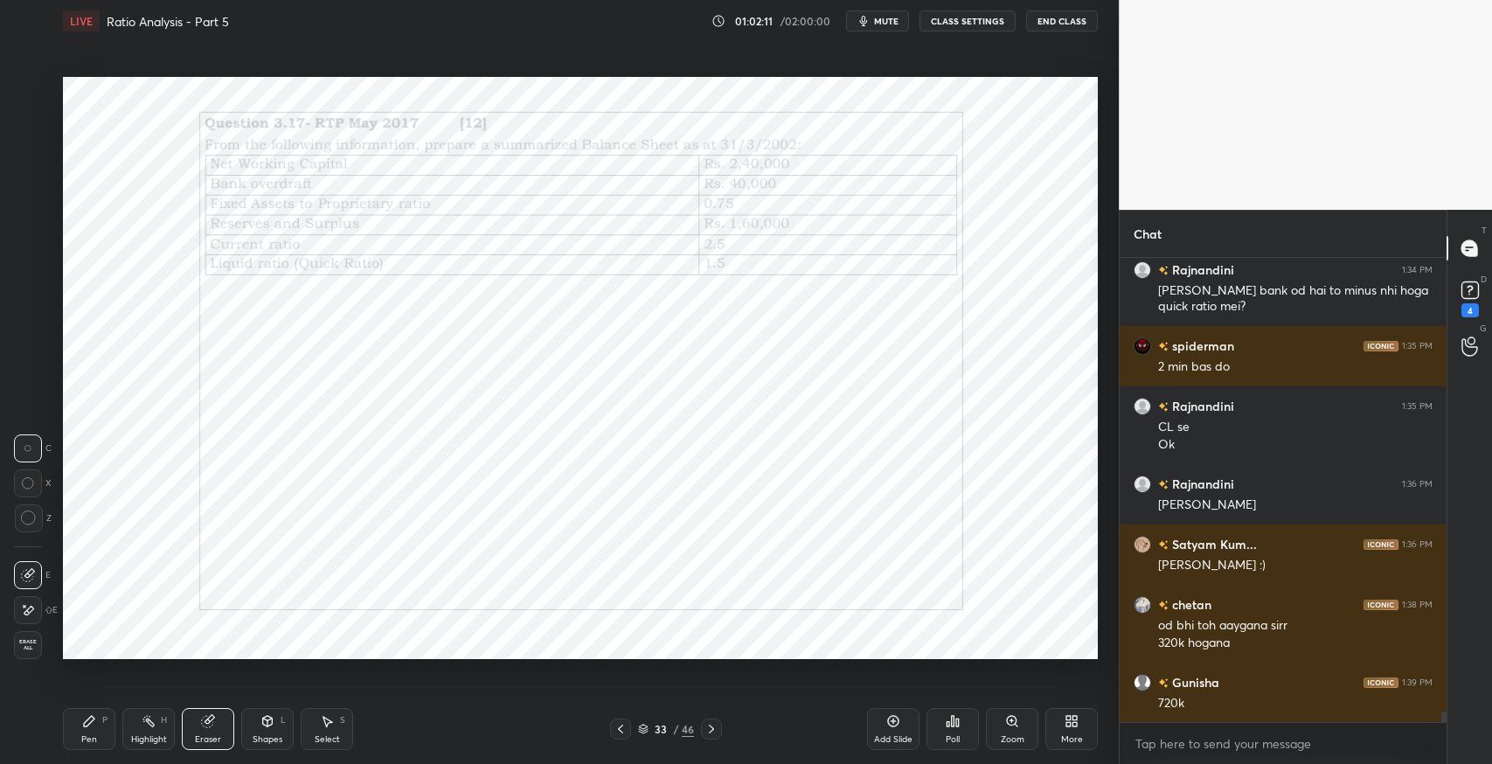
click at [82, 725] on icon at bounding box center [89, 721] width 14 height 14
click at [193, 731] on div "Eraser" at bounding box center [208, 729] width 52 height 42
click at [87, 719] on icon at bounding box center [89, 721] width 10 height 10
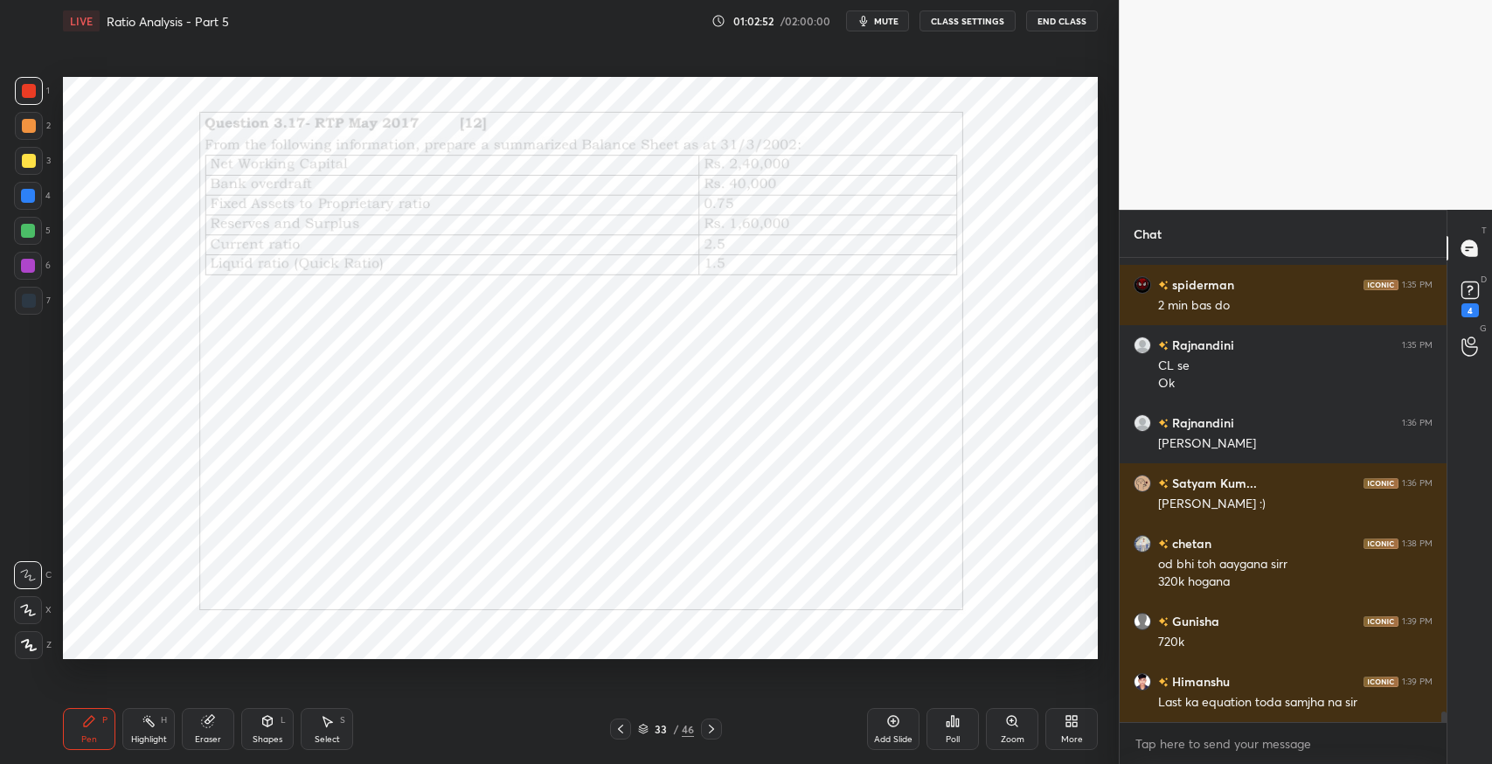
click at [184, 733] on div "Eraser" at bounding box center [208, 729] width 52 height 42
click at [78, 737] on div "Pen P" at bounding box center [89, 729] width 52 height 42
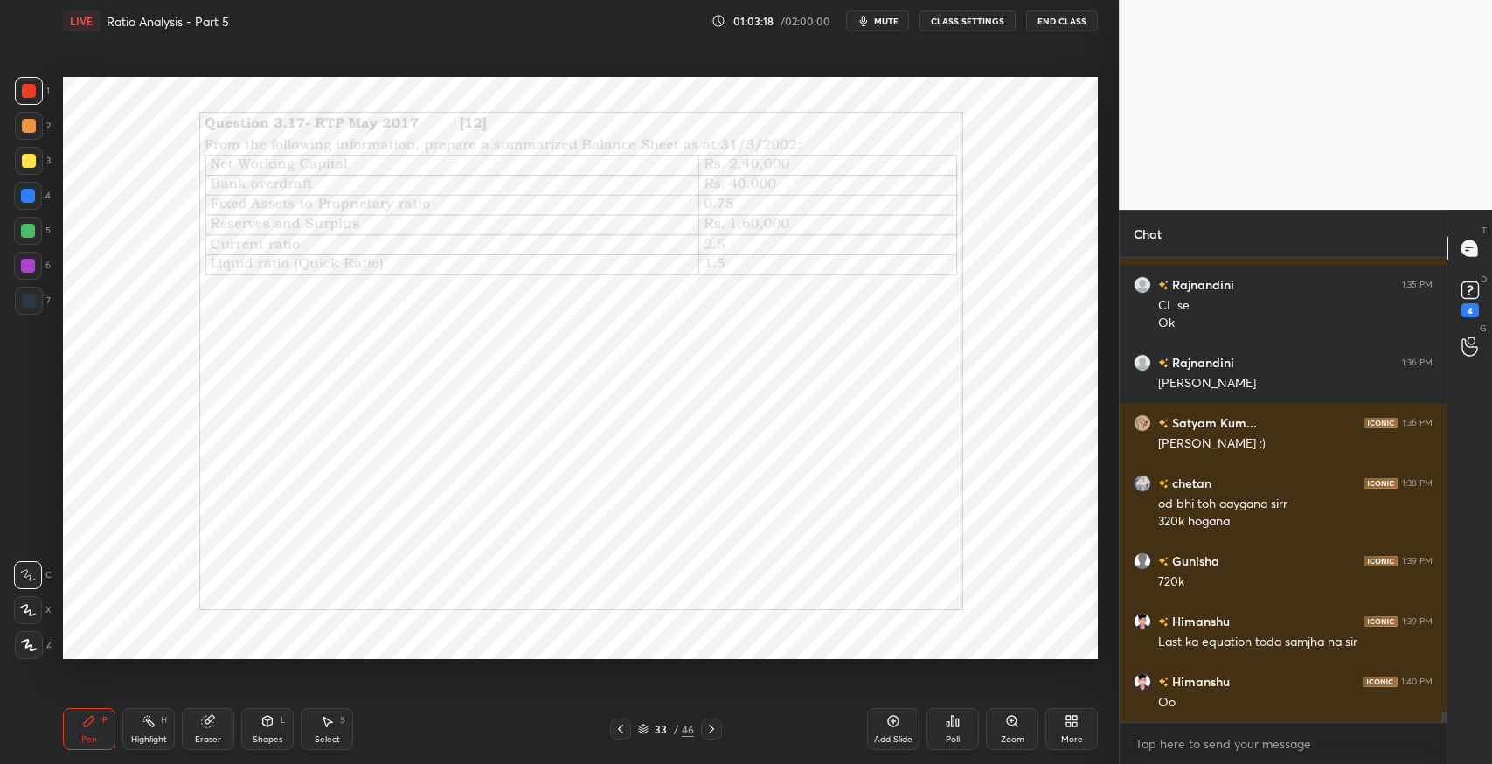
click at [948, 735] on div "Poll" at bounding box center [953, 739] width 14 height 9
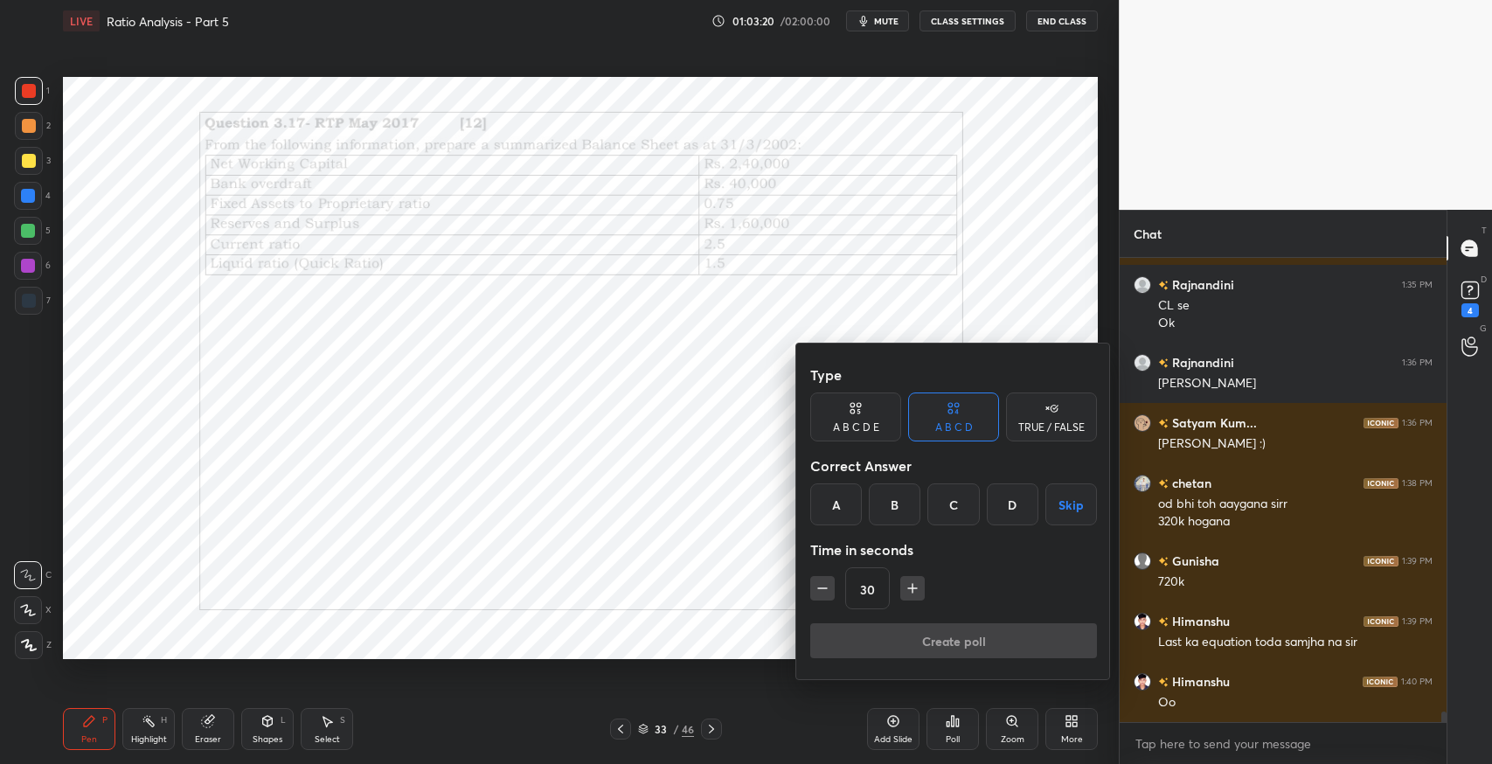
click at [881, 589] on input "30" at bounding box center [867, 589] width 43 height 42
type input "300"
drag, startPoint x: 1058, startPoint y: 505, endPoint x: 999, endPoint y: 582, distance: 96.7
click at [1051, 507] on button "Skip" at bounding box center [1071, 504] width 52 height 42
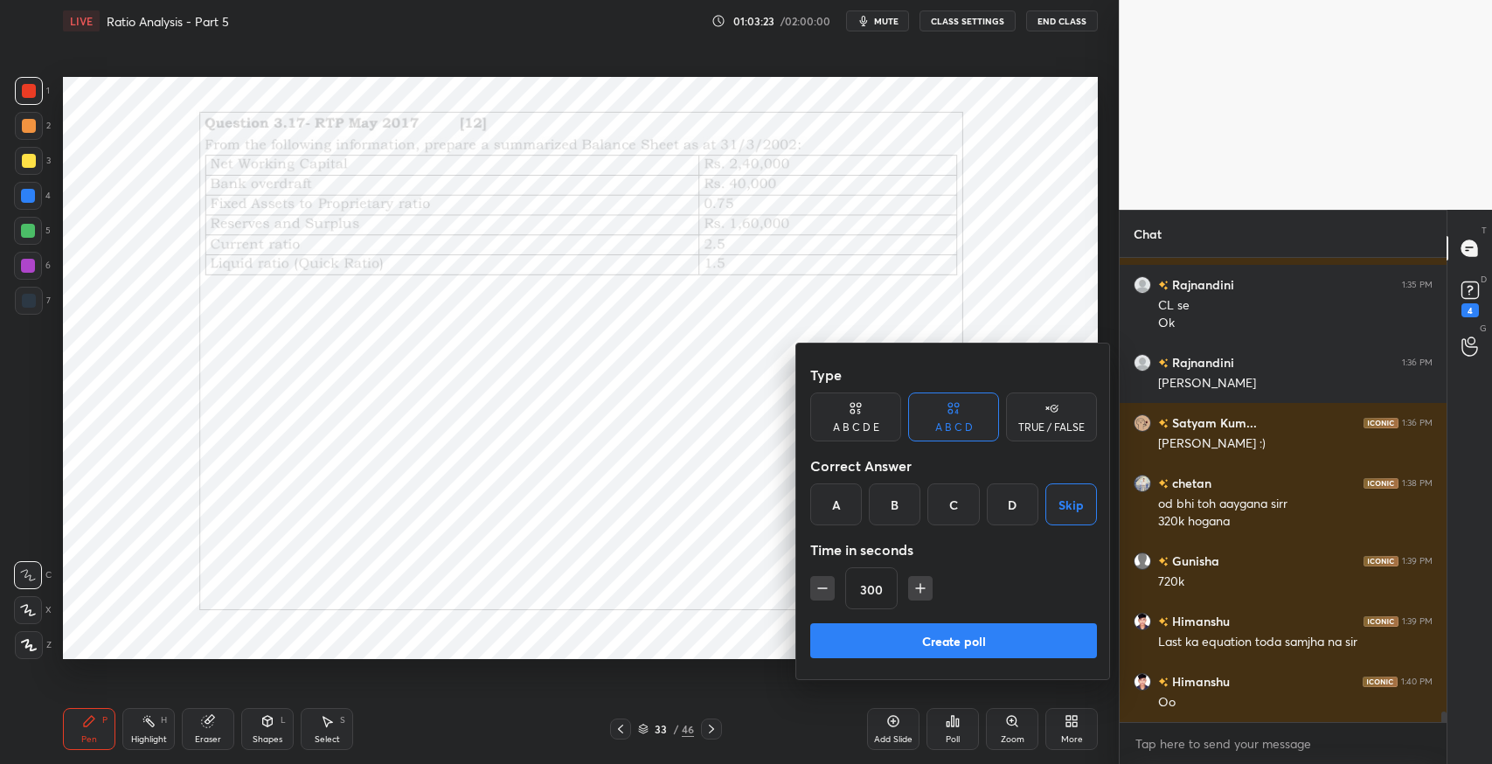
click at [983, 632] on button "Create poll" at bounding box center [953, 640] width 287 height 35
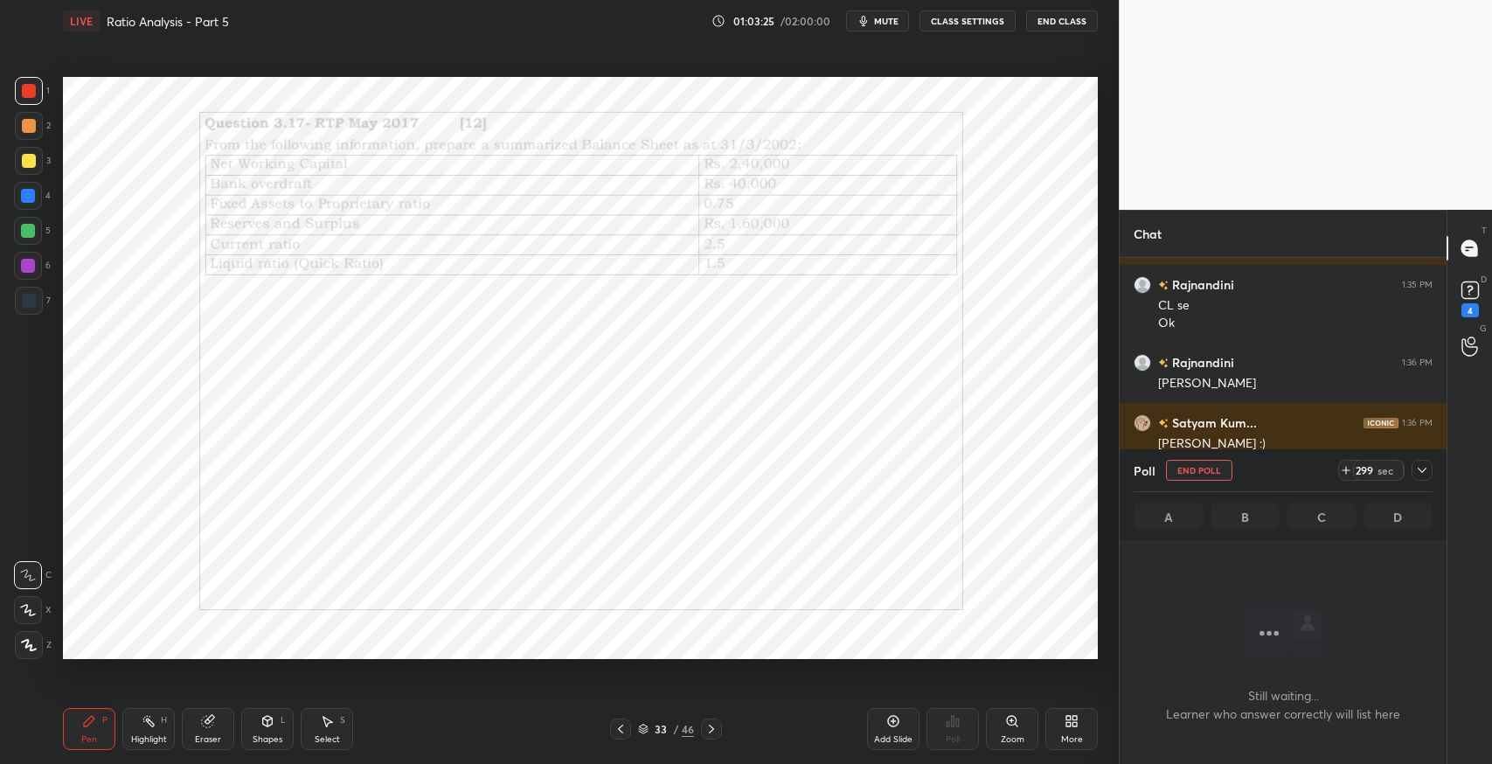
scroll to position [21000, 0]
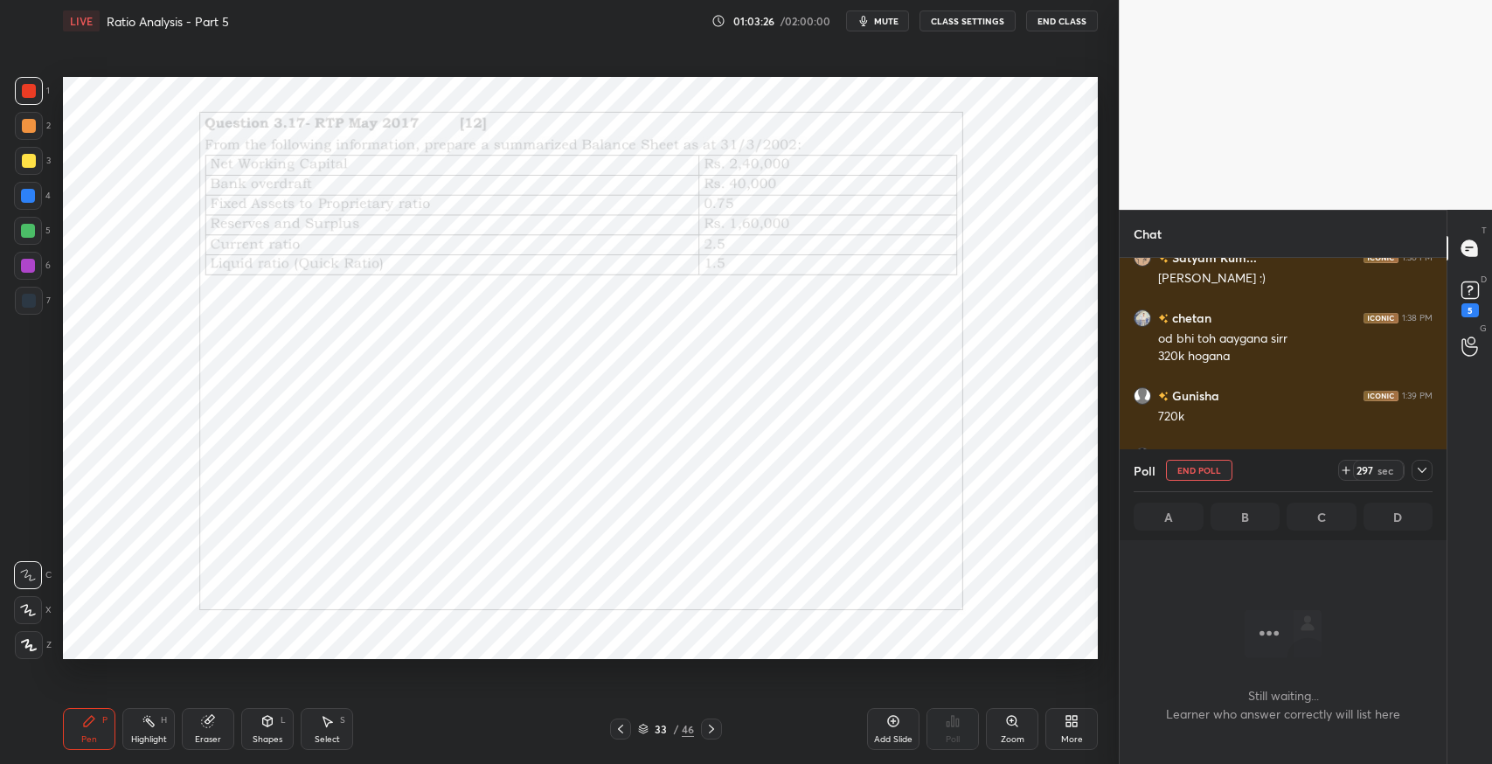
click at [899, 24] on span "mute" at bounding box center [886, 21] width 24 height 12
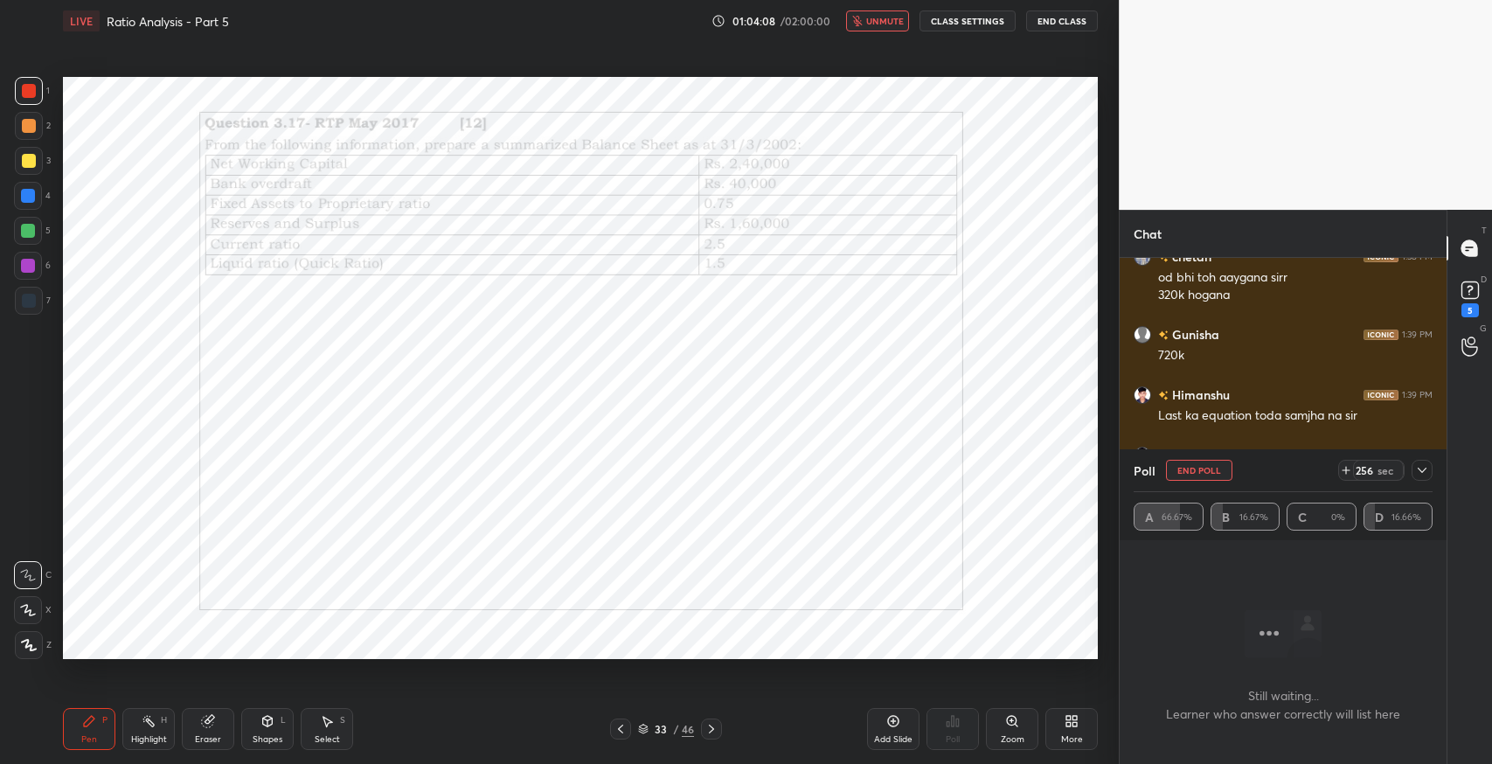
scroll to position [19702, 0]
click at [1424, 478] on div at bounding box center [1422, 470] width 21 height 21
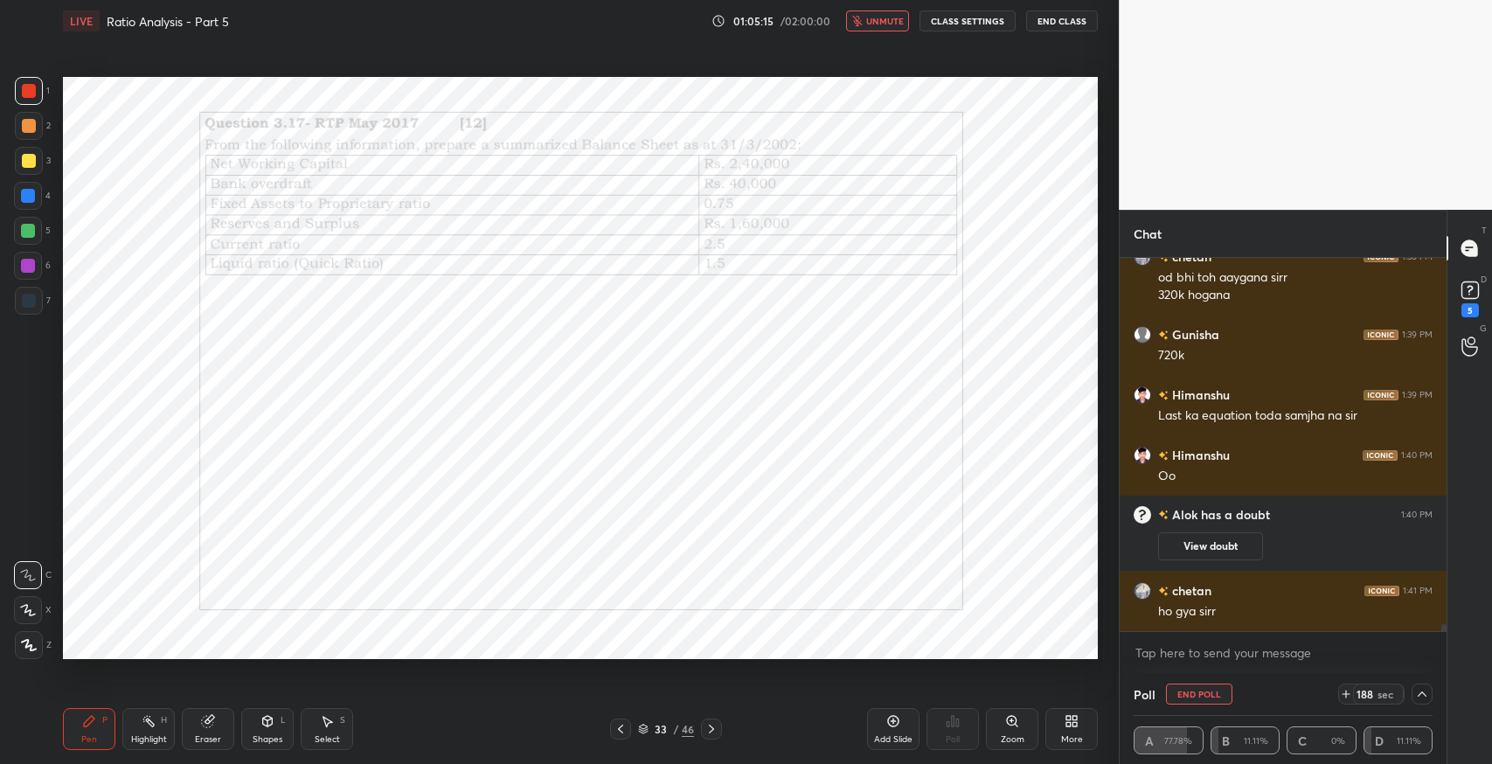
click at [267, 718] on icon at bounding box center [268, 719] width 10 height 3
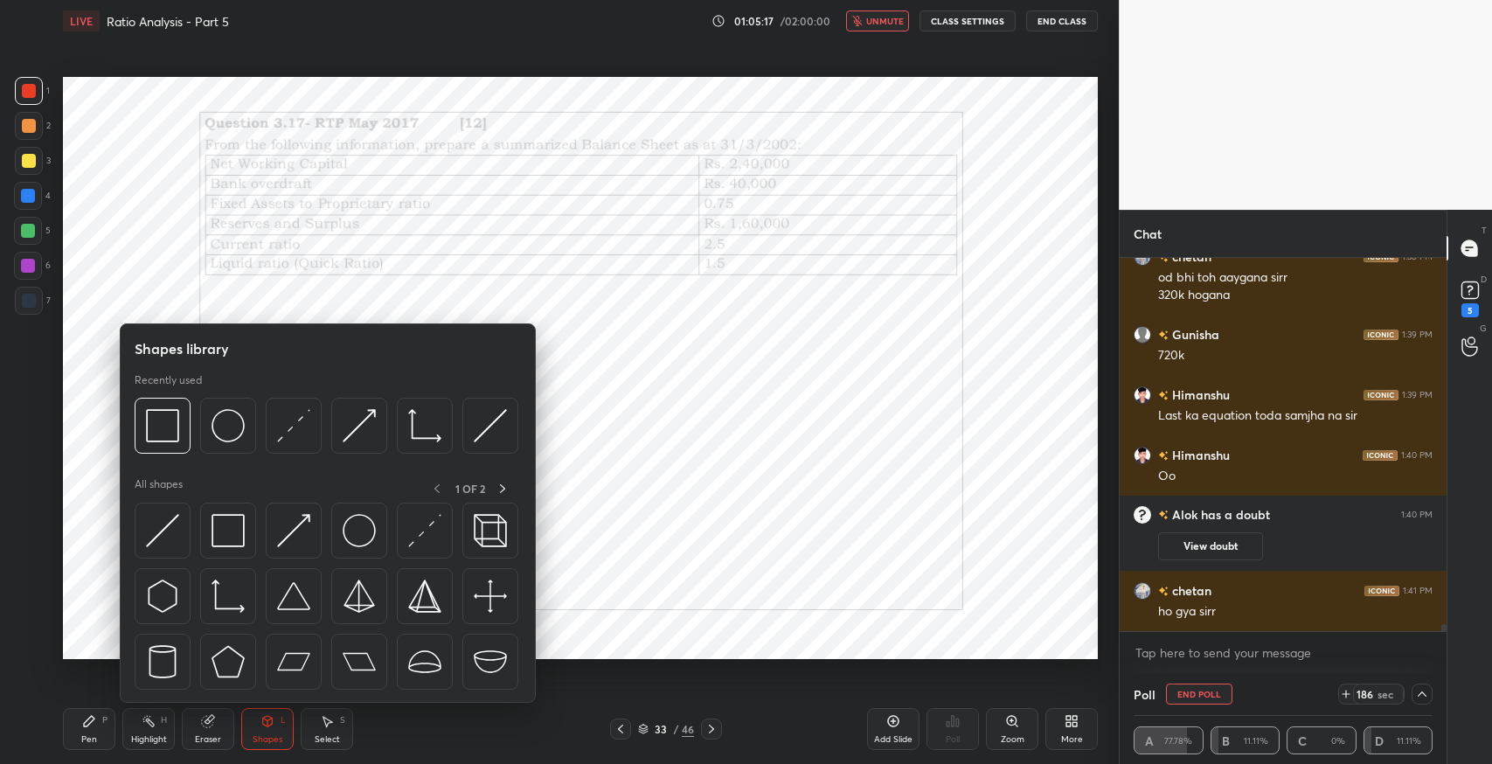
click at [192, 736] on div "Eraser" at bounding box center [208, 729] width 52 height 42
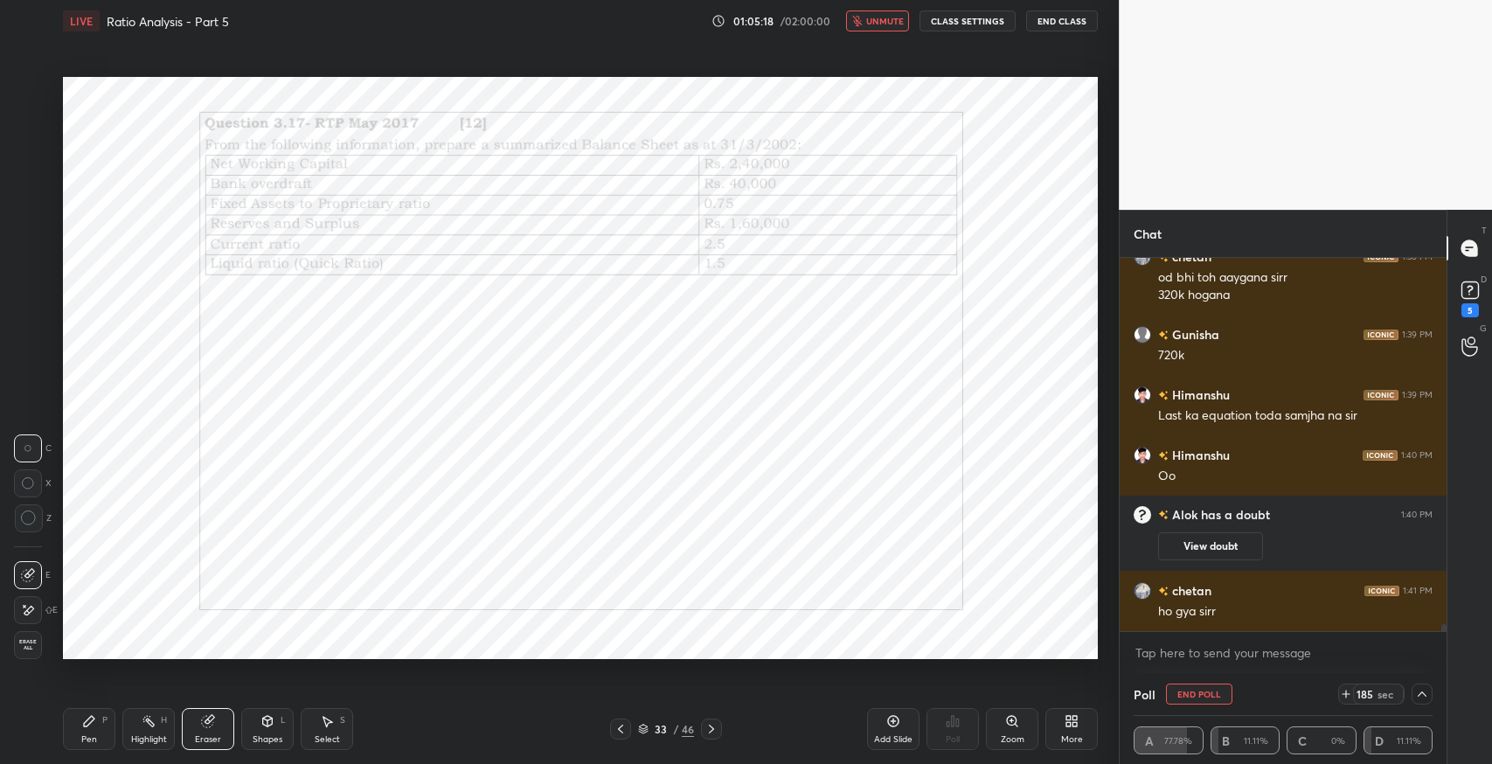
click at [29, 639] on span "Erase all" at bounding box center [28, 645] width 26 height 12
click at [267, 725] on icon at bounding box center [268, 721] width 10 height 10
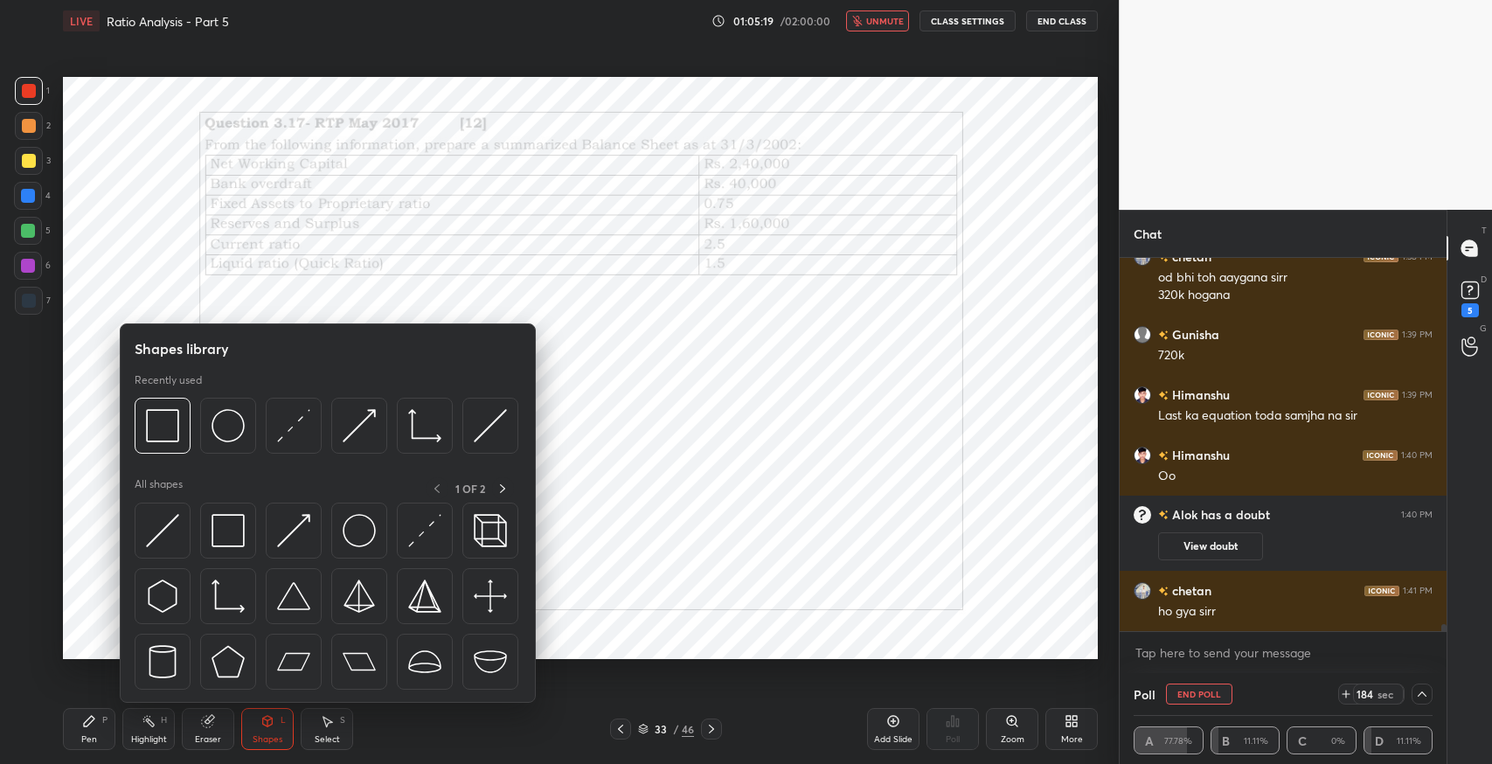
click at [232, 530] on img at bounding box center [228, 530] width 33 height 33
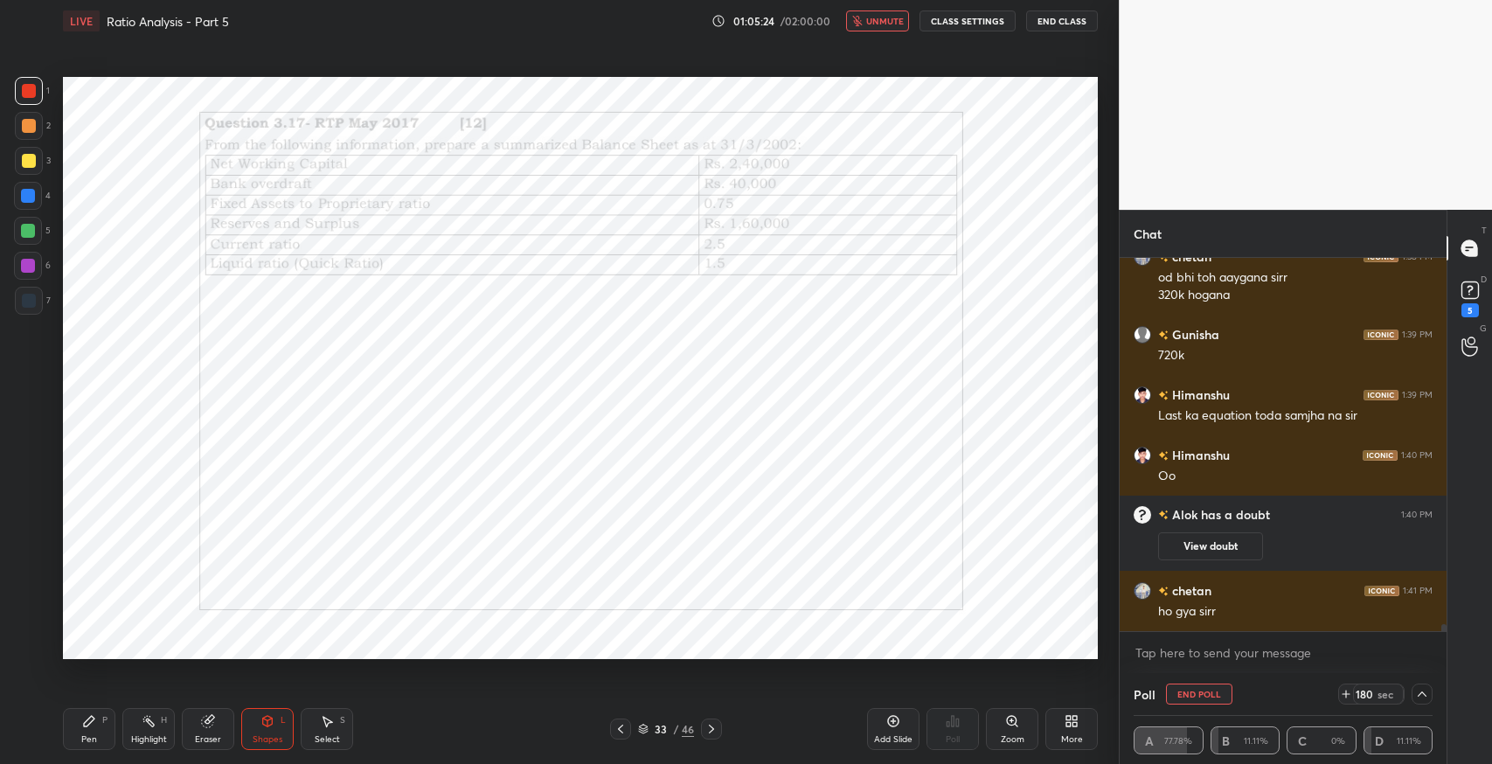
click at [101, 724] on div "Pen P" at bounding box center [89, 729] width 52 height 42
click at [33, 307] on div at bounding box center [29, 301] width 14 height 14
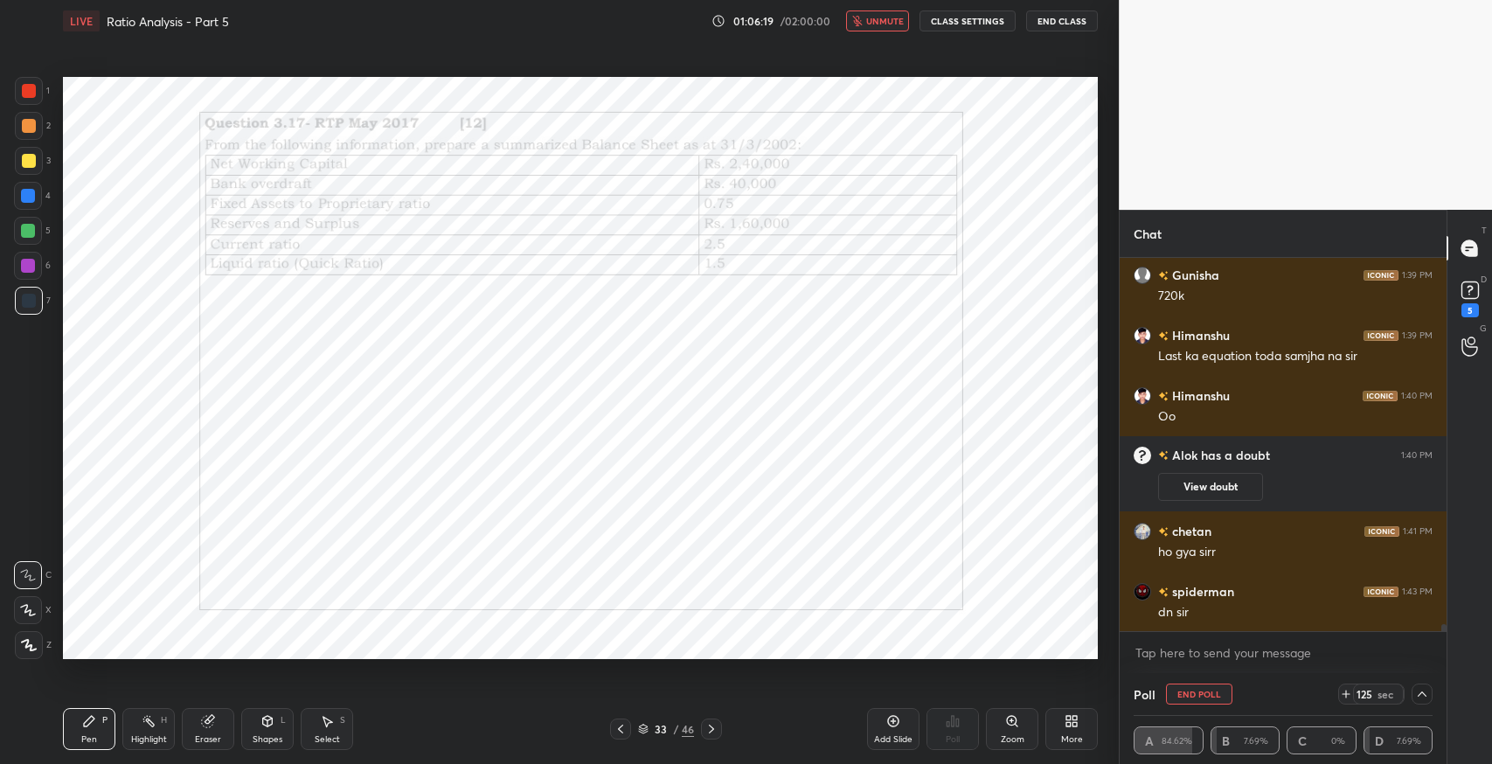
click at [195, 722] on div "Eraser" at bounding box center [208, 729] width 52 height 42
click at [73, 728] on div "Pen P" at bounding box center [89, 729] width 52 height 42
click at [329, 720] on icon at bounding box center [328, 722] width 10 height 10
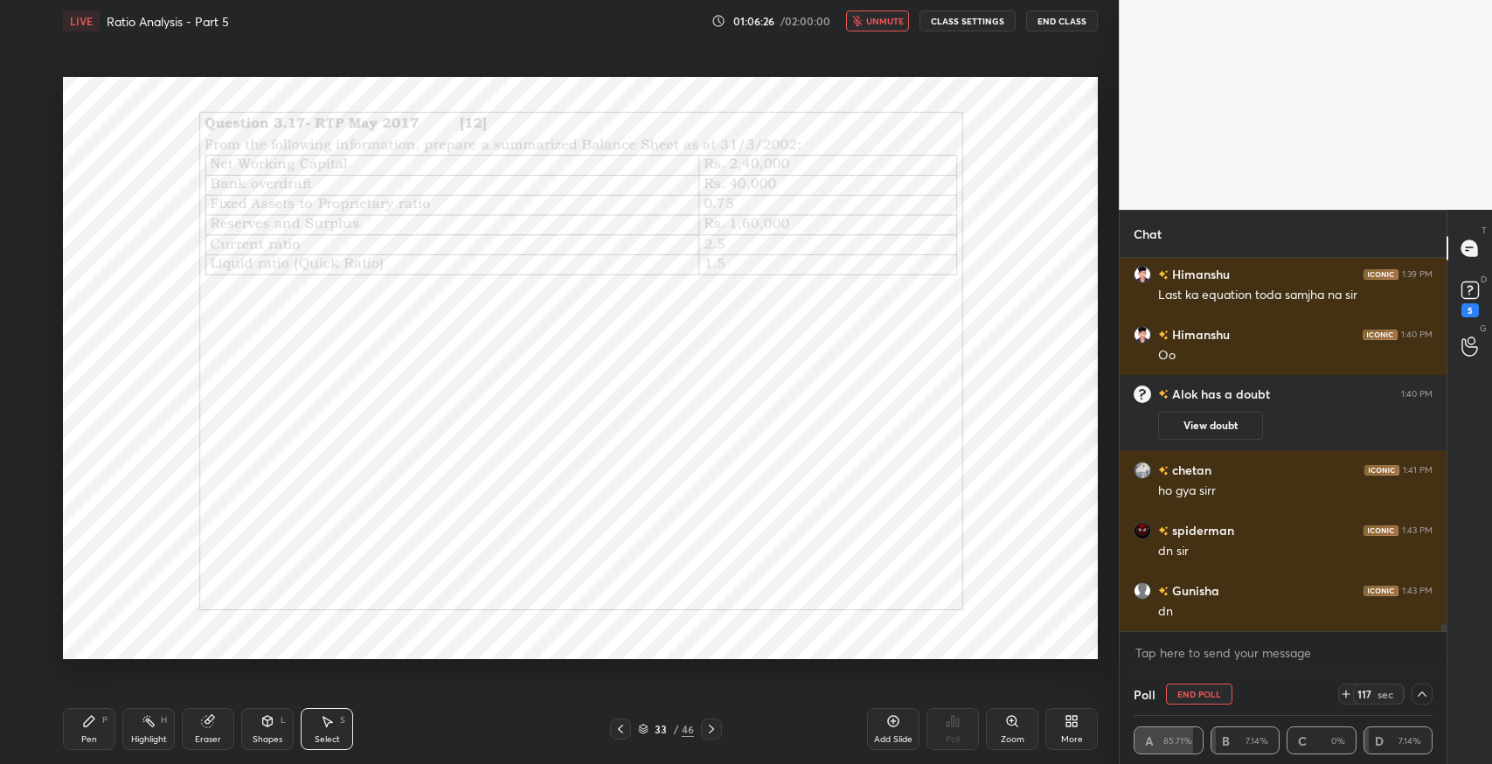
click at [89, 727] on icon at bounding box center [89, 721] width 14 height 14
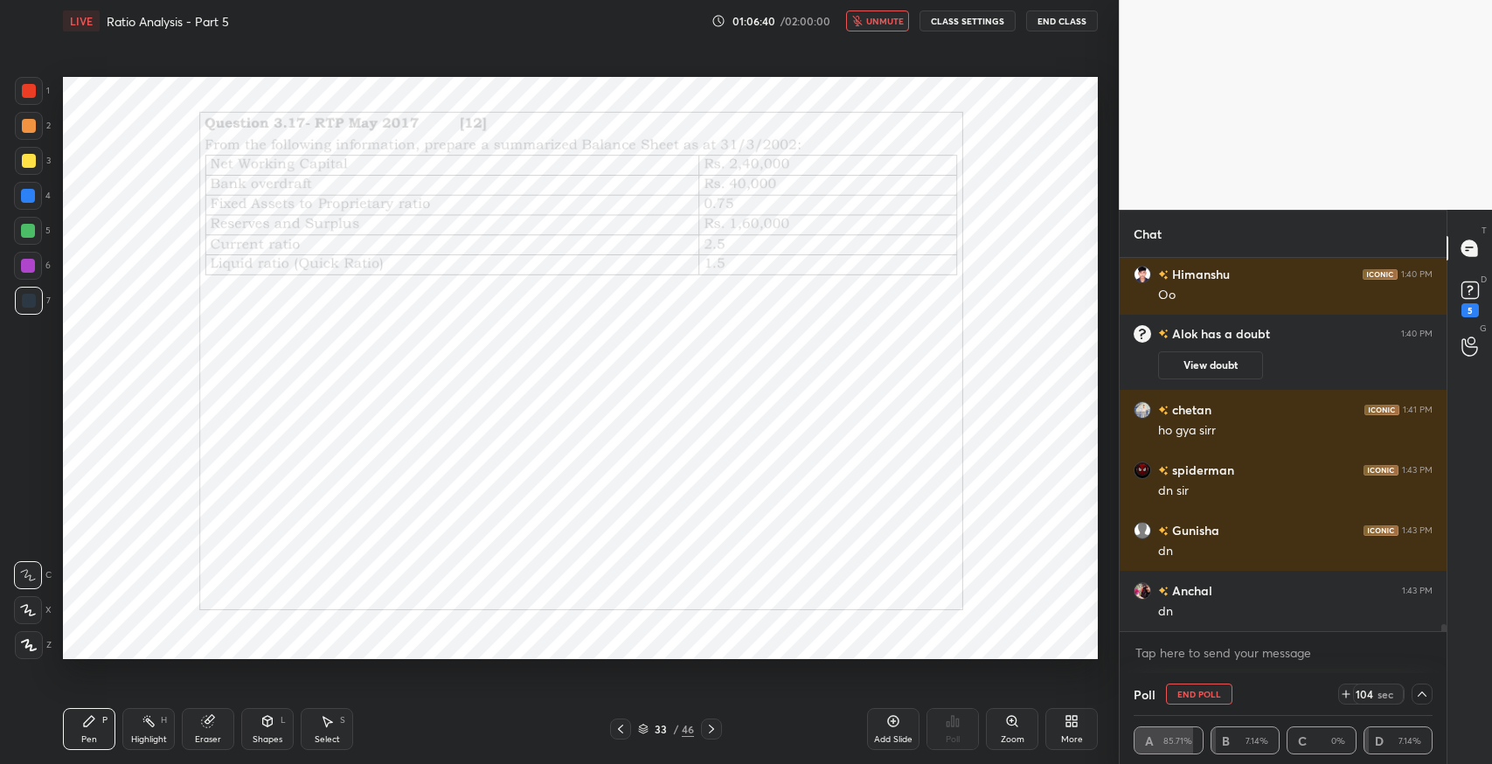
scroll to position [19942, 0]
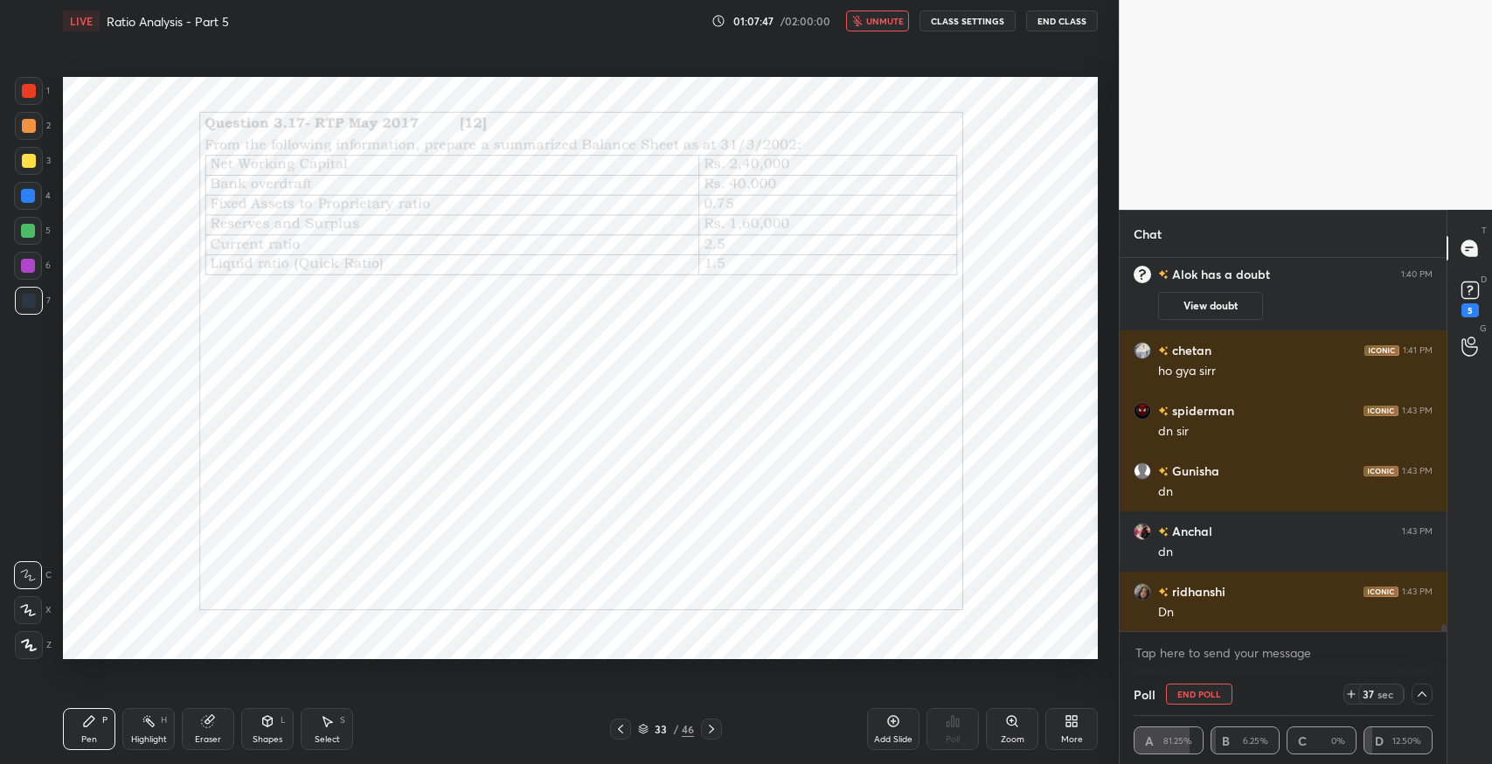
click at [228, 719] on div "Eraser" at bounding box center [208, 729] width 52 height 42
click at [101, 725] on div "Pen P" at bounding box center [89, 729] width 52 height 42
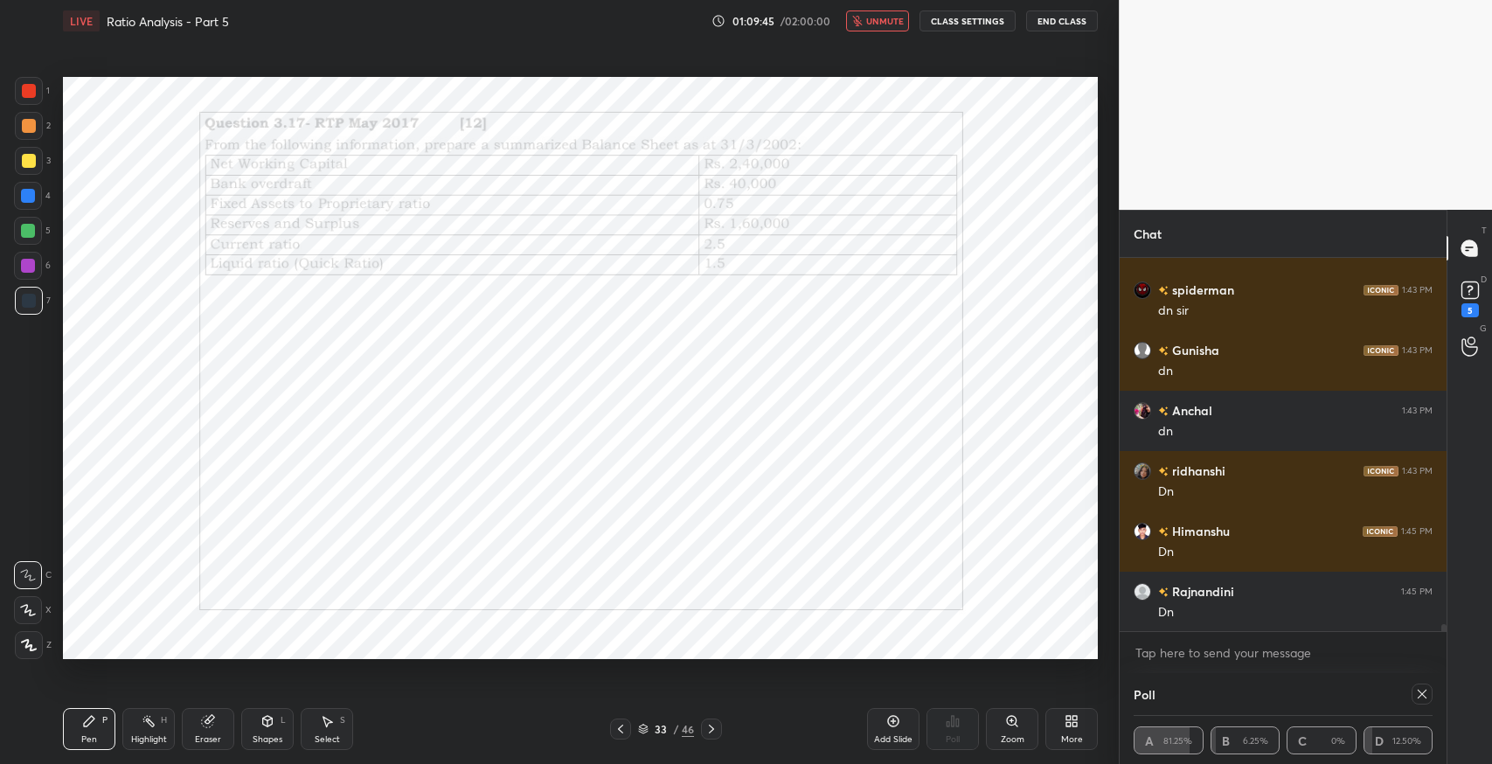
scroll to position [20124, 0]
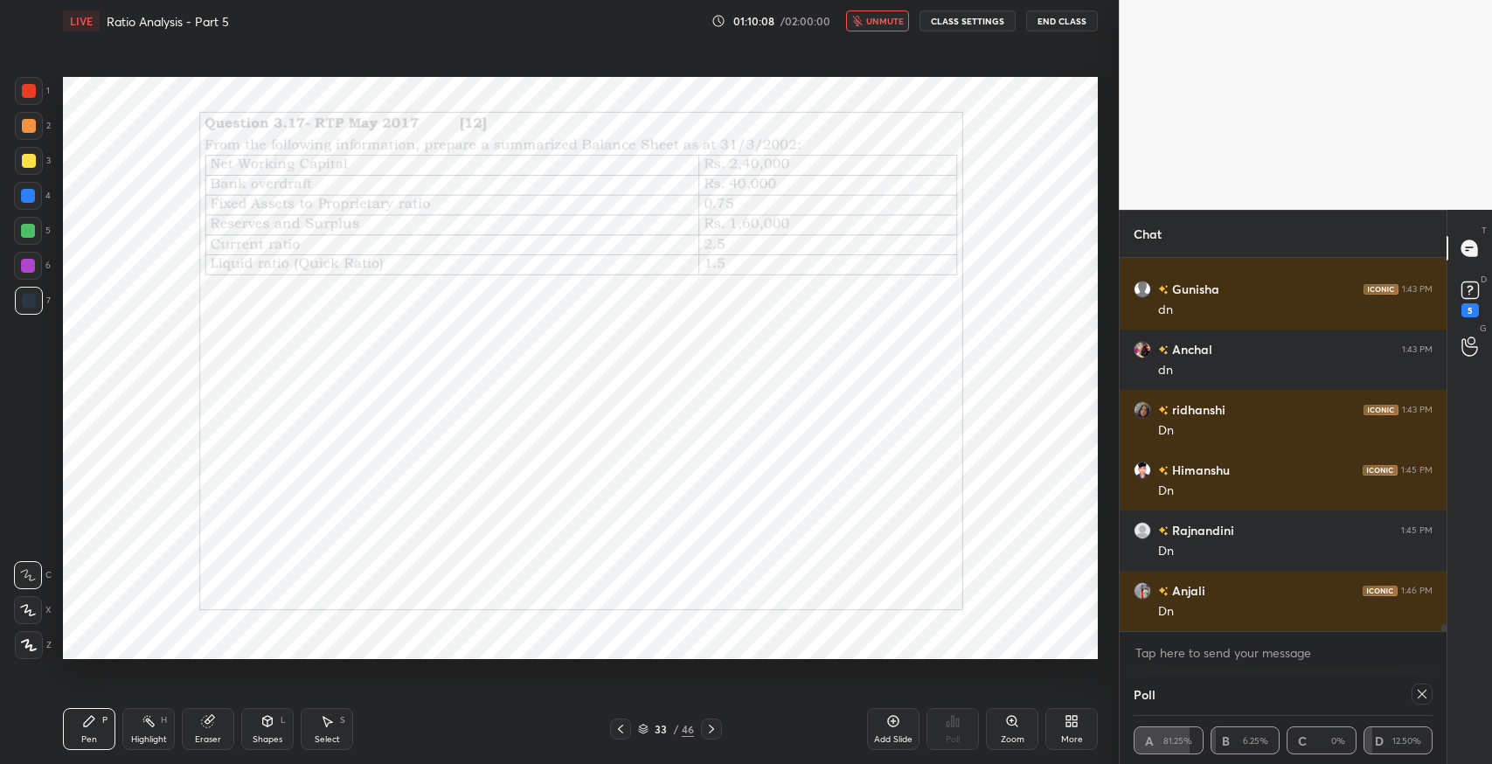
click at [904, 24] on span "unmute" at bounding box center [885, 21] width 38 height 12
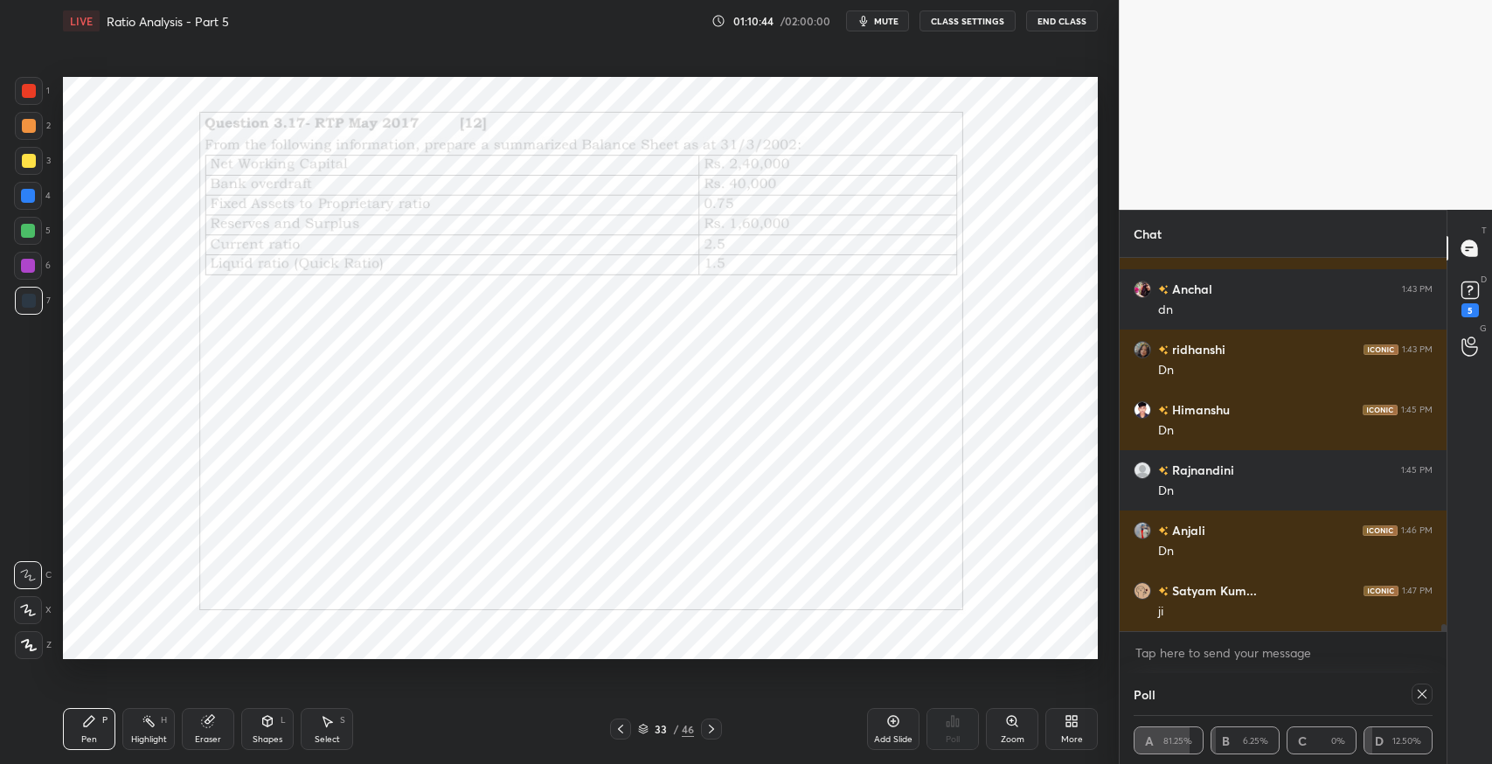
click at [196, 735] on div "Eraser" at bounding box center [208, 739] width 26 height 9
click at [26, 608] on icon at bounding box center [28, 610] width 14 height 15
click at [314, 720] on div "Select S" at bounding box center [327, 729] width 52 height 42
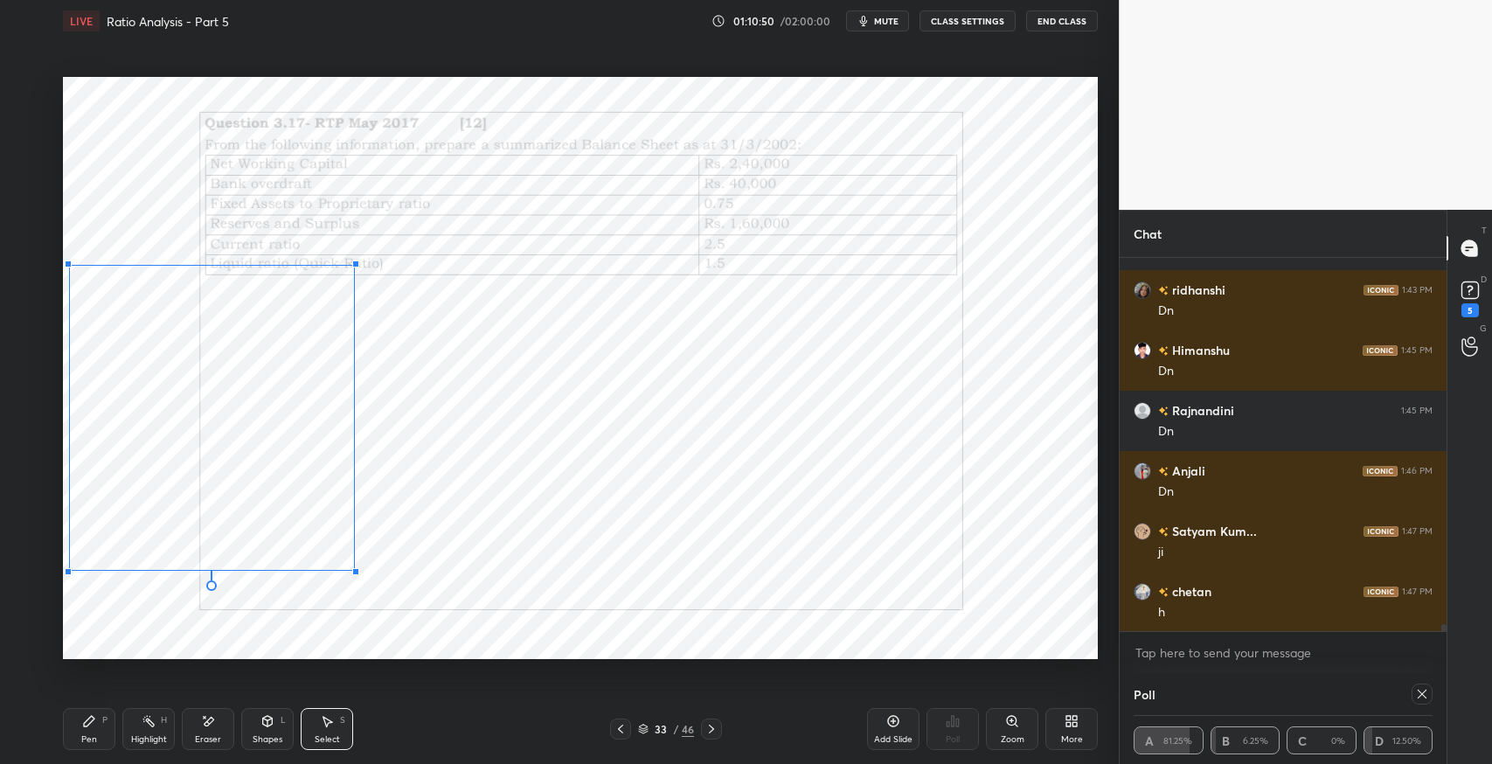
scroll to position [20305, 0]
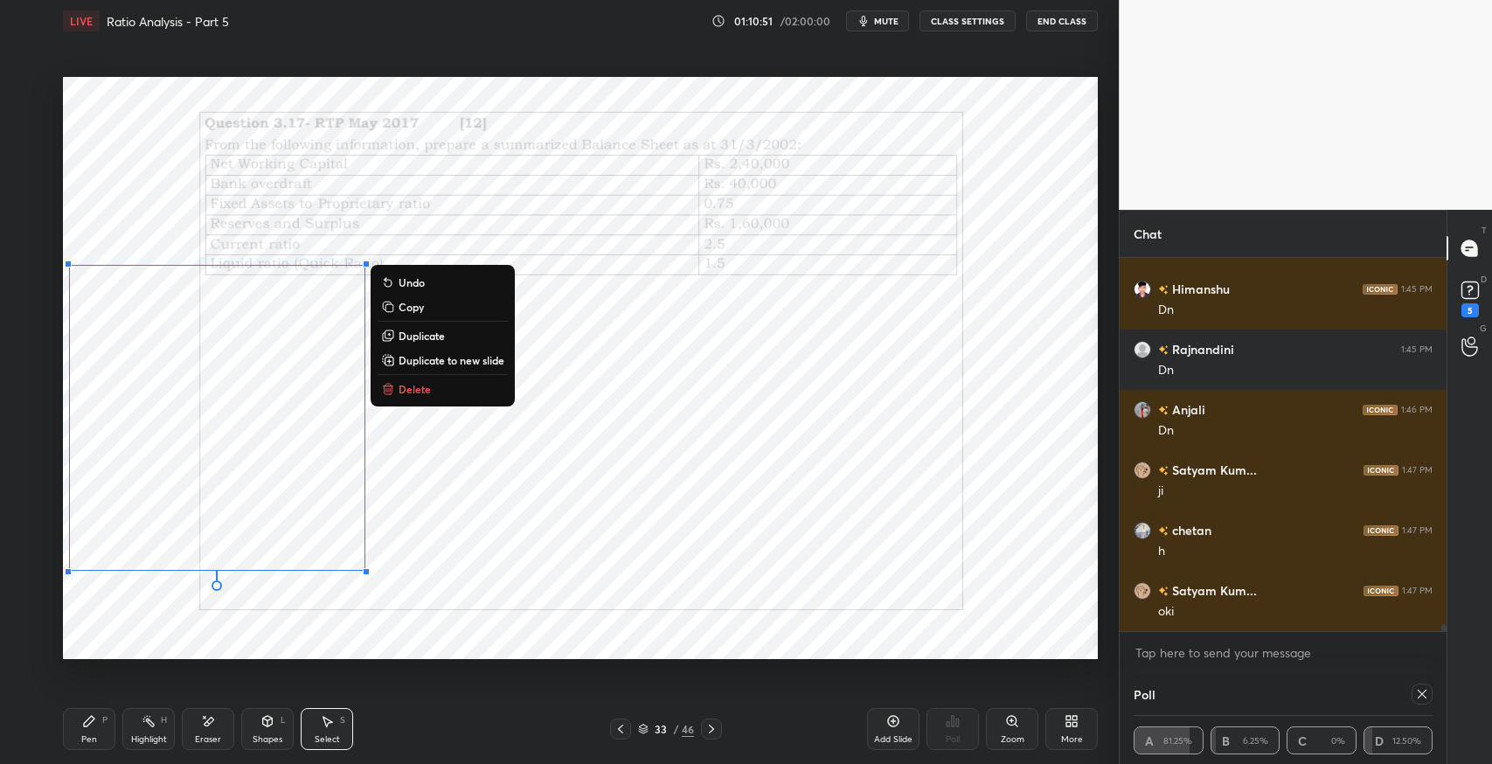
click at [485, 579] on div "0 ° Undo Copy Duplicate Duplicate to new slide Delete" at bounding box center [580, 368] width 1035 height 582
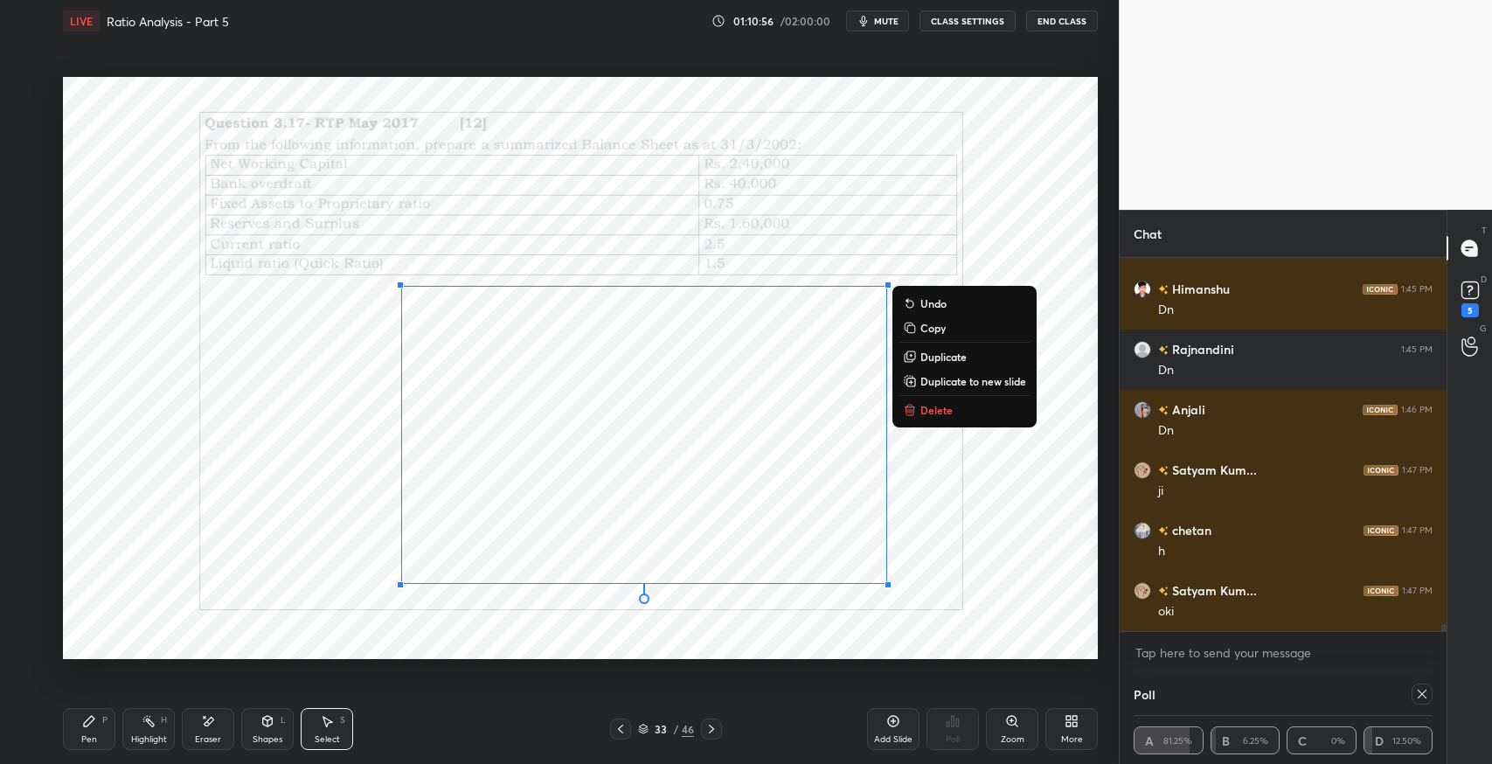
click at [1024, 204] on div "0 ° Undo Copy Duplicate Duplicate to new slide Delete" at bounding box center [580, 368] width 1035 height 582
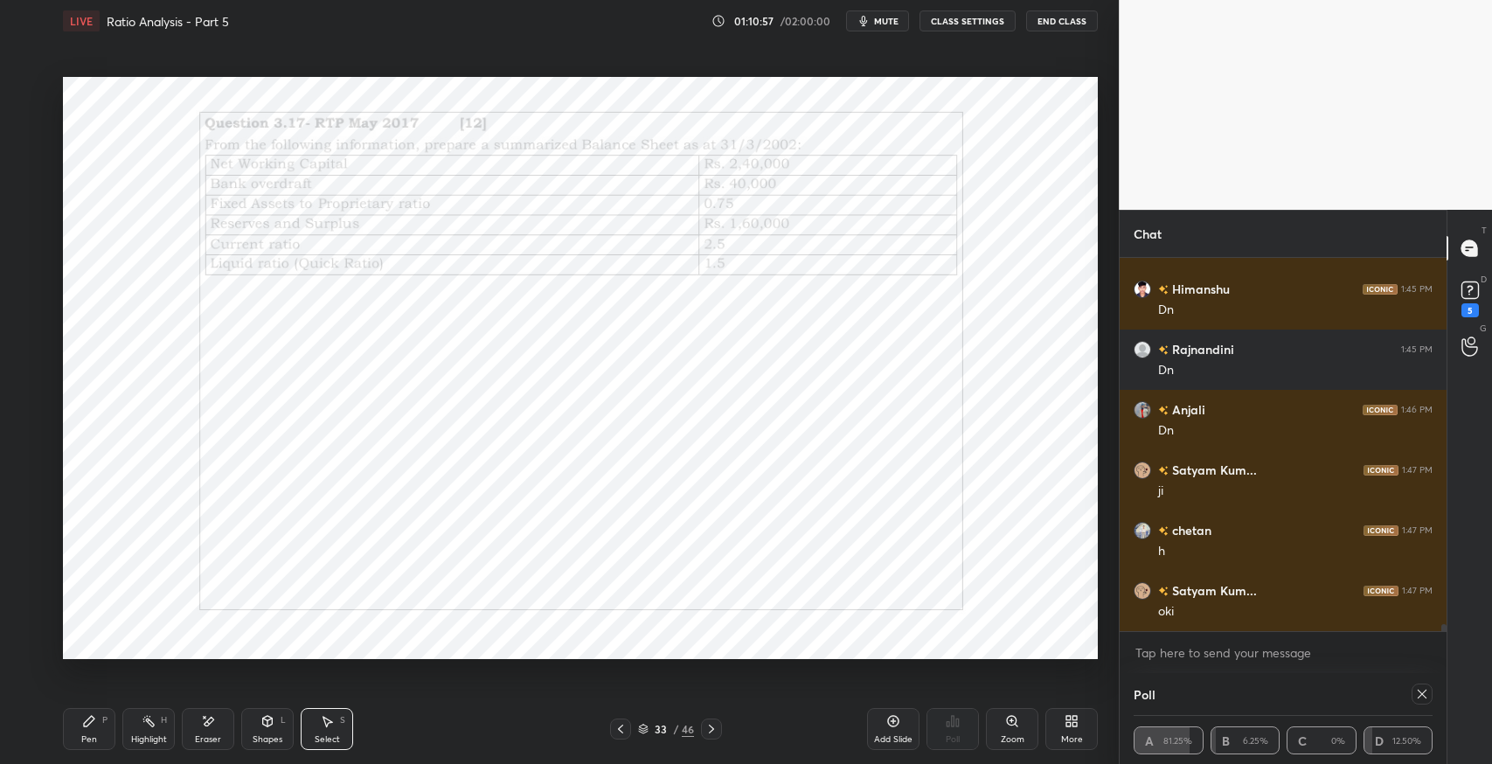
click at [212, 722] on icon at bounding box center [208, 721] width 14 height 15
click at [320, 718] on icon at bounding box center [327, 721] width 14 height 14
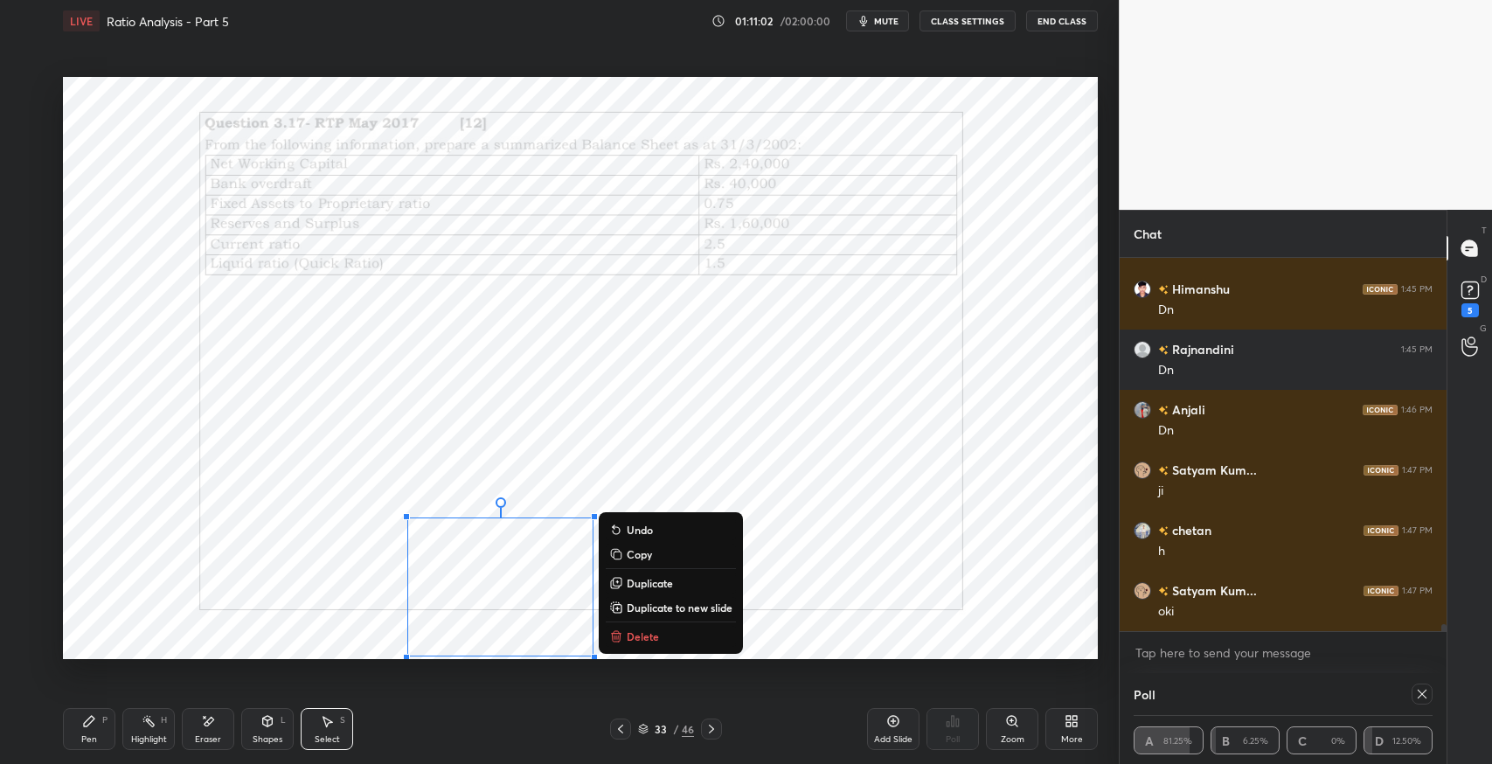
click at [799, 395] on div "0 ° Undo Copy Duplicate Duplicate to new slide Delete" at bounding box center [580, 368] width 1035 height 582
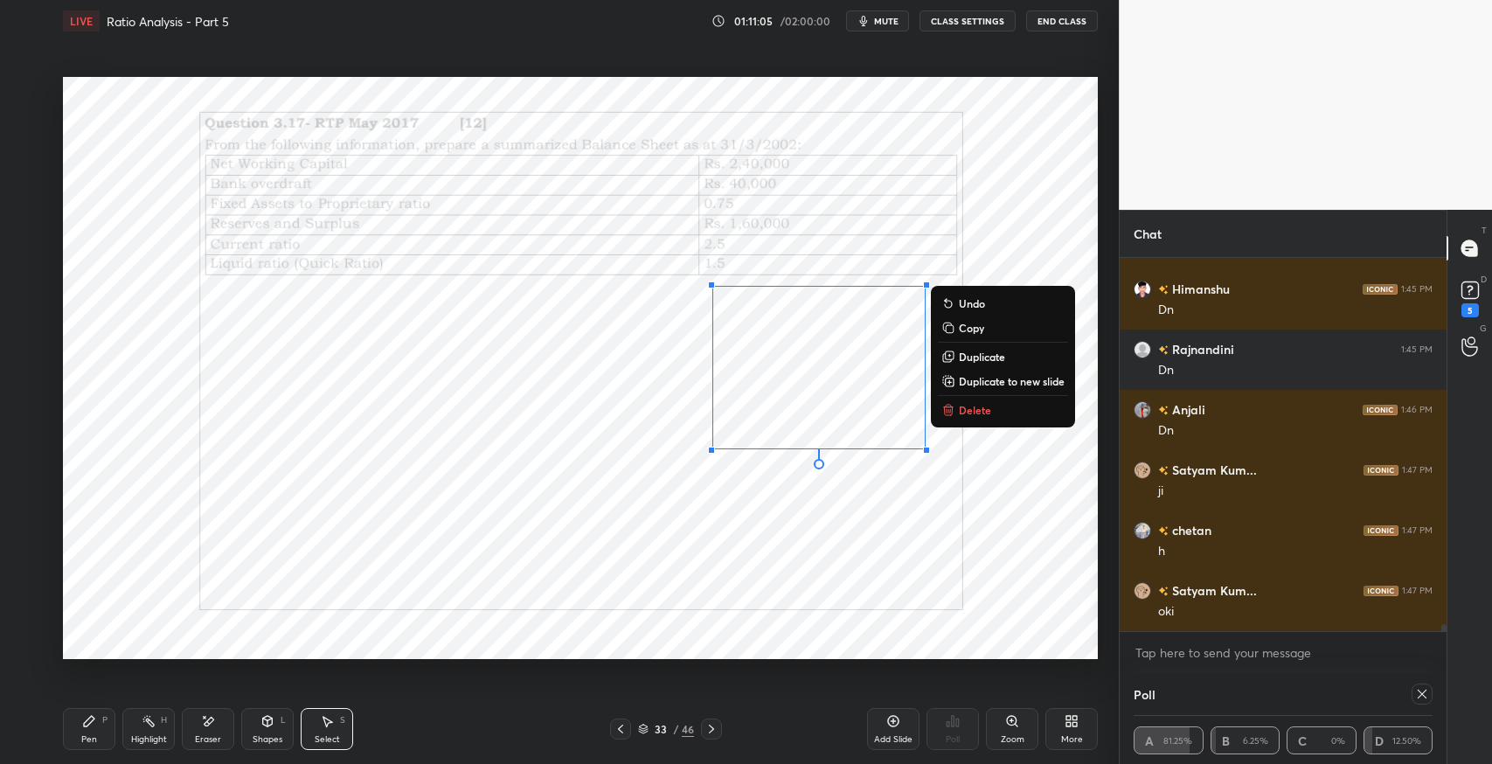
click at [1024, 460] on div "0 ° Undo Copy Duplicate Duplicate to new slide Delete" at bounding box center [580, 368] width 1035 height 582
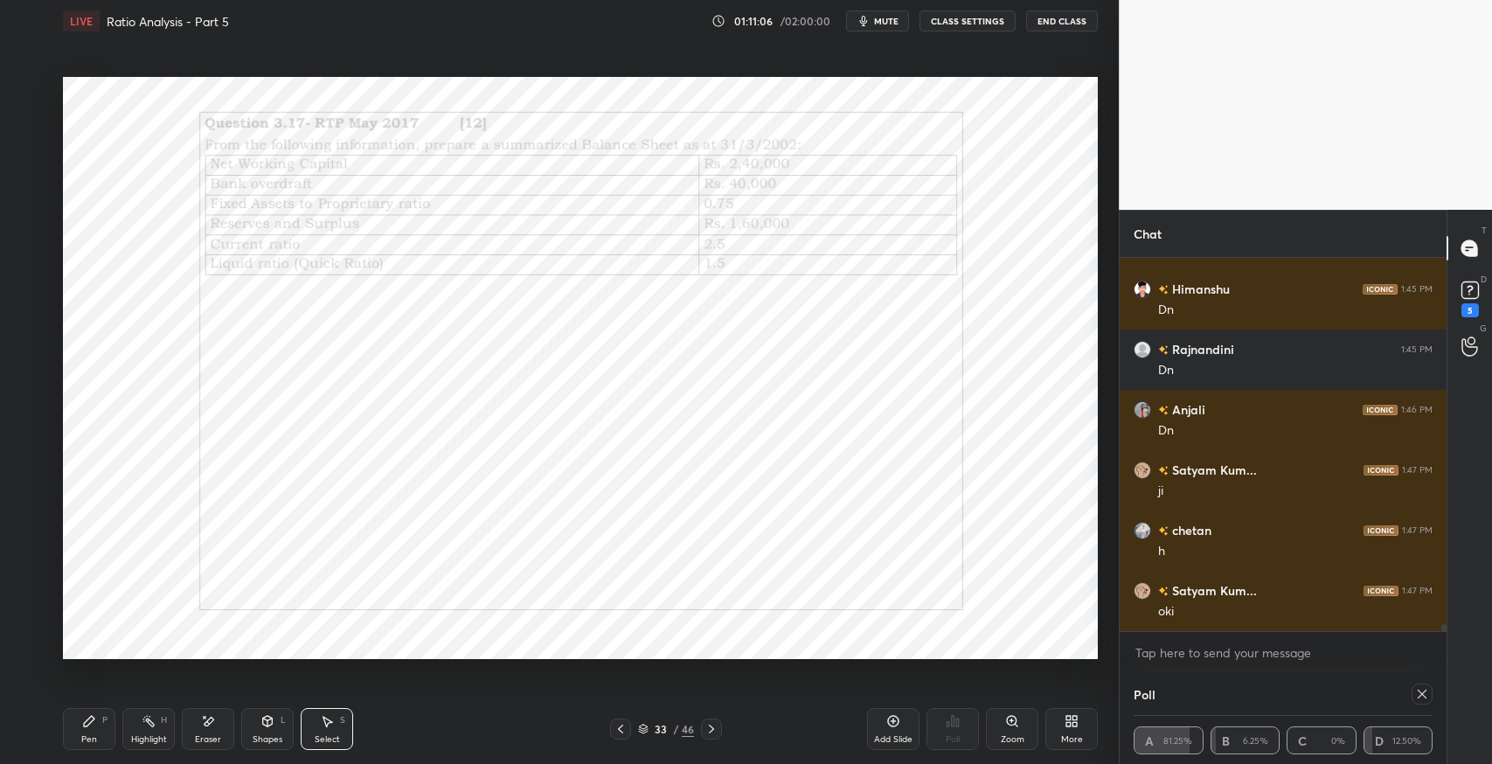
click at [264, 728] on div "Shapes L" at bounding box center [267, 729] width 52 height 42
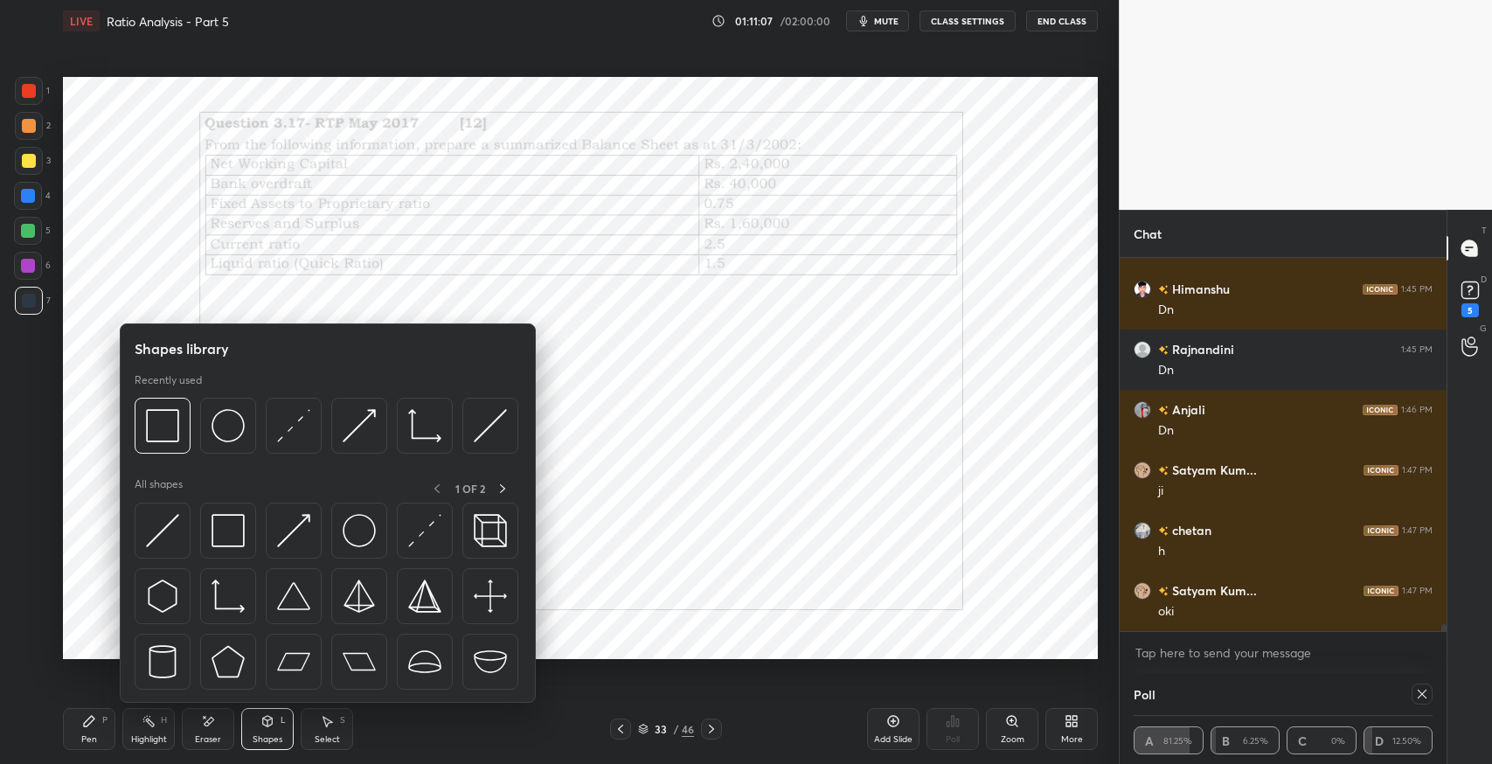
click at [223, 534] on img at bounding box center [228, 530] width 33 height 33
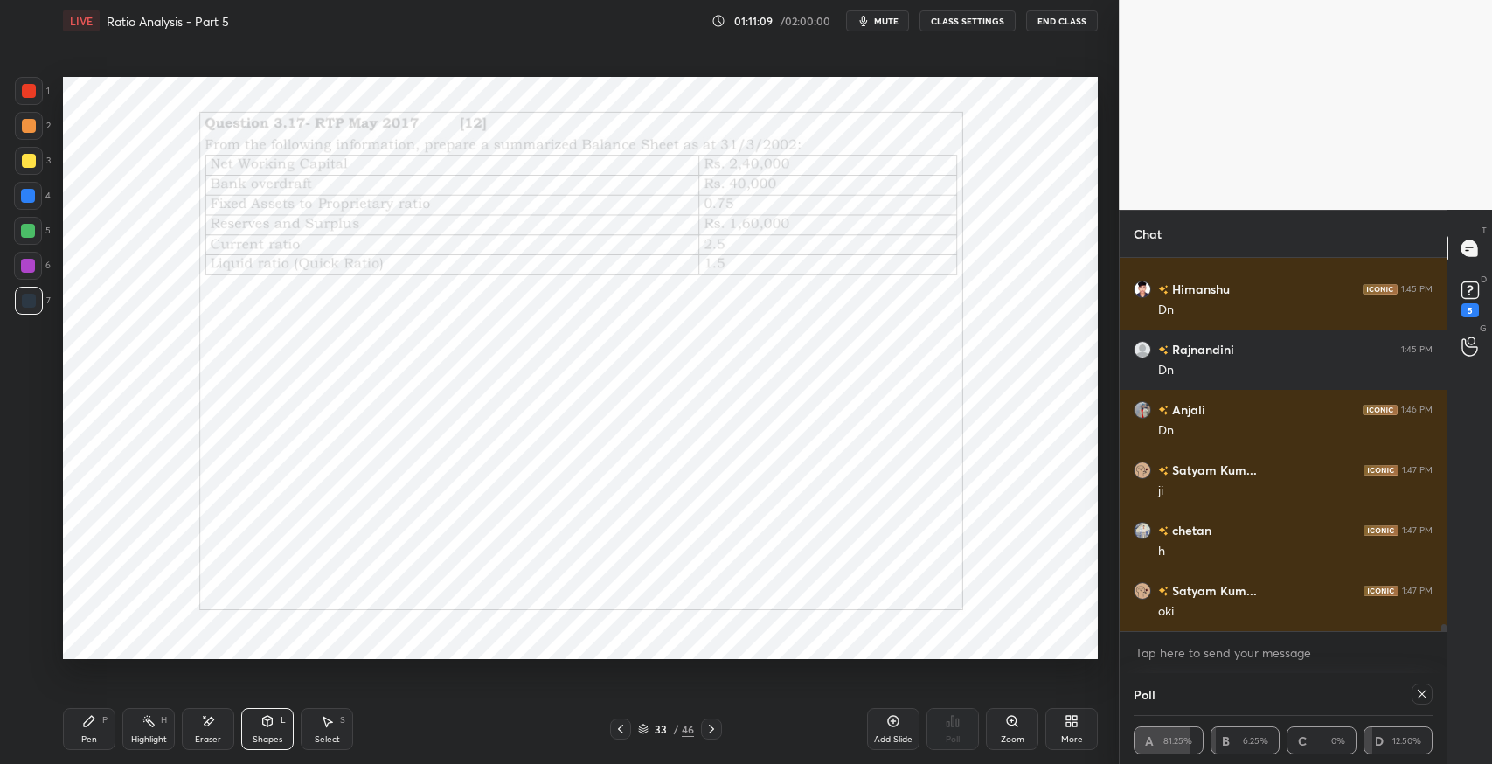
click at [324, 723] on icon at bounding box center [328, 722] width 10 height 10
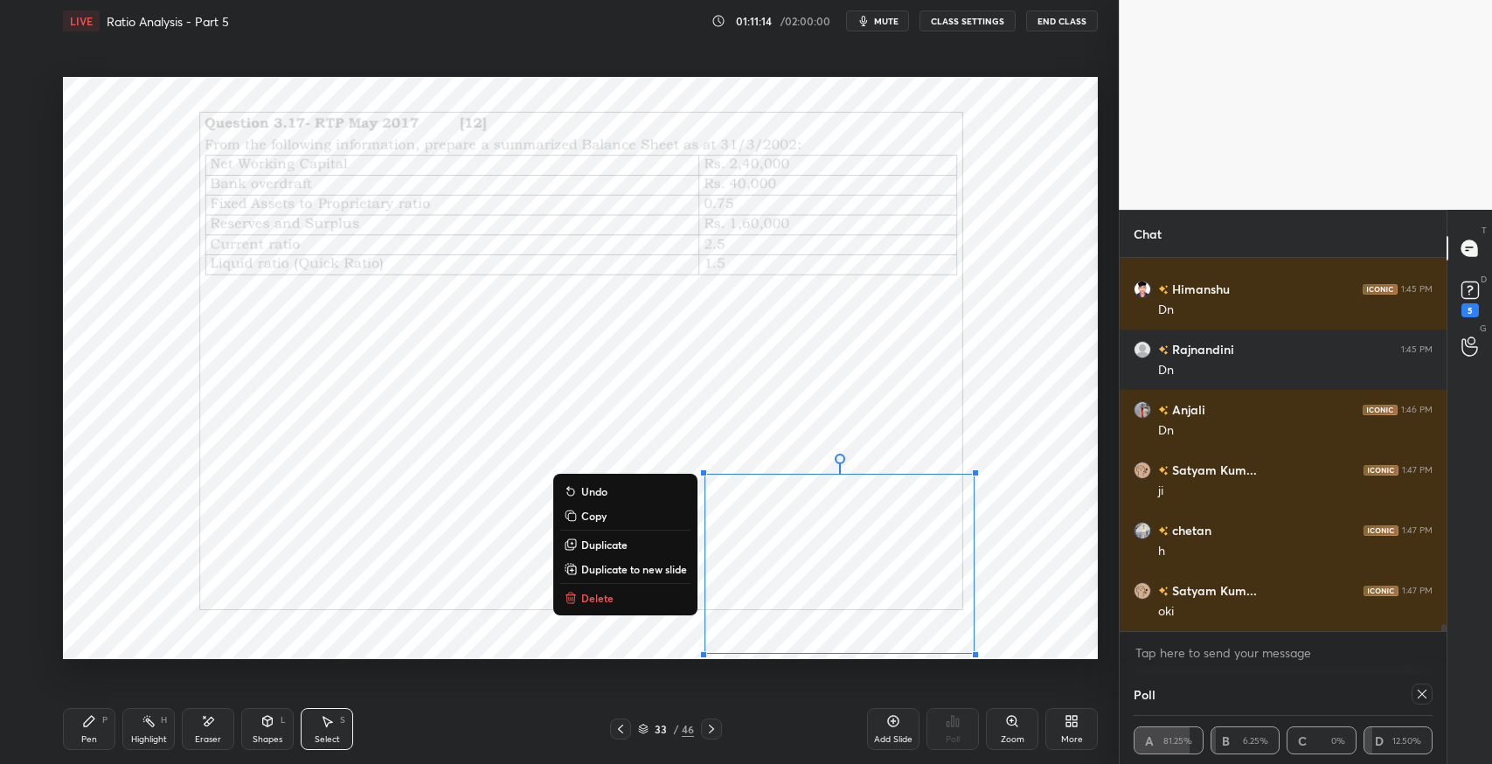
click at [1023, 584] on div "0 ° Undo Copy Duplicate Duplicate to new slide Delete" at bounding box center [580, 368] width 1035 height 582
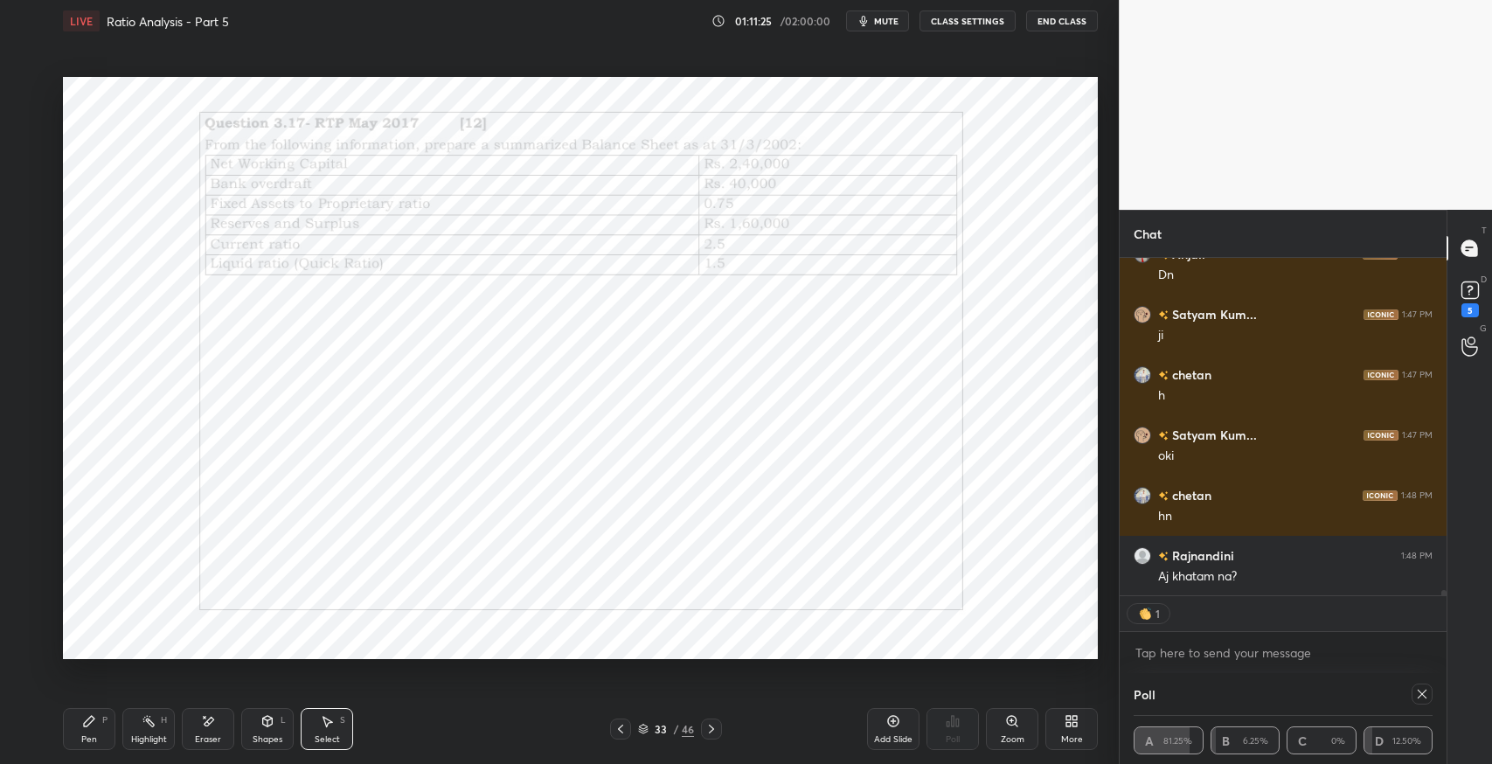
scroll to position [20522, 0]
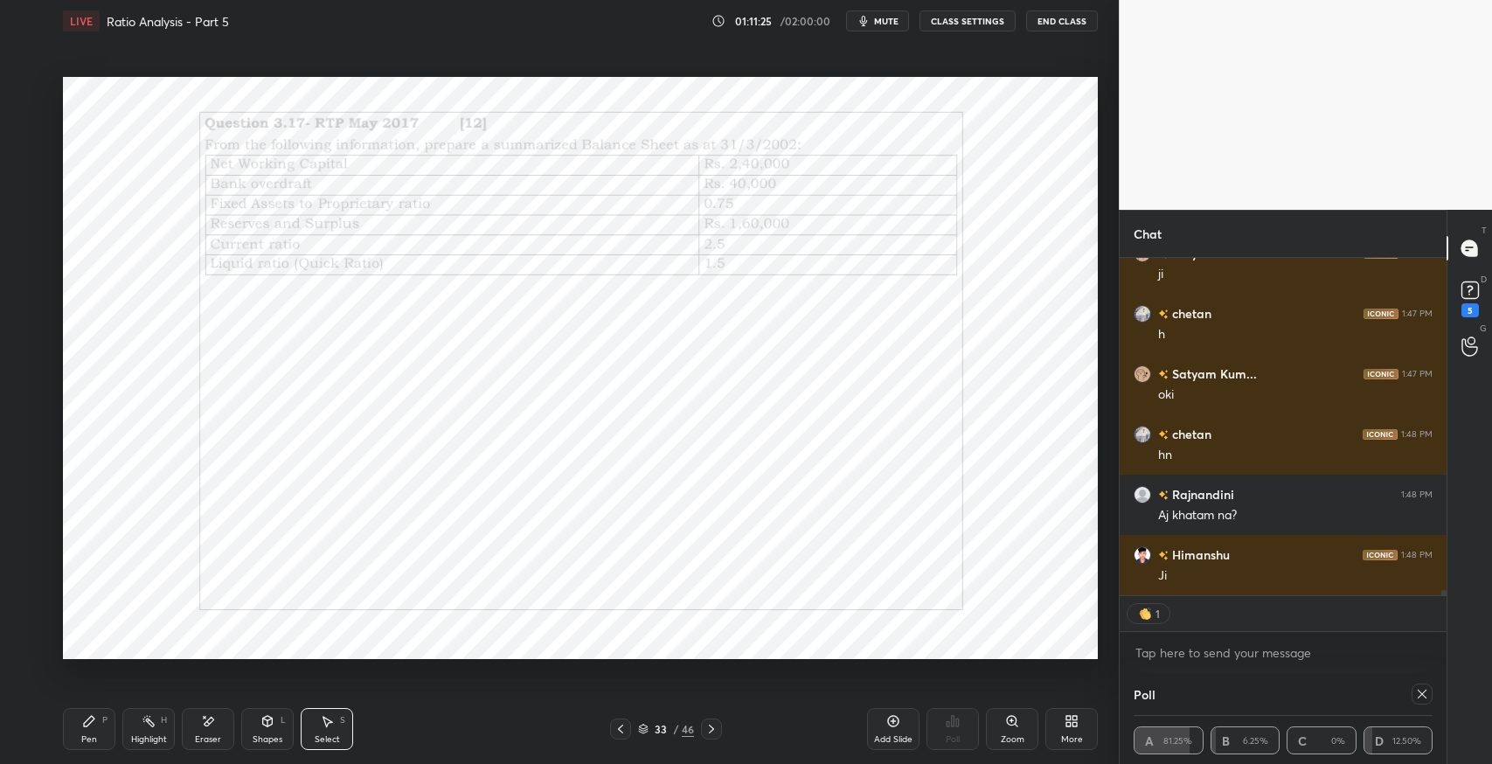
click at [1309, 576] on div "Anjali 1:46 PM [PERSON_NAME] Kum... 1:47 PM ji chetan 1:47 PM h [PERSON_NAME] K…" at bounding box center [1283, 426] width 327 height 337
click at [971, 359] on div "0 ° Undo Copy Duplicate Duplicate to new slide Delete" at bounding box center [580, 368] width 1035 height 582
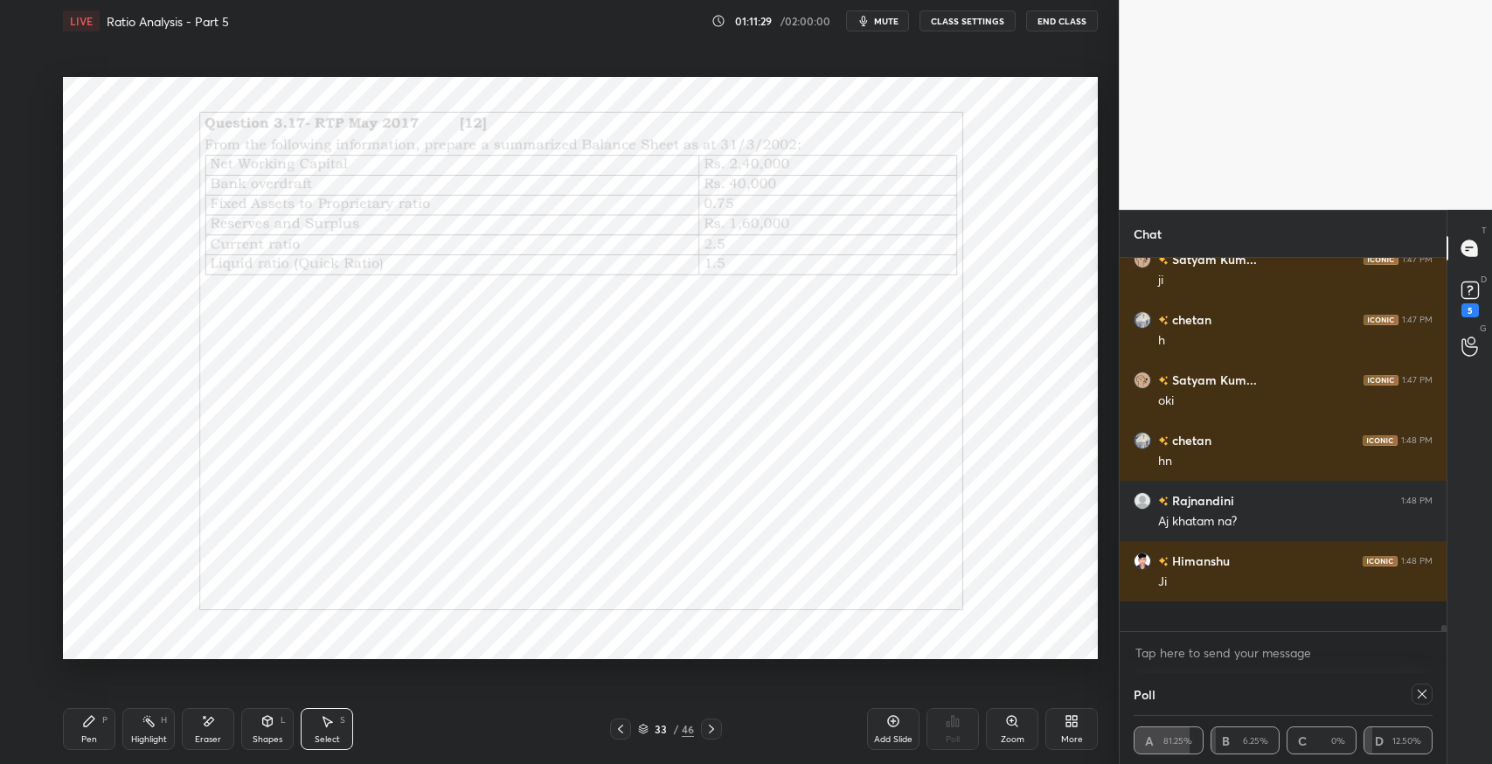
scroll to position [20486, 0]
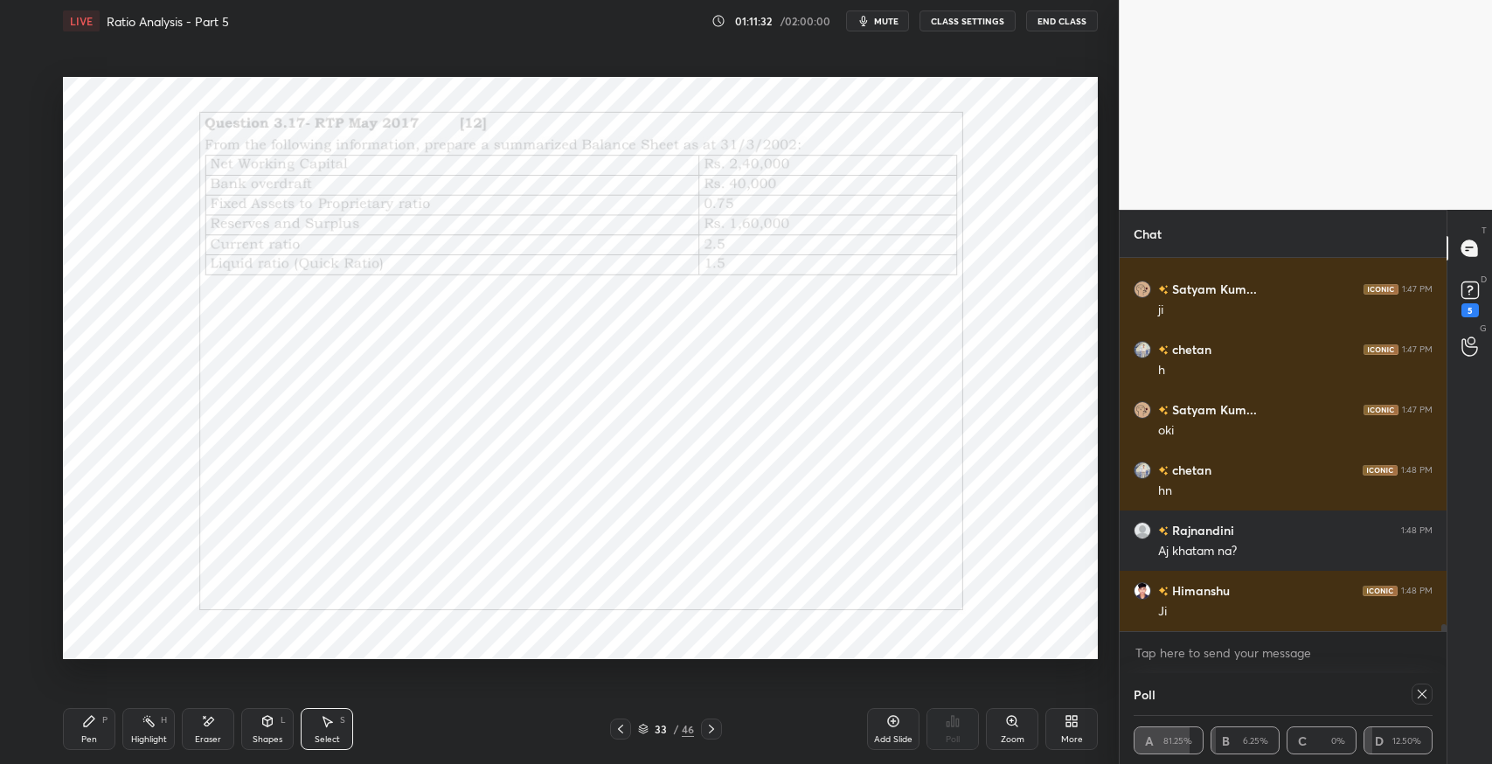
click at [714, 729] on icon at bounding box center [711, 729] width 14 height 14
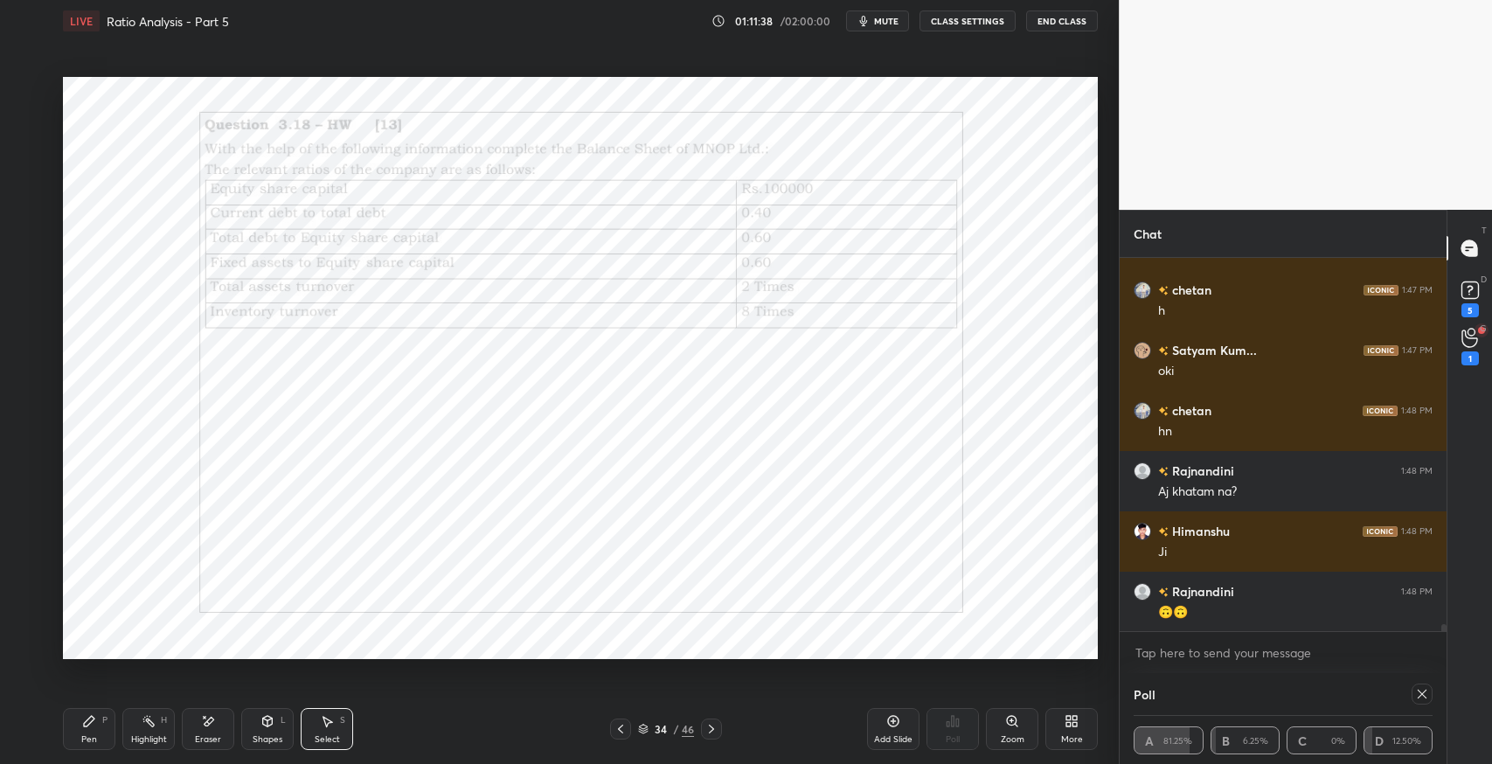
scroll to position [20606, 0]
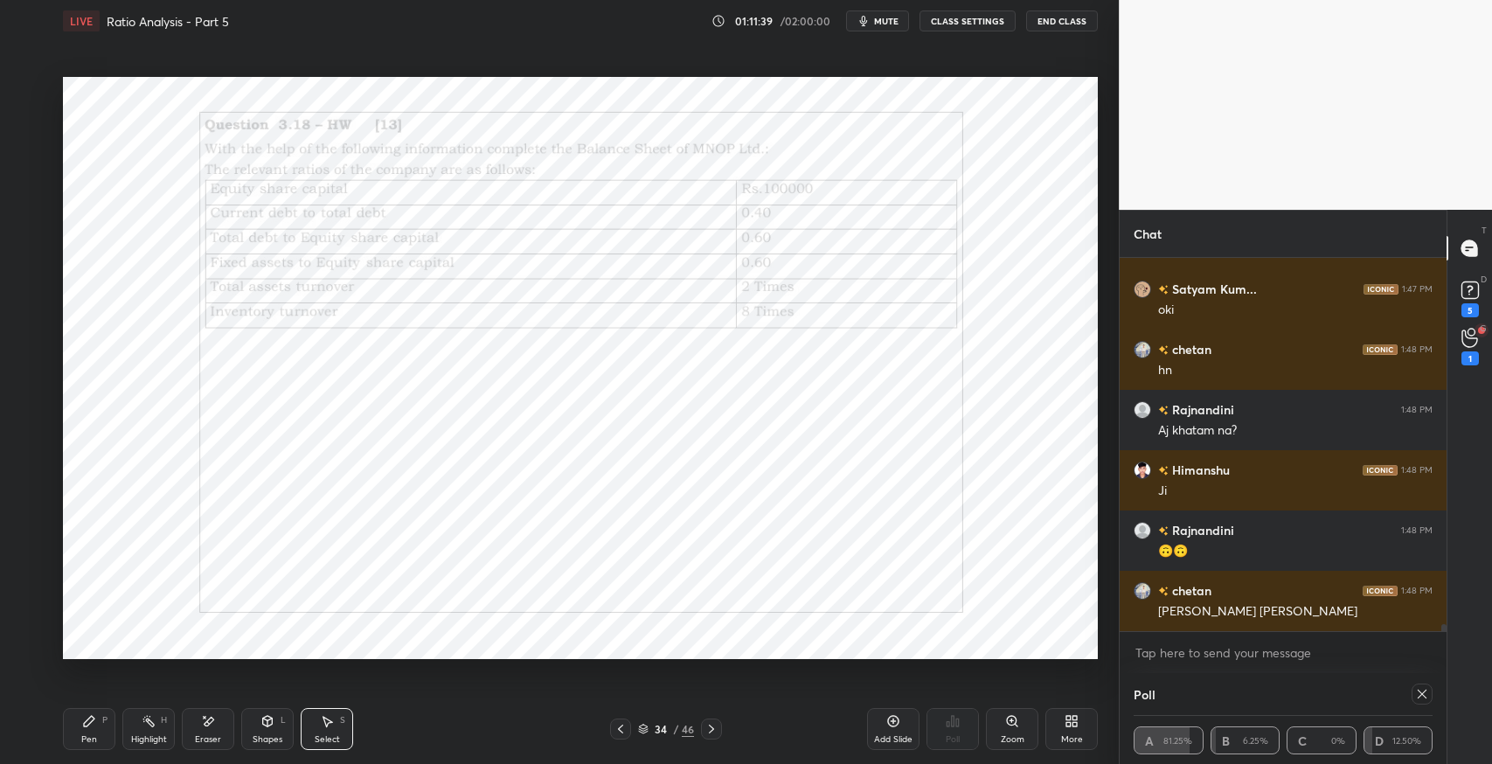
click at [1423, 692] on icon at bounding box center [1422, 694] width 9 height 9
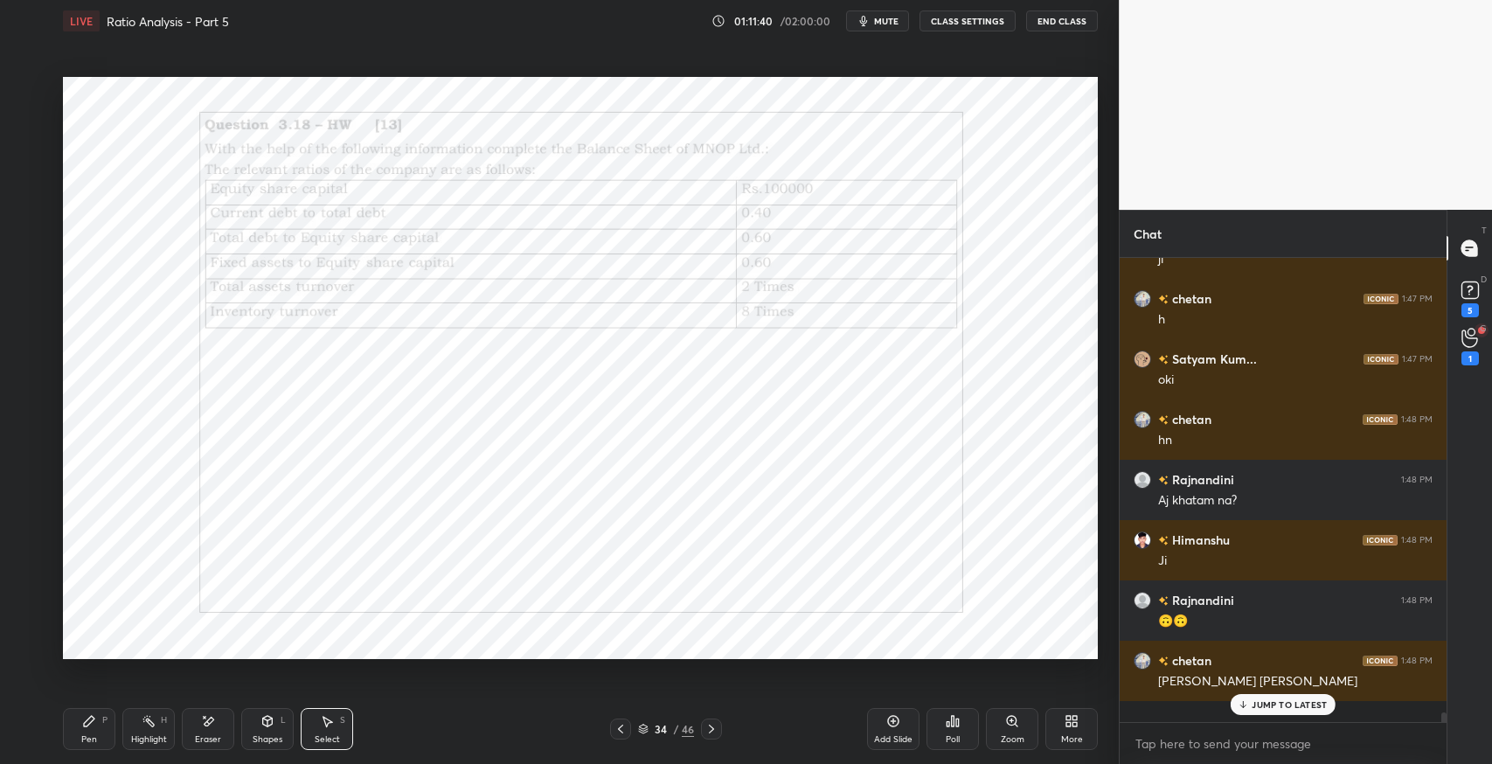
scroll to position [4, 5]
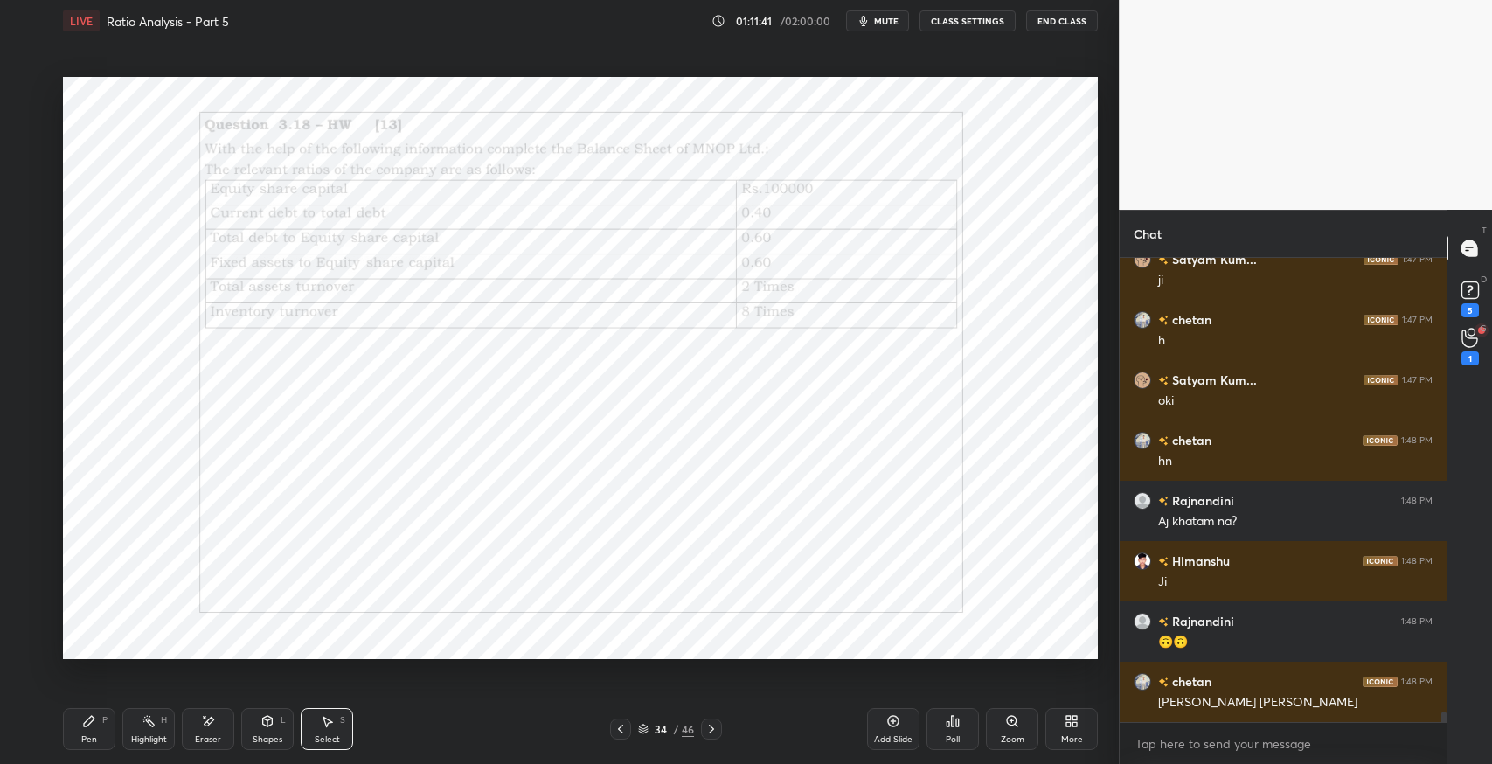
click at [937, 728] on div "Poll" at bounding box center [952, 729] width 52 height 42
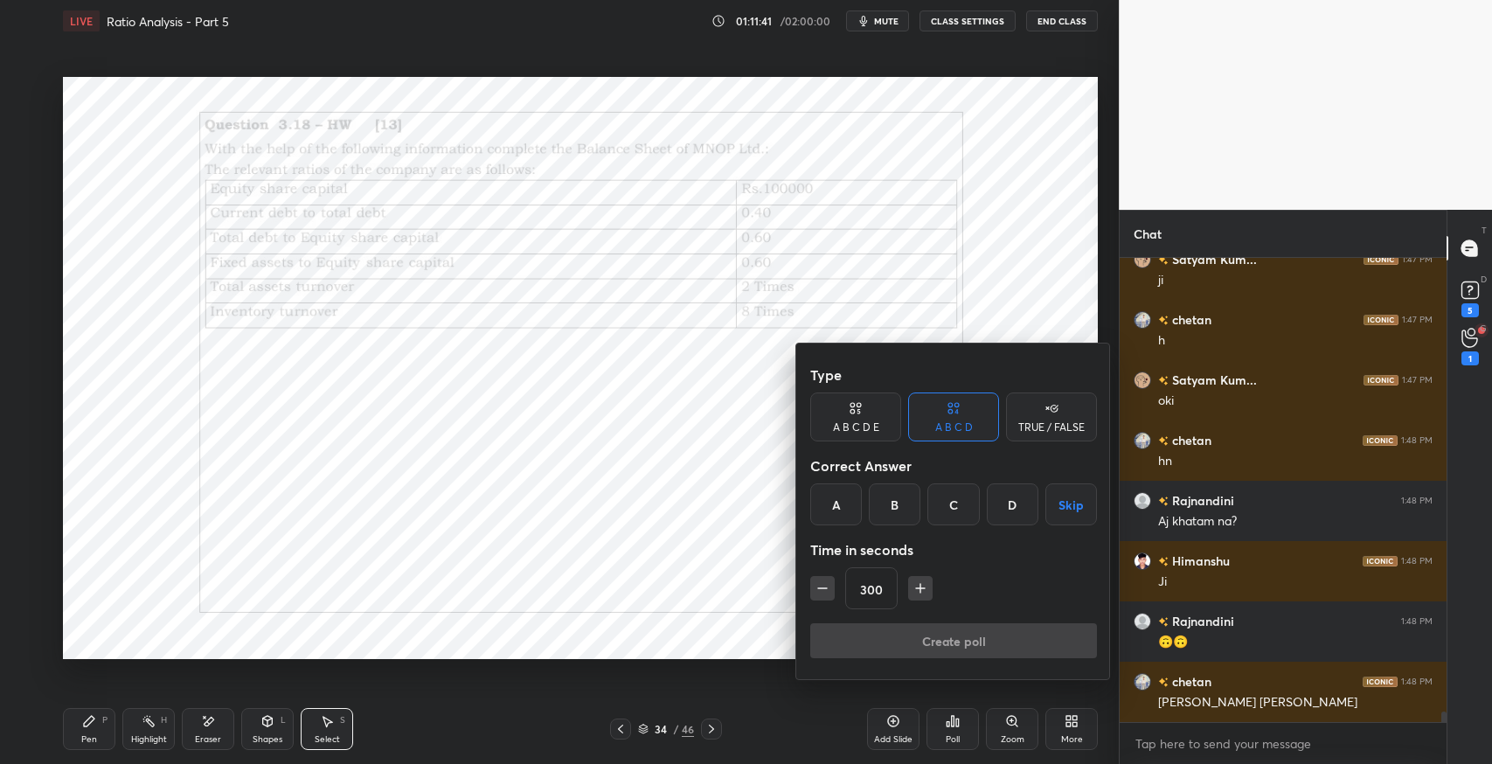
scroll to position [20576, 0]
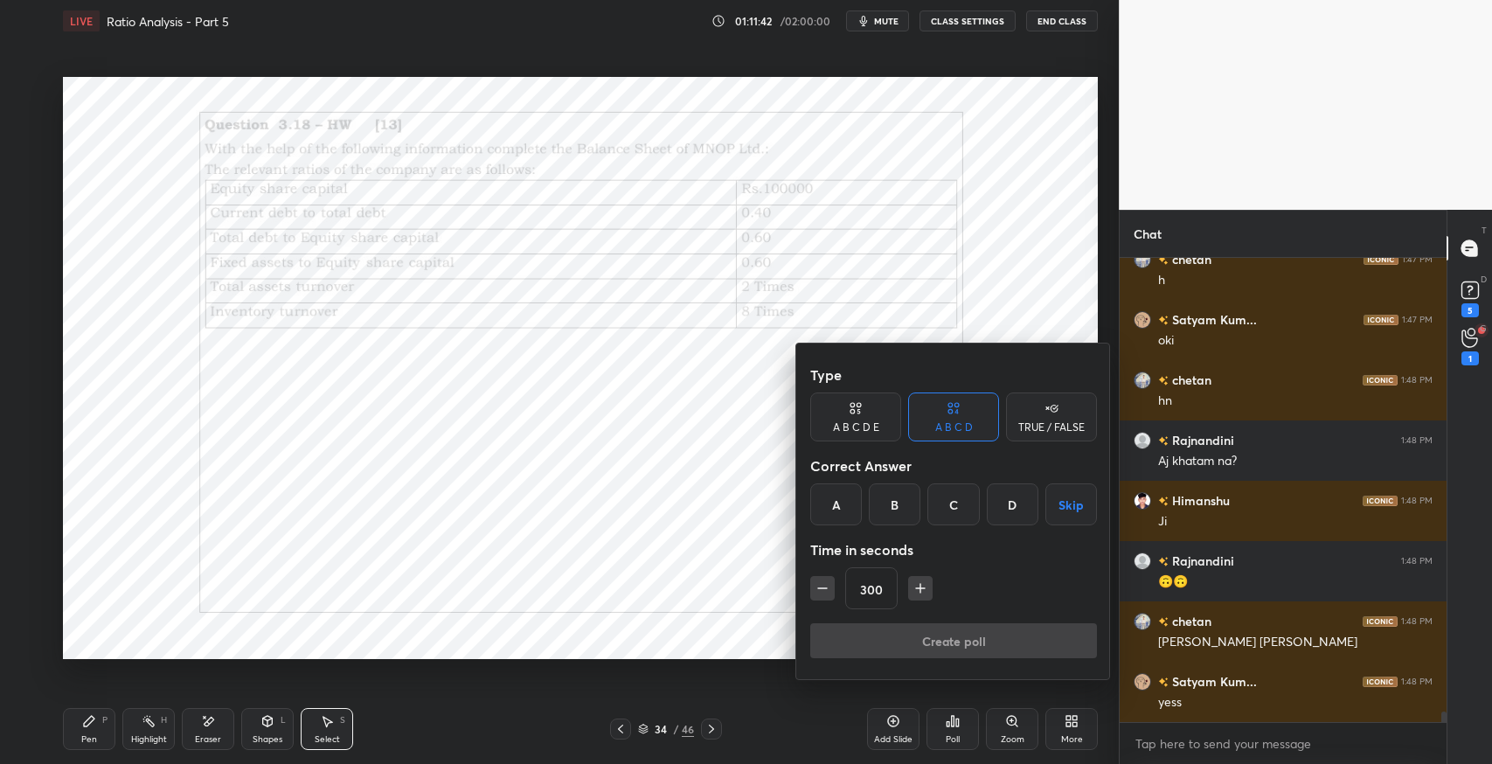
click at [1070, 514] on button "Skip" at bounding box center [1071, 504] width 52 height 42
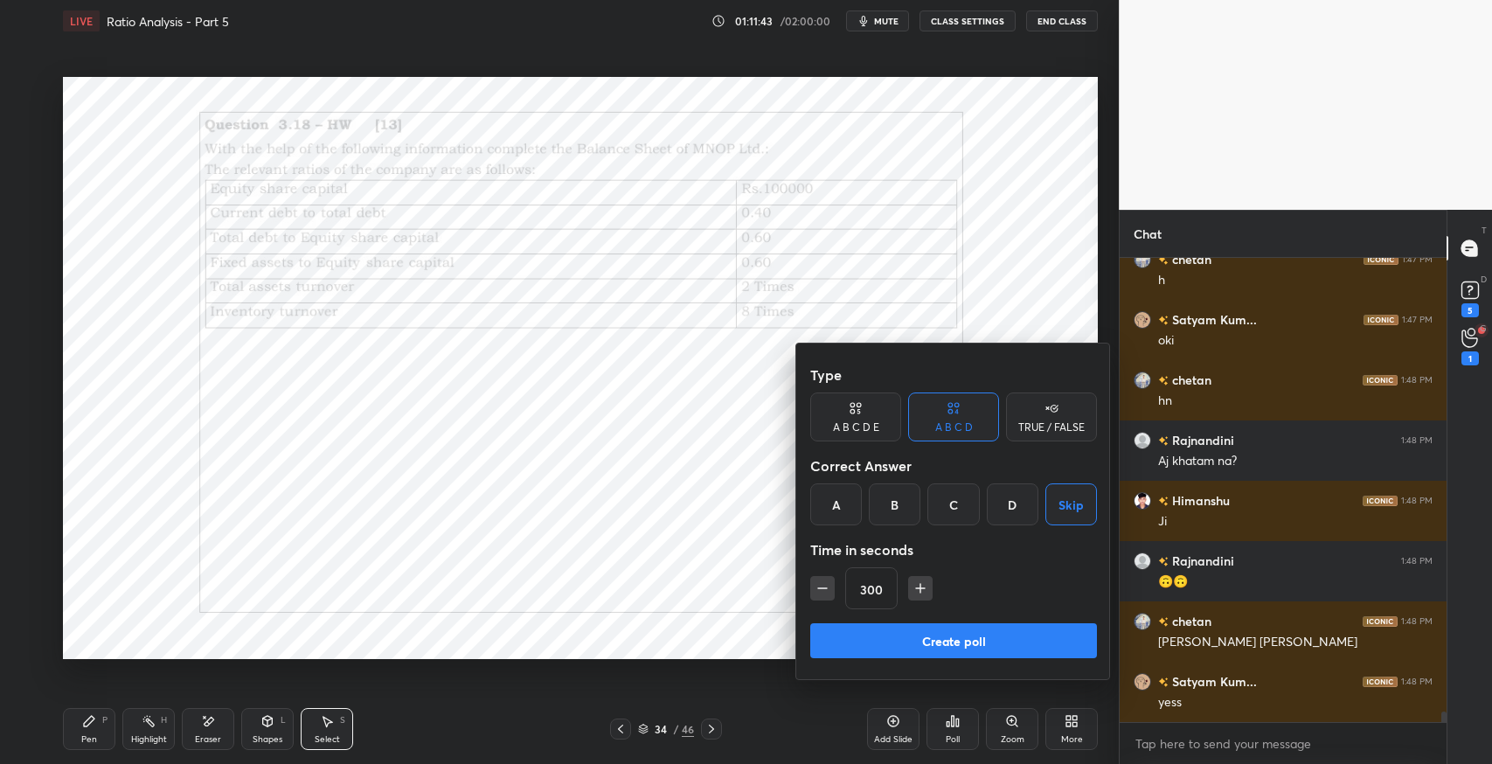
click at [984, 649] on button "Create poll" at bounding box center [953, 640] width 287 height 35
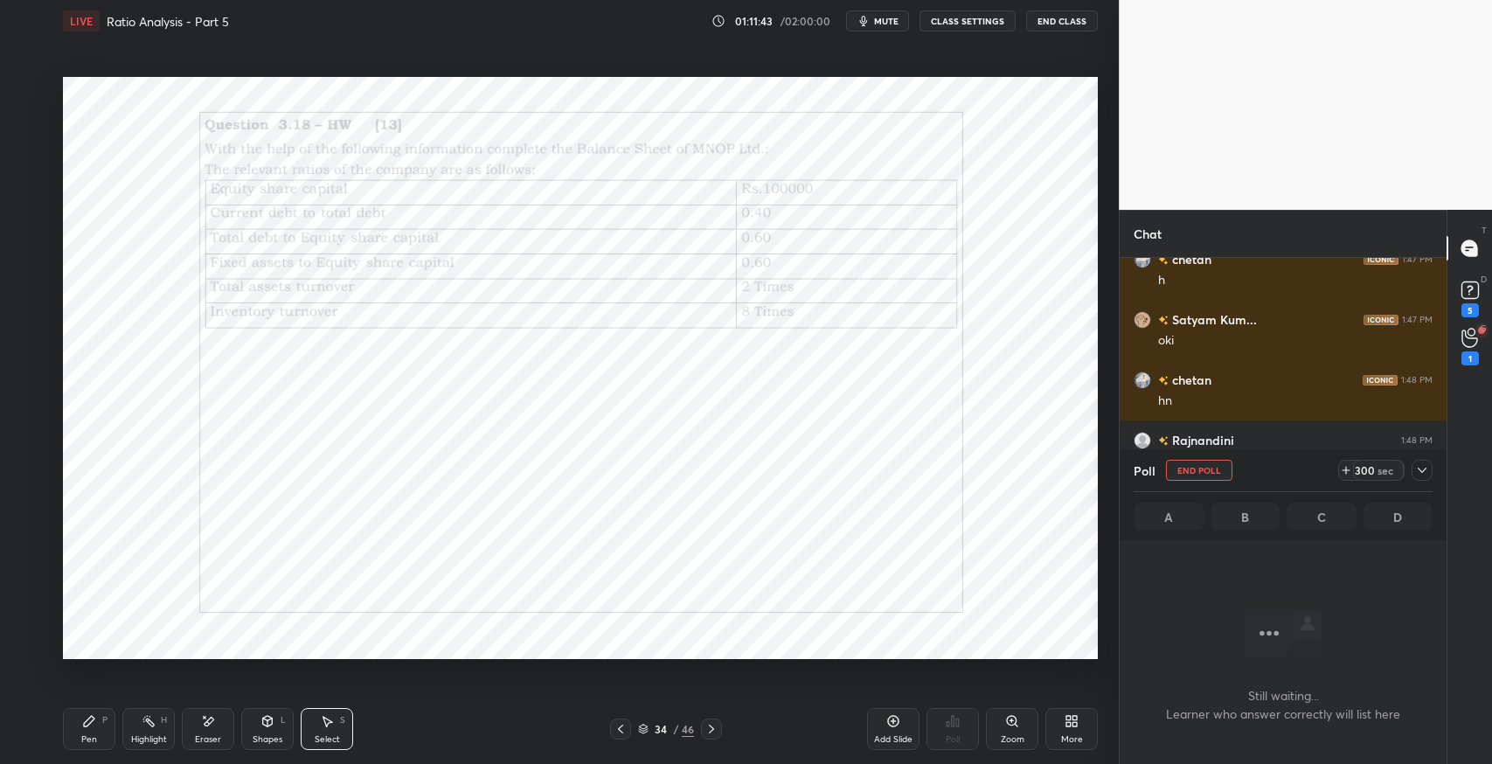
scroll to position [455, 322]
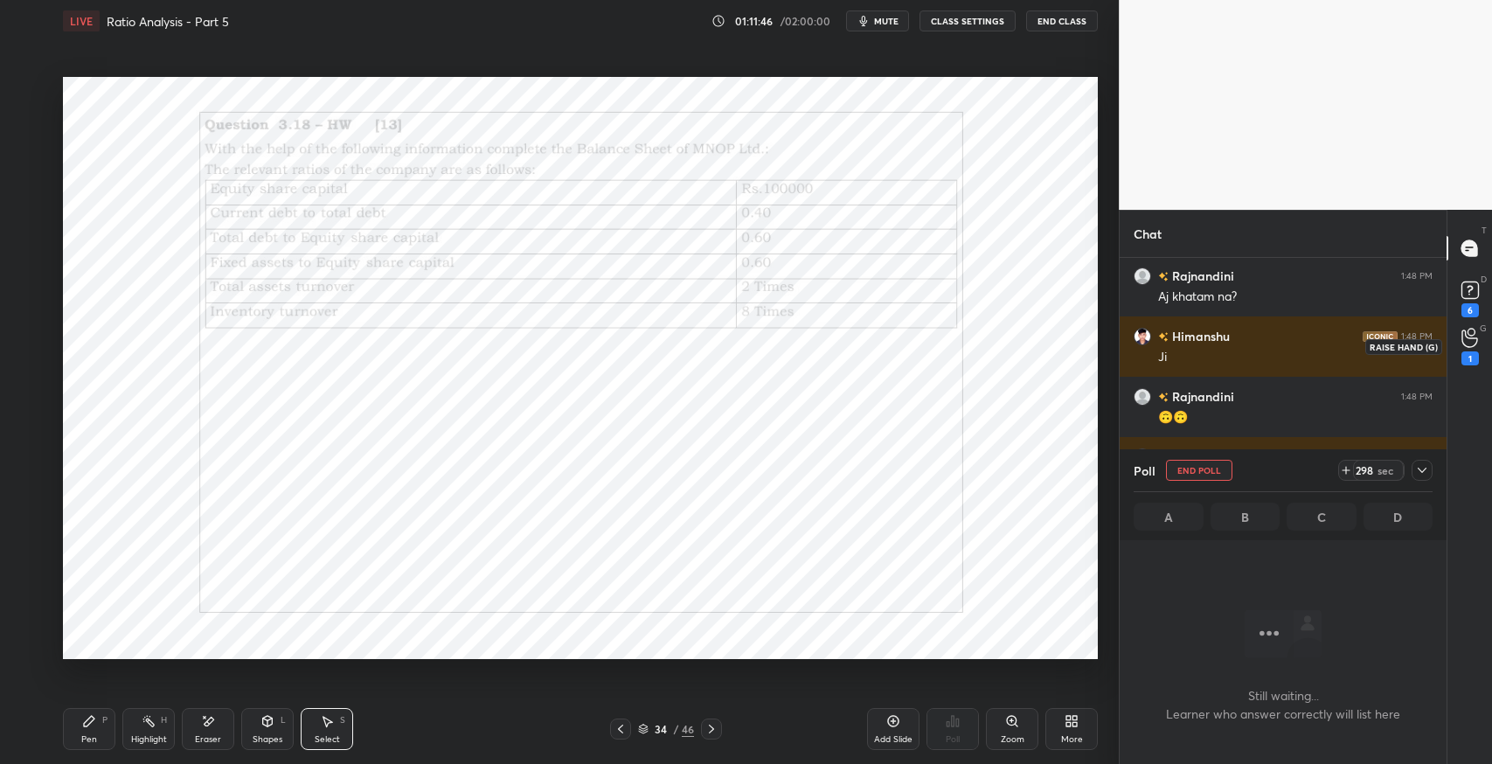
click at [1469, 329] on circle at bounding box center [1471, 332] width 7 height 7
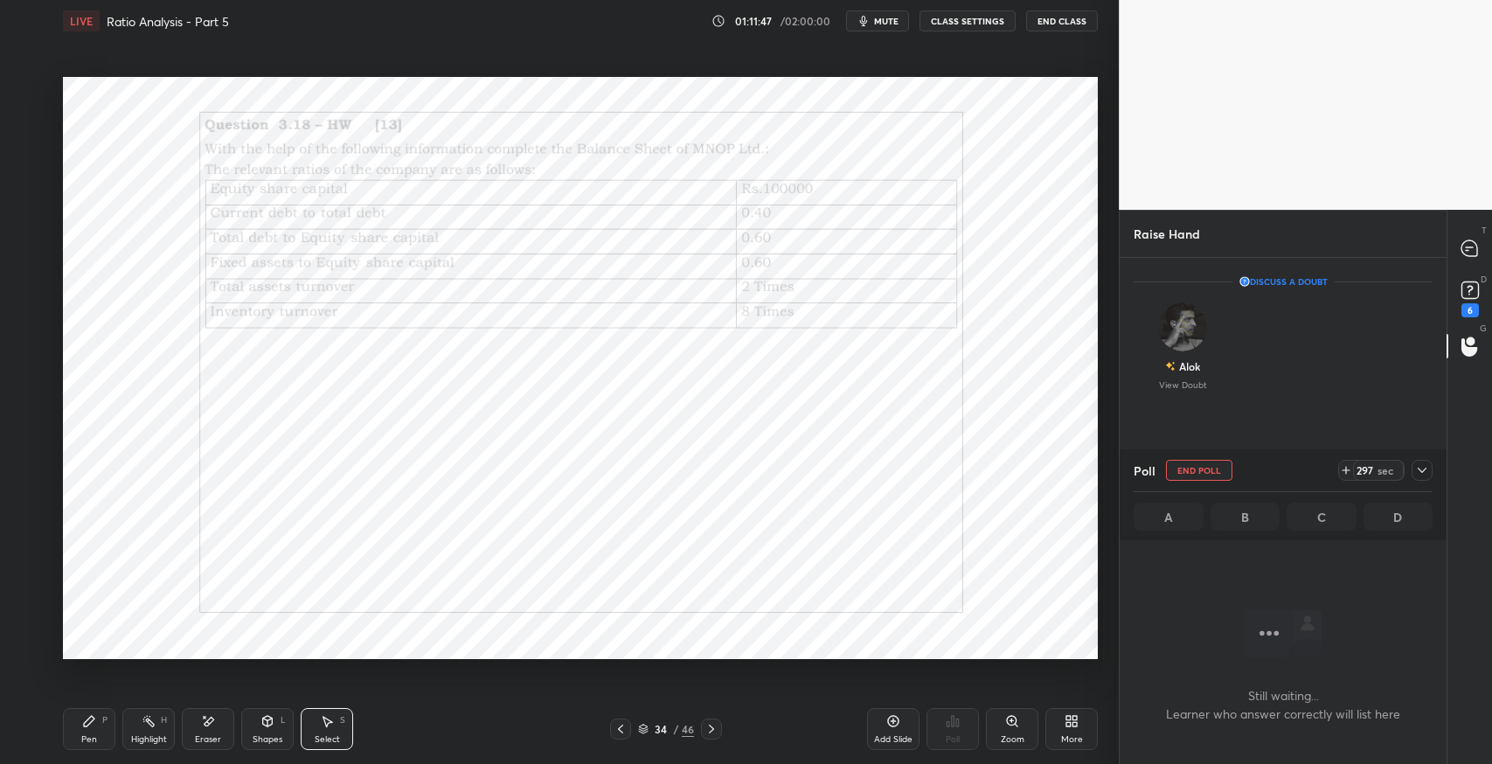
click at [1202, 343] on div "Alok View Doubt" at bounding box center [1183, 346] width 99 height 110
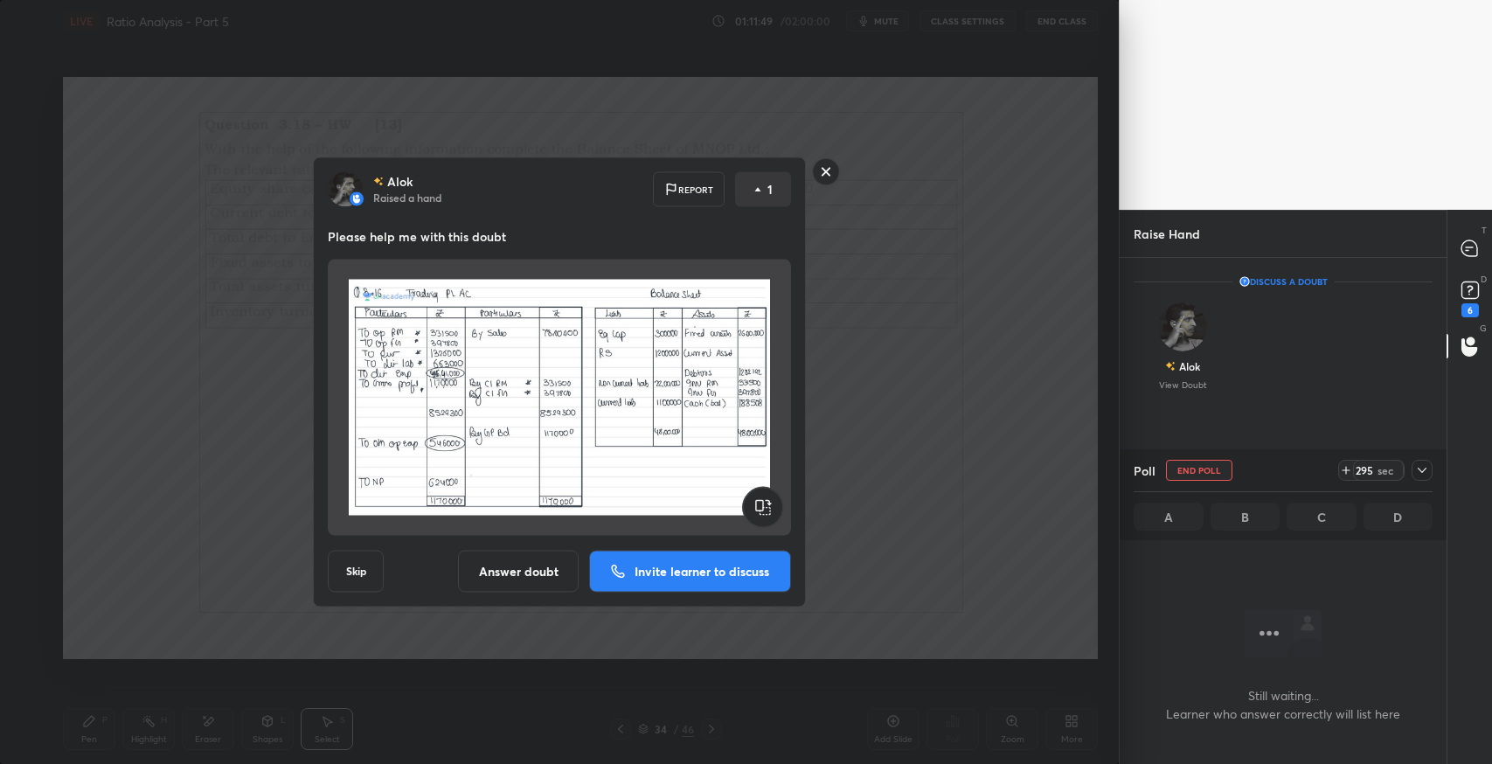
click at [721, 566] on p "Invite learner to discuss" at bounding box center [702, 572] width 135 height 12
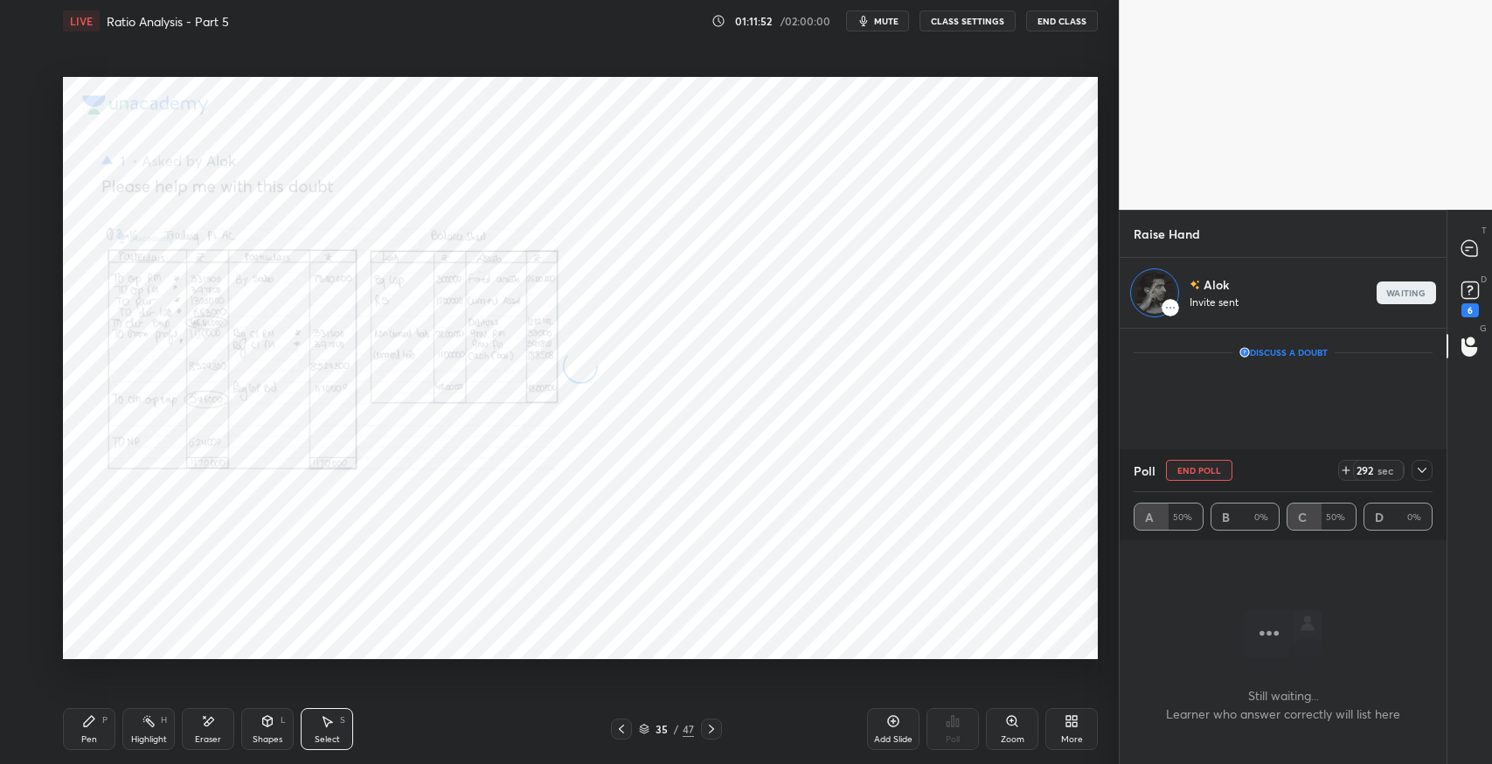
click at [1420, 472] on icon at bounding box center [1422, 470] width 9 height 5
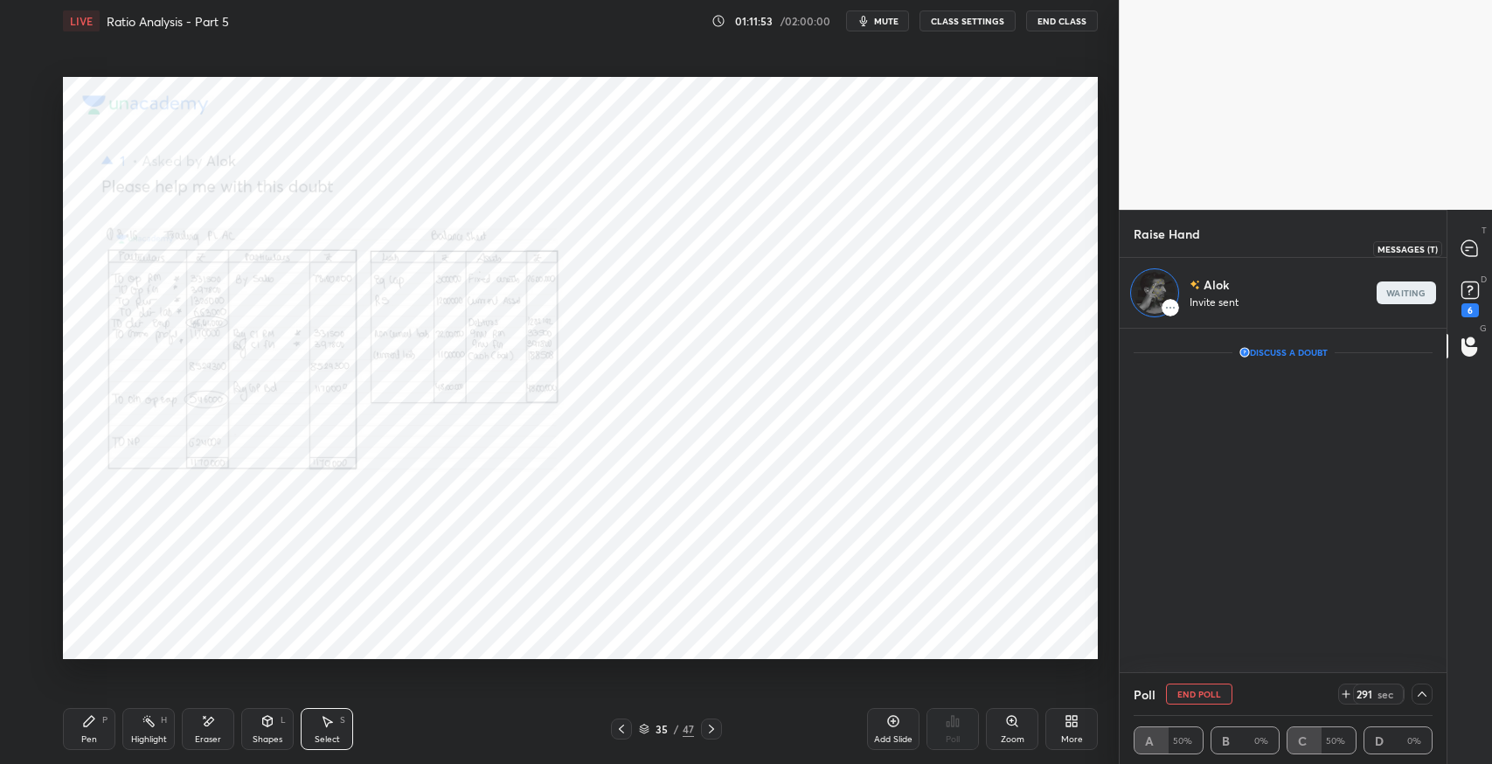
click at [1479, 251] on div at bounding box center [1470, 247] width 35 height 31
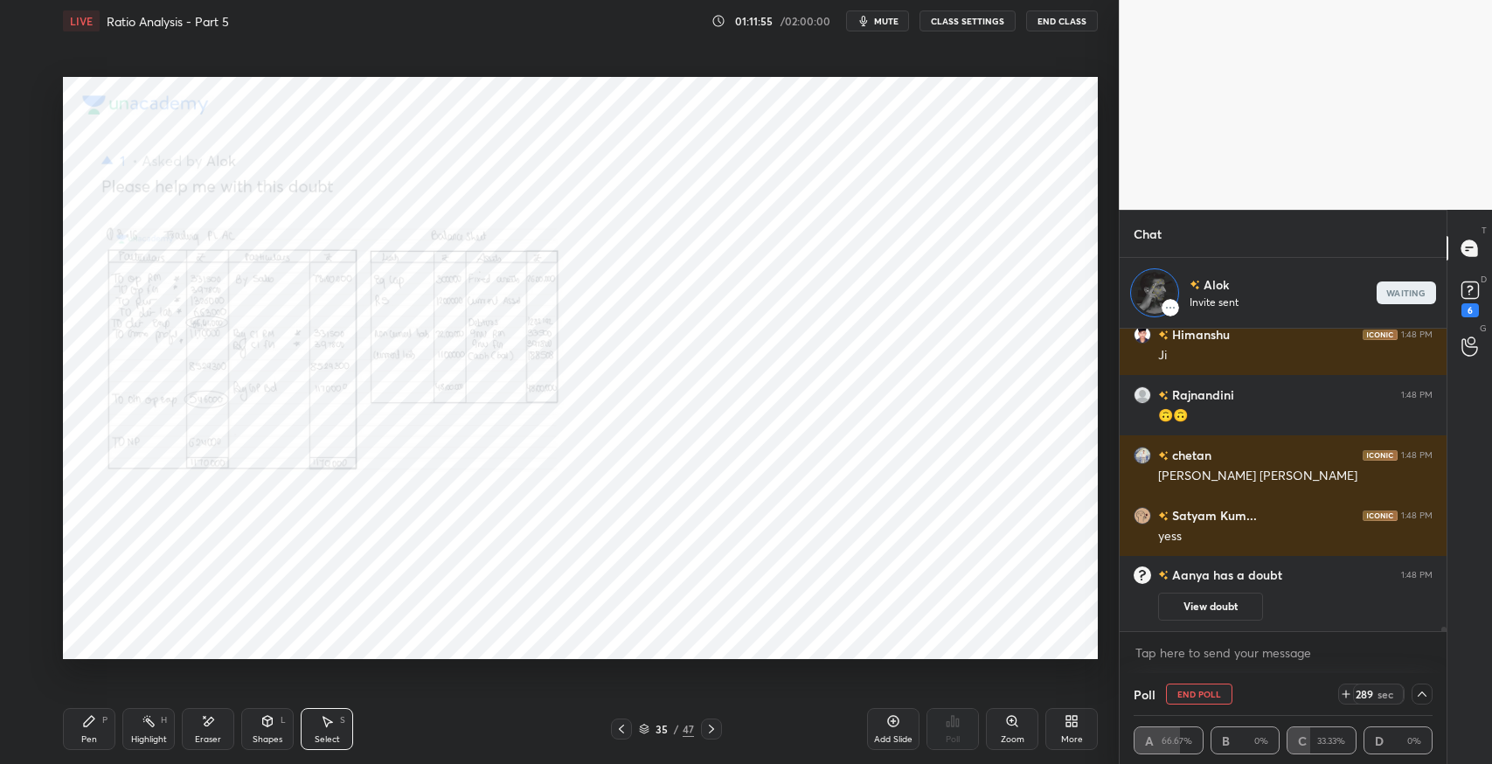
click at [614, 725] on icon at bounding box center [621, 729] width 14 height 14
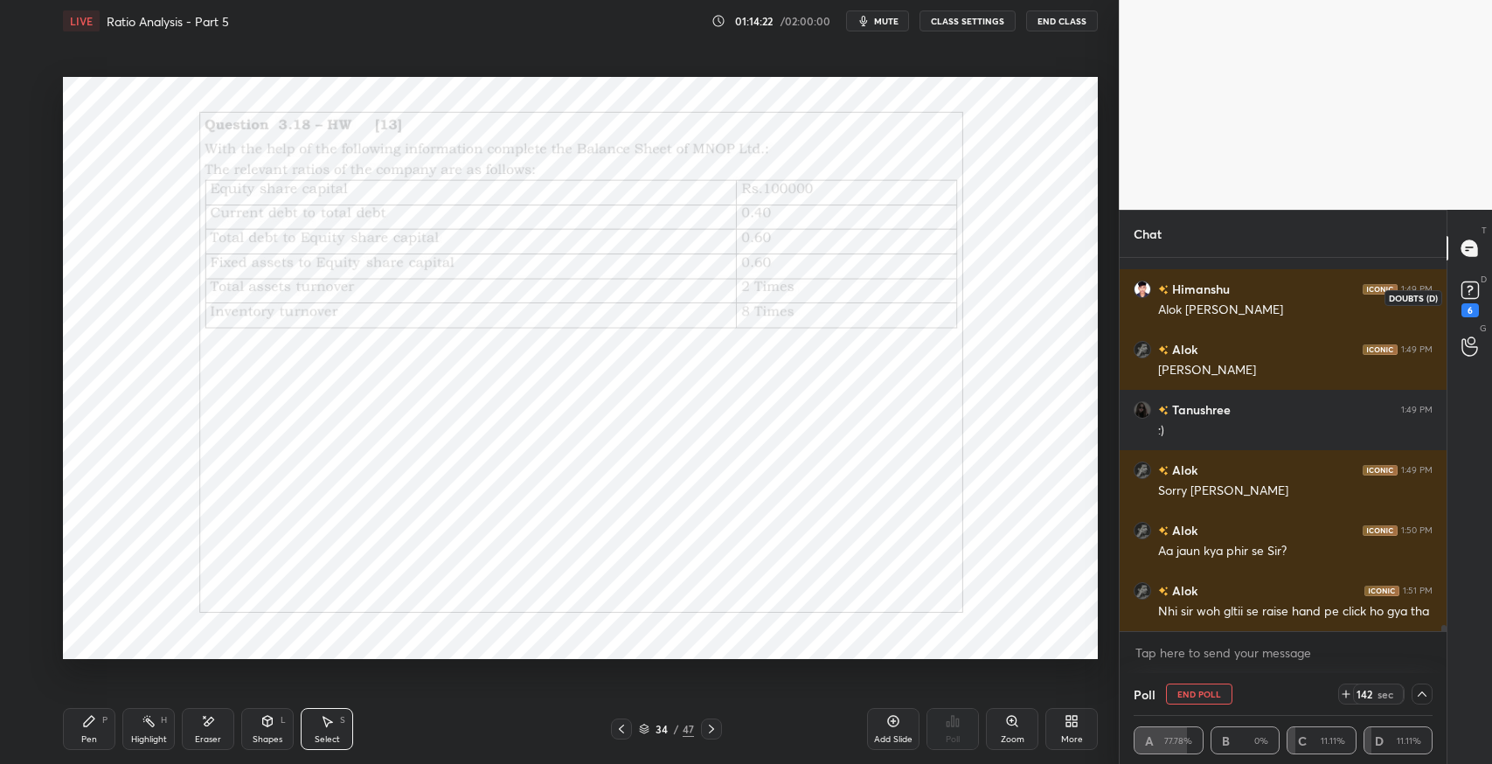
scroll to position [21286, 0]
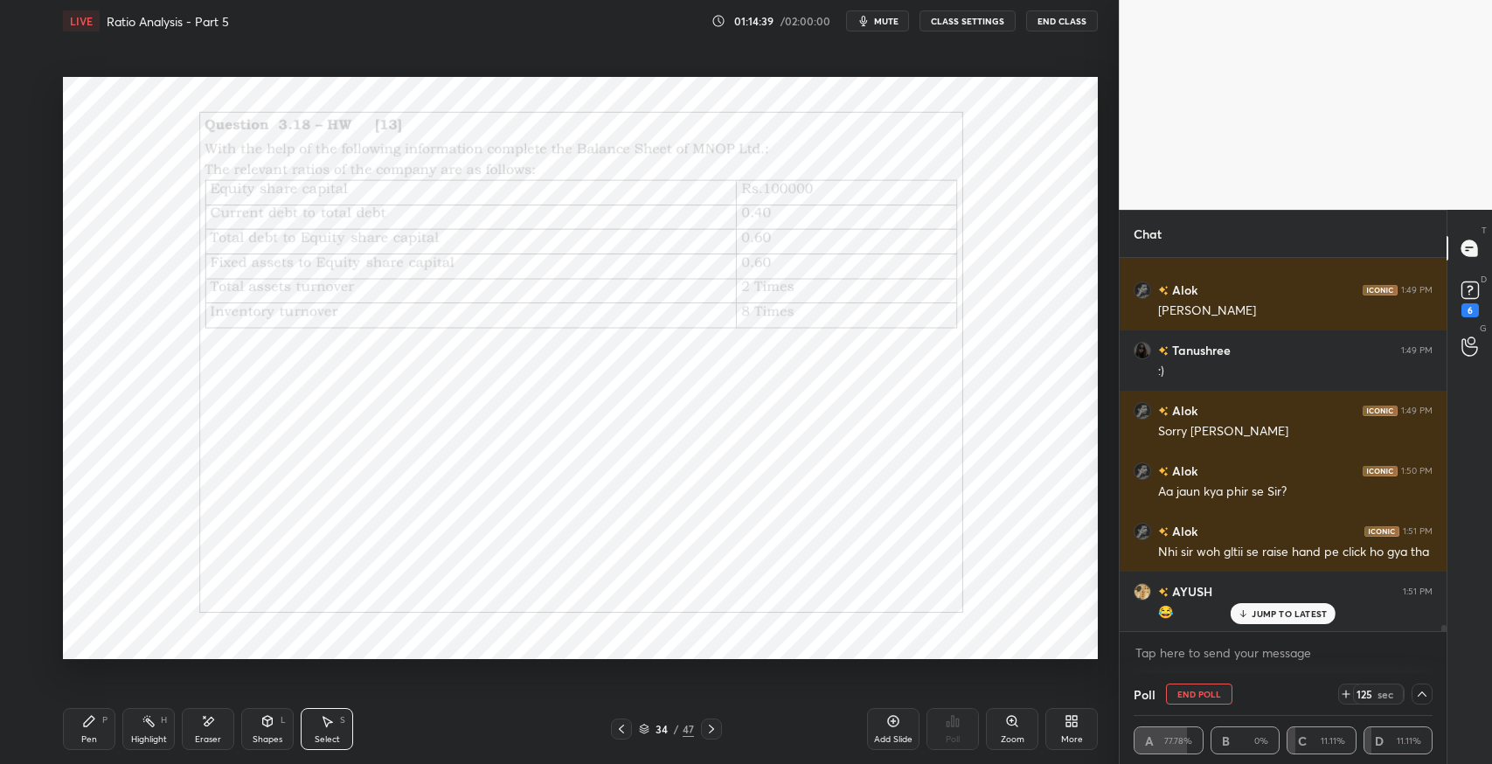
click at [85, 732] on div "Pen P" at bounding box center [89, 729] width 52 height 42
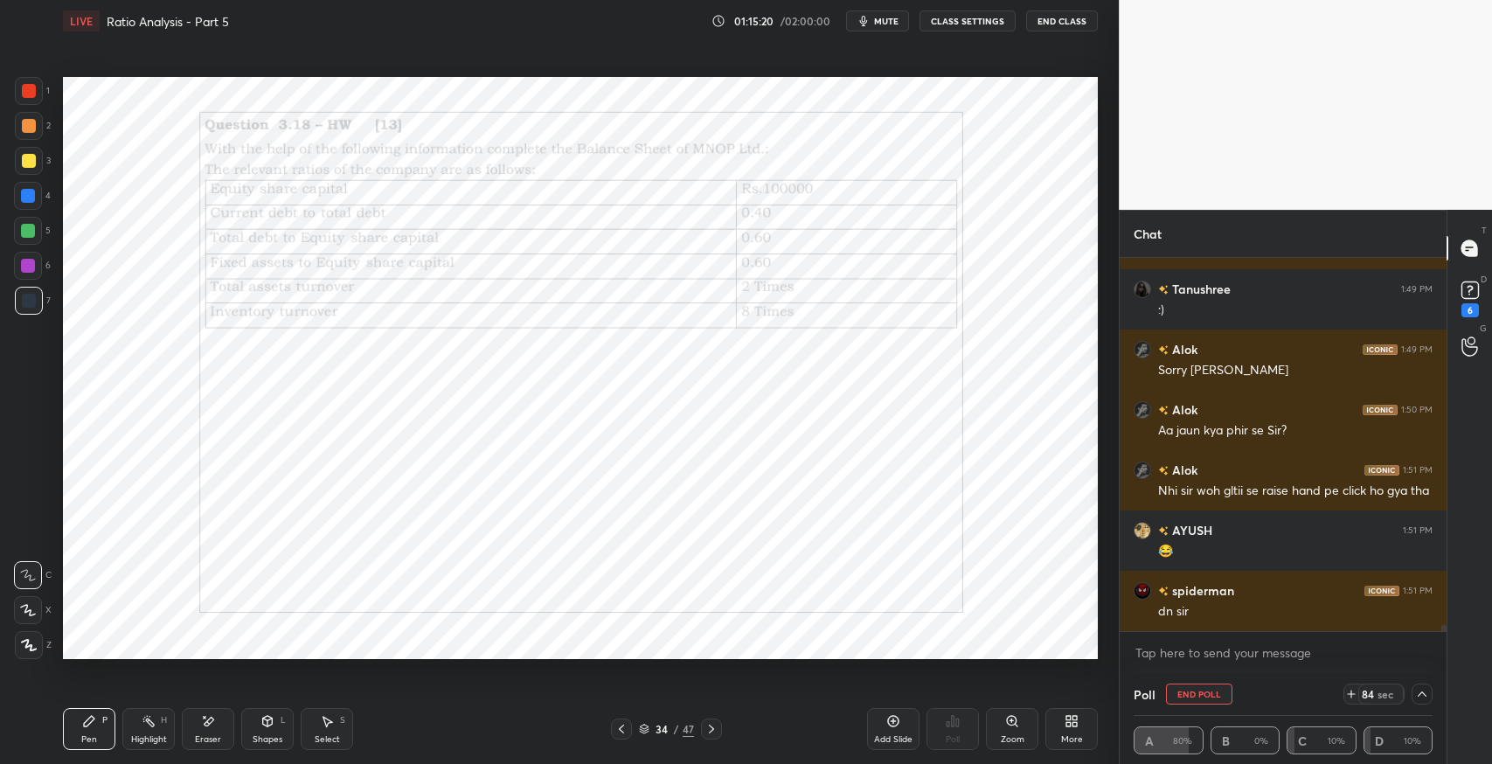
click at [209, 721] on icon at bounding box center [210, 721] width 10 height 9
click at [91, 735] on div "Pen" at bounding box center [89, 739] width 16 height 9
click at [213, 716] on icon at bounding box center [208, 721] width 14 height 15
click at [78, 733] on div "Pen P" at bounding box center [89, 729] width 52 height 42
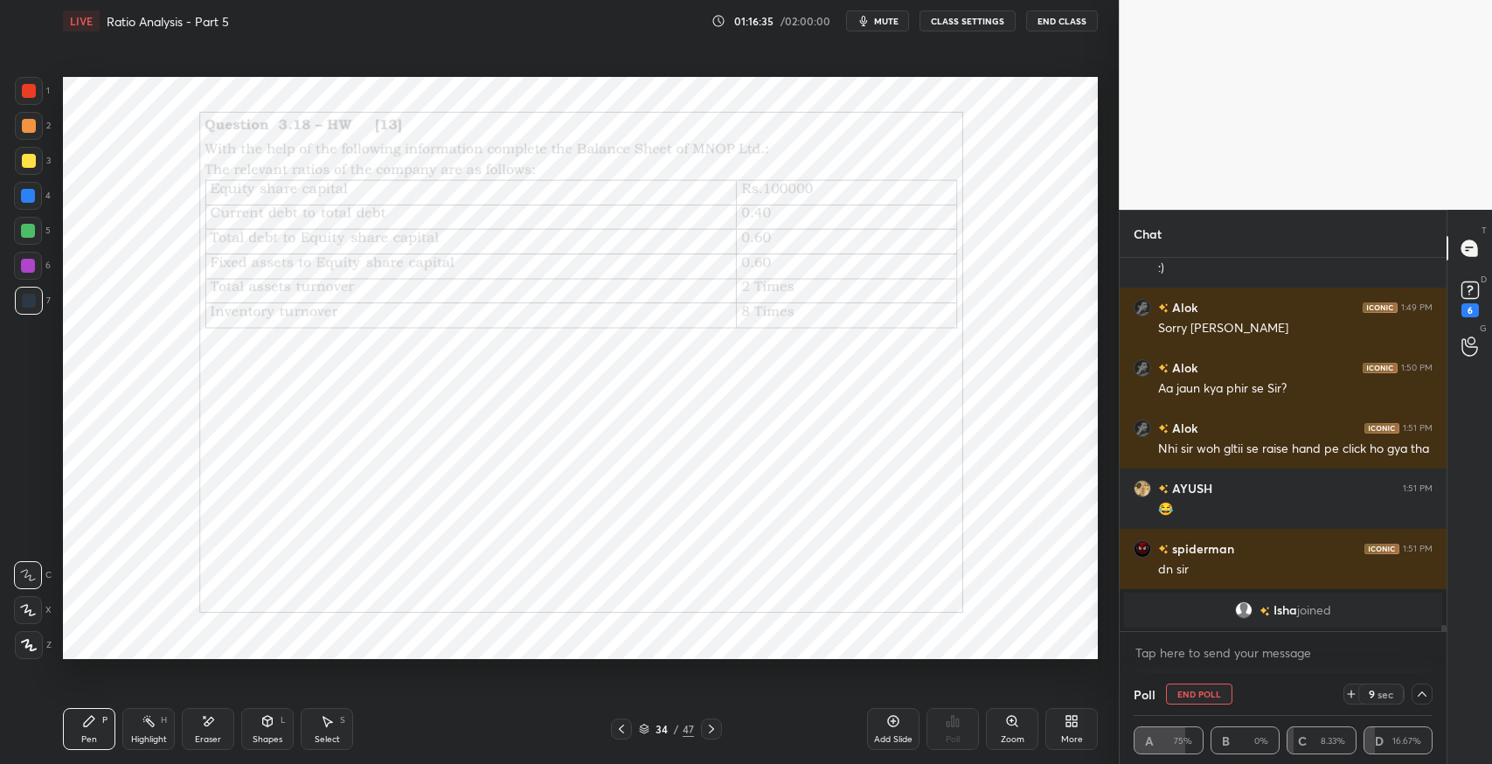
click at [203, 727] on icon at bounding box center [208, 721] width 14 height 15
click at [85, 728] on div "Pen P" at bounding box center [89, 729] width 52 height 42
click at [84, 725] on icon at bounding box center [89, 721] width 10 height 10
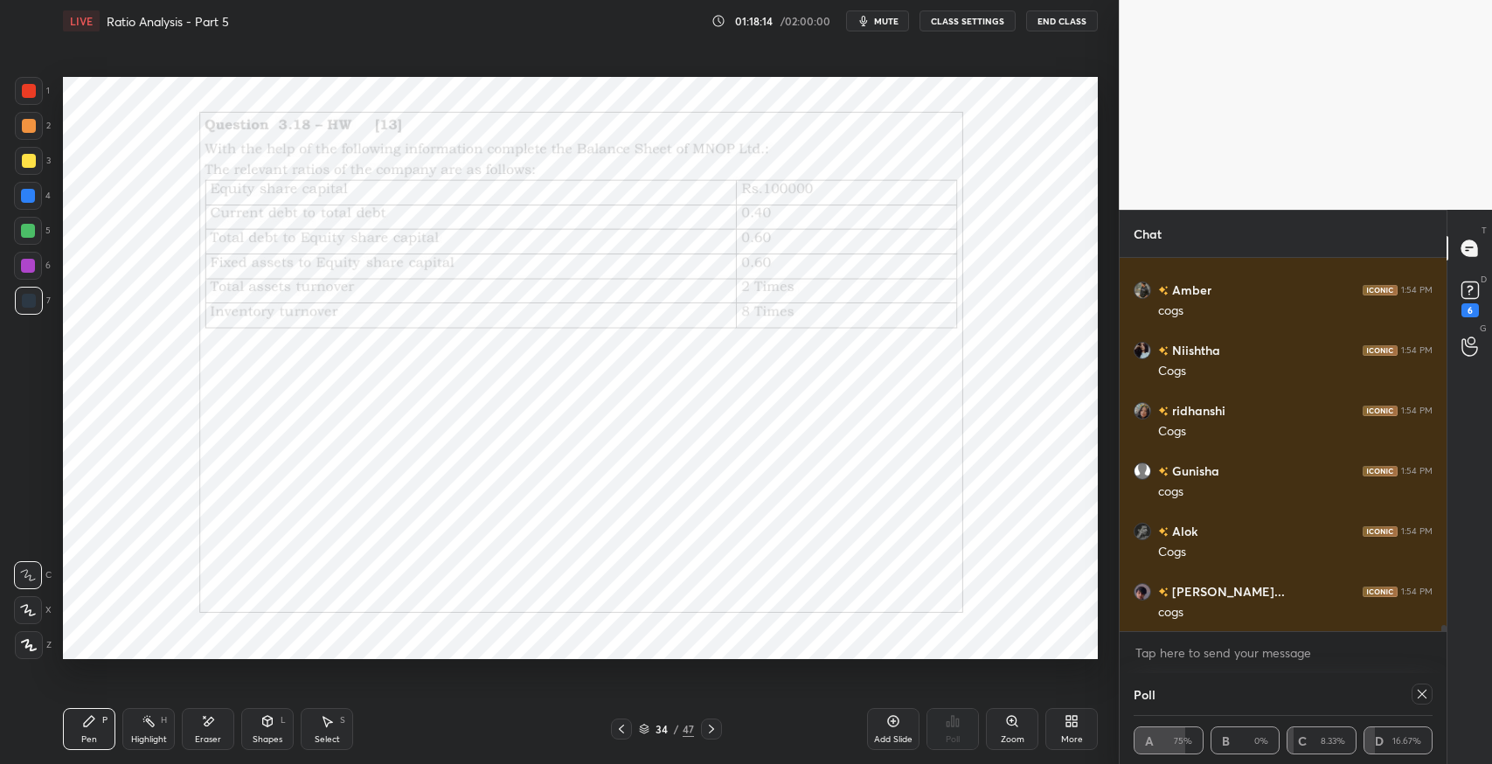
scroll to position [21655, 0]
click at [209, 729] on div "Eraser" at bounding box center [208, 729] width 52 height 42
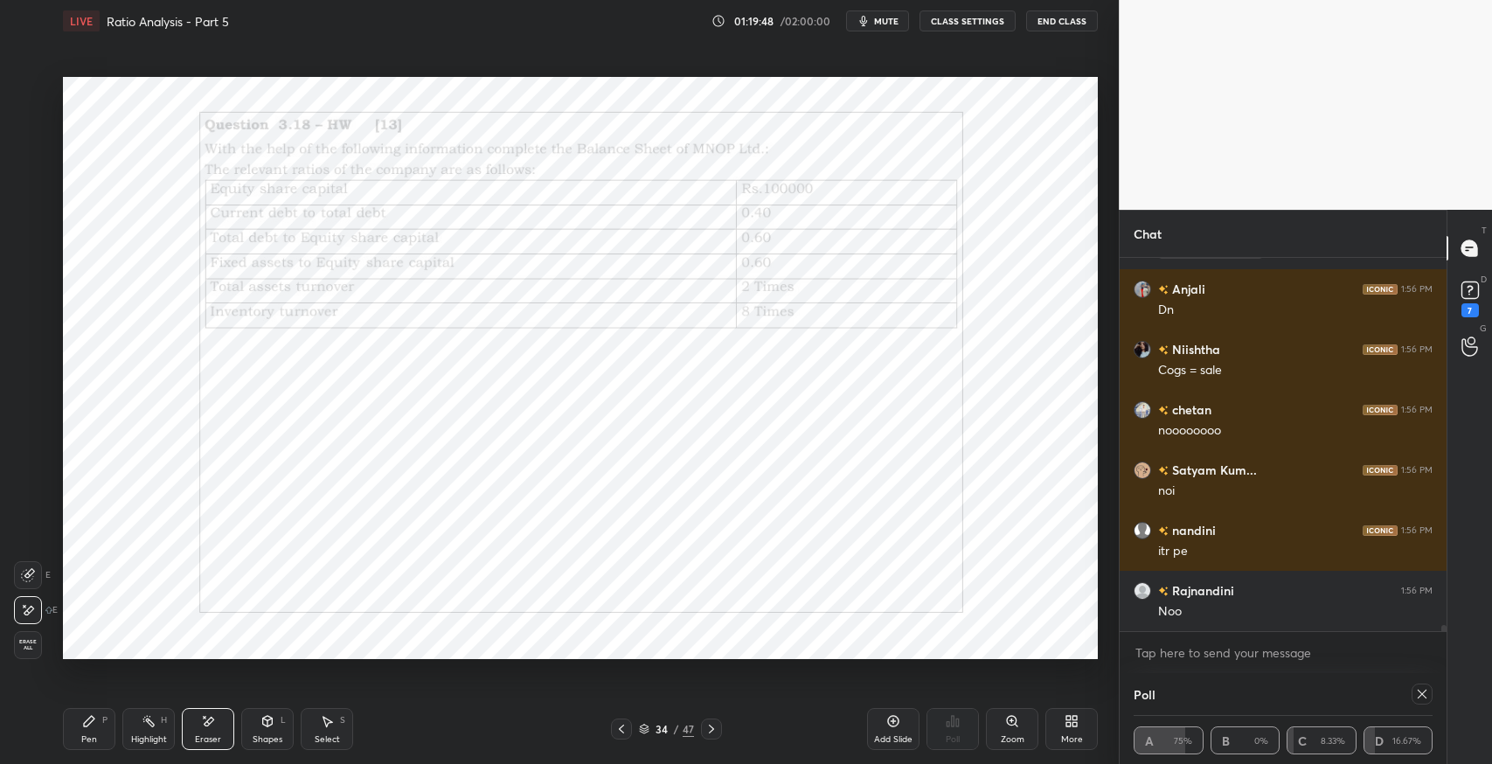
scroll to position [22065, 0]
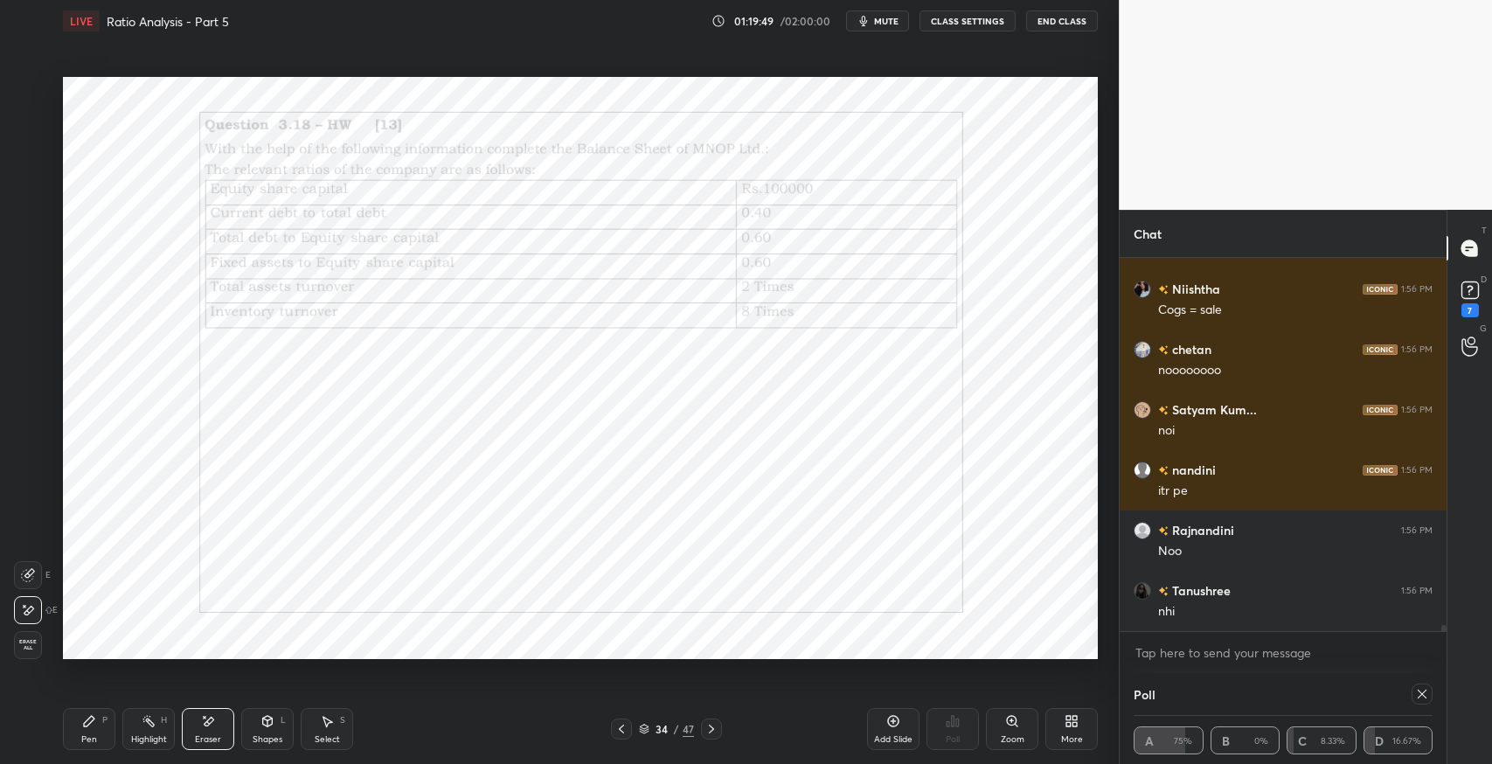
click at [71, 734] on div "Pen P" at bounding box center [89, 729] width 52 height 42
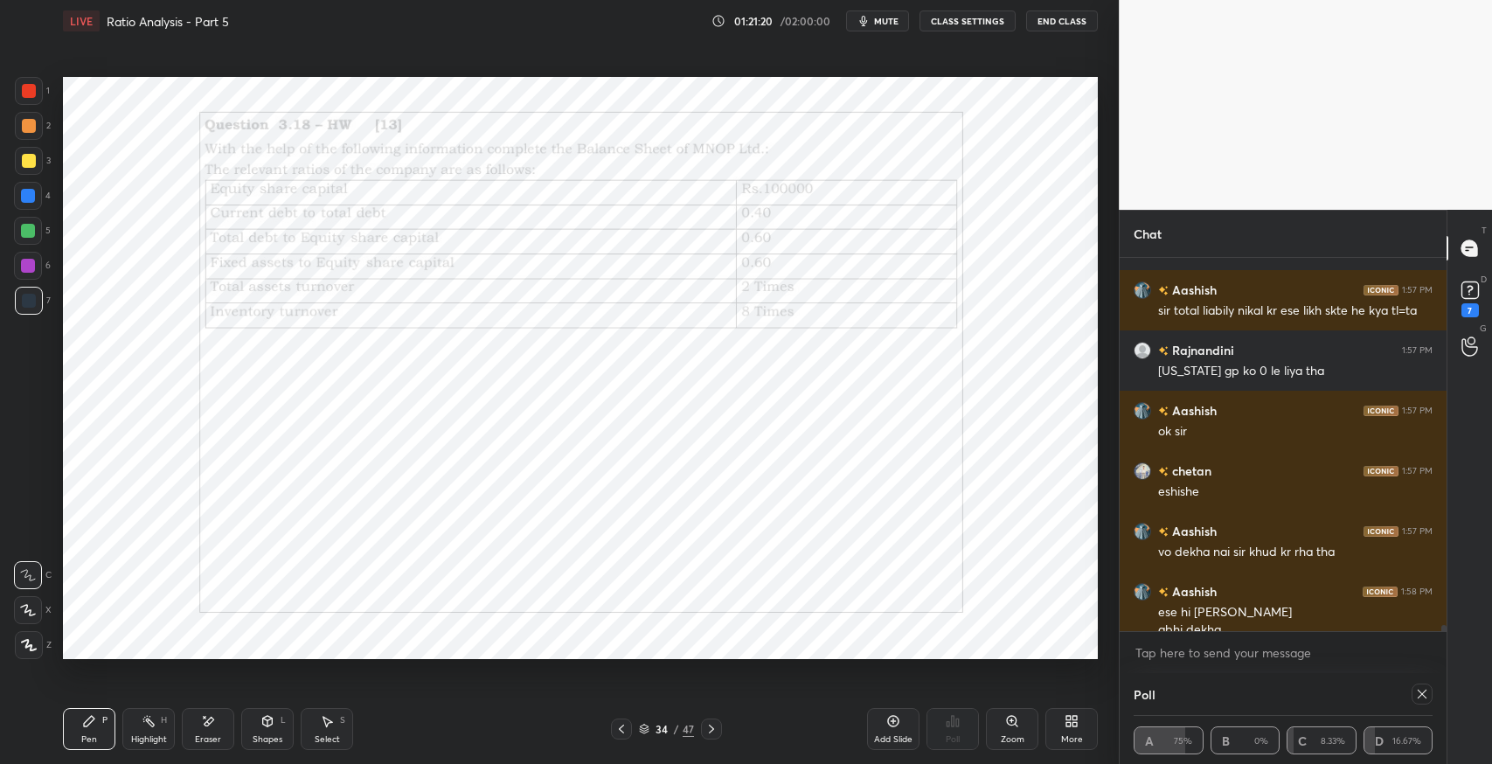
scroll to position [22445, 0]
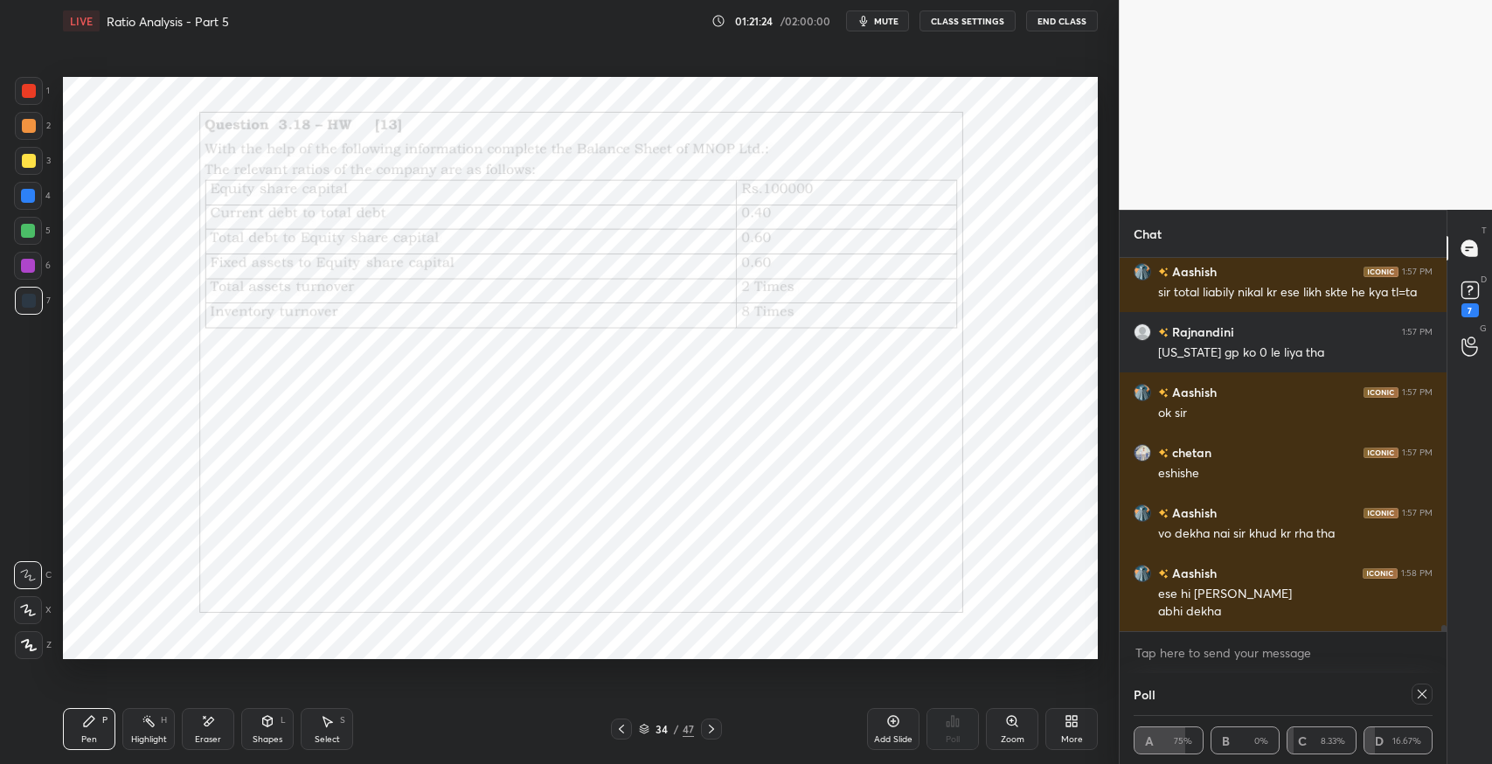
click at [708, 722] on icon at bounding box center [711, 729] width 14 height 14
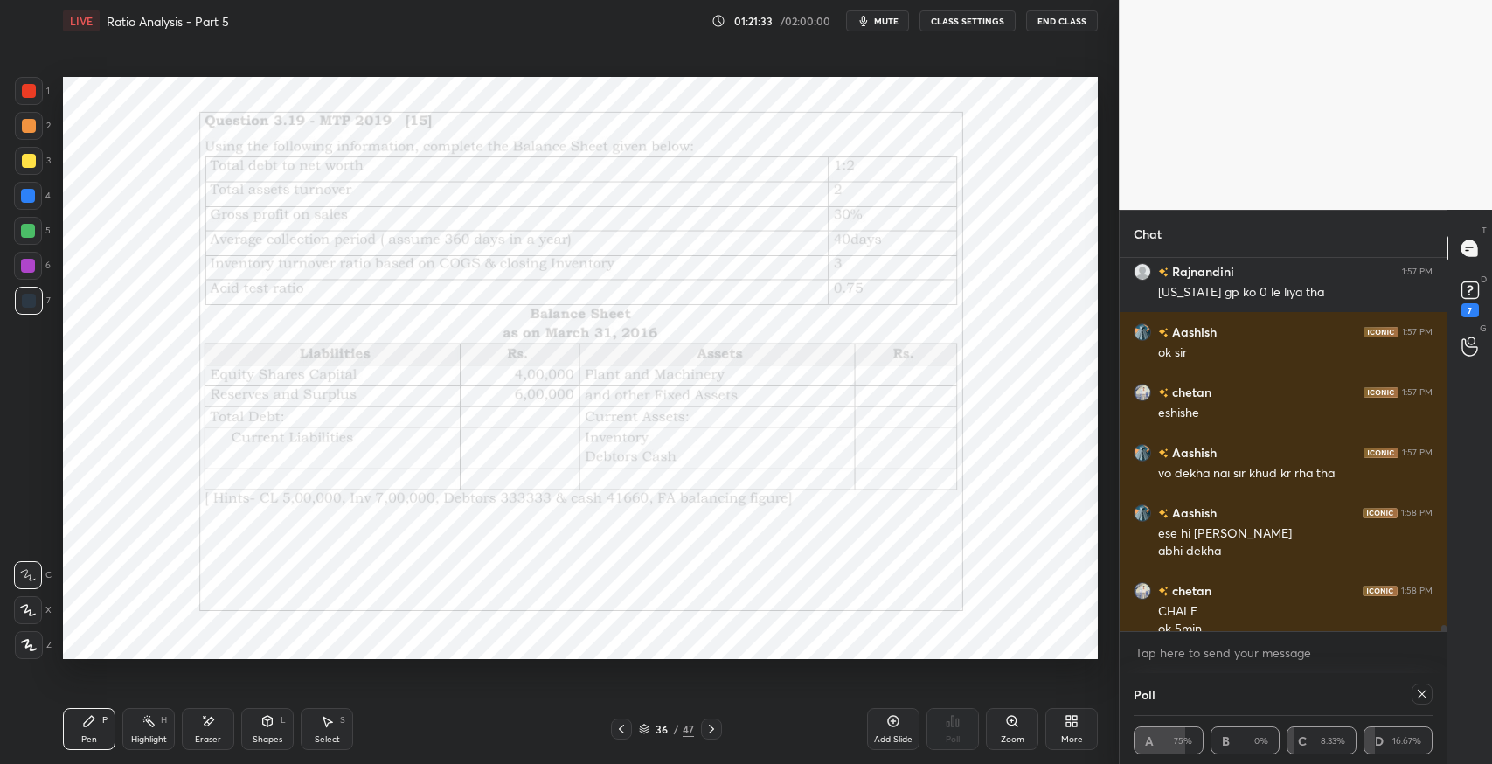
scroll to position [22522, 0]
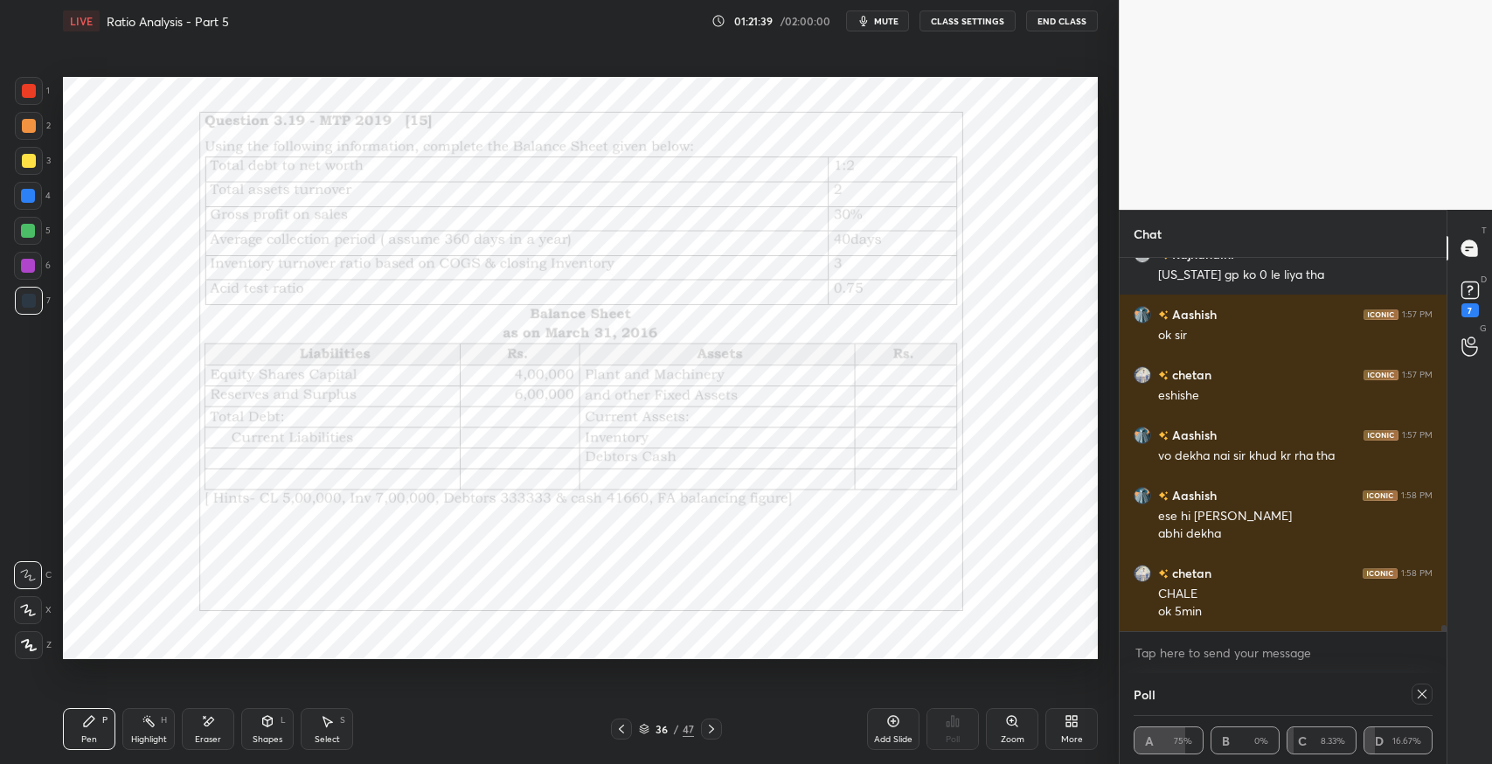
click at [1429, 695] on div at bounding box center [1422, 694] width 21 height 21
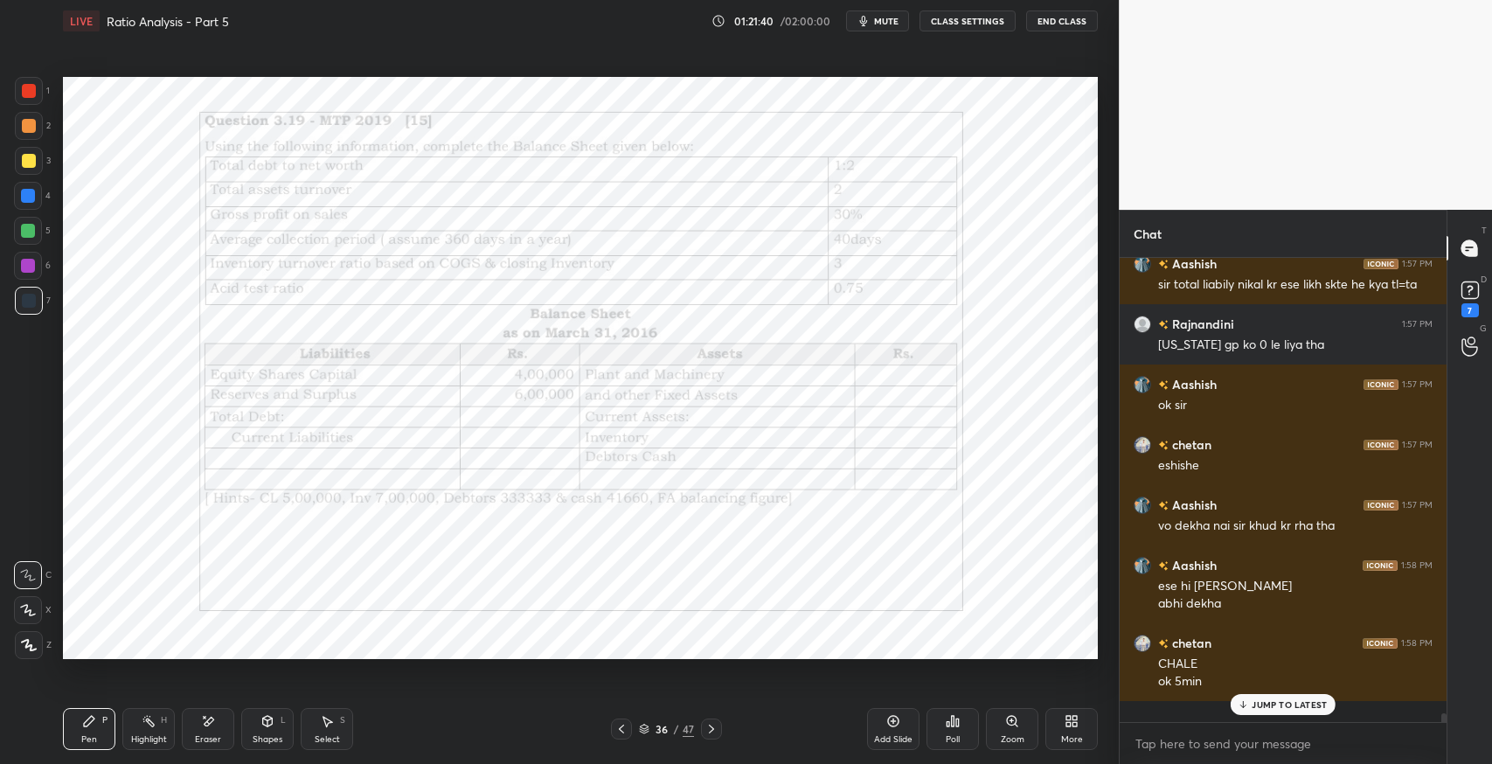
scroll to position [492, 322]
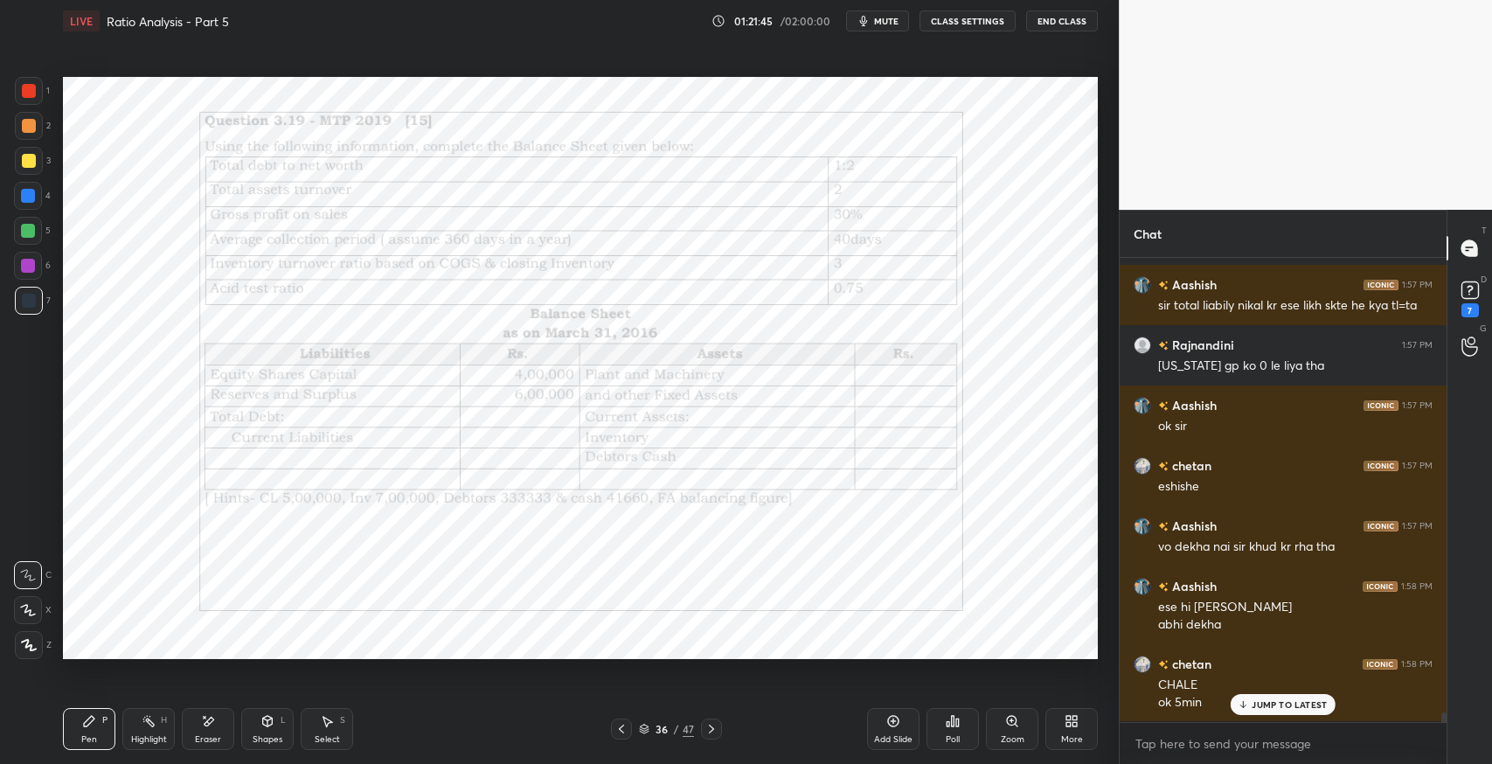
click at [958, 711] on div "Poll" at bounding box center [952, 729] width 52 height 42
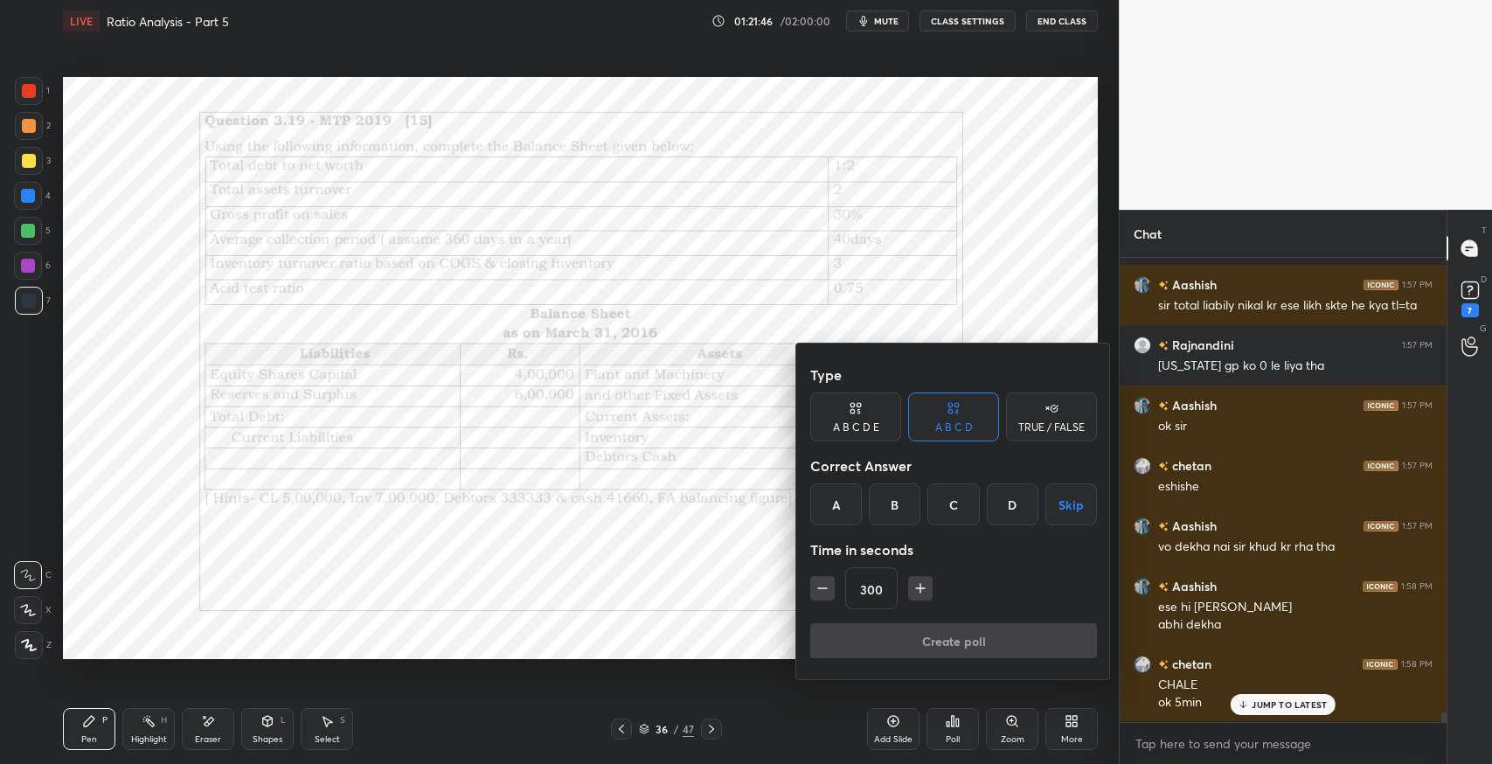
drag, startPoint x: 1065, startPoint y: 494, endPoint x: 1017, endPoint y: 549, distance: 73.7
click at [1065, 495] on button "Skip" at bounding box center [1071, 504] width 52 height 42
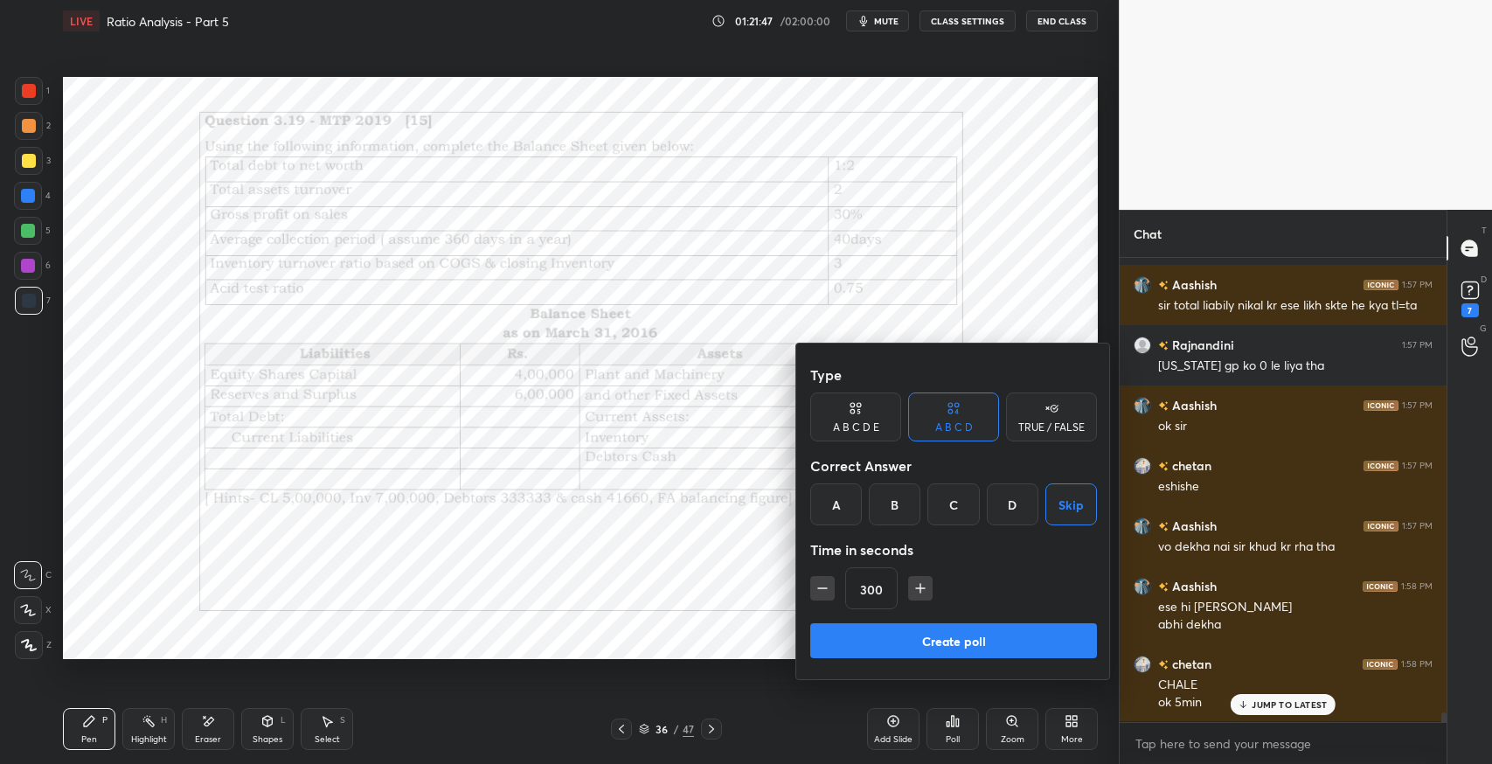
click at [960, 635] on button "Create poll" at bounding box center [953, 640] width 287 height 35
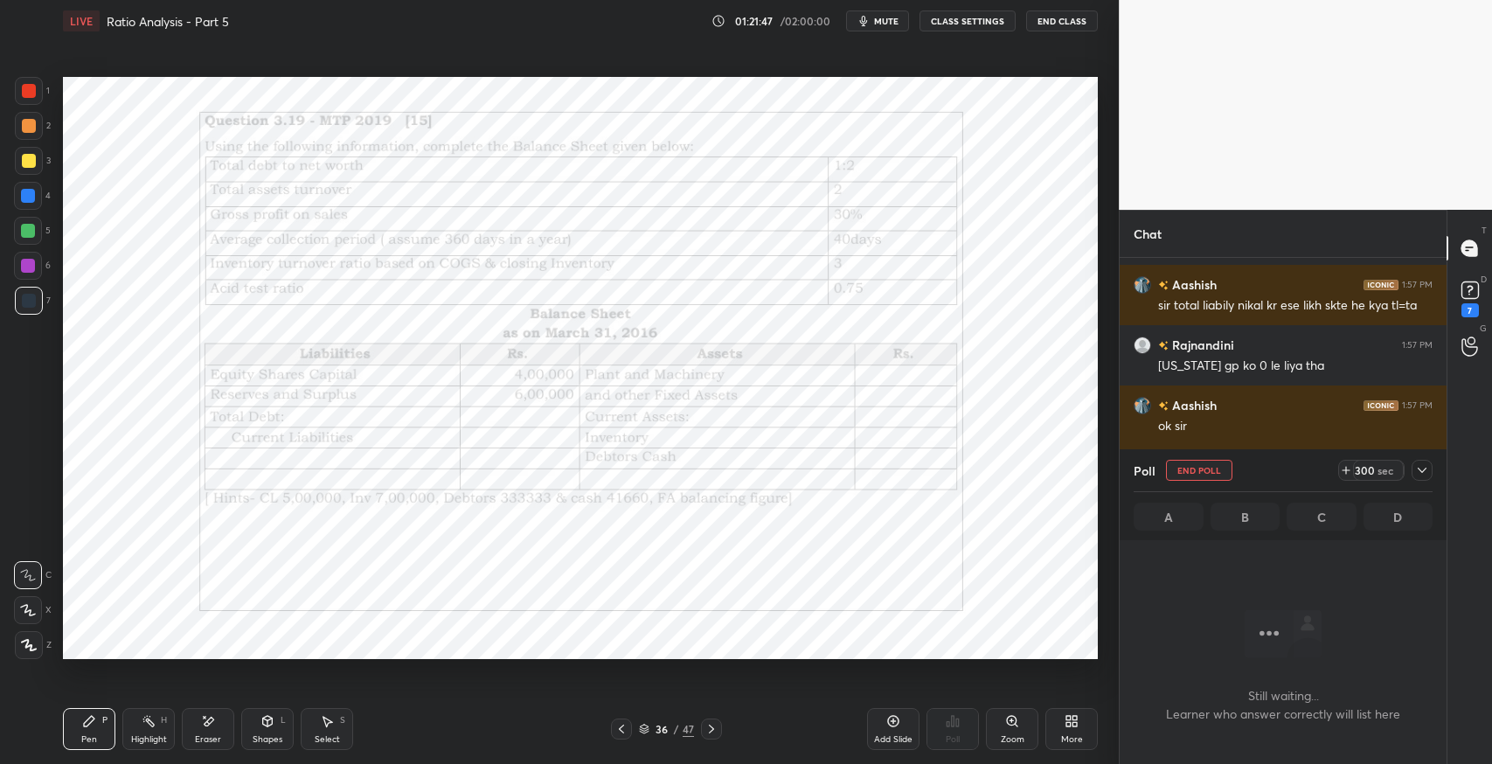
scroll to position [371, 322]
click at [1424, 469] on icon at bounding box center [1422, 470] width 9 height 5
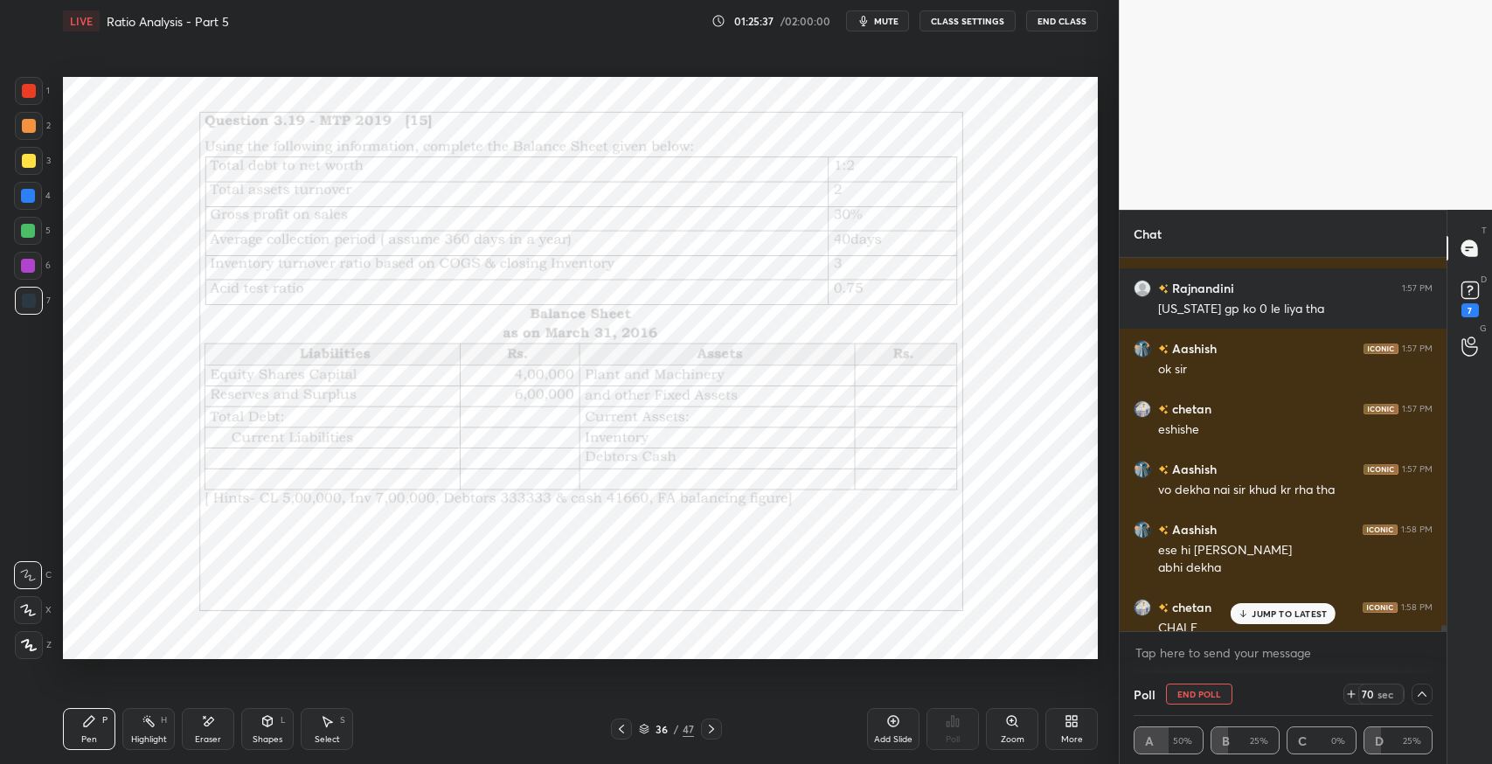
scroll to position [22521, 0]
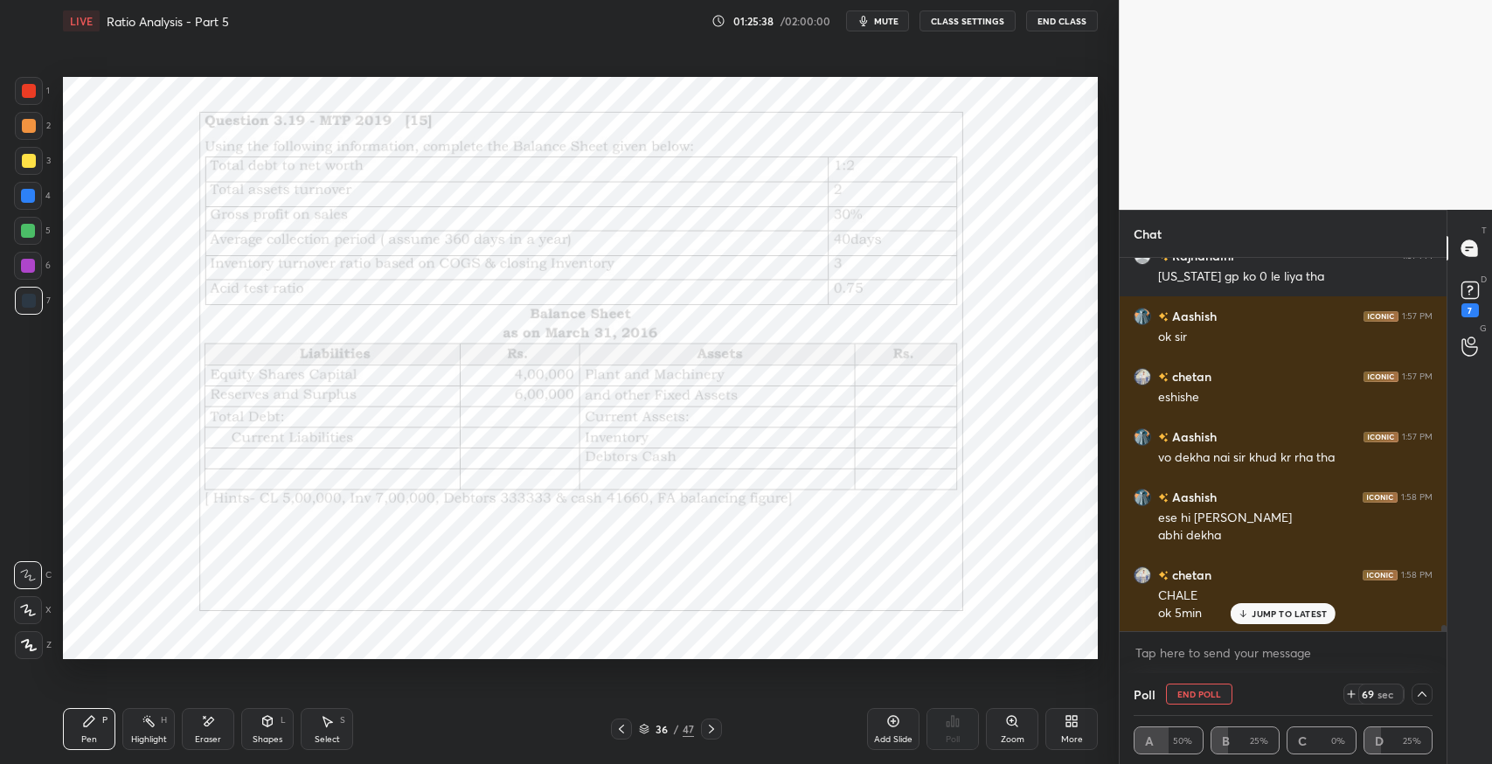
click at [1280, 608] on p "JUMP TO LATEST" at bounding box center [1289, 613] width 75 height 10
click at [221, 738] on div "Eraser" at bounding box center [208, 729] width 52 height 42
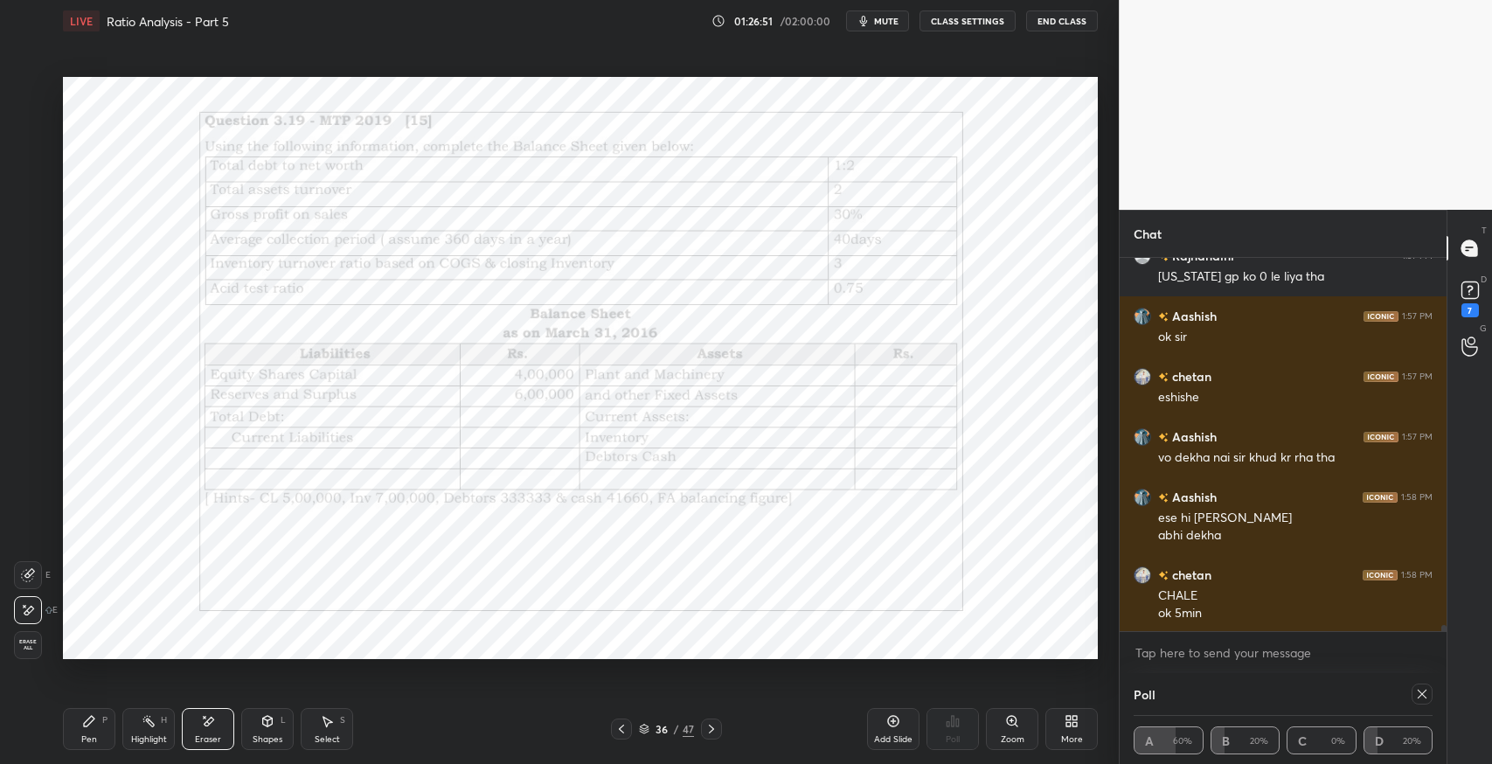
click at [93, 731] on div "Pen P" at bounding box center [89, 729] width 52 height 42
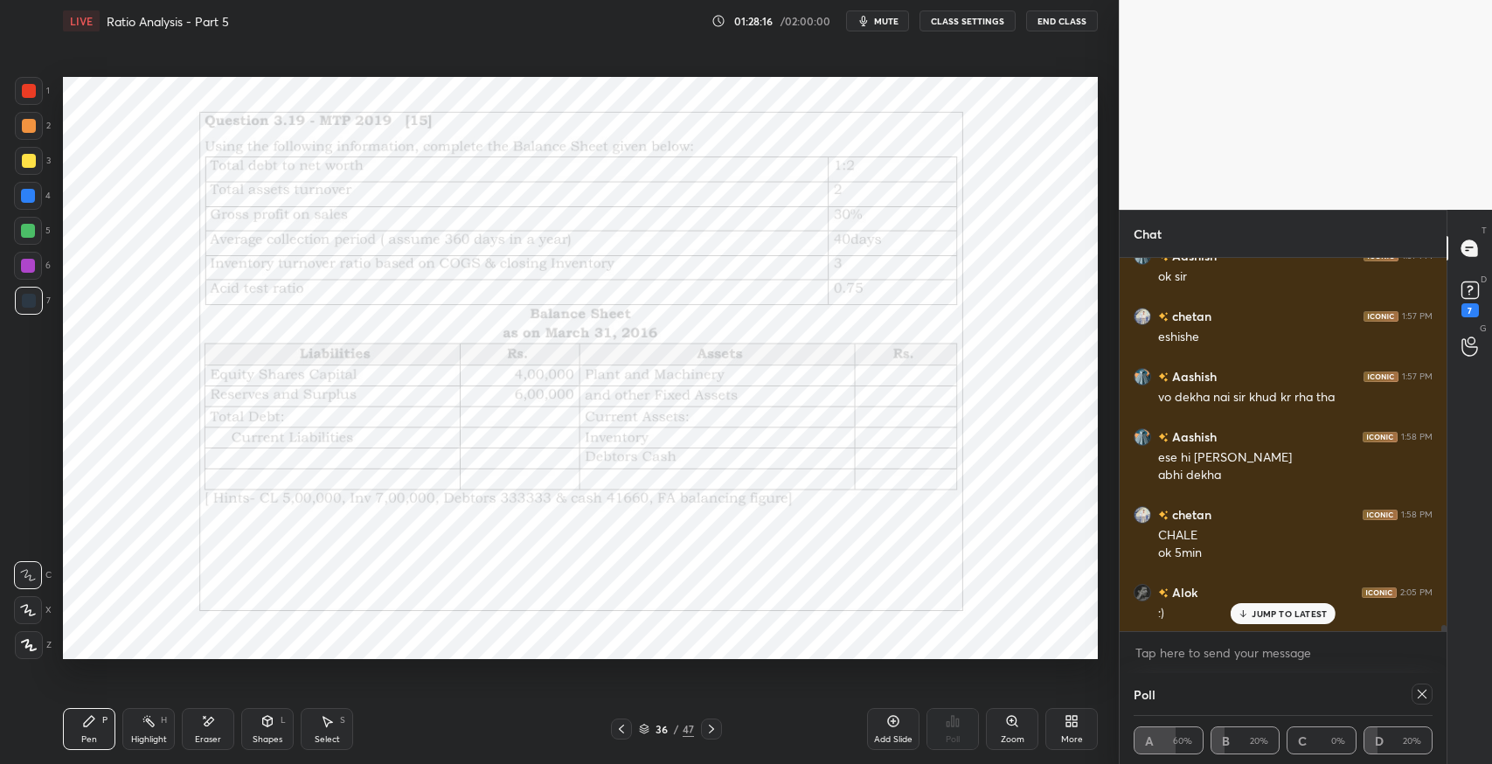
scroll to position [22641, 0]
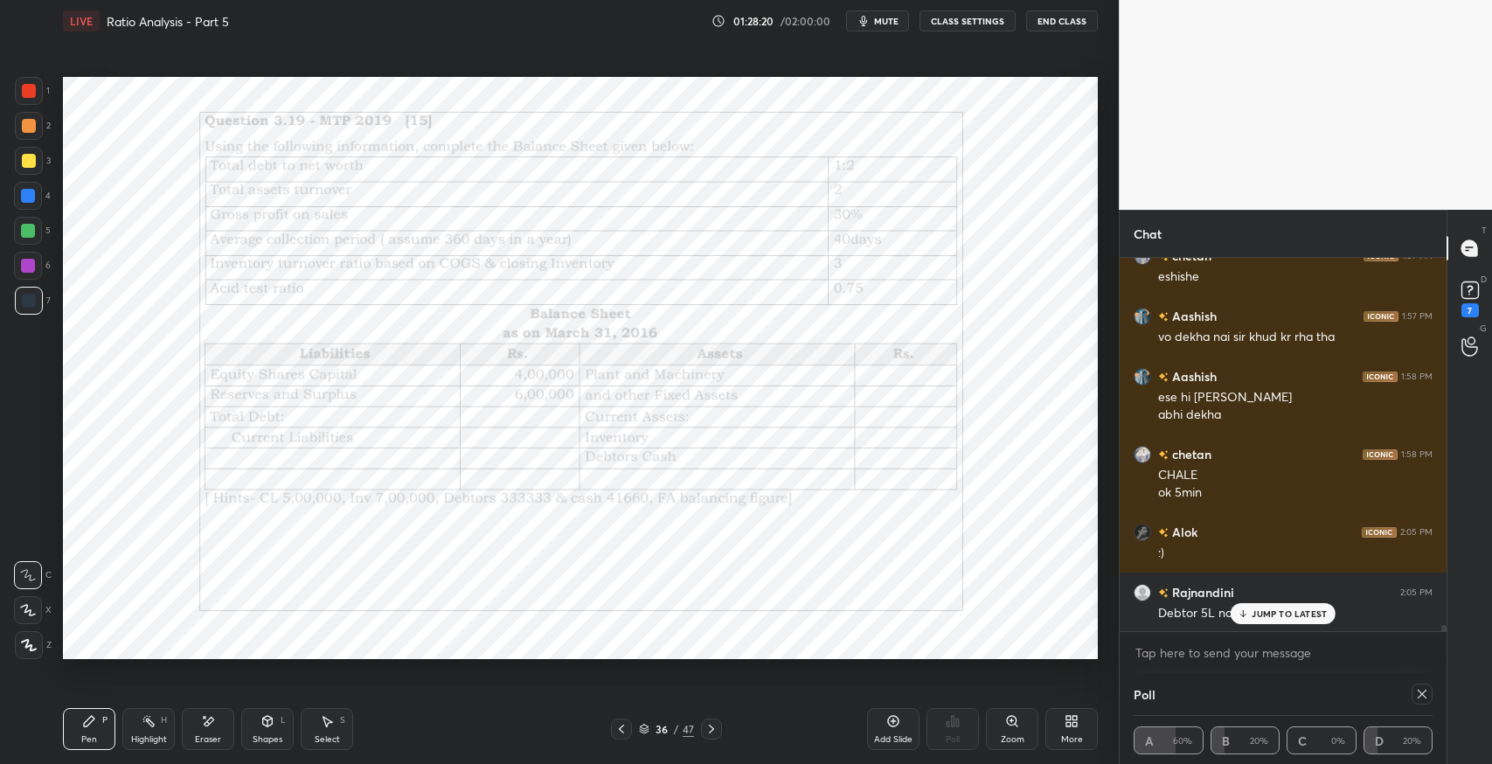
click at [1267, 621] on div "JUMP TO LATEST" at bounding box center [1283, 613] width 105 height 21
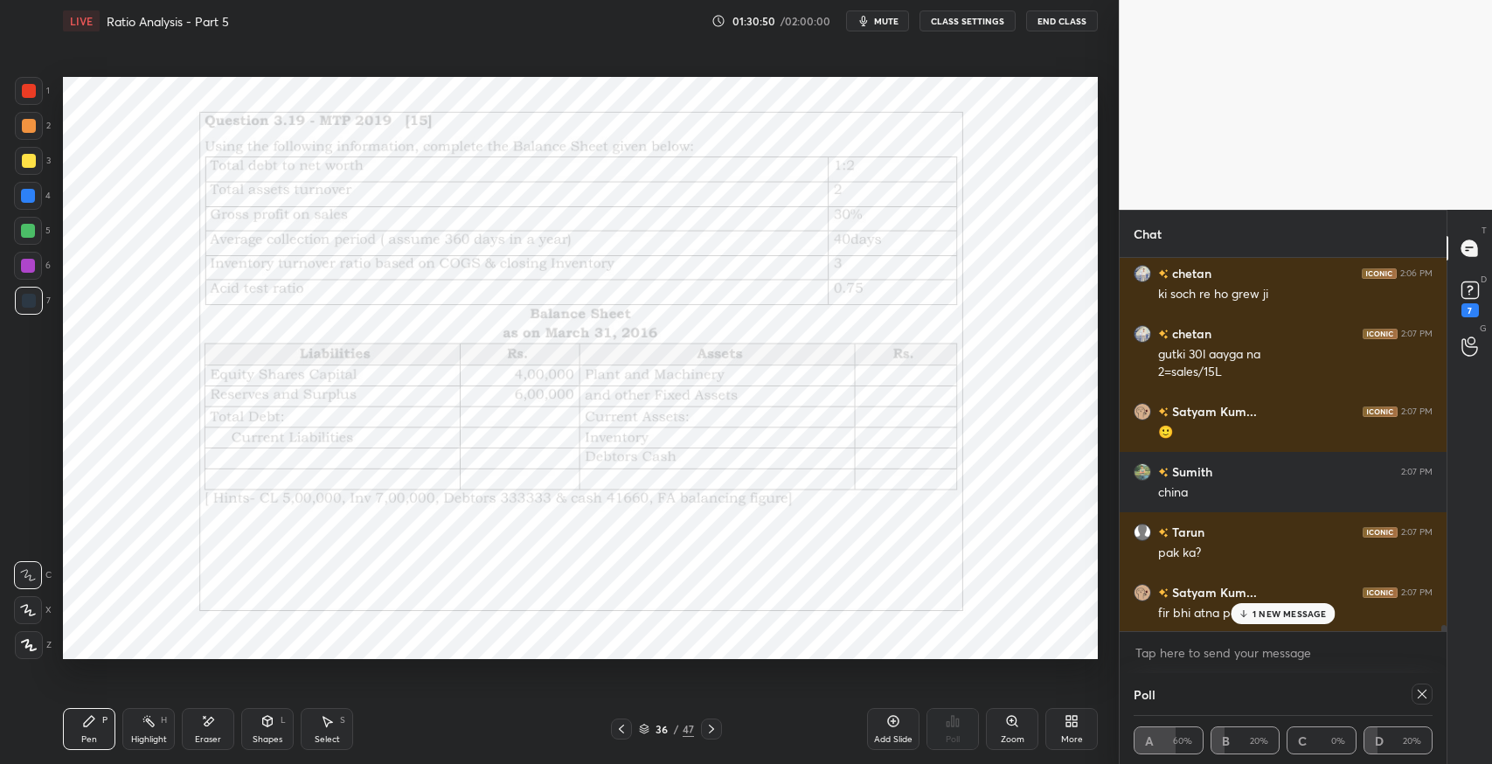
scroll to position [23503, 0]
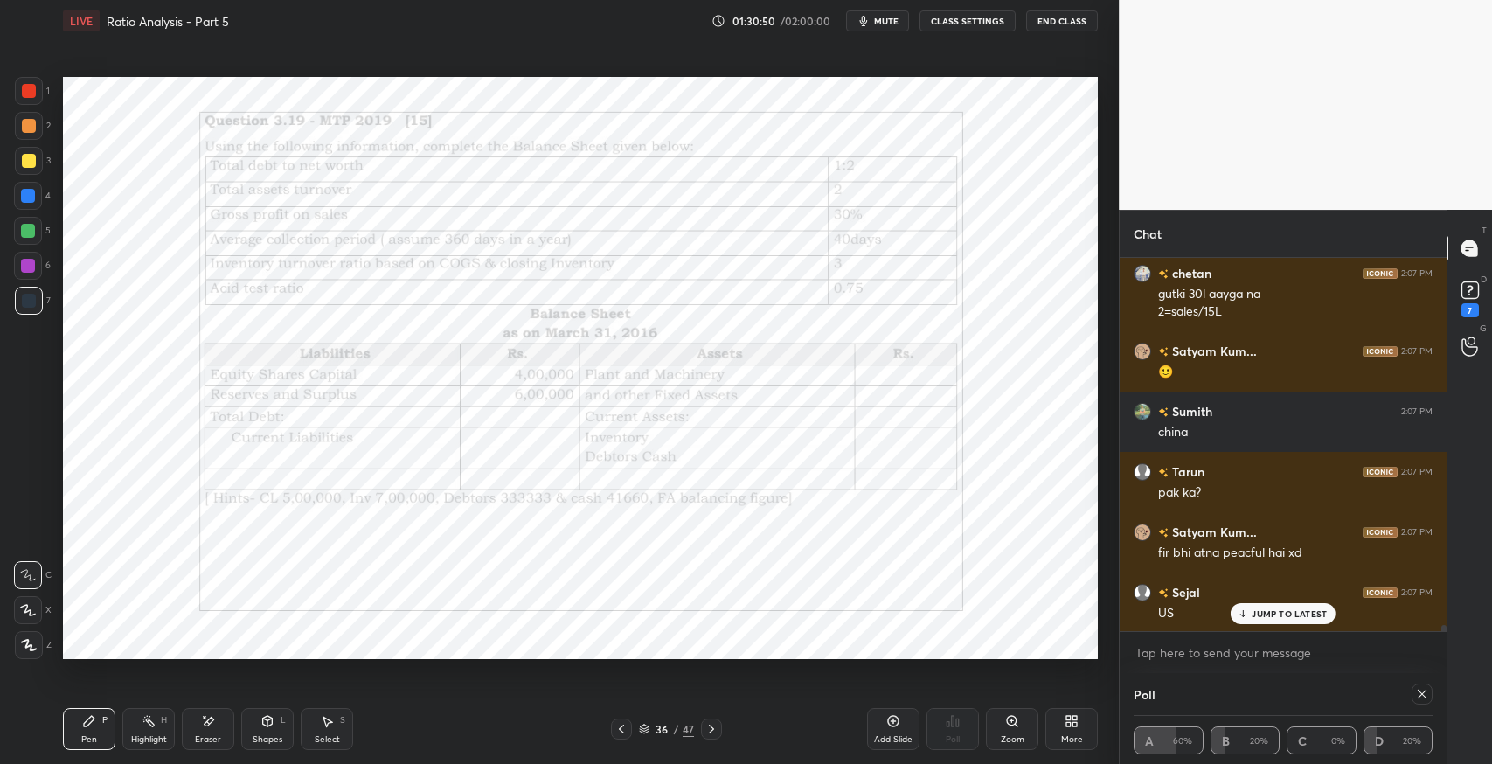
click at [1299, 614] on p "JUMP TO LATEST" at bounding box center [1289, 613] width 75 height 10
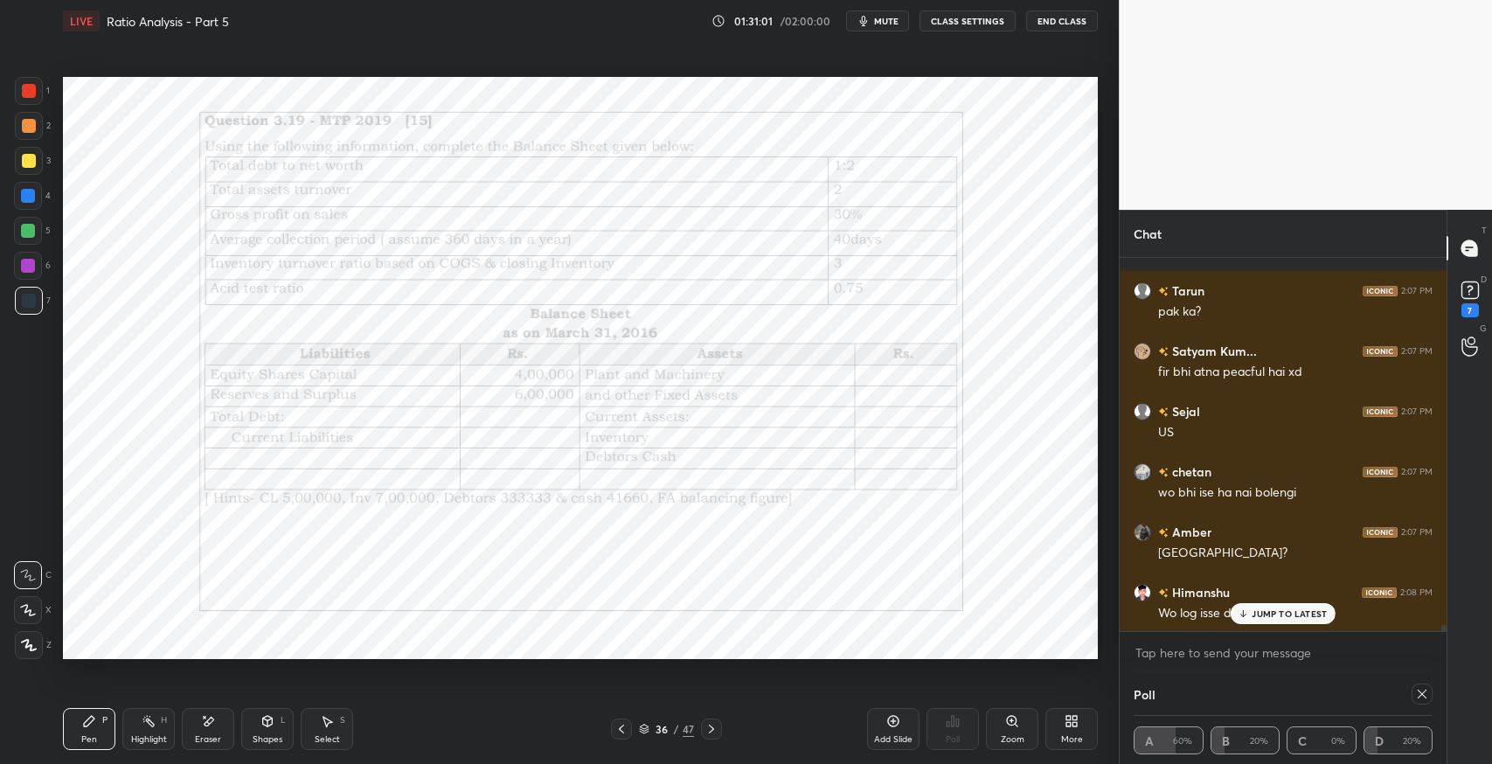
scroll to position [23744, 0]
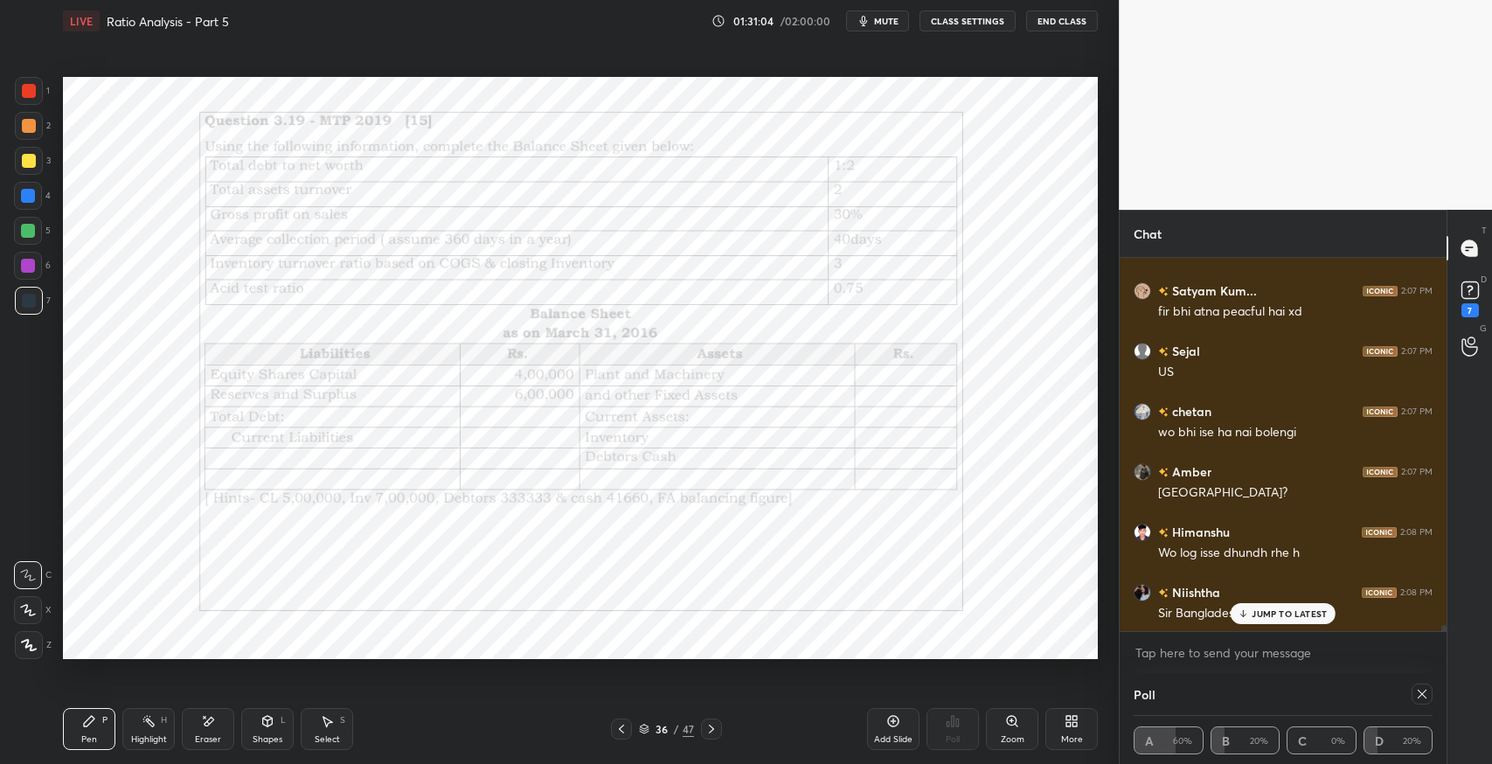
click at [1301, 613] on p "JUMP TO LATEST" at bounding box center [1289, 613] width 75 height 10
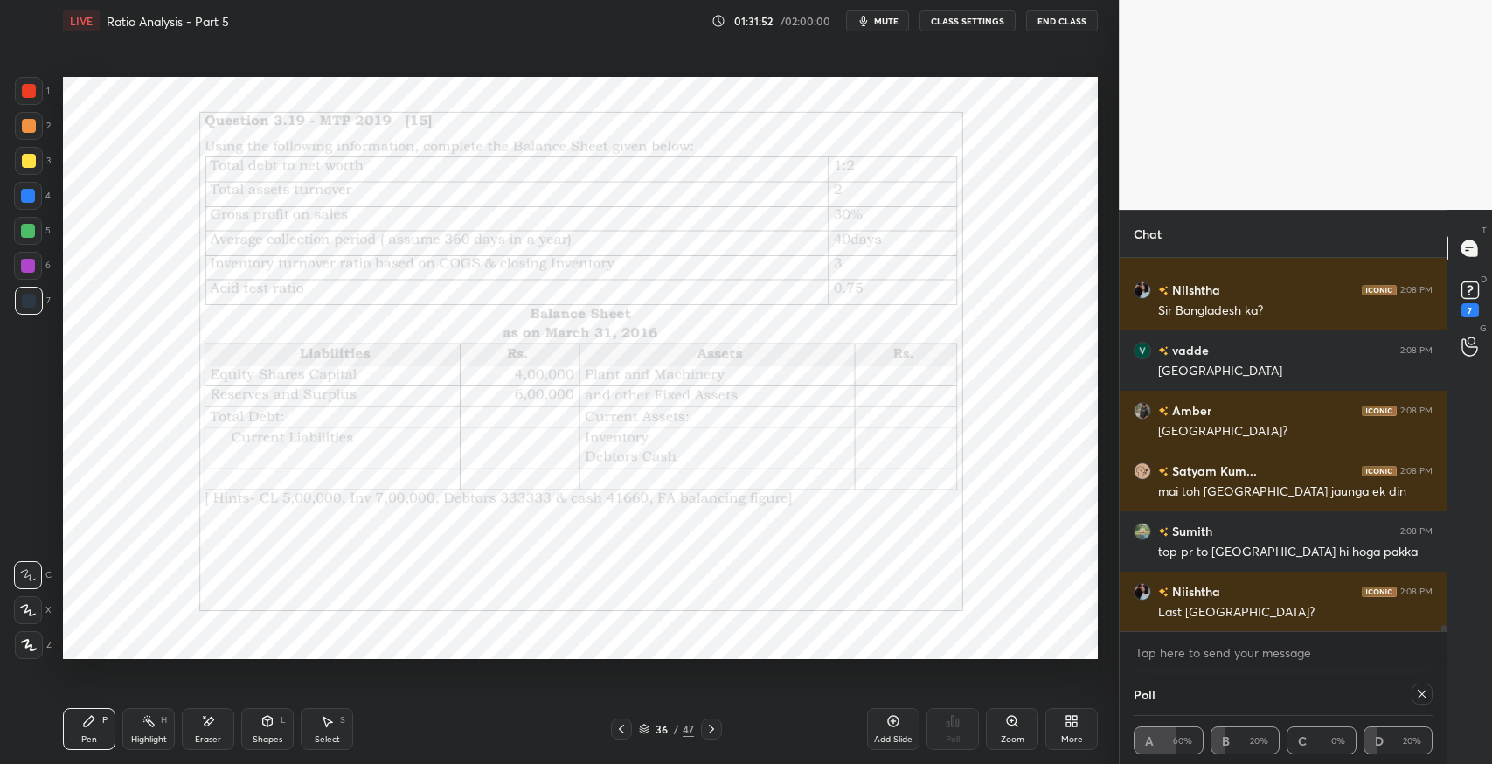
scroll to position [24106, 0]
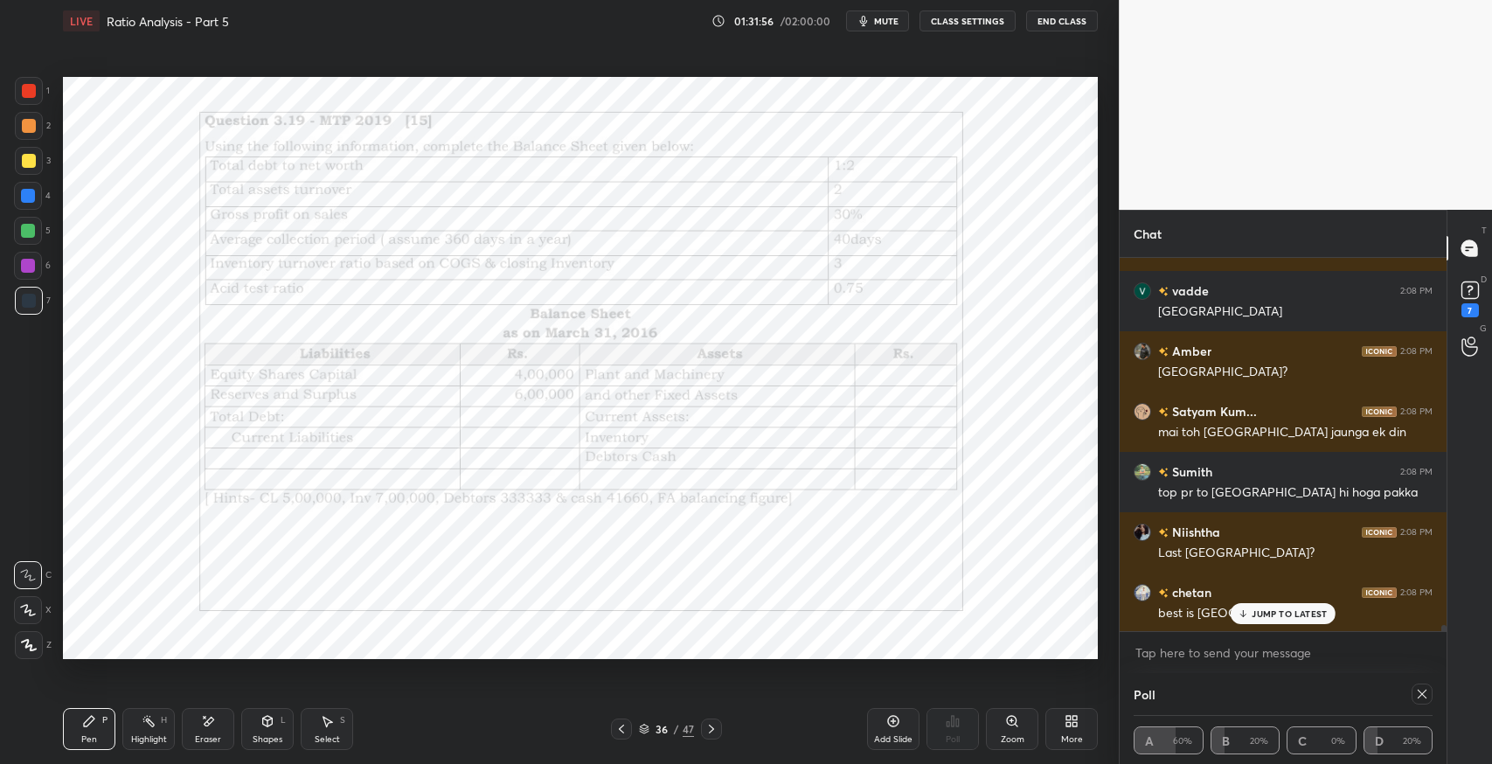
click at [1284, 617] on p "JUMP TO LATEST" at bounding box center [1289, 613] width 75 height 10
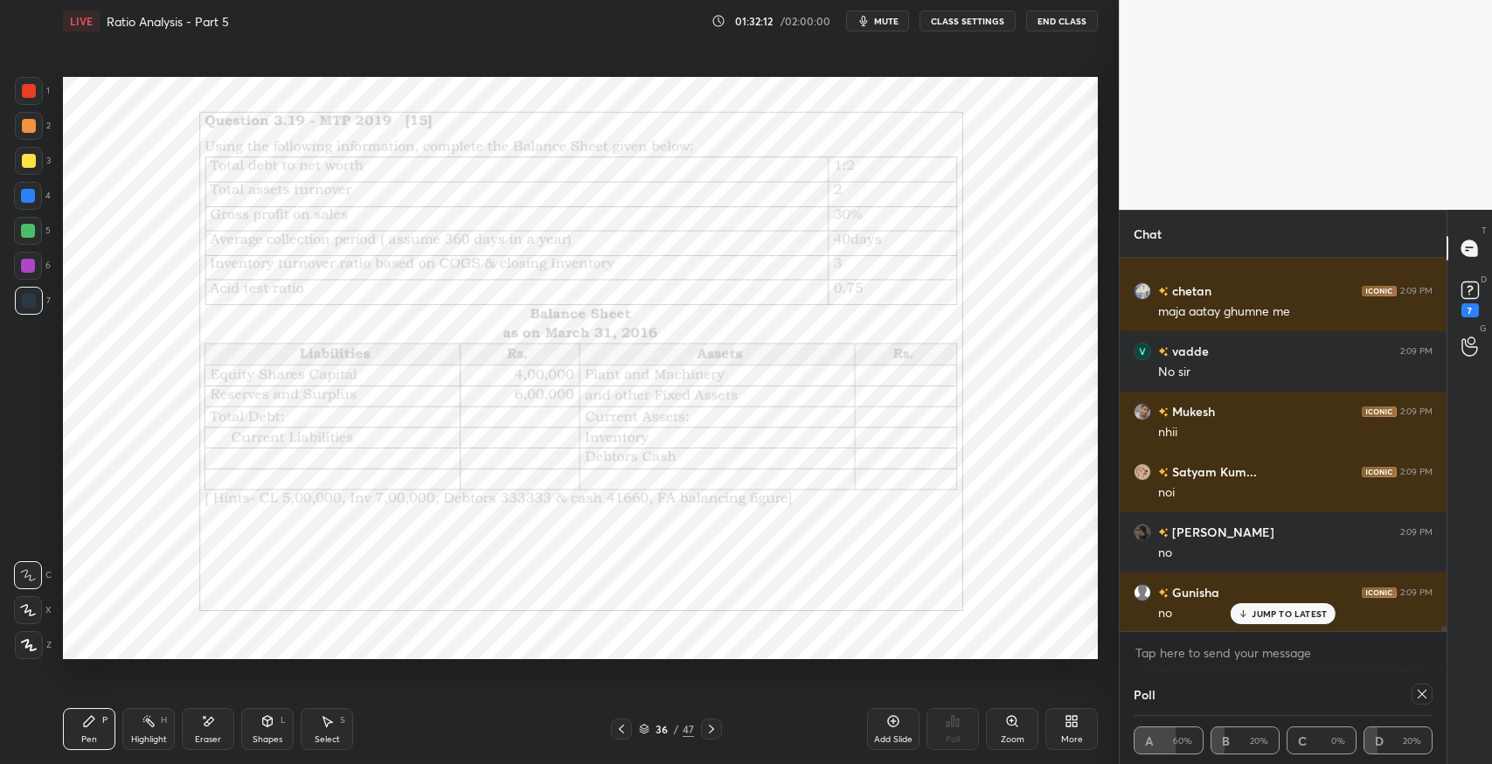
scroll to position [24770, 0]
click at [718, 728] on div at bounding box center [711, 728] width 21 height 21
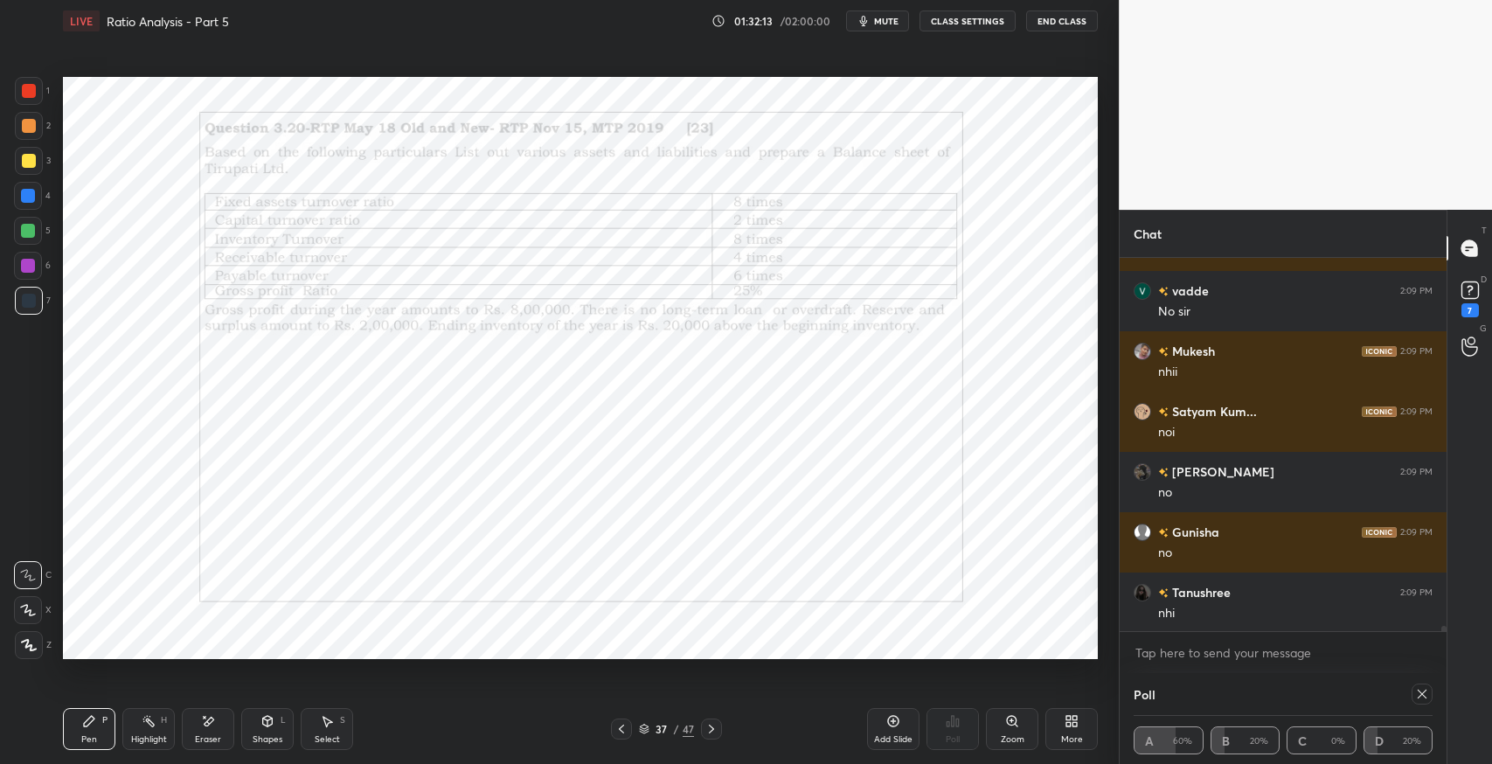
scroll to position [24830, 0]
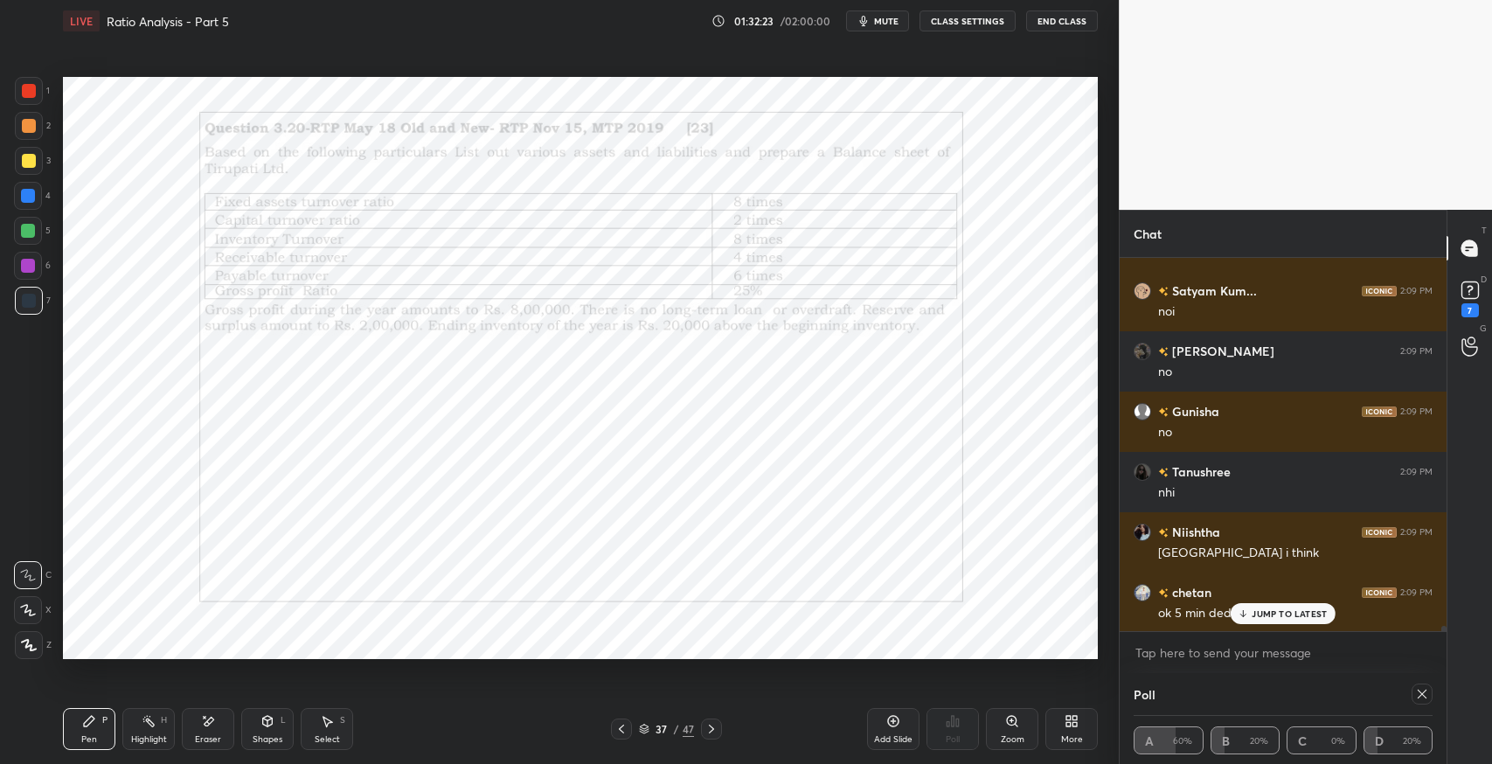
click at [1263, 615] on p "JUMP TO LATEST" at bounding box center [1289, 613] width 75 height 10
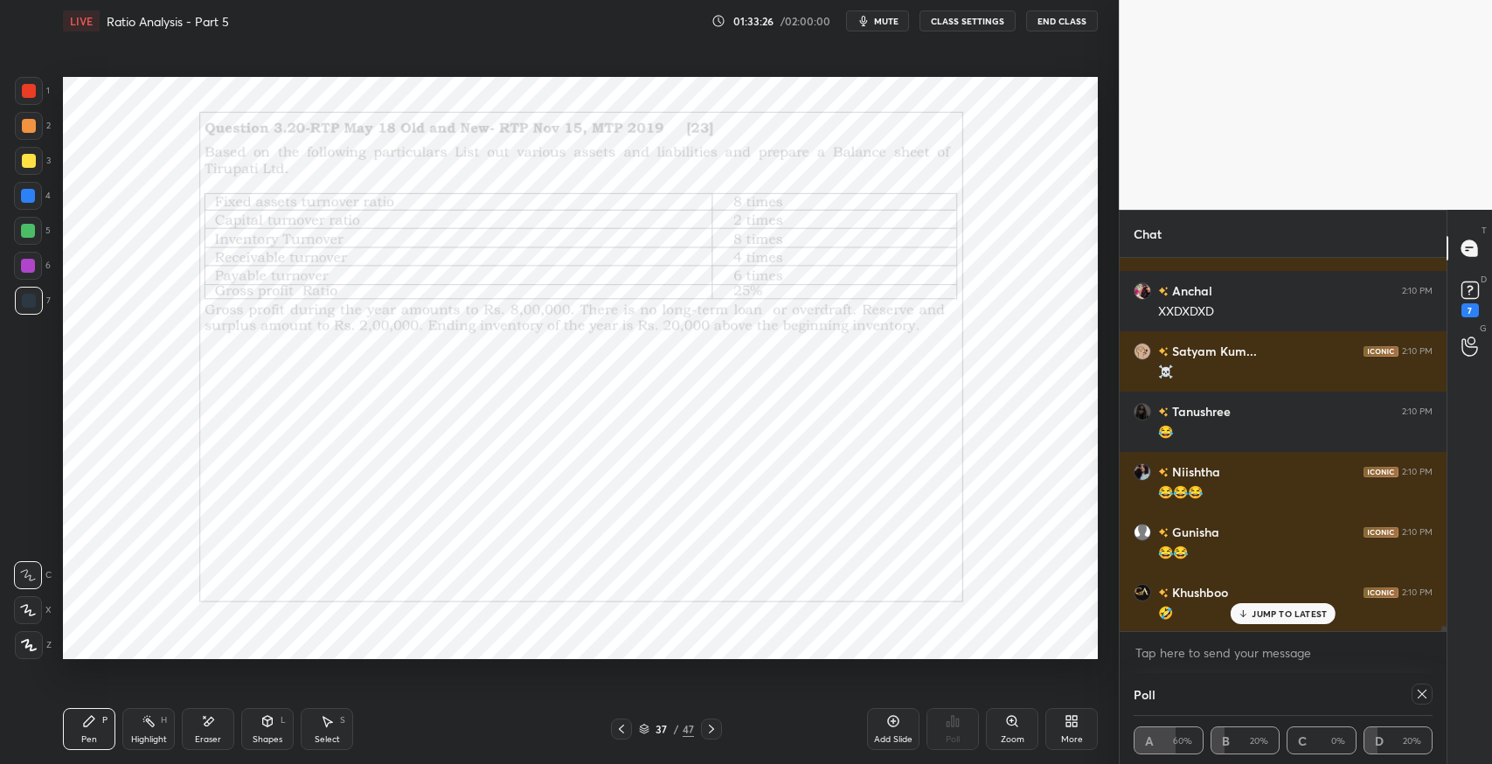
scroll to position [26293, 0]
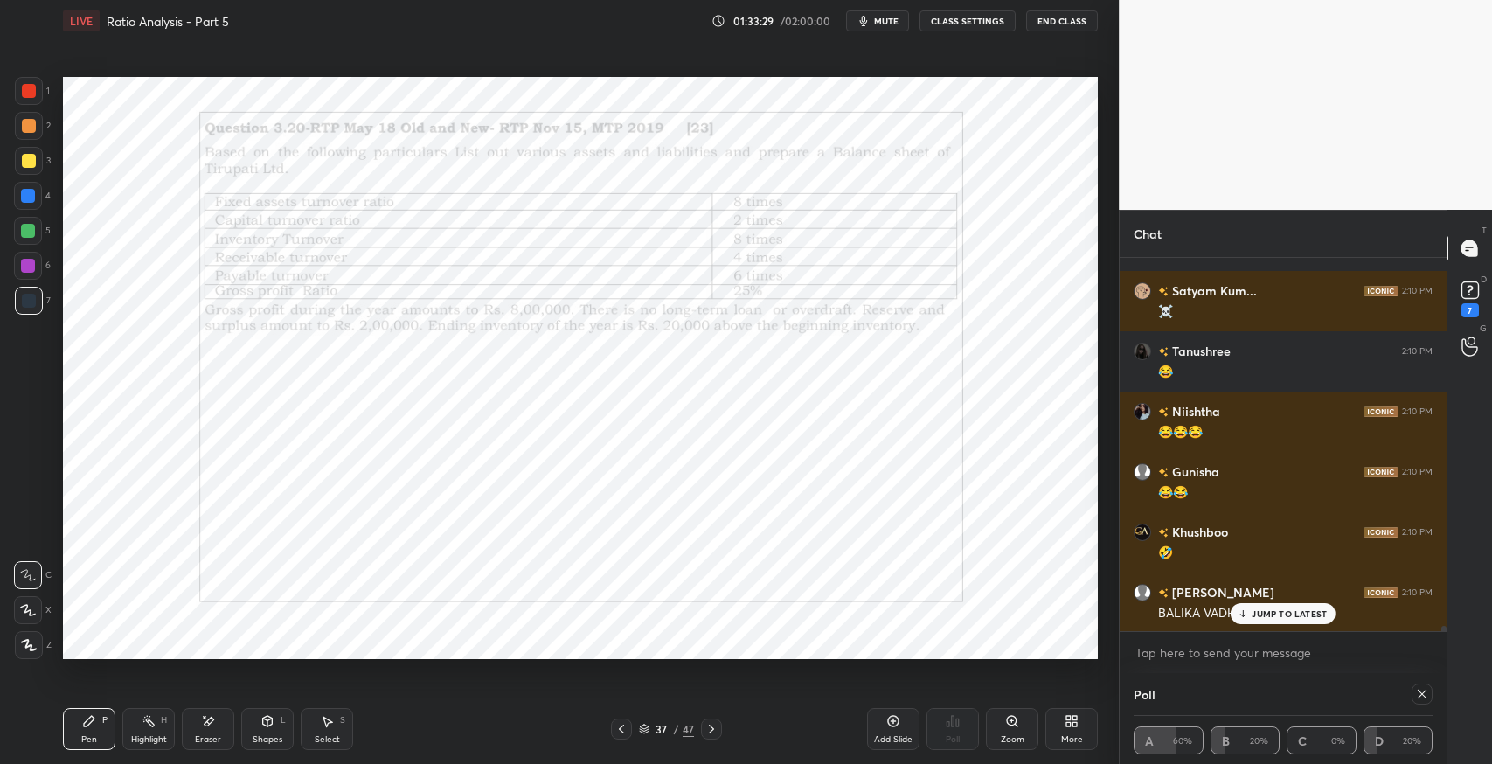
click at [1419, 692] on icon at bounding box center [1422, 694] width 14 height 14
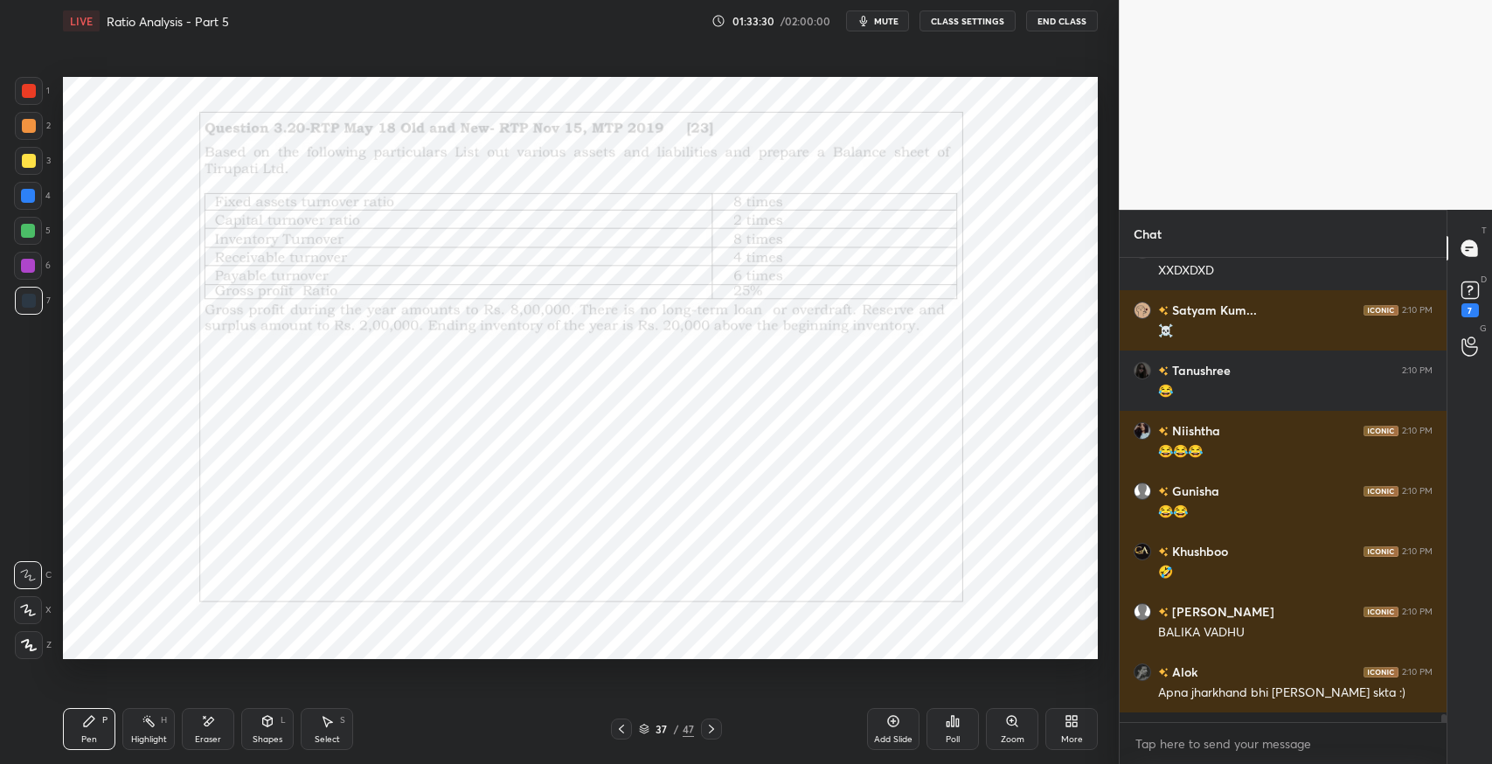
scroll to position [5, 5]
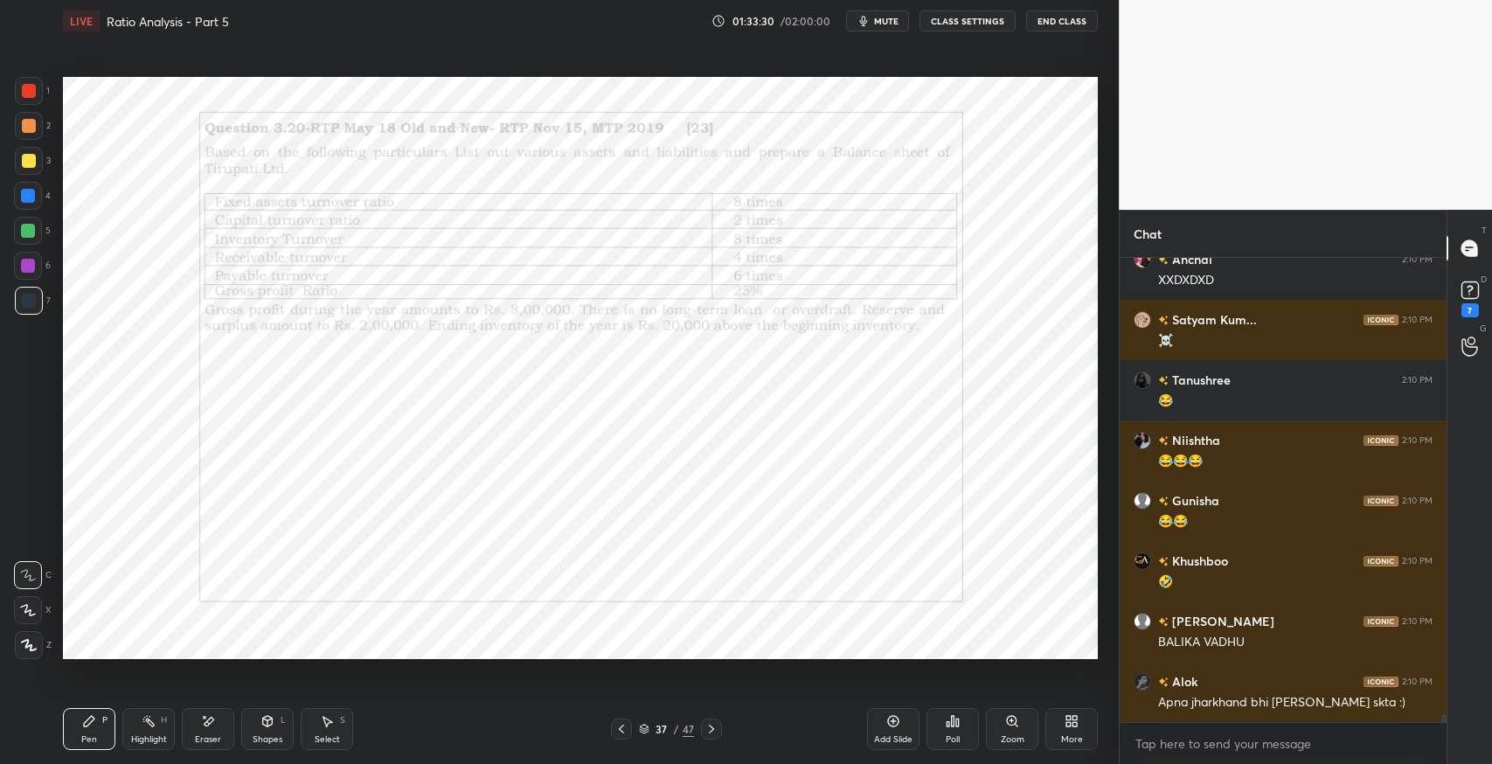
click at [958, 741] on div "Poll" at bounding box center [953, 739] width 14 height 9
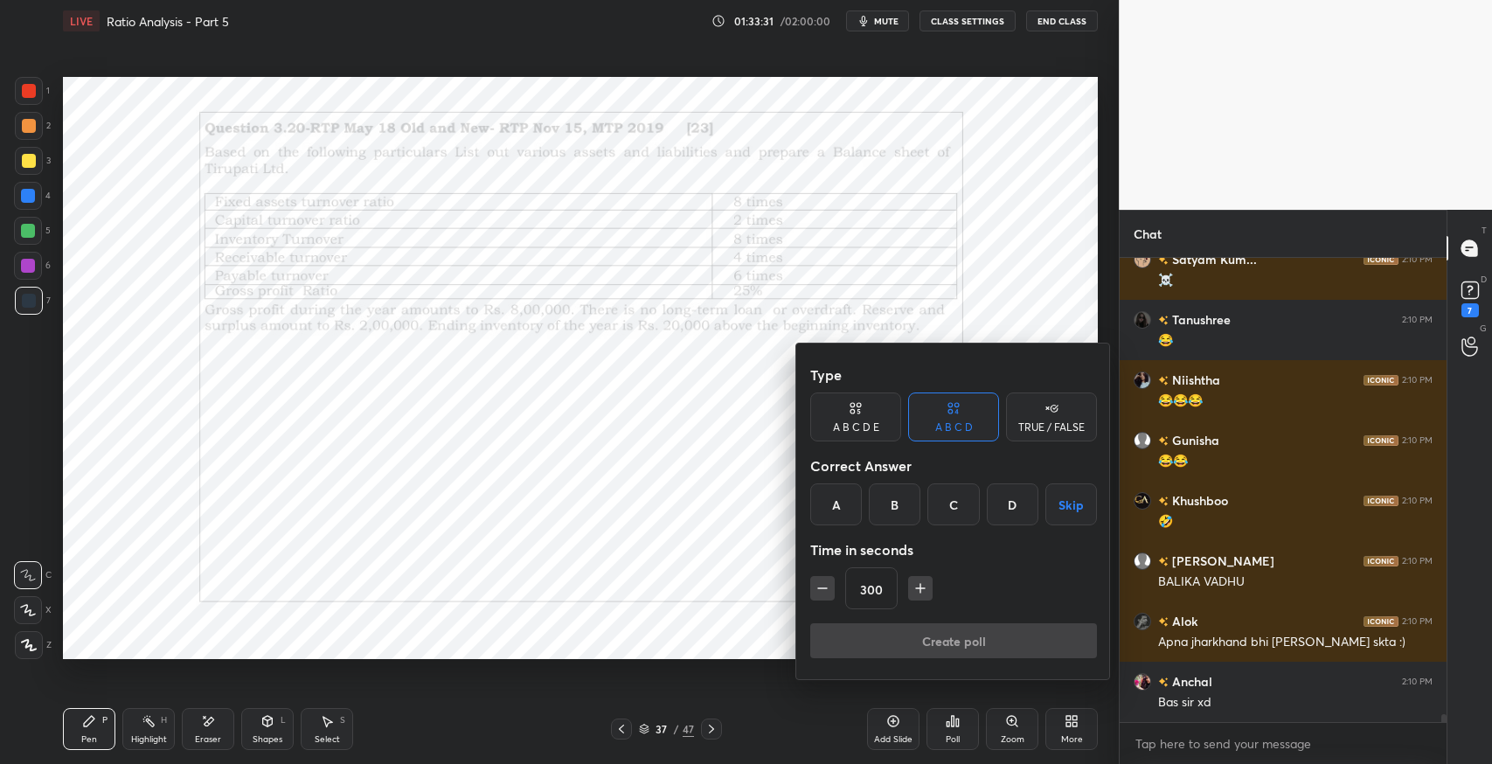
click at [1077, 522] on button "Skip" at bounding box center [1071, 504] width 52 height 42
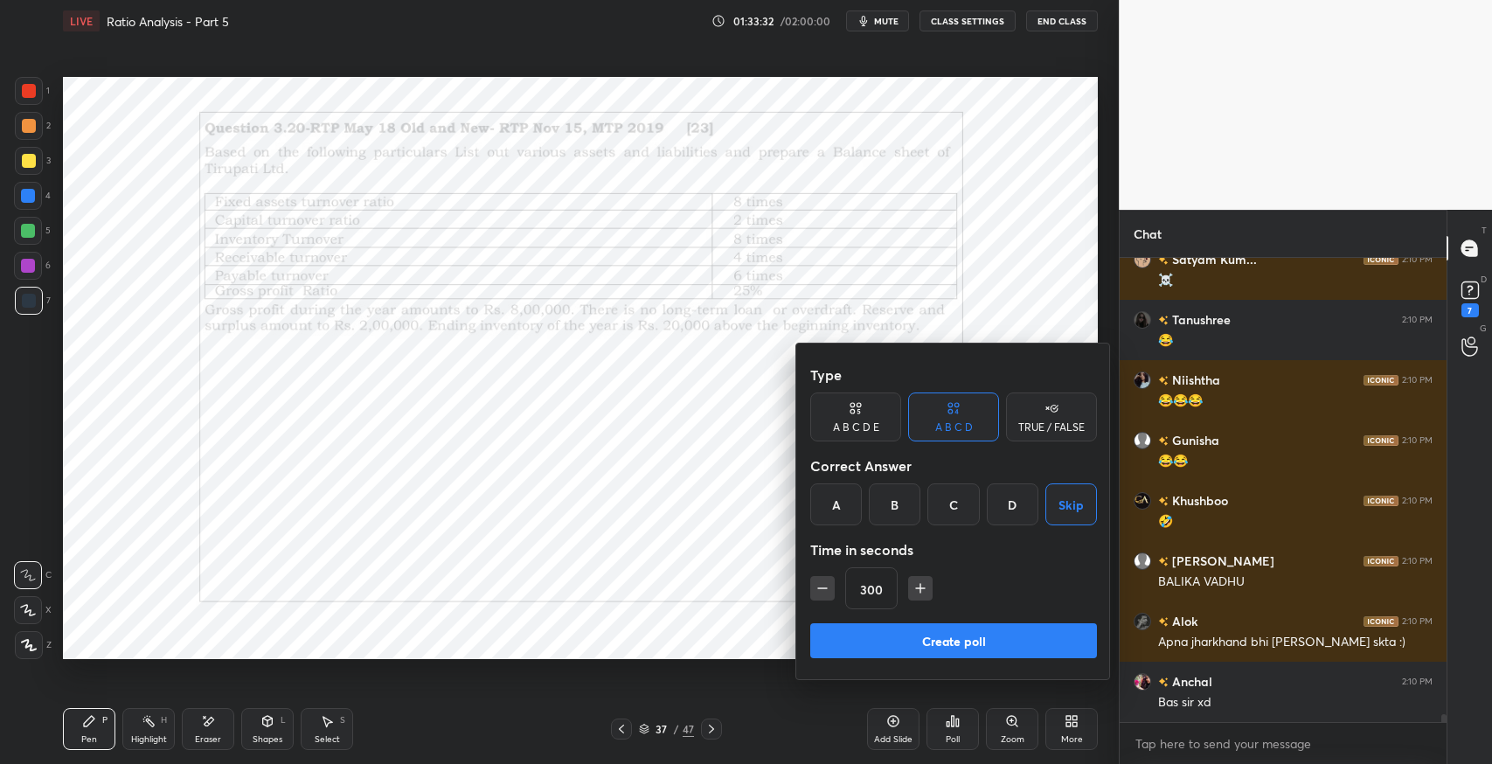
click at [1007, 634] on button "Create poll" at bounding box center [953, 640] width 287 height 35
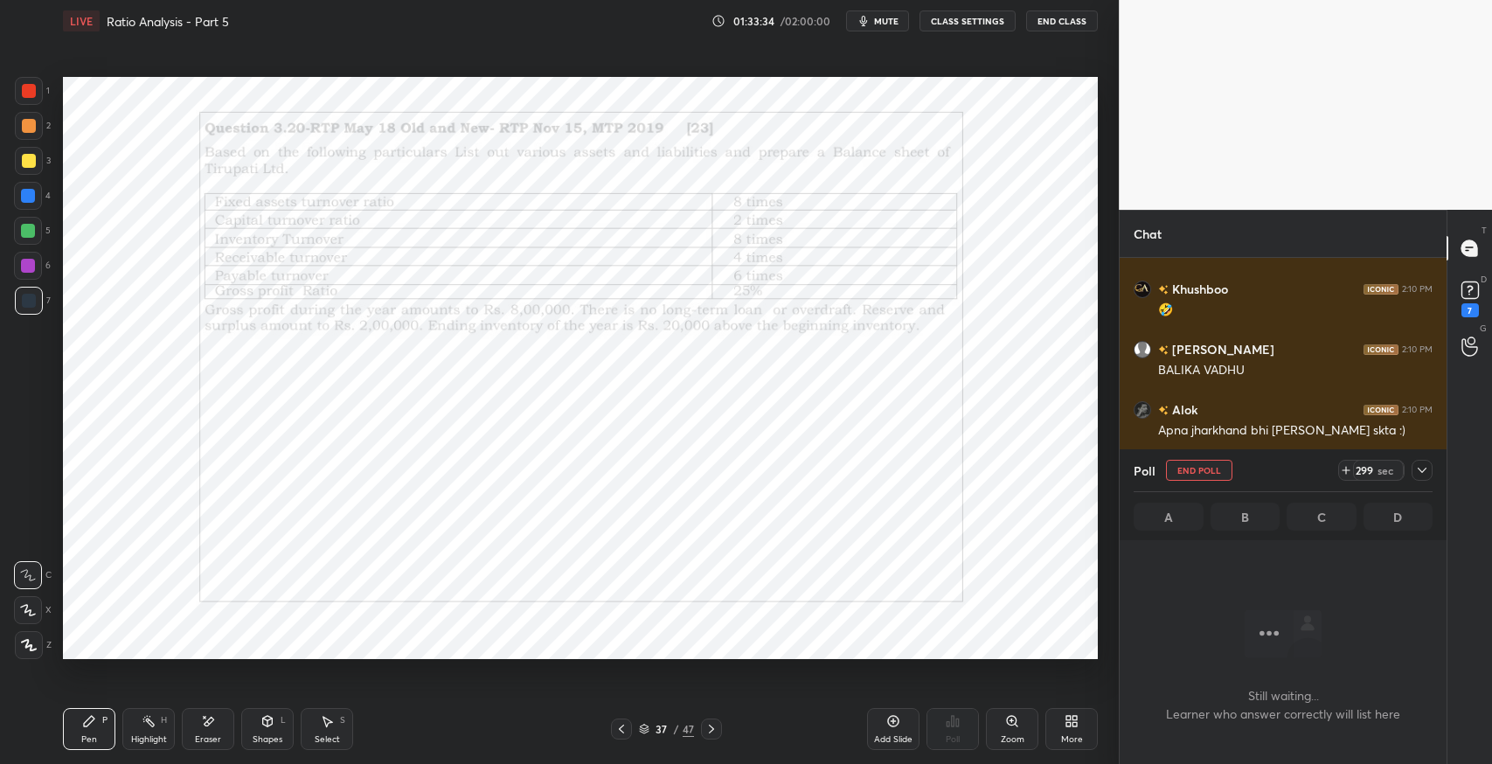
click at [1419, 468] on icon at bounding box center [1422, 470] width 14 height 14
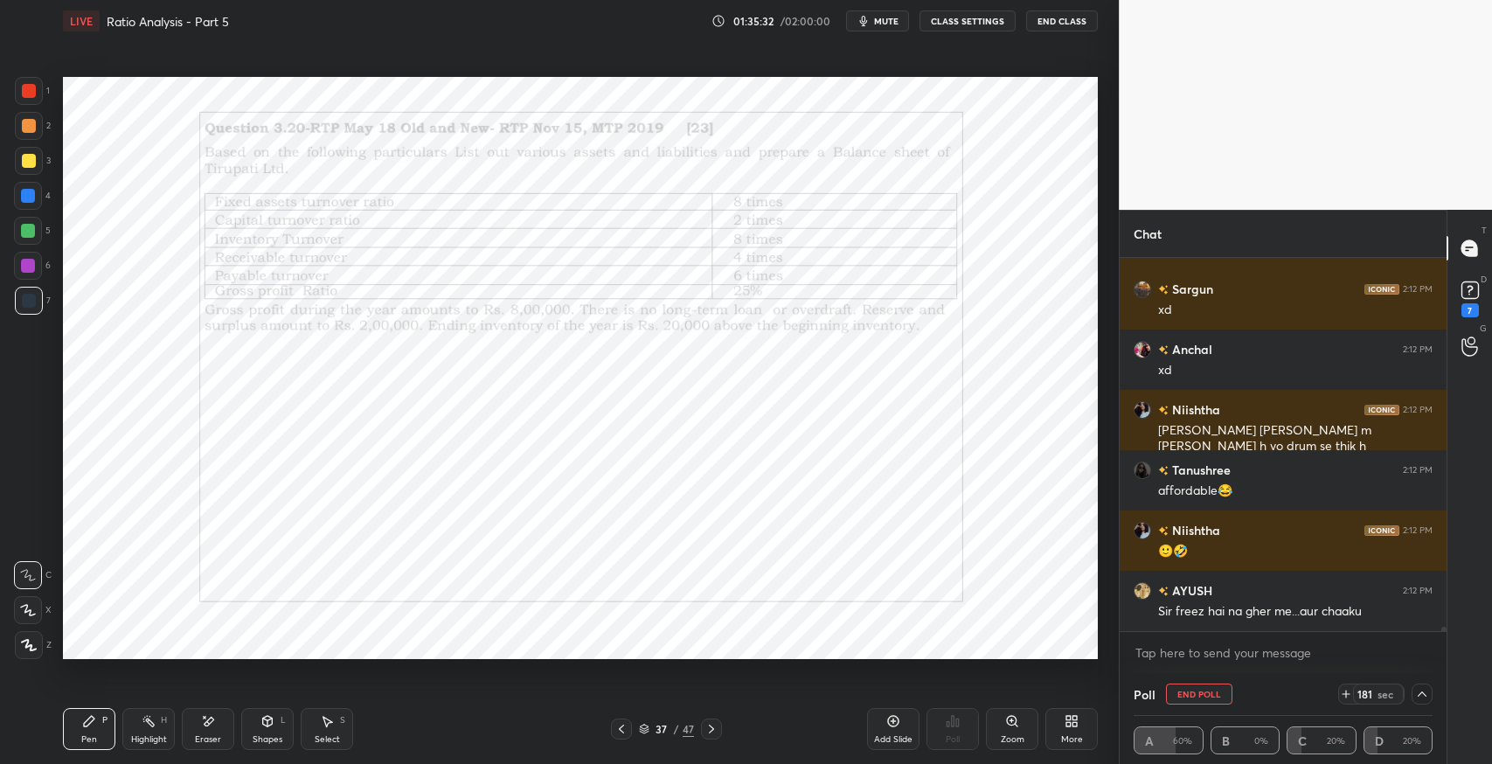
scroll to position [29265, 0]
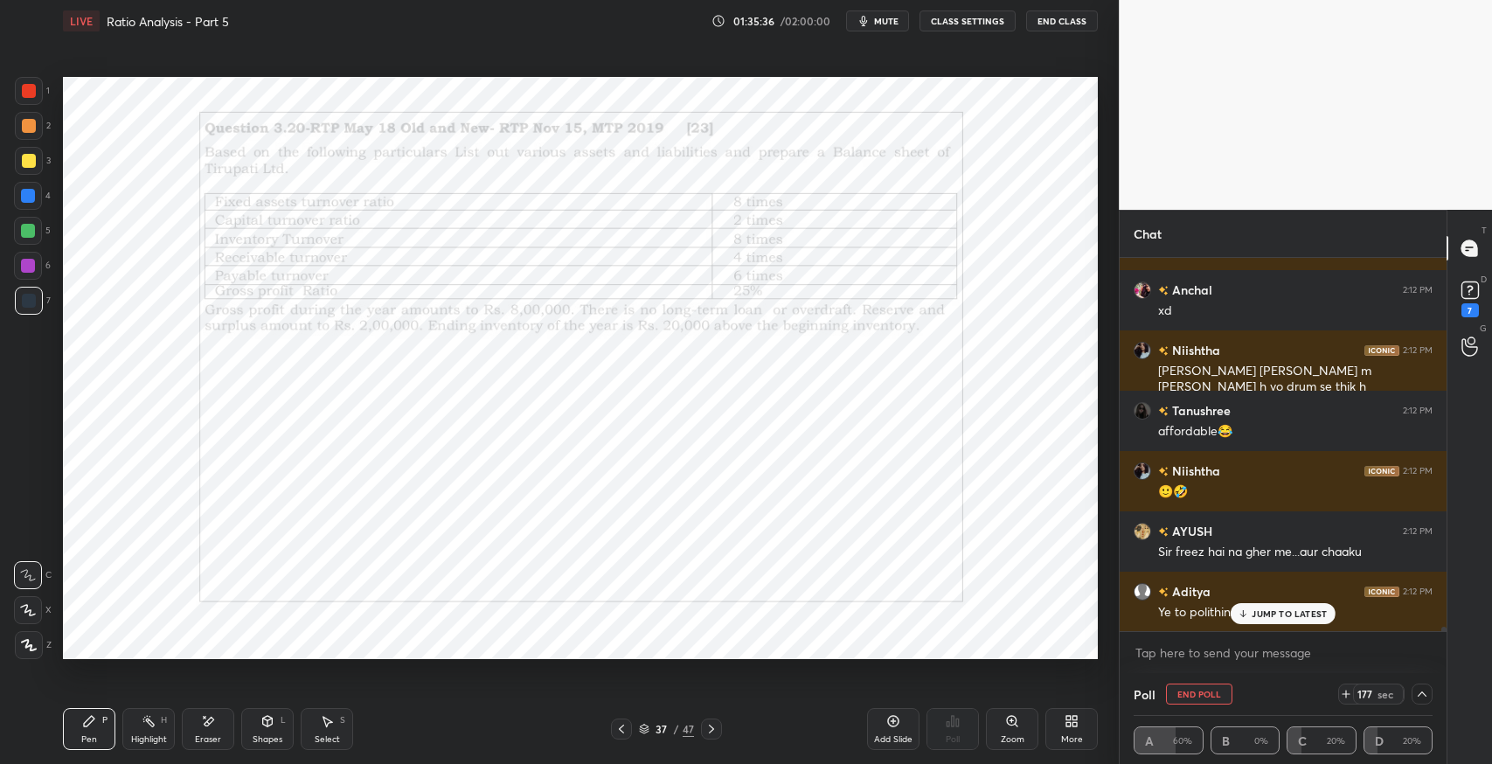
click at [1273, 621] on div "JUMP TO LATEST" at bounding box center [1283, 613] width 105 height 21
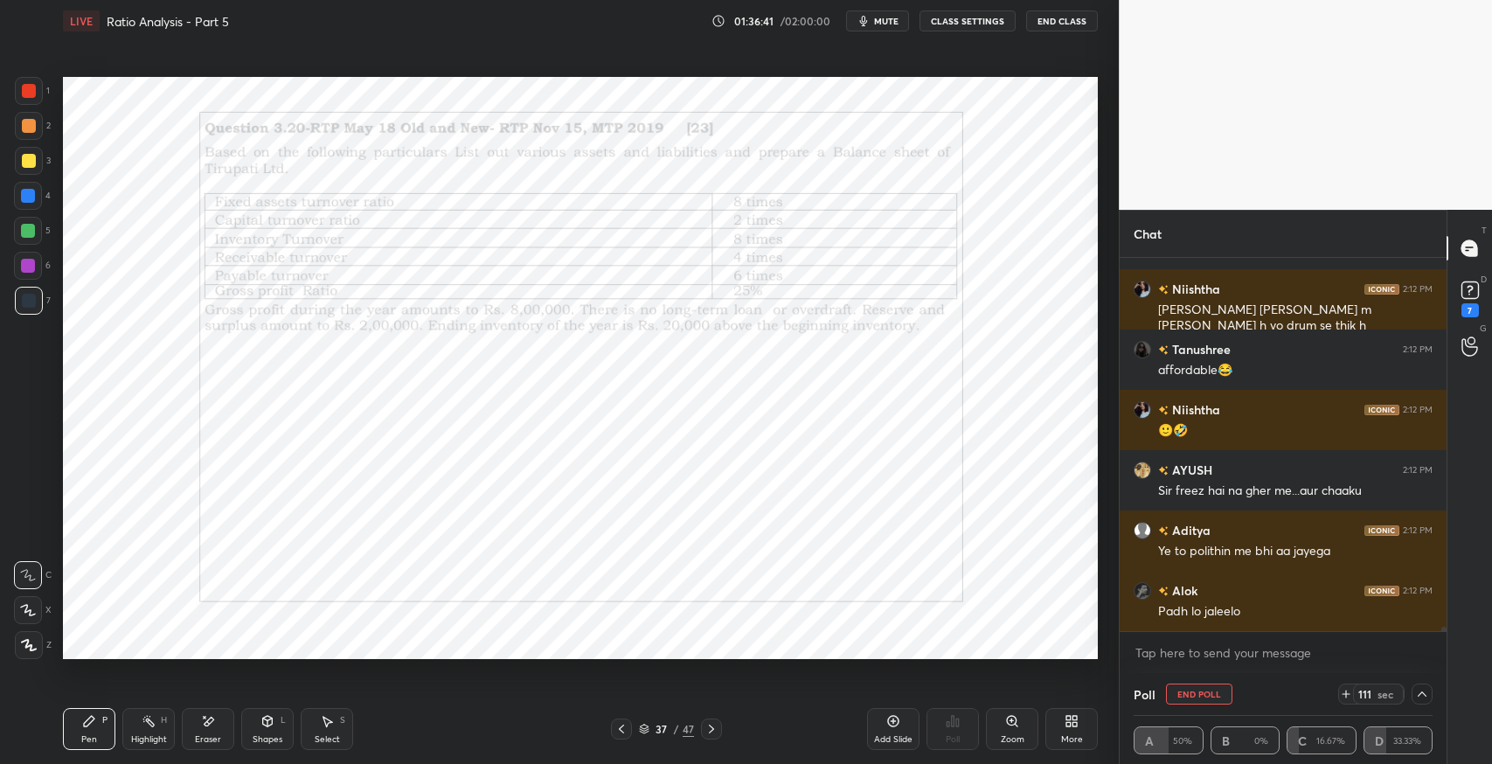
click at [214, 717] on icon at bounding box center [208, 721] width 14 height 15
click at [24, 647] on span "Erase all" at bounding box center [28, 645] width 26 height 12
click at [217, 723] on div "Eraser" at bounding box center [208, 729] width 52 height 42
click at [82, 723] on icon at bounding box center [89, 721] width 14 height 14
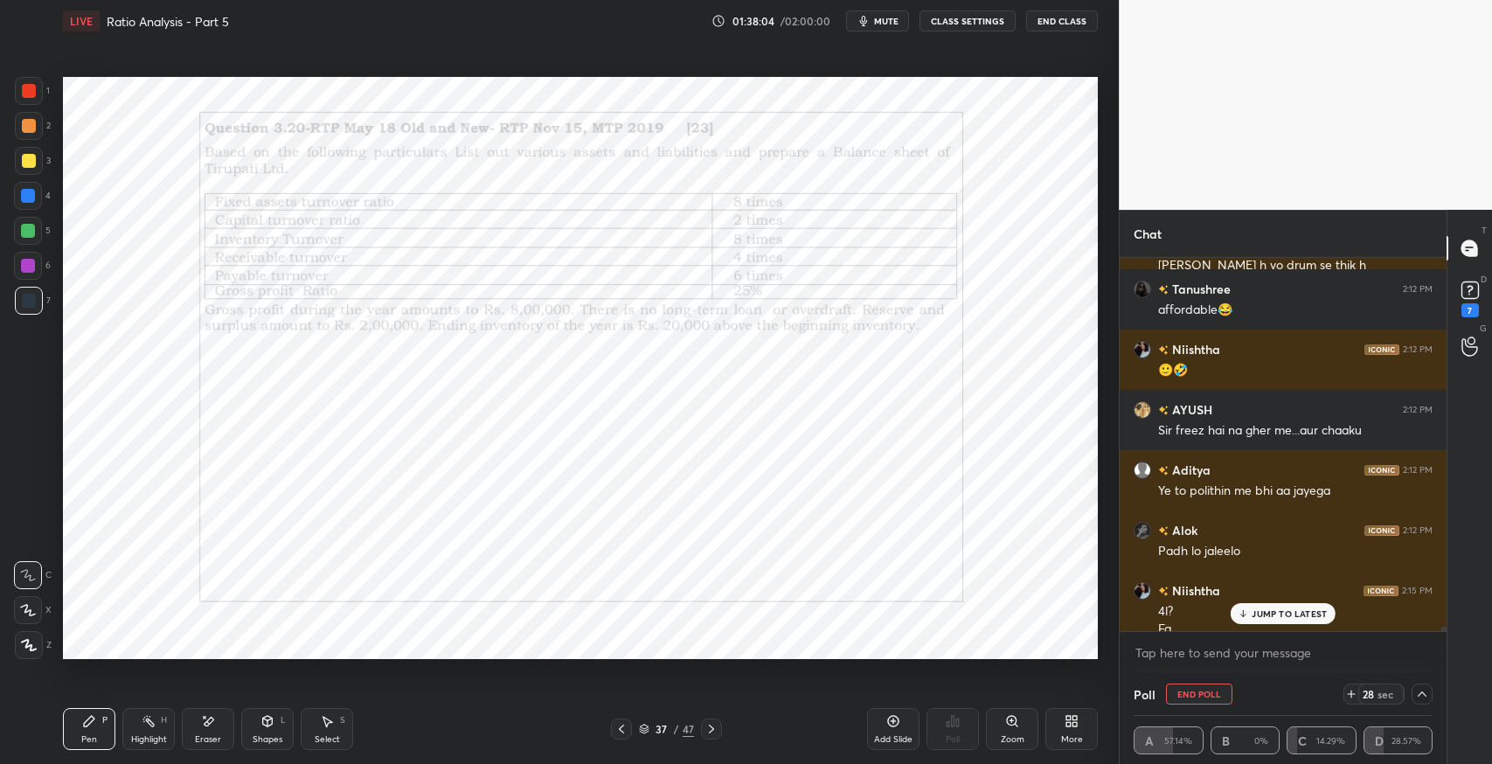
scroll to position [29403, 0]
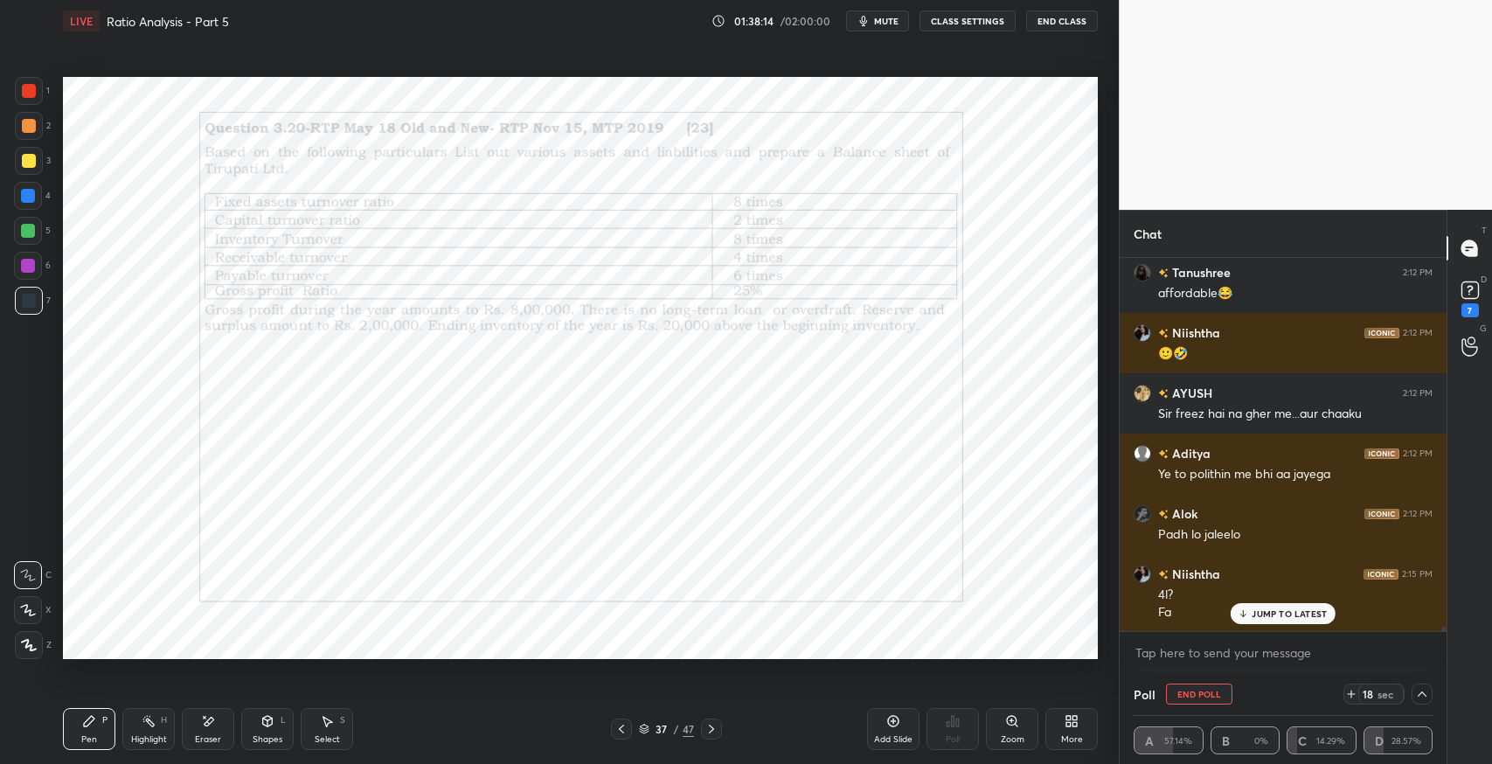
click at [230, 717] on div "Eraser" at bounding box center [208, 729] width 52 height 42
click at [105, 732] on div "Pen P" at bounding box center [89, 729] width 52 height 42
click at [224, 726] on div "Eraser" at bounding box center [208, 729] width 52 height 42
click at [94, 736] on div "Pen" at bounding box center [89, 739] width 16 height 9
click at [225, 724] on div "Eraser" at bounding box center [208, 729] width 52 height 42
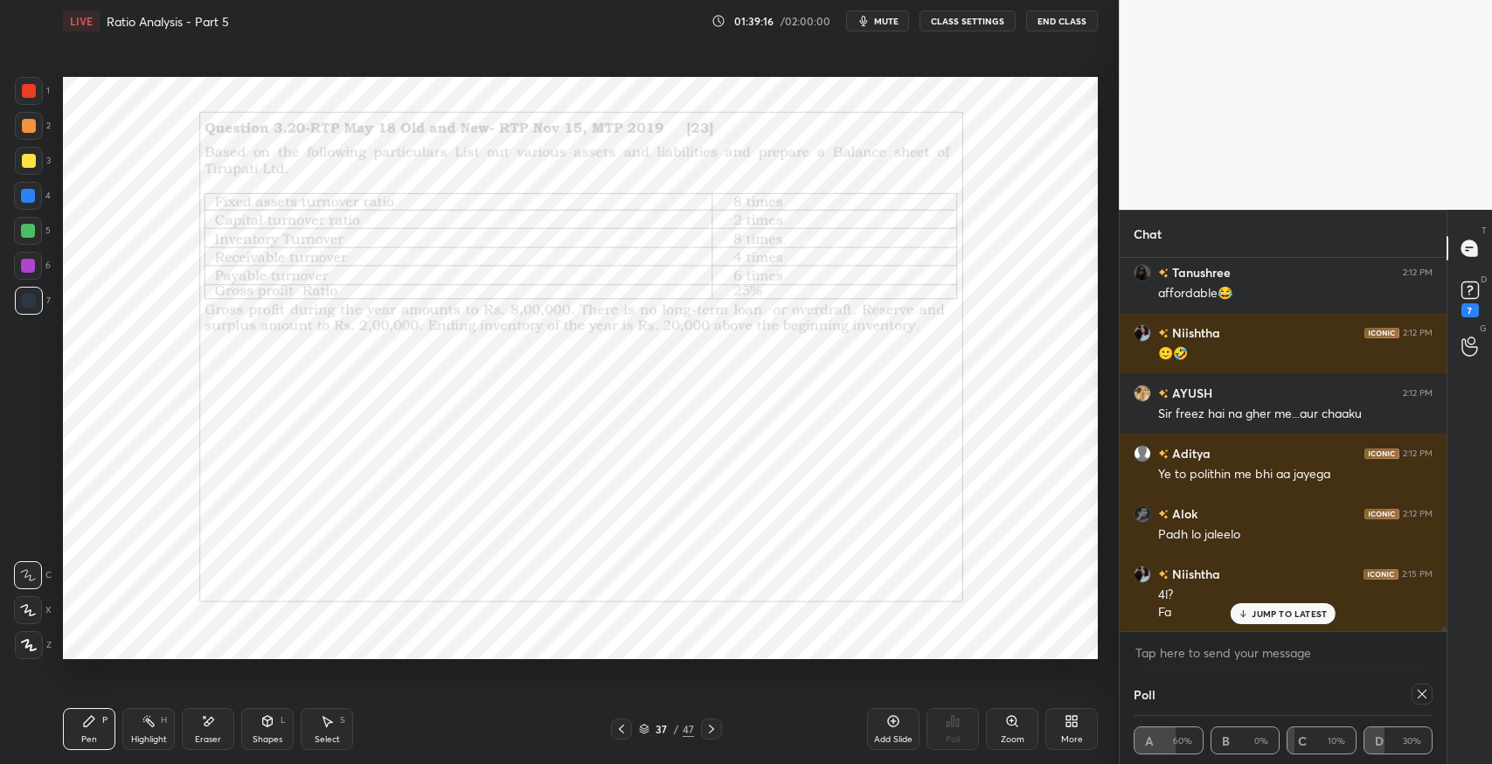
scroll to position [29464, 0]
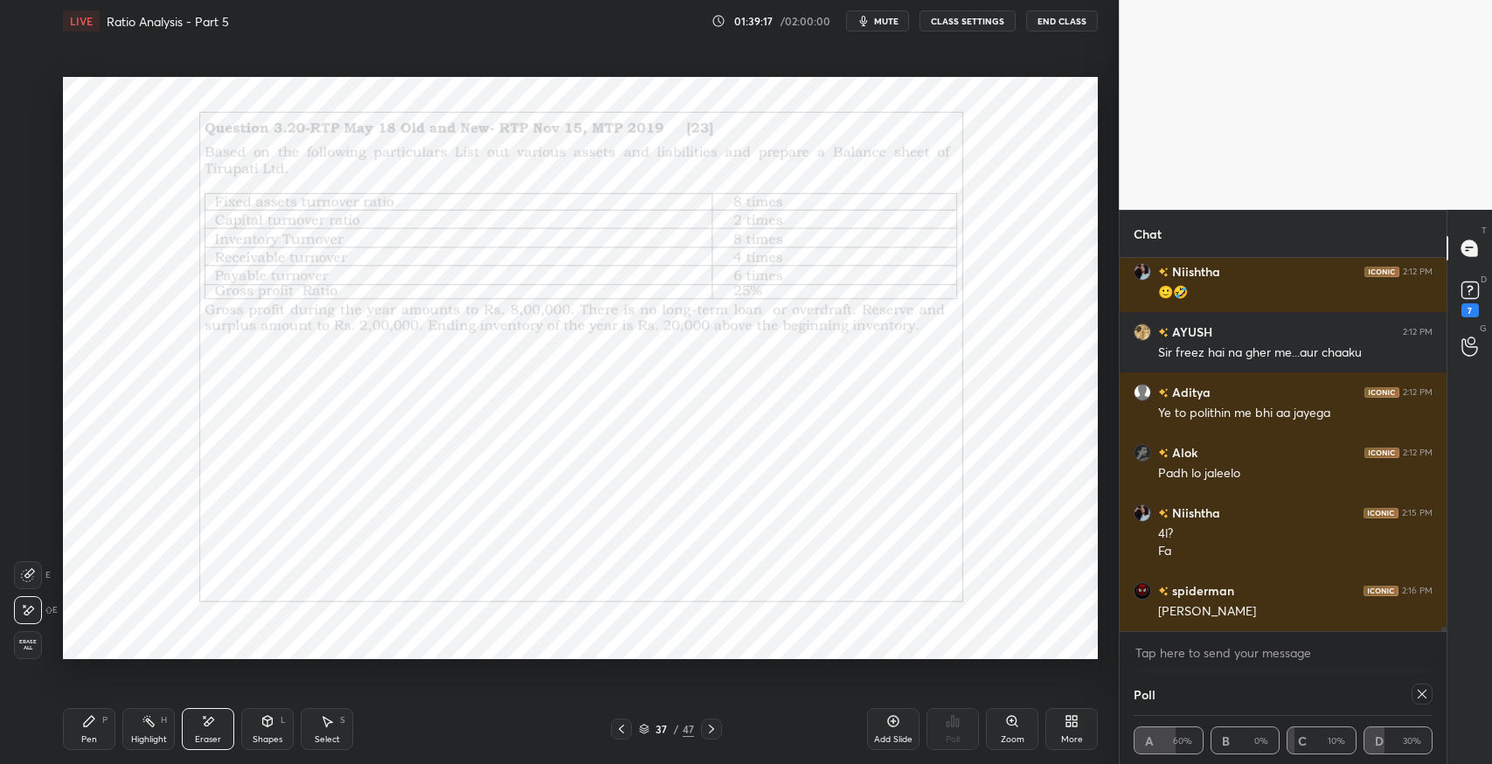
click at [96, 732] on div "Pen P" at bounding box center [89, 729] width 52 height 42
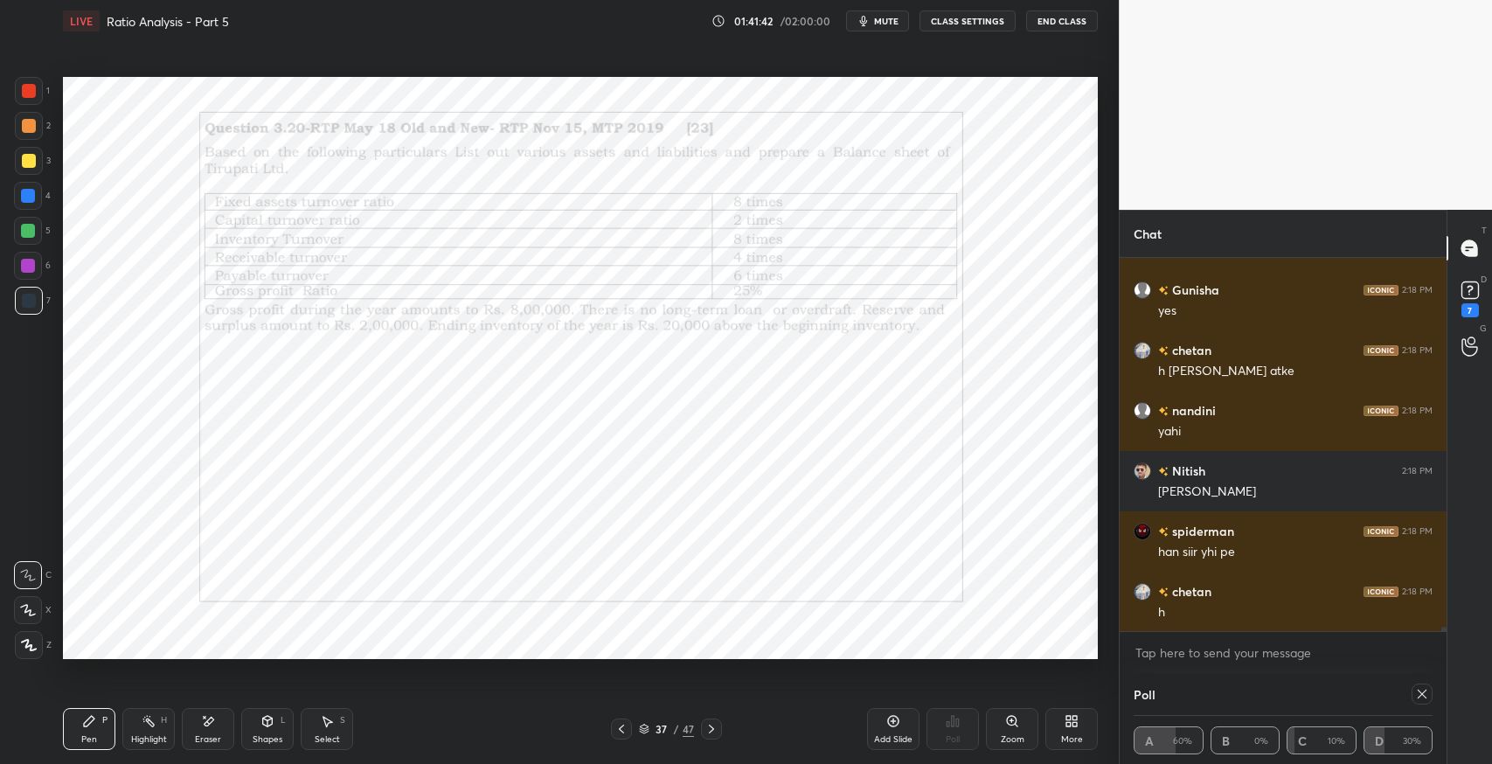
scroll to position [30024, 0]
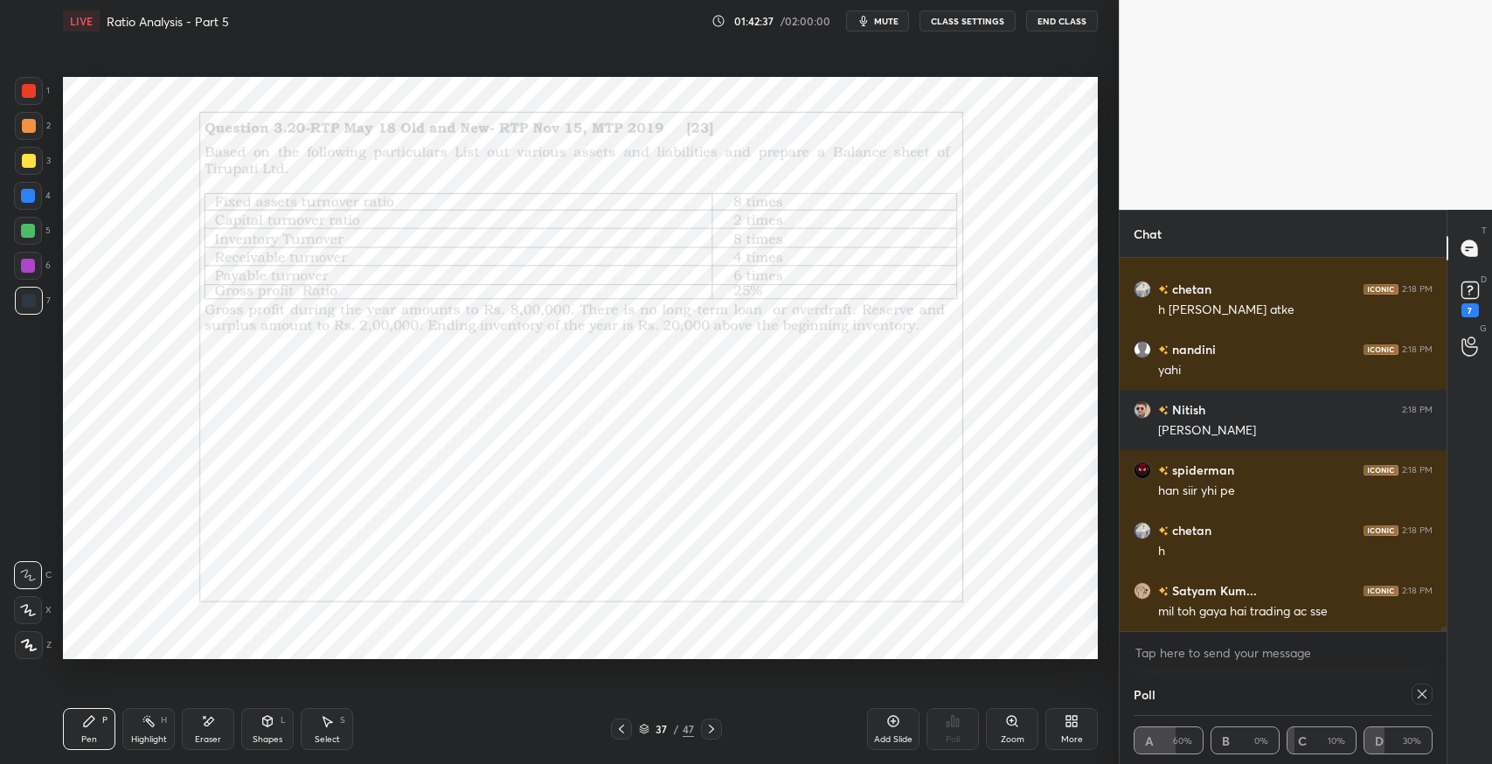
click at [337, 741] on div "Select" at bounding box center [327, 739] width 25 height 9
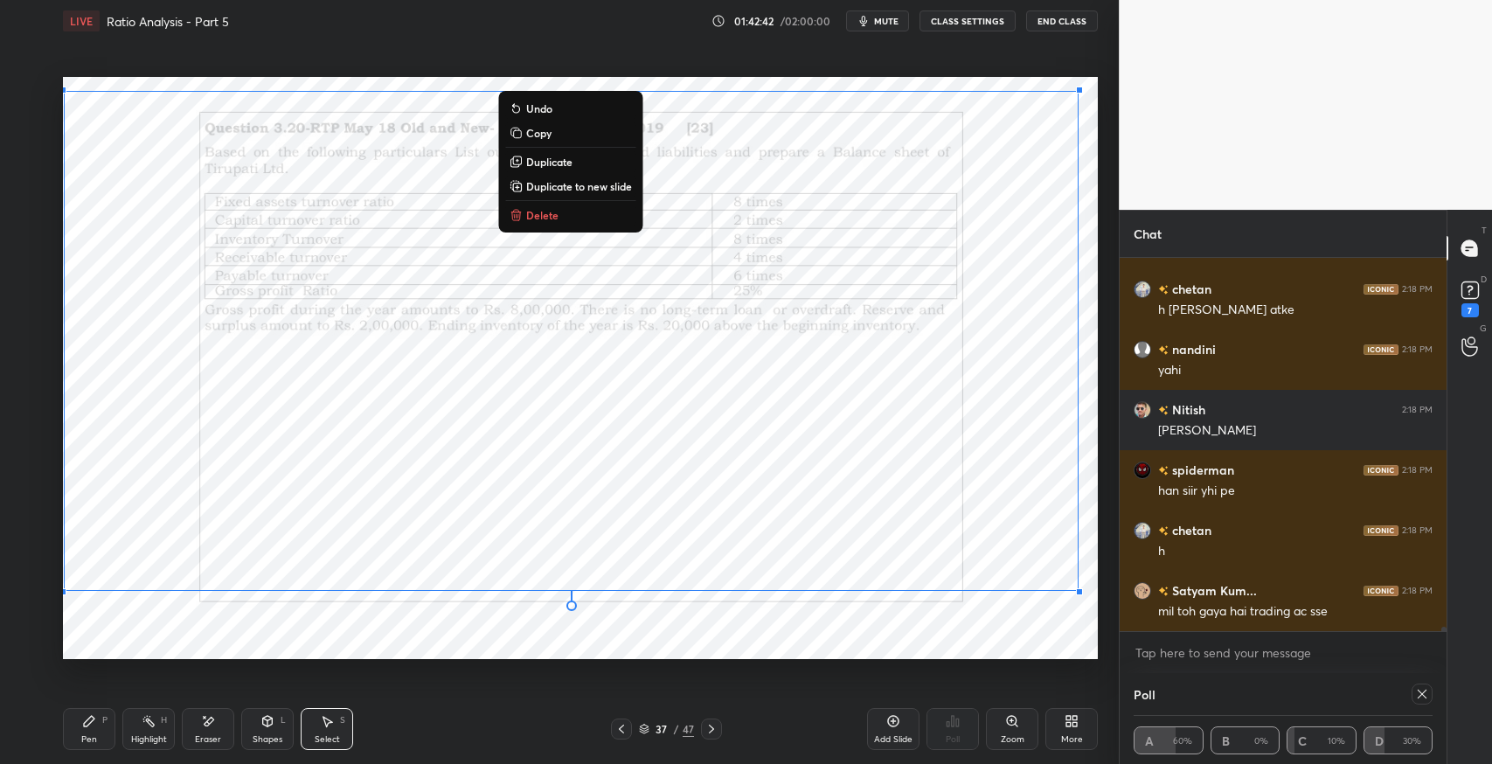
click at [84, 745] on div "Pen P" at bounding box center [89, 729] width 52 height 42
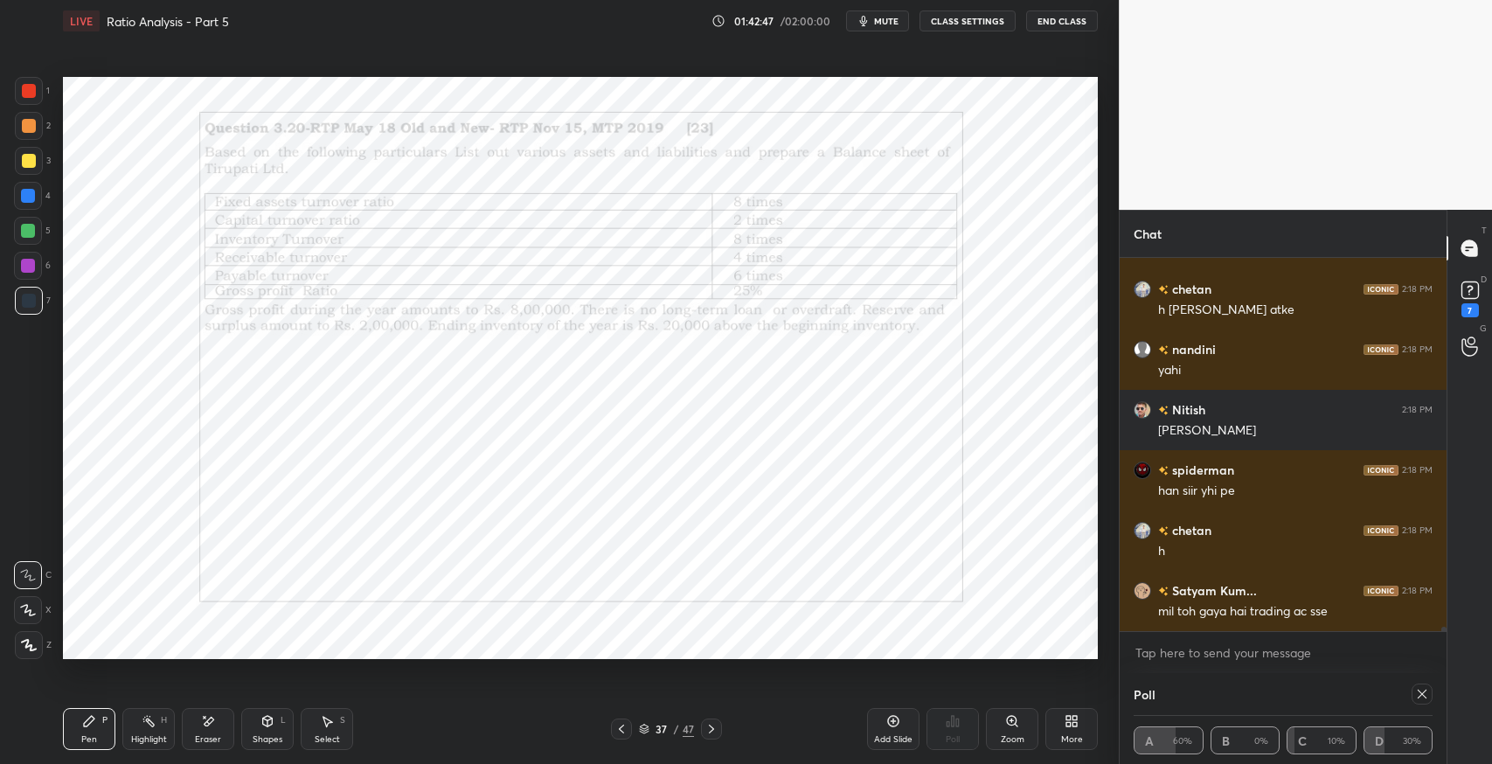
scroll to position [30085, 0]
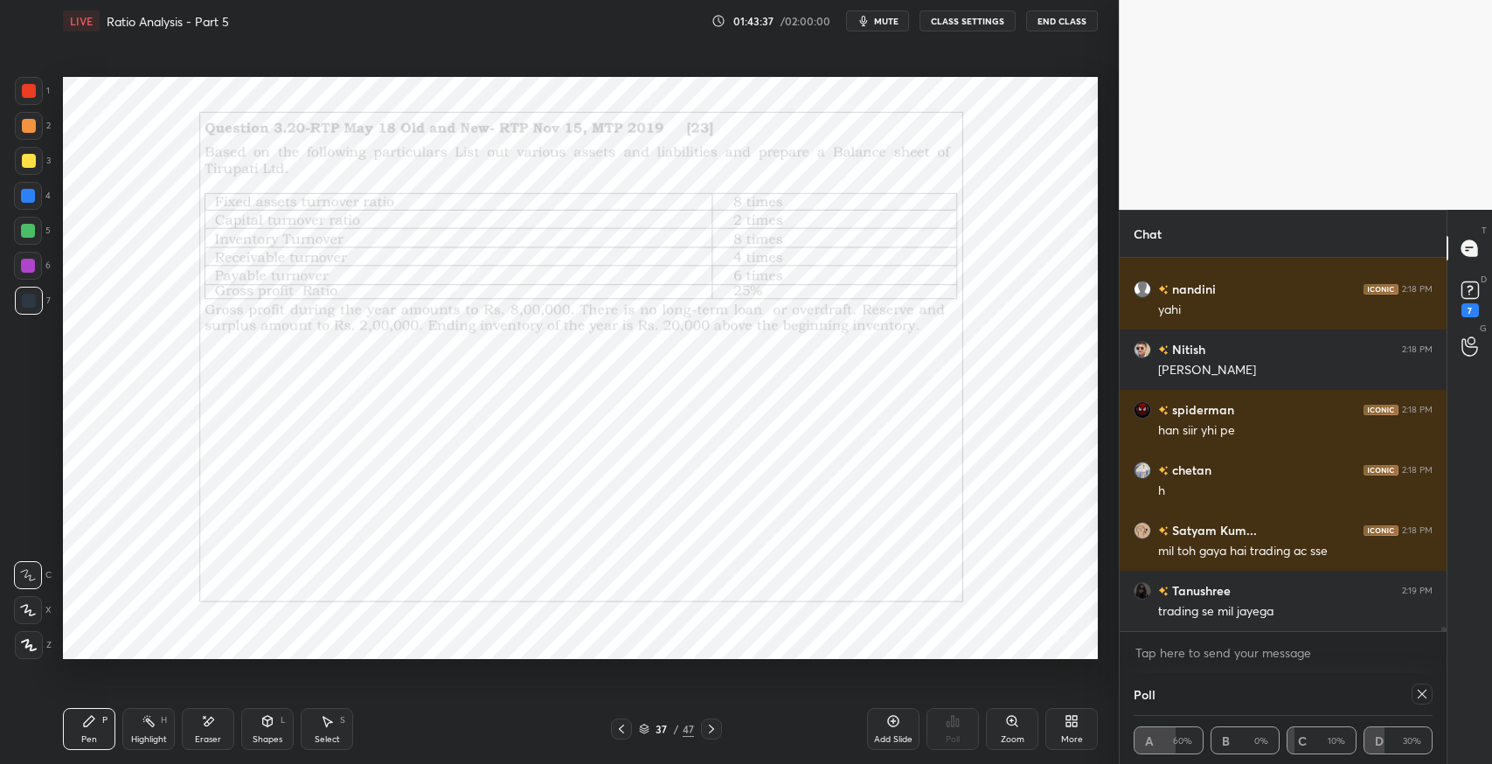
click at [187, 719] on div "Eraser" at bounding box center [208, 729] width 52 height 42
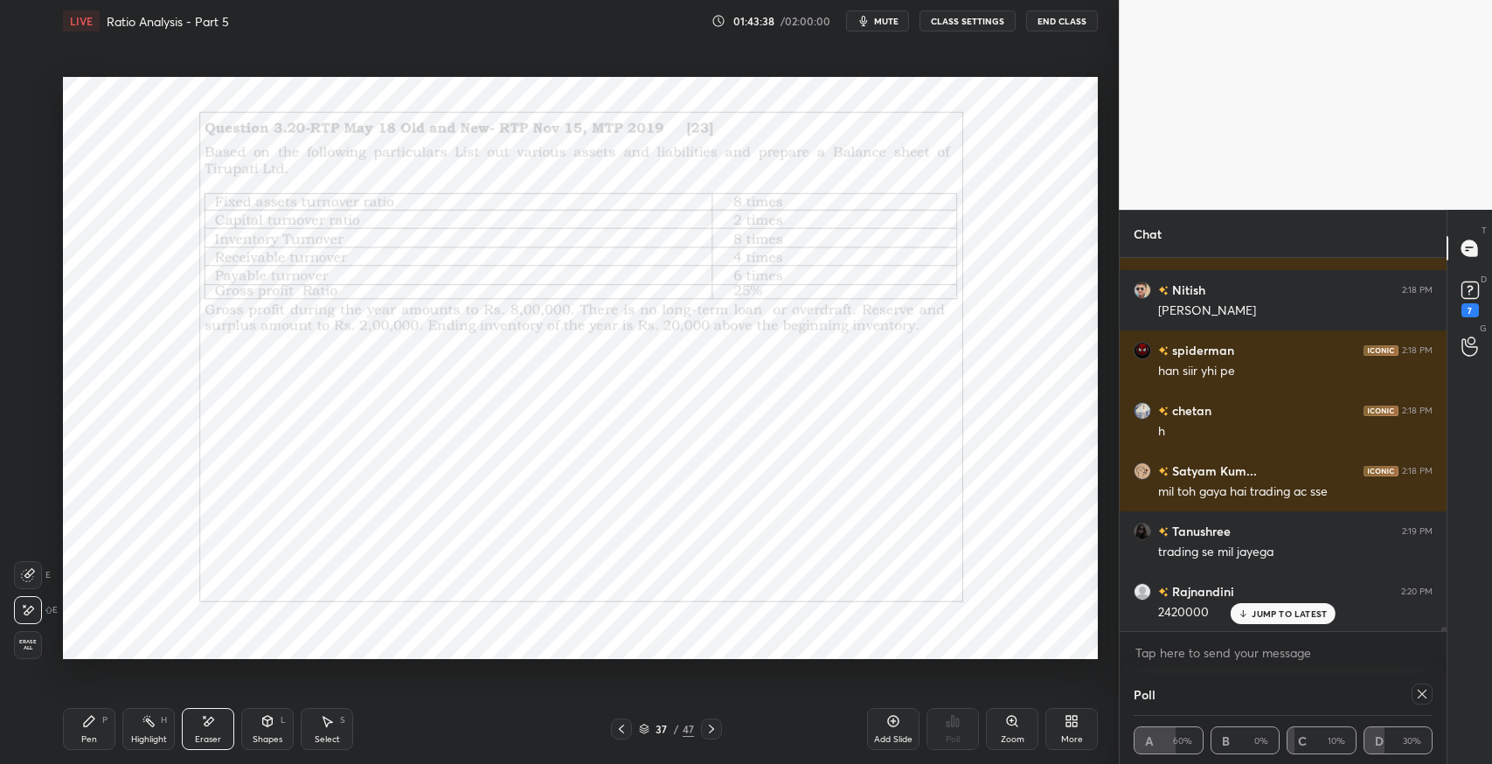
click at [77, 733] on div "Pen P" at bounding box center [89, 729] width 52 height 42
click at [881, 29] on button "mute" at bounding box center [877, 20] width 63 height 21
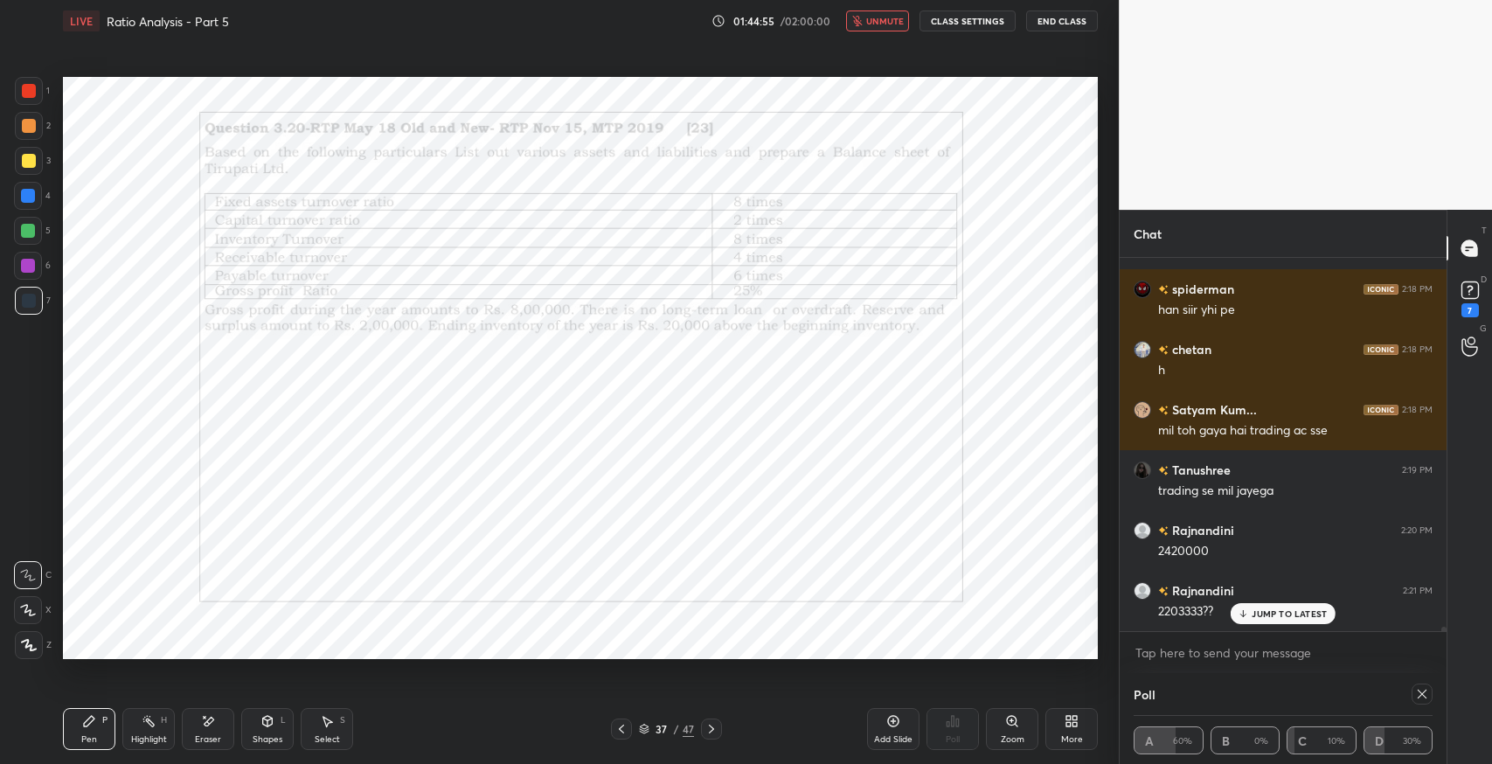
scroll to position [30265, 0]
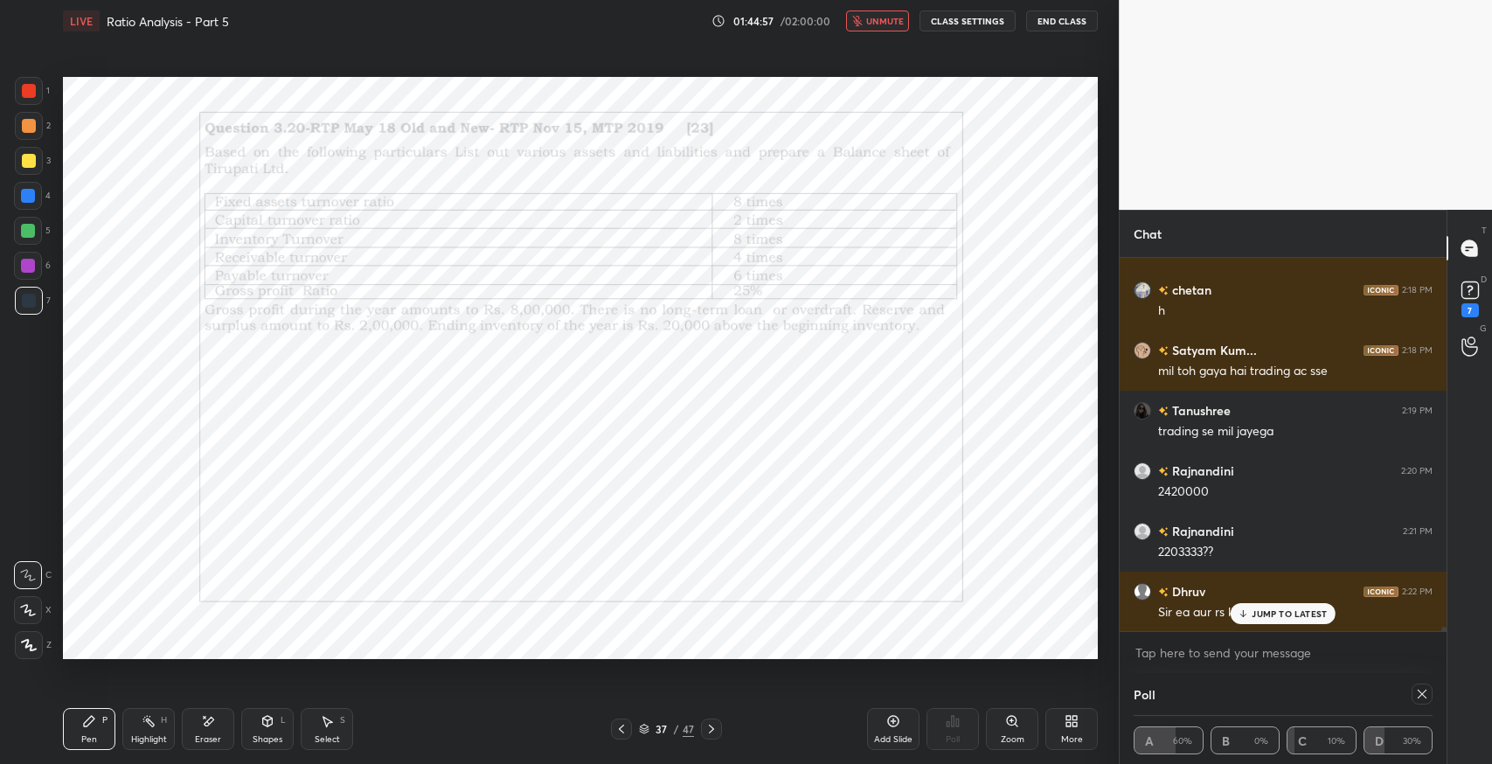
click at [874, 18] on span "unmute" at bounding box center [885, 21] width 38 height 12
click at [1252, 614] on div "JUMP TO LATEST" at bounding box center [1283, 613] width 105 height 21
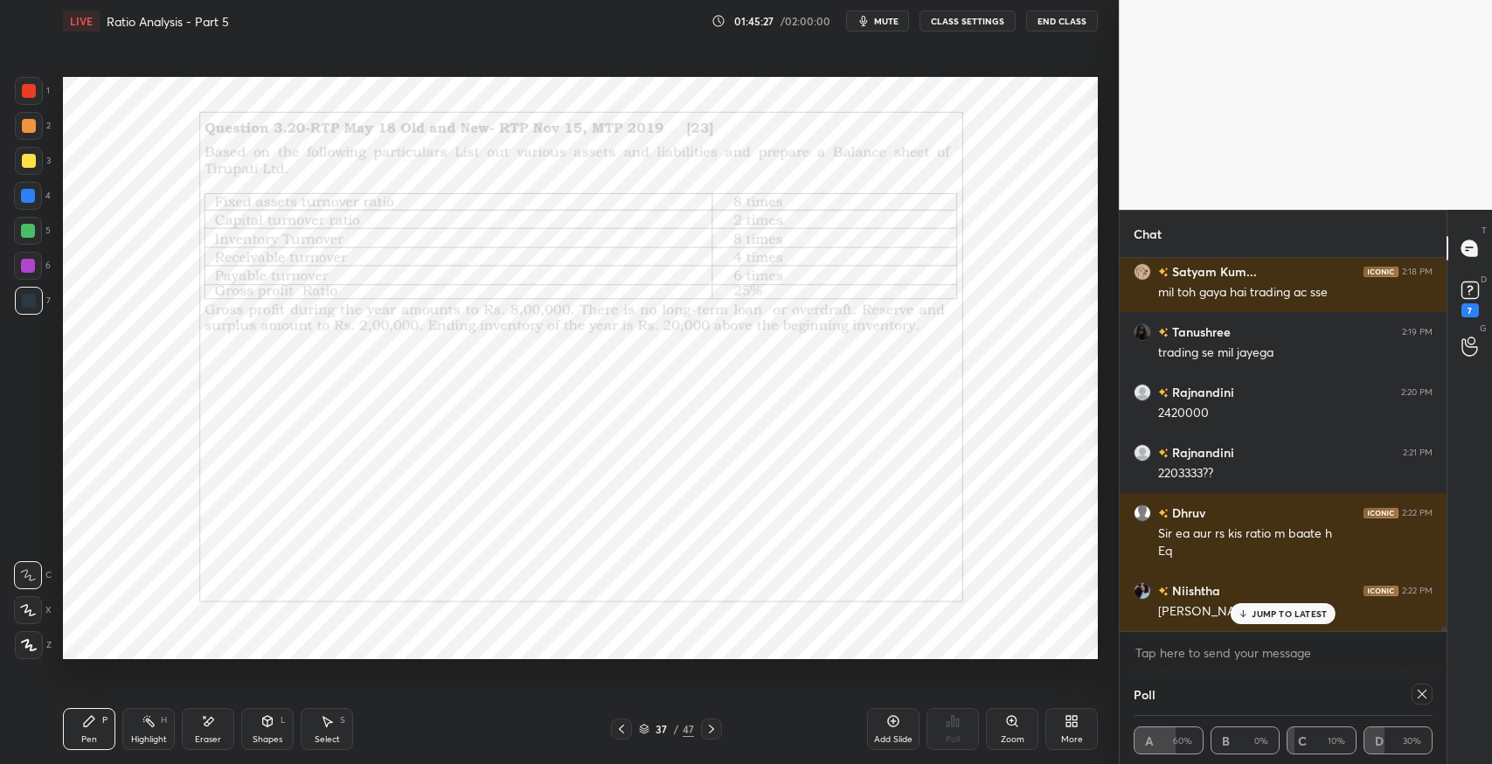
scroll to position [30403, 0]
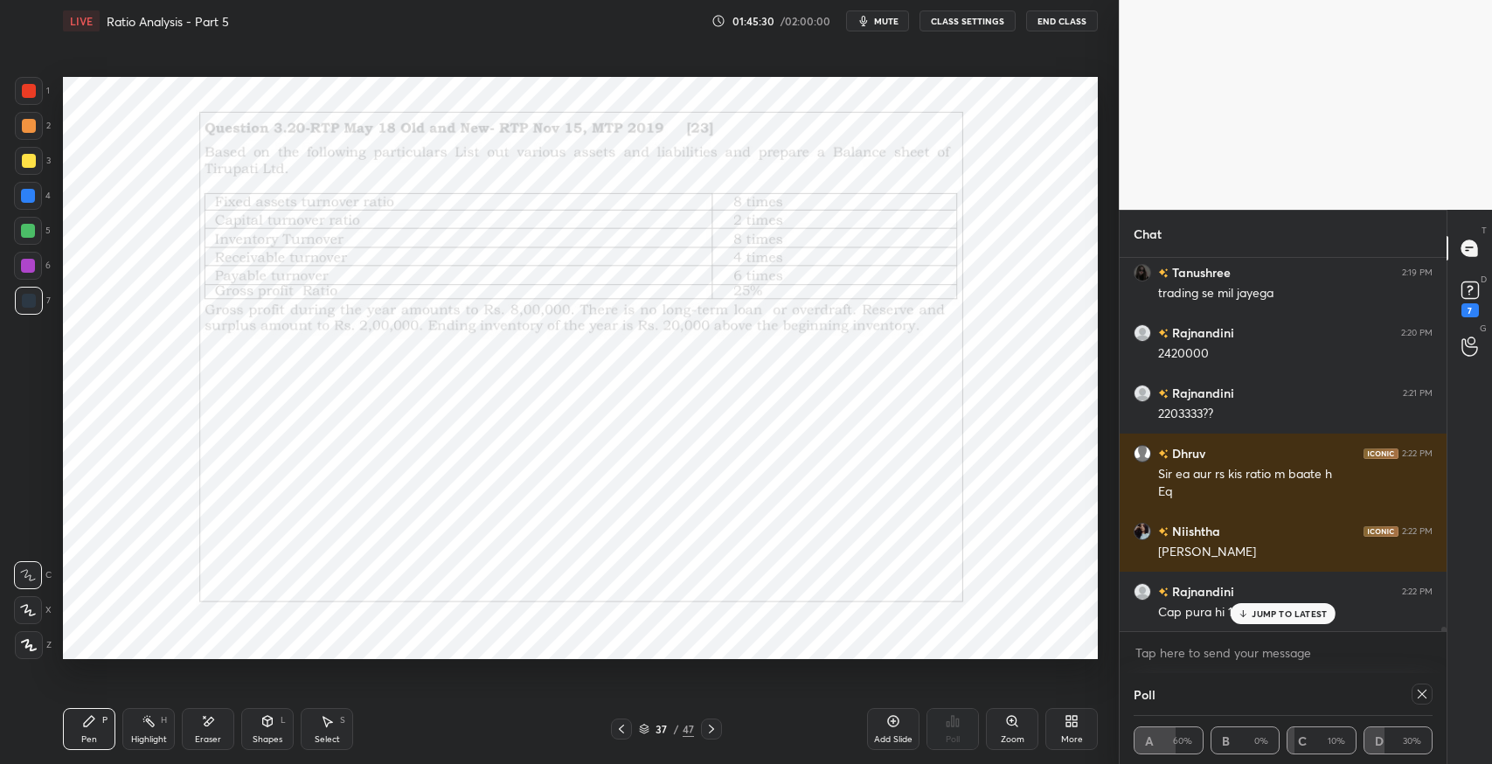
click at [1266, 614] on p "JUMP TO LATEST" at bounding box center [1289, 613] width 75 height 10
click at [28, 90] on div at bounding box center [29, 91] width 14 height 14
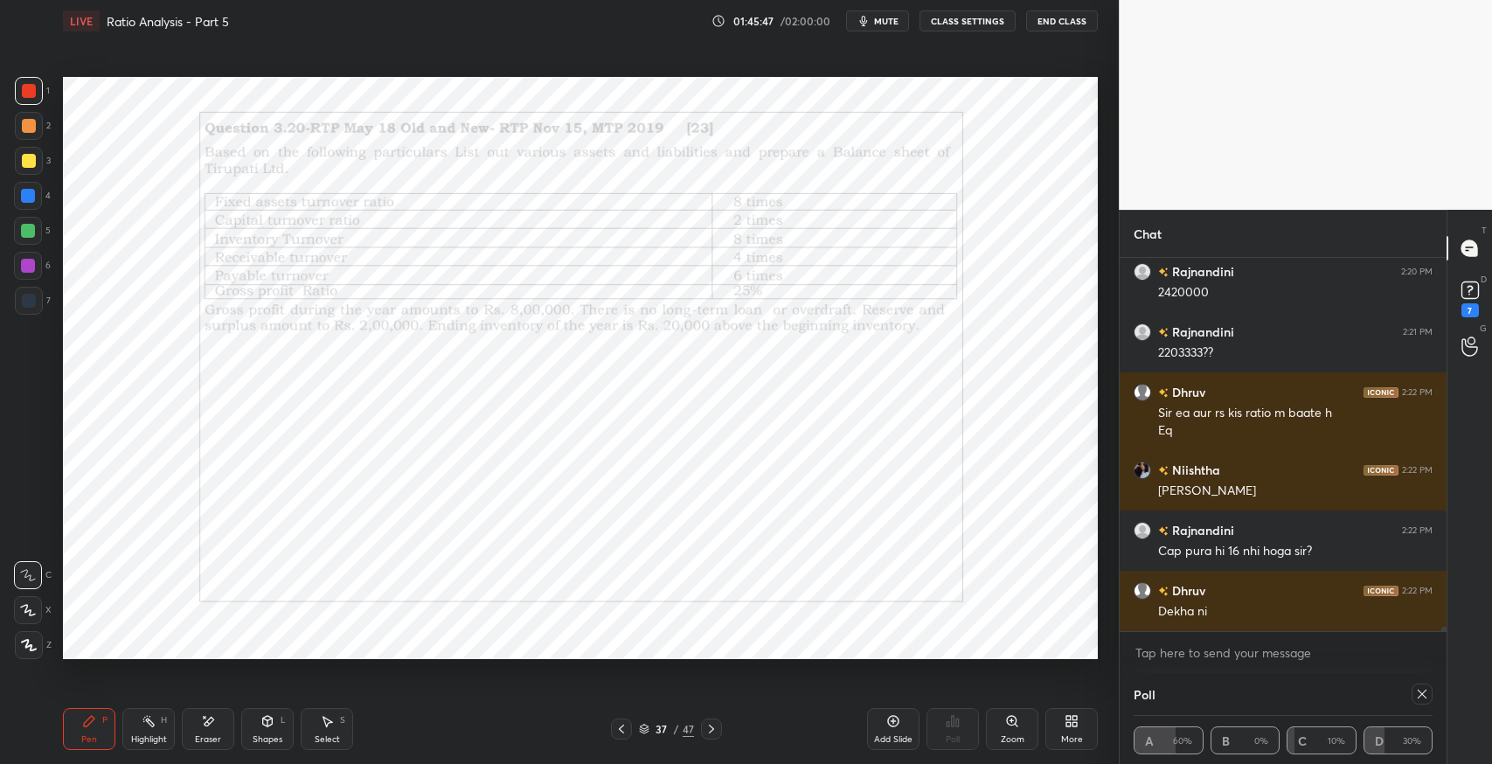
scroll to position [30523, 0]
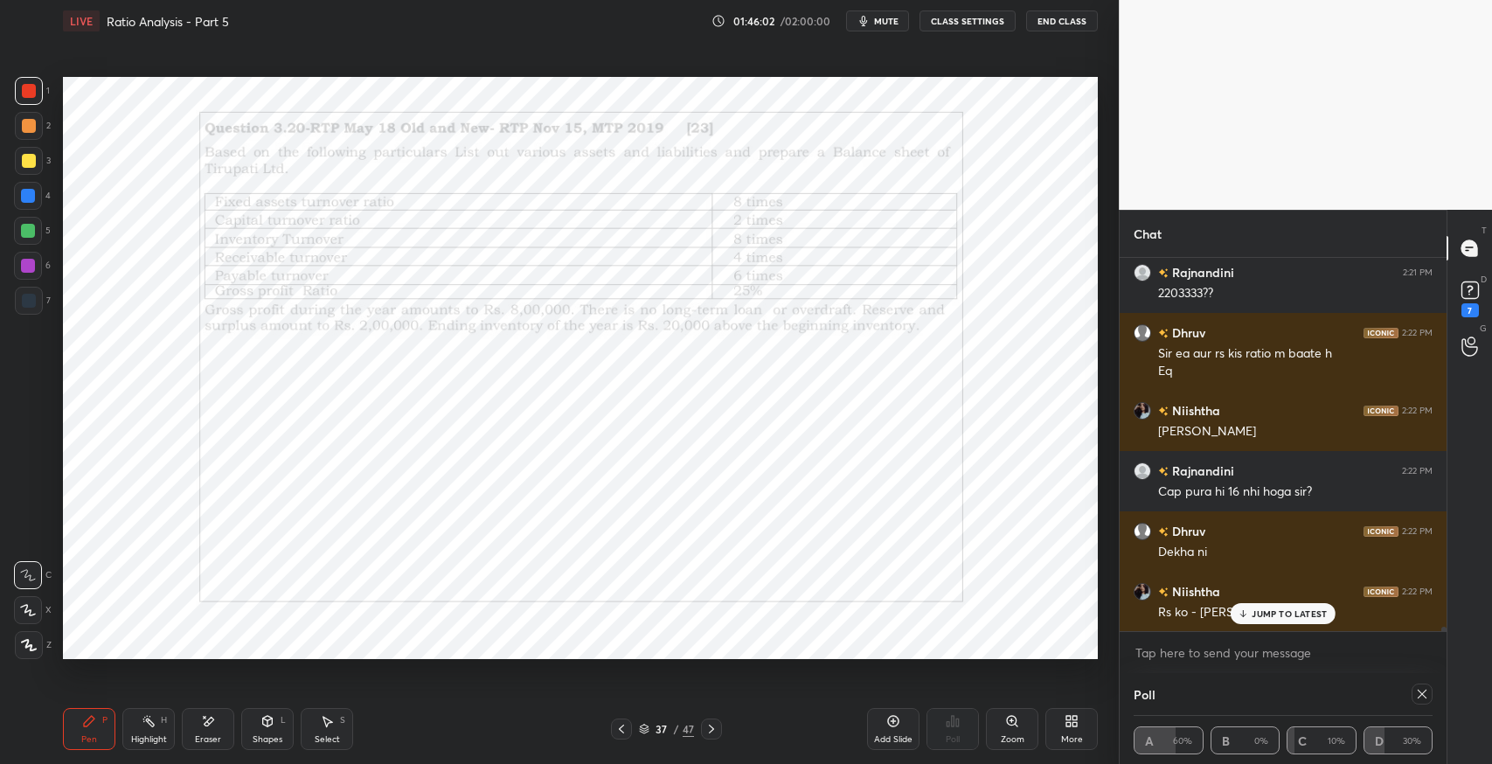
click at [1278, 613] on p "JUMP TO LATEST" at bounding box center [1289, 613] width 75 height 10
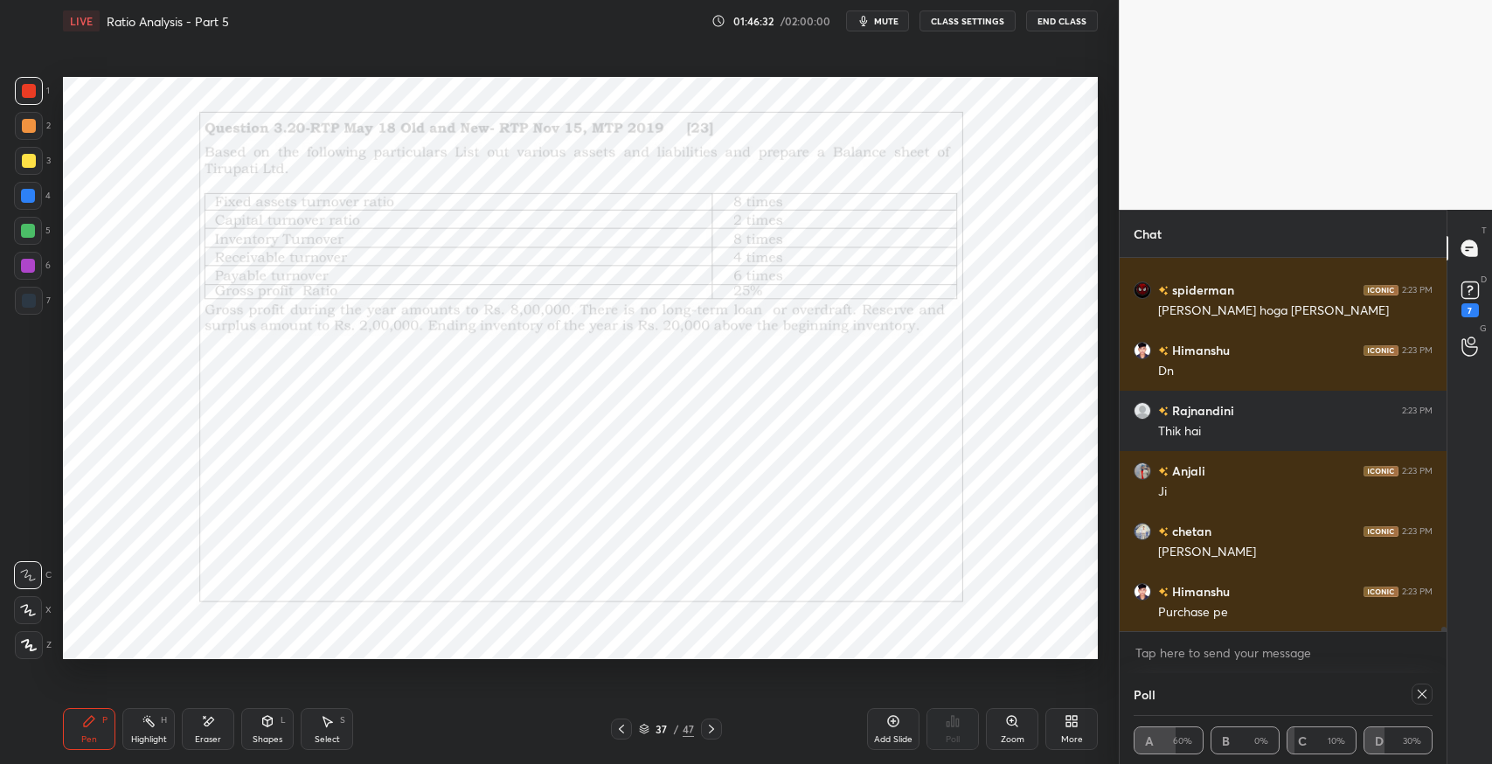
scroll to position [30946, 0]
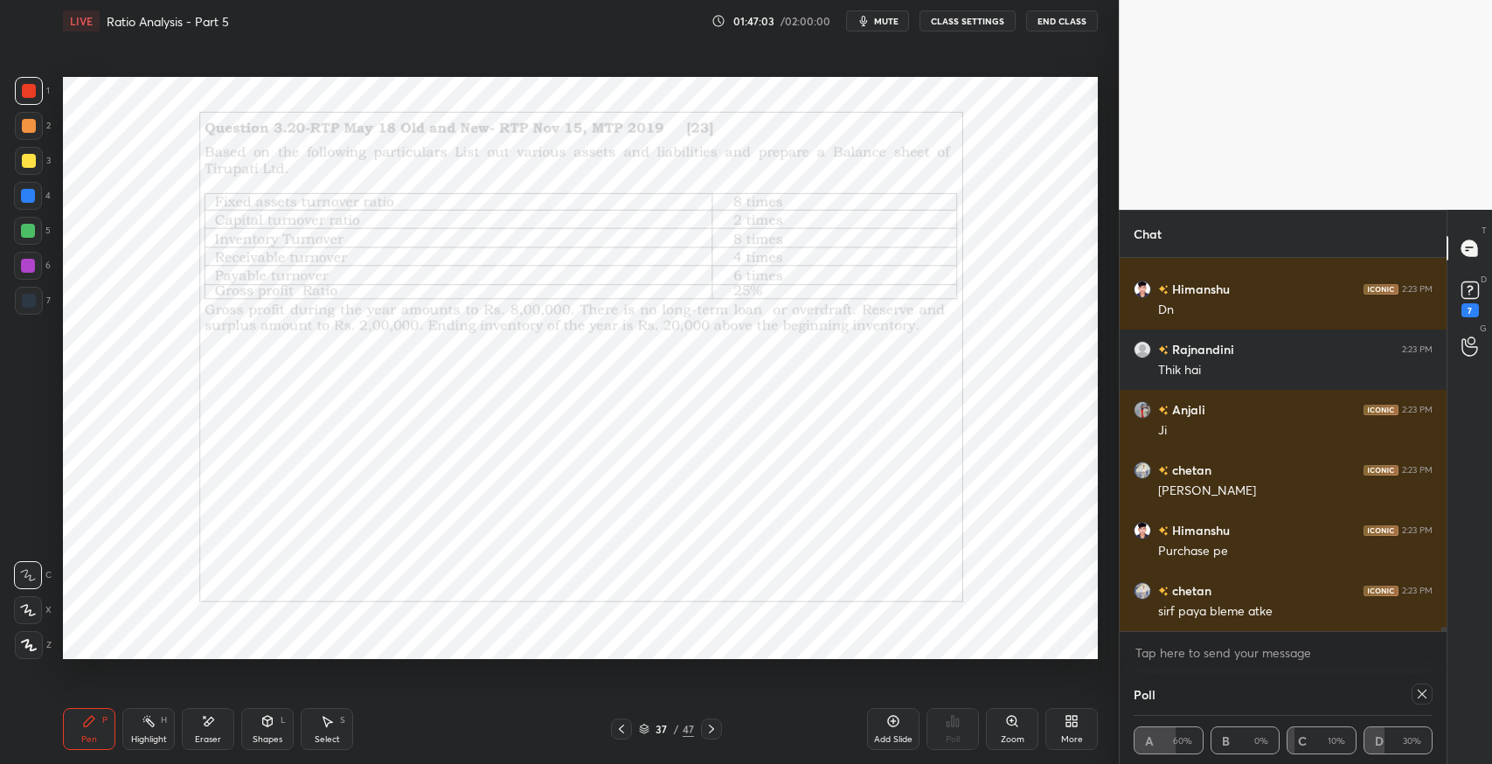
click at [711, 728] on icon at bounding box center [711, 729] width 14 height 14
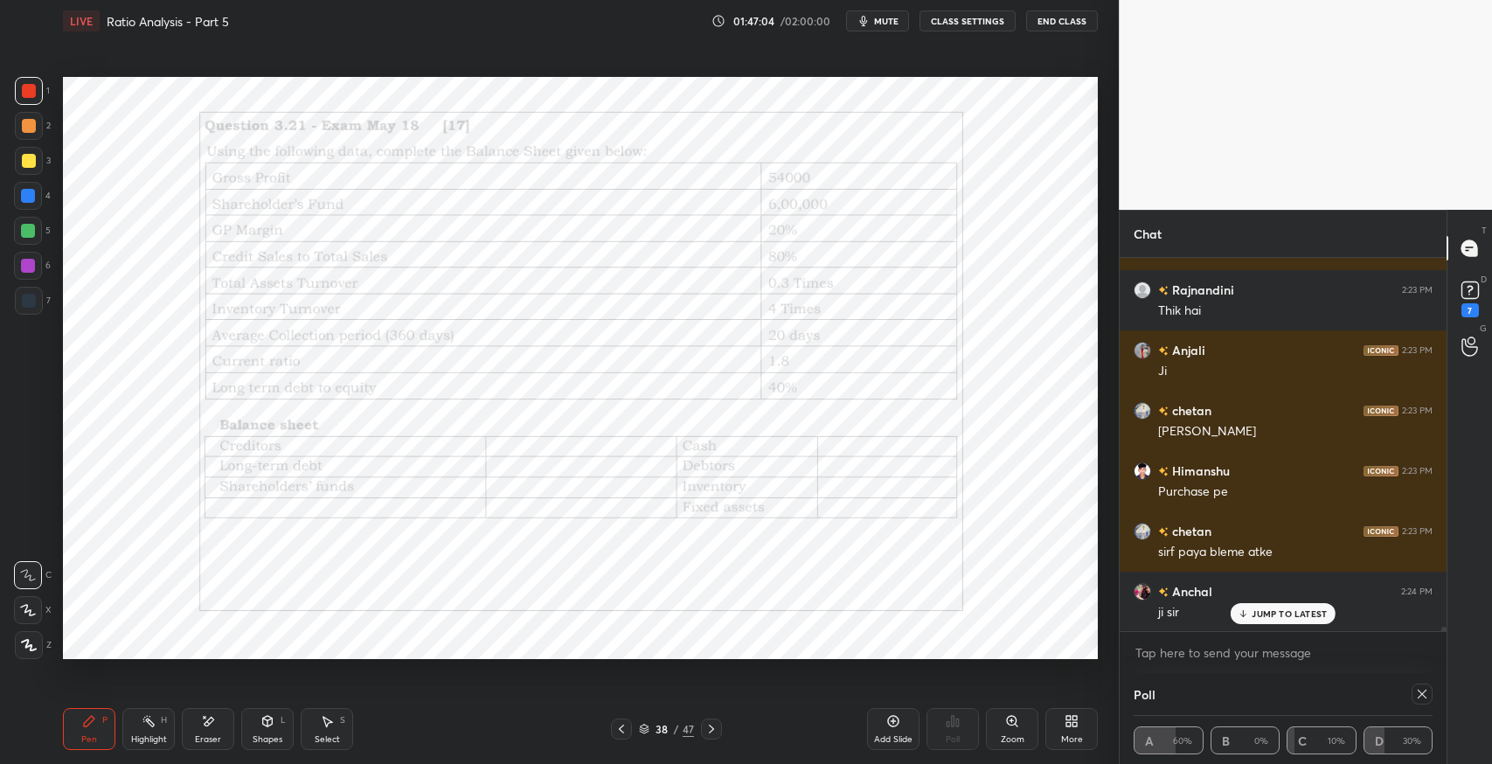
click at [615, 726] on icon at bounding box center [621, 729] width 14 height 14
click at [883, 21] on span "mute" at bounding box center [886, 21] width 24 height 12
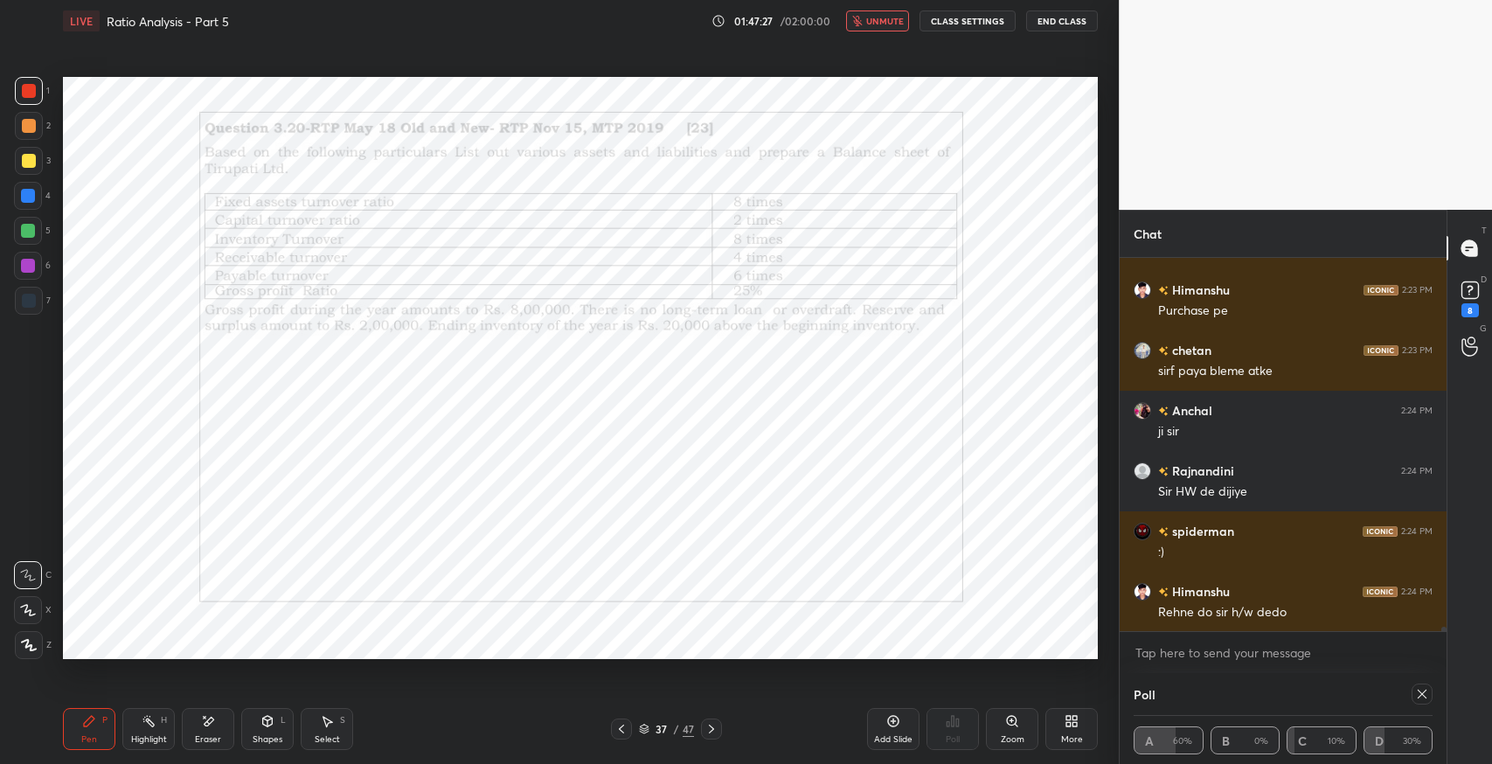
scroll to position [31248, 0]
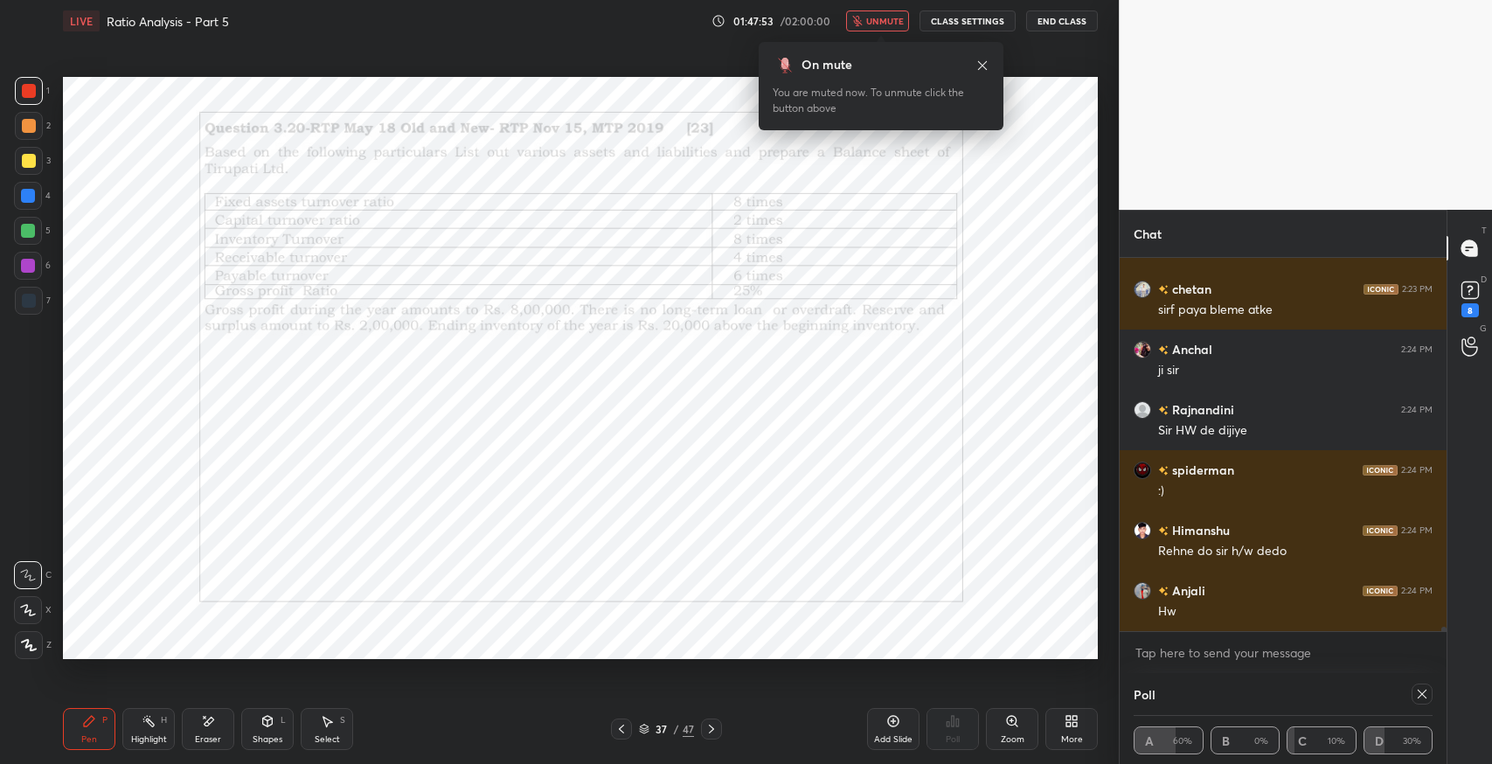
click at [894, 22] on span "unmute" at bounding box center [885, 21] width 38 height 12
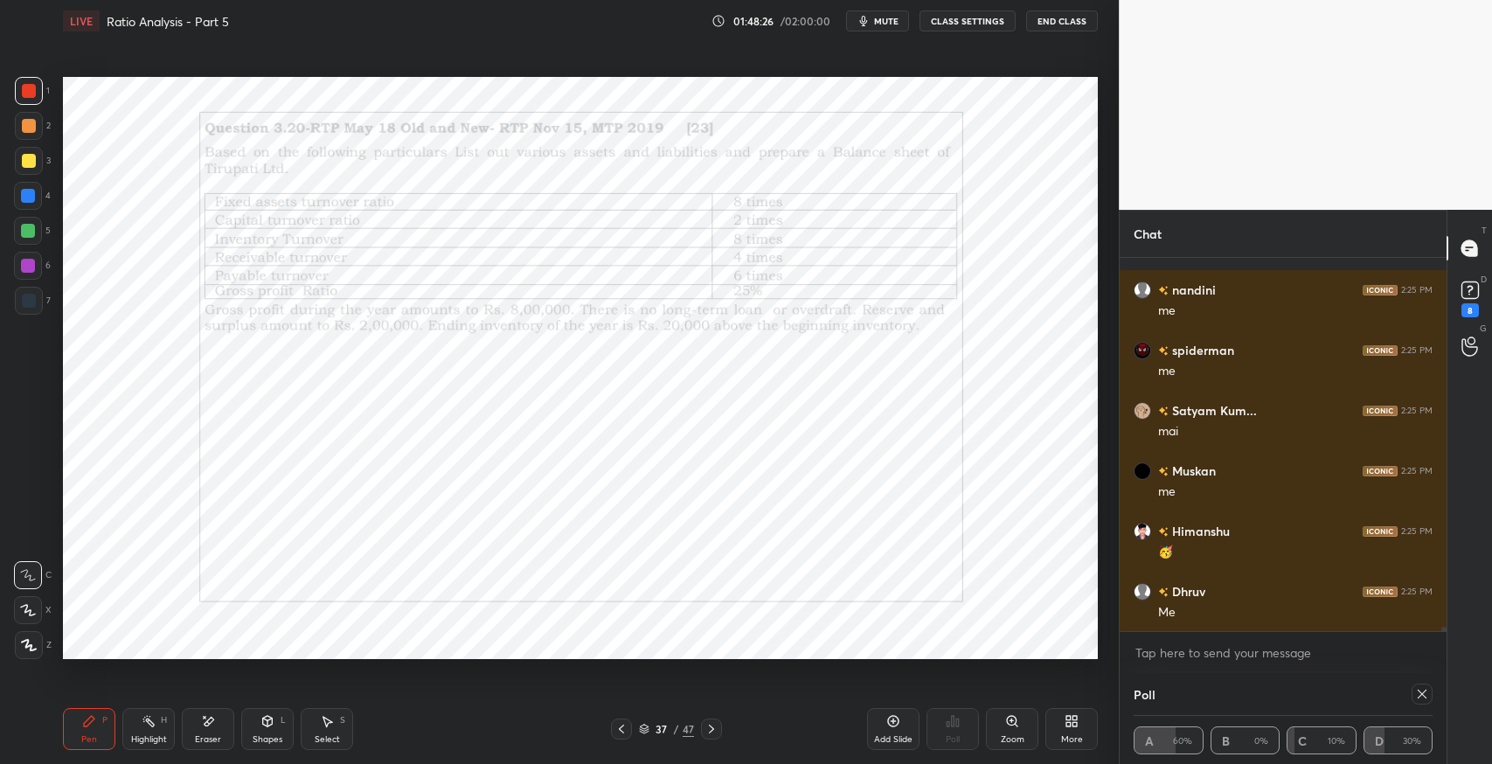
scroll to position [32213, 0]
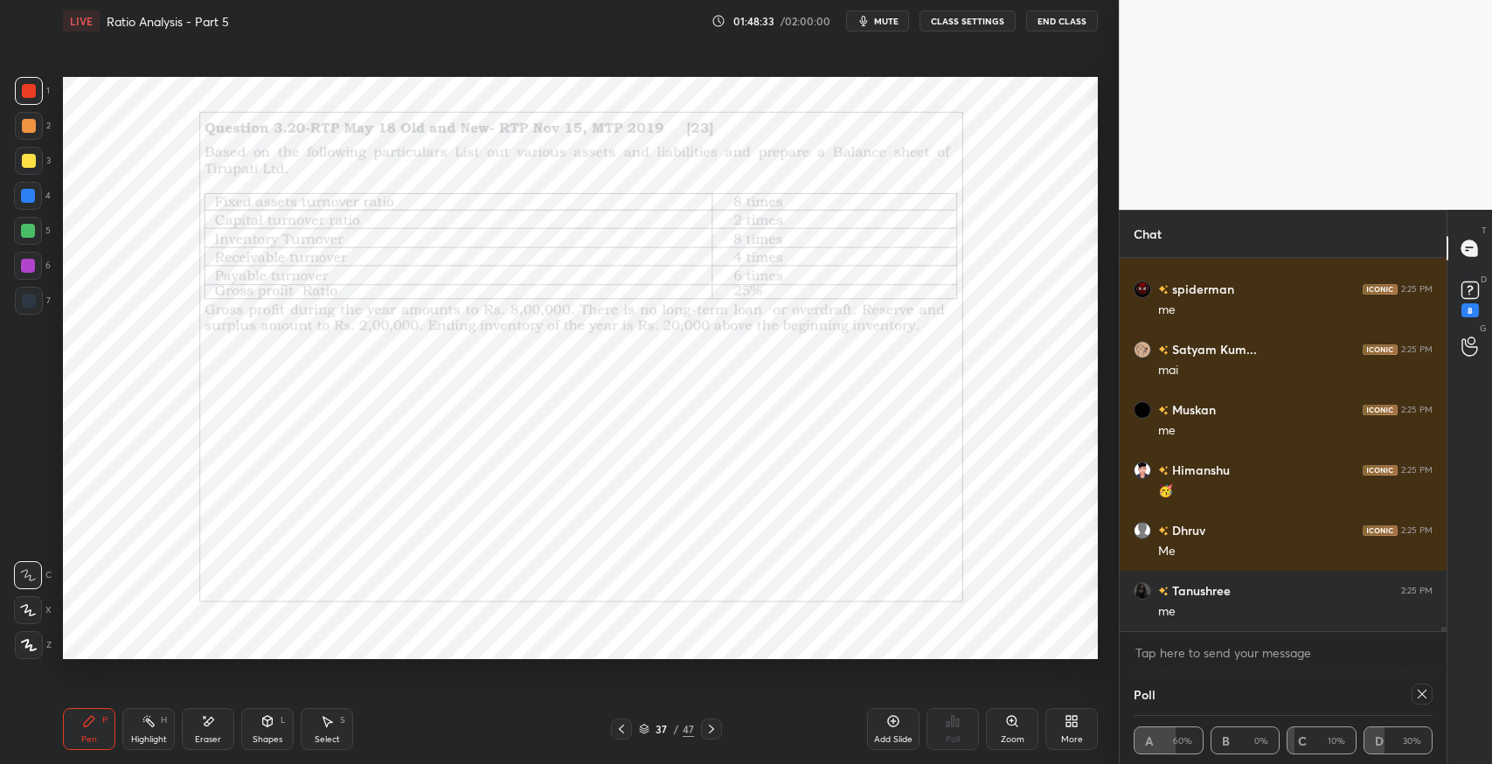
click at [712, 729] on icon at bounding box center [711, 729] width 5 height 9
click at [713, 728] on icon at bounding box center [711, 729] width 14 height 14
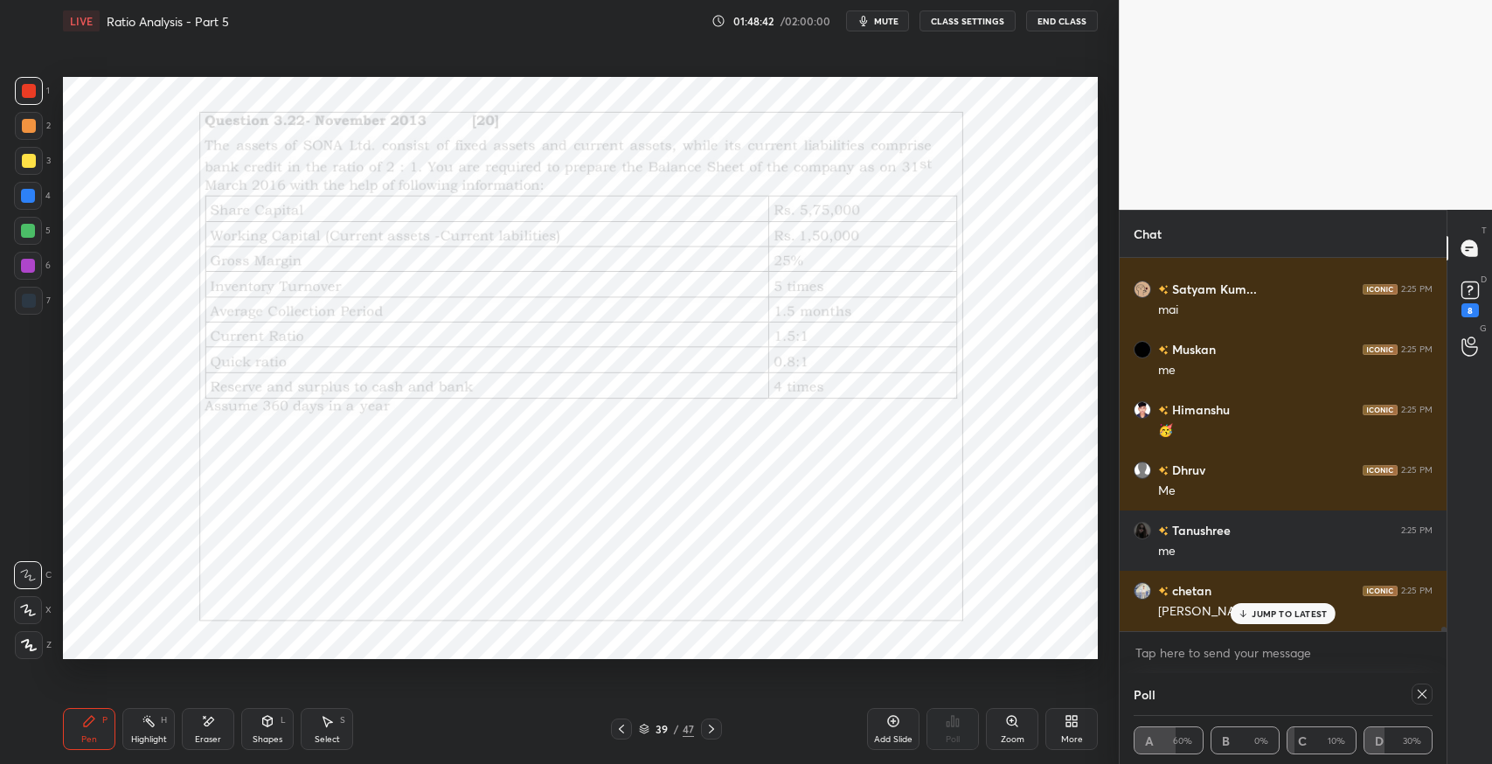
scroll to position [32333, 0]
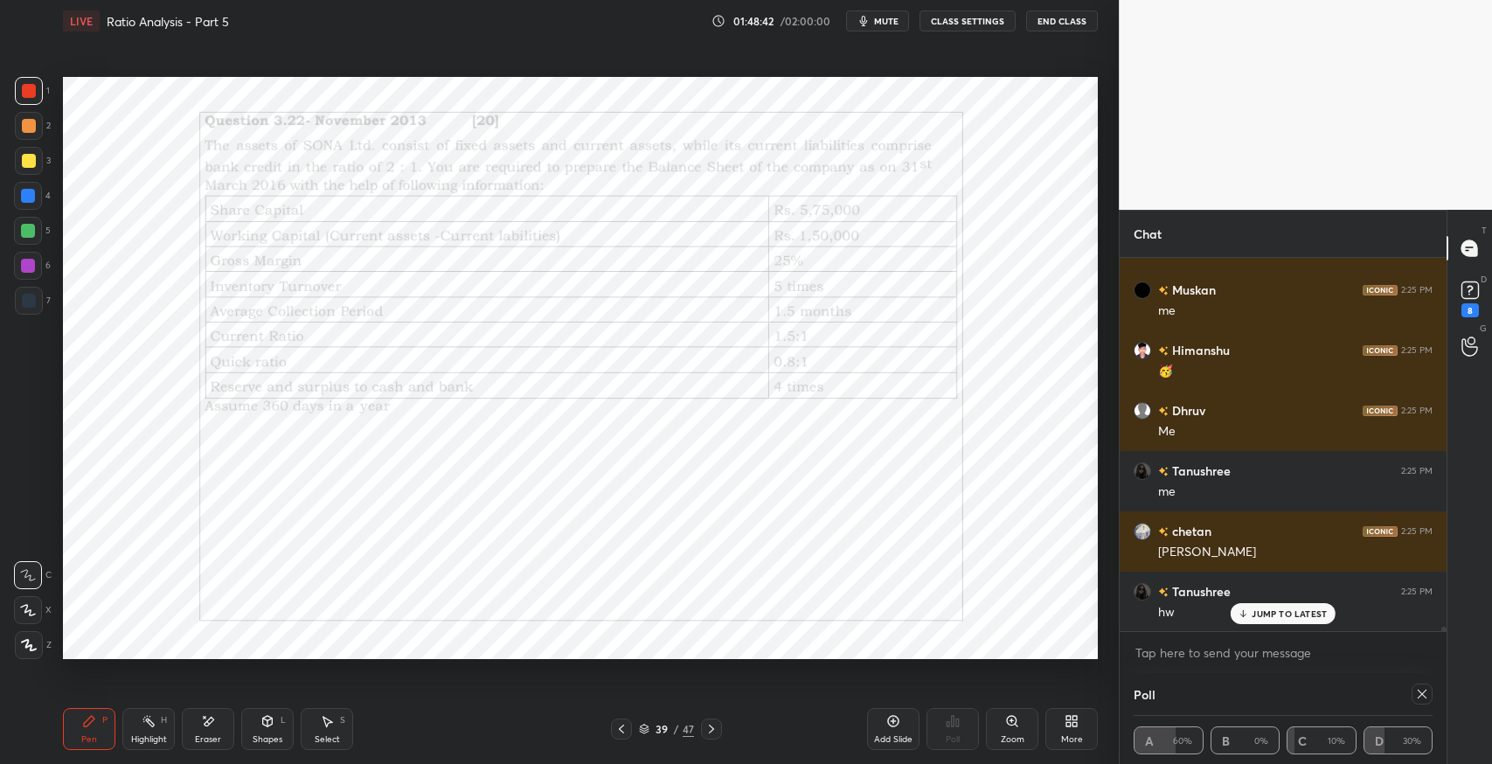
click at [625, 730] on icon at bounding box center [621, 729] width 14 height 14
click at [716, 732] on icon at bounding box center [711, 729] width 14 height 14
click at [716, 727] on icon at bounding box center [711, 729] width 14 height 14
click at [624, 729] on icon at bounding box center [621, 729] width 14 height 14
click at [624, 730] on icon at bounding box center [621, 729] width 14 height 14
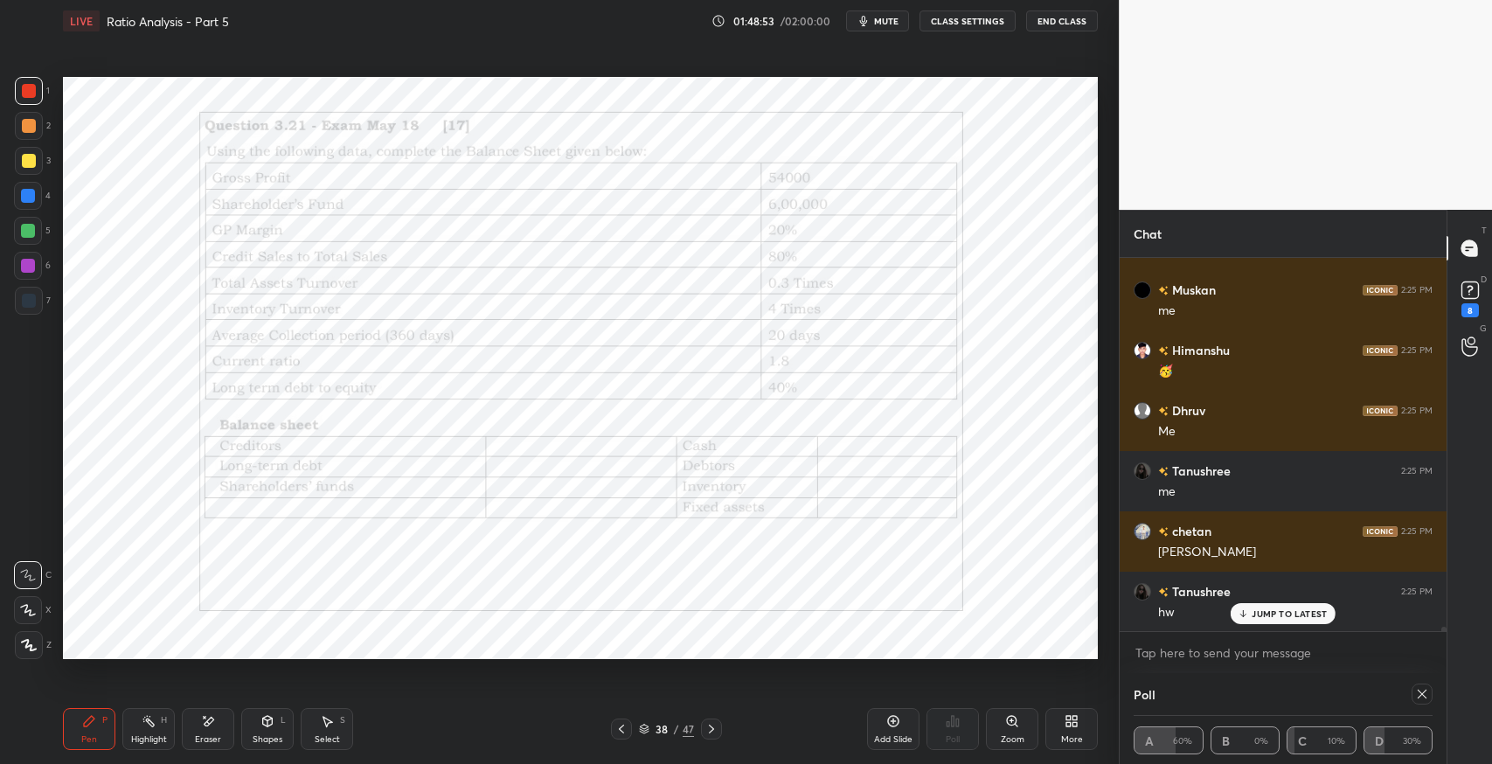
click at [709, 731] on icon at bounding box center [711, 729] width 14 height 14
click at [710, 732] on icon at bounding box center [711, 729] width 14 height 14
click at [711, 732] on icon at bounding box center [711, 729] width 14 height 14
click at [706, 731] on icon at bounding box center [711, 729] width 14 height 14
click at [702, 730] on div at bounding box center [711, 728] width 21 height 21
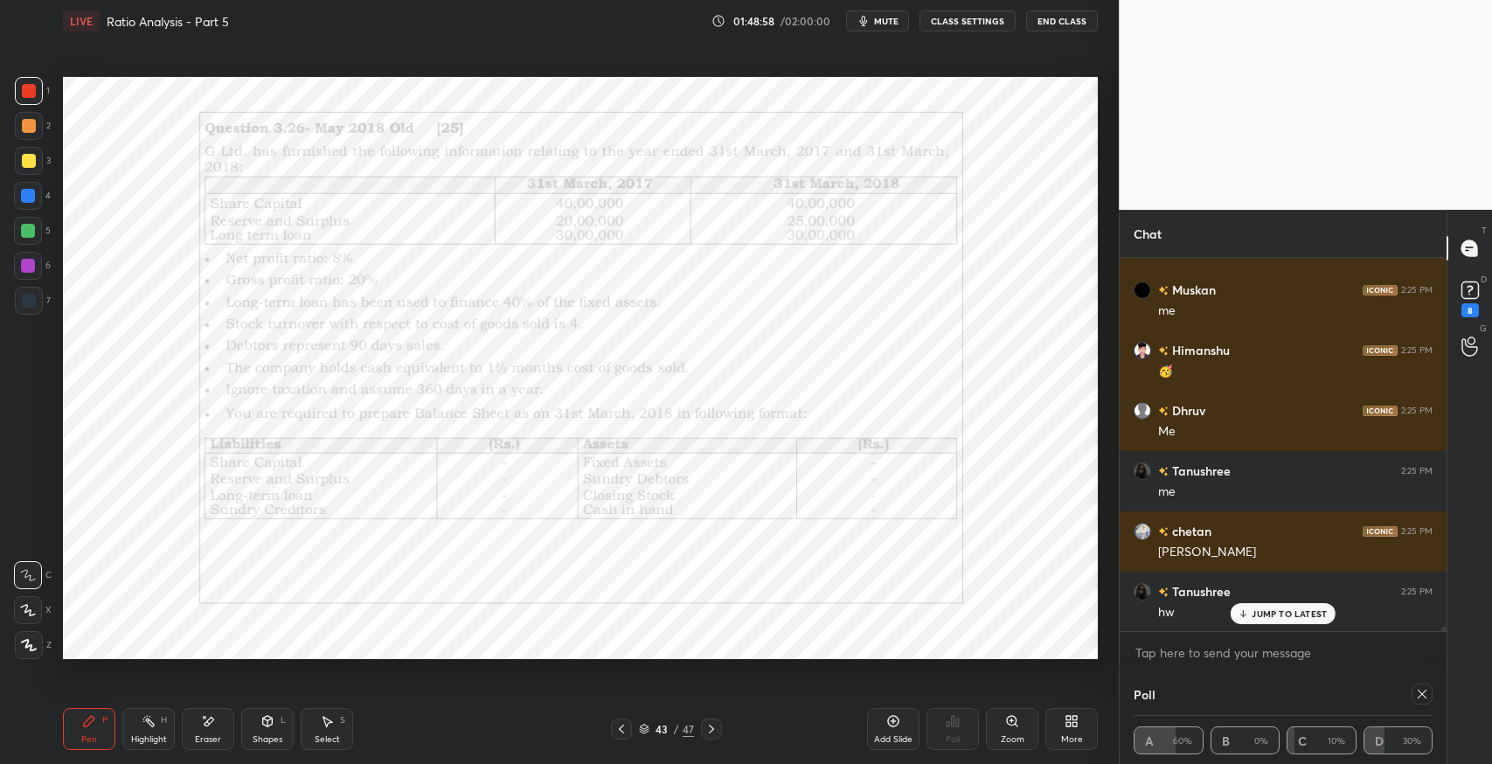
scroll to position [32394, 0]
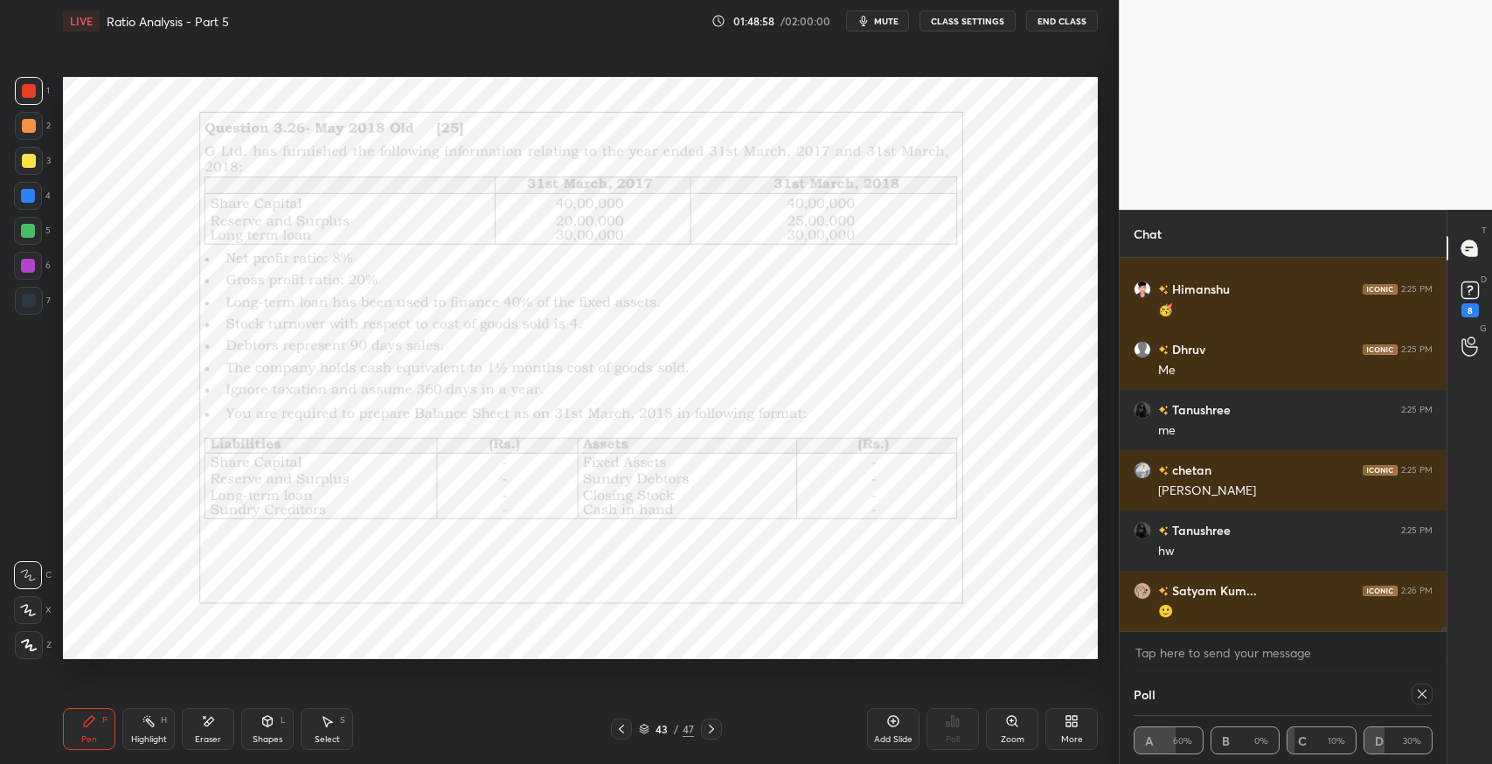
click at [701, 734] on div at bounding box center [711, 728] width 21 height 21
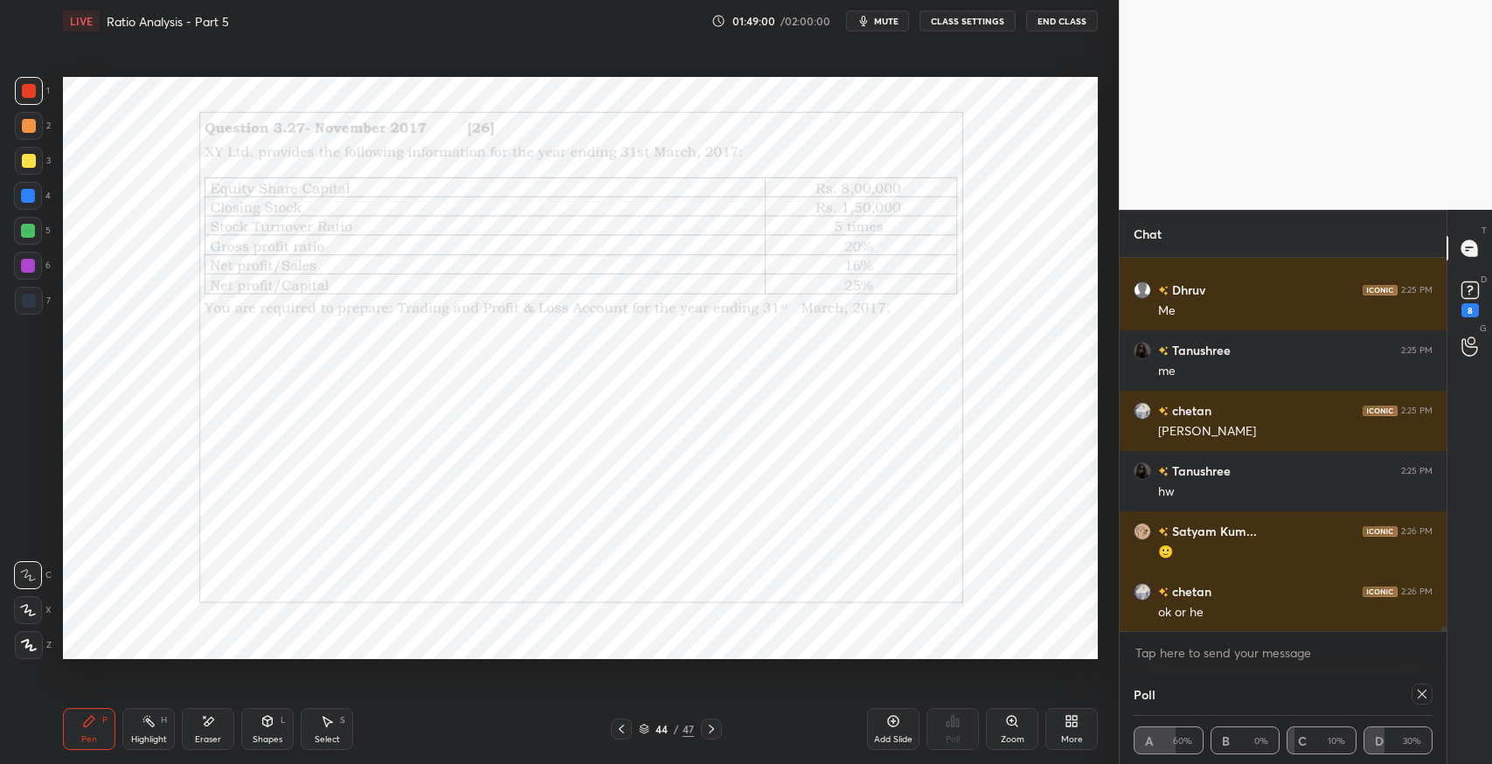
click at [697, 733] on div "44 / 47" at bounding box center [666, 728] width 111 height 21
click at [714, 730] on icon at bounding box center [711, 729] width 14 height 14
click at [713, 730] on icon at bounding box center [711, 729] width 14 height 14
click at [711, 731] on icon at bounding box center [711, 729] width 14 height 14
click at [709, 732] on icon at bounding box center [711, 729] width 5 height 9
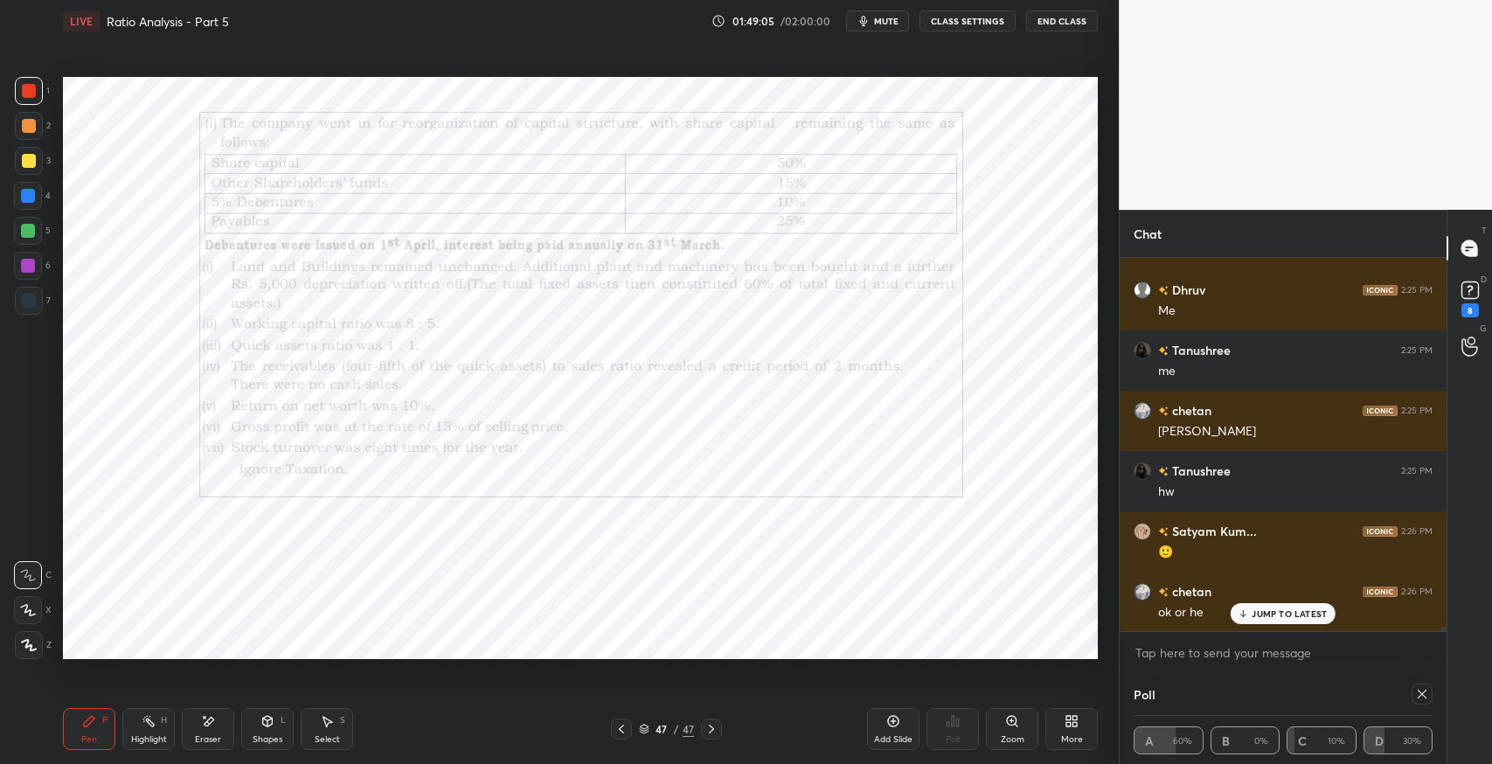
click at [622, 734] on icon at bounding box center [621, 729] width 14 height 14
click at [622, 732] on icon at bounding box center [621, 729] width 5 height 9
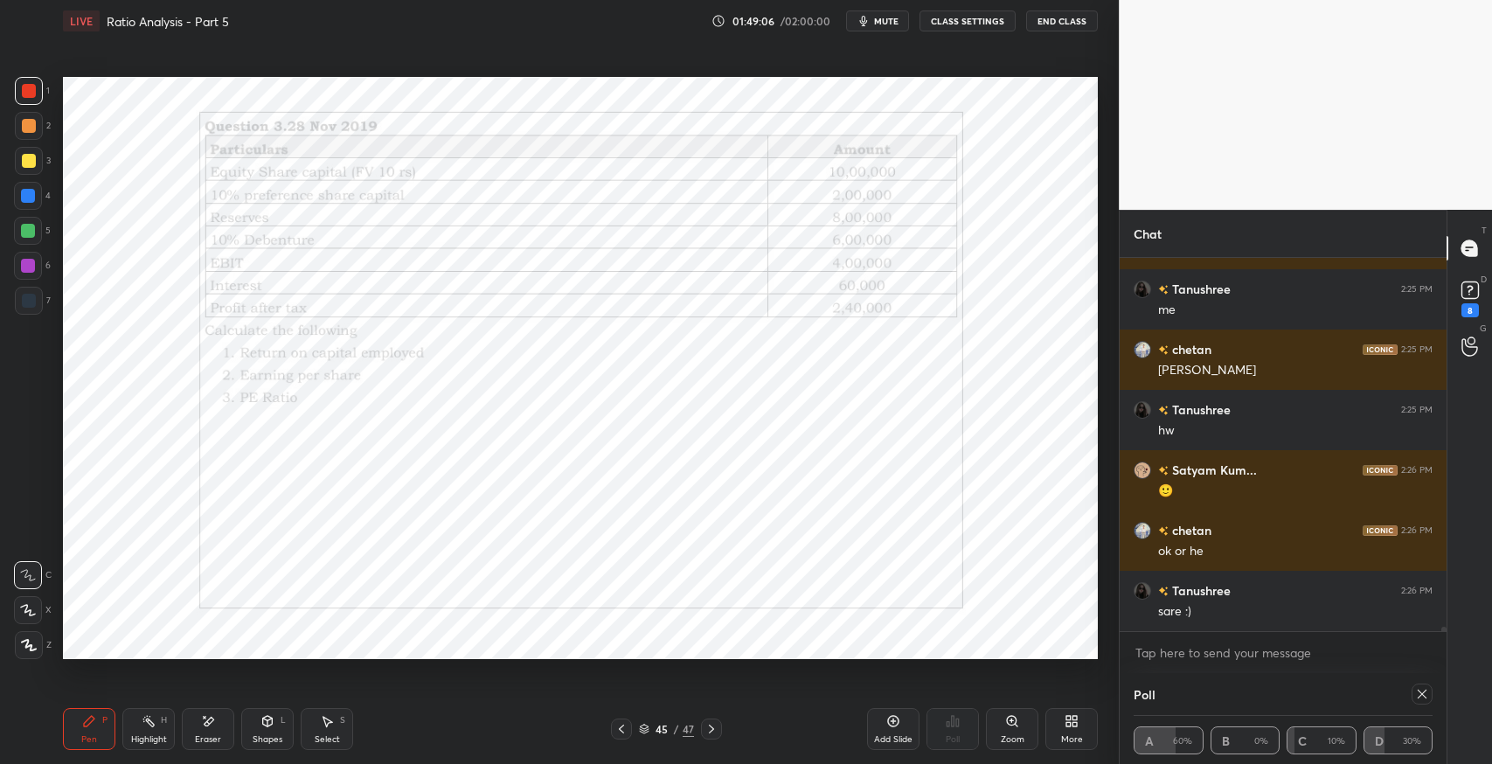
click at [622, 732] on icon at bounding box center [621, 729] width 5 height 9
click at [624, 731] on icon at bounding box center [621, 729] width 14 height 14
click at [627, 731] on icon at bounding box center [621, 729] width 14 height 14
click at [624, 731] on icon at bounding box center [621, 729] width 14 height 14
click at [625, 731] on icon at bounding box center [621, 729] width 14 height 14
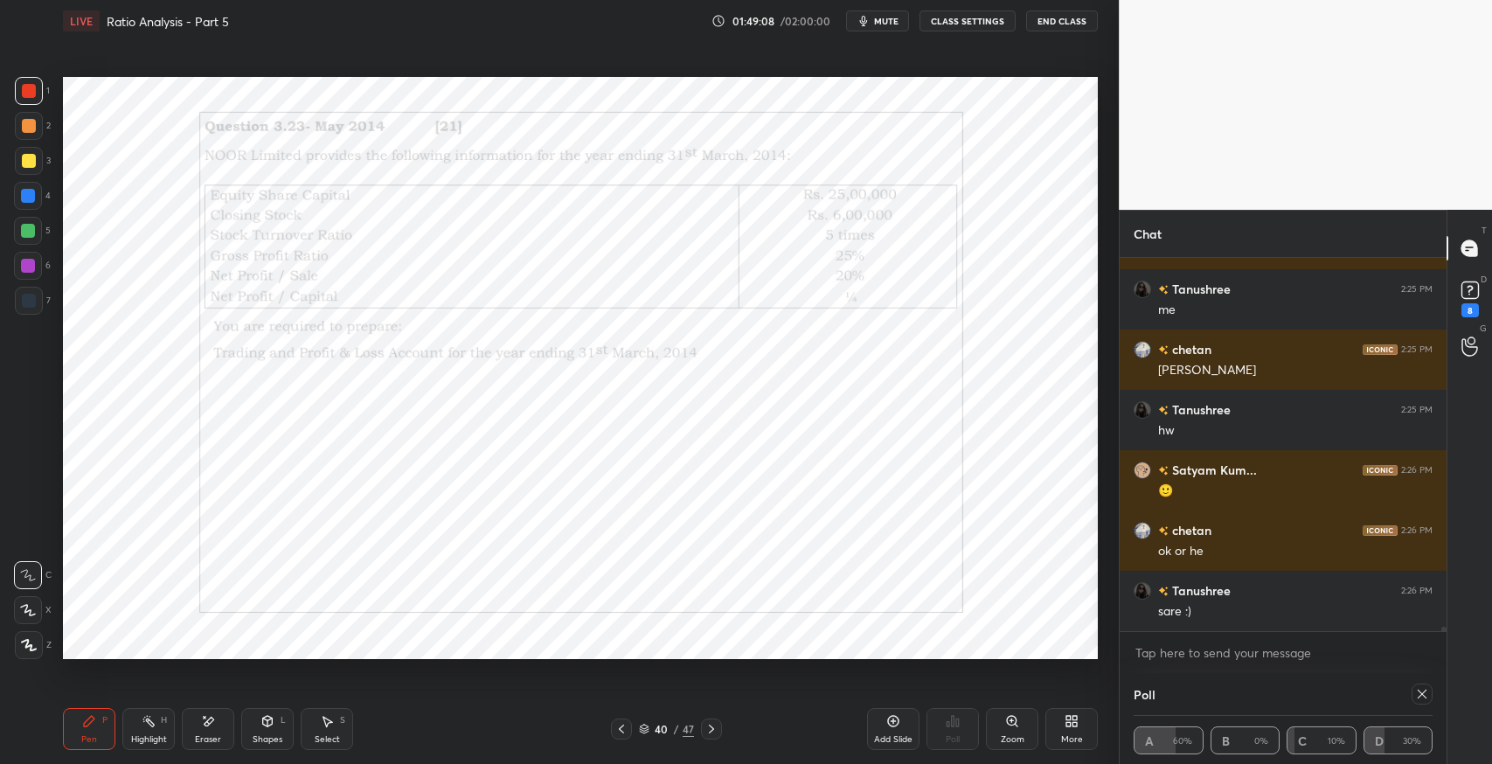
scroll to position [32575, 0]
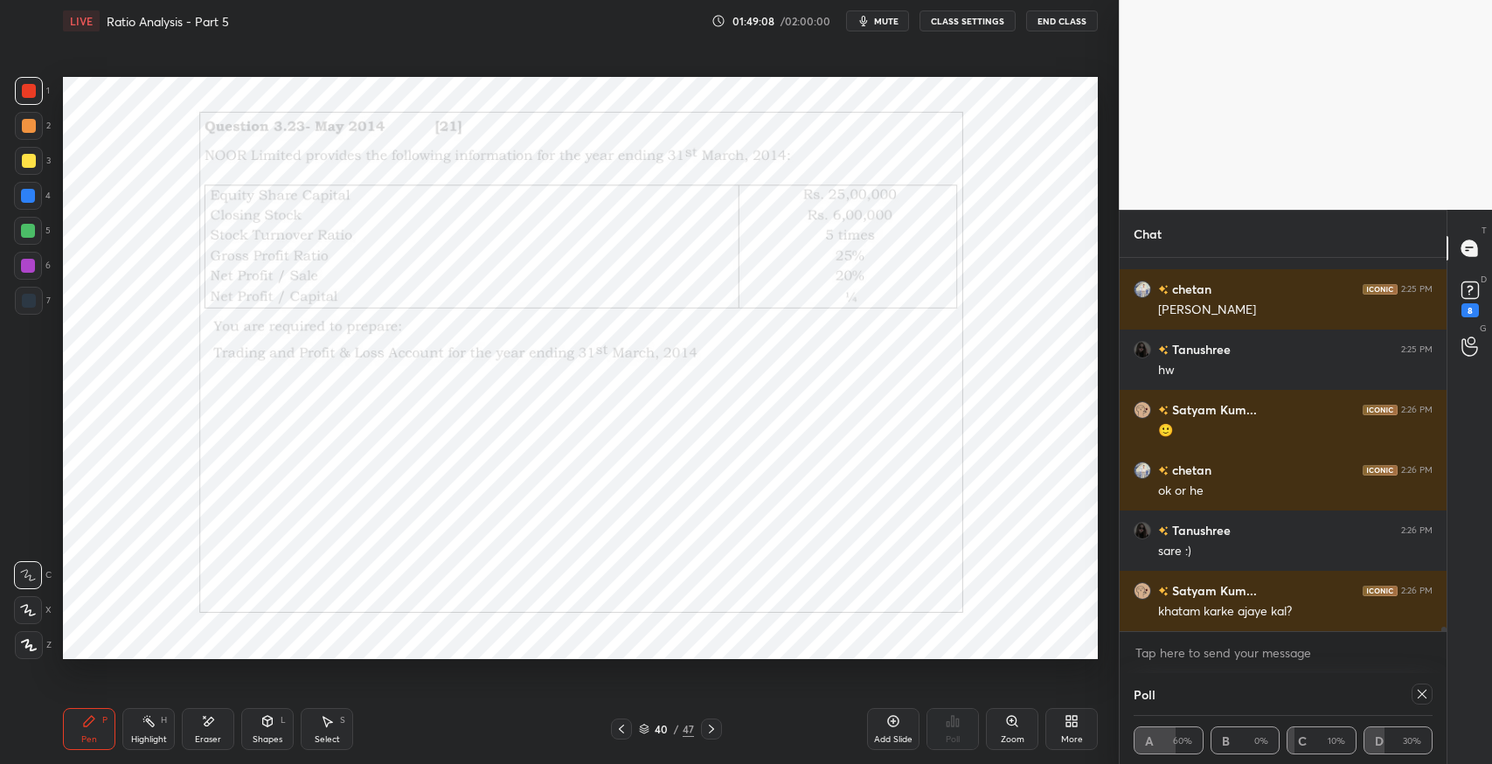
click at [621, 732] on icon at bounding box center [621, 729] width 5 height 9
click at [618, 736] on div at bounding box center [621, 728] width 21 height 21
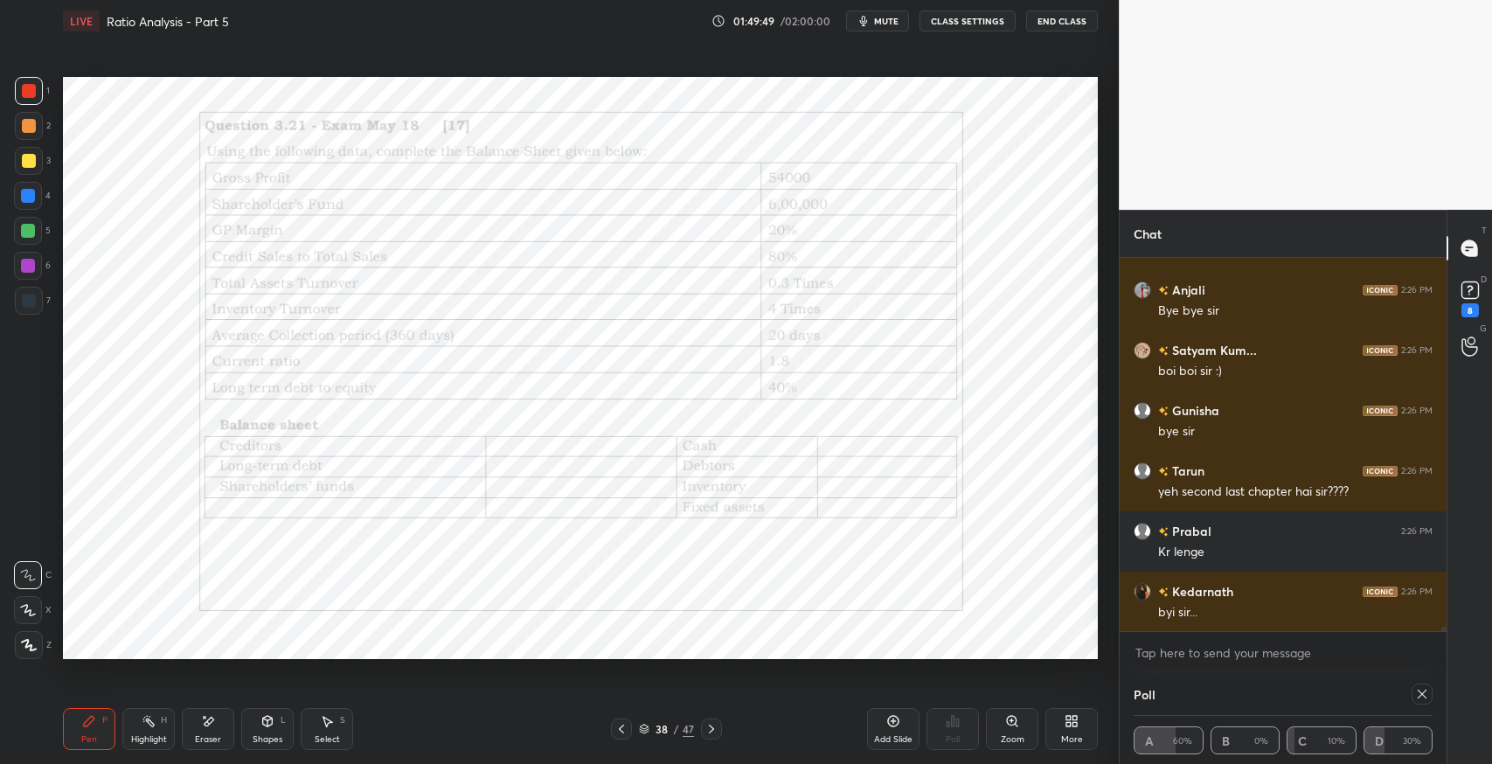
scroll to position [33841, 0]
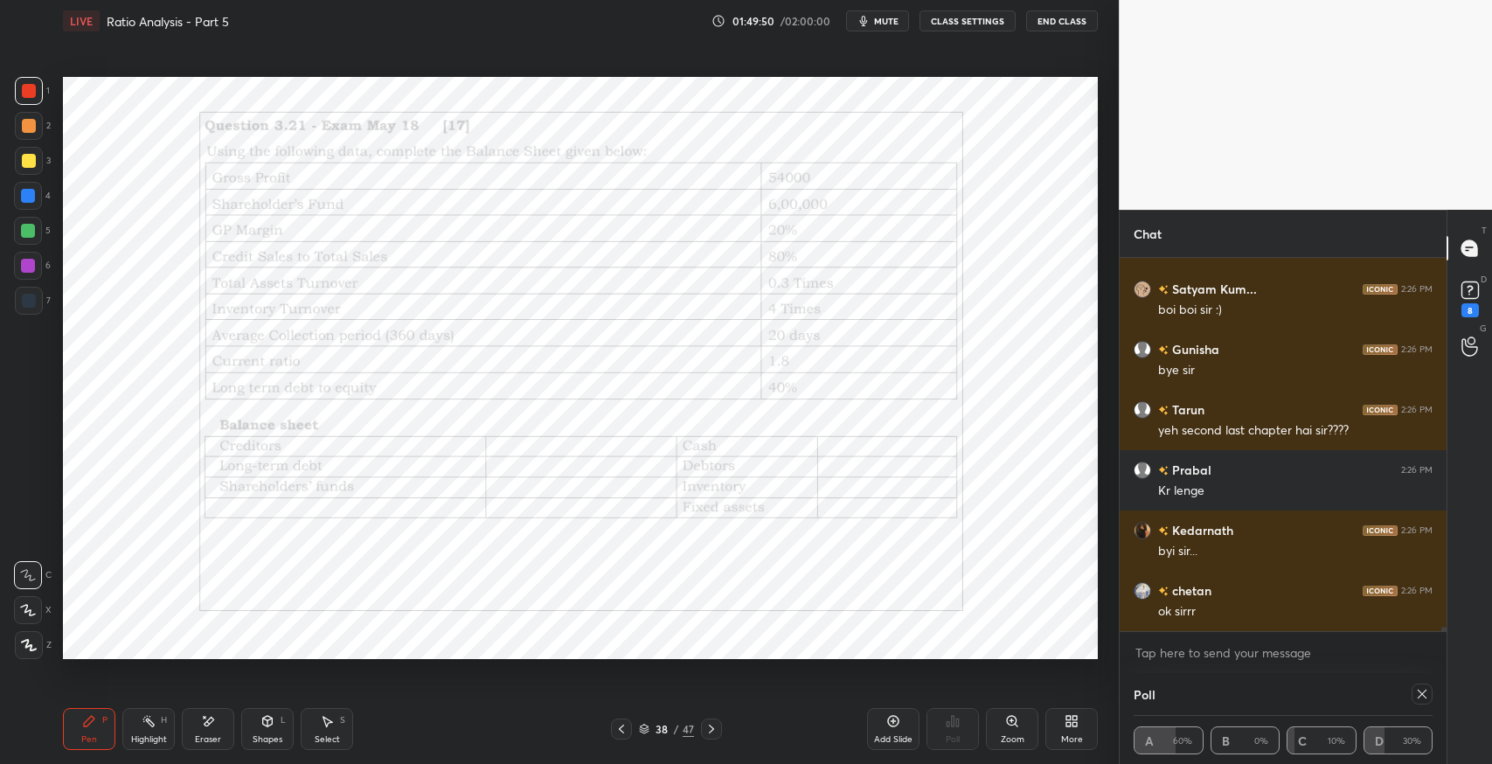
click at [710, 731] on icon at bounding box center [711, 729] width 14 height 14
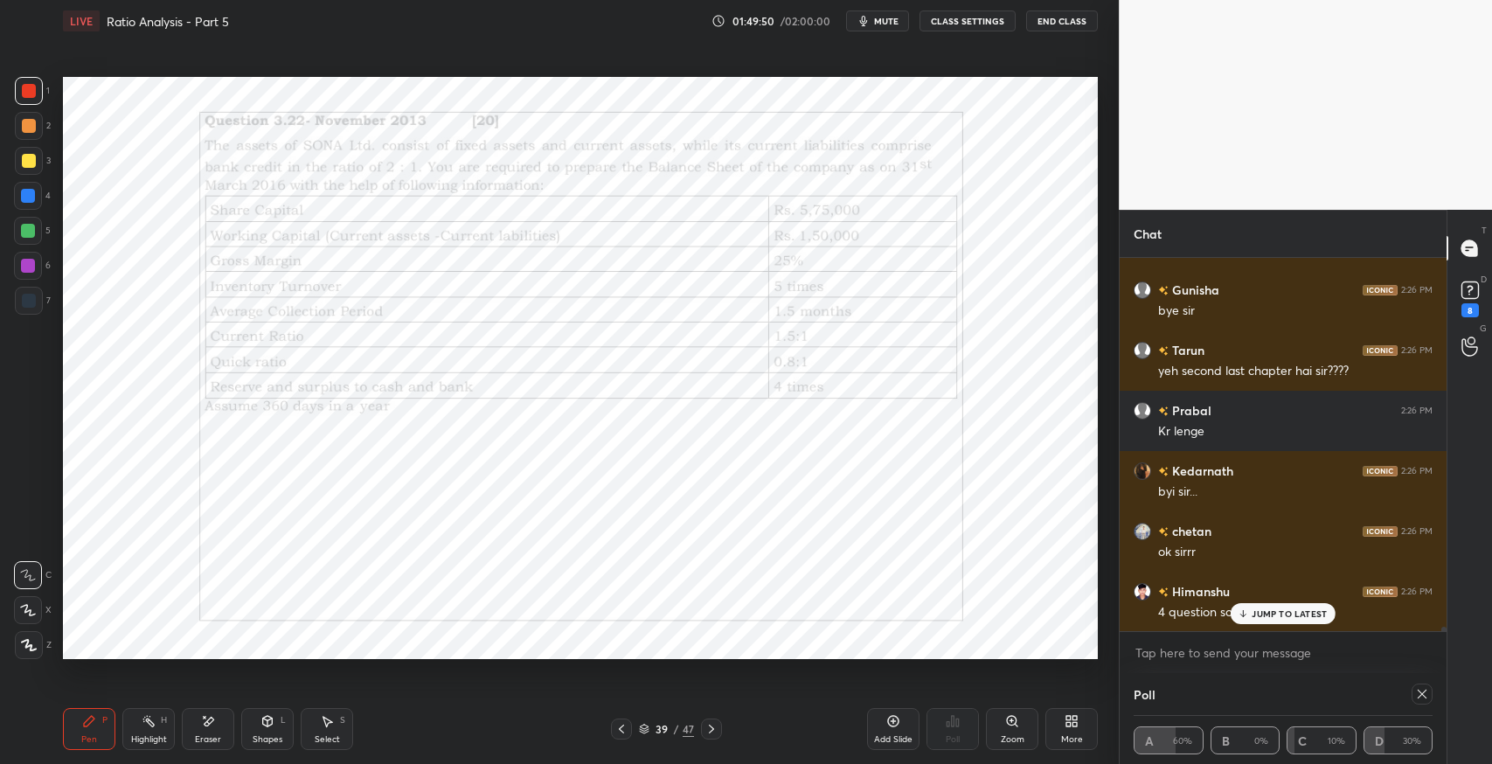
click at [710, 731] on icon at bounding box center [711, 729] width 14 height 14
click at [615, 733] on icon at bounding box center [621, 729] width 14 height 14
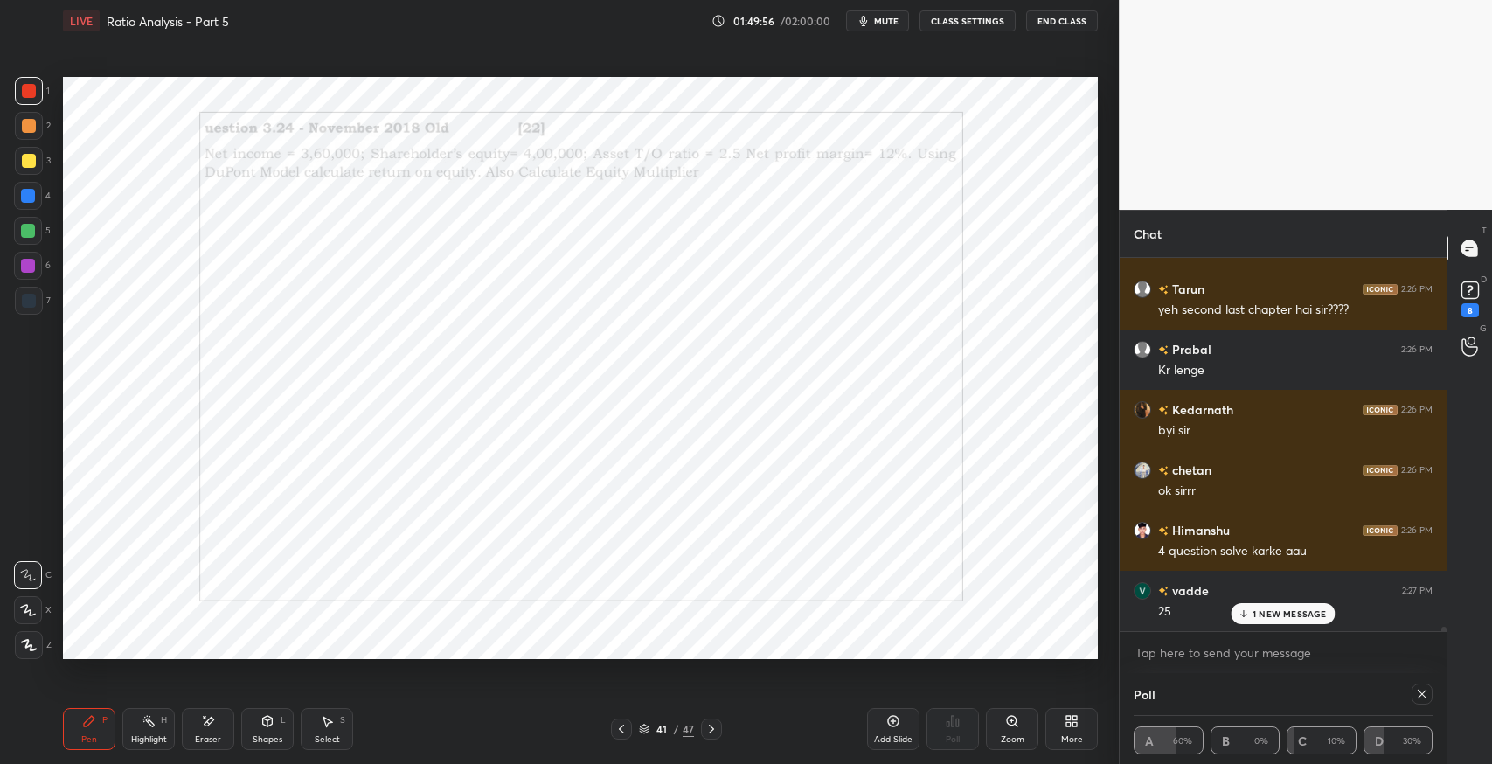
click at [615, 733] on icon at bounding box center [621, 729] width 14 height 14
click at [713, 726] on icon at bounding box center [711, 729] width 14 height 14
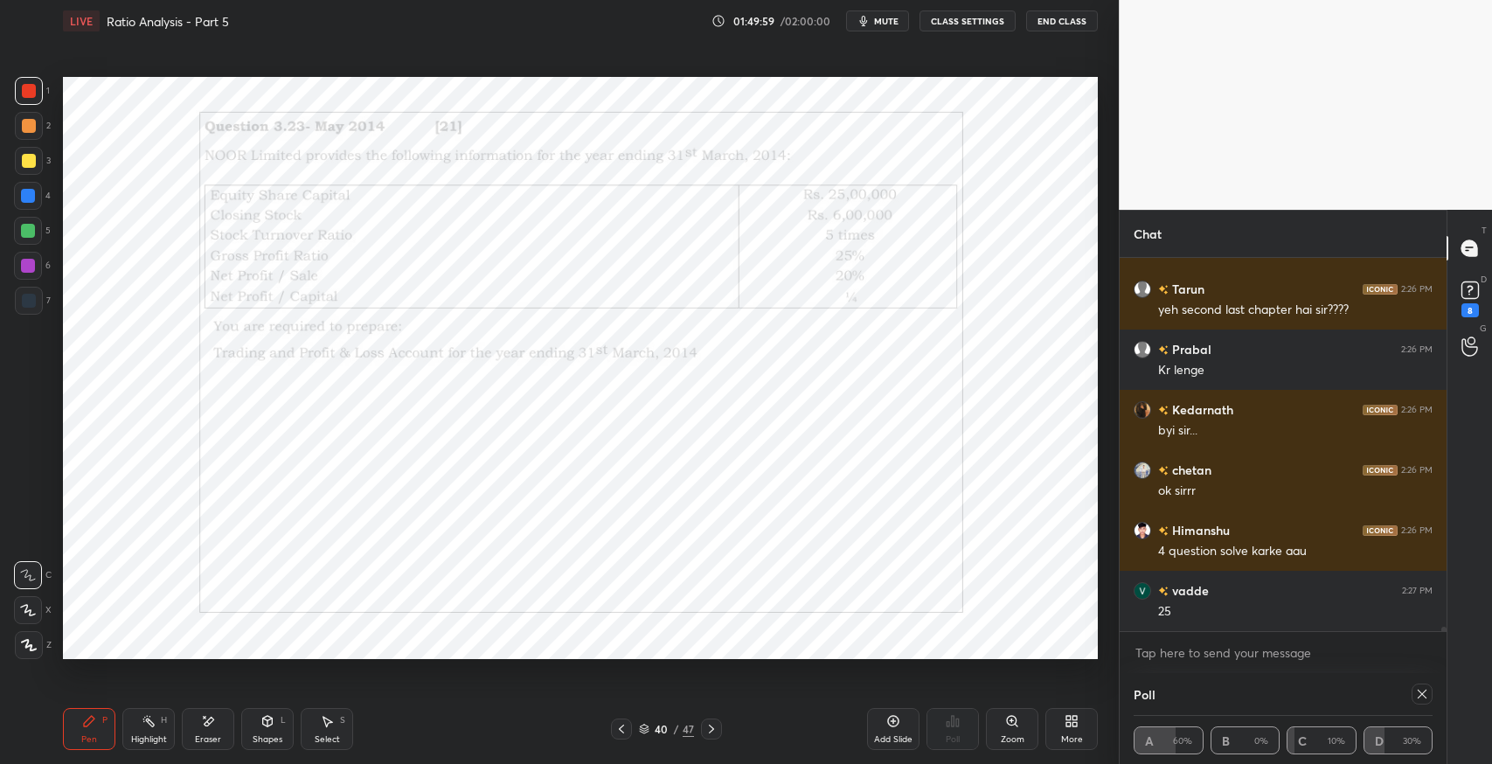
click at [713, 726] on icon at bounding box center [711, 729] width 14 height 14
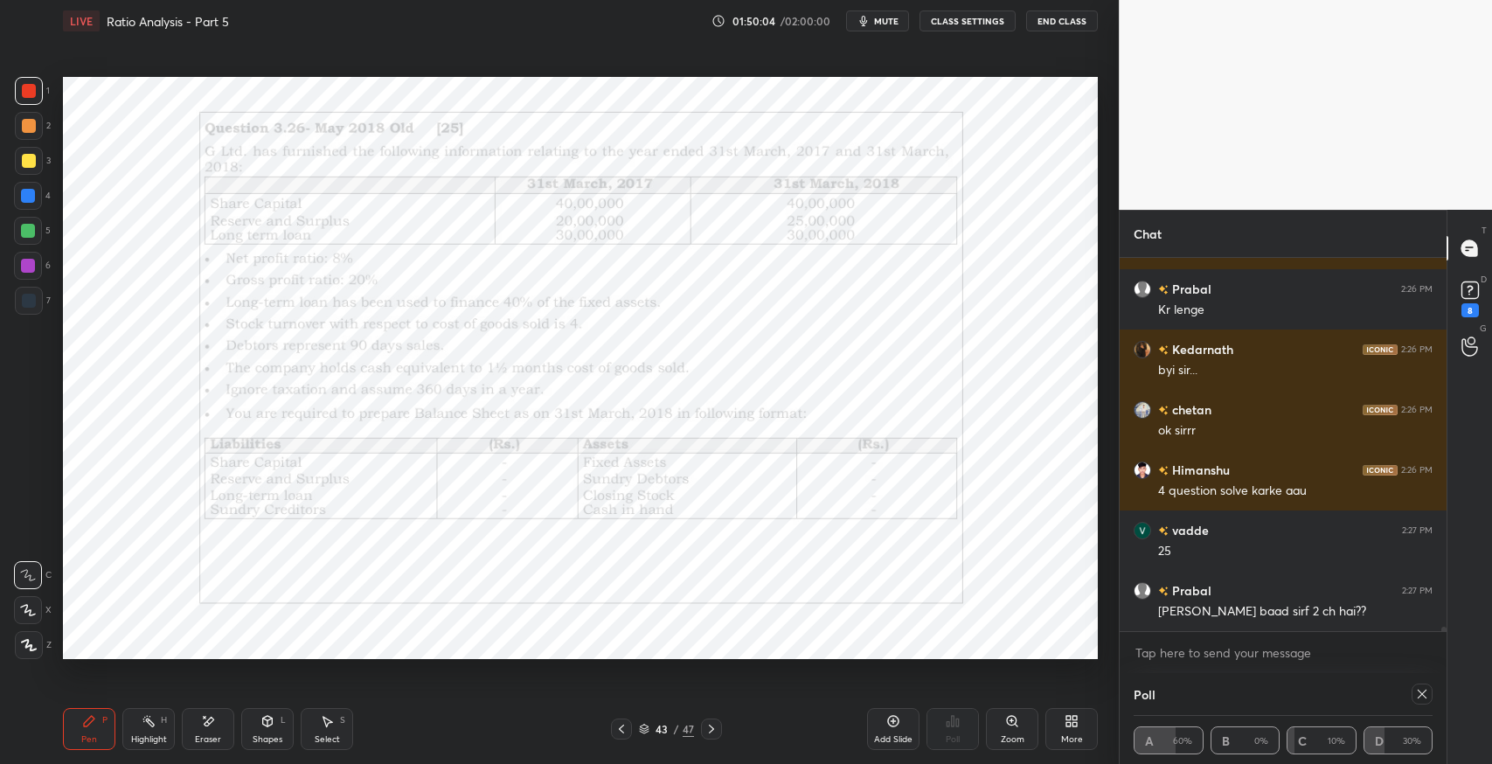
click at [713, 726] on icon at bounding box center [711, 729] width 14 height 14
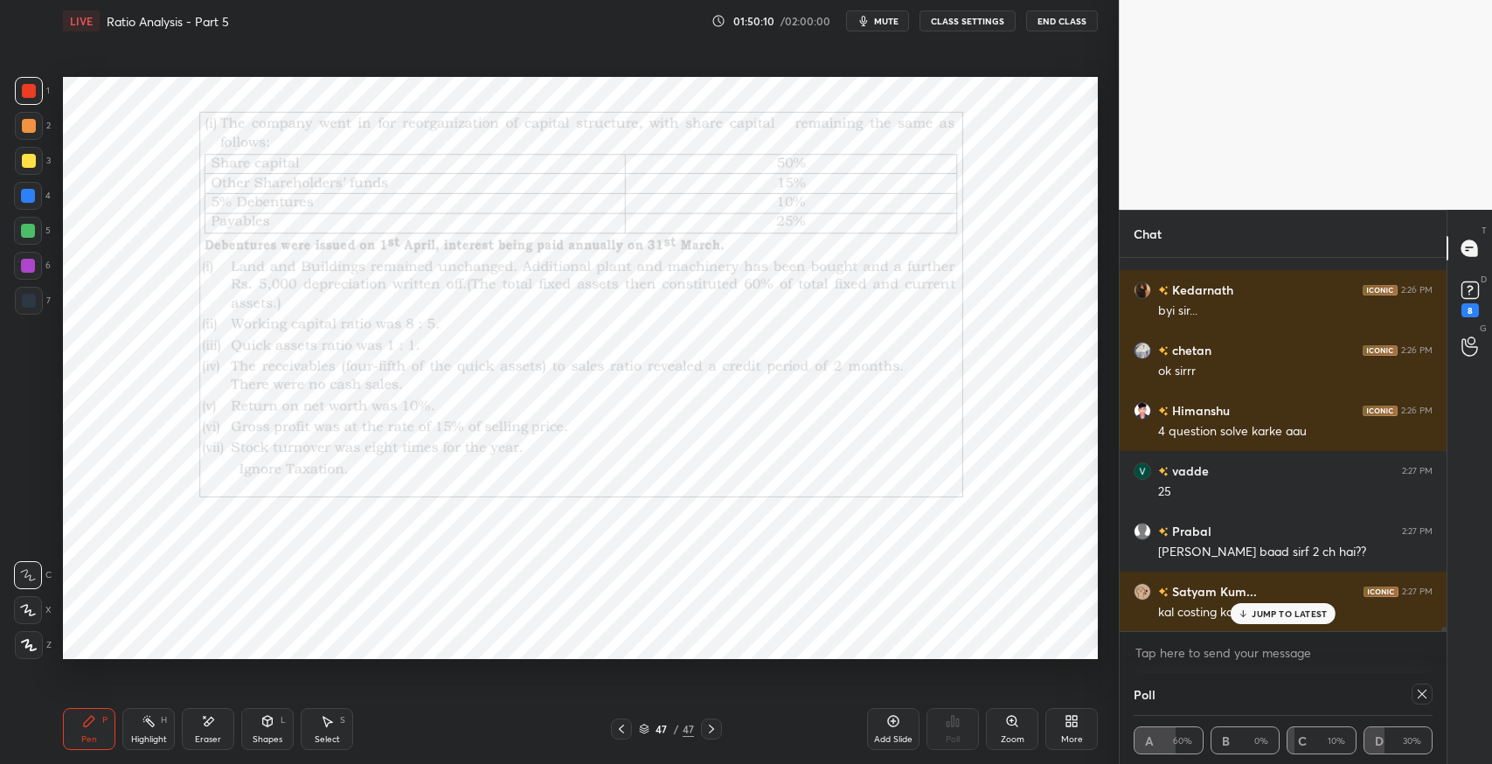
click at [1269, 616] on p "JUMP TO LATEST" at bounding box center [1289, 613] width 75 height 10
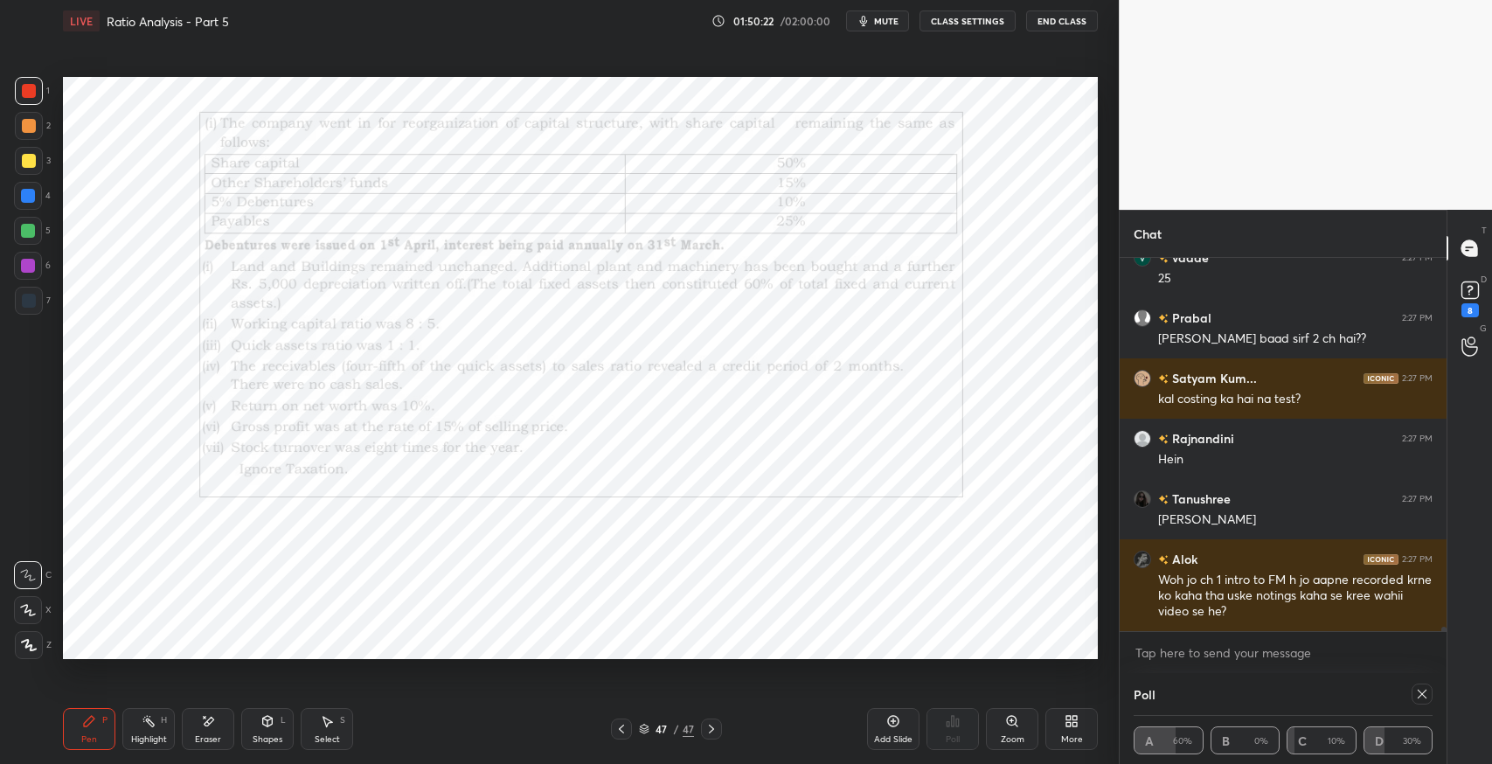
scroll to position [34354, 0]
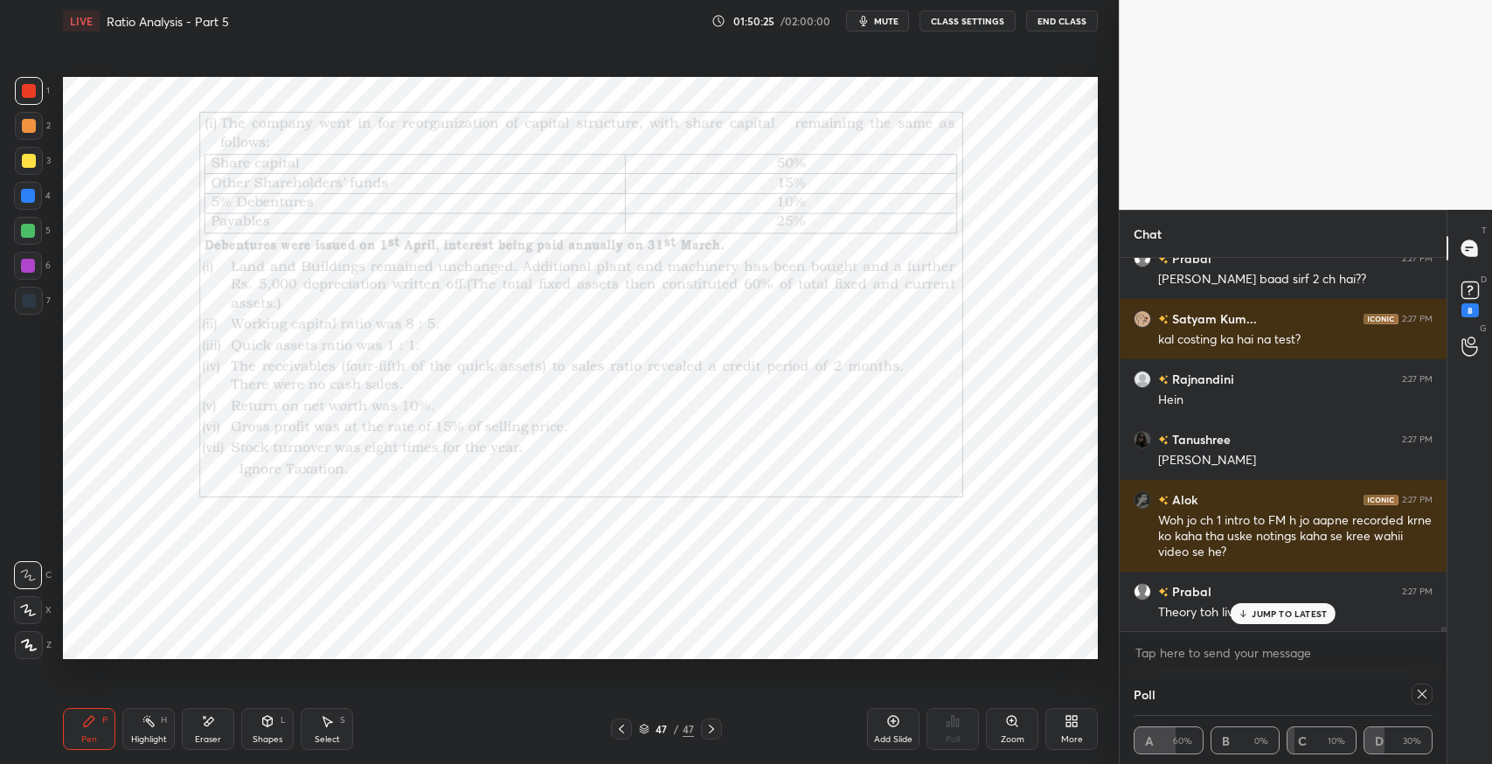
click at [1255, 612] on p "JUMP TO LATEST" at bounding box center [1289, 613] width 75 height 10
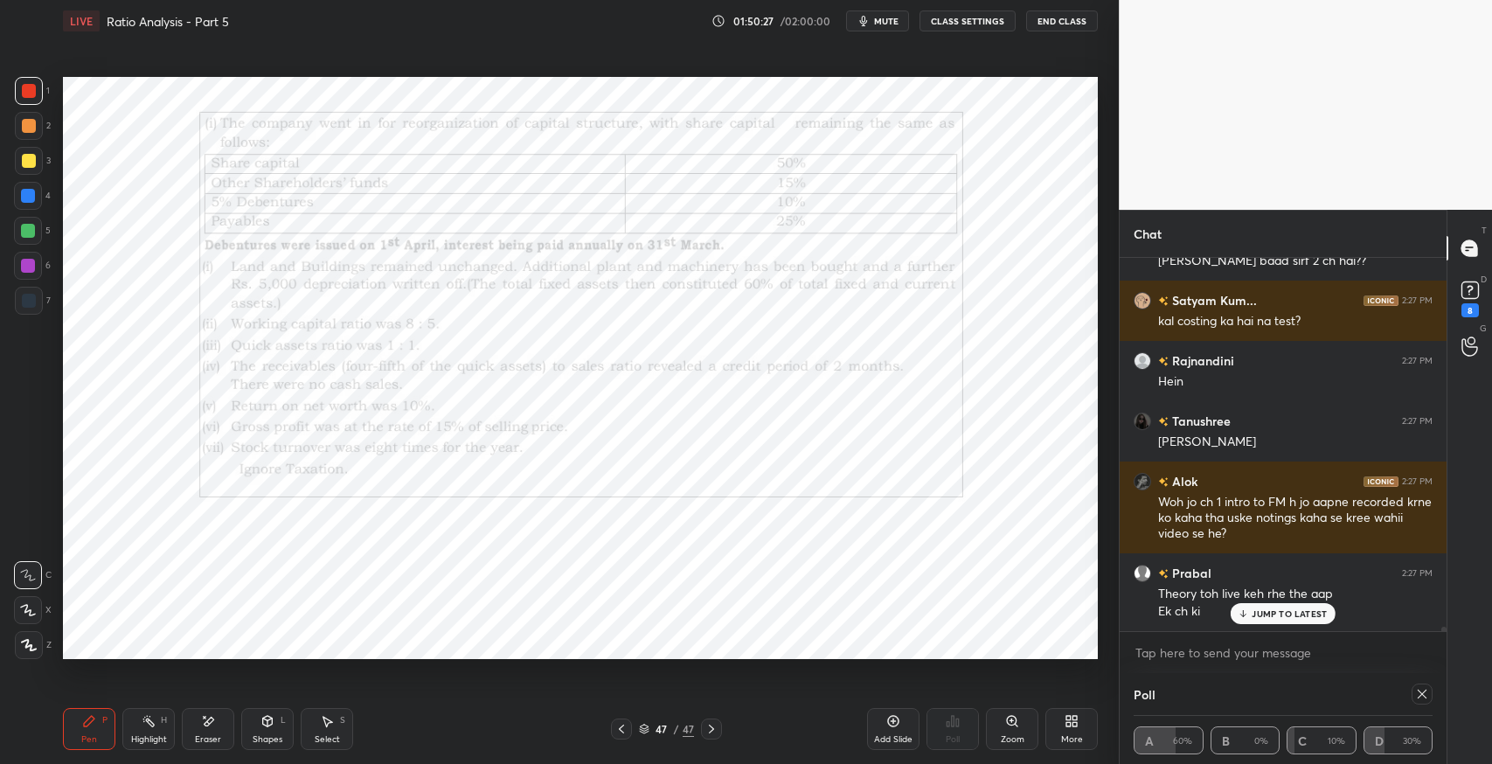
scroll to position [34432, 0]
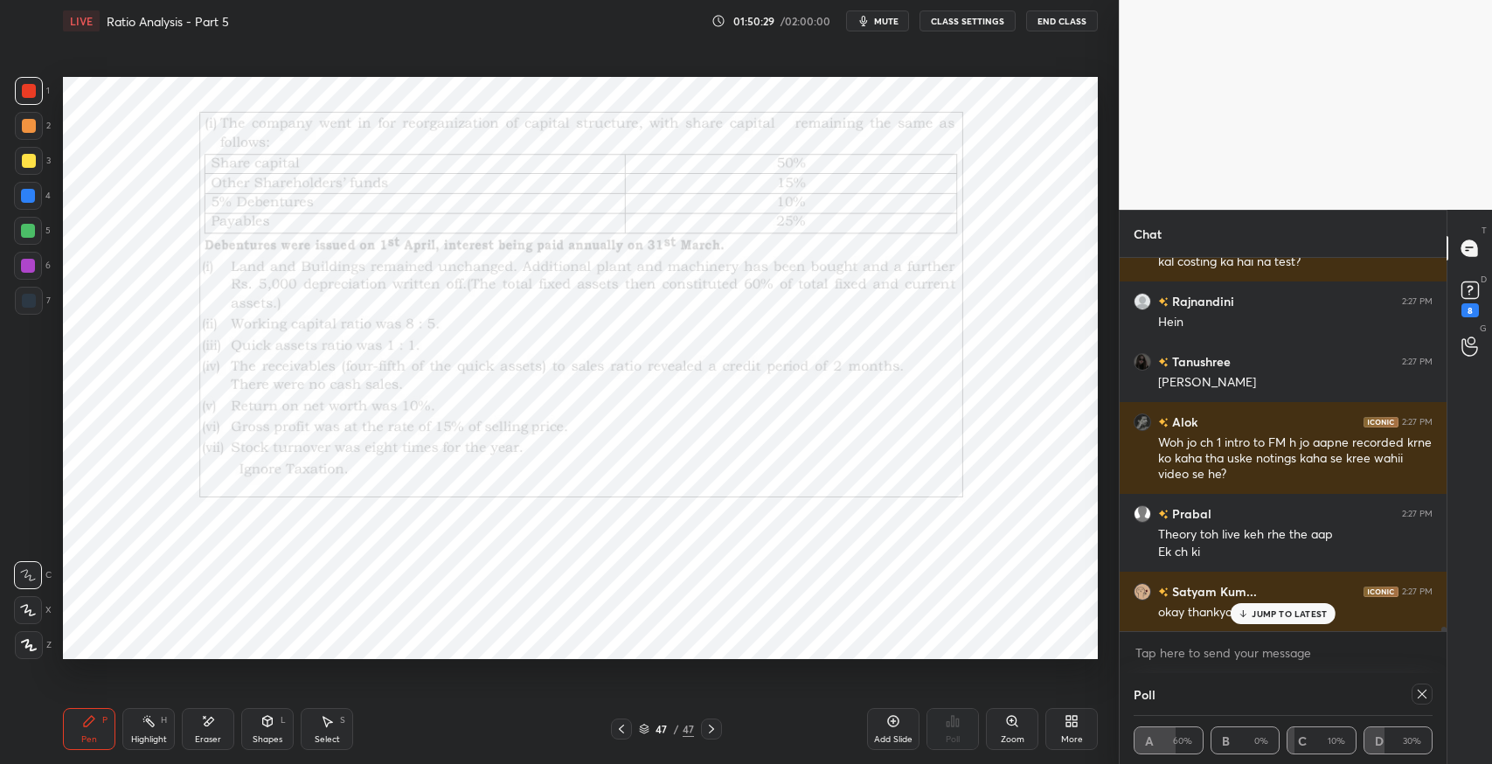
click at [1312, 616] on p "JUMP TO LATEST" at bounding box center [1289, 613] width 75 height 10
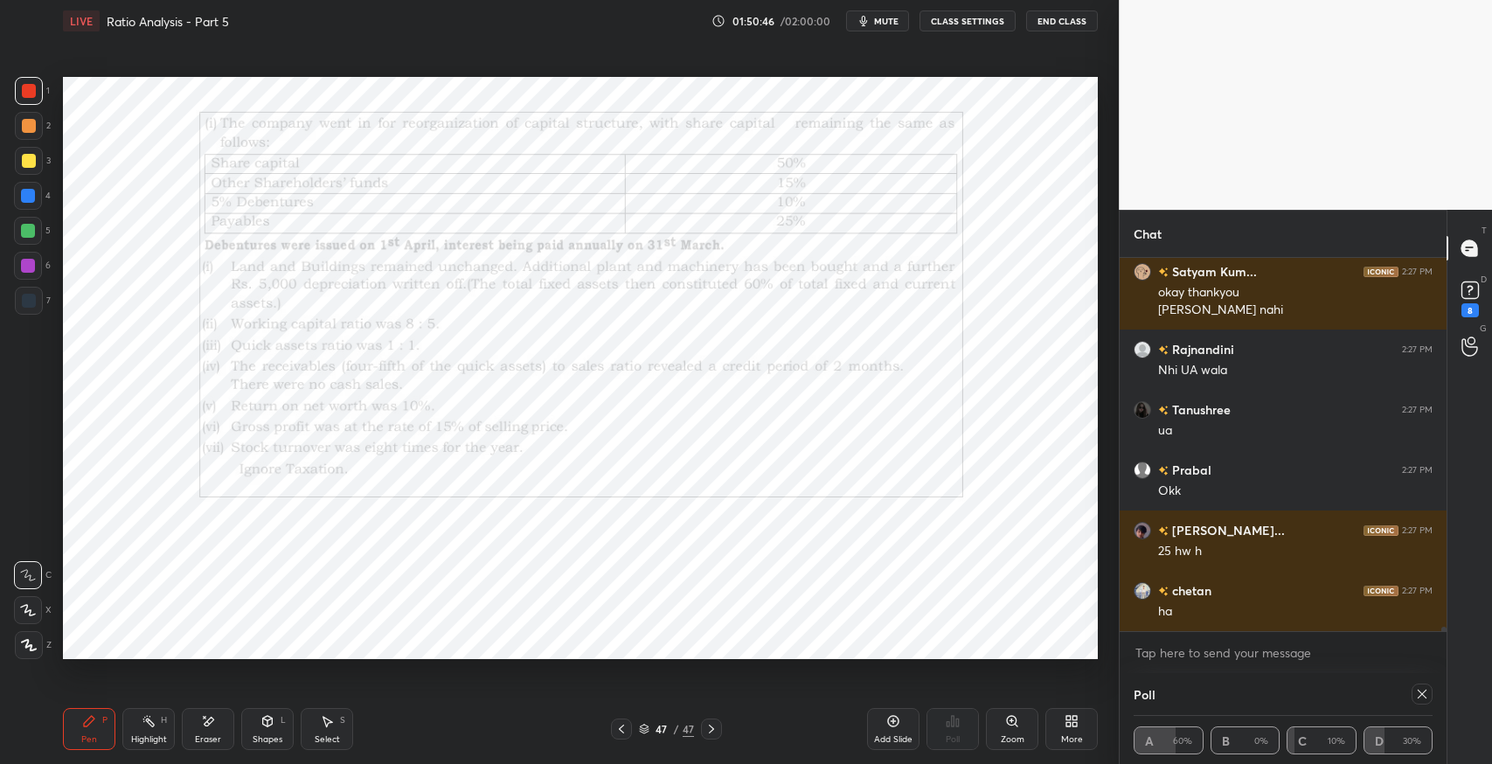
scroll to position [34812, 0]
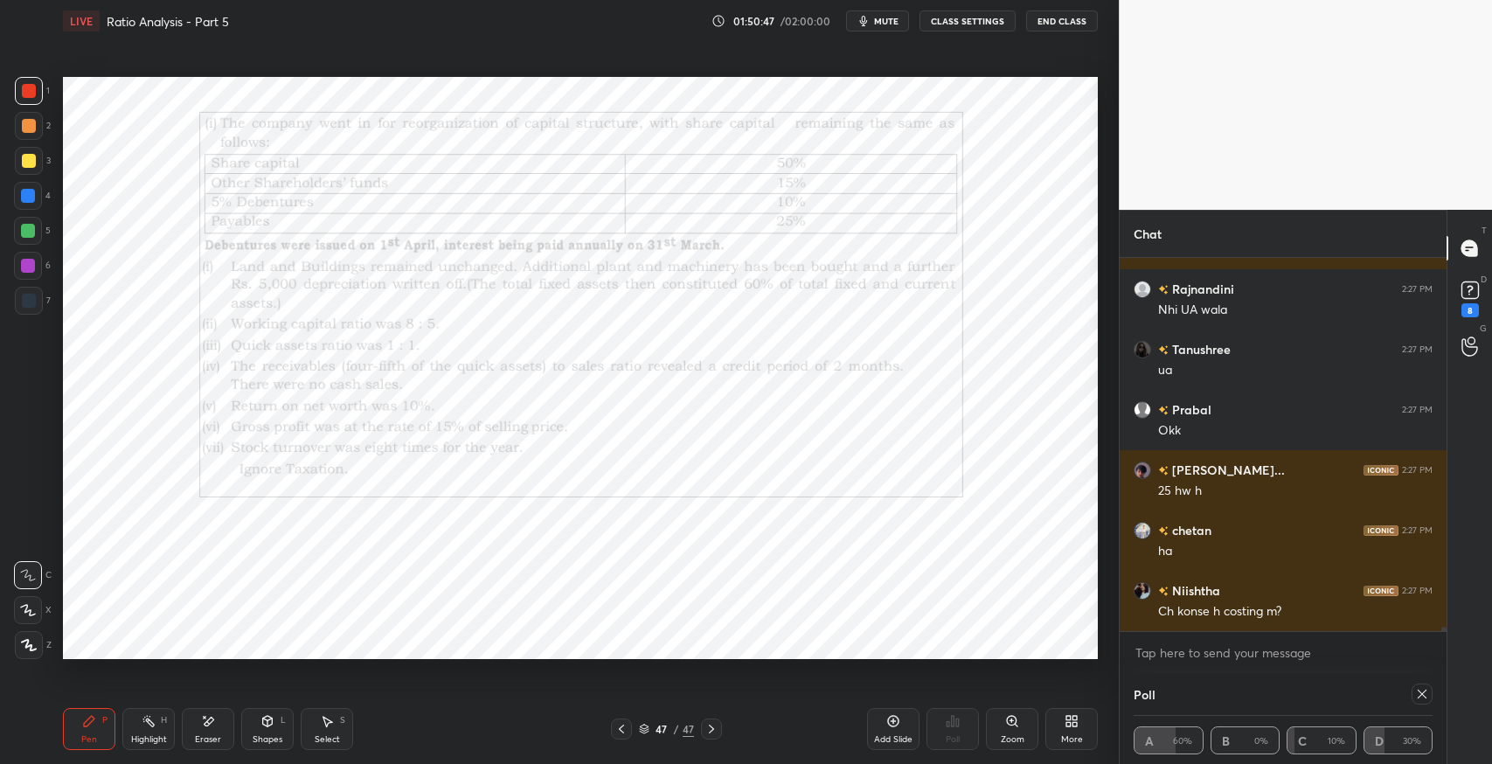
click at [619, 739] on div "Pen P Highlight H Eraser Shapes L Select S 47 / 47 Add Slide Poll Zoom More" at bounding box center [580, 729] width 1035 height 70
click at [621, 735] on icon at bounding box center [621, 729] width 14 height 14
click at [622, 732] on icon at bounding box center [621, 729] width 5 height 9
click at [620, 731] on icon at bounding box center [621, 729] width 5 height 9
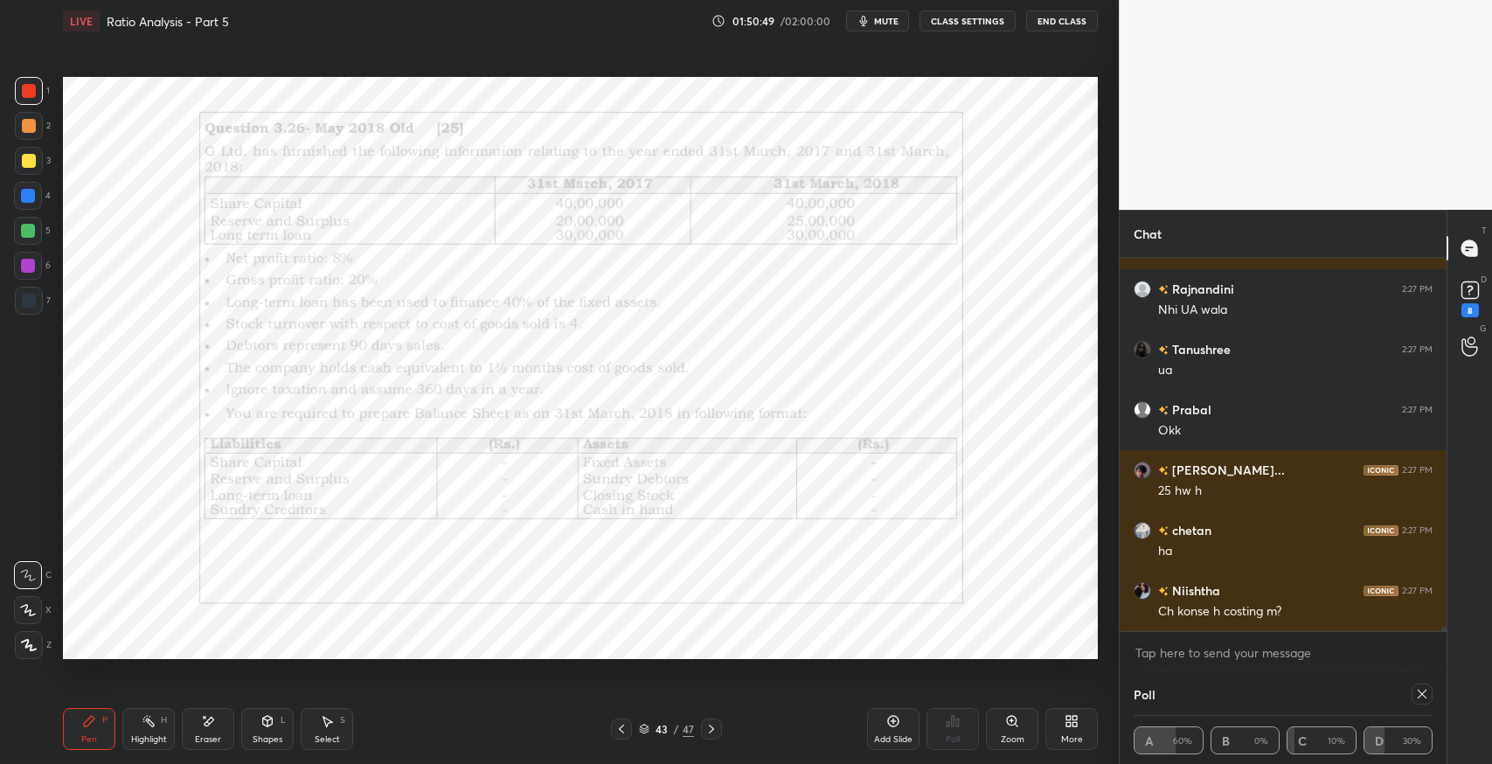
click at [620, 731] on icon at bounding box center [621, 729] width 5 height 9
click at [622, 727] on icon at bounding box center [621, 729] width 14 height 14
click at [621, 728] on icon at bounding box center [621, 729] width 14 height 14
click at [622, 725] on icon at bounding box center [621, 729] width 5 height 9
click at [621, 726] on icon at bounding box center [621, 729] width 5 height 9
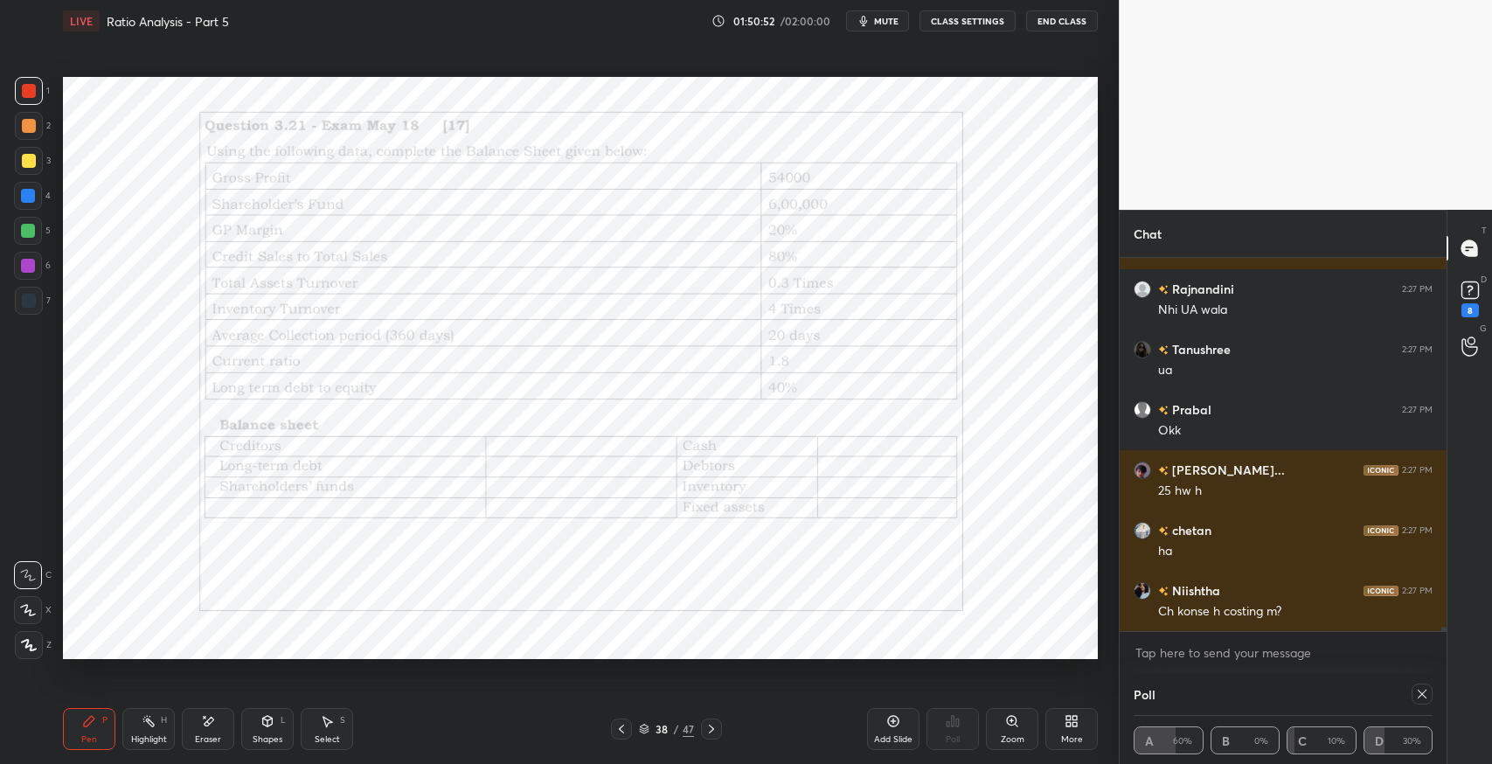
click at [213, 738] on div "Eraser" at bounding box center [208, 739] width 26 height 9
click at [28, 633] on div "Erase all" at bounding box center [28, 645] width 28 height 28
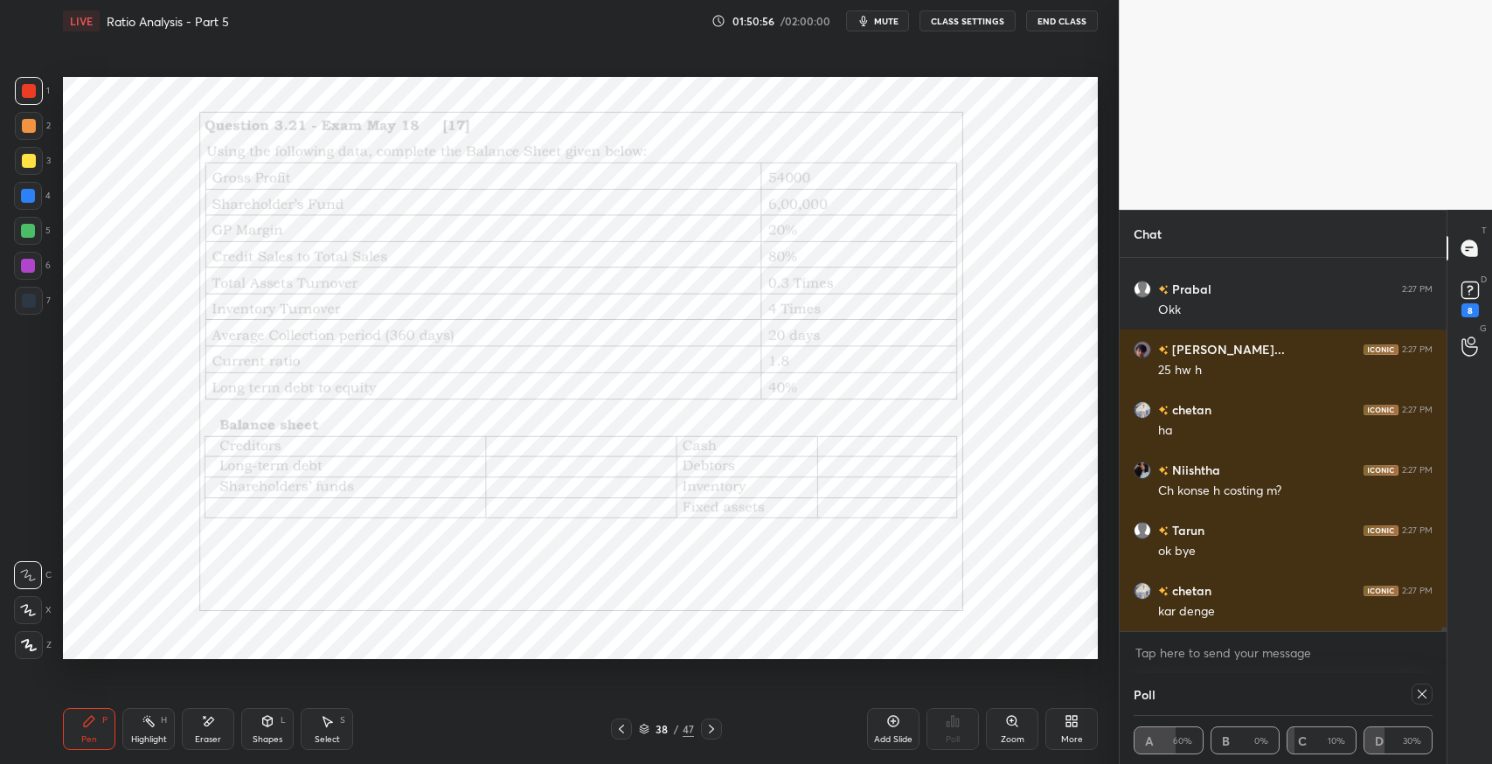
scroll to position [34993, 0]
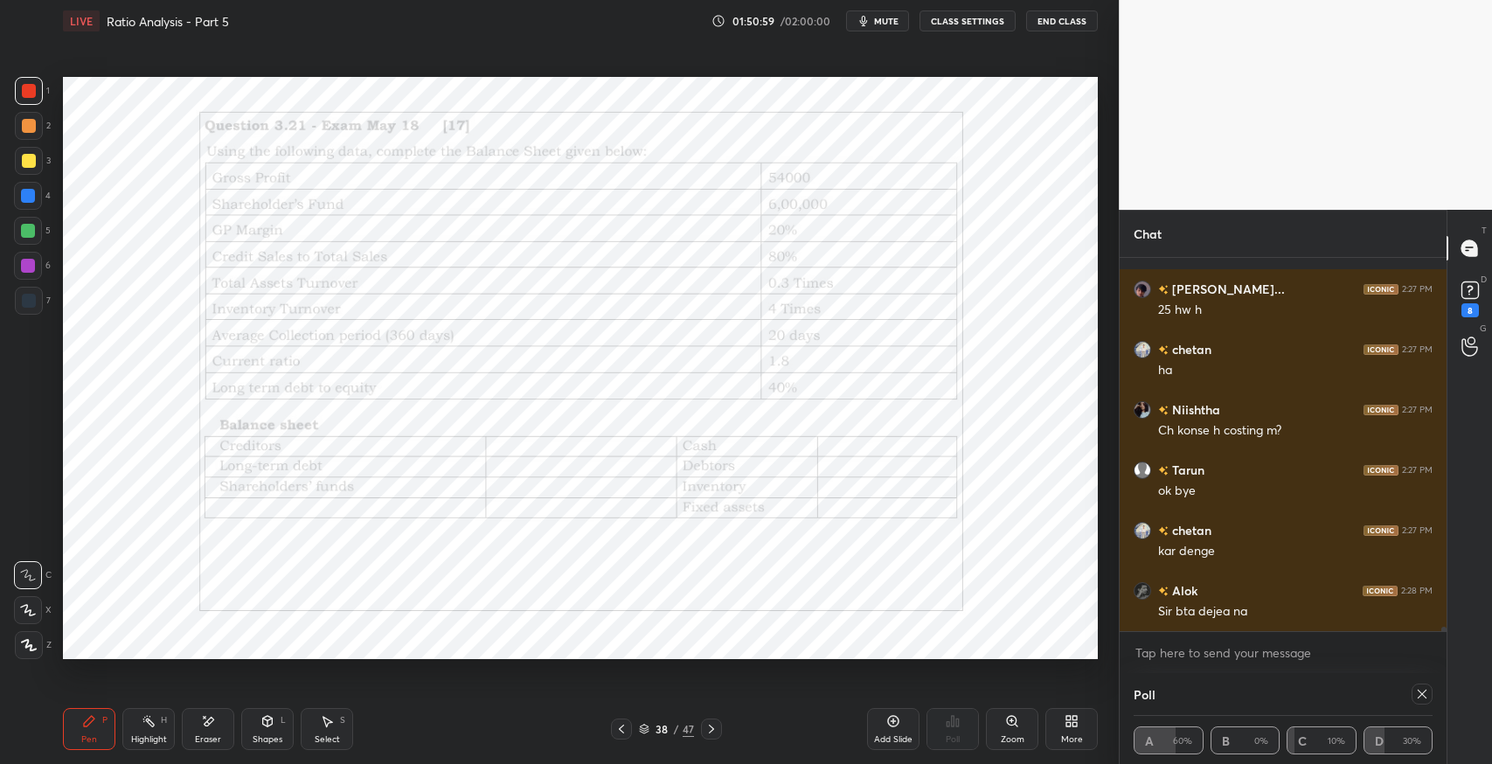
click at [709, 731] on icon at bounding box center [711, 729] width 14 height 14
click at [711, 729] on icon at bounding box center [711, 729] width 14 height 14
click at [626, 736] on div at bounding box center [621, 728] width 21 height 21
click at [622, 733] on icon at bounding box center [621, 729] width 14 height 14
click at [219, 725] on div "Eraser" at bounding box center [208, 729] width 52 height 42
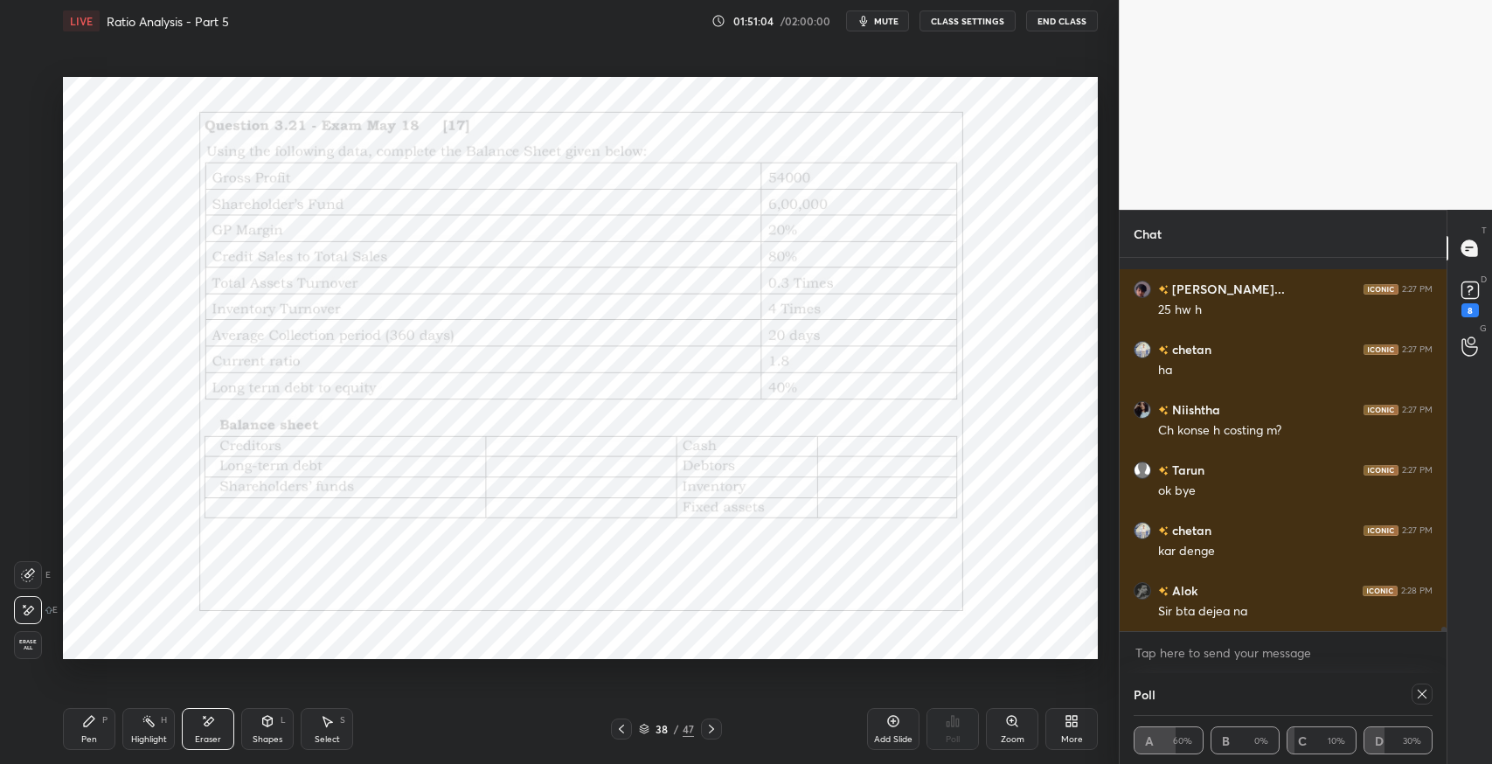
click at [100, 724] on div "Pen P" at bounding box center [89, 729] width 52 height 42
click at [211, 731] on div "Eraser" at bounding box center [208, 729] width 52 height 42
click at [32, 570] on icon at bounding box center [29, 573] width 10 height 9
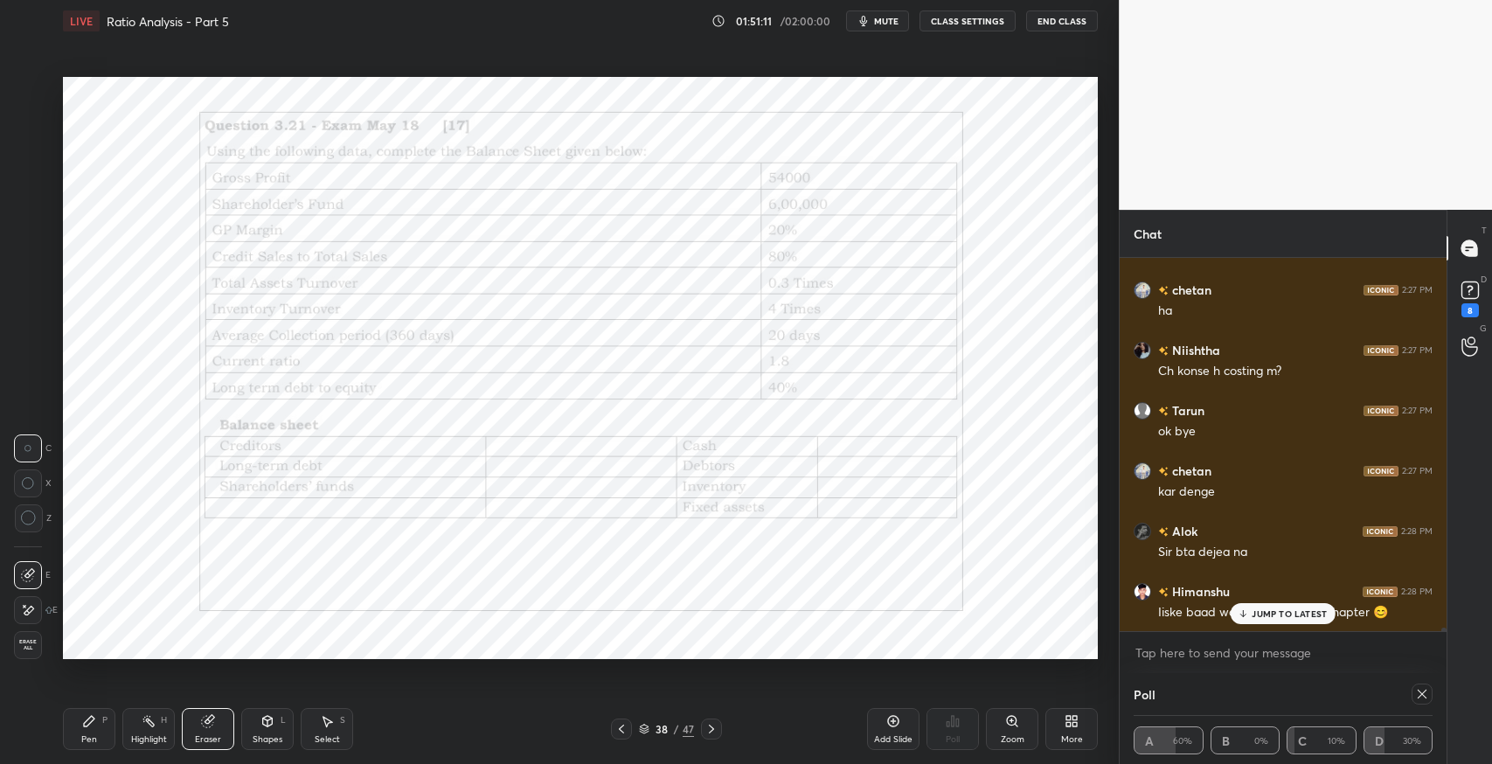
click at [1260, 613] on p "JUMP TO LATEST" at bounding box center [1289, 613] width 75 height 10
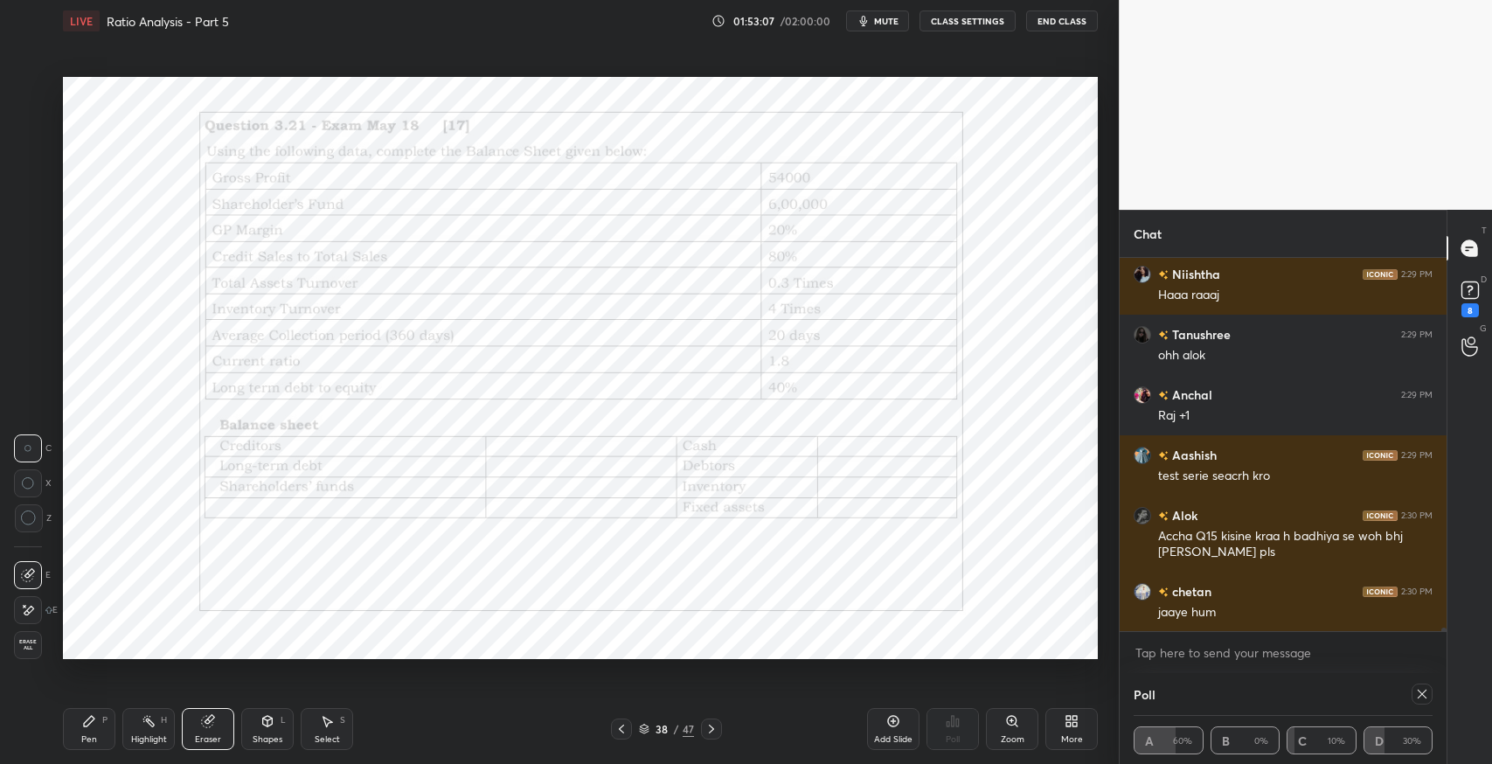
scroll to position [37723, 0]
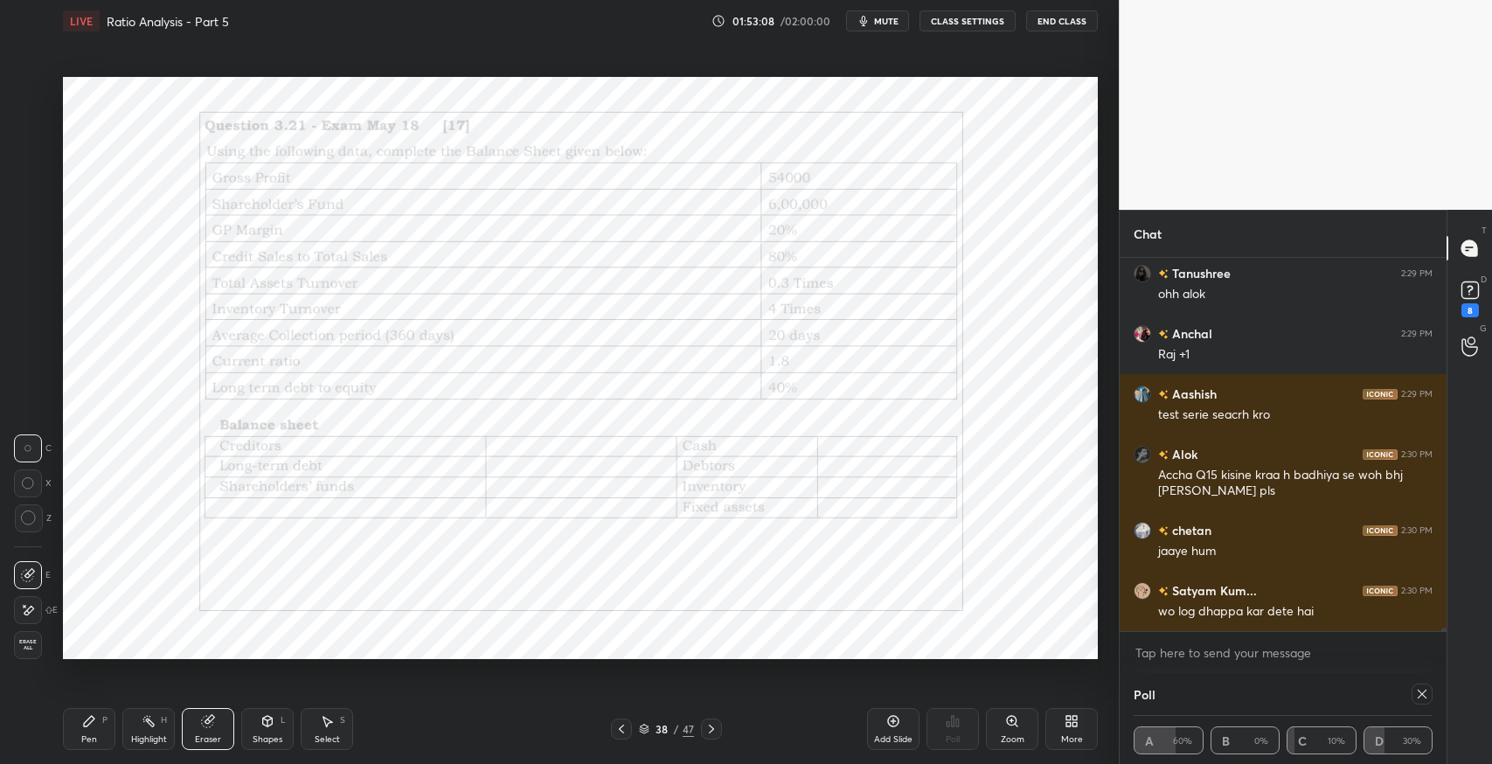
click at [621, 728] on icon at bounding box center [621, 729] width 14 height 14
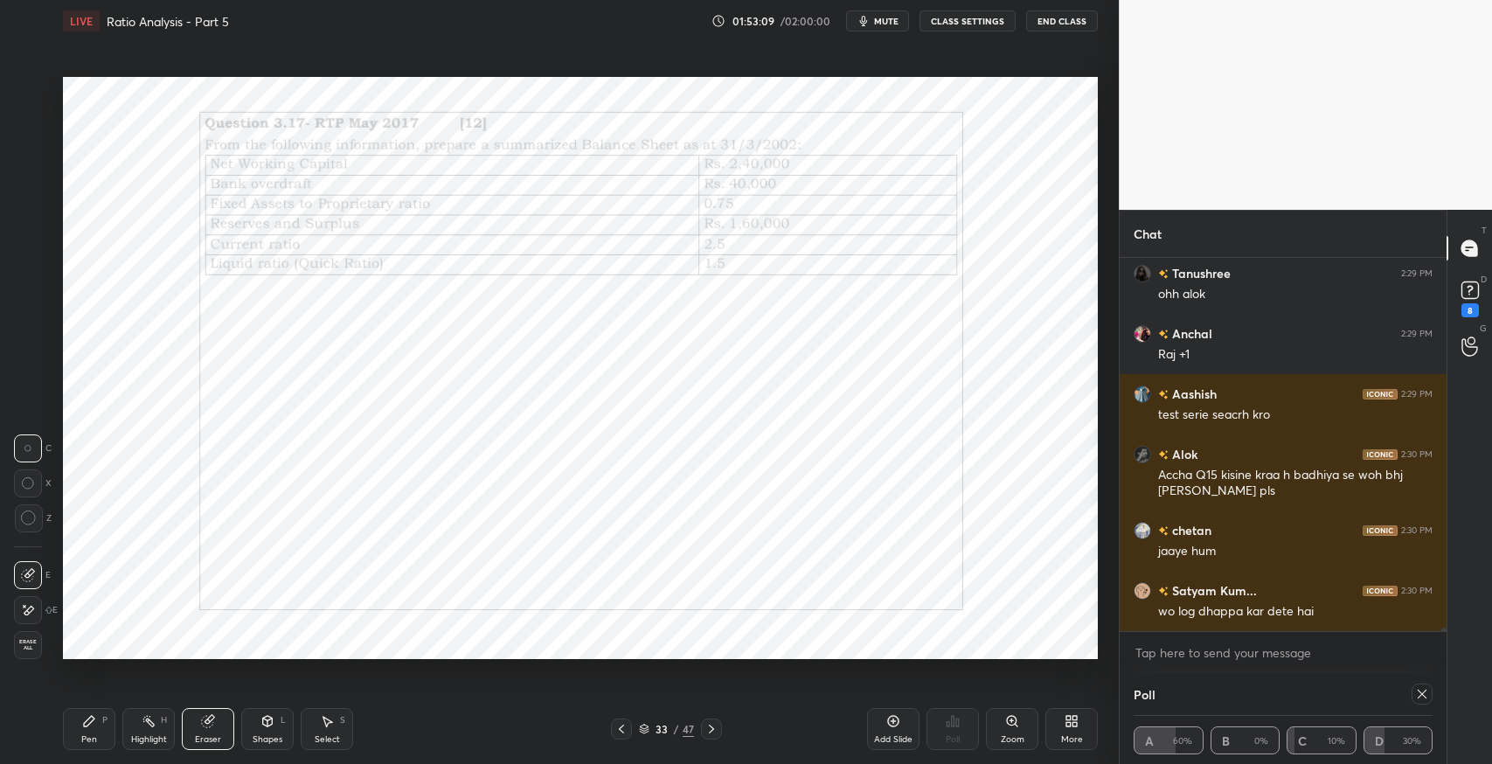
click at [621, 729] on icon at bounding box center [621, 729] width 14 height 14
click at [621, 728] on icon at bounding box center [621, 729] width 14 height 14
click at [621, 729] on icon at bounding box center [621, 729] width 14 height 14
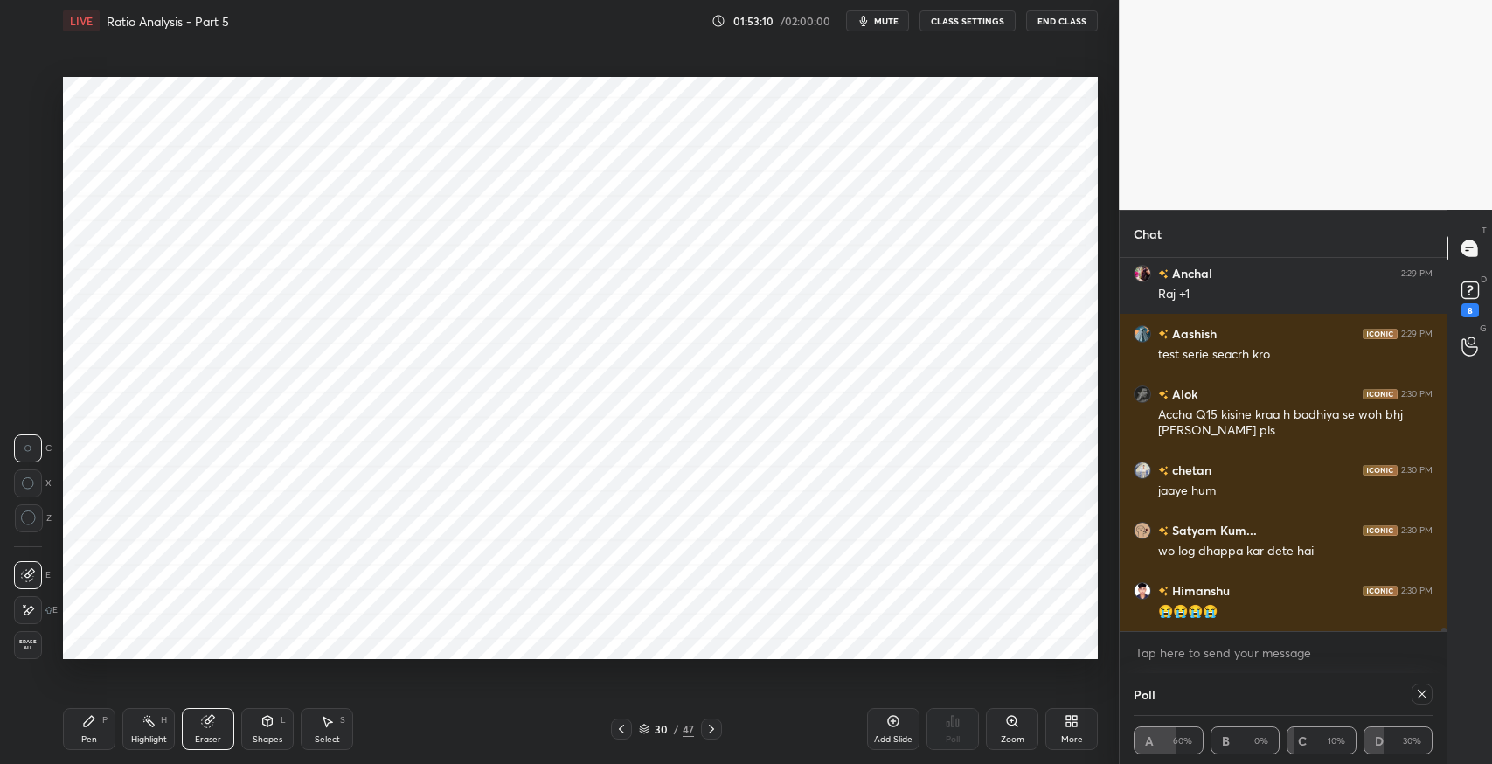
click at [621, 734] on icon at bounding box center [621, 729] width 14 height 14
click at [621, 733] on icon at bounding box center [621, 729] width 14 height 14
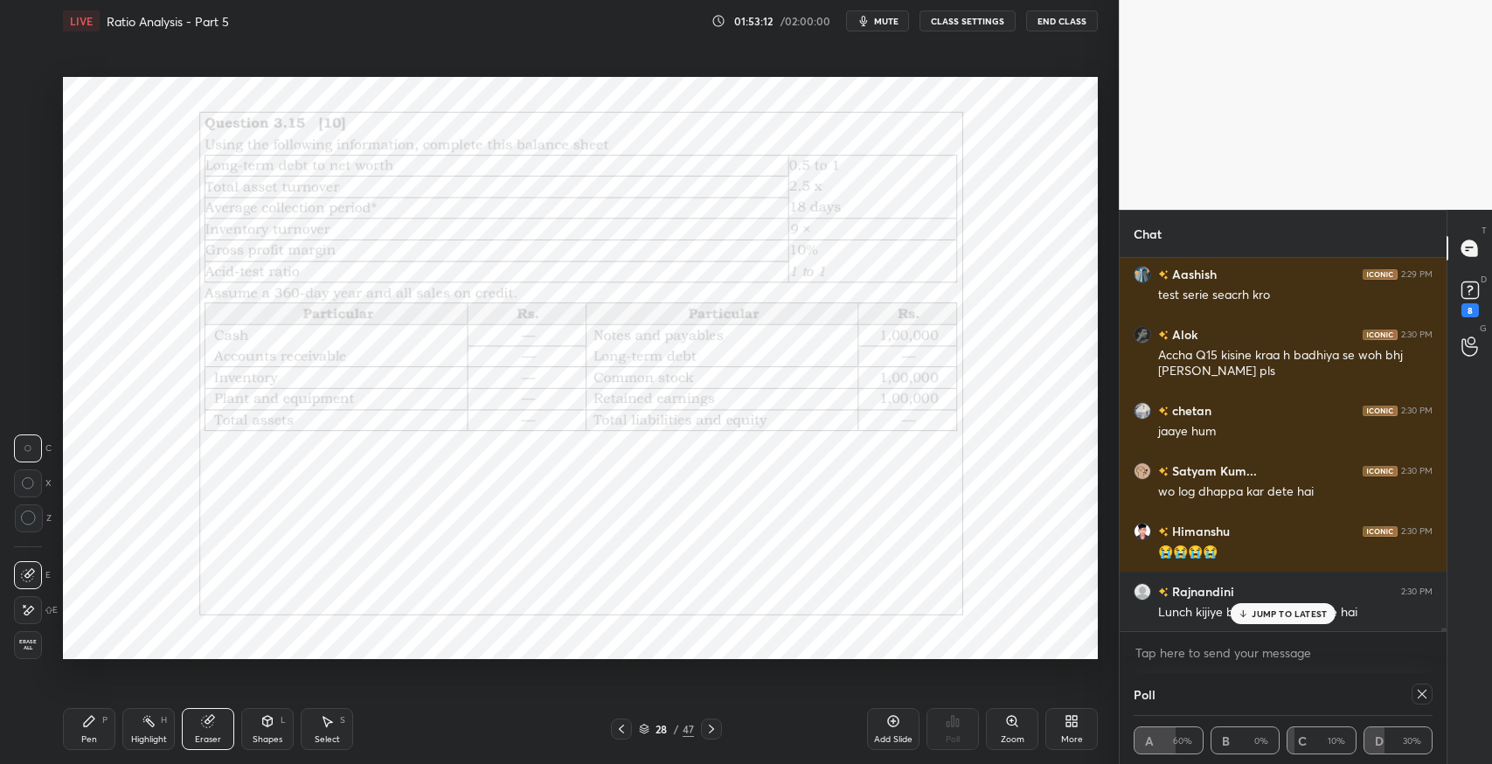
click at [621, 728] on icon at bounding box center [621, 729] width 14 height 14
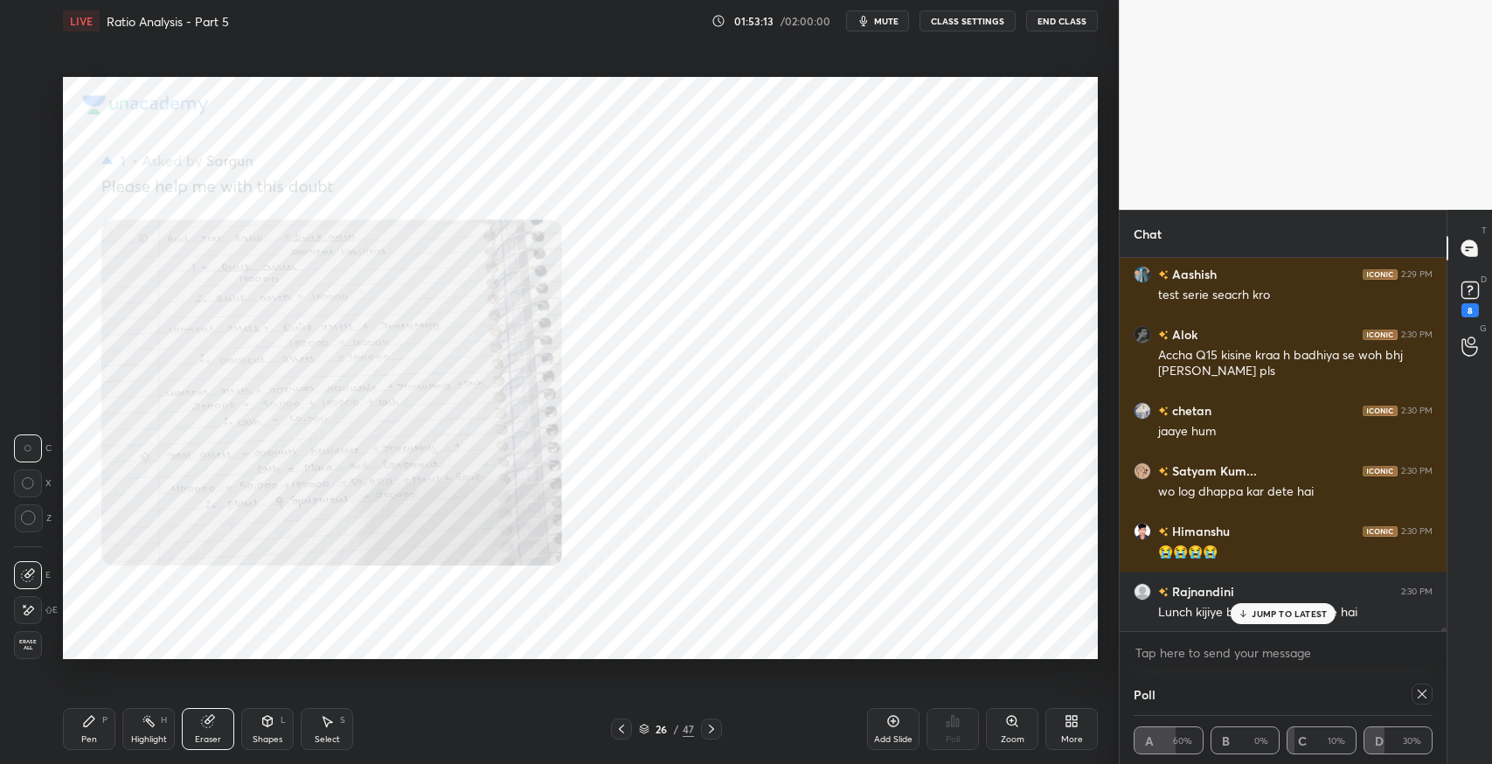
scroll to position [37904, 0]
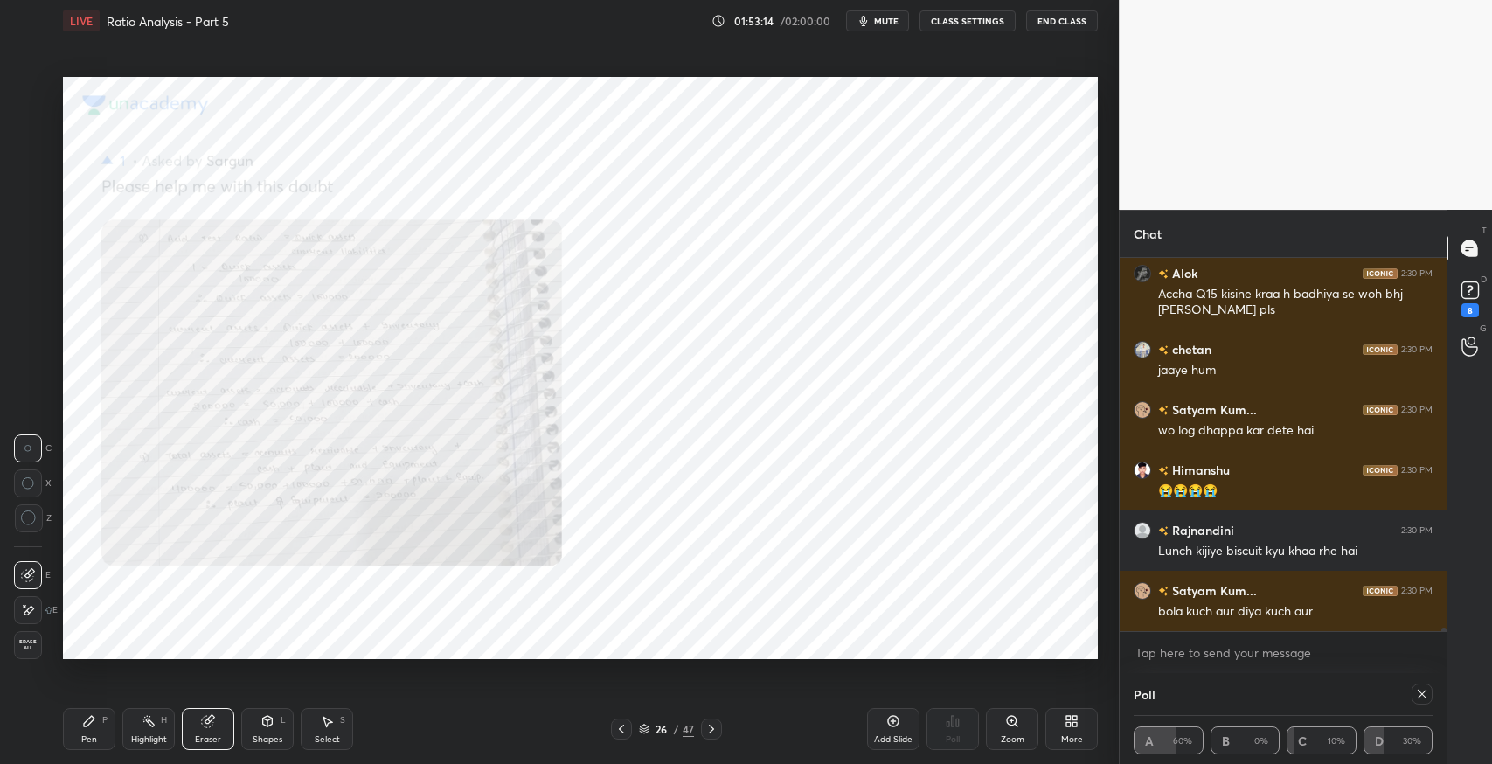
click at [621, 728] on icon at bounding box center [621, 729] width 14 height 14
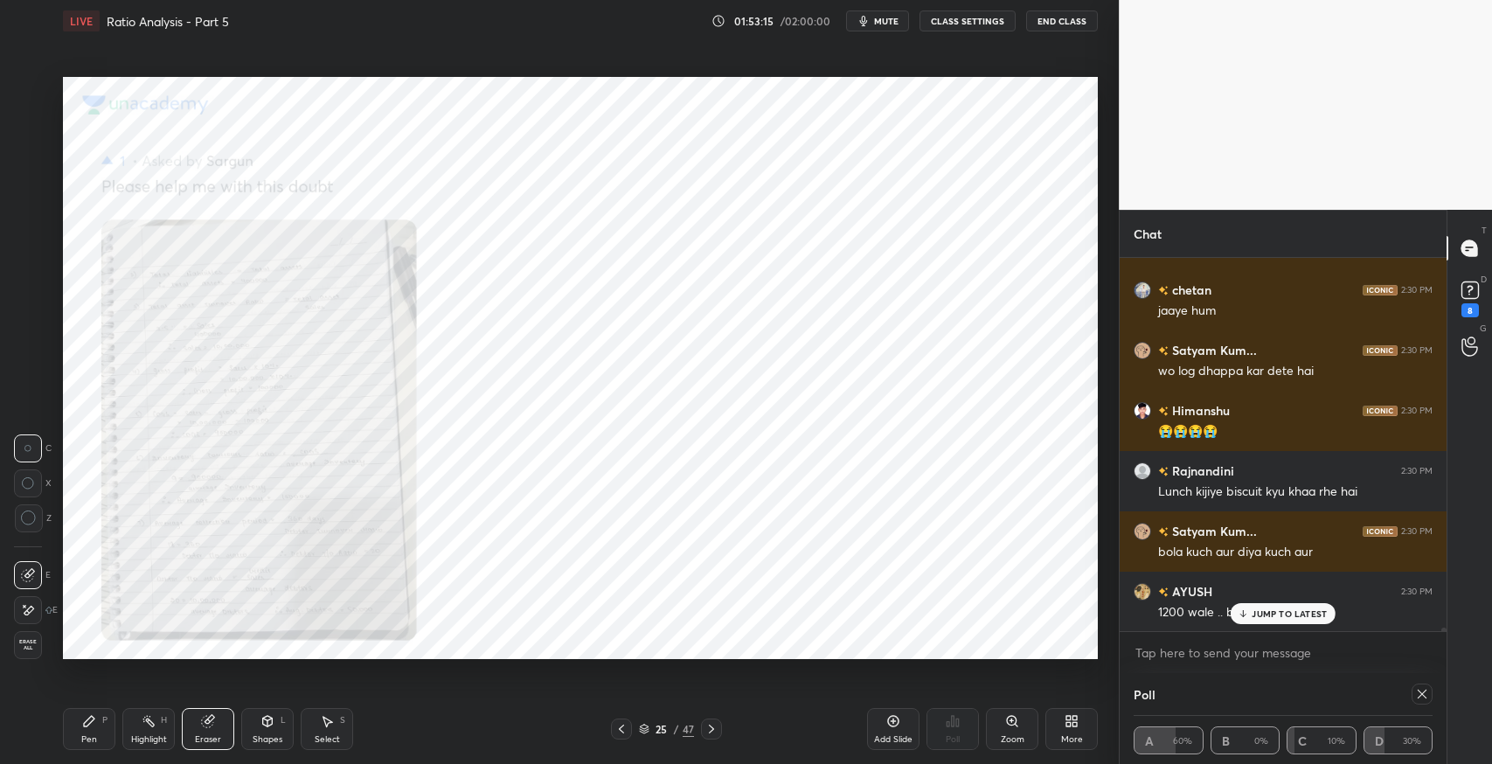
click at [621, 728] on icon at bounding box center [621, 729] width 14 height 14
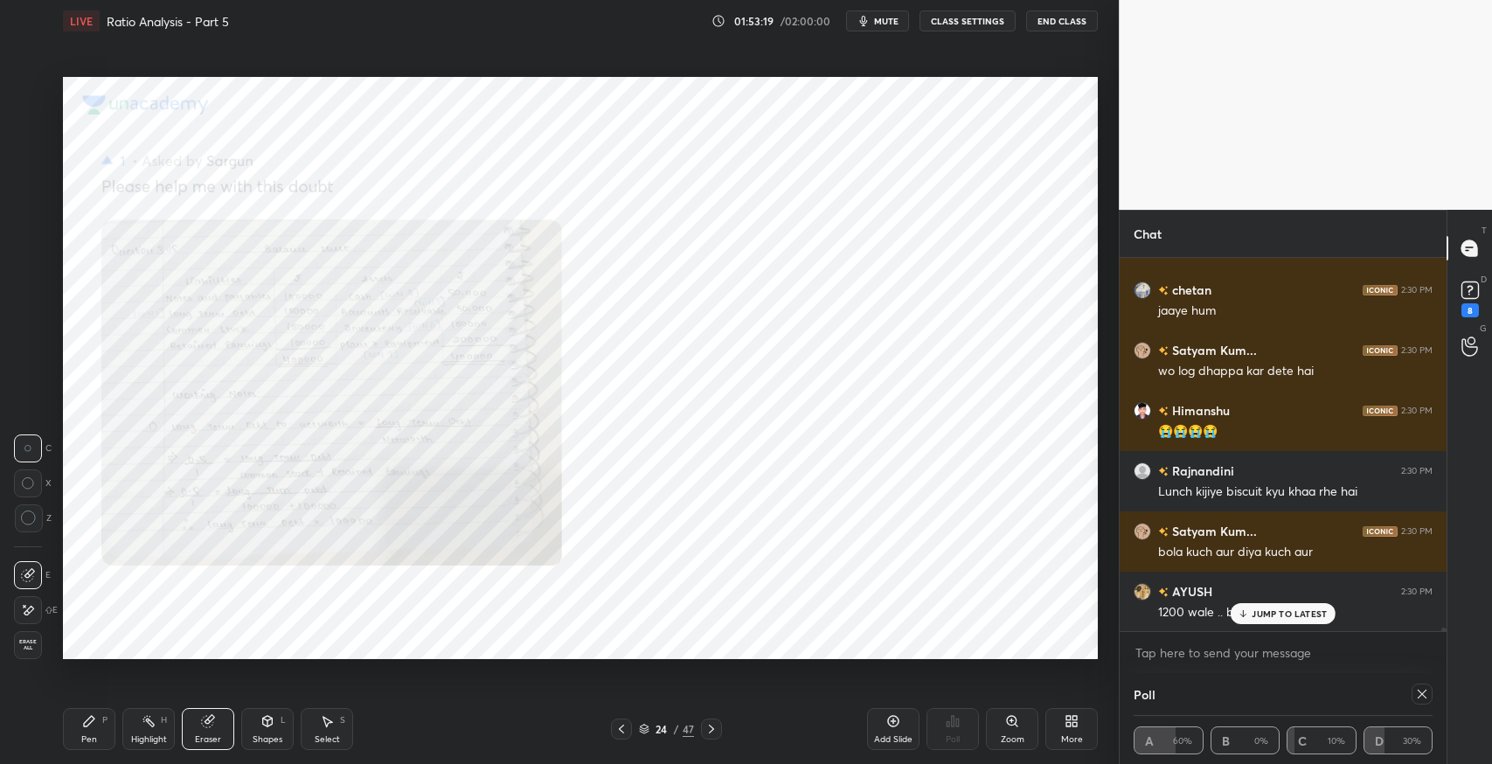
click at [28, 654] on div "Erase all" at bounding box center [28, 645] width 28 height 28
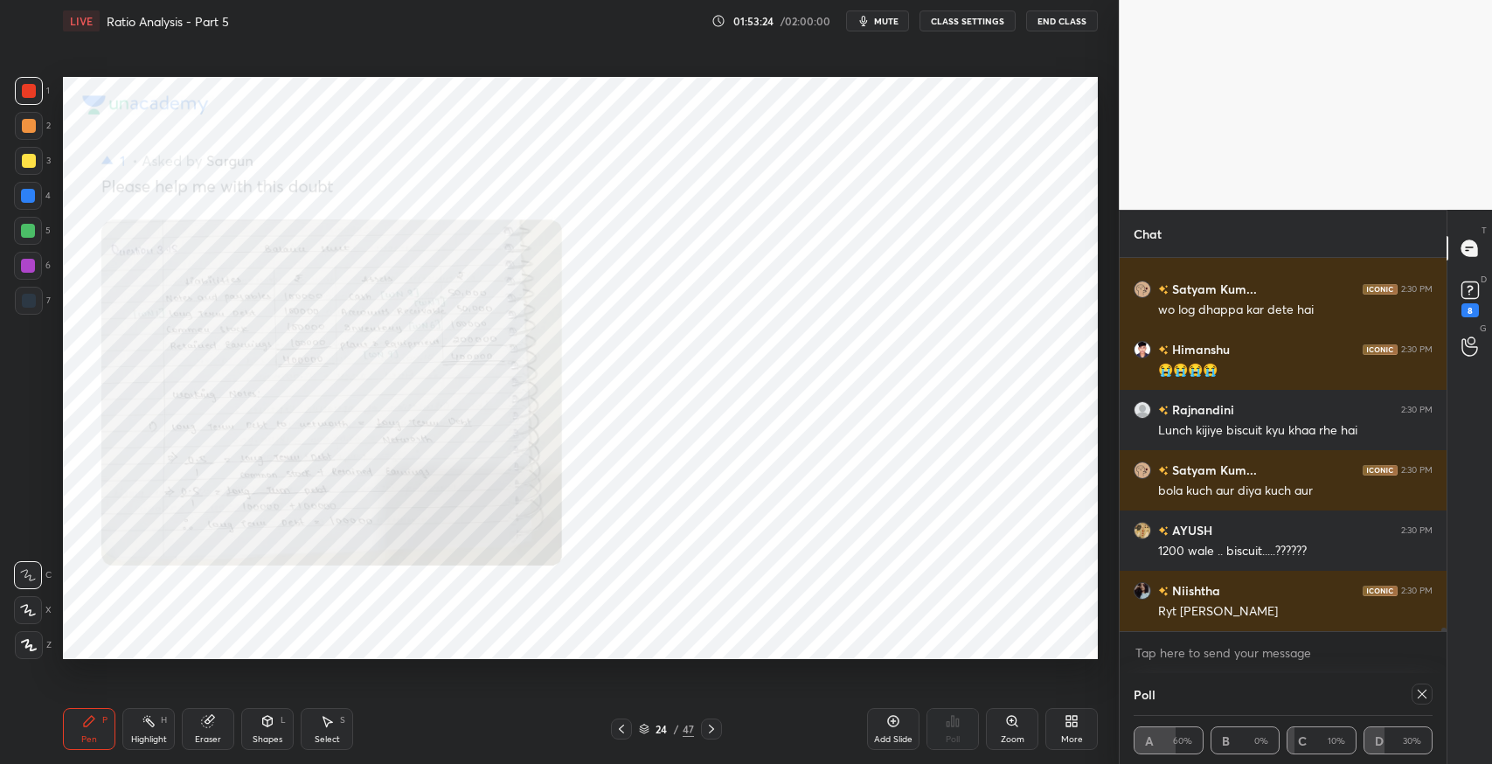
scroll to position [38085, 0]
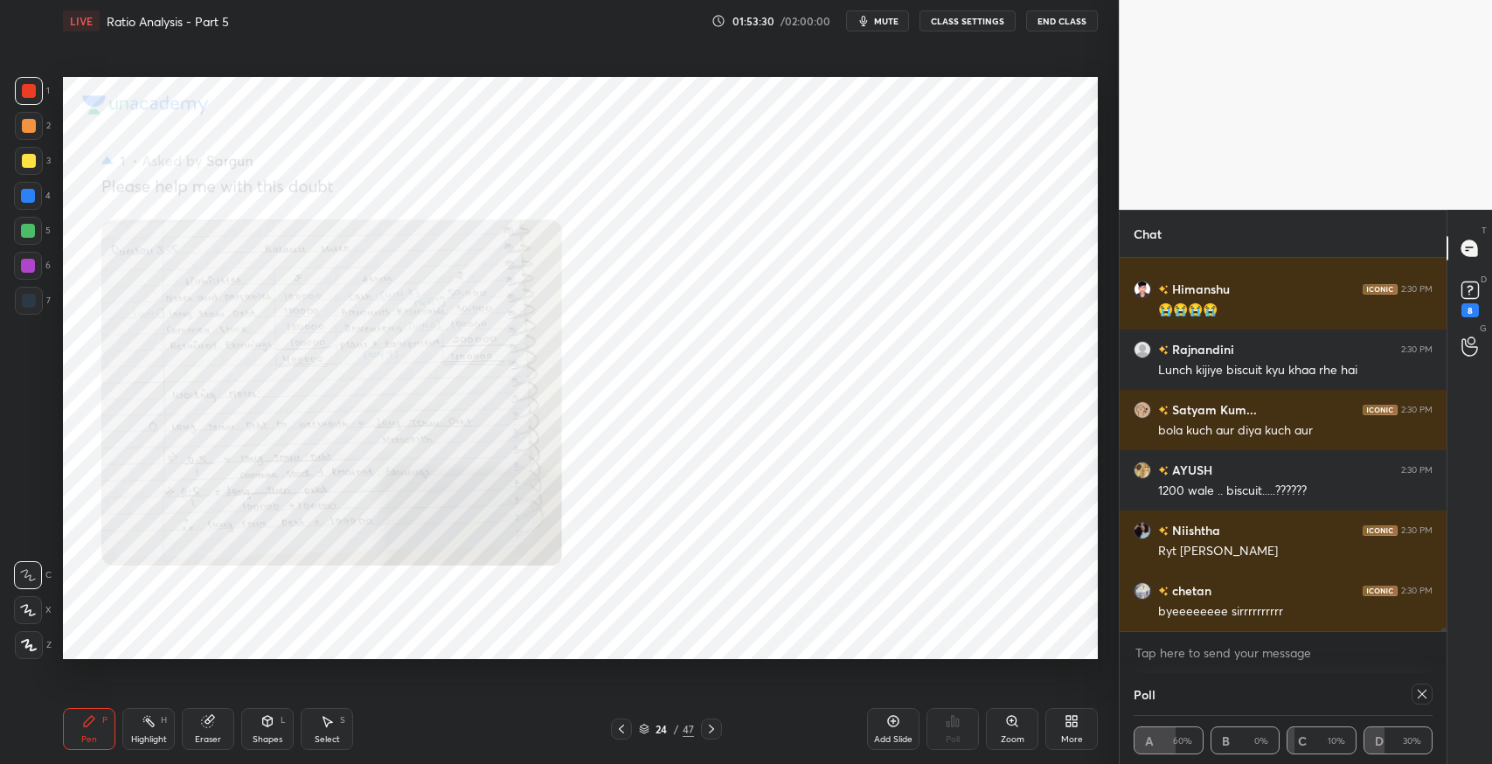
click at [713, 726] on icon at bounding box center [711, 729] width 14 height 14
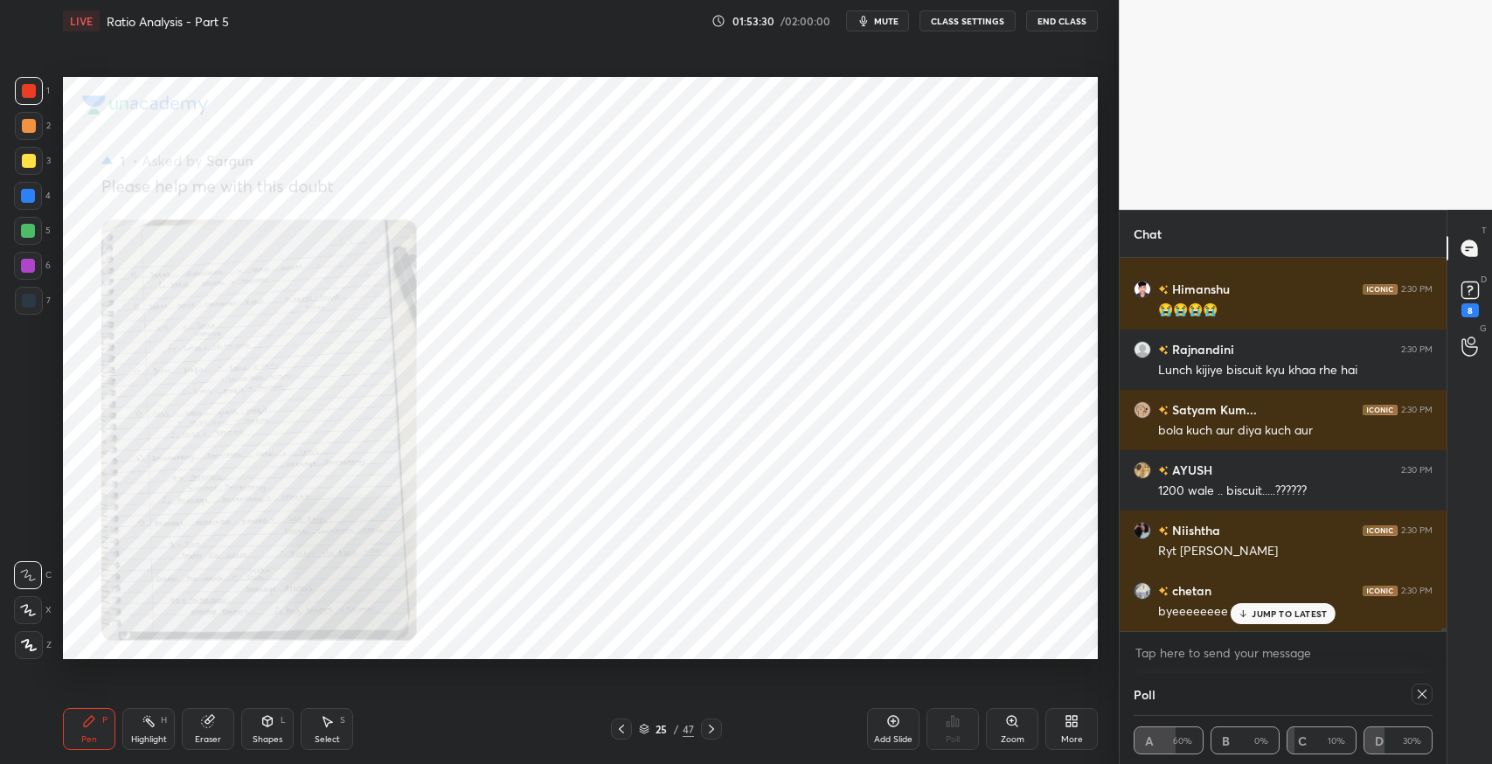
scroll to position [38144, 0]
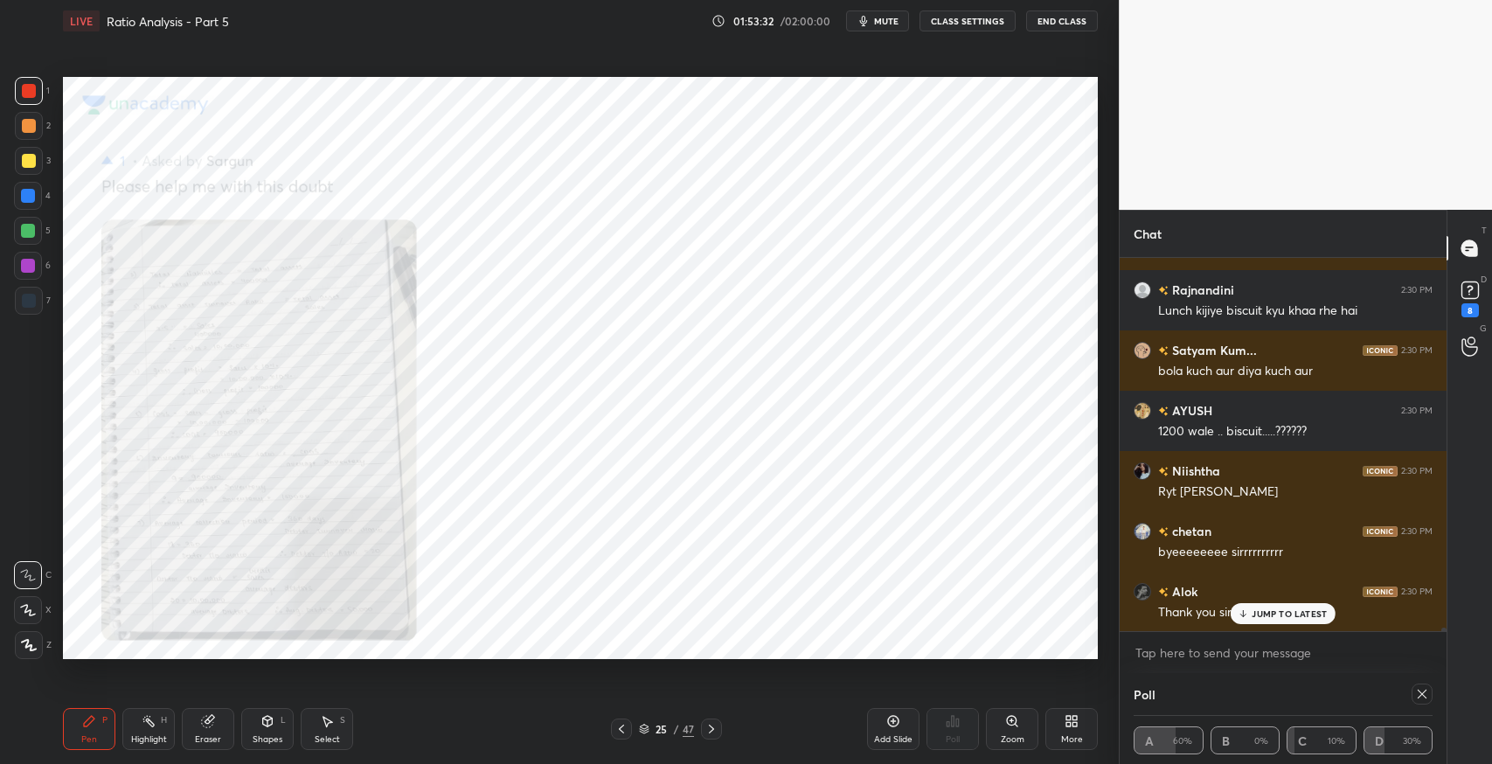
drag, startPoint x: 208, startPoint y: 737, endPoint x: 83, endPoint y: 690, distance: 133.3
click at [205, 735] on div "Eraser" at bounding box center [208, 739] width 26 height 9
click at [38, 649] on span "Erase all" at bounding box center [28, 645] width 26 height 12
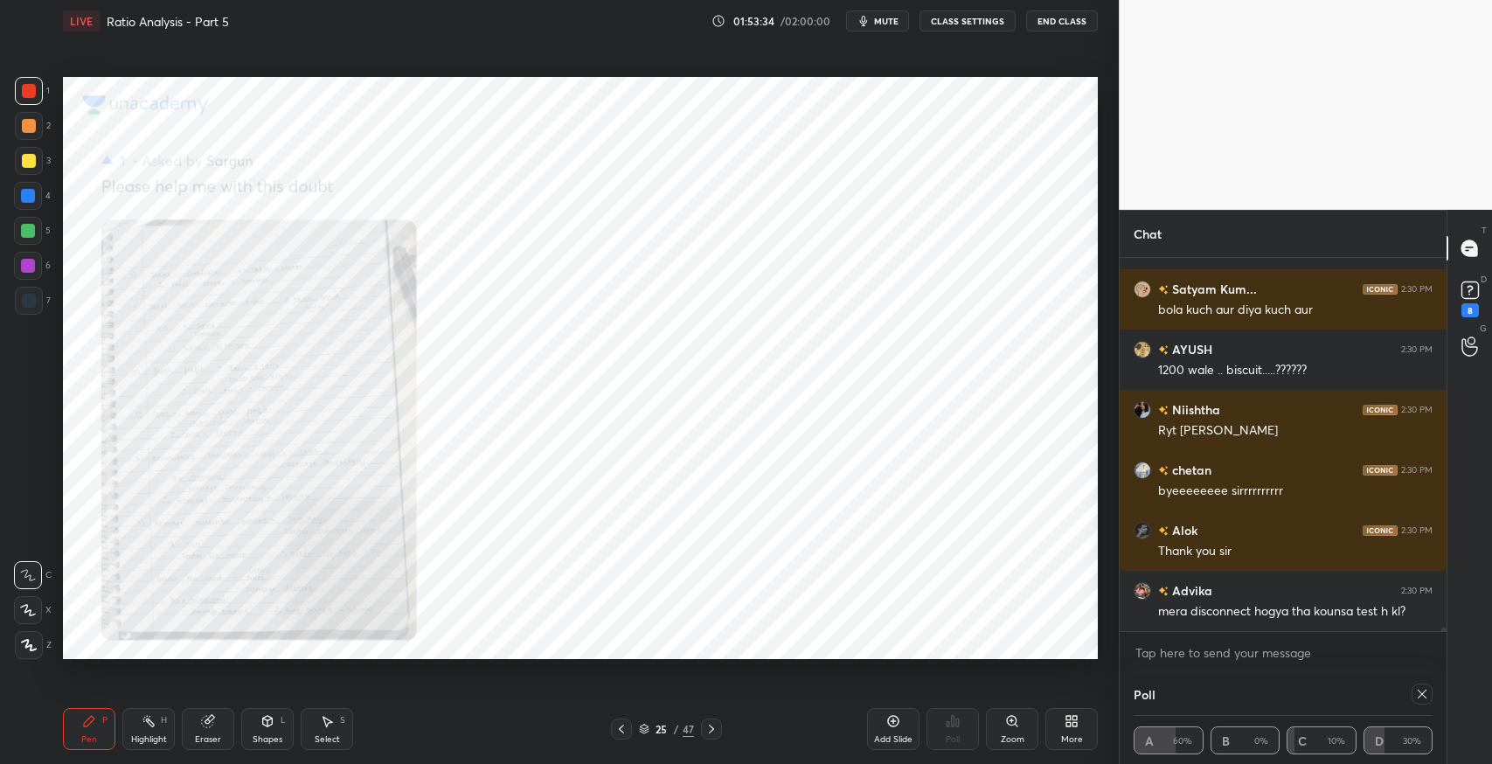
scroll to position [38386, 0]
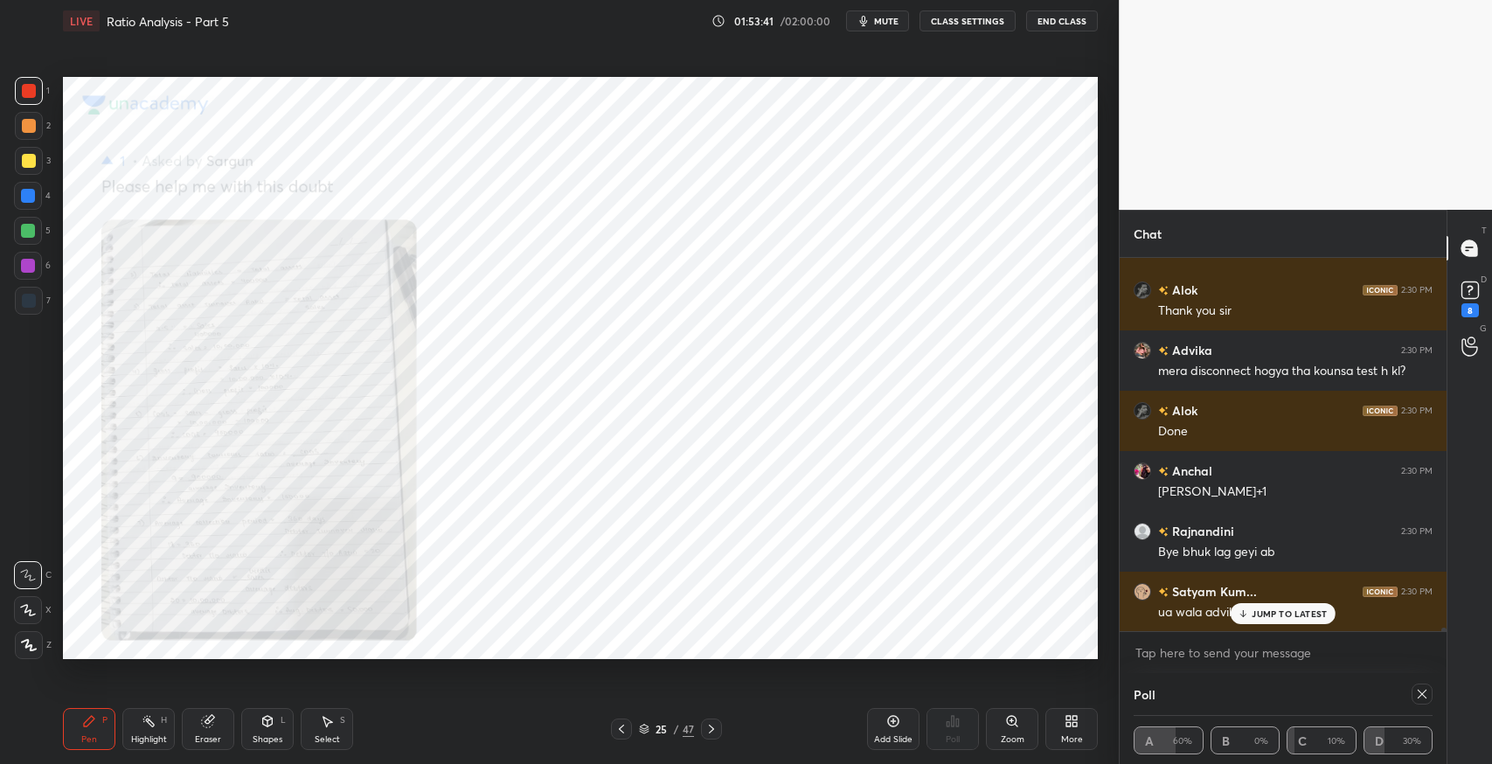
click at [706, 739] on div "Pen P Highlight H Eraser Shapes L Select S 25 / 47 Add Slide Poll Zoom More" at bounding box center [580, 729] width 1035 height 70
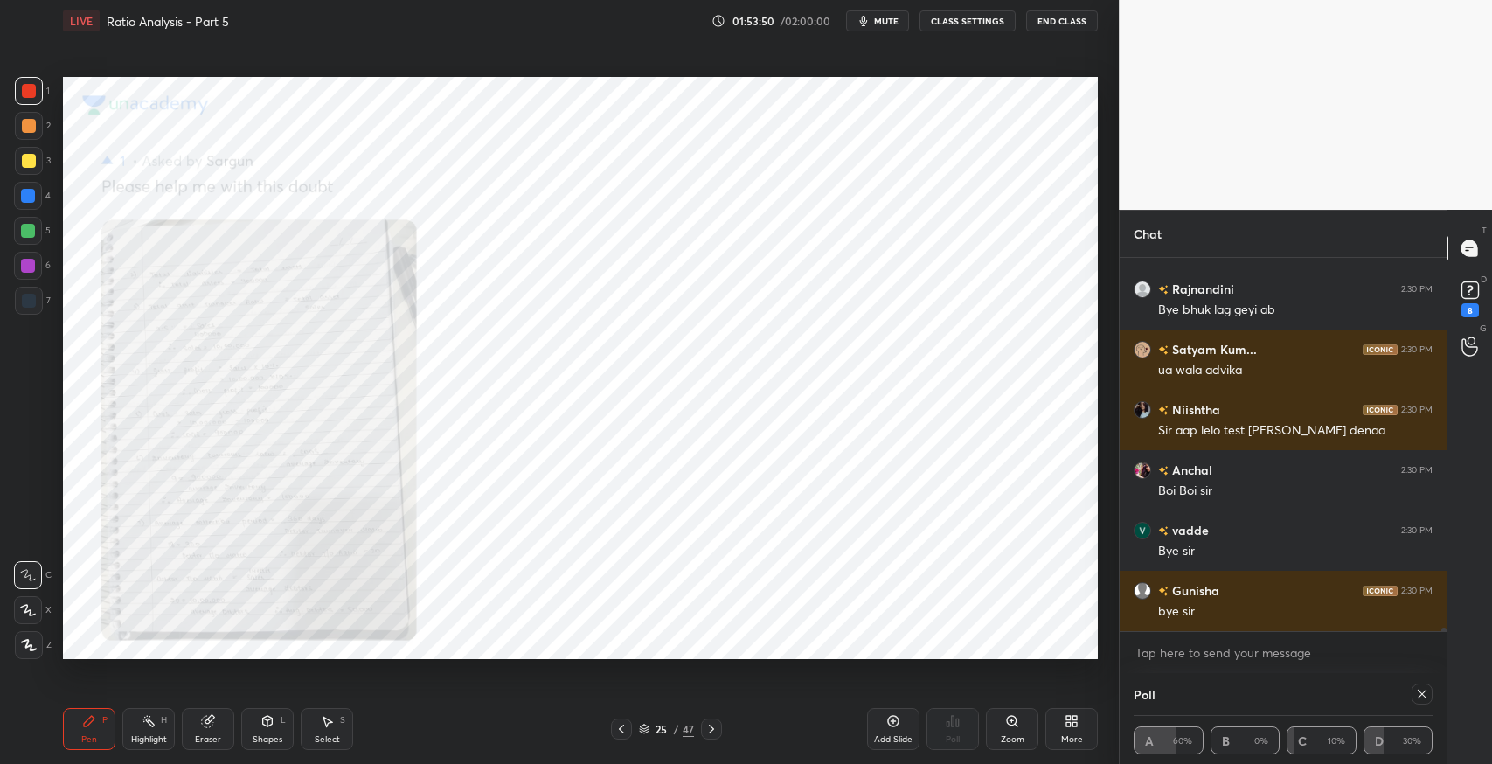
scroll to position [38748, 0]
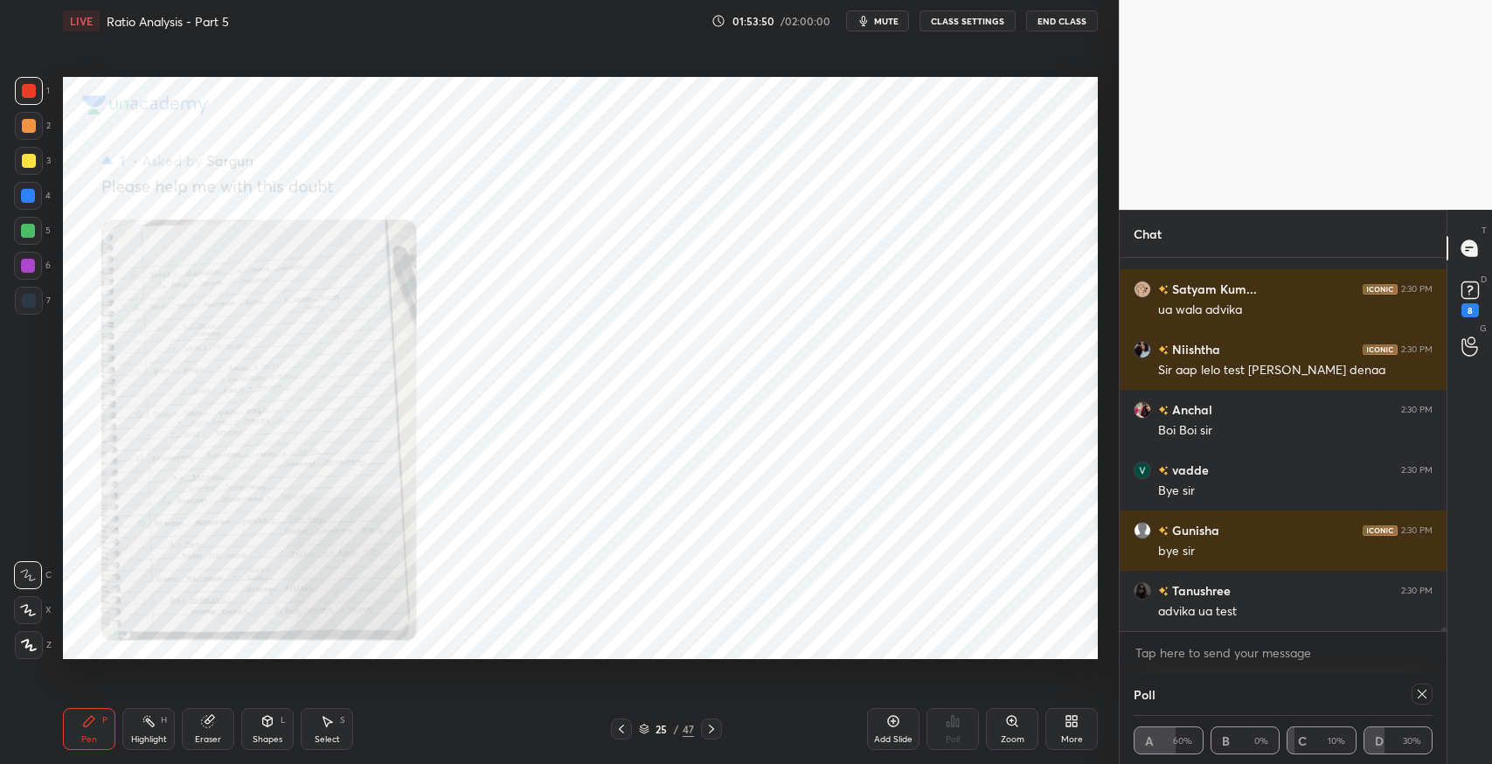
click at [712, 734] on icon at bounding box center [711, 729] width 14 height 14
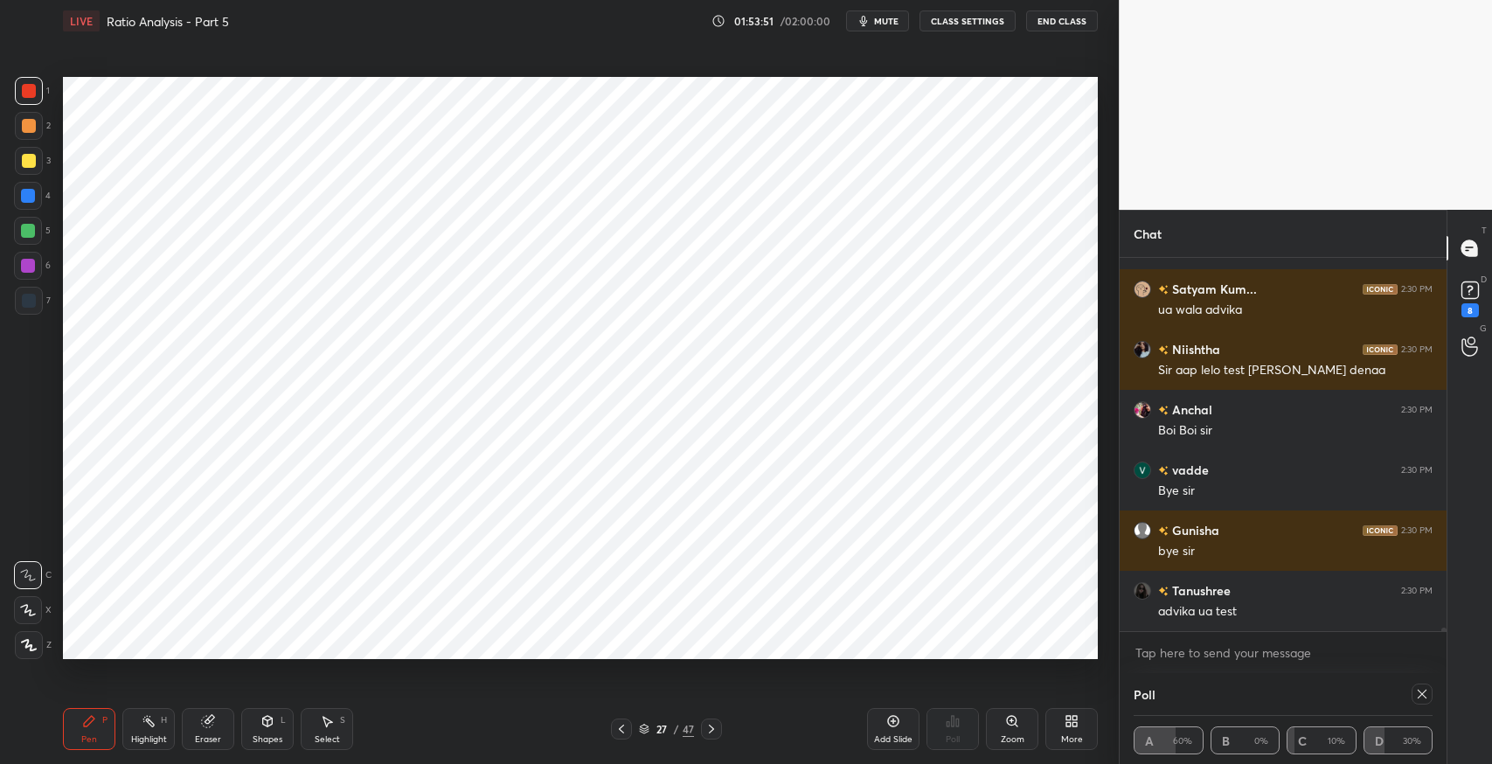
click at [712, 734] on icon at bounding box center [711, 729] width 14 height 14
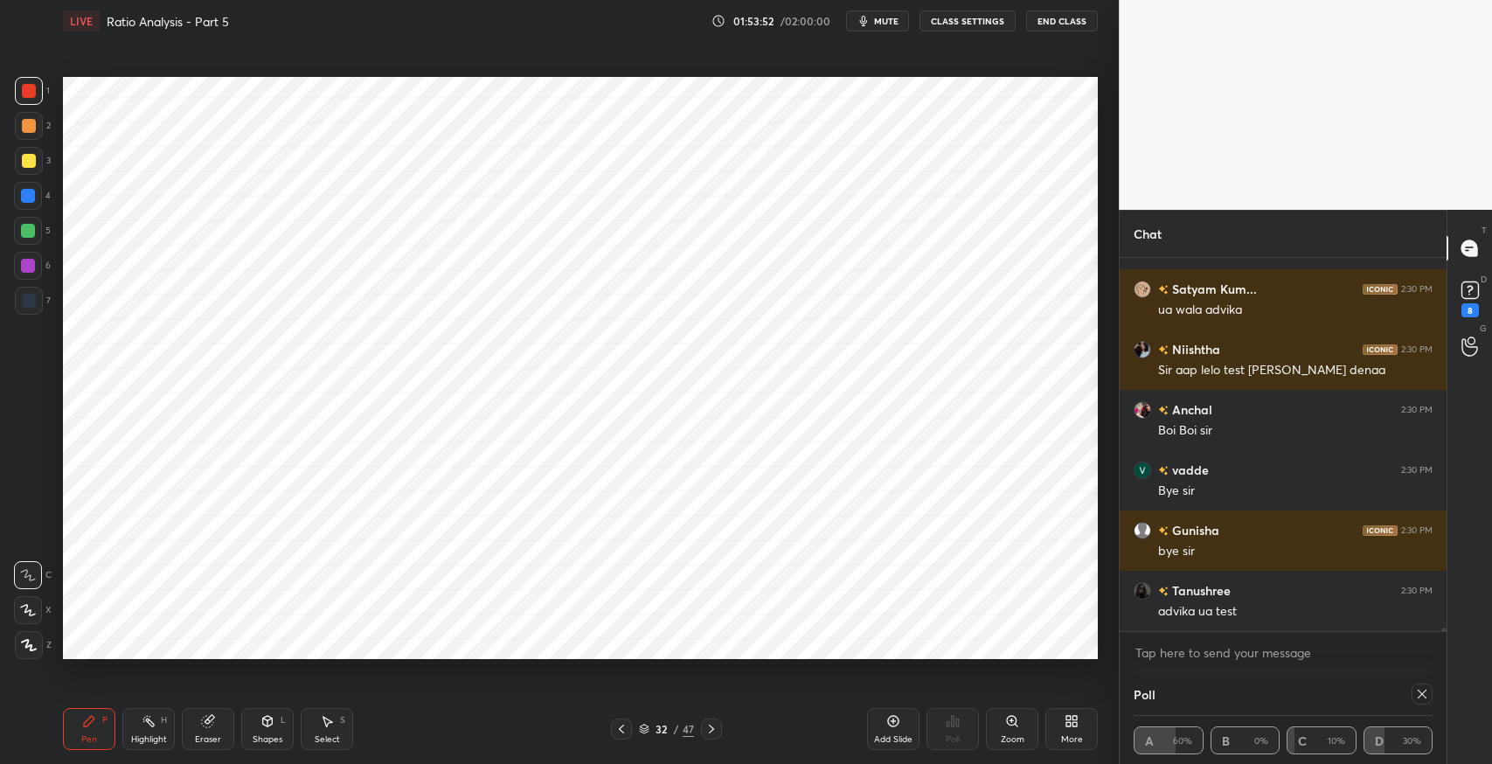
click at [712, 734] on icon at bounding box center [711, 729] width 14 height 14
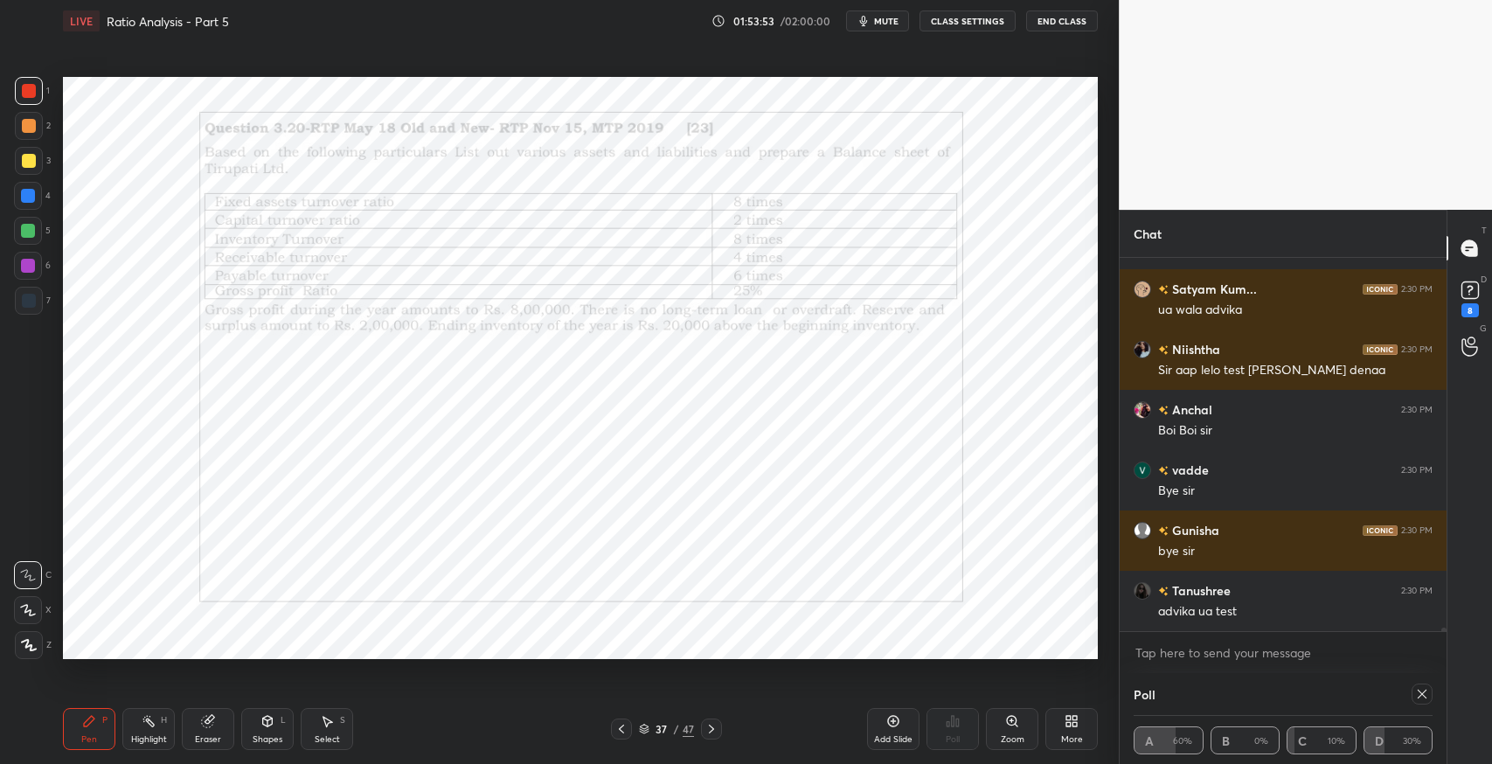
click at [712, 734] on icon at bounding box center [711, 729] width 14 height 14
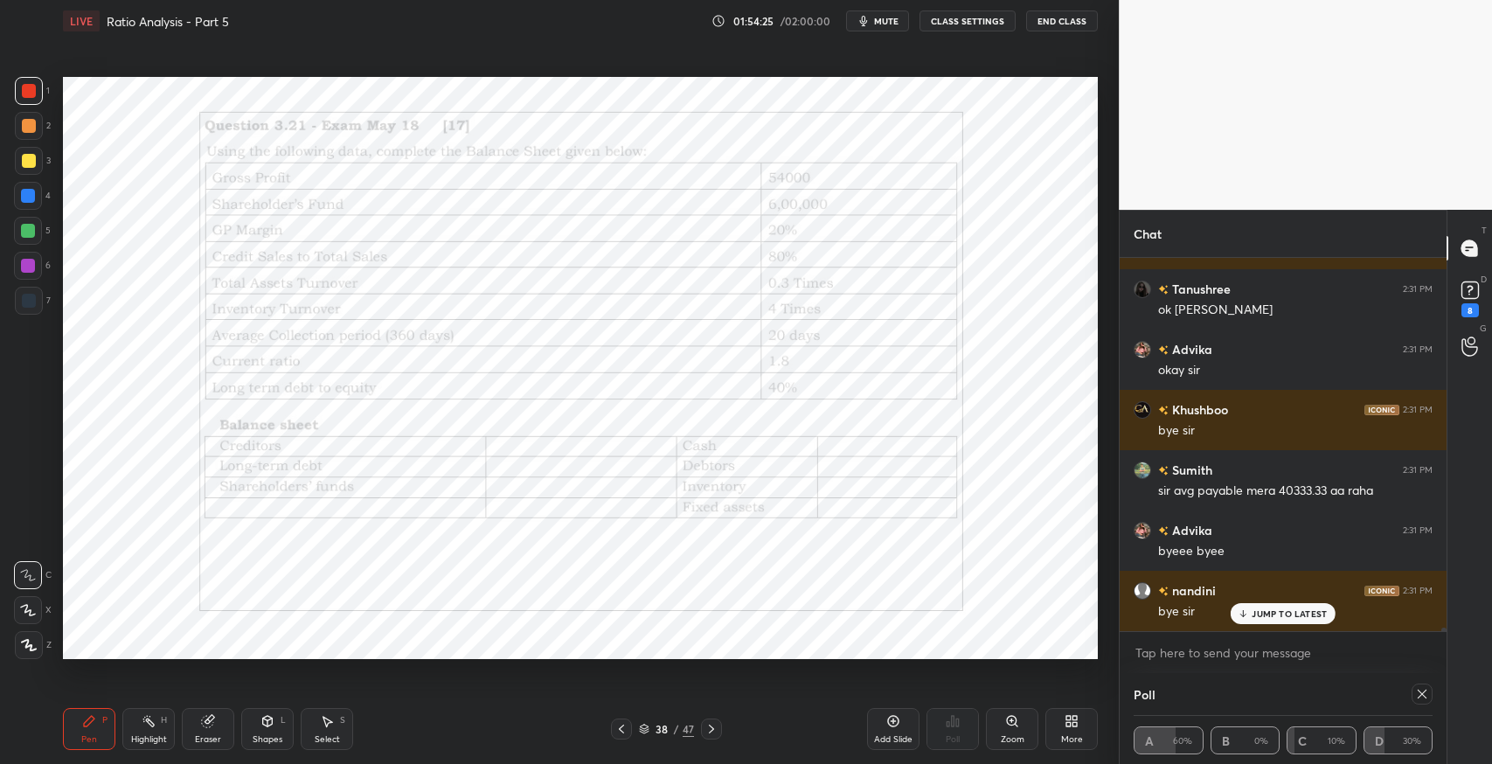
scroll to position [39411, 0]
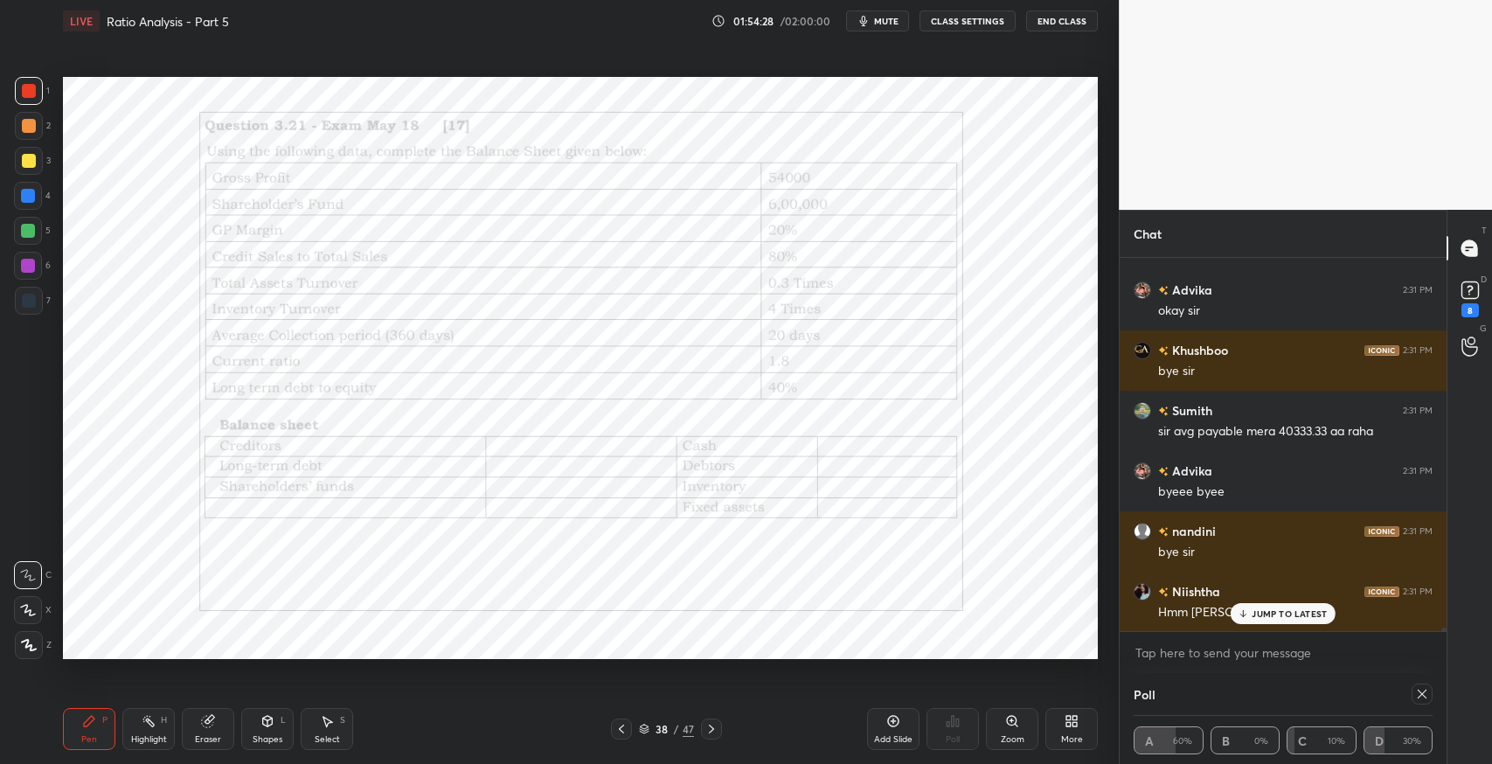
click at [621, 722] on icon at bounding box center [621, 729] width 14 height 14
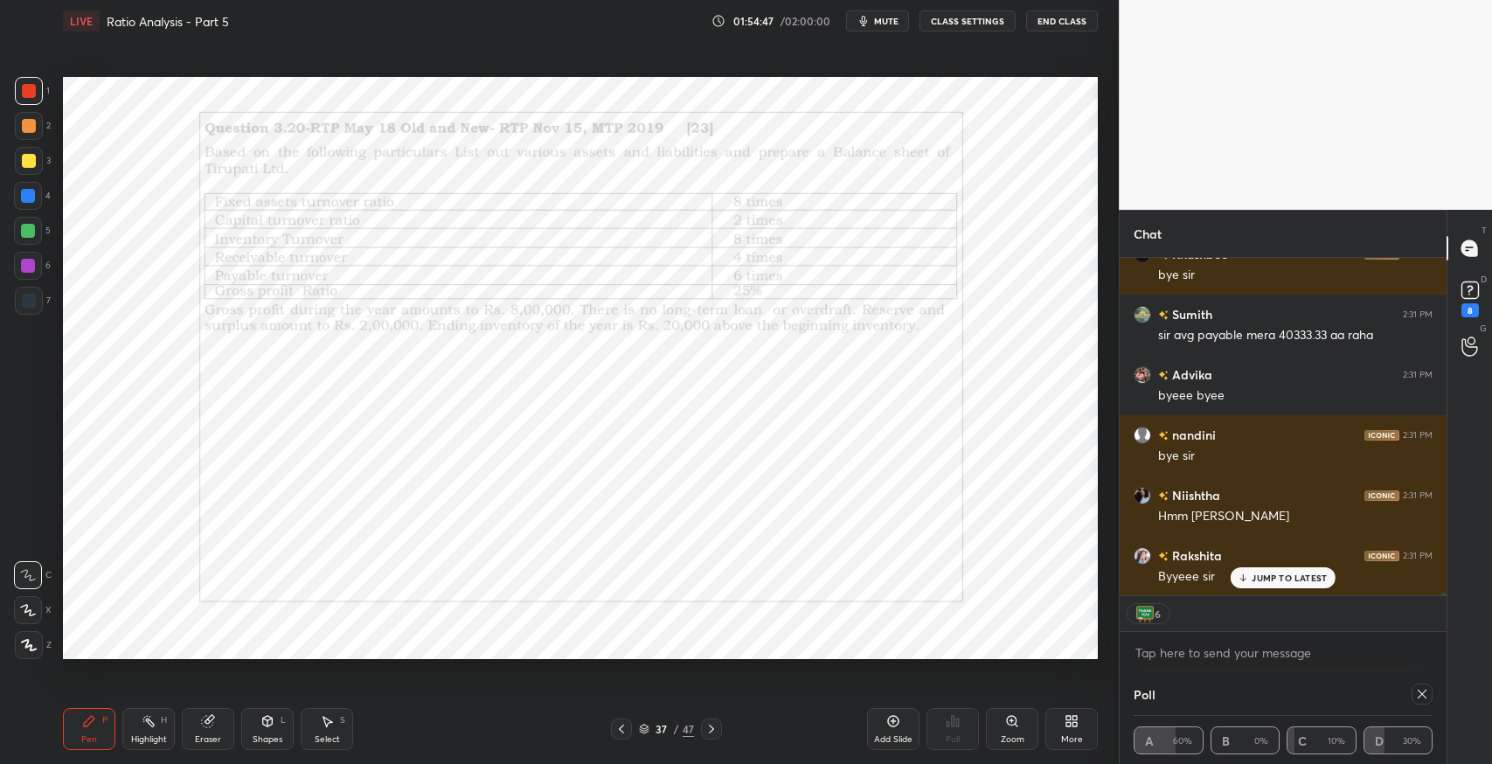
scroll to position [39568, 0]
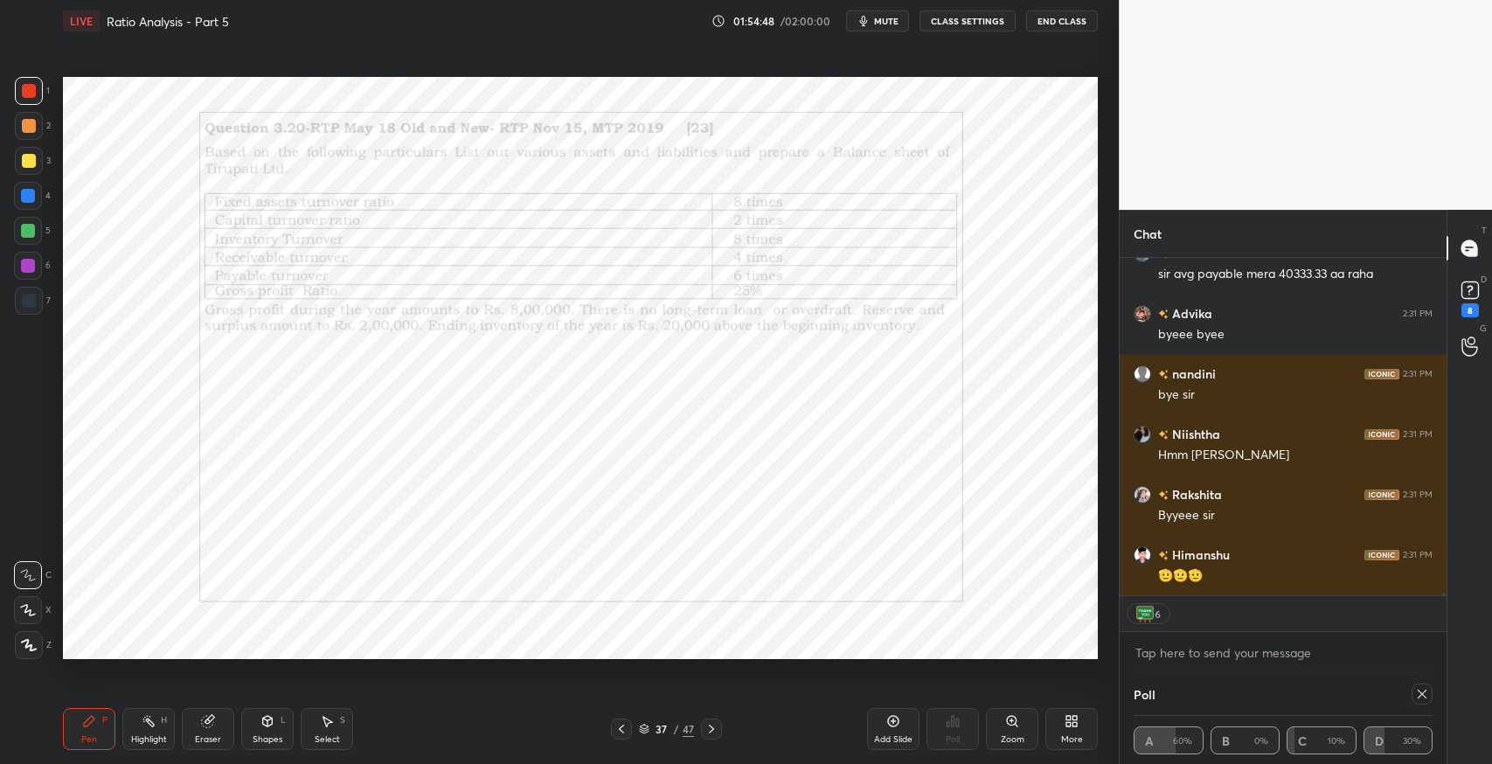
click at [714, 729] on icon at bounding box center [711, 729] width 14 height 14
click at [627, 722] on icon at bounding box center [621, 729] width 14 height 14
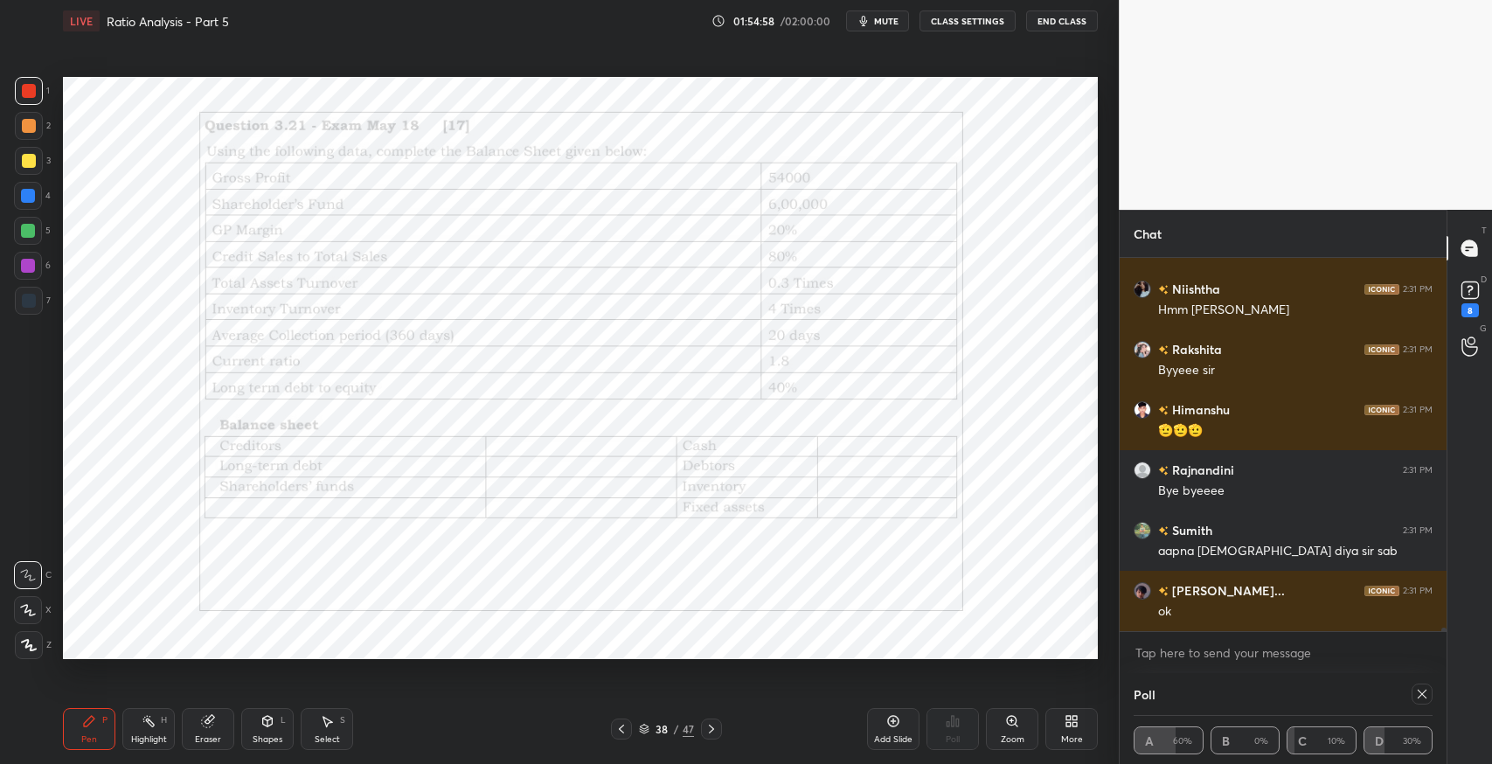
scroll to position [39773, 0]
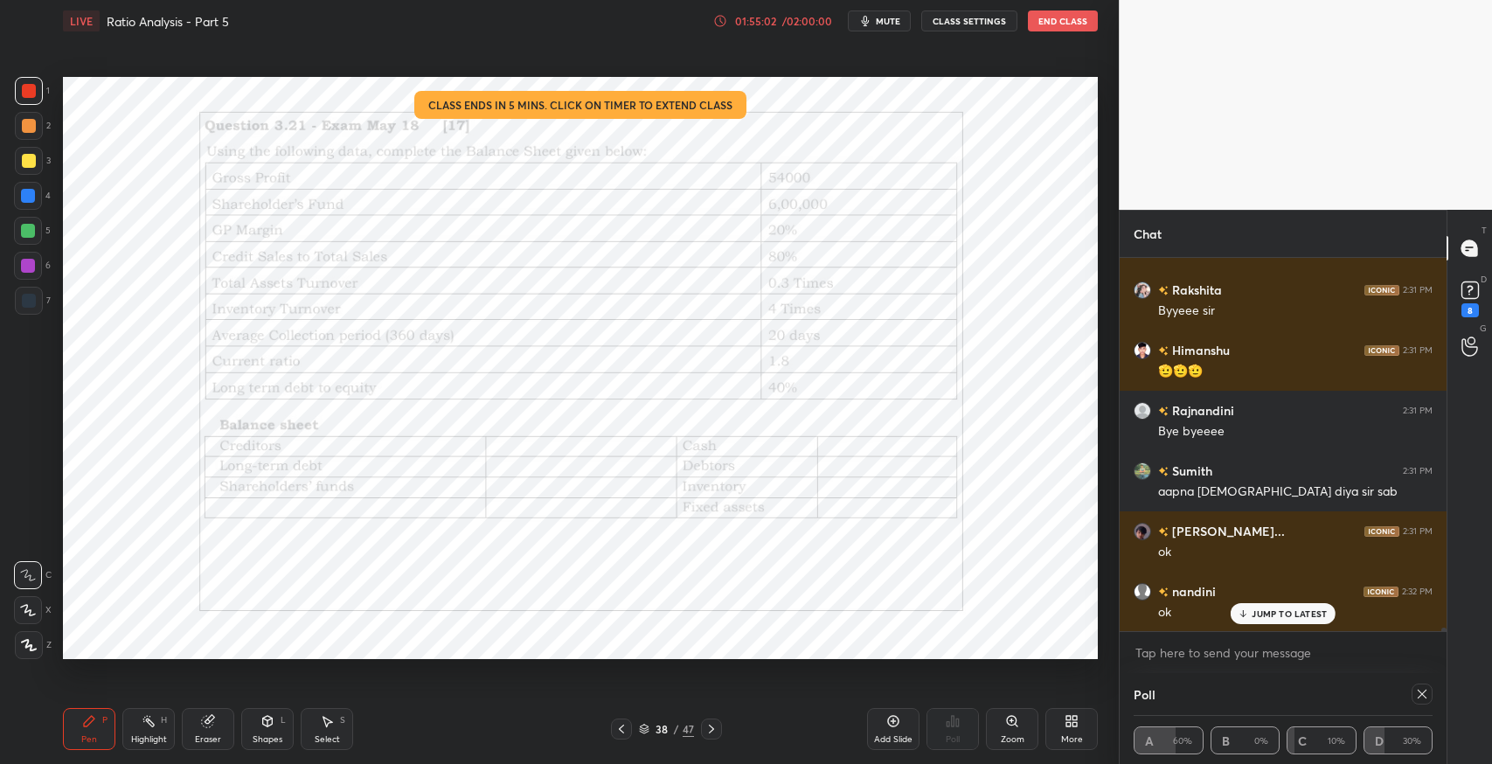
click at [706, 726] on icon at bounding box center [711, 729] width 14 height 14
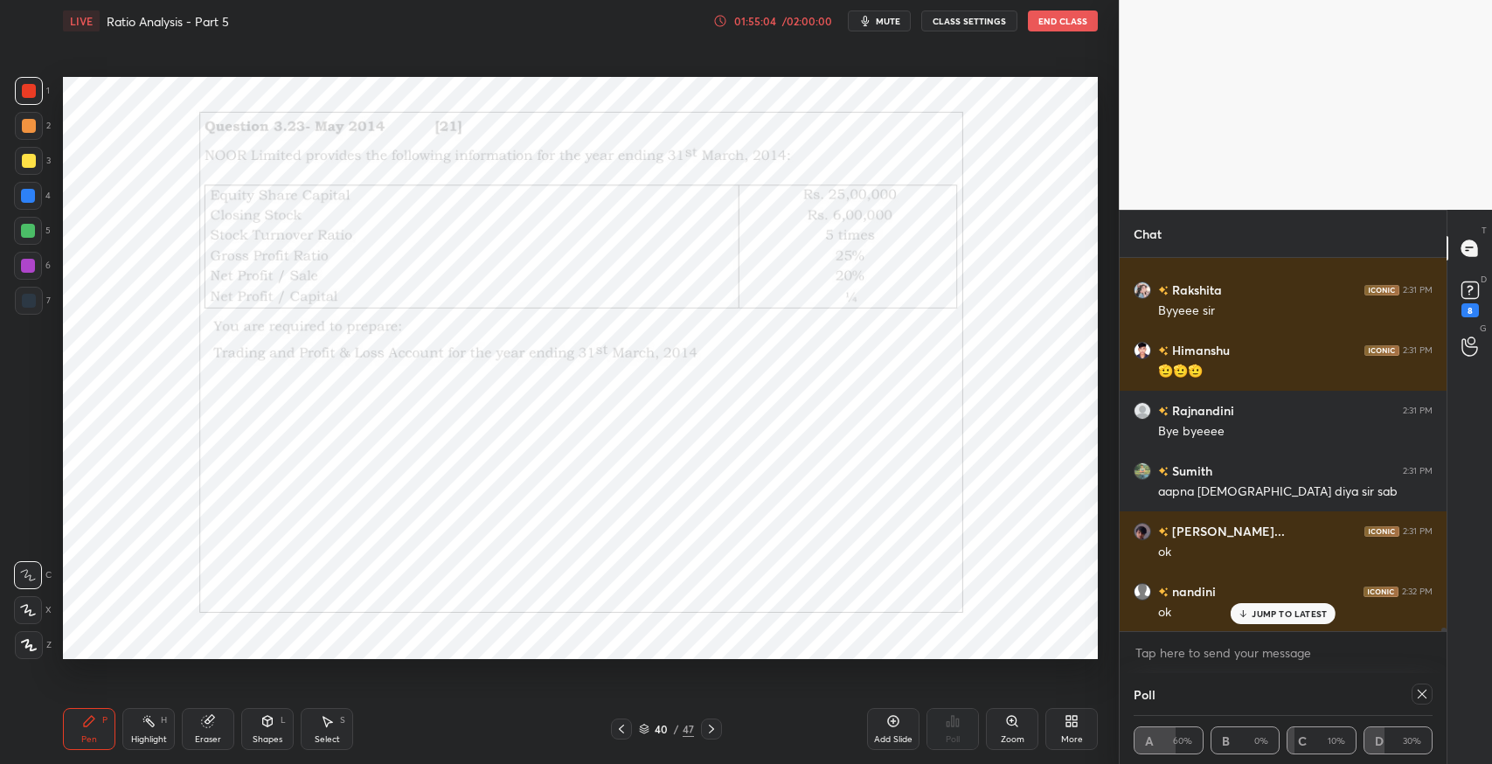
click at [706, 726] on icon at bounding box center [711, 729] width 14 height 14
click at [706, 727] on icon at bounding box center [711, 729] width 14 height 14
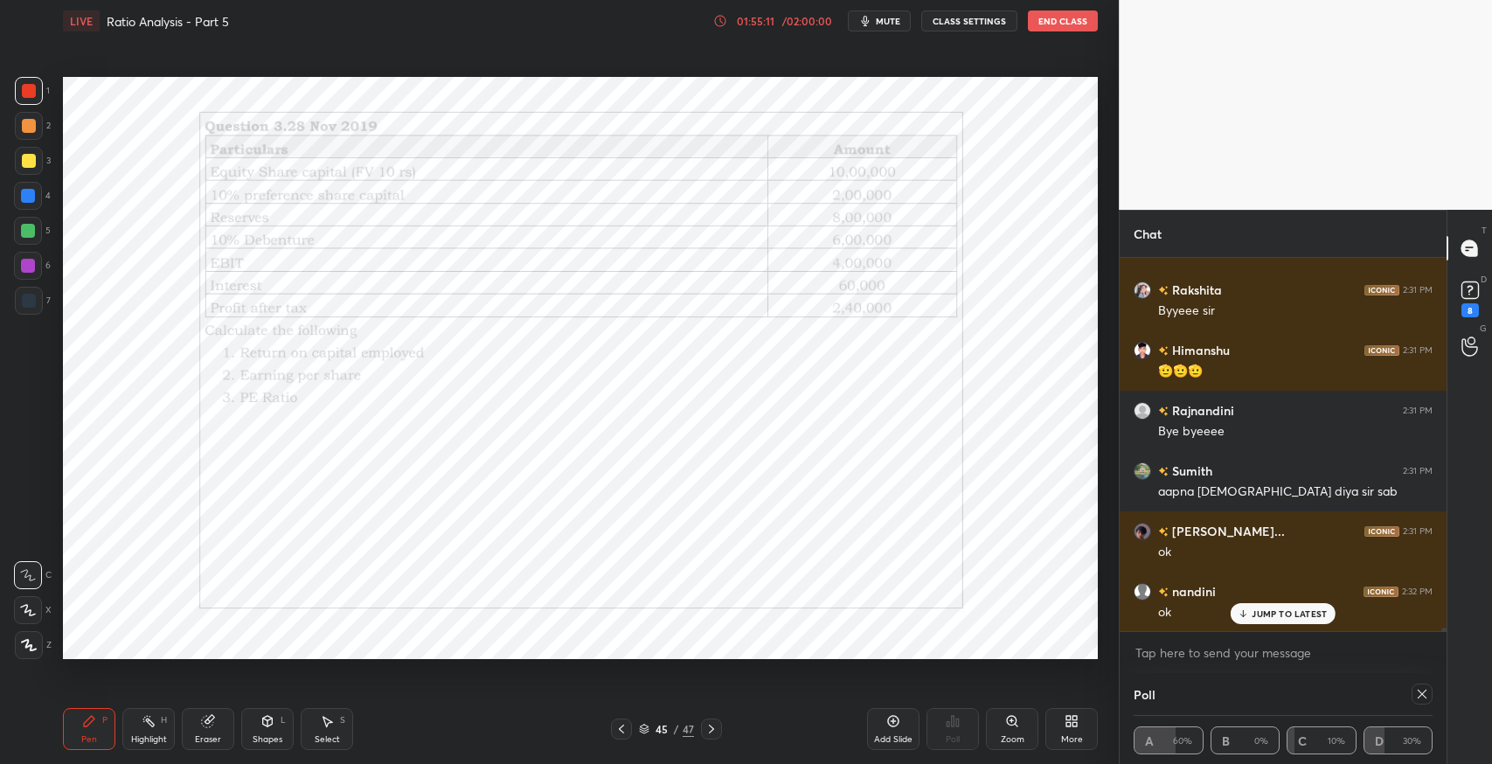
click at [706, 727] on icon at bounding box center [711, 729] width 14 height 14
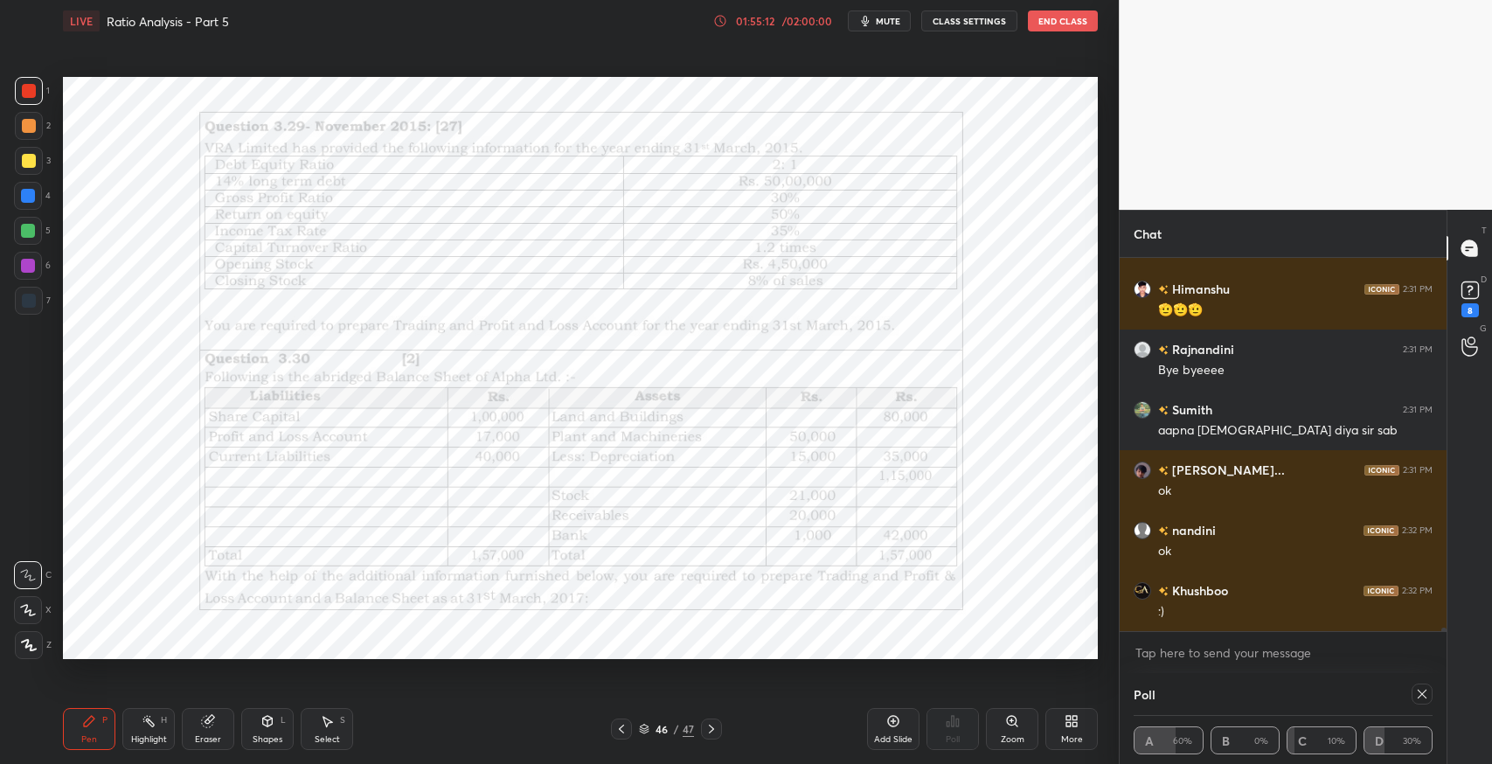
click at [706, 727] on icon at bounding box center [711, 729] width 14 height 14
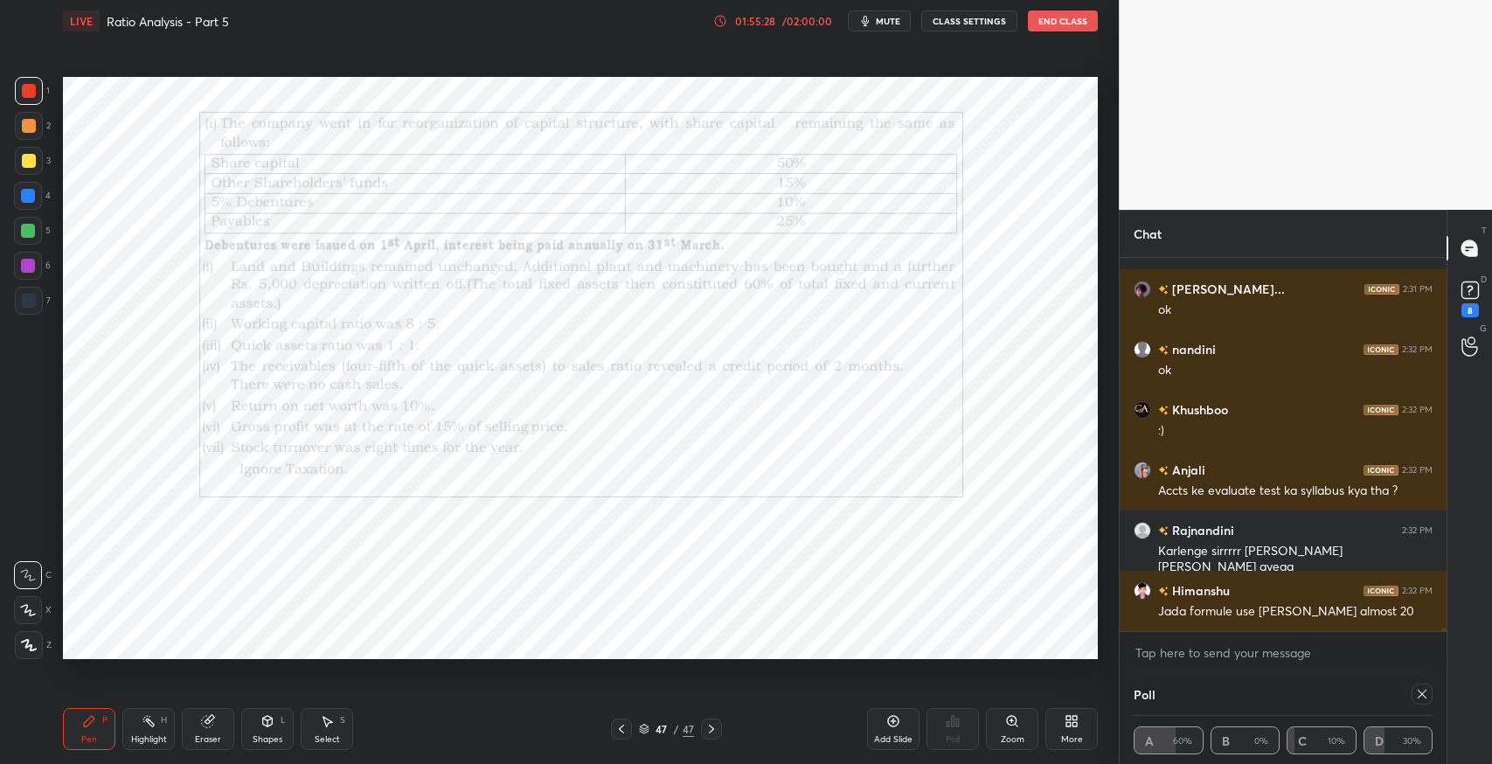
scroll to position [40074, 0]
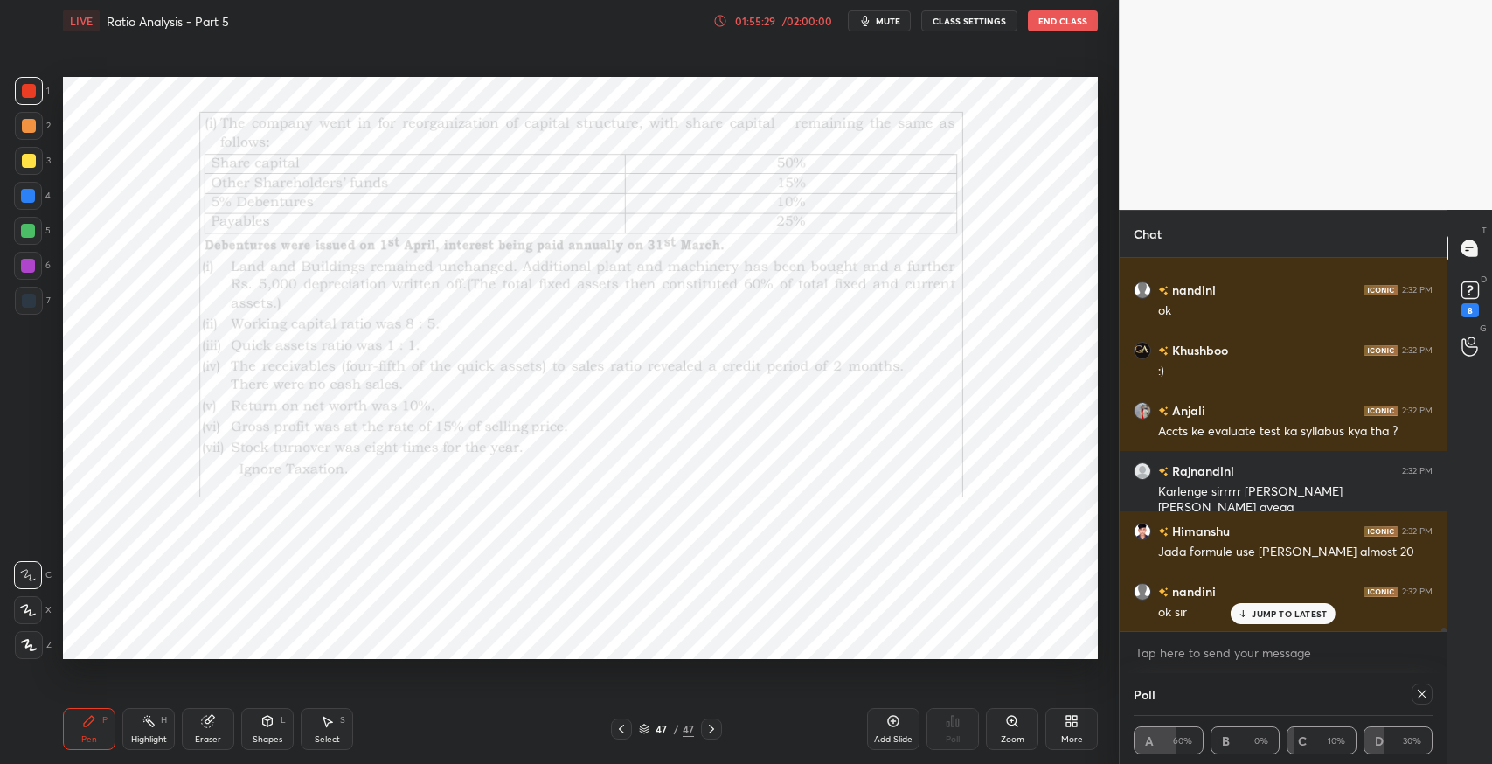
click at [1066, 18] on button "End Class" at bounding box center [1063, 20] width 70 height 21
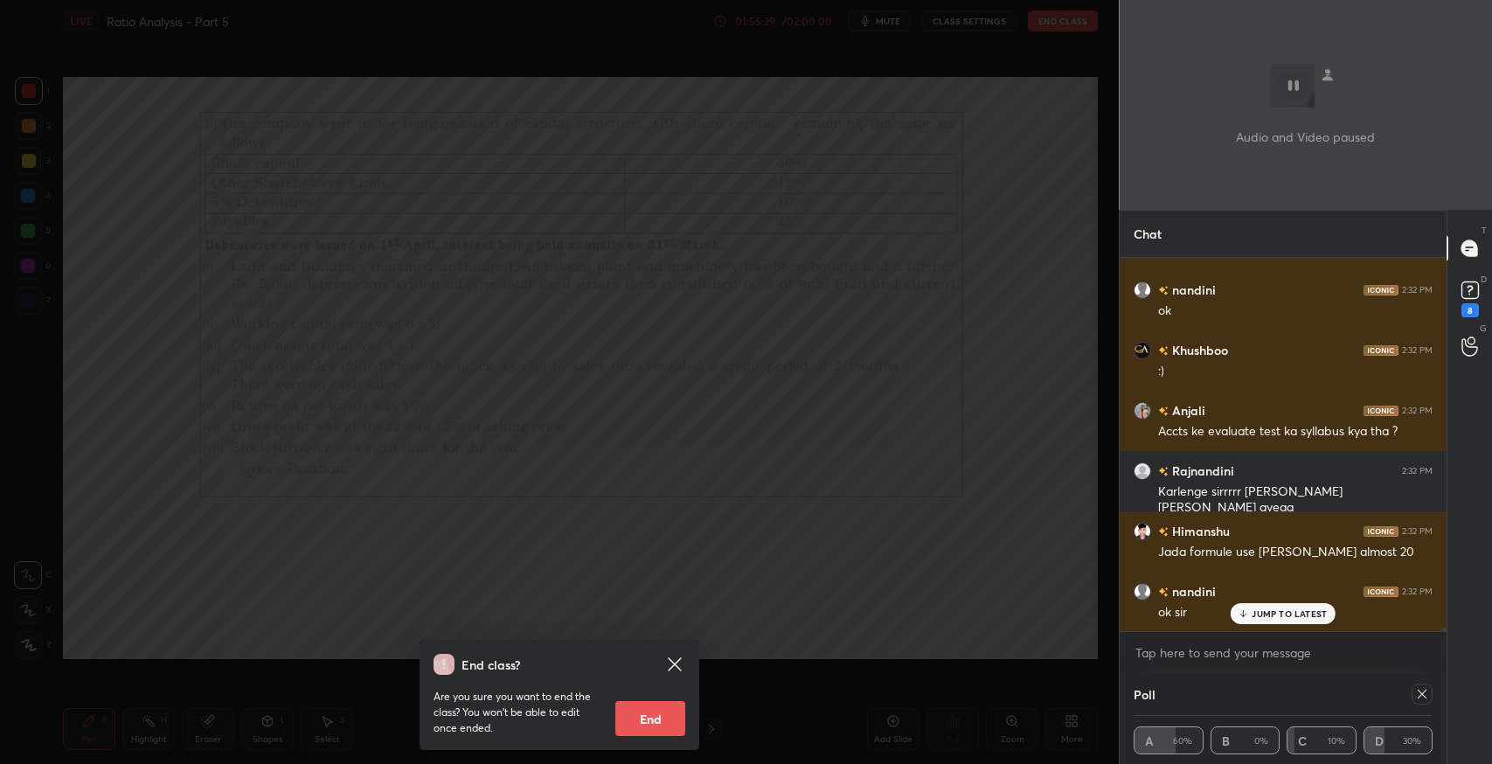
scroll to position [40135, 0]
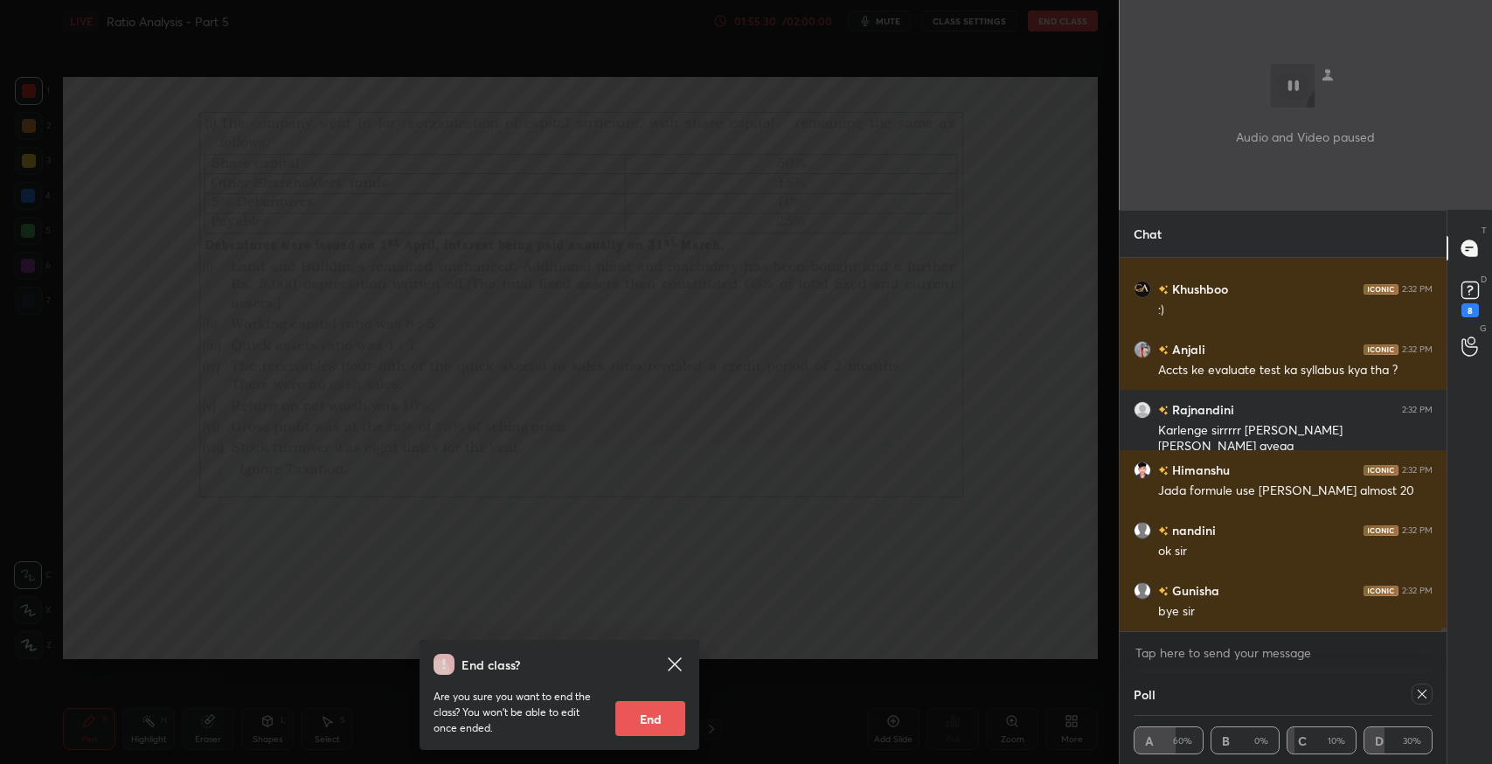
click at [673, 716] on button "End" at bounding box center [650, 718] width 70 height 35
type textarea "x"
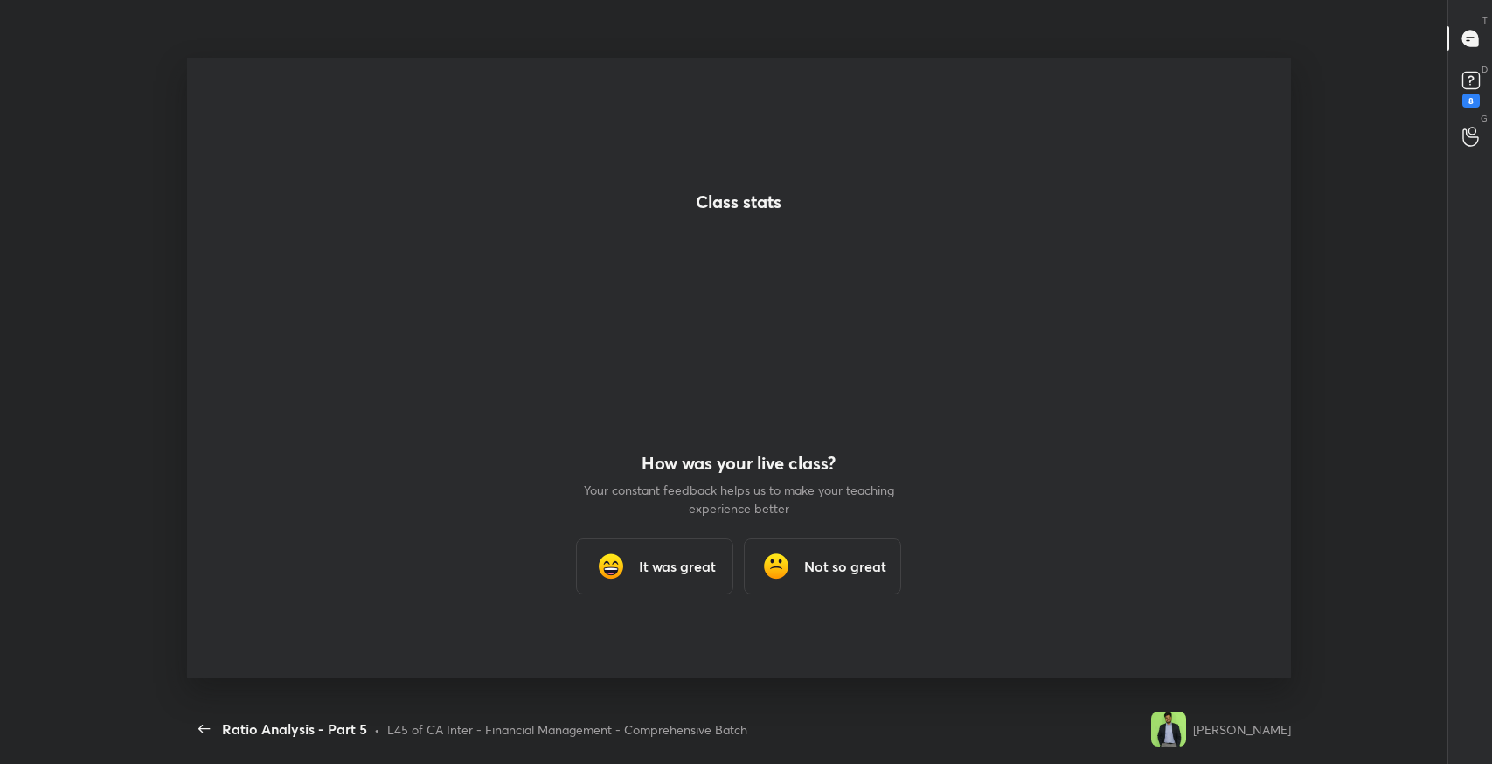
scroll to position [0, 0]
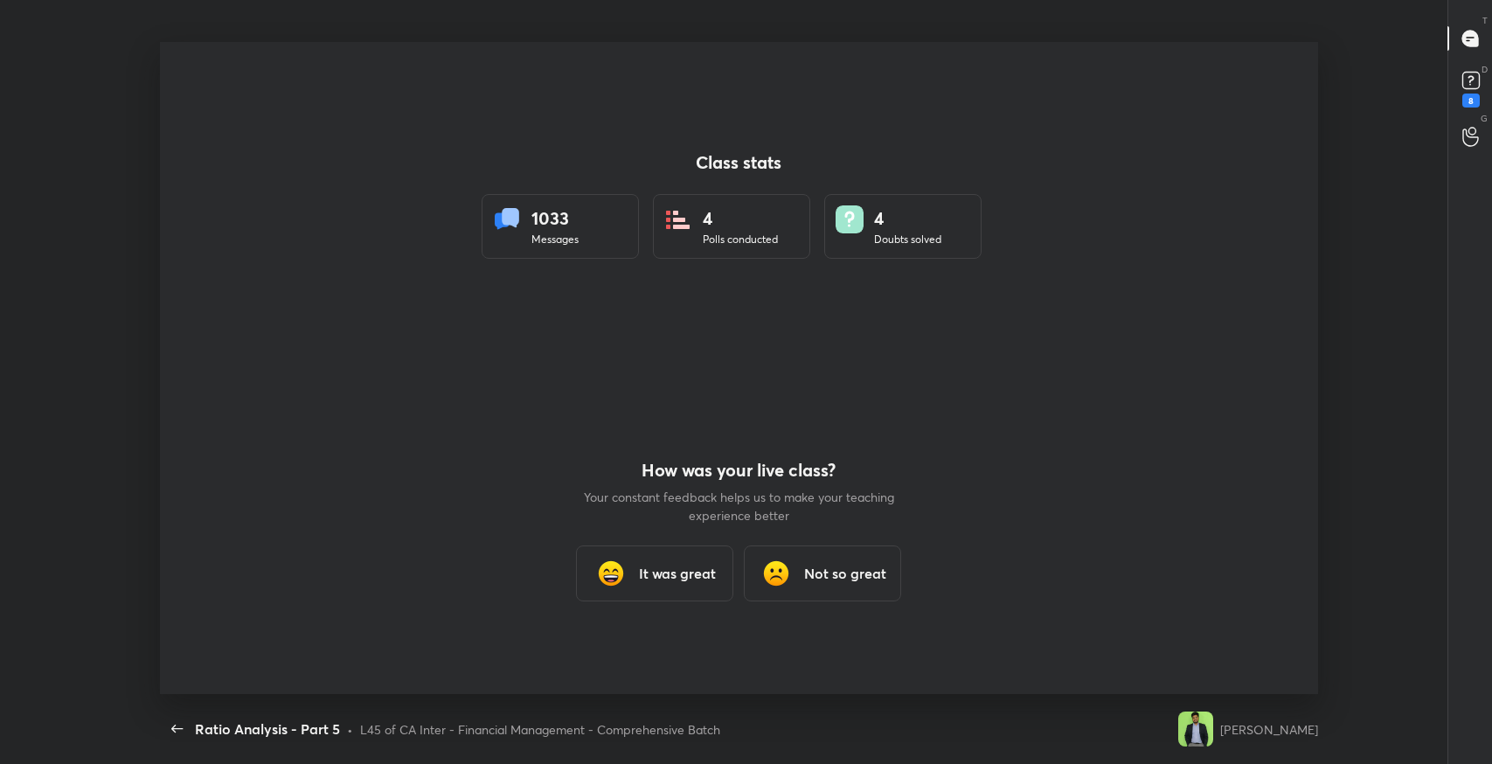
click at [640, 603] on div "How was your live class? Your constant feedback helps us to make your teaching …" at bounding box center [738, 531] width 315 height 326
click at [657, 580] on h3 "It was great" at bounding box center [677, 573] width 77 height 21
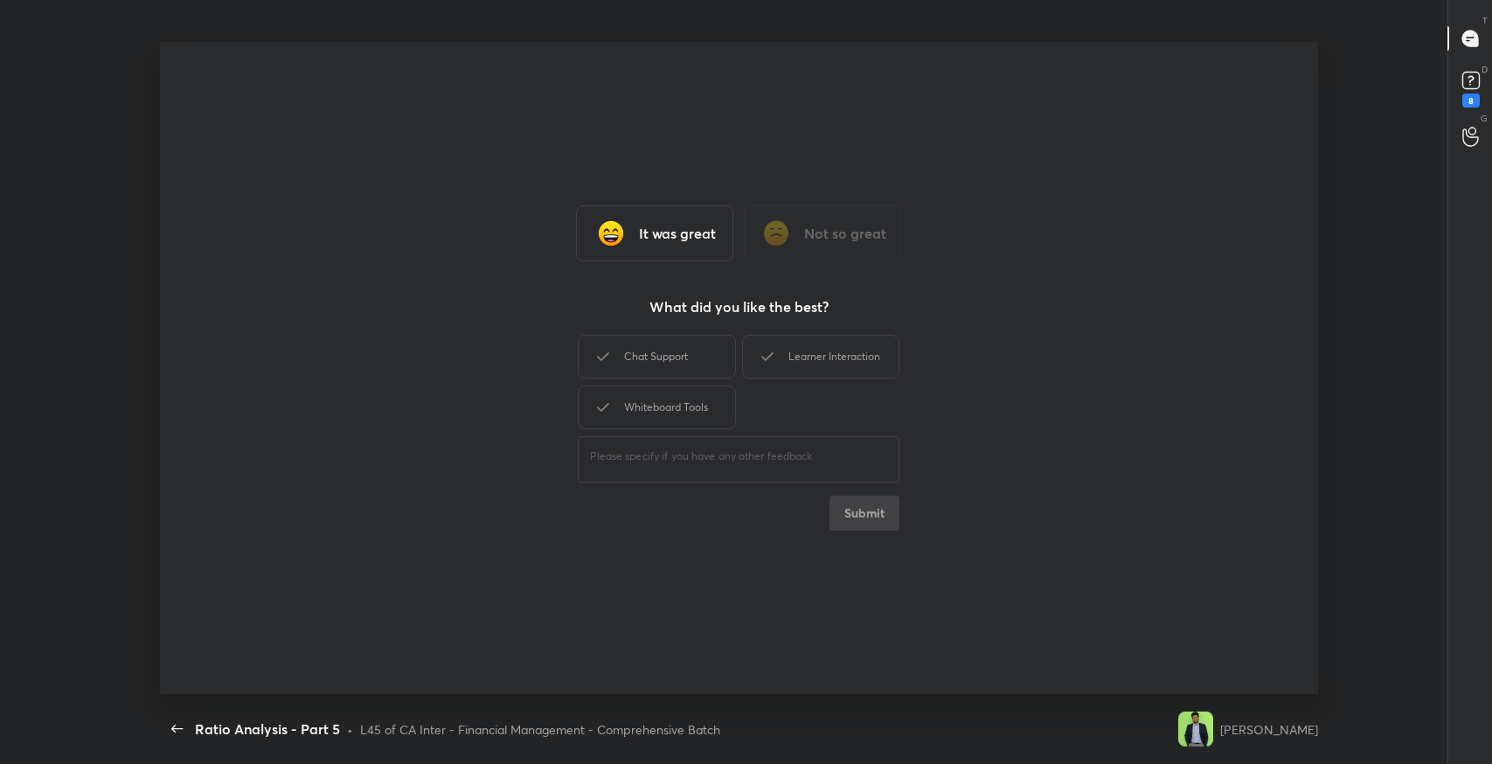
drag, startPoint x: 697, startPoint y: 371, endPoint x: 746, endPoint y: 357, distance: 50.9
click at [713, 365] on div "Chat Support" at bounding box center [656, 357] width 157 height 44
drag, startPoint x: 753, startPoint y: 353, endPoint x: 702, endPoint y: 382, distance: 58.3
click at [743, 357] on div "Learner Interaction" at bounding box center [820, 357] width 157 height 44
click at [702, 382] on div "Chat Support Learner Interaction Whiteboard Tools" at bounding box center [739, 381] width 322 height 101
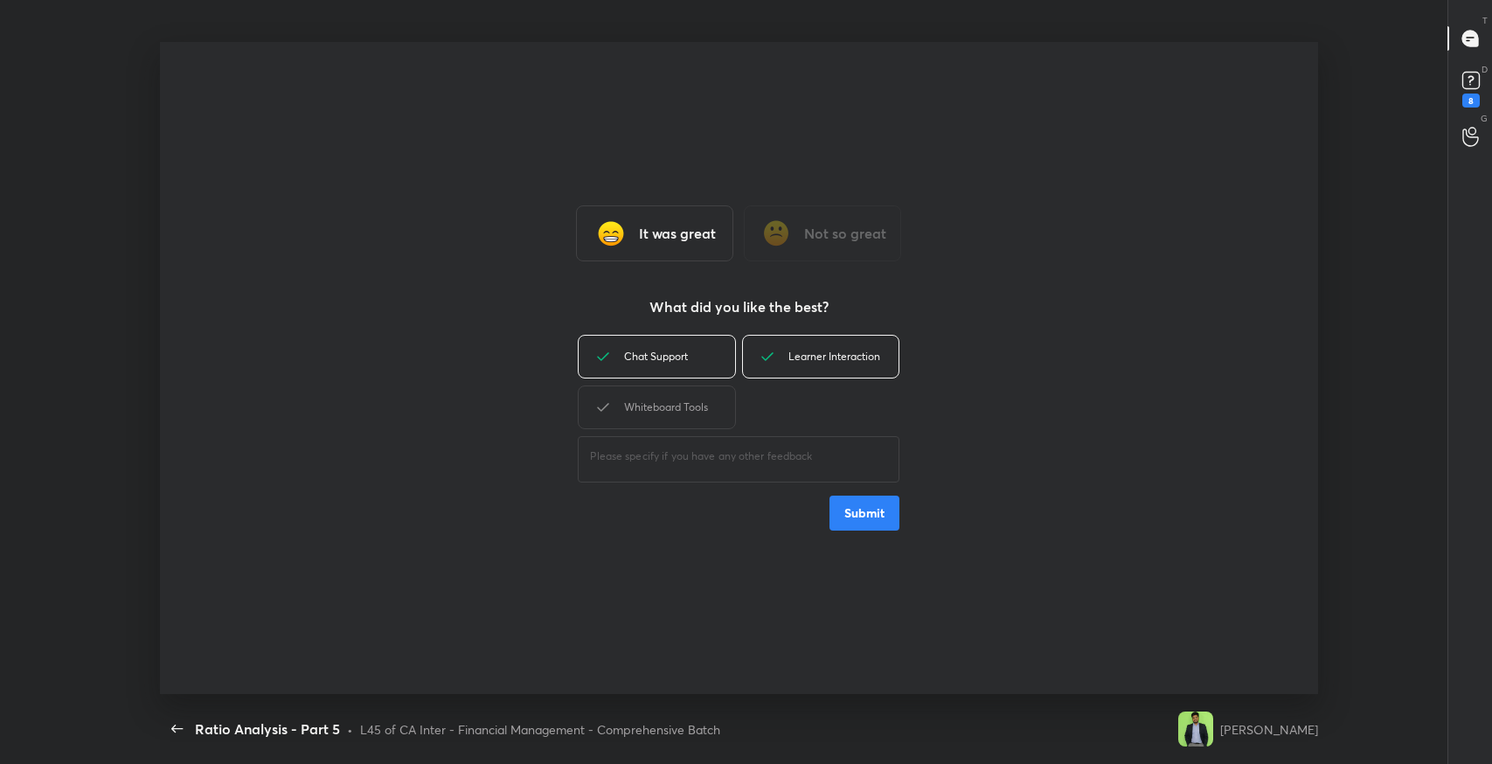
click at [723, 406] on div "Whiteboard Tools" at bounding box center [656, 407] width 157 height 44
click at [843, 521] on button "Submit" at bounding box center [864, 513] width 70 height 35
